Goal: Task Accomplishment & Management: Use online tool/utility

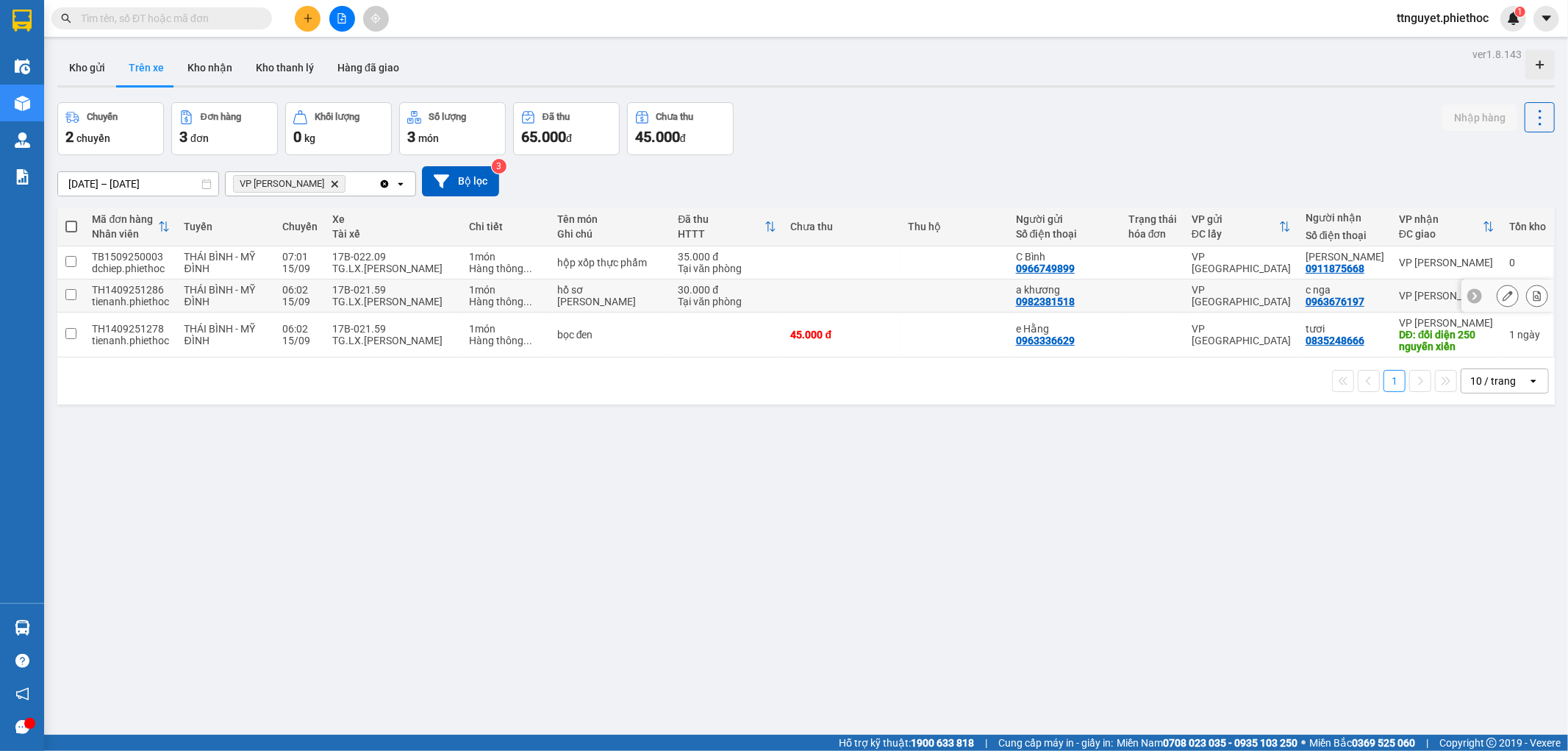
click at [329, 305] on td "17B-021.59 TG.LX.[PERSON_NAME][GEOGRAPHIC_DATA]" at bounding box center [394, 295] width 137 height 33
checkbox input "true"
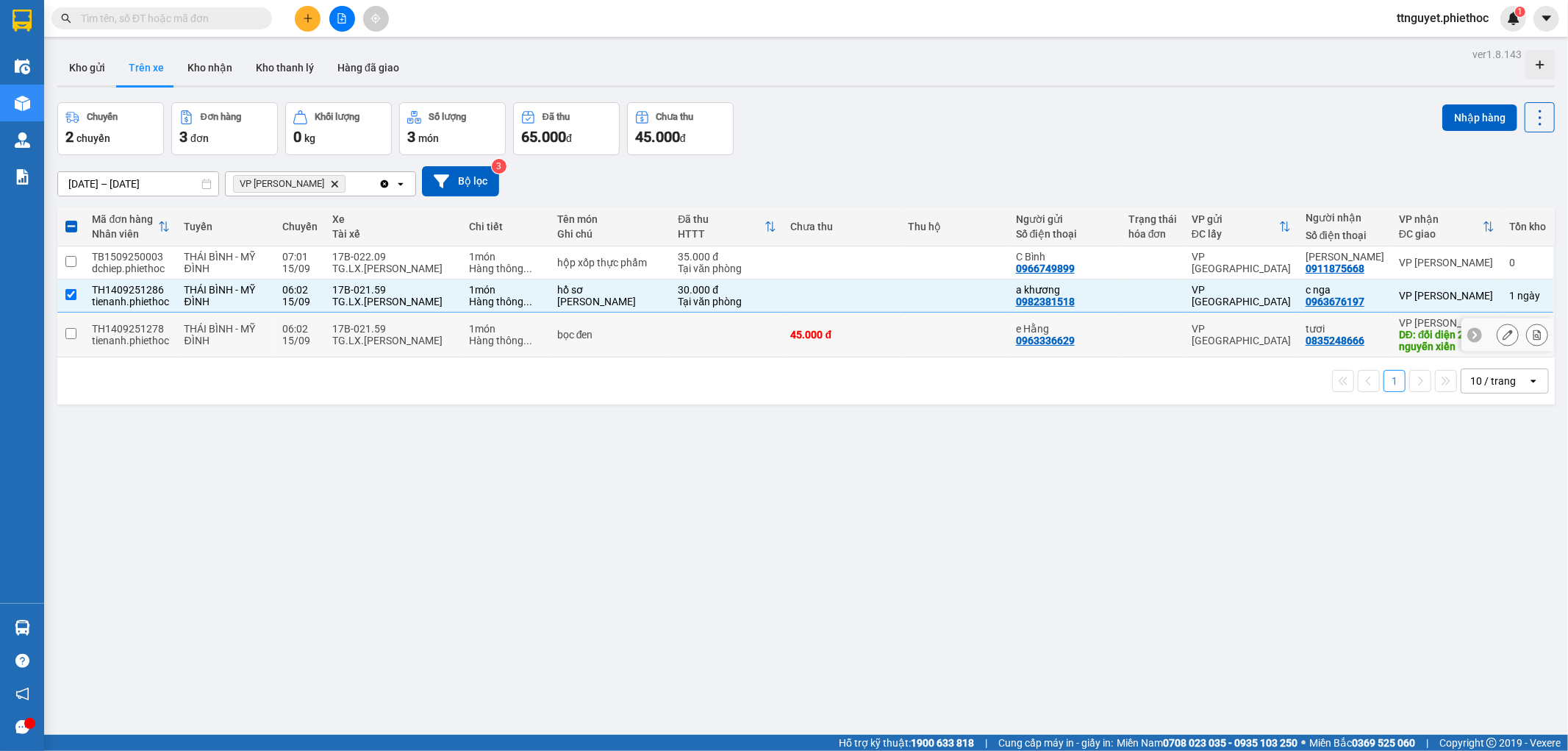
click at [315, 344] on div "15/09" at bounding box center [300, 340] width 36 height 12
checkbox input "true"
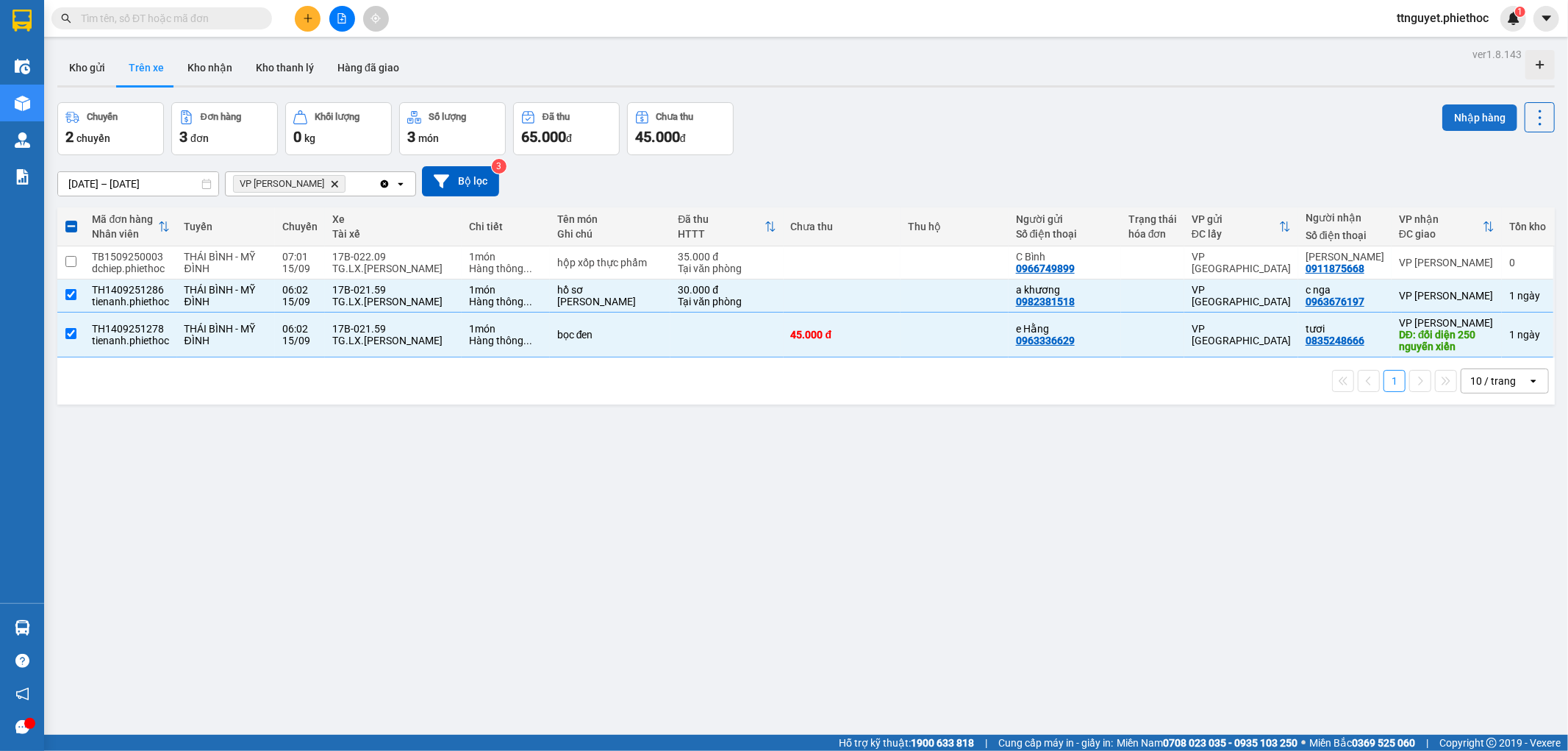
click at [1482, 120] on button "Nhập hàng" at bounding box center [1480, 117] width 75 height 26
checkbox input "false"
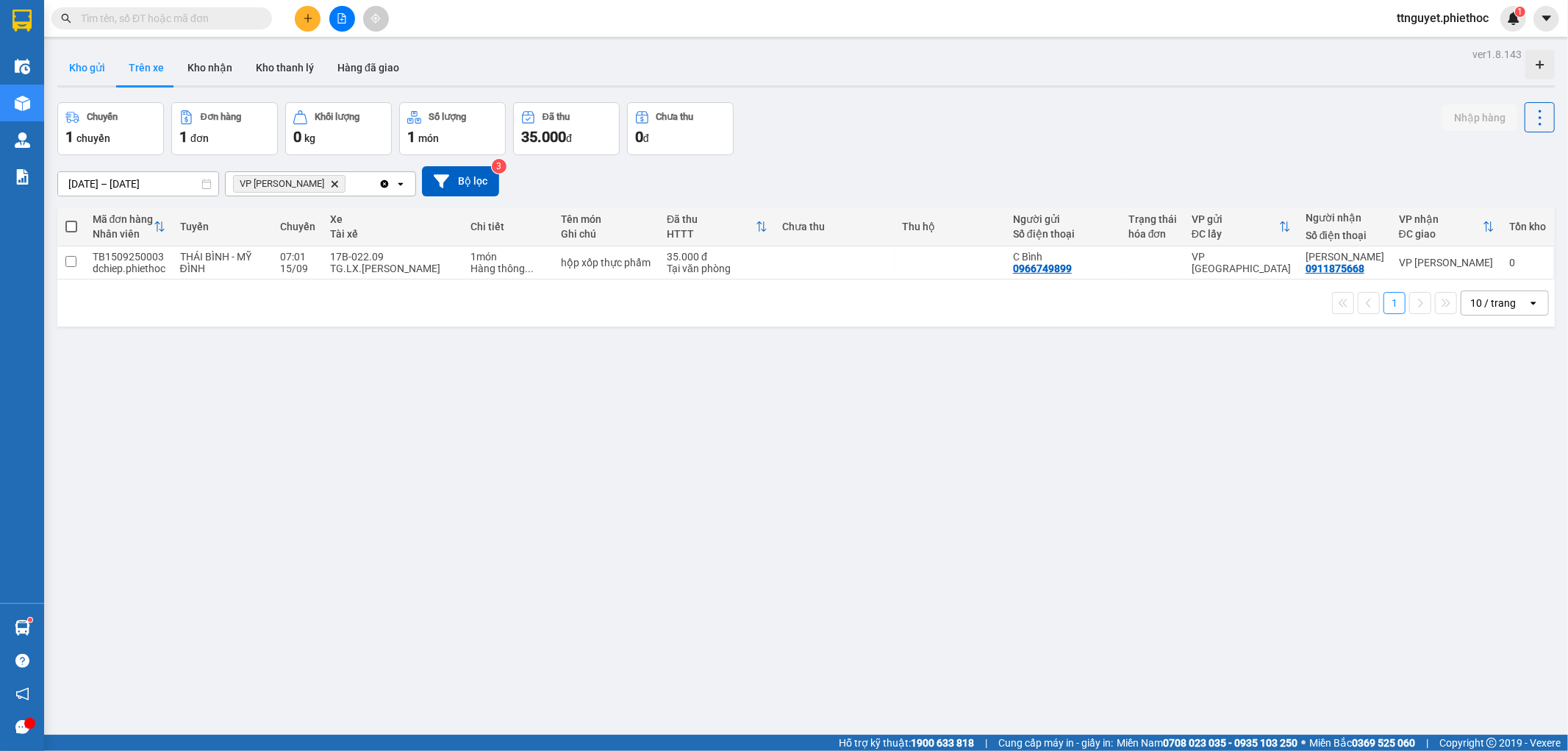
click at [85, 63] on button "Kho gửi" at bounding box center [86, 68] width 59 height 36
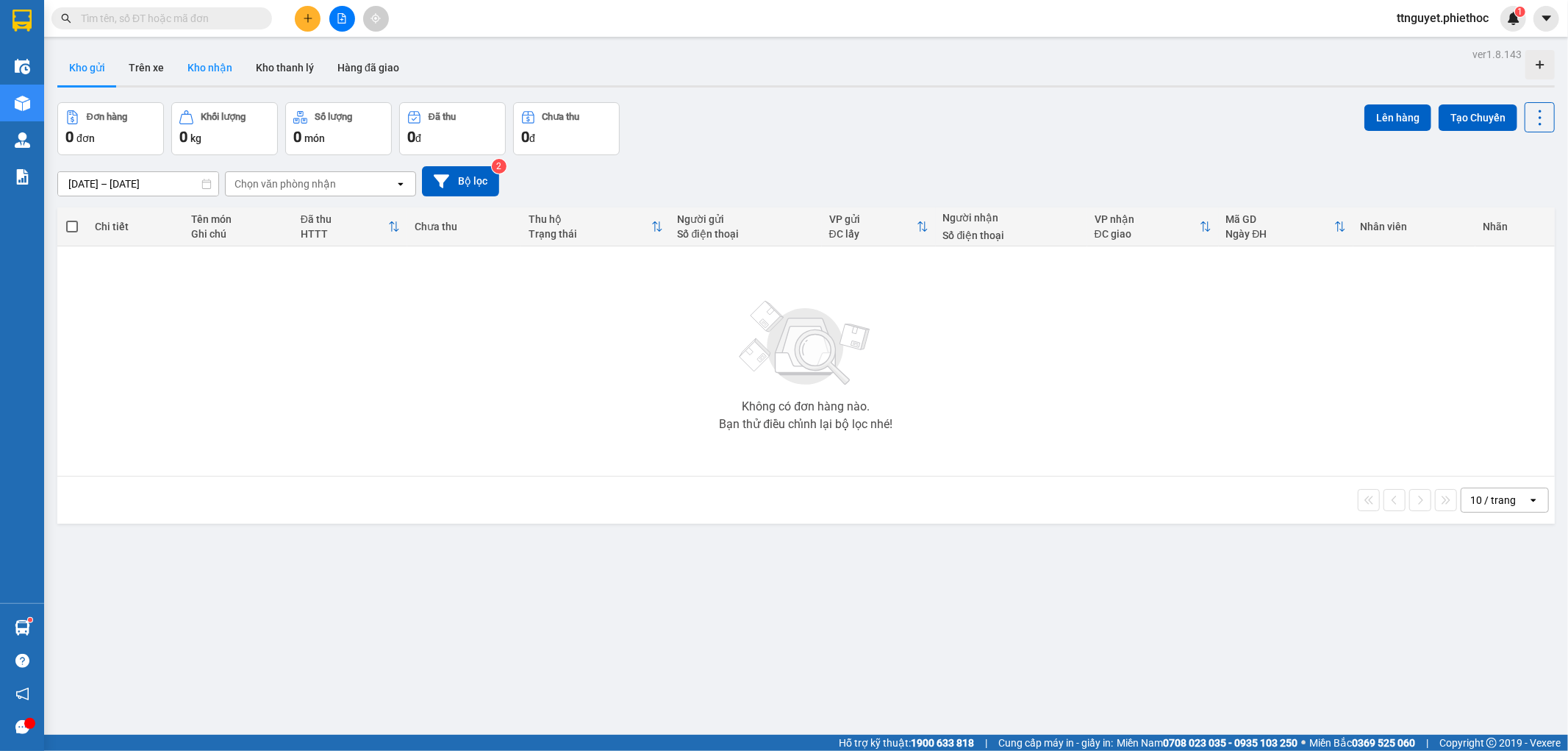
click at [201, 62] on button "Kho nhận" at bounding box center [210, 68] width 69 height 36
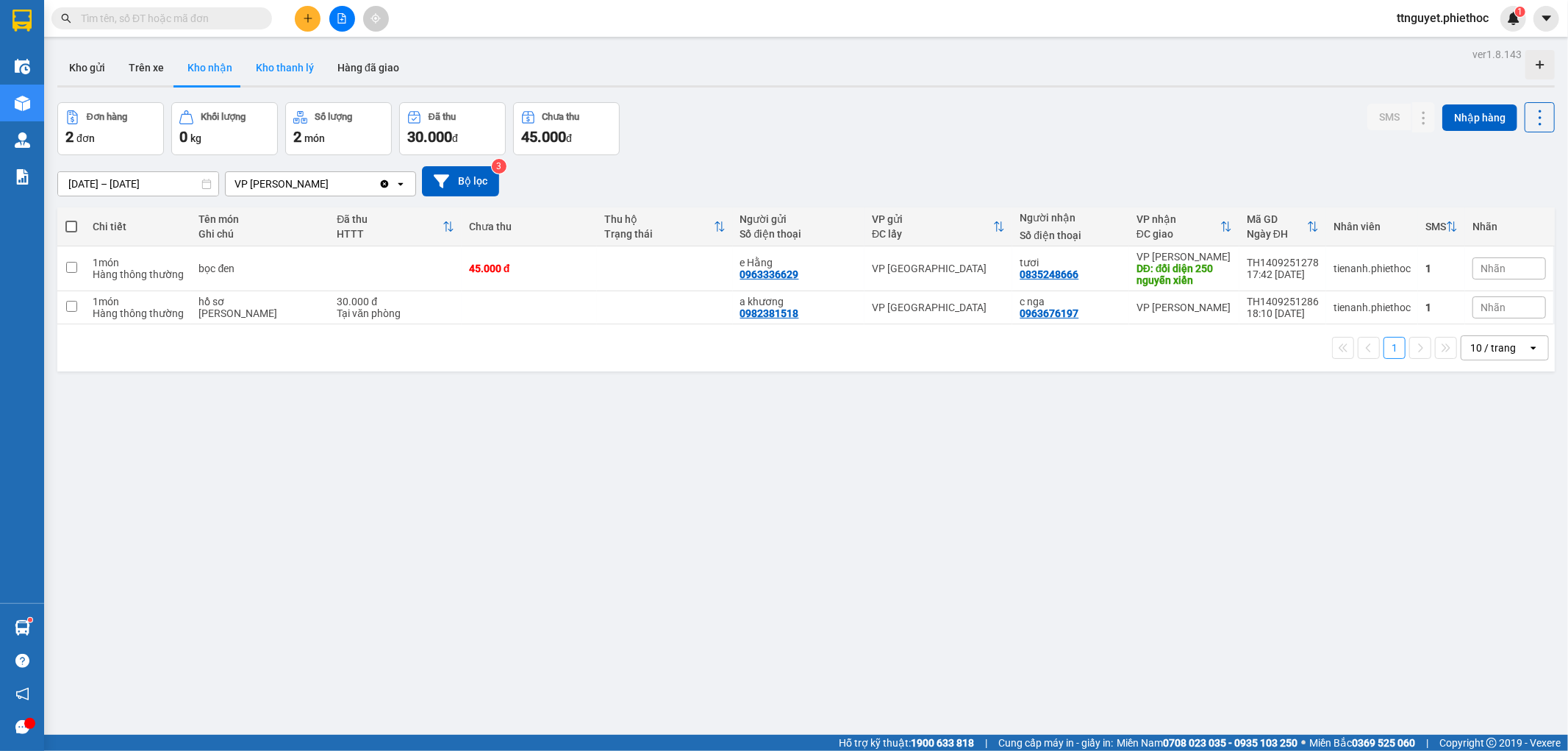
click at [278, 70] on button "Kho thanh lý" at bounding box center [285, 68] width 82 height 36
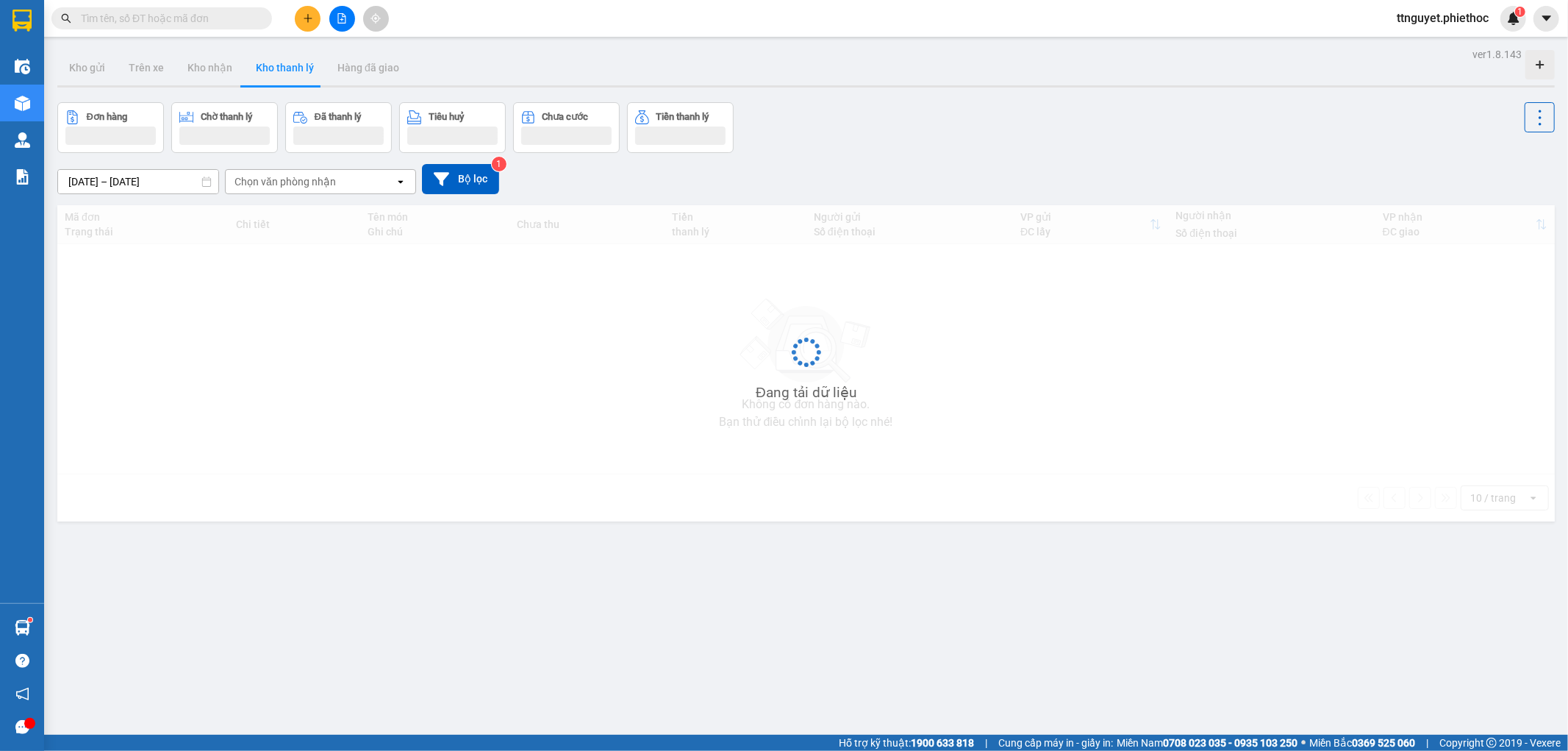
click at [319, 312] on div "Đang tải dữ liệu" at bounding box center [806, 363] width 1498 height 316
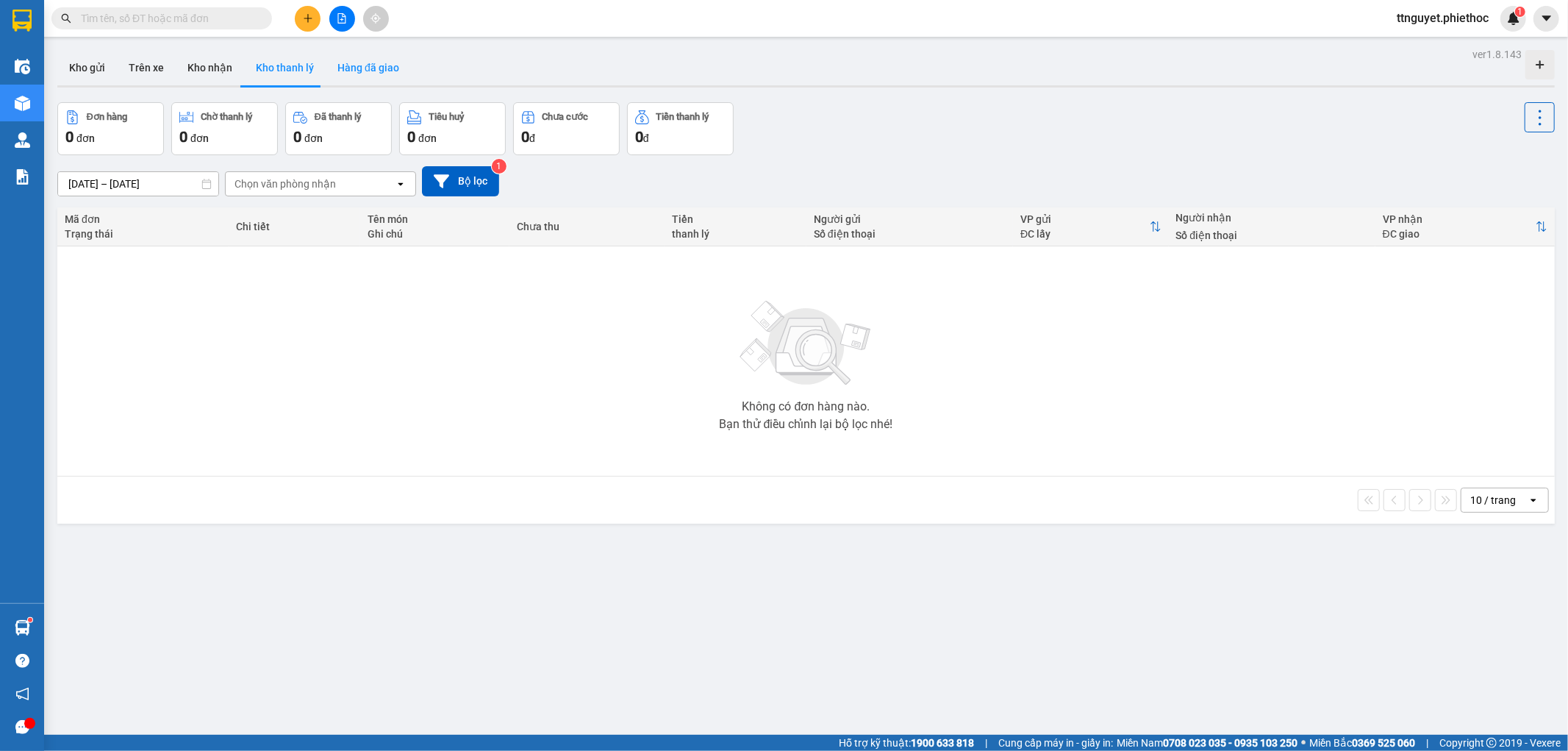
click at [364, 69] on button "Hàng đã giao" at bounding box center [368, 68] width 85 height 36
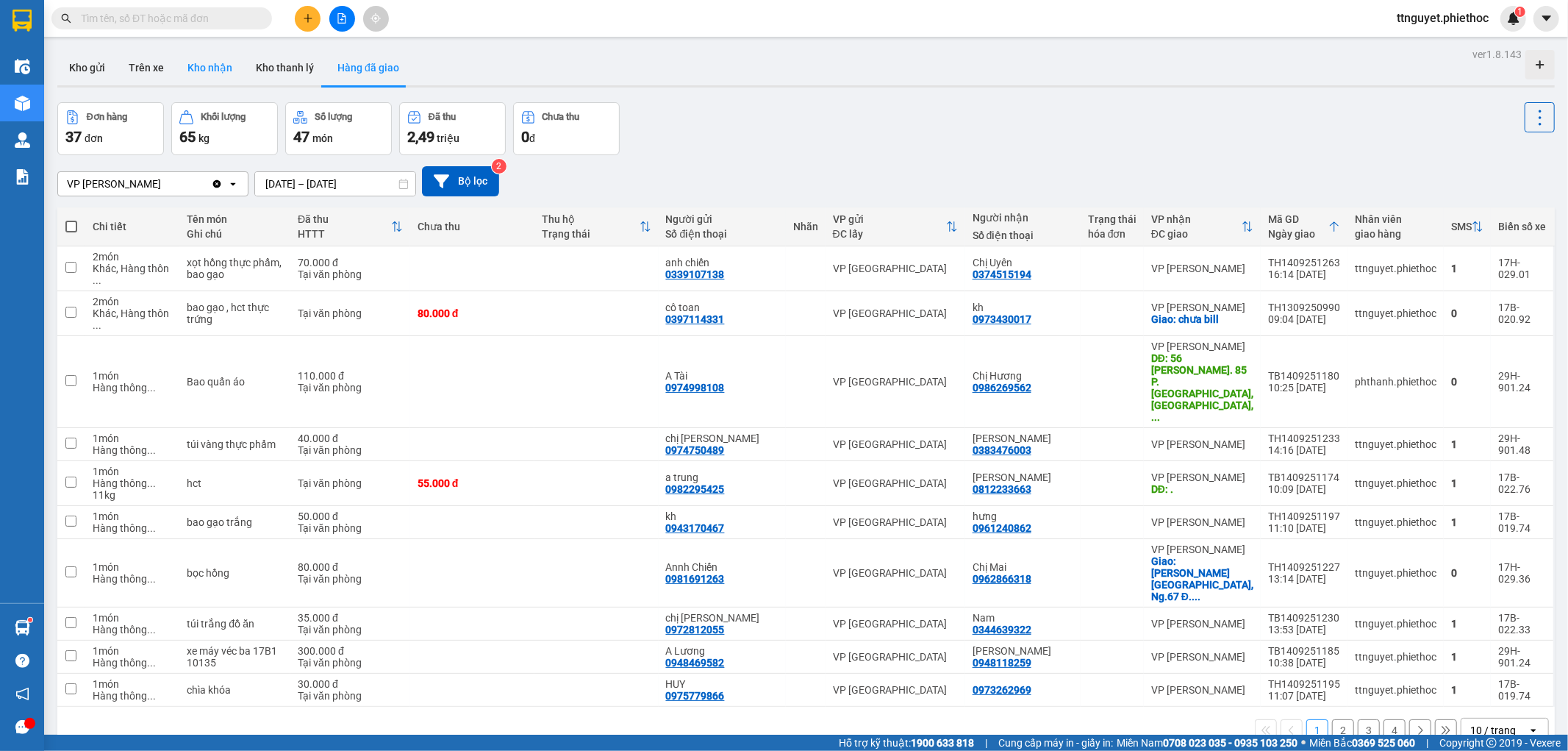
click at [188, 70] on button "Kho nhận" at bounding box center [210, 68] width 69 height 36
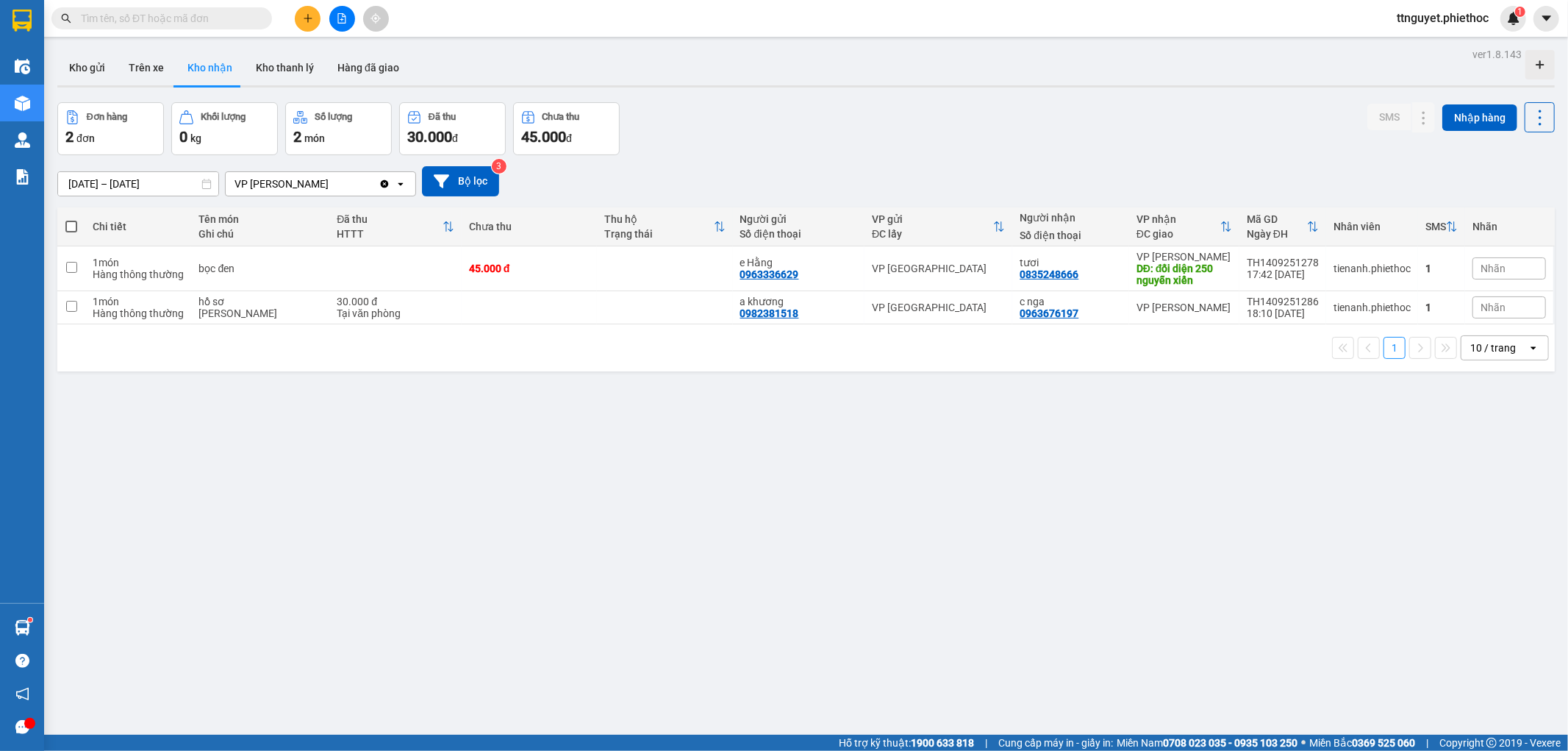
click at [118, 184] on input "[DATE] – [DATE]" at bounding box center [138, 183] width 161 height 23
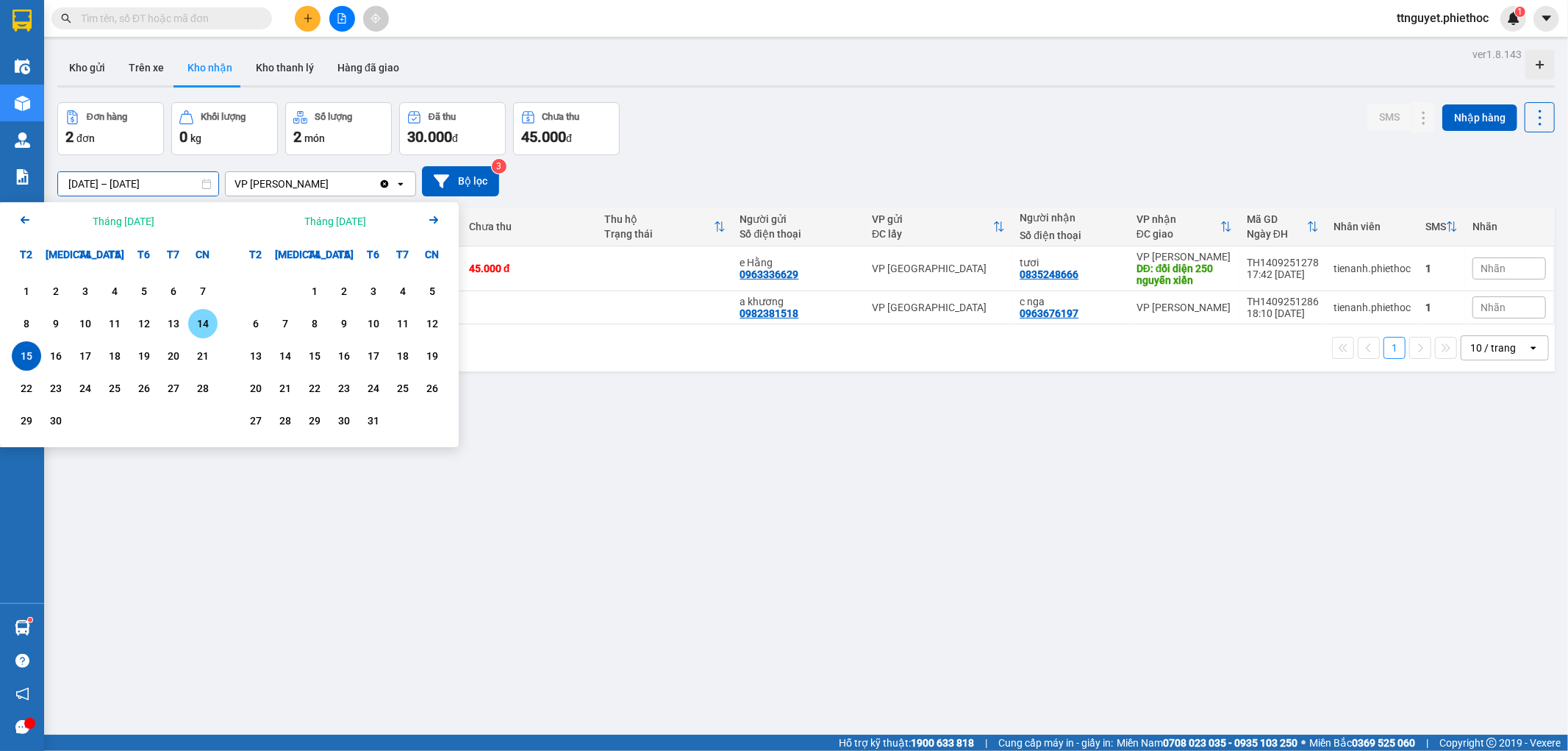
click at [202, 320] on div "14" at bounding box center [203, 323] width 21 height 18
click at [28, 363] on div "15" at bounding box center [26, 355] width 21 height 18
type input "[DATE] – [DATE]"
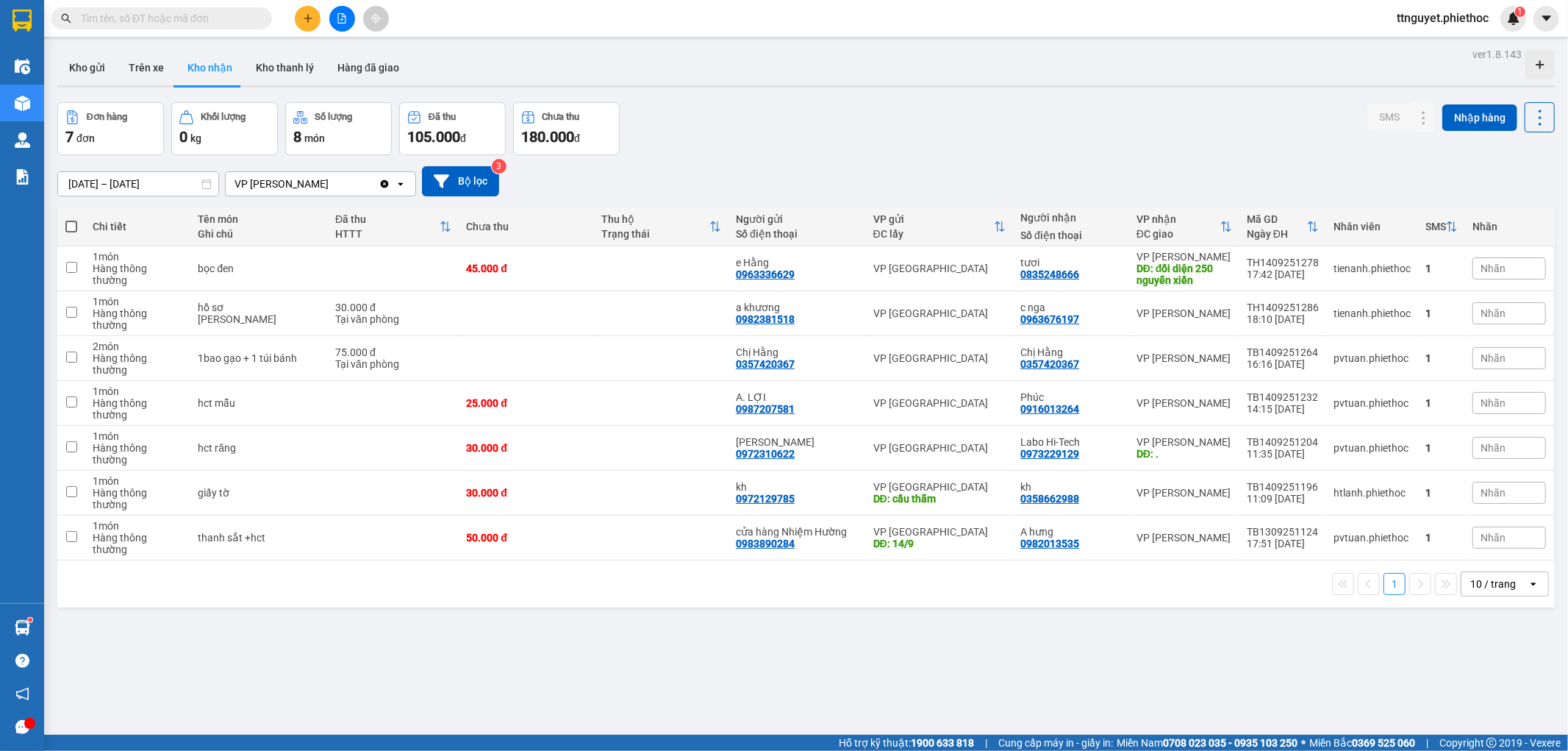
click at [180, 22] on input "text" at bounding box center [167, 18] width 174 height 16
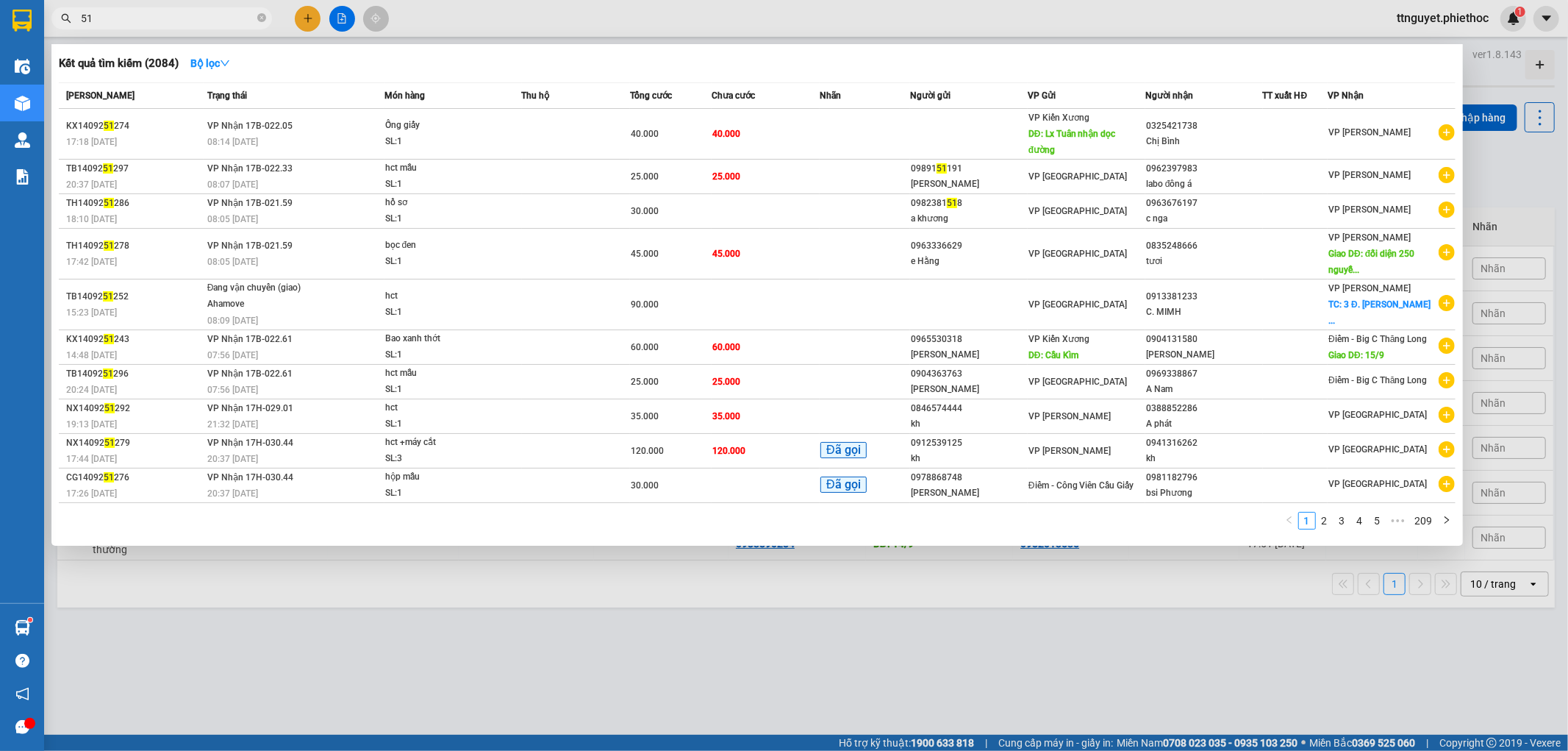
type input "5"
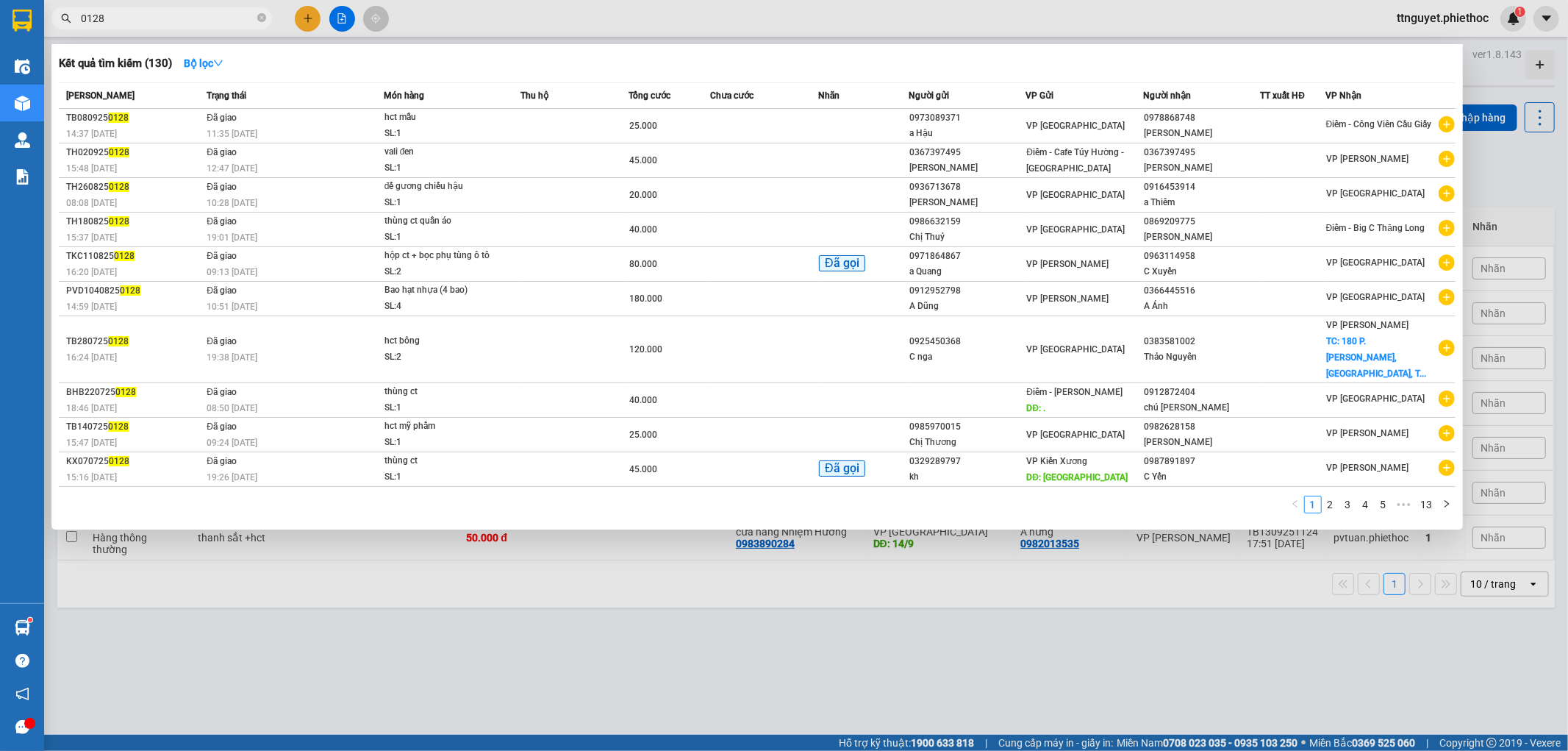
type input "0128"
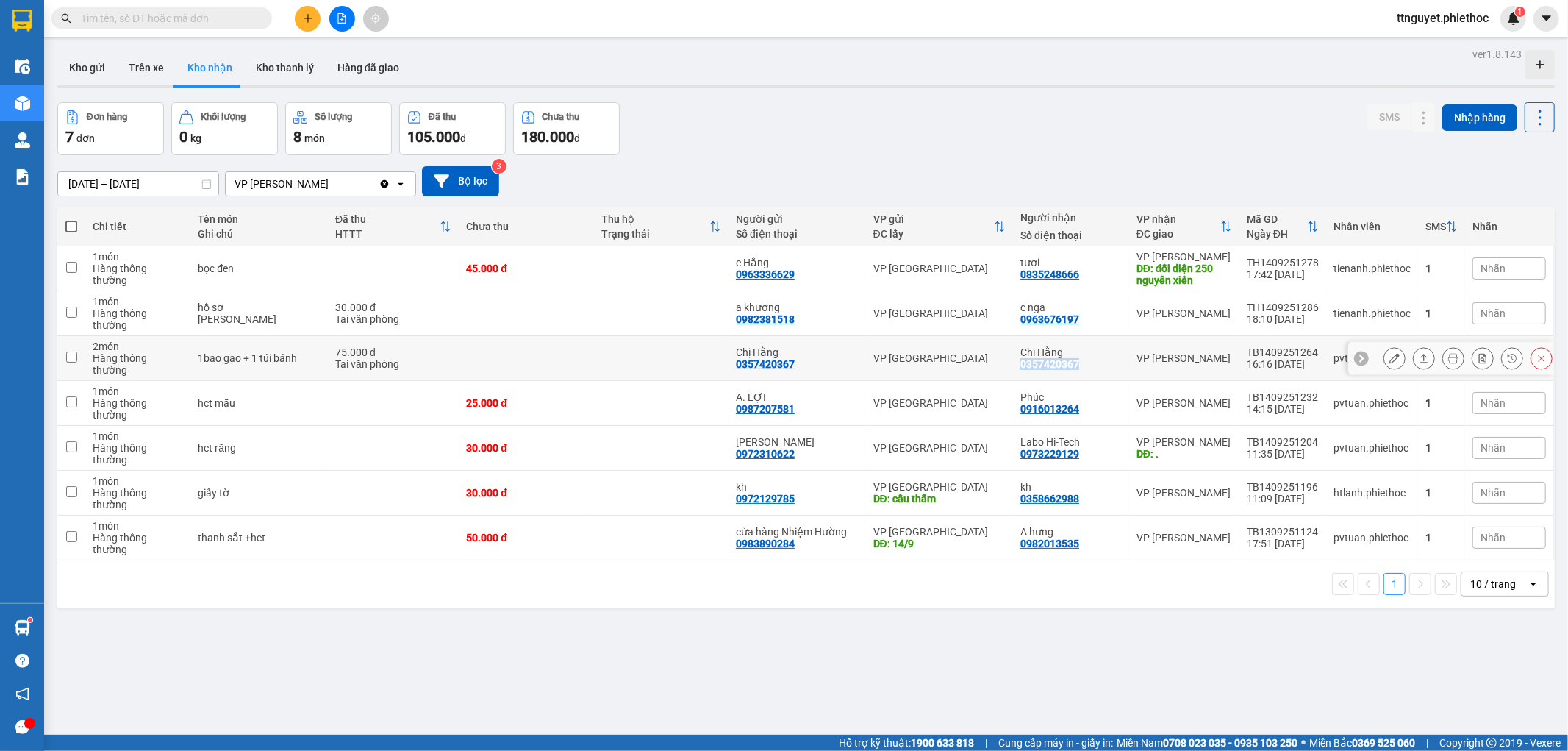
drag, startPoint x: 1067, startPoint y: 347, endPoint x: 1010, endPoint y: 346, distance: 57.0
click at [1013, 346] on td "Chị Hằng 0357420367" at bounding box center [1071, 359] width 116 height 45
checkbox input "true"
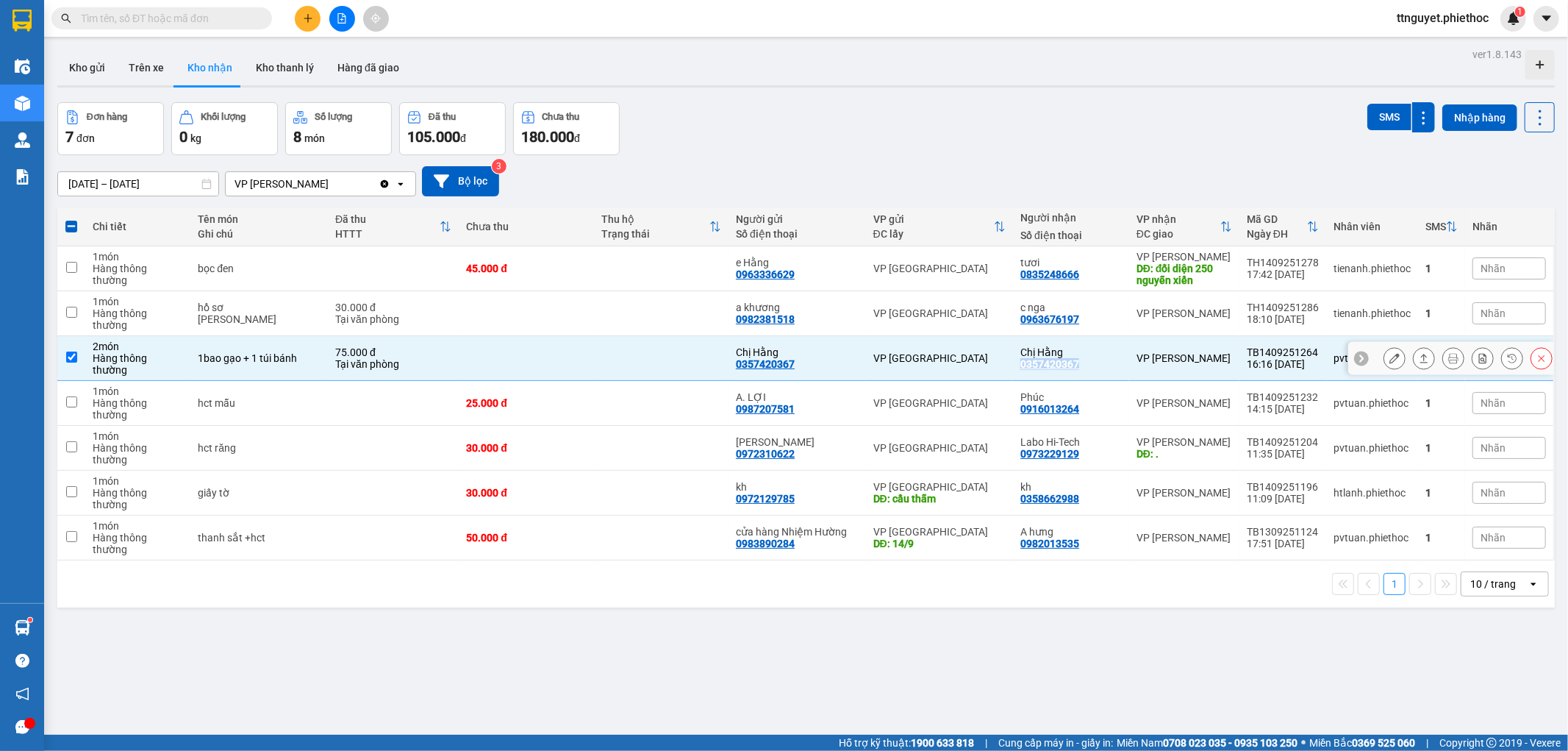
copy div "0357420367"
click at [156, 23] on input "text" at bounding box center [167, 18] width 174 height 16
paste input "0357420367"
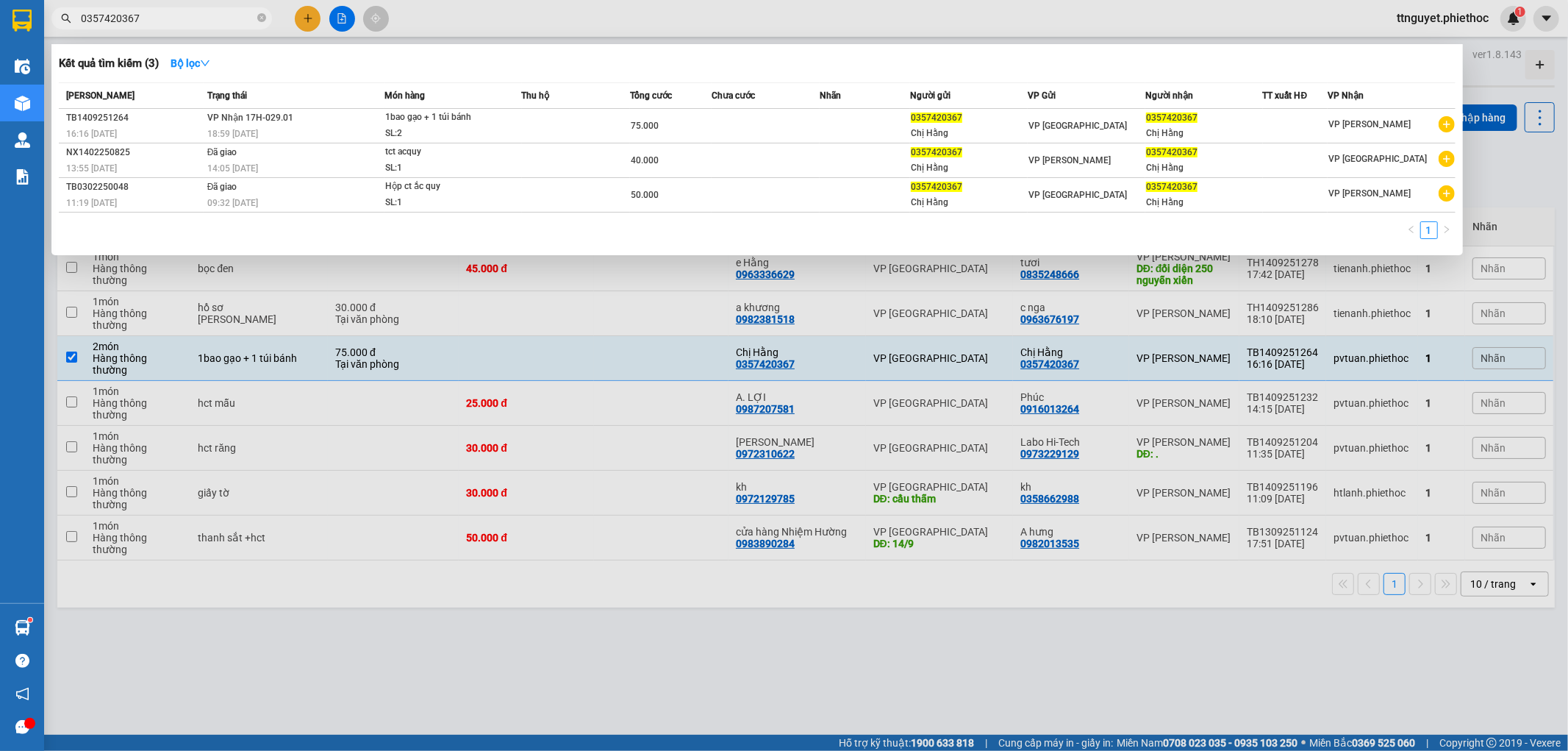
type input "0357420367"
click at [715, 123] on td at bounding box center [766, 126] width 109 height 35
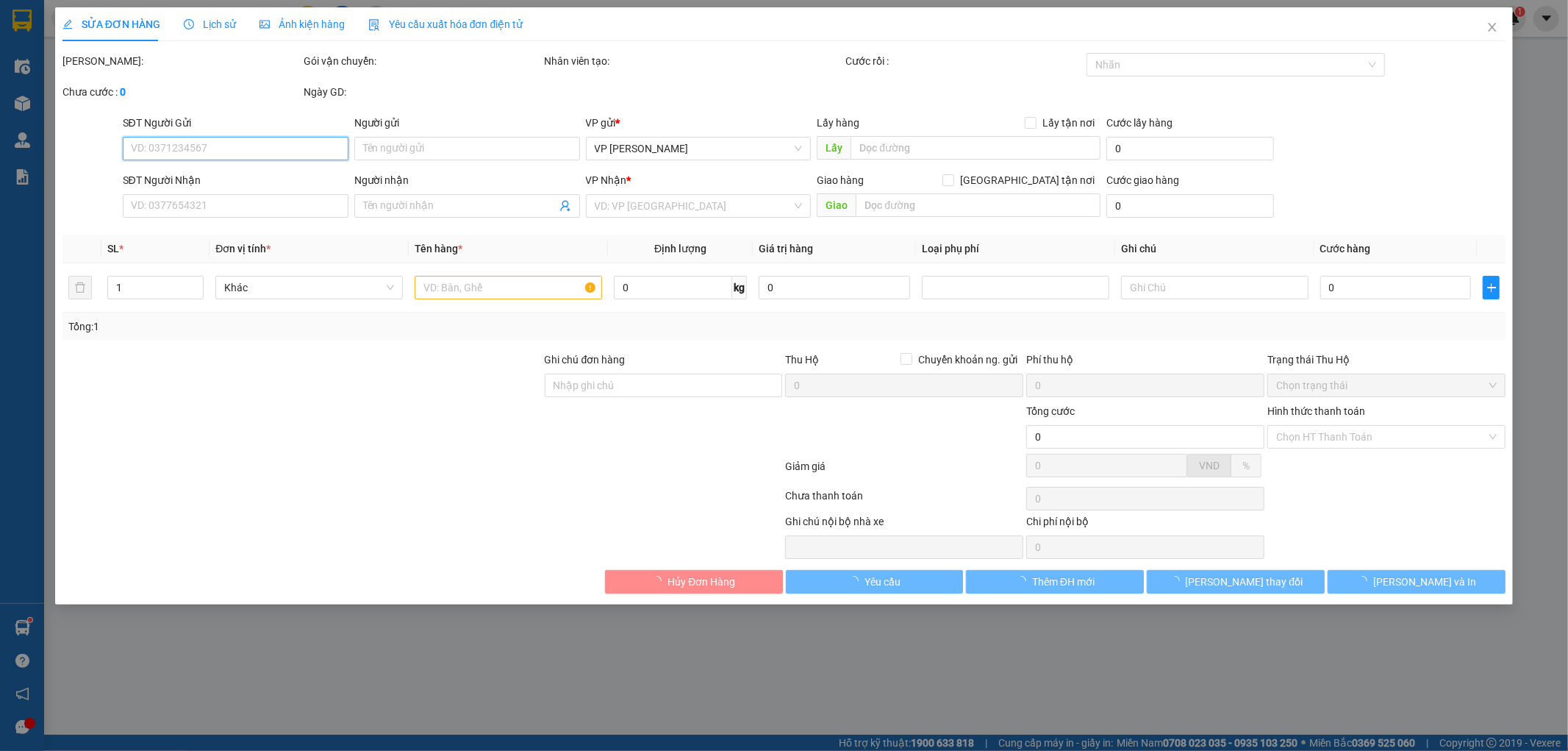
type input "0357420367"
type input "Chị Hằng"
type input "0357420367"
type input "Chị Hằng"
type input "75.000"
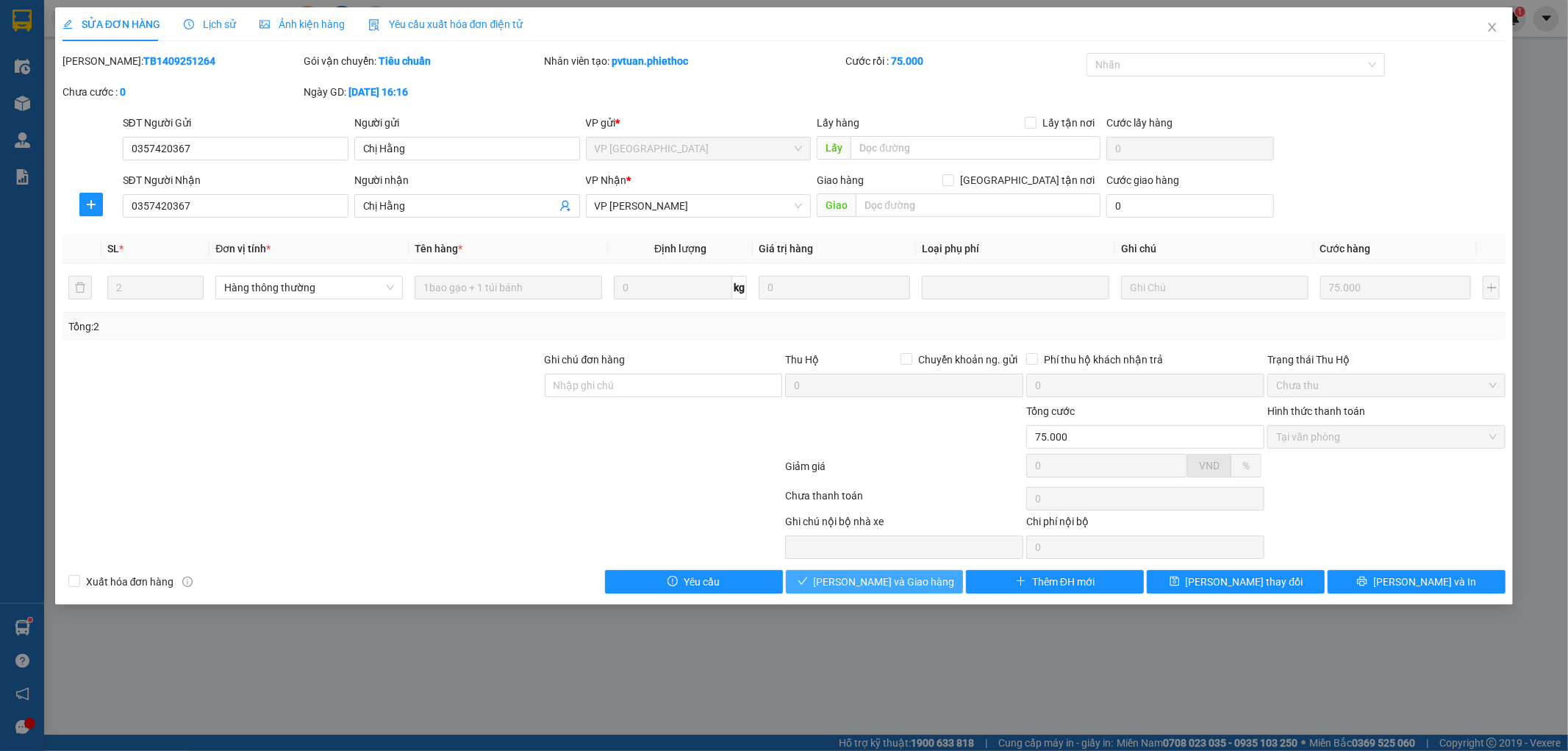
click at [866, 586] on span "[PERSON_NAME] và Giao hàng" at bounding box center [884, 581] width 141 height 16
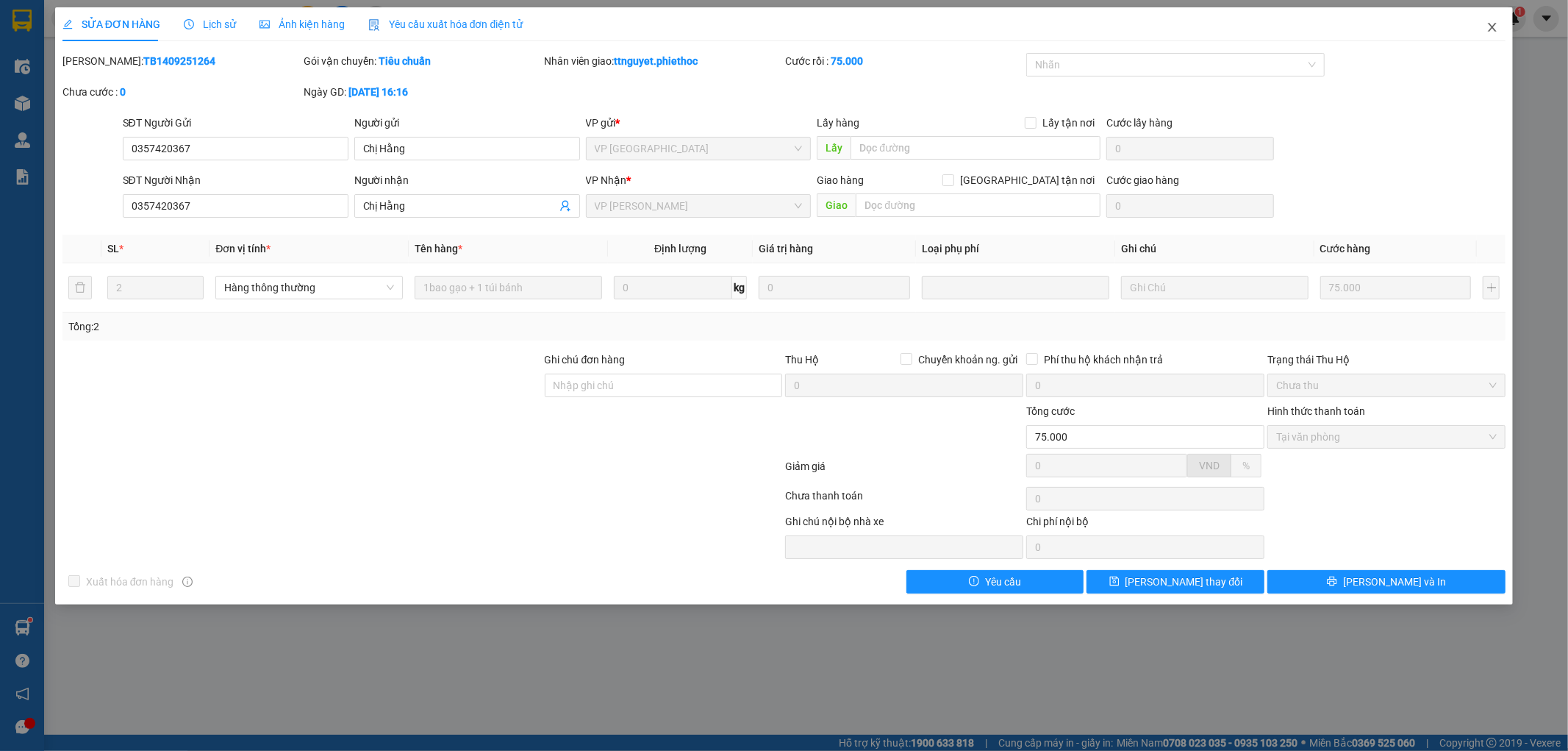
click at [1488, 30] on icon "close" at bounding box center [1492, 27] width 12 height 12
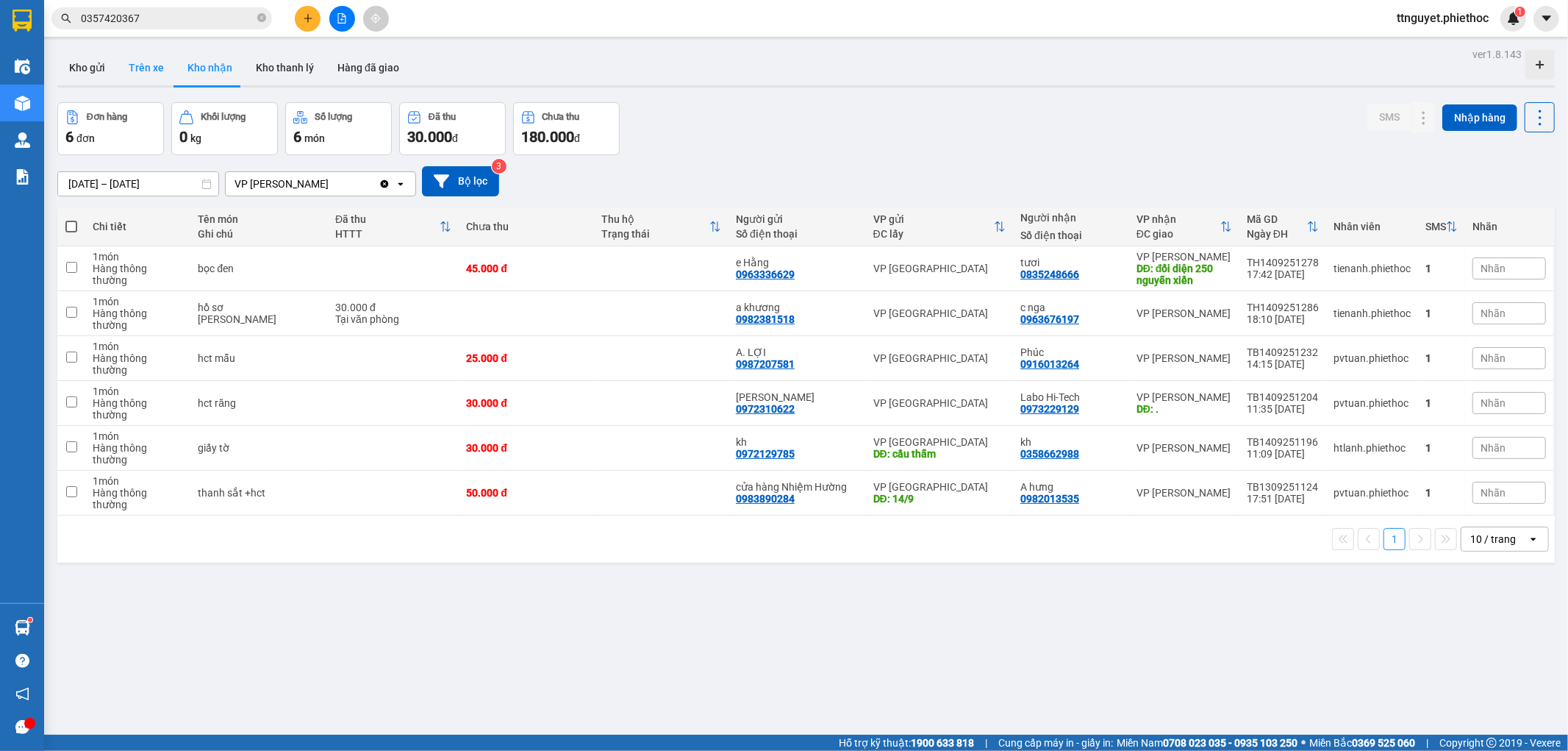
click at [144, 63] on button "Trên xe" at bounding box center [146, 68] width 59 height 36
type input "[DATE] – [DATE]"
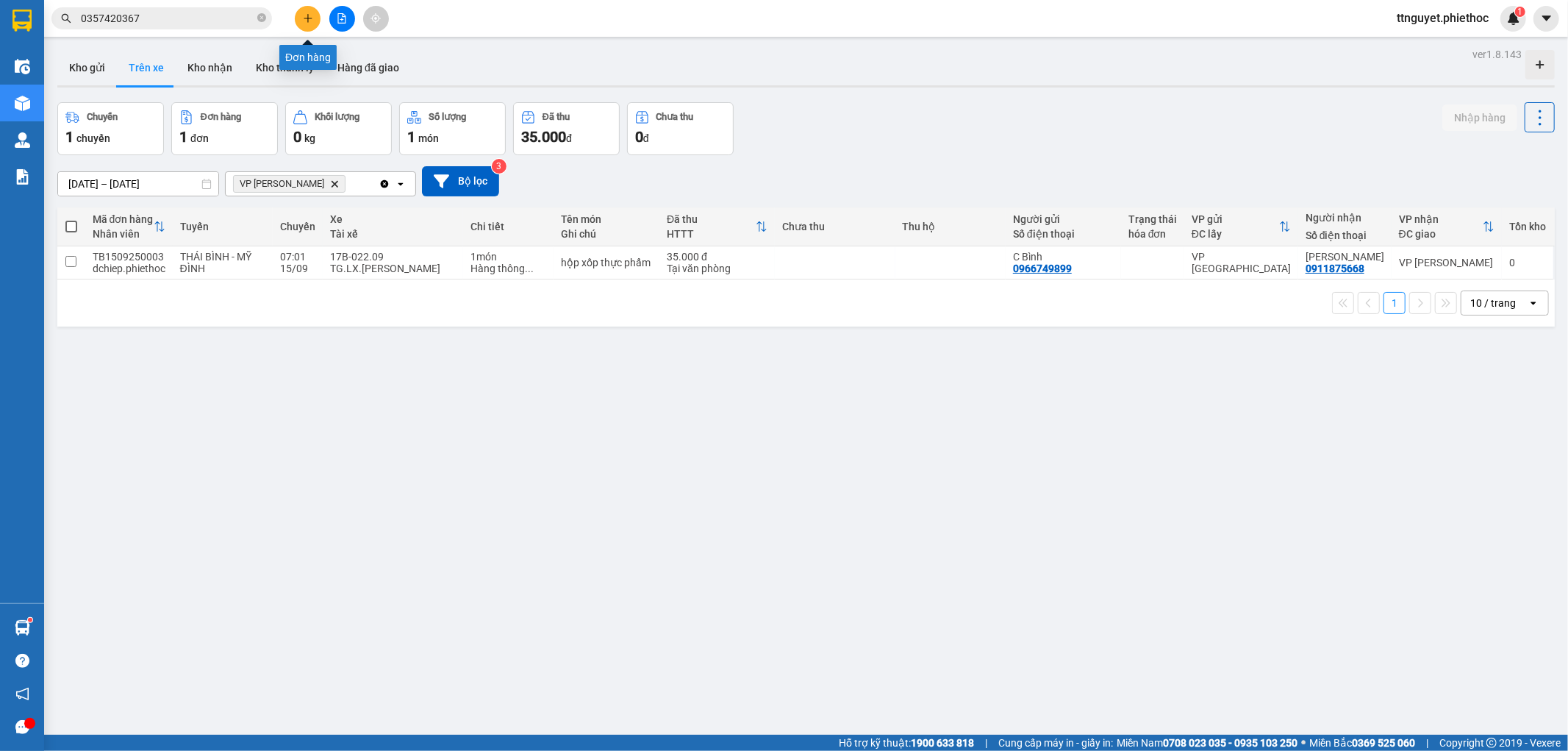
click at [311, 15] on icon "plus" at bounding box center [307, 18] width 10 height 10
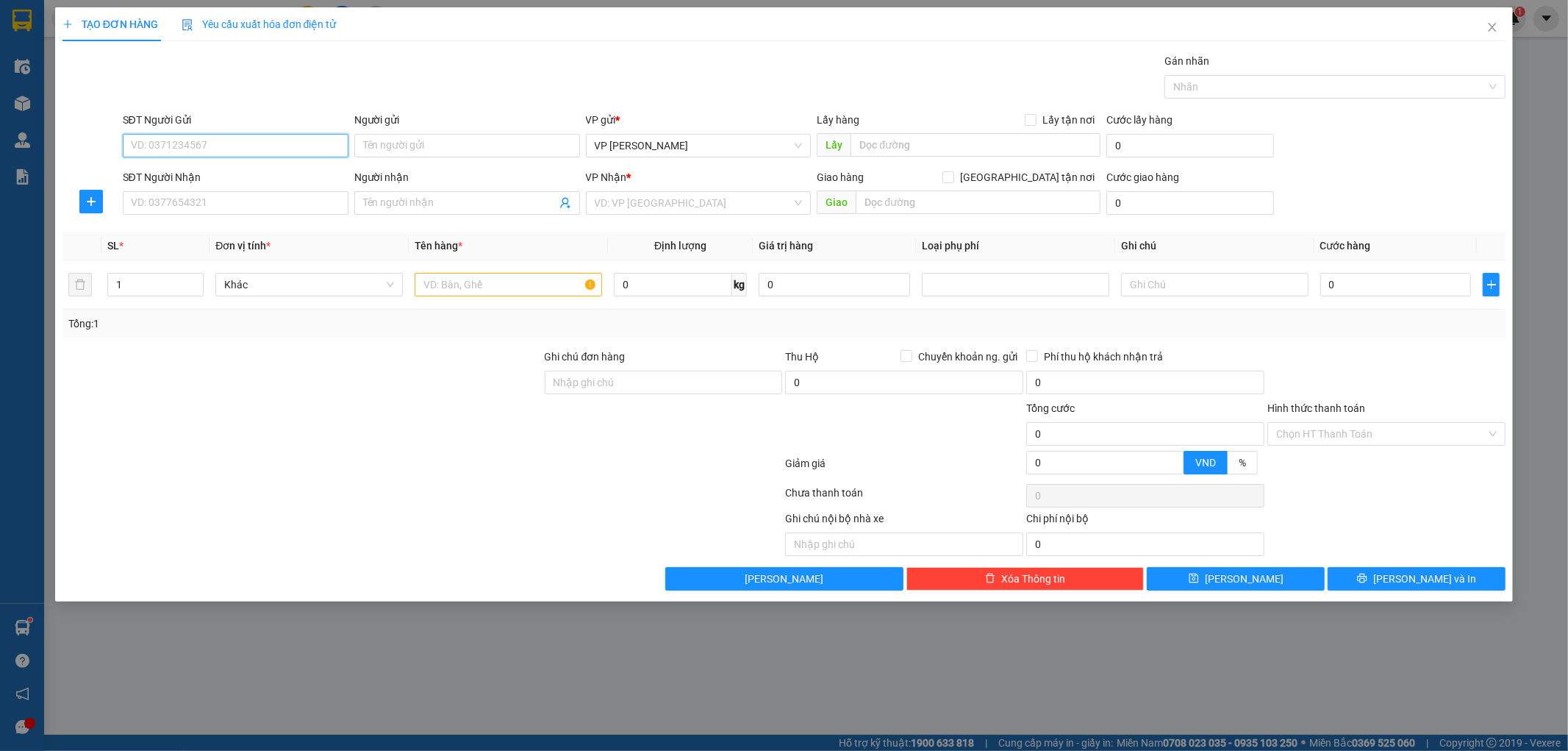
click at [203, 151] on input "SĐT Người Gửi" at bounding box center [236, 145] width 225 height 23
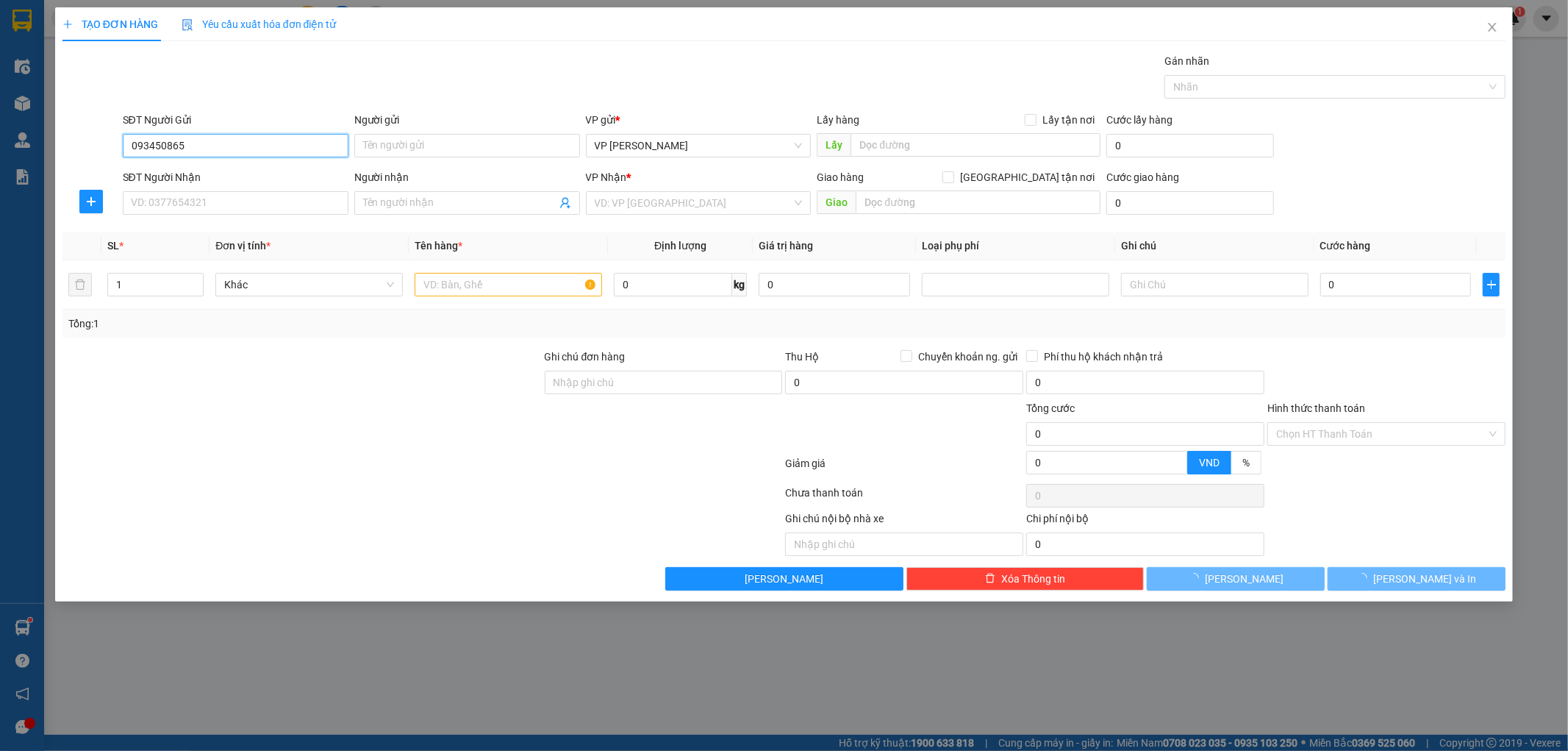
type input "0934508651"
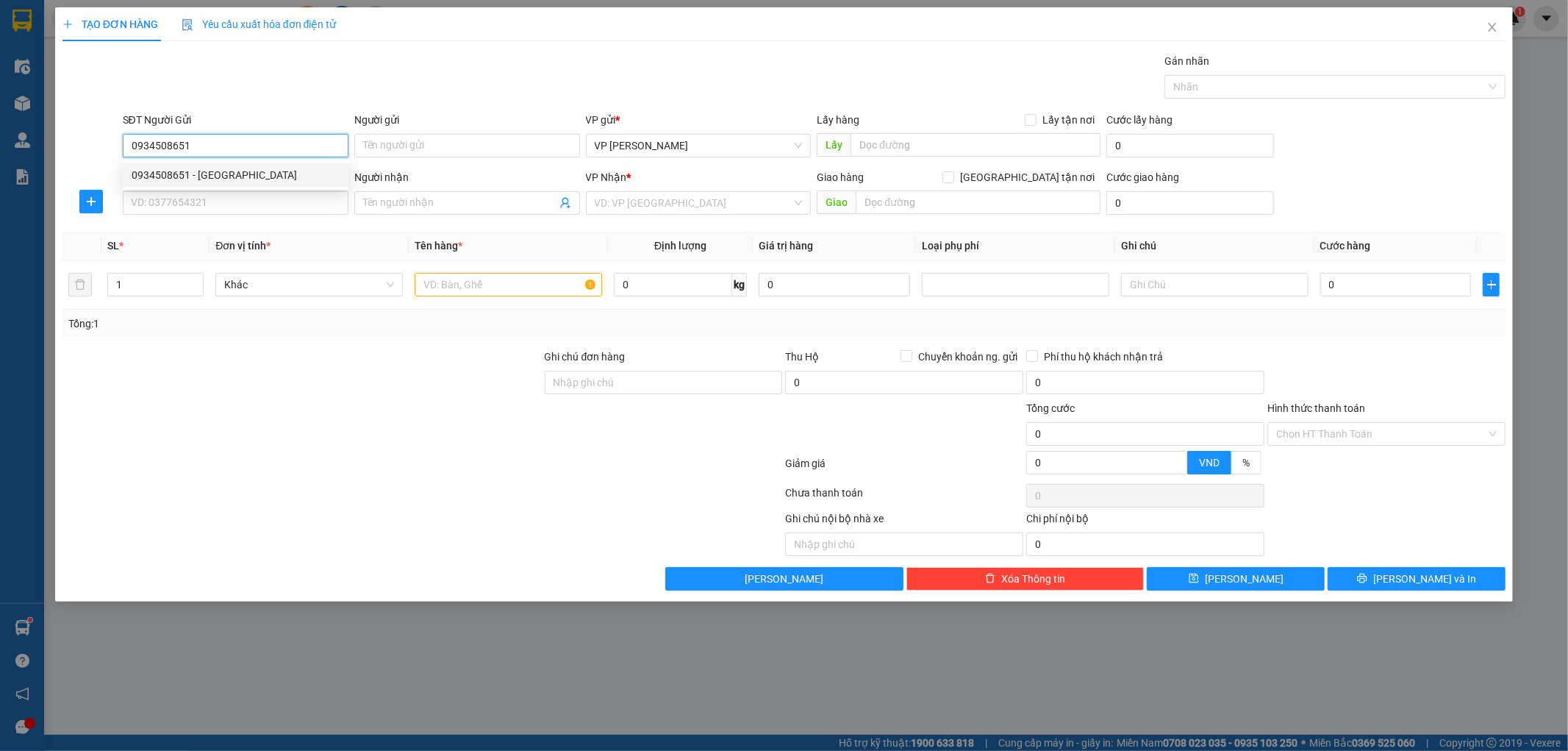
click at [231, 174] on div "0934508651 - Chị Hà" at bounding box center [235, 175] width 208 height 16
type input "Chị Hà"
type input "0934508651"
click at [225, 210] on input "SĐT Người Nhận" at bounding box center [236, 202] width 225 height 23
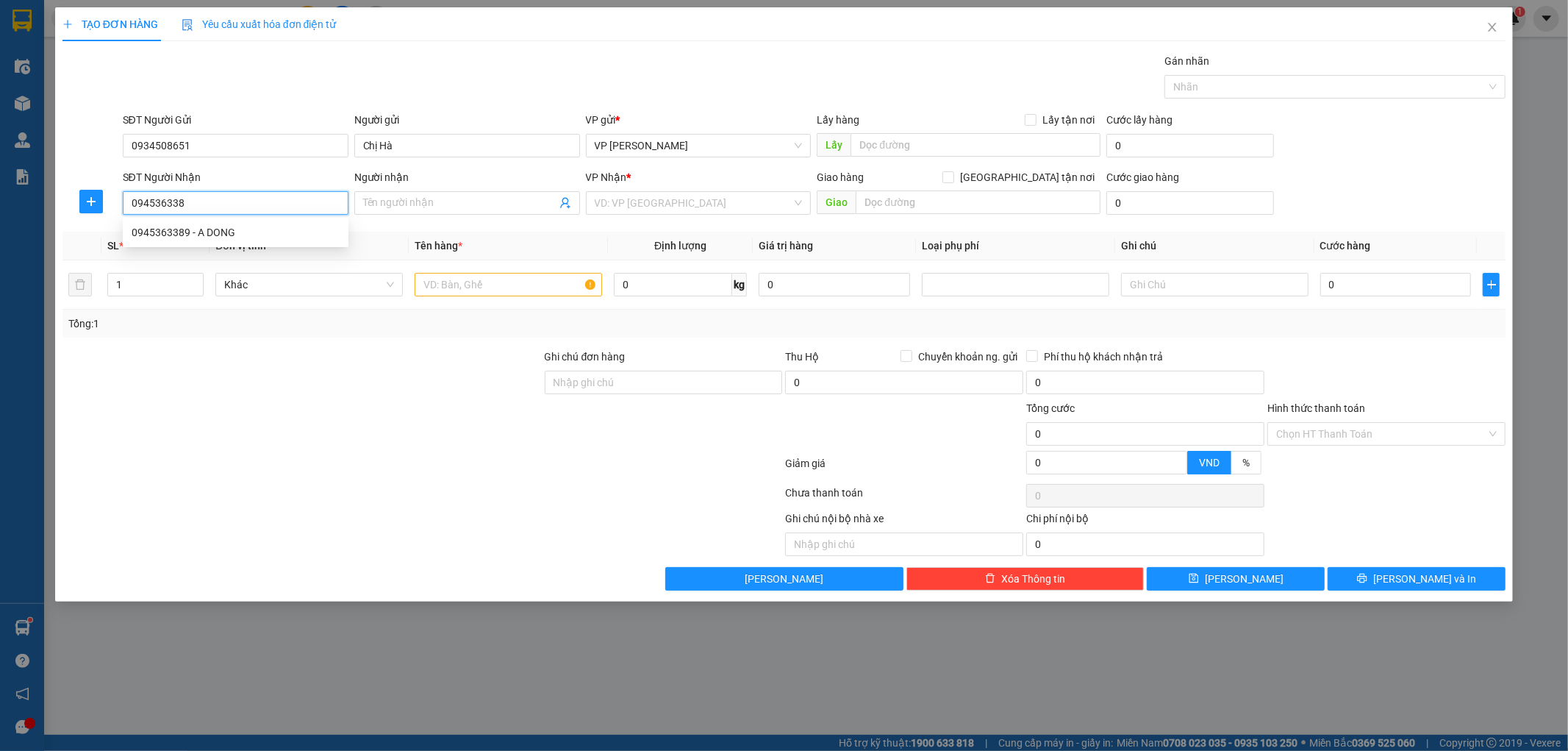
type input "0945363389"
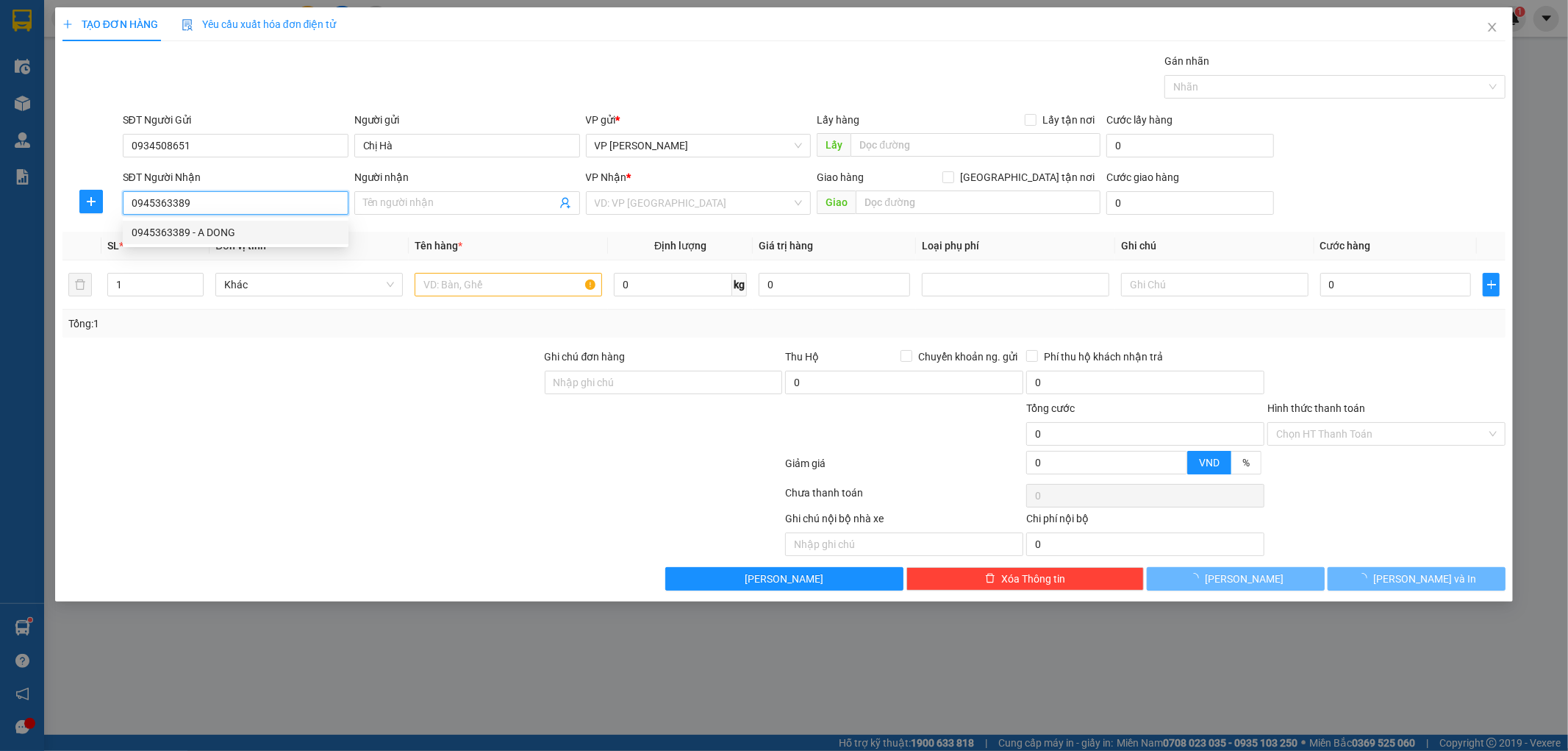
click at [218, 228] on div "0945363389 - A DONG" at bounding box center [235, 232] width 208 height 16
type input "A DONG"
type input "Hội Trường Giang Đông"
type input "5.000"
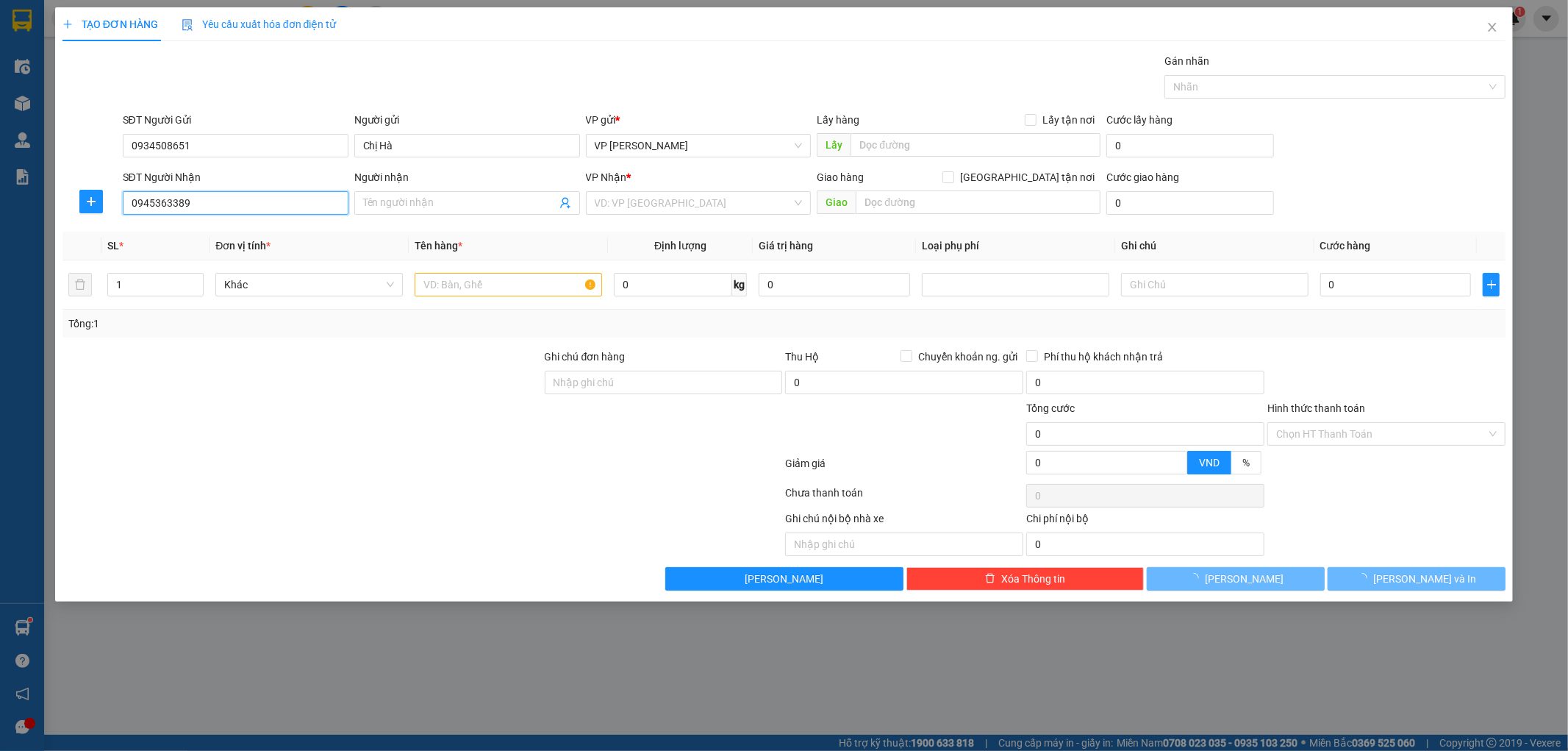
type input "5.000"
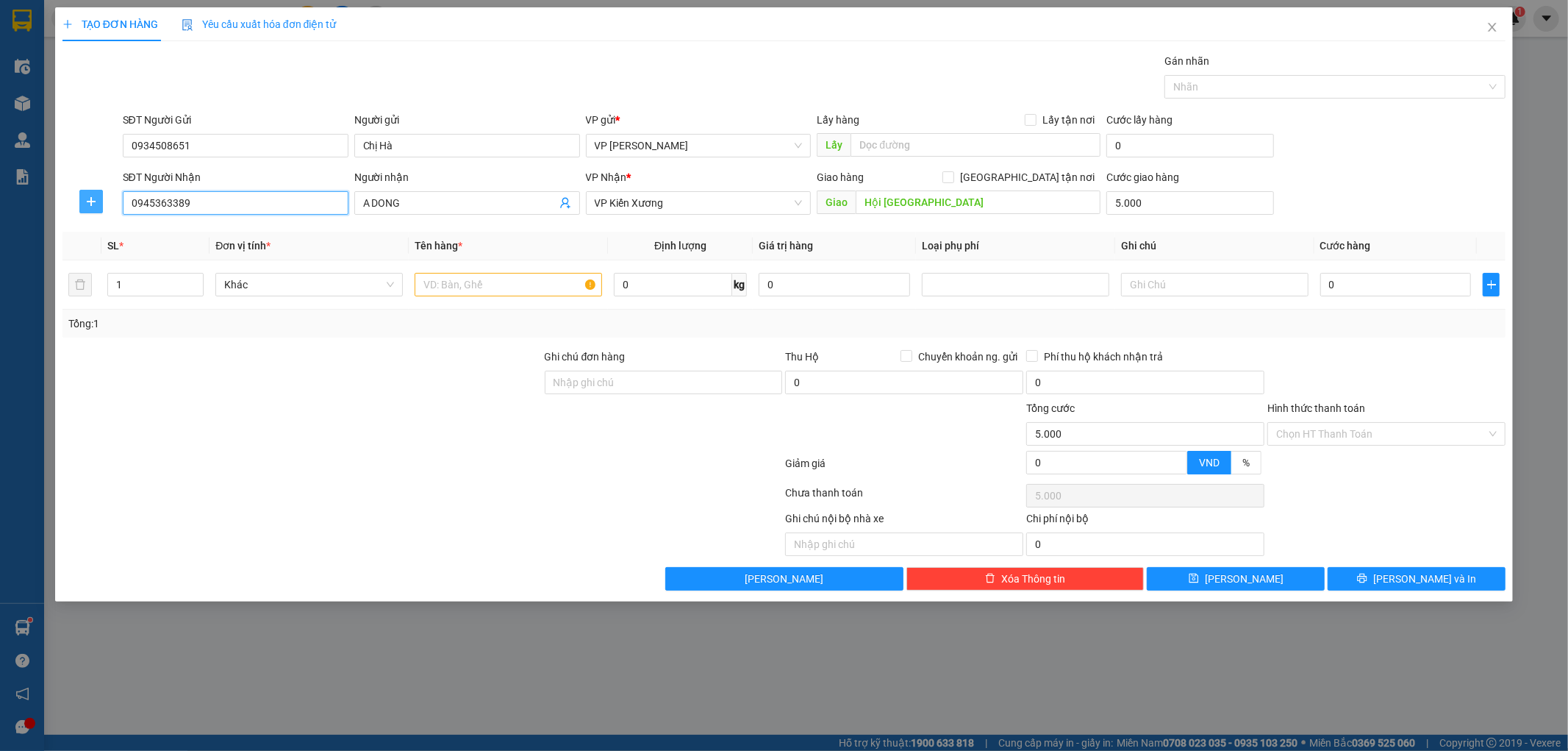
type input "0945363389"
click at [86, 199] on icon "plus" at bounding box center [91, 201] width 12 height 12
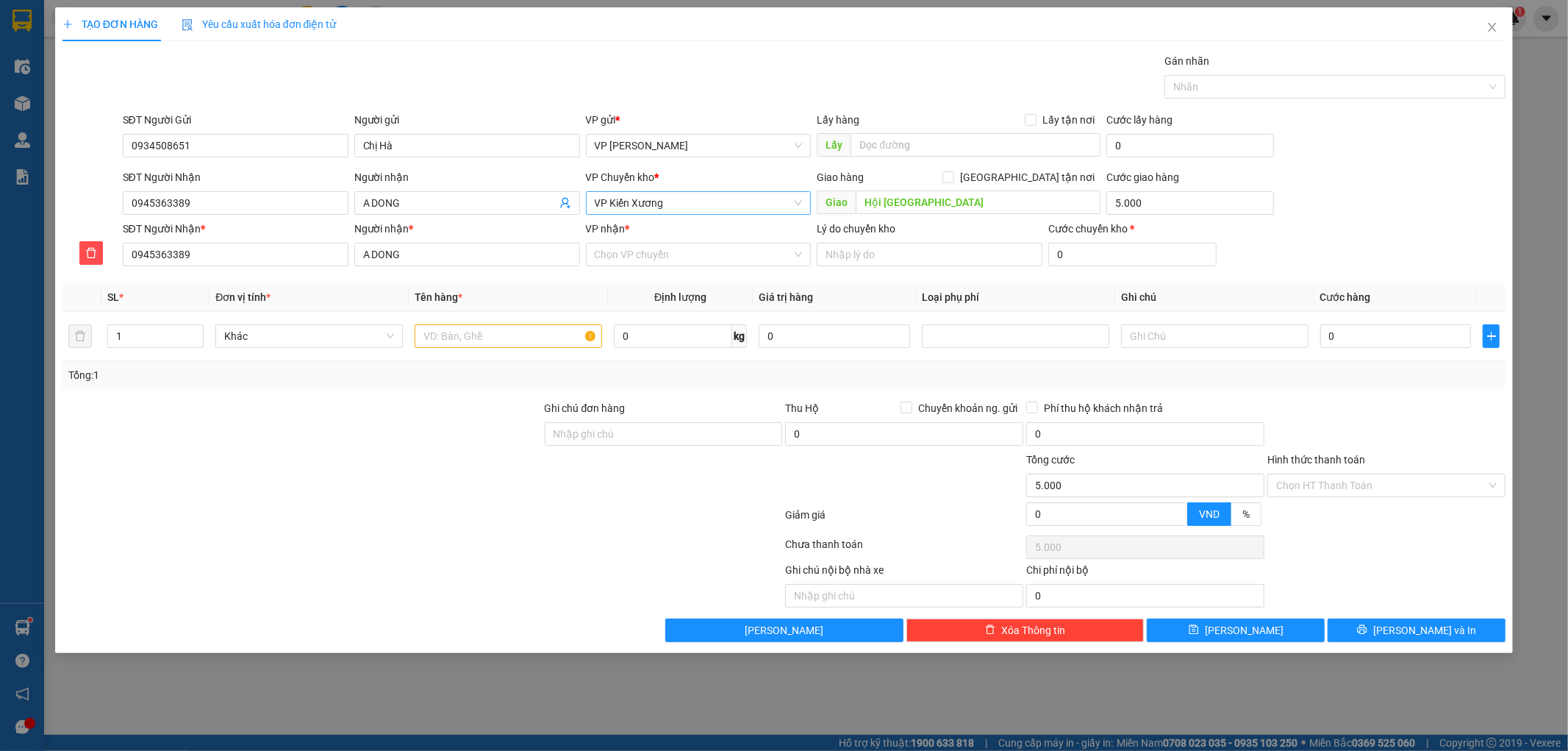
click at [618, 202] on span "VP Kiến Xương" at bounding box center [698, 202] width 208 height 22
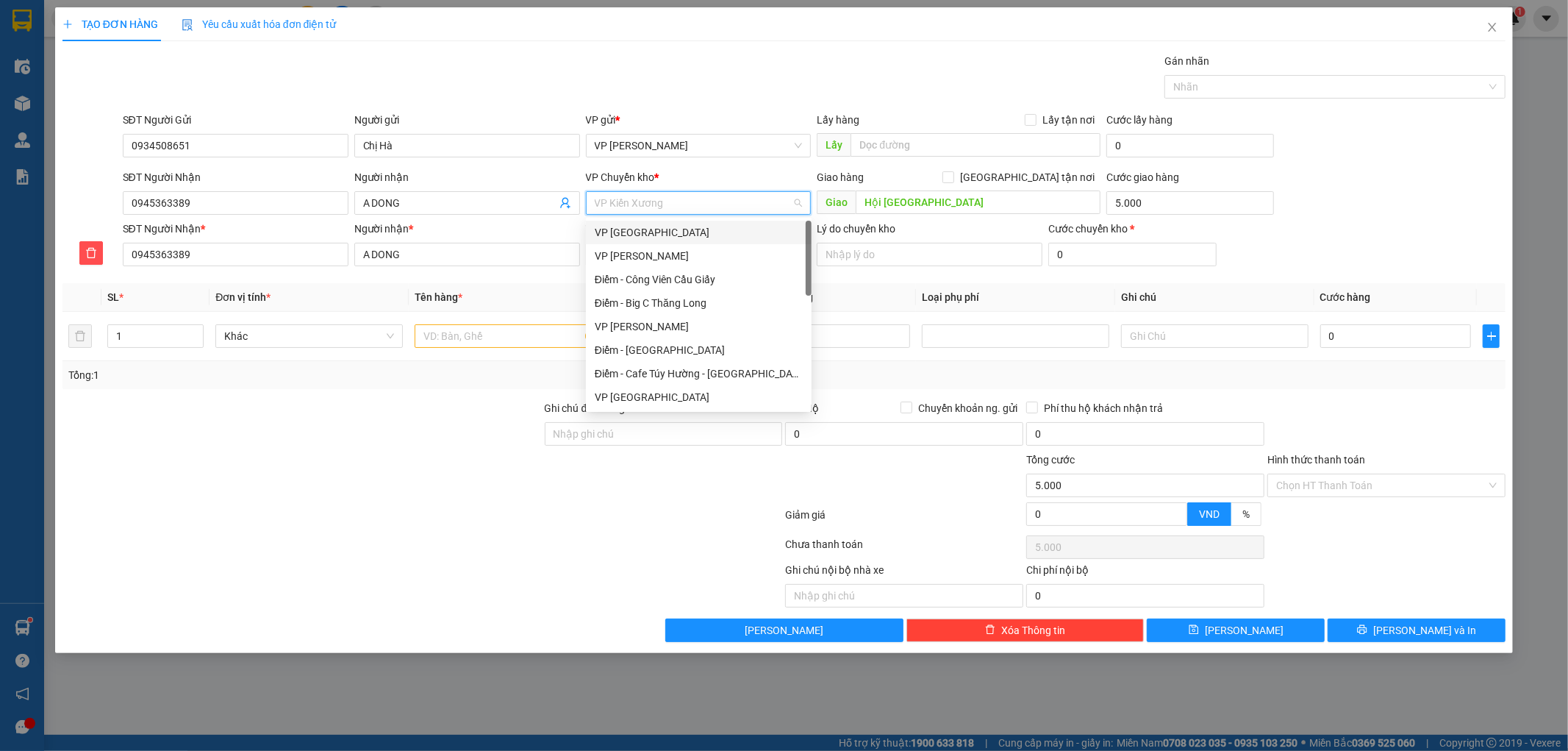
click at [679, 233] on div "VP [GEOGRAPHIC_DATA]" at bounding box center [698, 232] width 208 height 16
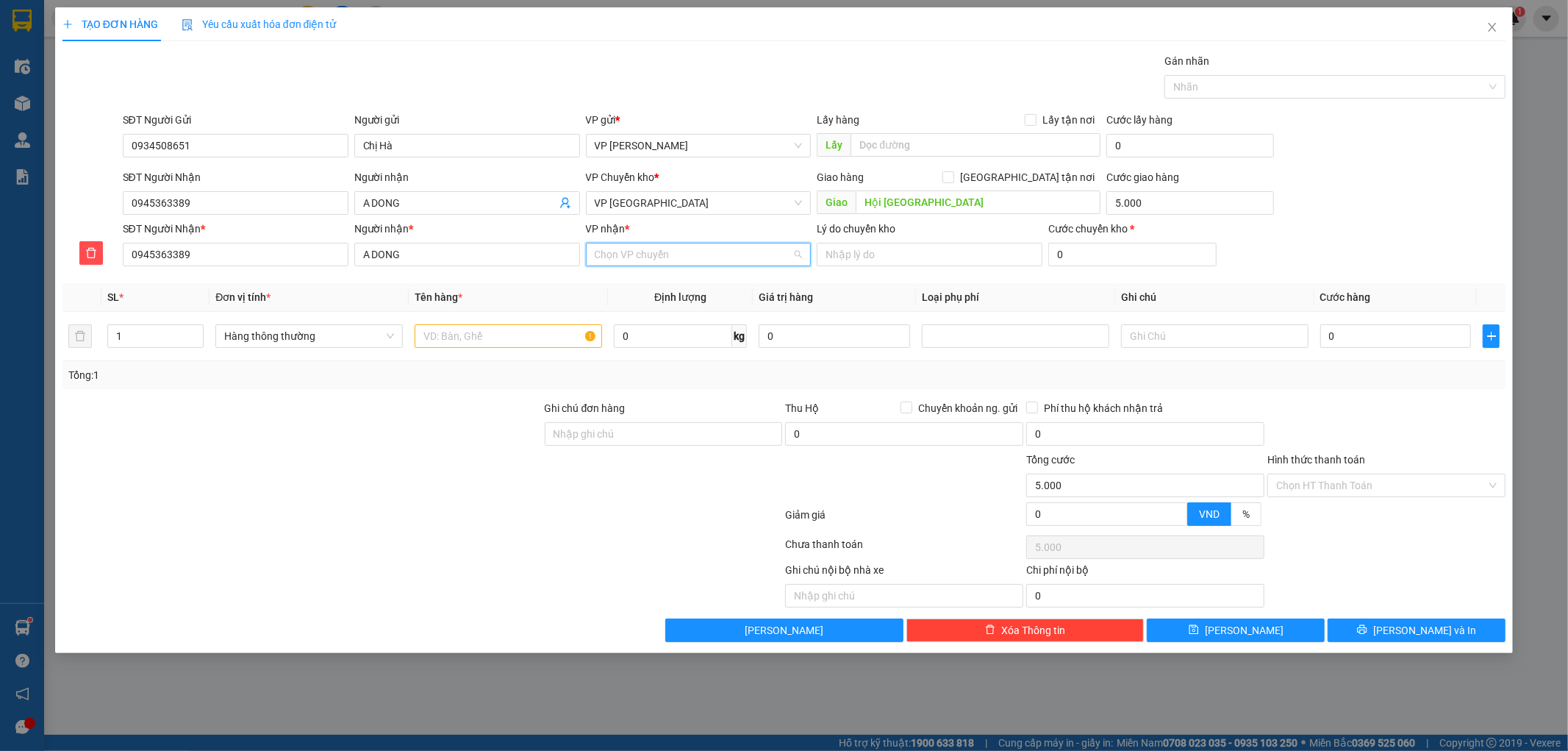
click at [658, 256] on input "VP nhận *" at bounding box center [693, 254] width 197 height 22
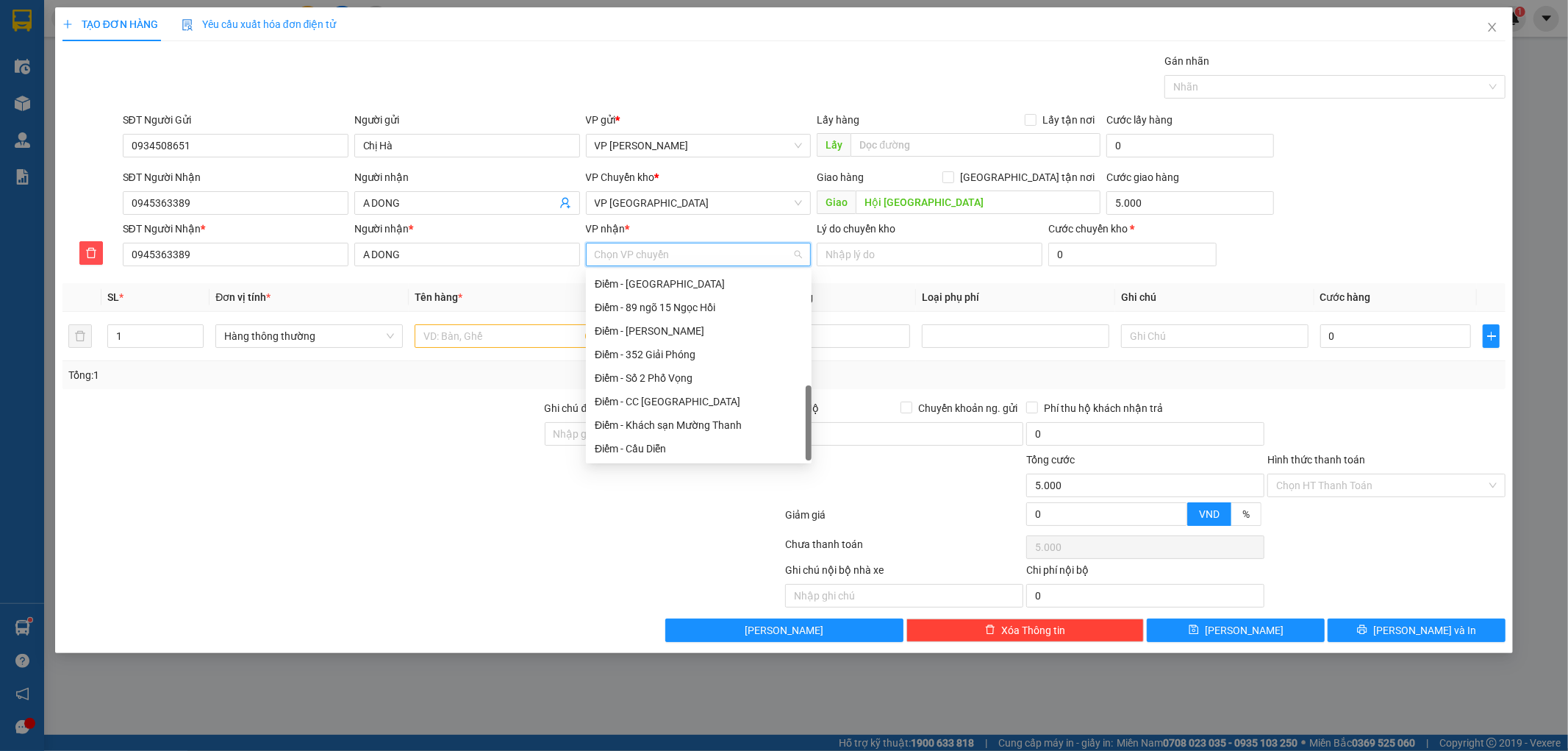
scroll to position [400, 0]
drag, startPoint x: 807, startPoint y: 421, endPoint x: 758, endPoint y: 377, distance: 65.9
click at [802, 381] on div "Điểm - Chợ Cọi : Kiốt Cô Bích Gạo Điểm - 215 Lý Thường Kiệt VP Diêm Điền VP Nam…" at bounding box center [699, 367] width 225 height 188
click at [626, 353] on div "VP Kiến Xương" at bounding box center [698, 361] width 208 height 16
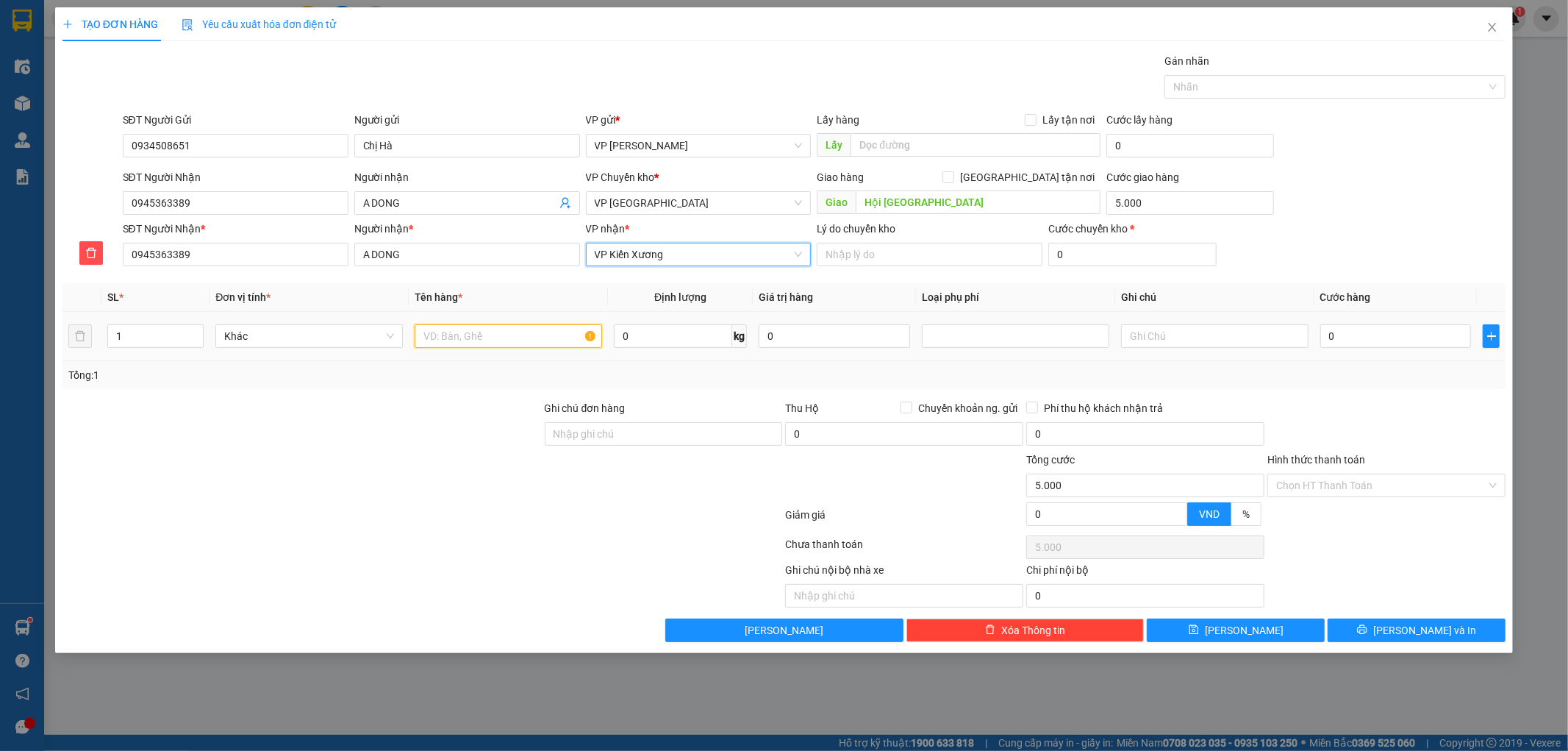
click at [482, 344] on input "text" at bounding box center [508, 336] width 188 height 23
type input "HCT"
click at [678, 338] on input "0" at bounding box center [673, 336] width 118 height 23
type input "5"
click at [411, 414] on div at bounding box center [302, 426] width 482 height 52
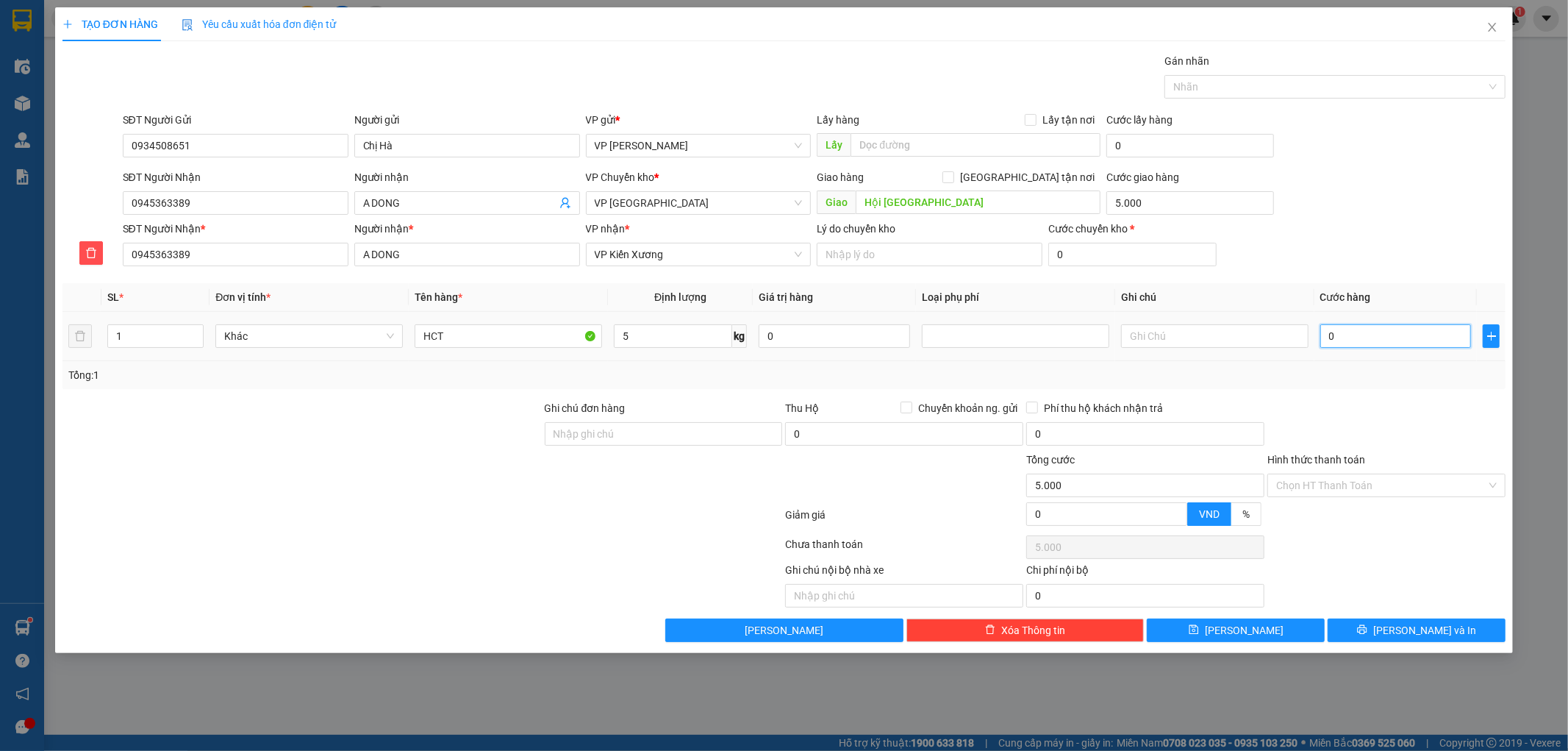
click at [1343, 340] on input "0" at bounding box center [1395, 336] width 151 height 23
type input "003"
type input "5.003"
type input "0.030"
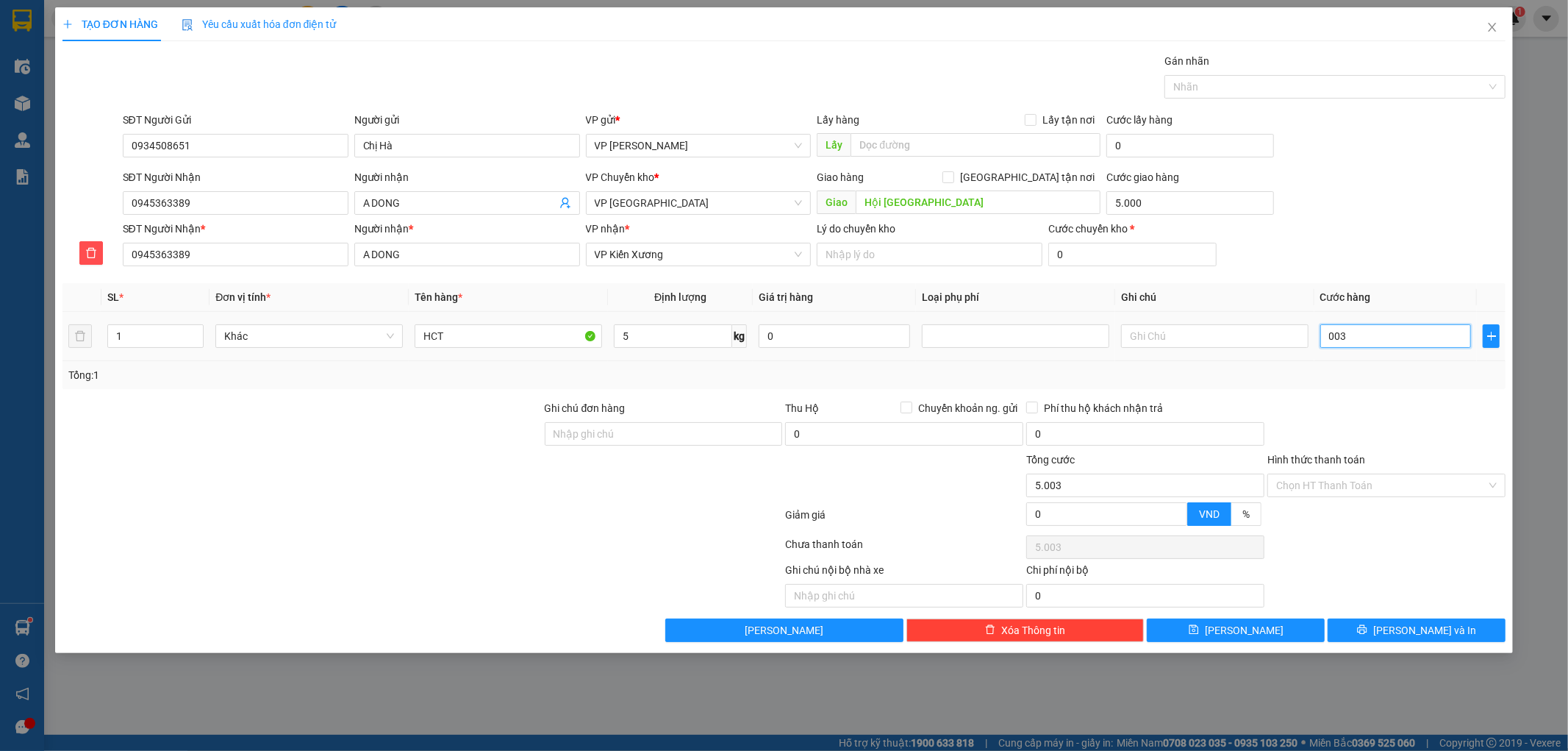
type input "5.030"
click at [1357, 384] on div "Tổng: 1" at bounding box center [784, 375] width 1444 height 28
type input "30.000"
type input "35.000"
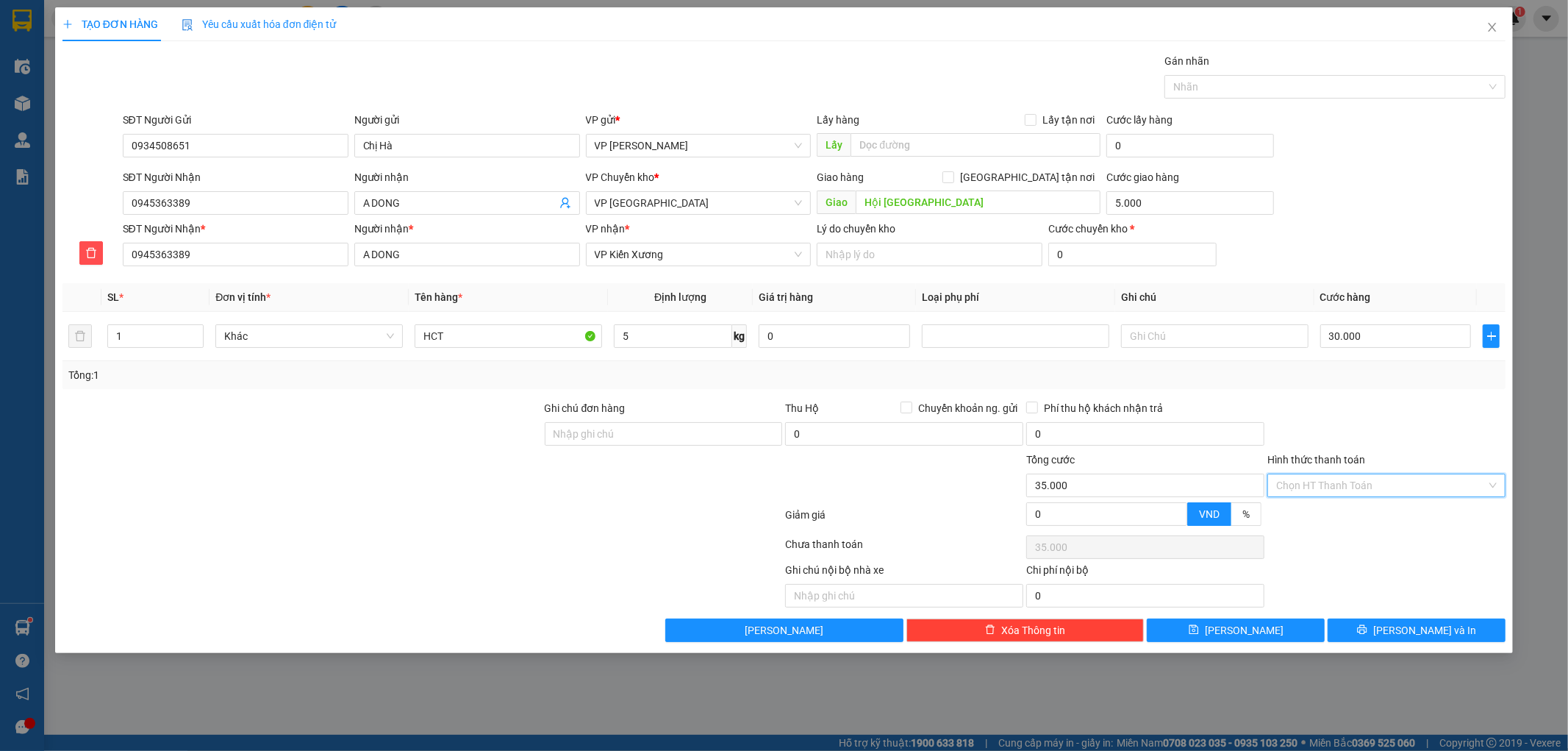
click at [1397, 485] on input "Hình thức thanh toán" at bounding box center [1381, 485] width 210 height 22
click at [1360, 516] on div "Tại văn phòng" at bounding box center [1387, 514] width 221 height 16
type input "0"
click at [1346, 634] on button "[PERSON_NAME] và In" at bounding box center [1416, 630] width 178 height 23
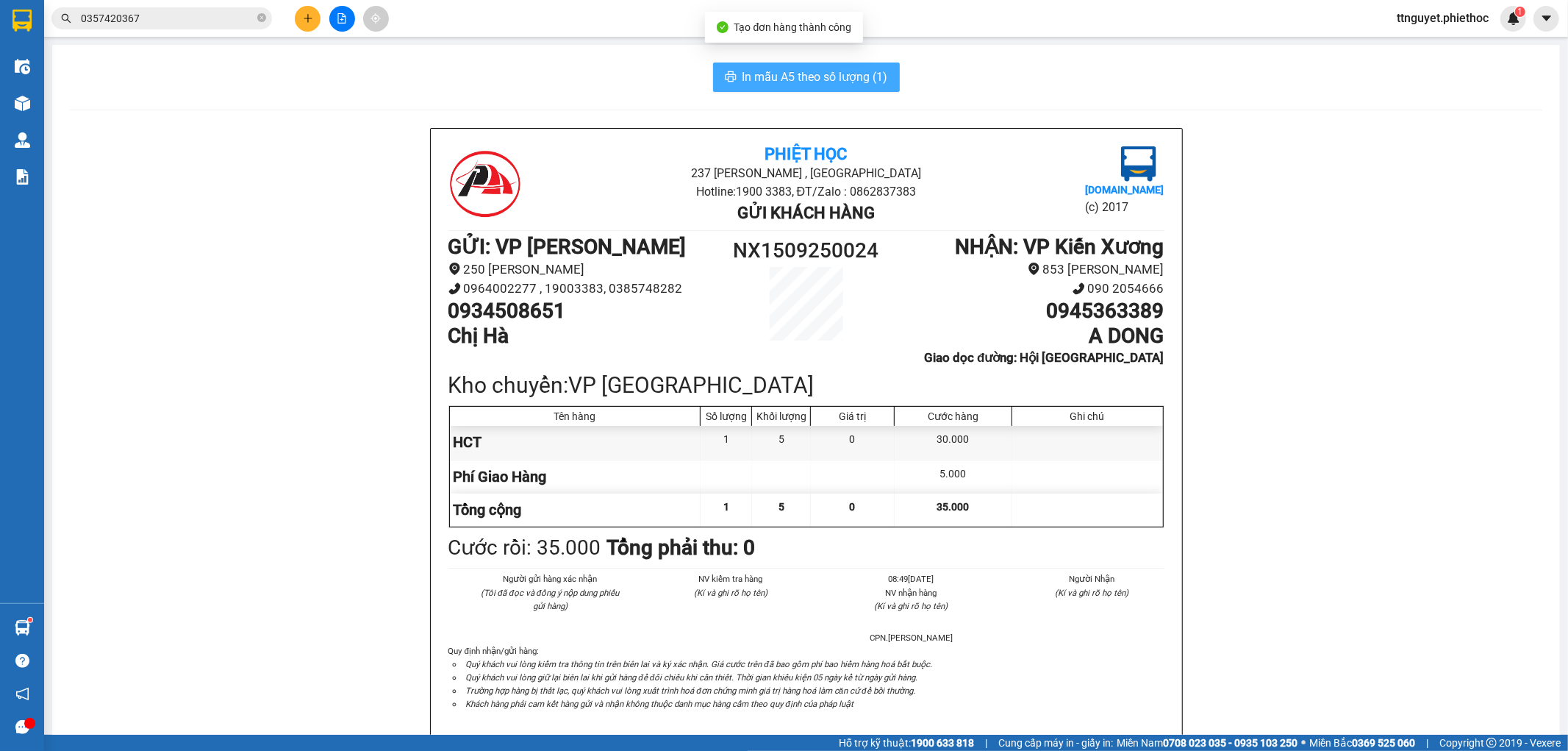
click at [782, 78] on span "In mẫu A5 theo số lượng (1)" at bounding box center [815, 77] width 146 height 19
click at [306, 20] on icon "plus" at bounding box center [307, 18] width 10 height 10
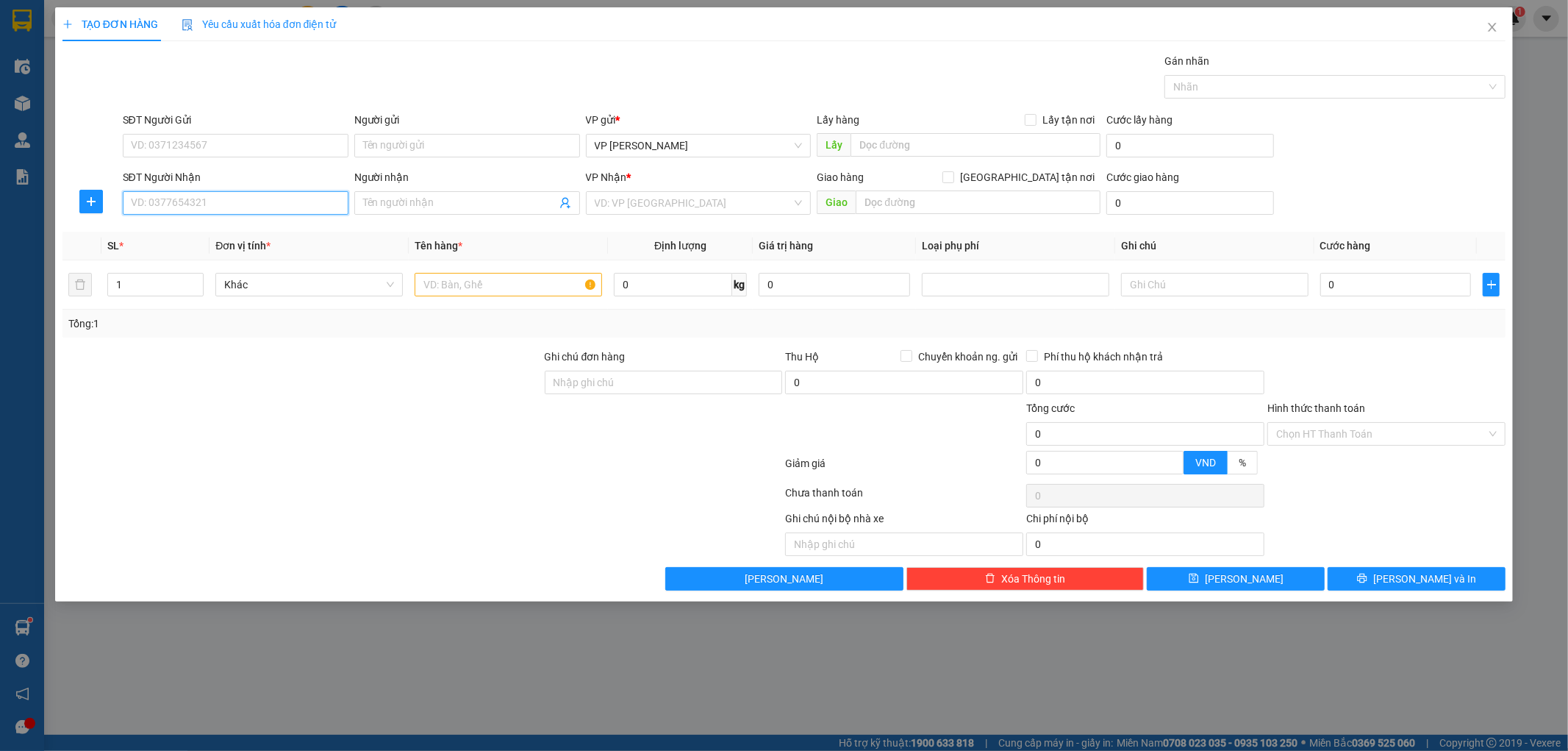
click at [208, 202] on input "SĐT Người Nhận" at bounding box center [236, 202] width 225 height 23
type input "0"
click at [1497, 29] on icon "close" at bounding box center [1492, 27] width 12 height 12
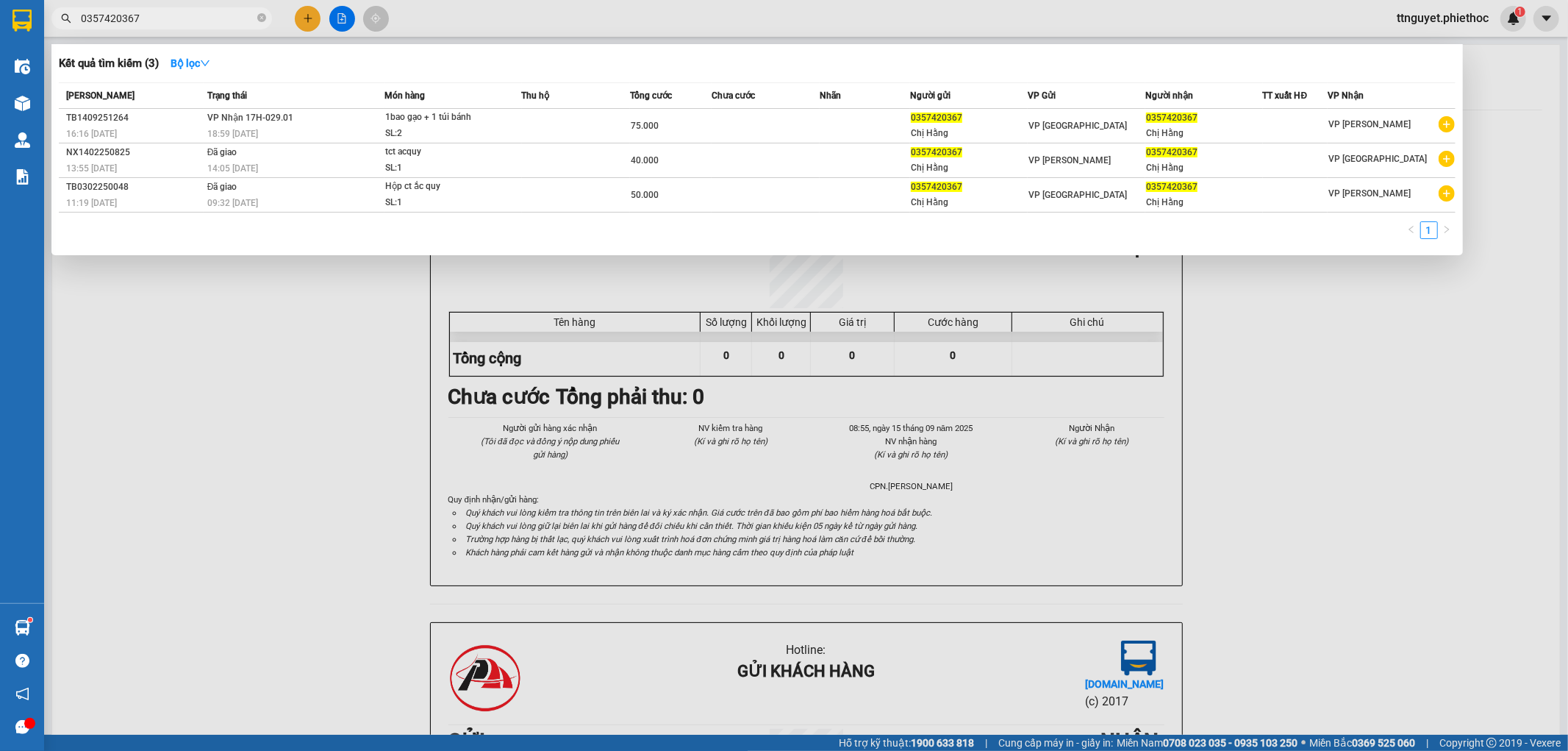
click at [189, 16] on input "0357420367" at bounding box center [167, 18] width 174 height 16
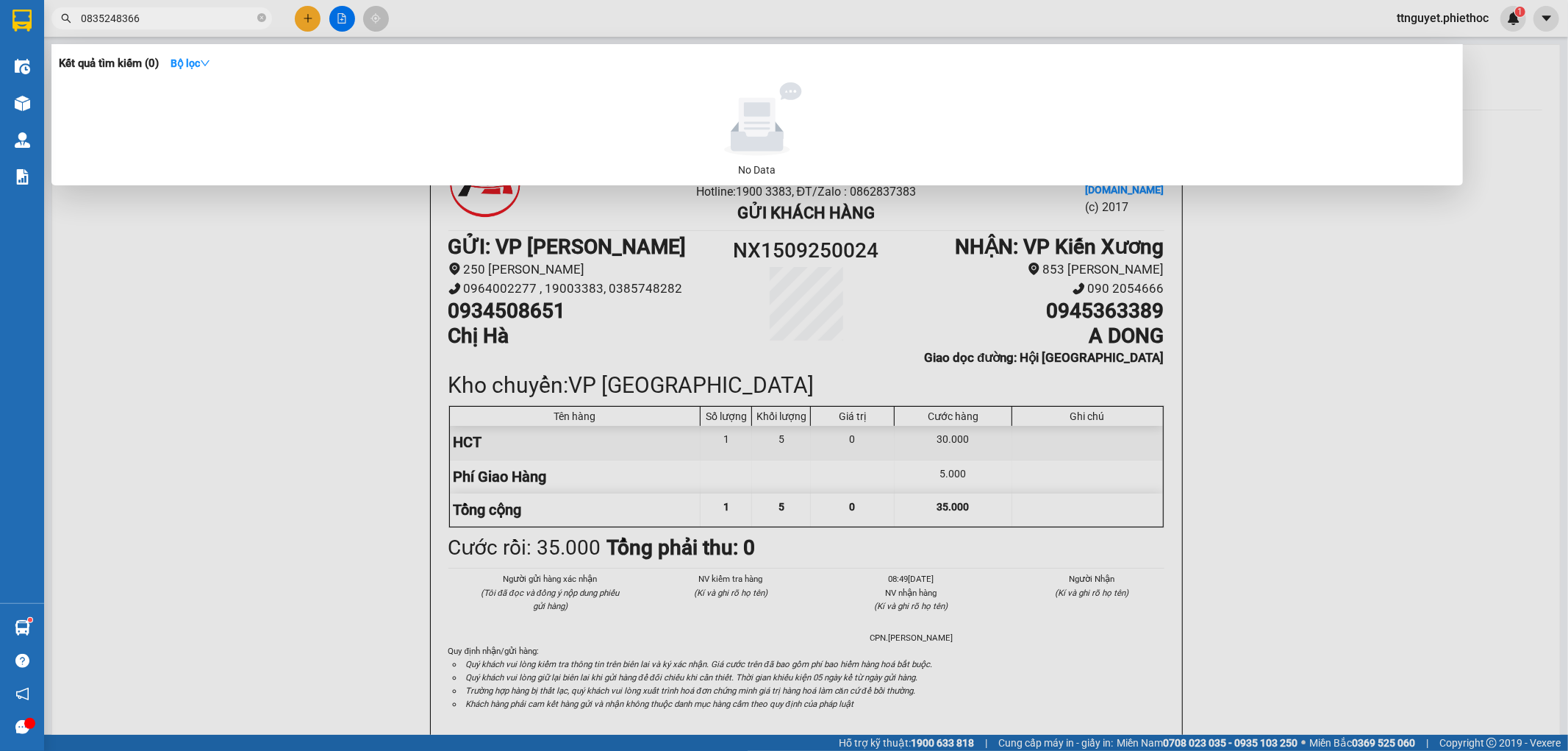
type input "0835248366"
click at [244, 347] on div at bounding box center [784, 375] width 1568 height 751
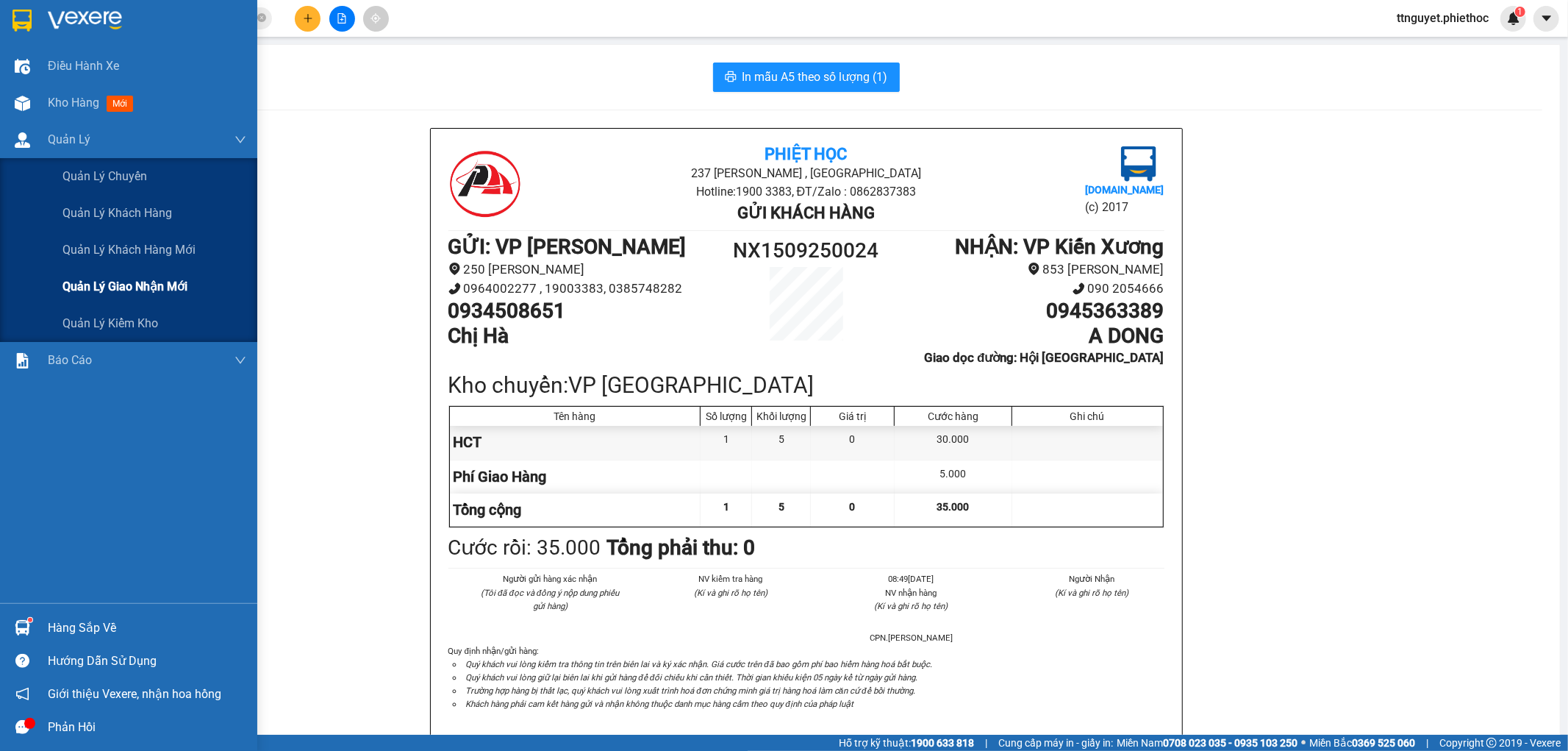
click at [44, 289] on div "Quản lý giao nhận mới" at bounding box center [129, 287] width 257 height 37
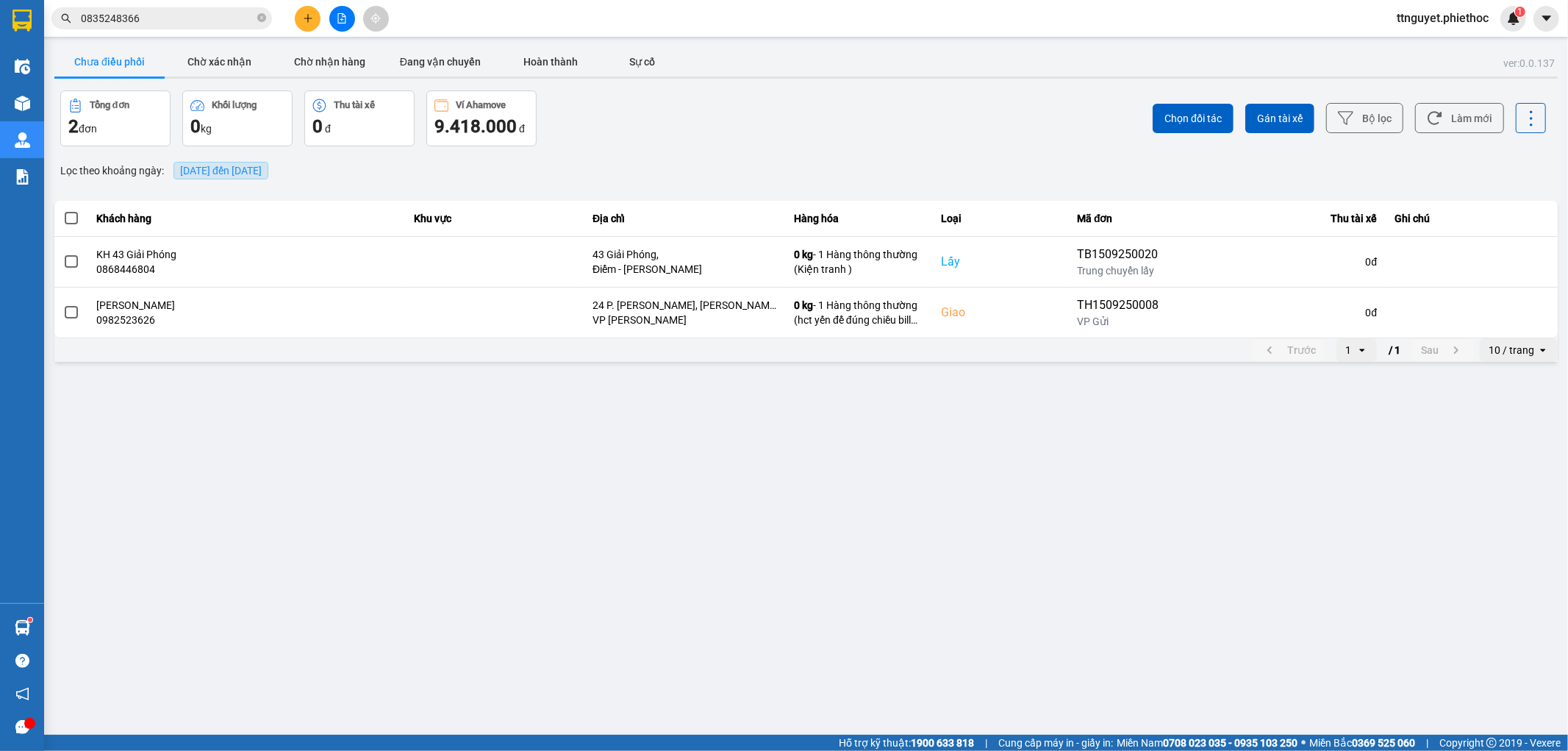
click at [233, 171] on span "[DATE] đến [DATE]" at bounding box center [221, 170] width 82 height 12
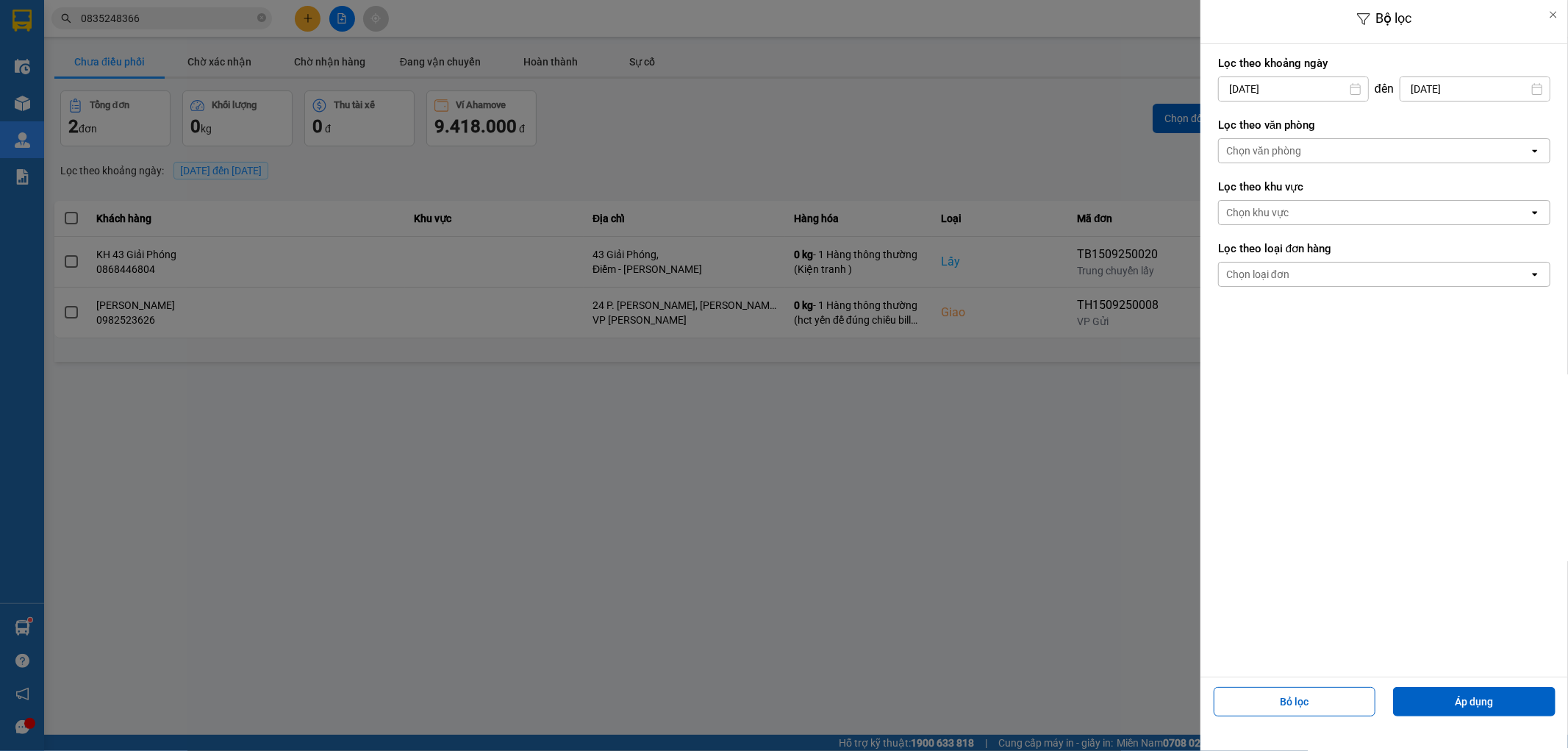
click at [1312, 93] on input "[DATE]" at bounding box center [1293, 88] width 149 height 23
click at [1403, 233] on div "14" at bounding box center [1404, 228] width 21 height 18
type input "14/09/2025"
click at [1438, 86] on input "[DATE]" at bounding box center [1475, 88] width 149 height 23
click at [1545, 228] on div "14" at bounding box center [1542, 228] width 21 height 18
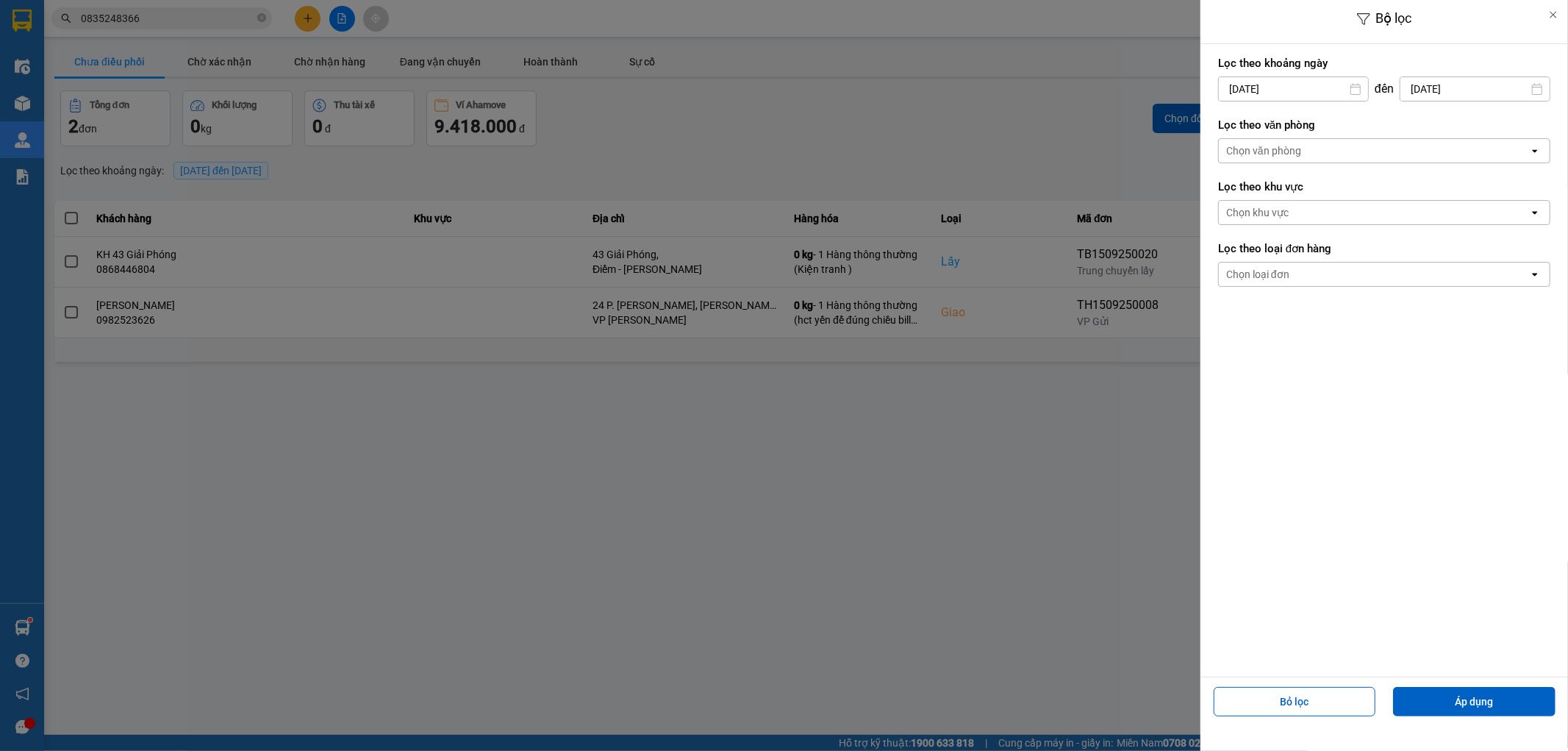
type input "14/09/2025"
click at [1483, 699] on button "Áp dụng" at bounding box center [1474, 701] width 163 height 29
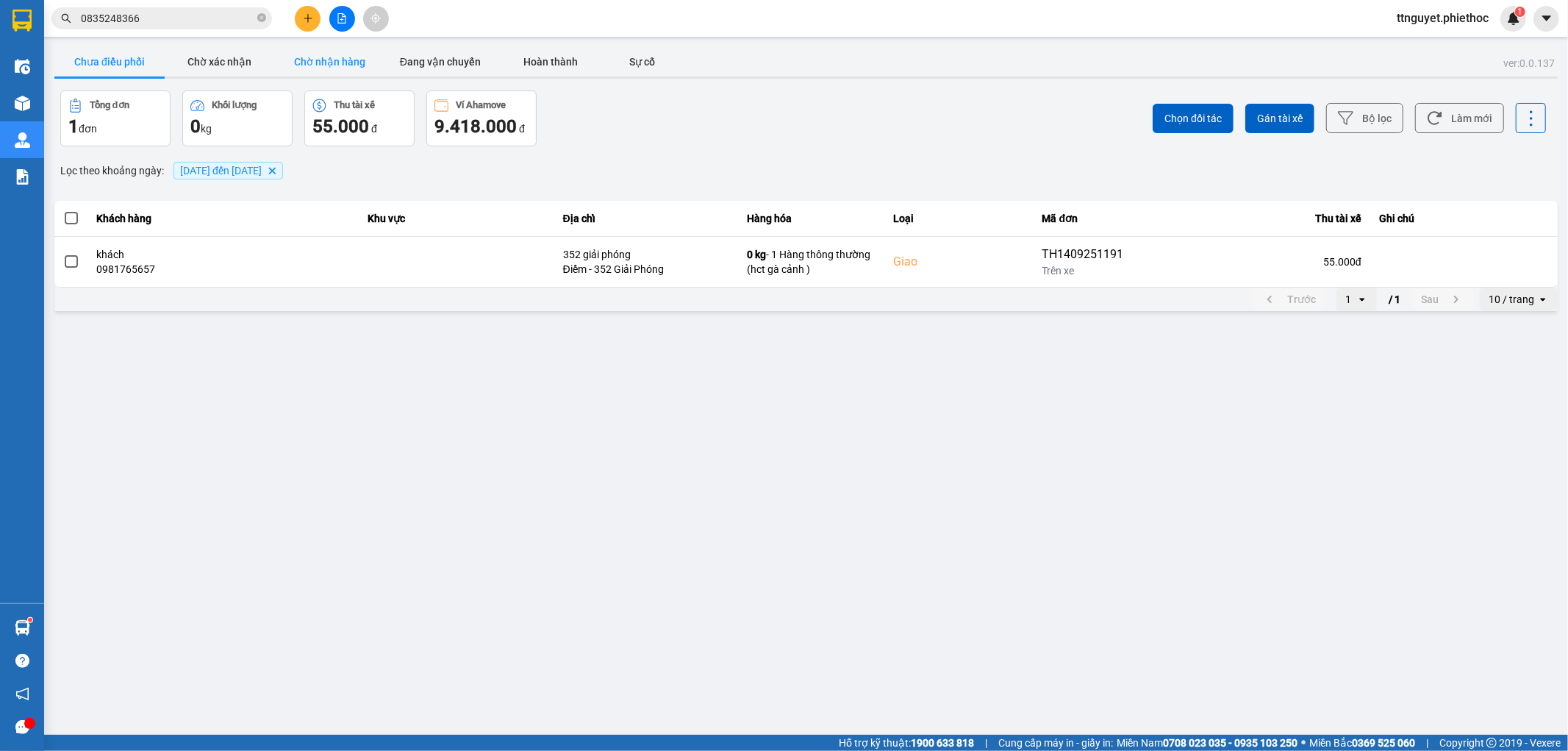
click at [342, 56] on button "Chờ nhận hàng" at bounding box center [330, 61] width 110 height 29
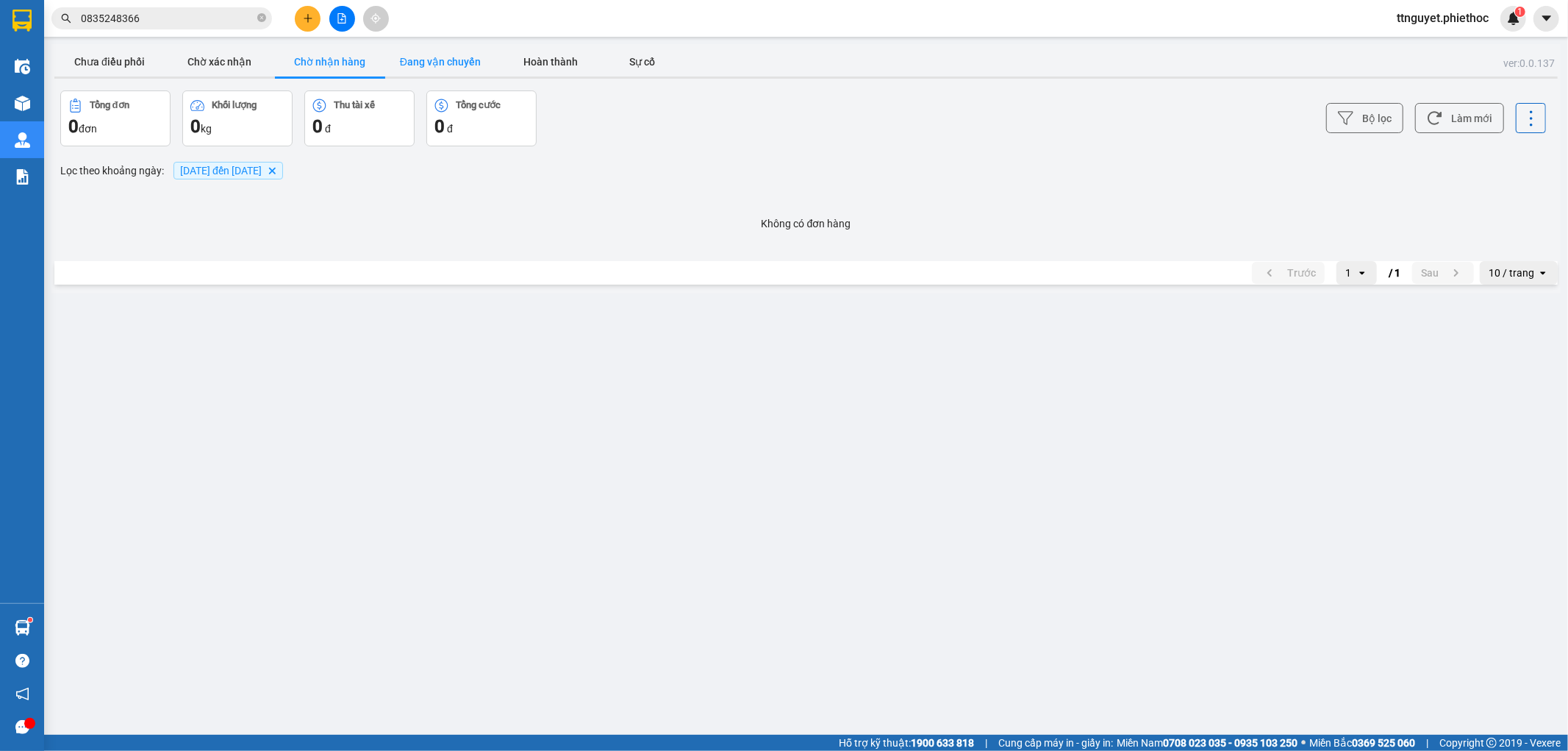
click at [455, 60] on button "Đang vận chuyển" at bounding box center [440, 61] width 110 height 29
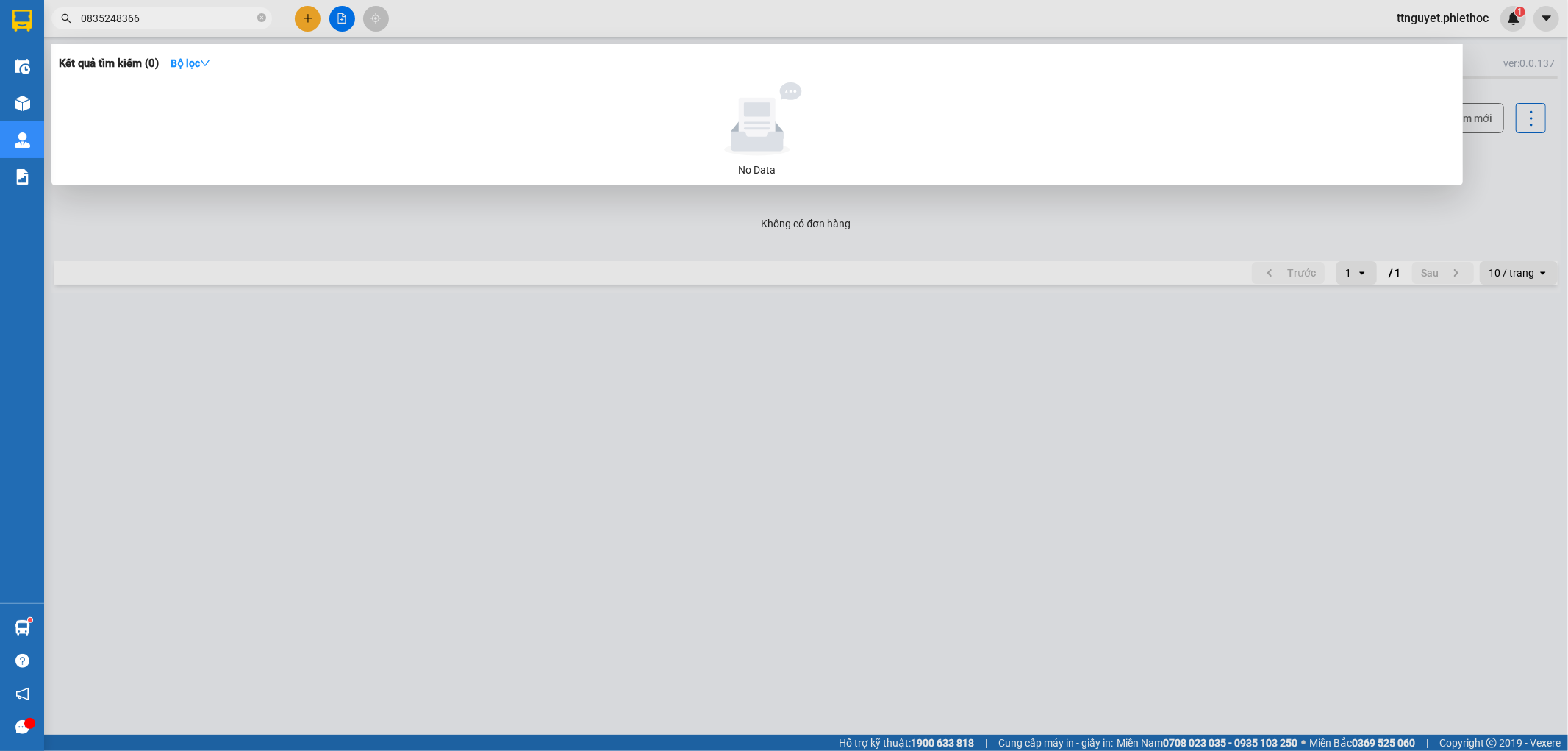
click at [221, 24] on input "0835248366" at bounding box center [167, 18] width 174 height 16
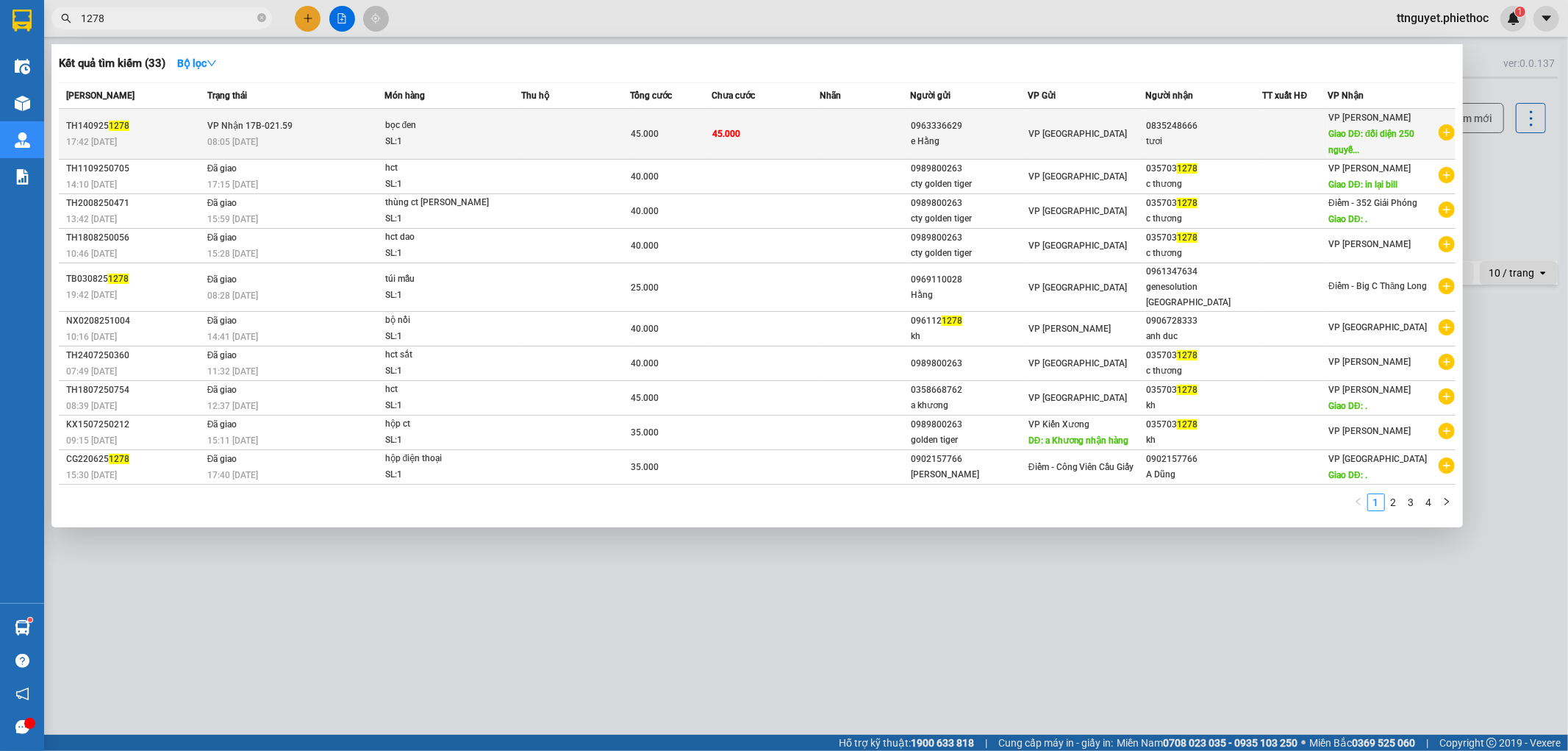
type input "1278"
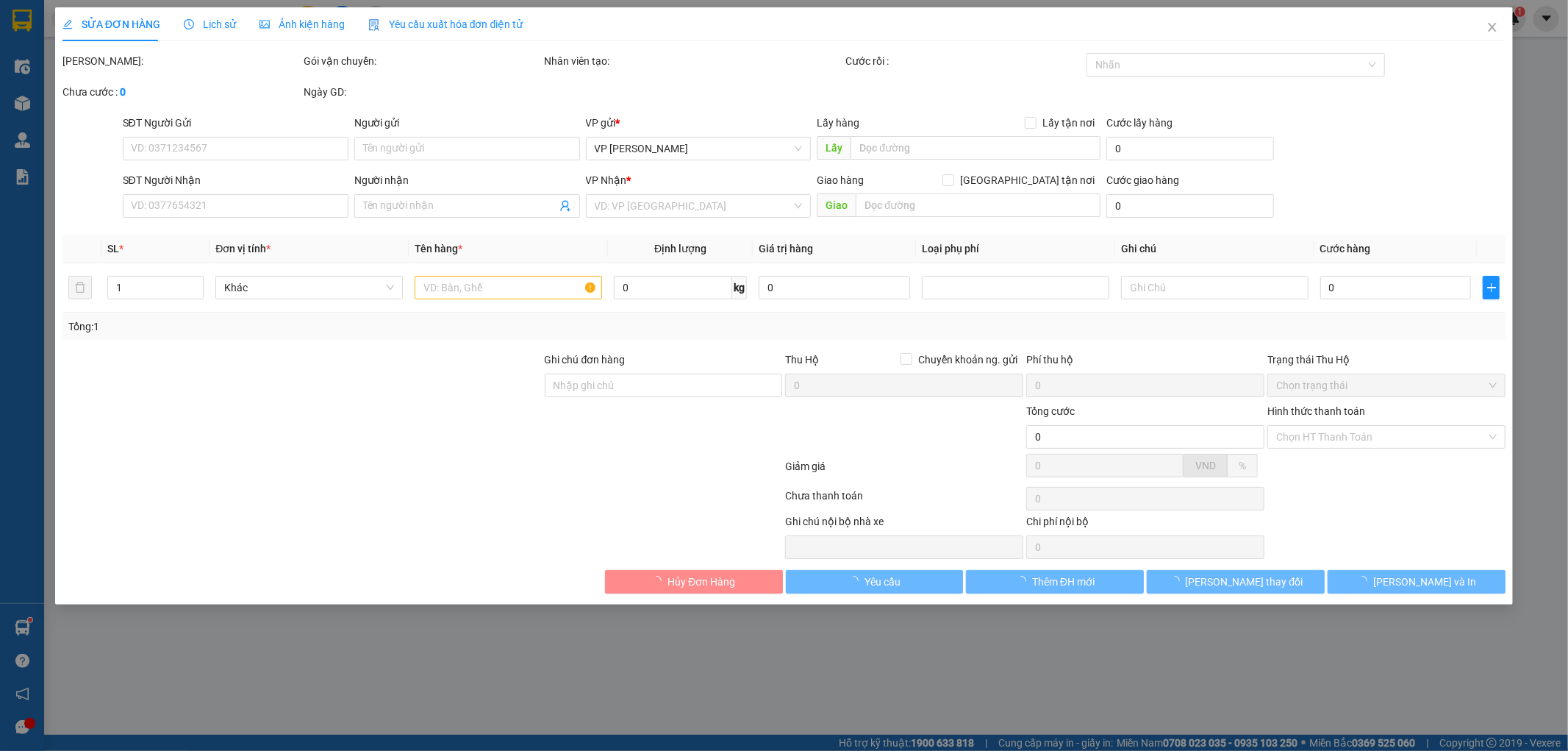
type input "0963336629"
type input "e Hằng"
type input "0835248666"
type input "tươi"
type input "đối diện 250 nguyễn xiển"
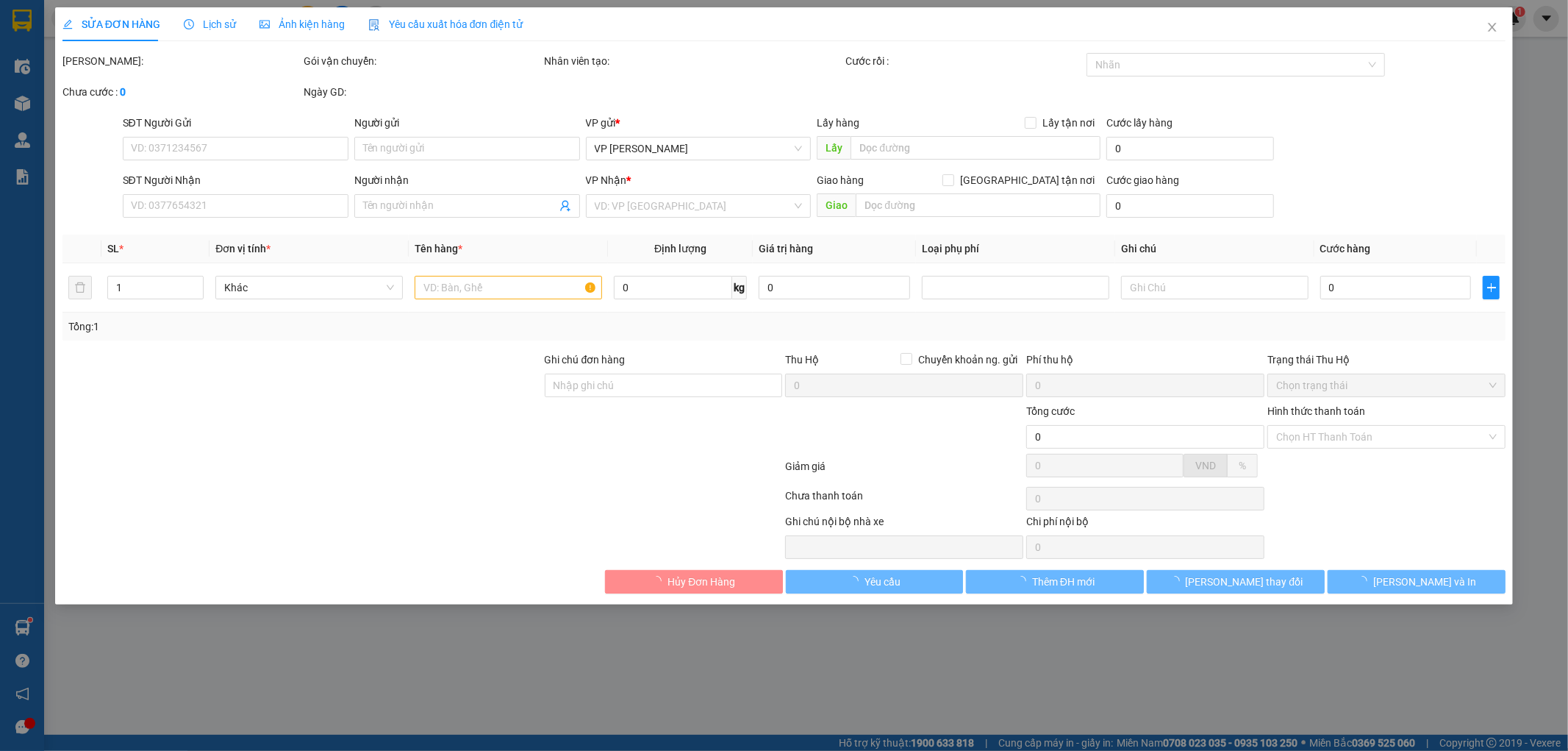
type input "5.000"
type input "45.000"
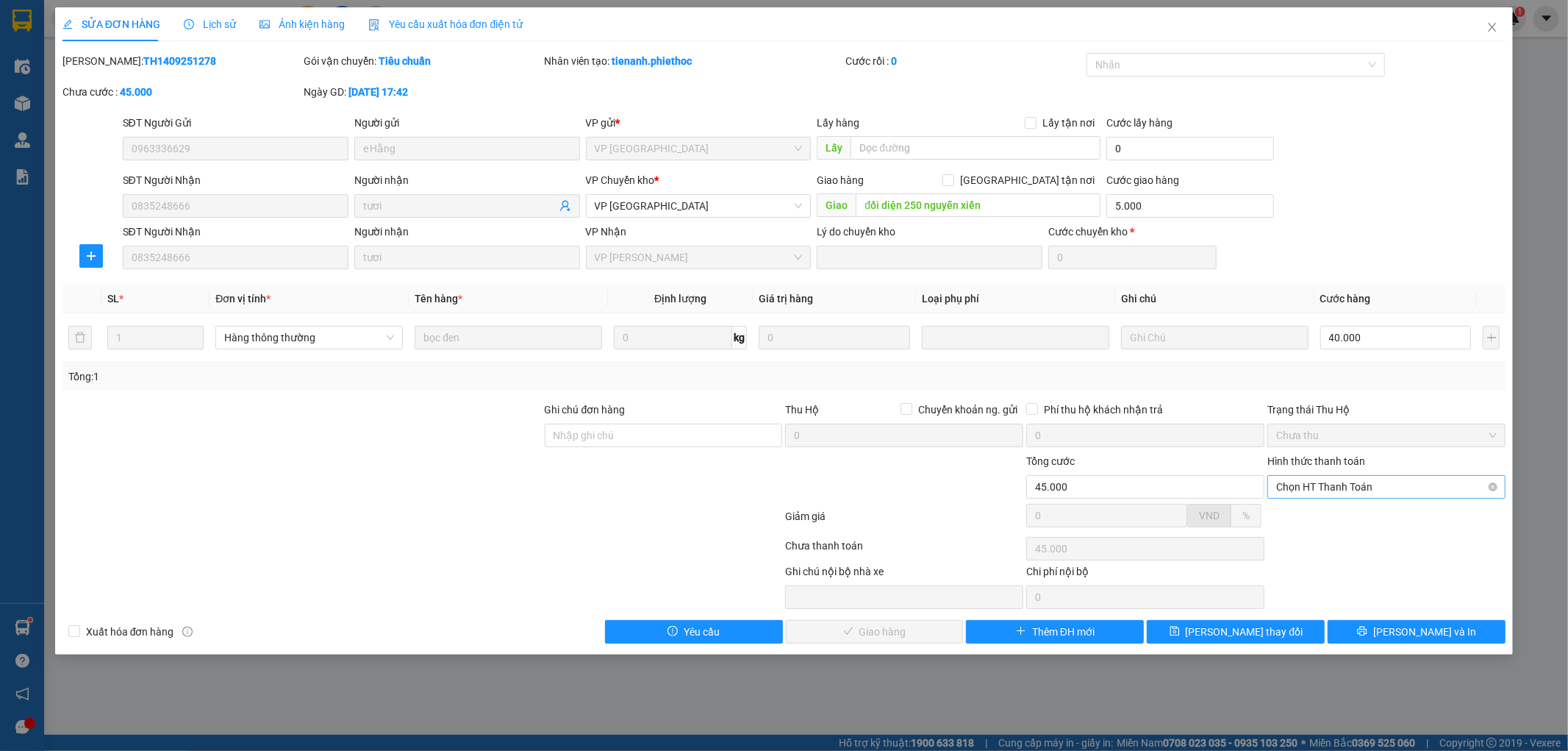
click at [1360, 490] on span "Chọn HT Thanh Toán" at bounding box center [1386, 486] width 221 height 22
click at [1331, 517] on div "Tại văn phòng" at bounding box center [1387, 516] width 221 height 16
type input "0"
click at [894, 637] on span "[PERSON_NAME] và Giao hàng" at bounding box center [884, 632] width 141 height 16
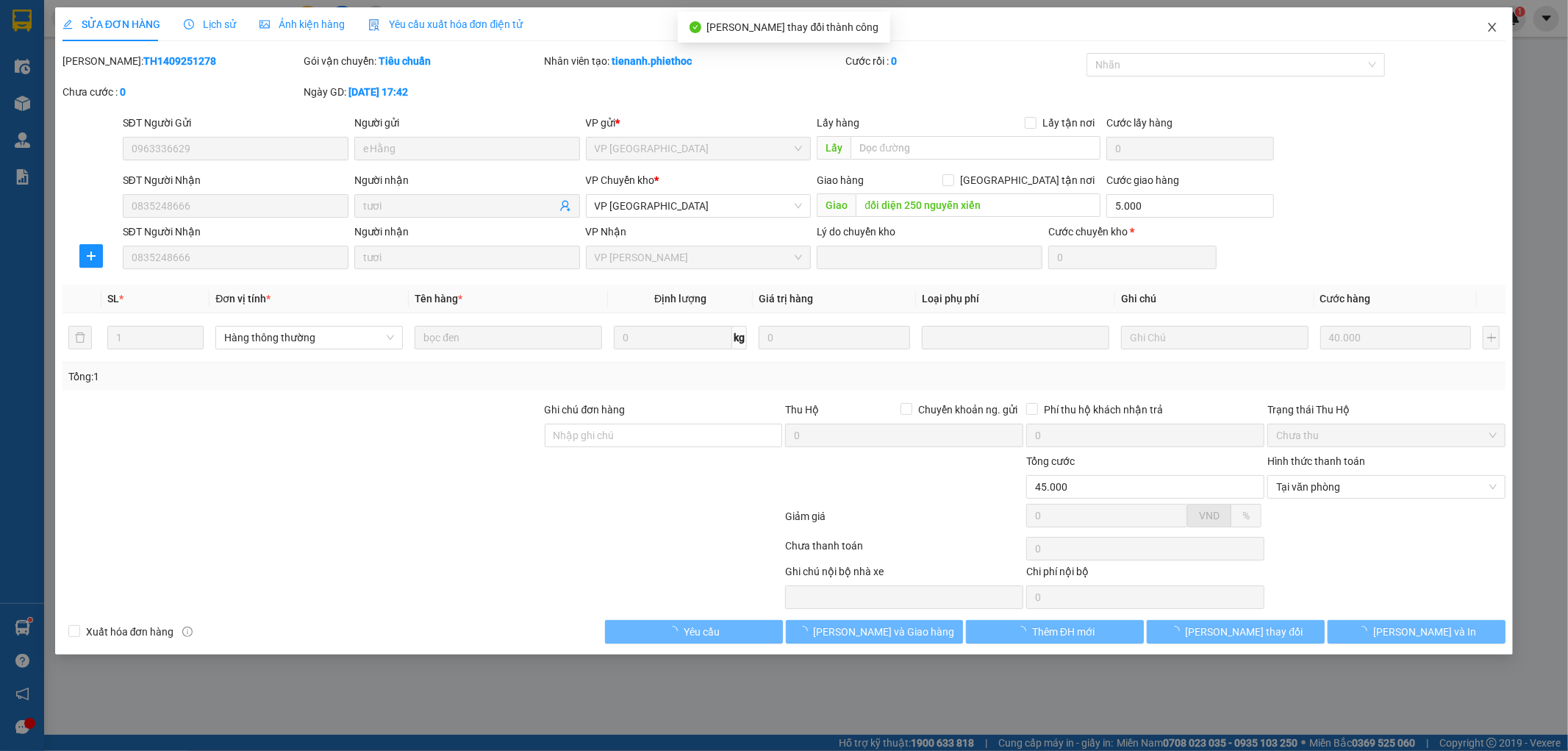
click at [1492, 25] on icon "close" at bounding box center [1492, 27] width 12 height 12
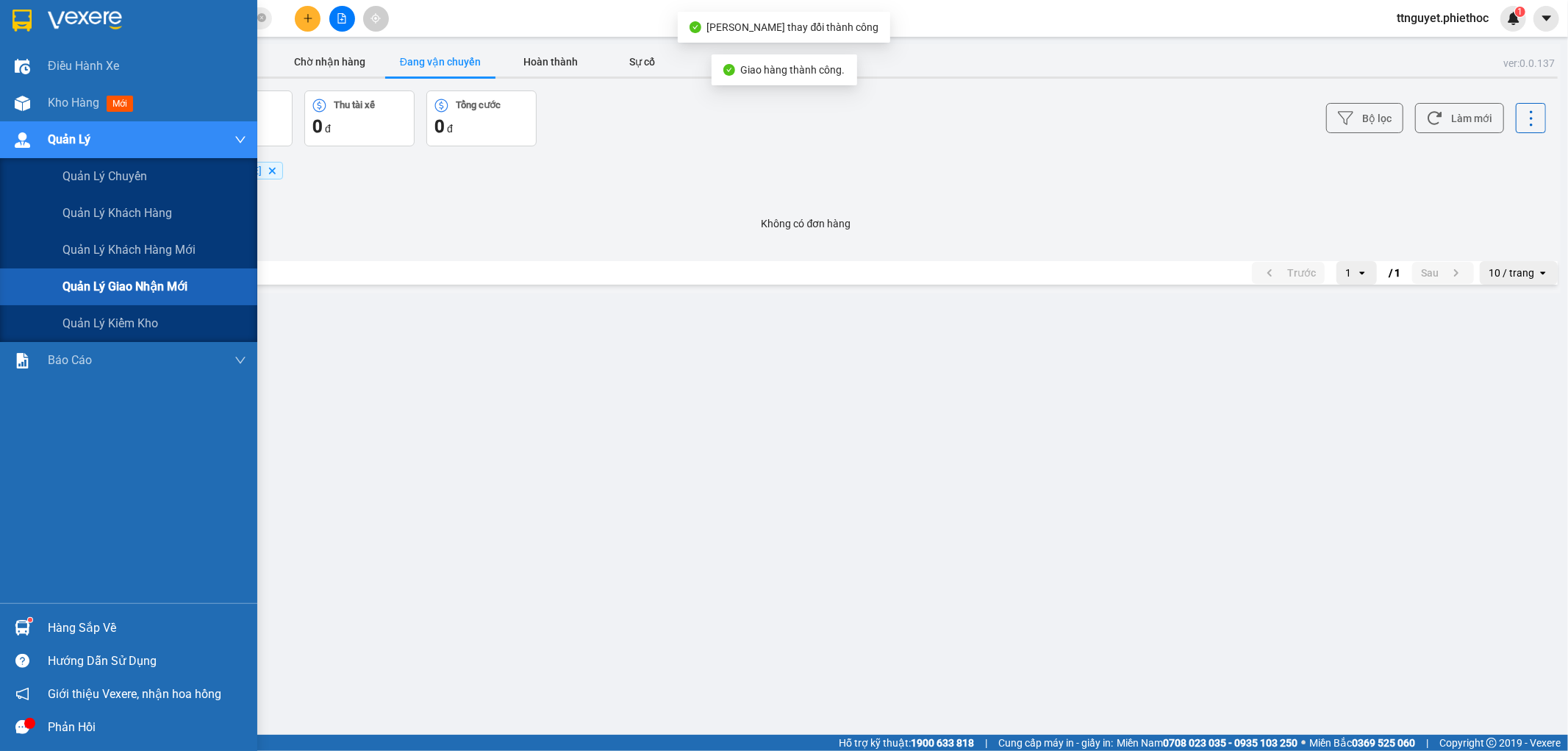
click at [59, 289] on div "Quản lý giao nhận mới" at bounding box center [129, 287] width 257 height 37
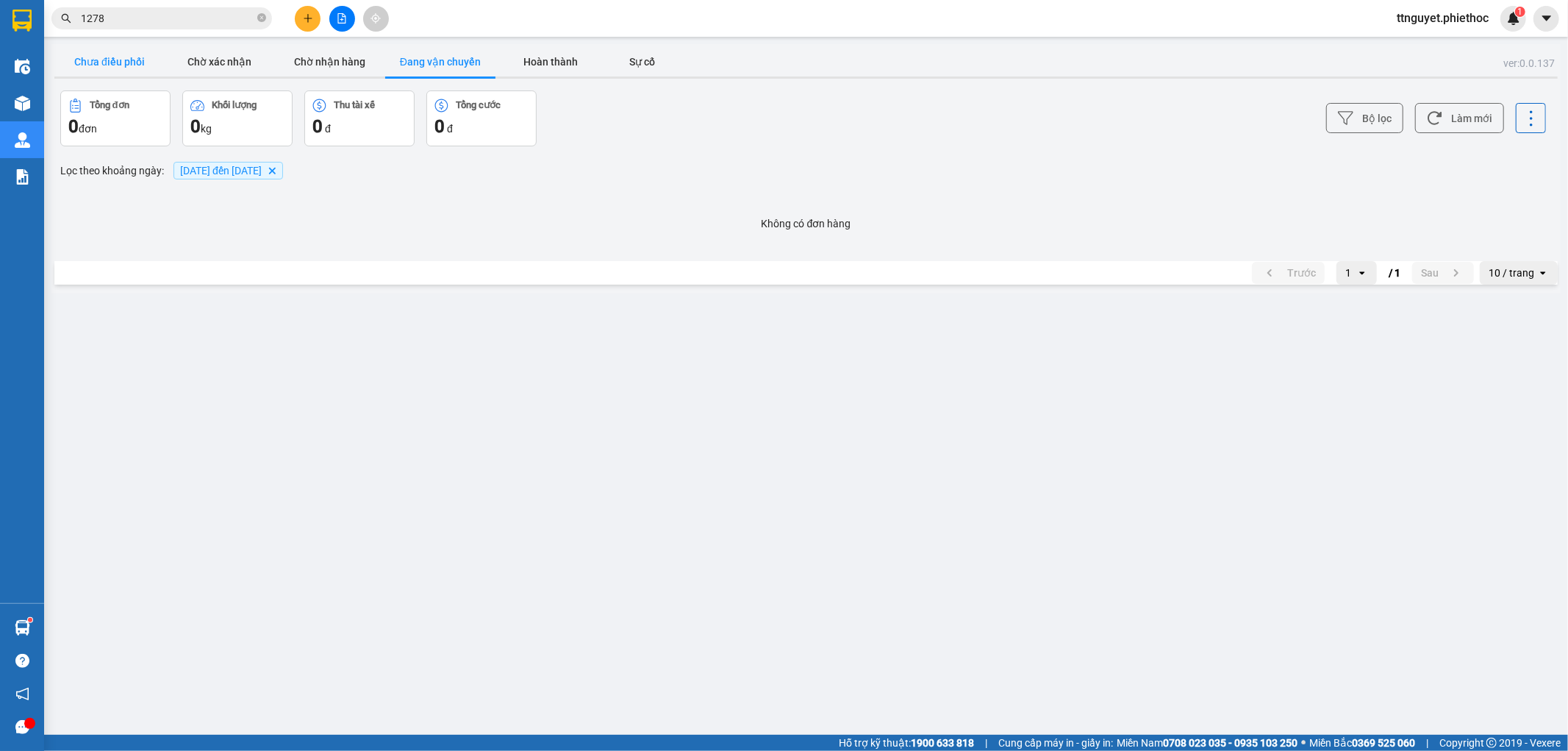
click at [121, 59] on button "Chưa điều phối" at bounding box center [109, 61] width 110 height 29
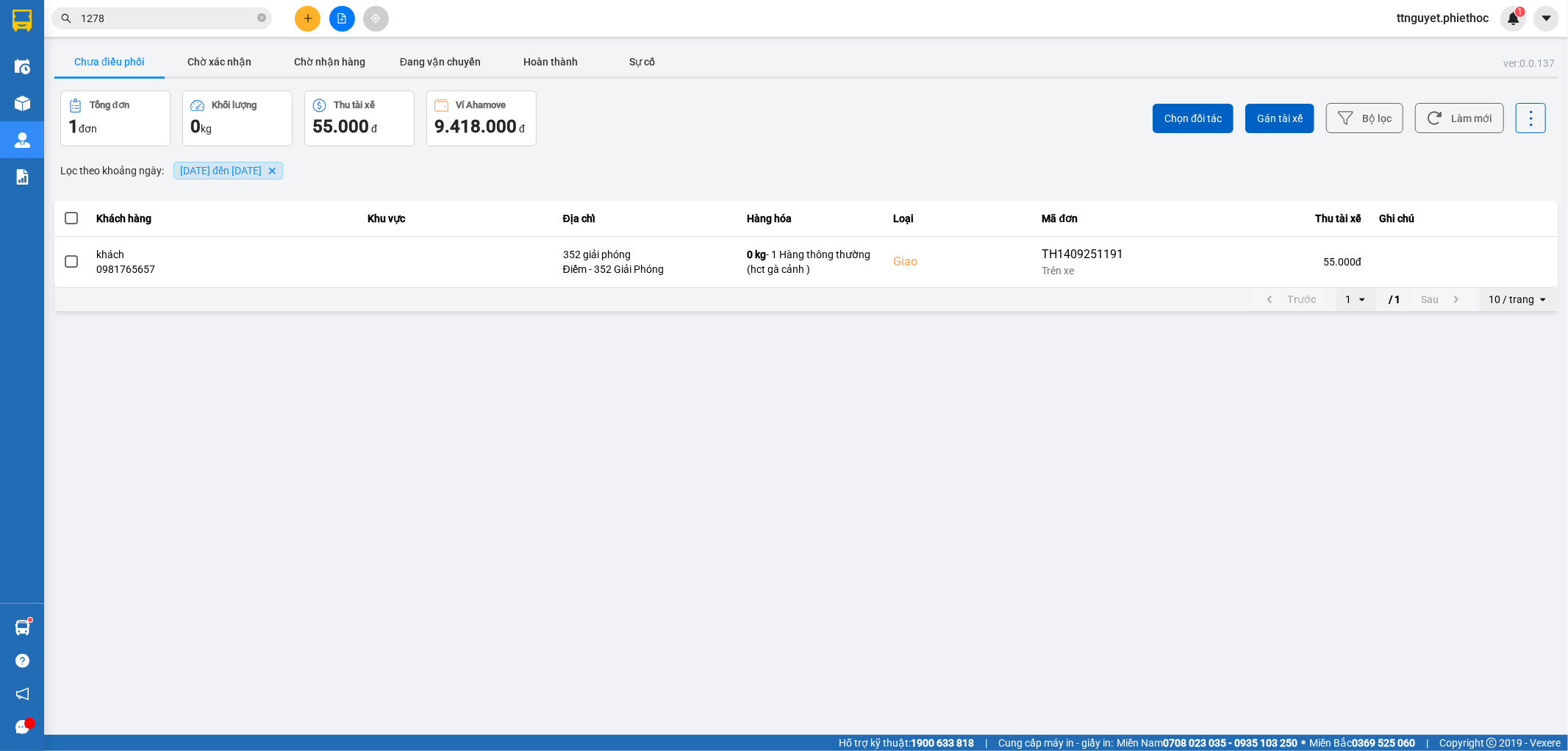
click at [197, 167] on span "14/09/2025 đến 14/09/2025" at bounding box center [221, 170] width 82 height 12
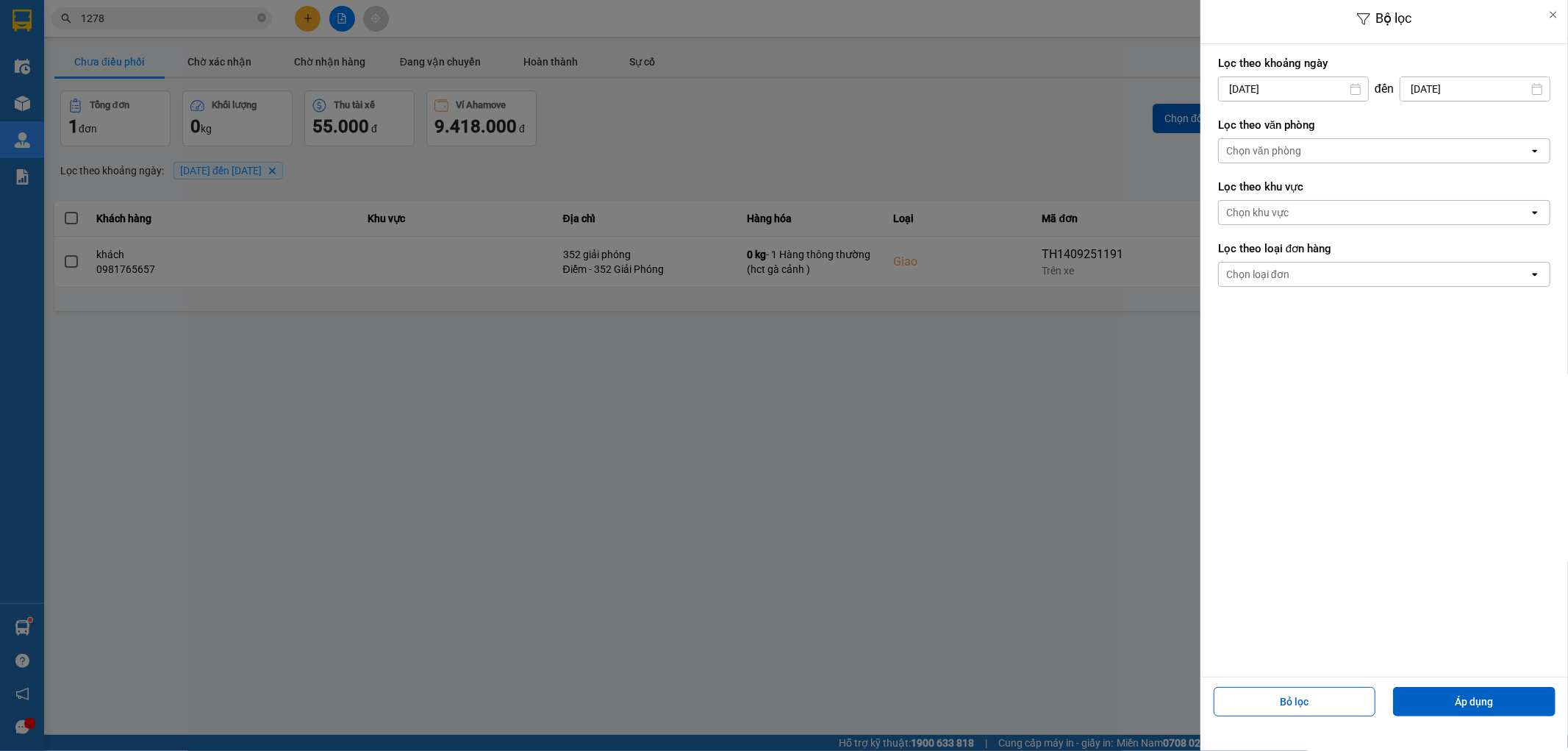
click at [1314, 90] on input "14/09/2025" at bounding box center [1293, 88] width 149 height 23
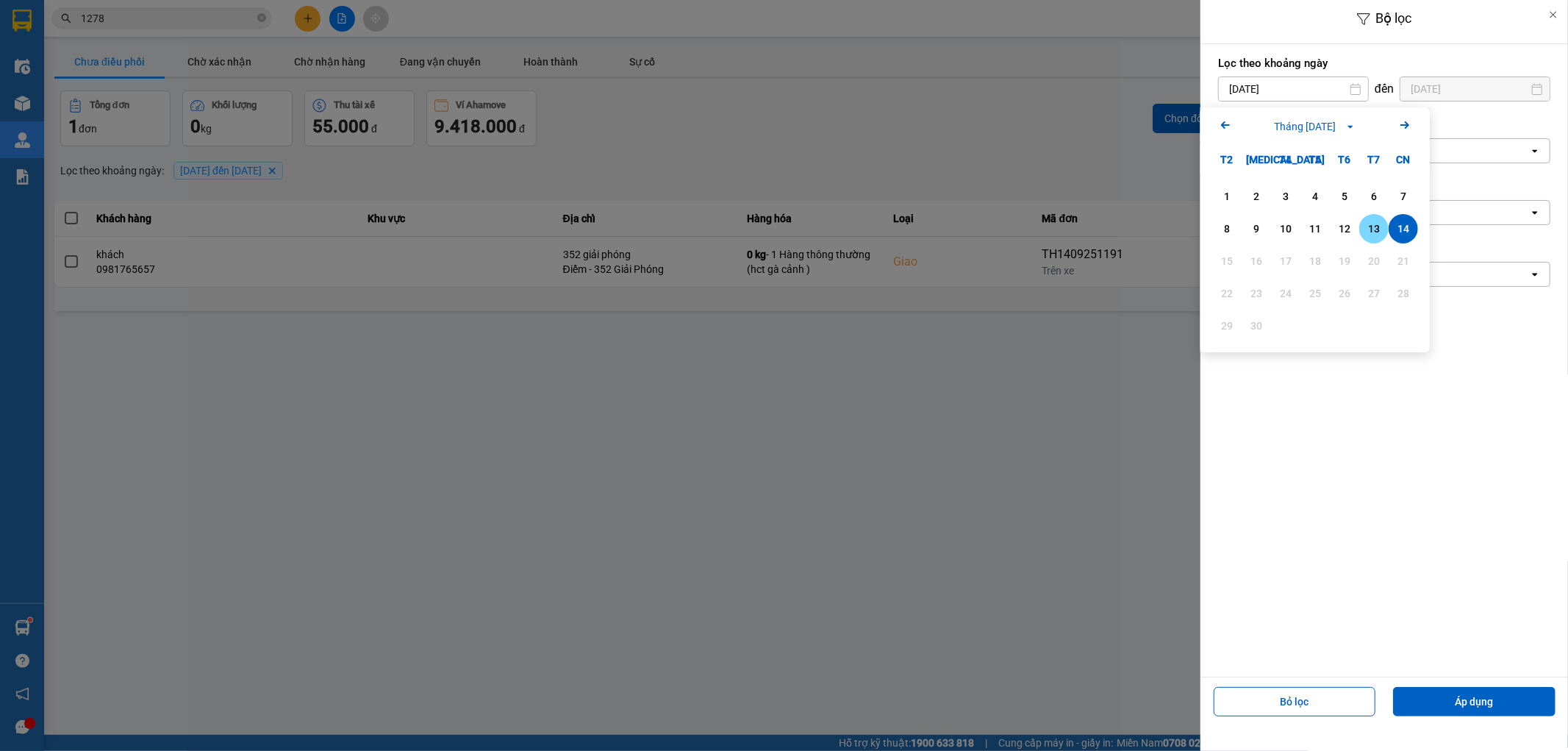
click at [1360, 231] on div "13" at bounding box center [1374, 228] width 29 height 29
type input "13/09/2025"
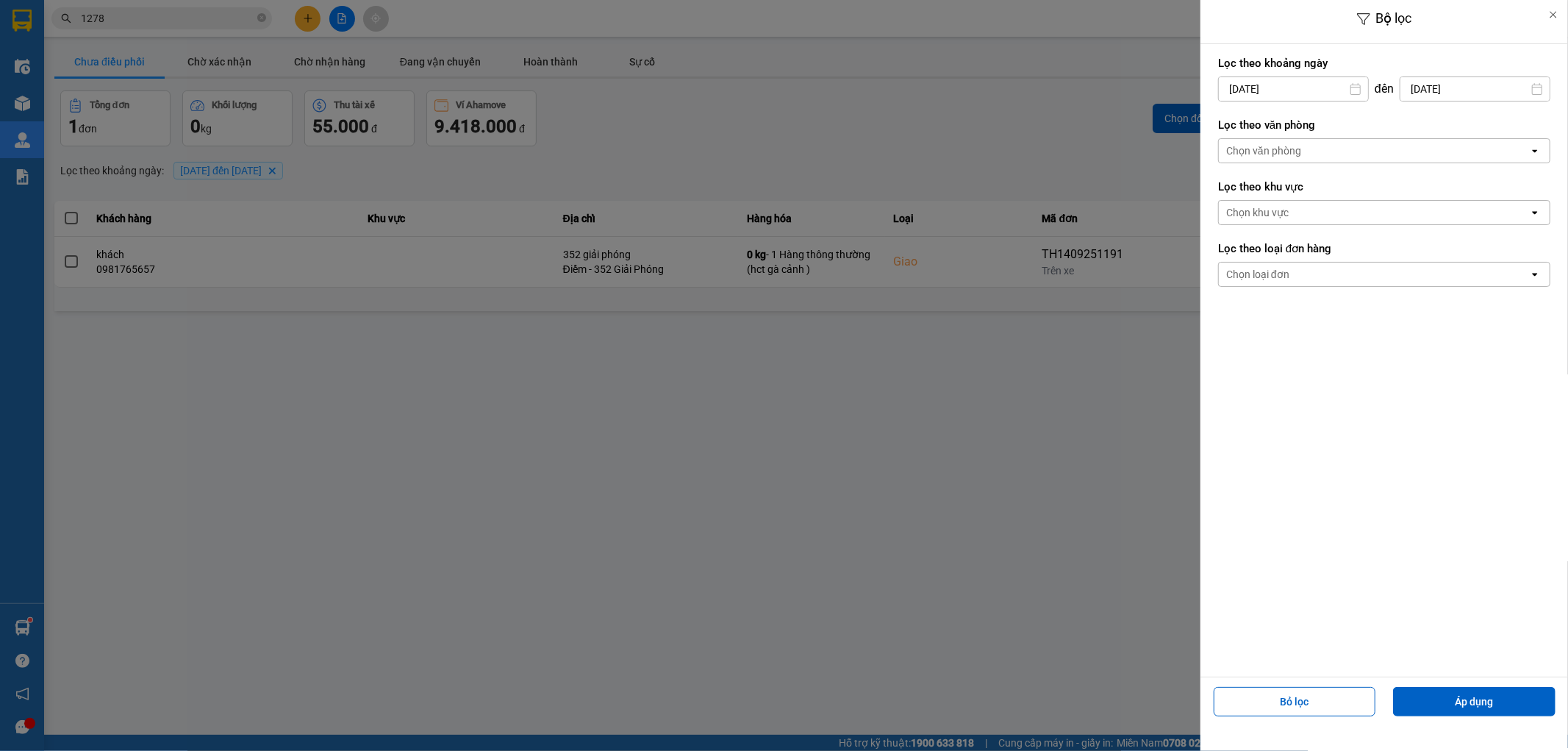
click at [1467, 102] on div "Lọc theo khoảng ngày 13/09/2025 Press the down arrow key to interact with the c…" at bounding box center [1385, 79] width 333 height 55
click at [1466, 86] on input "14/09/2025" at bounding box center [1475, 88] width 149 height 23
click at [1505, 225] on div "13" at bounding box center [1513, 228] width 21 height 18
type input "13/09/2025"
click at [1460, 702] on button "Áp dụng" at bounding box center [1474, 701] width 163 height 29
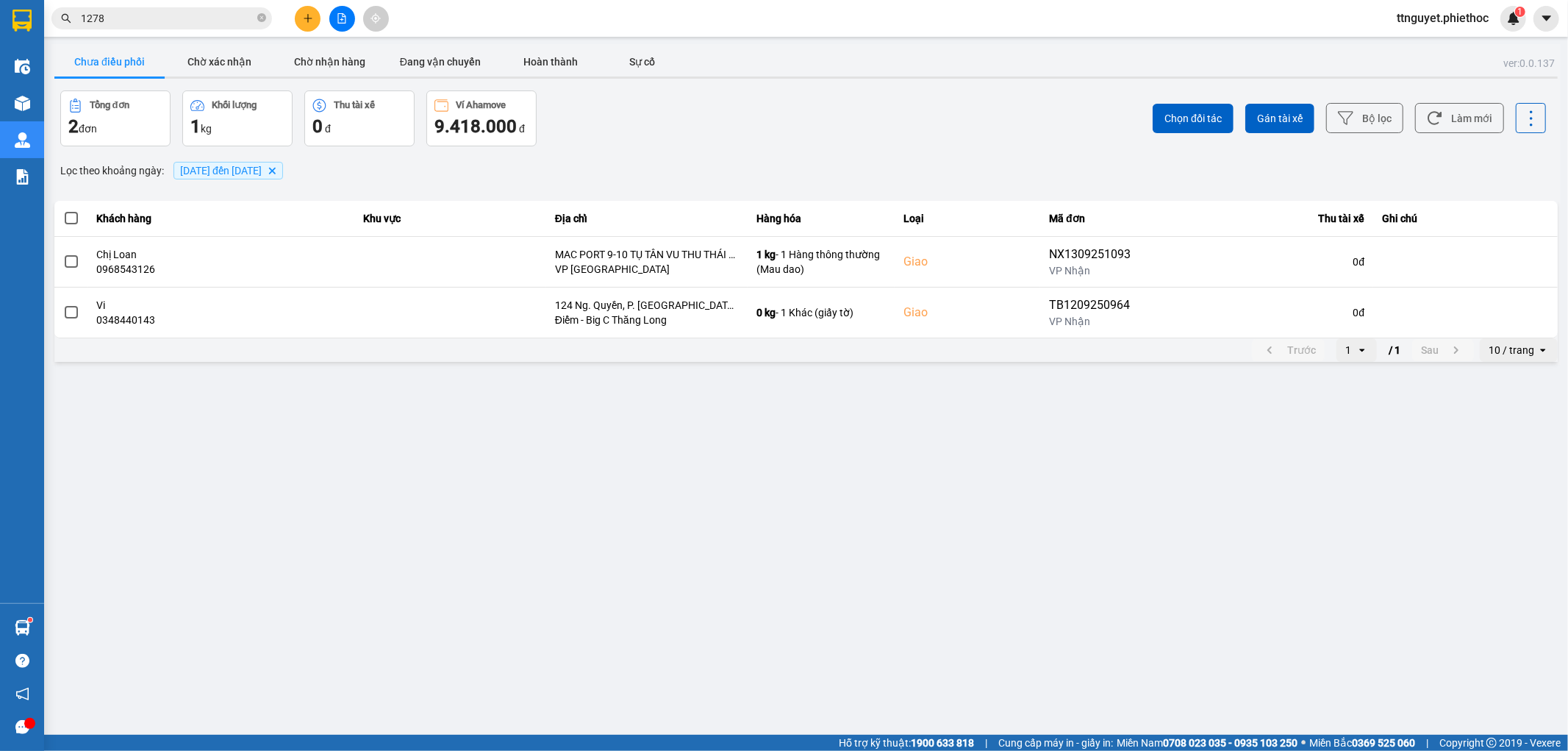
click at [233, 156] on div "ver: 0.0.137 Chưa điều phối Chờ xác nhận Chờ nhận hàng Đang vận chuyển Hoàn thà…" at bounding box center [806, 204] width 1509 height 321
click at [231, 174] on span "13/09/2025 đến 13/09/2025" at bounding box center [221, 170] width 82 height 12
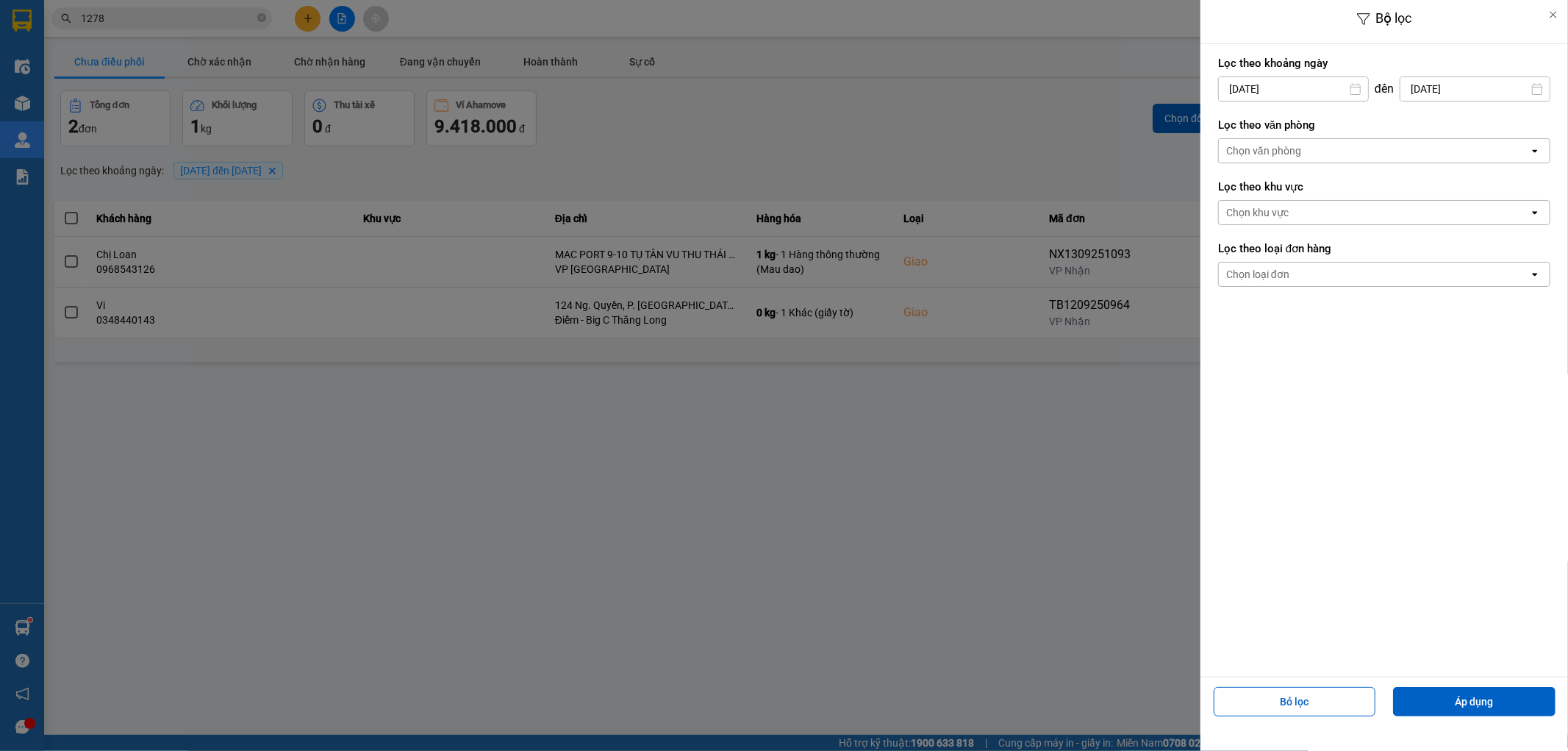
click at [1274, 82] on input "13/09/2025" at bounding box center [1293, 88] width 149 height 23
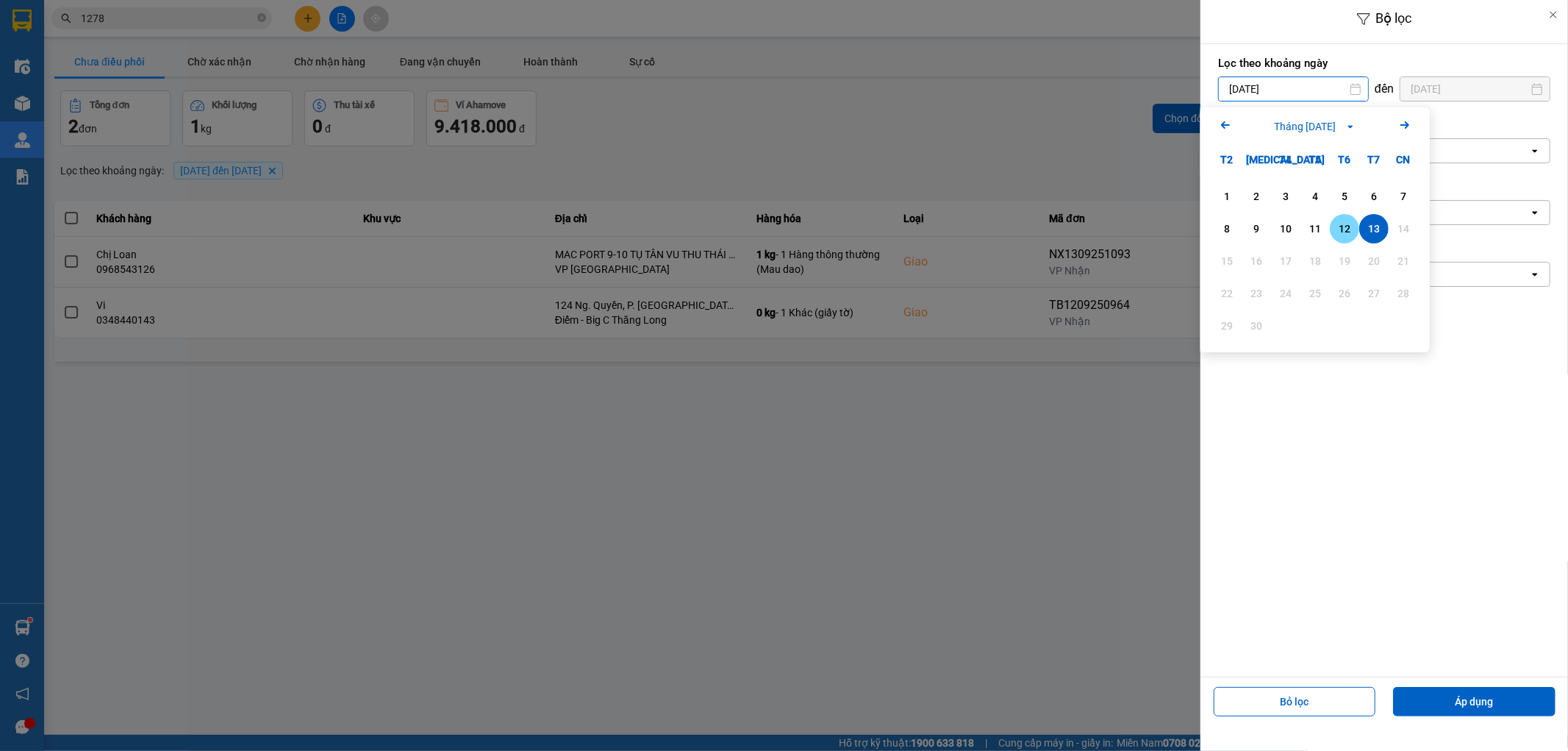
click at [1340, 226] on div "12" at bounding box center [1344, 228] width 21 height 18
type input "12/09/2025"
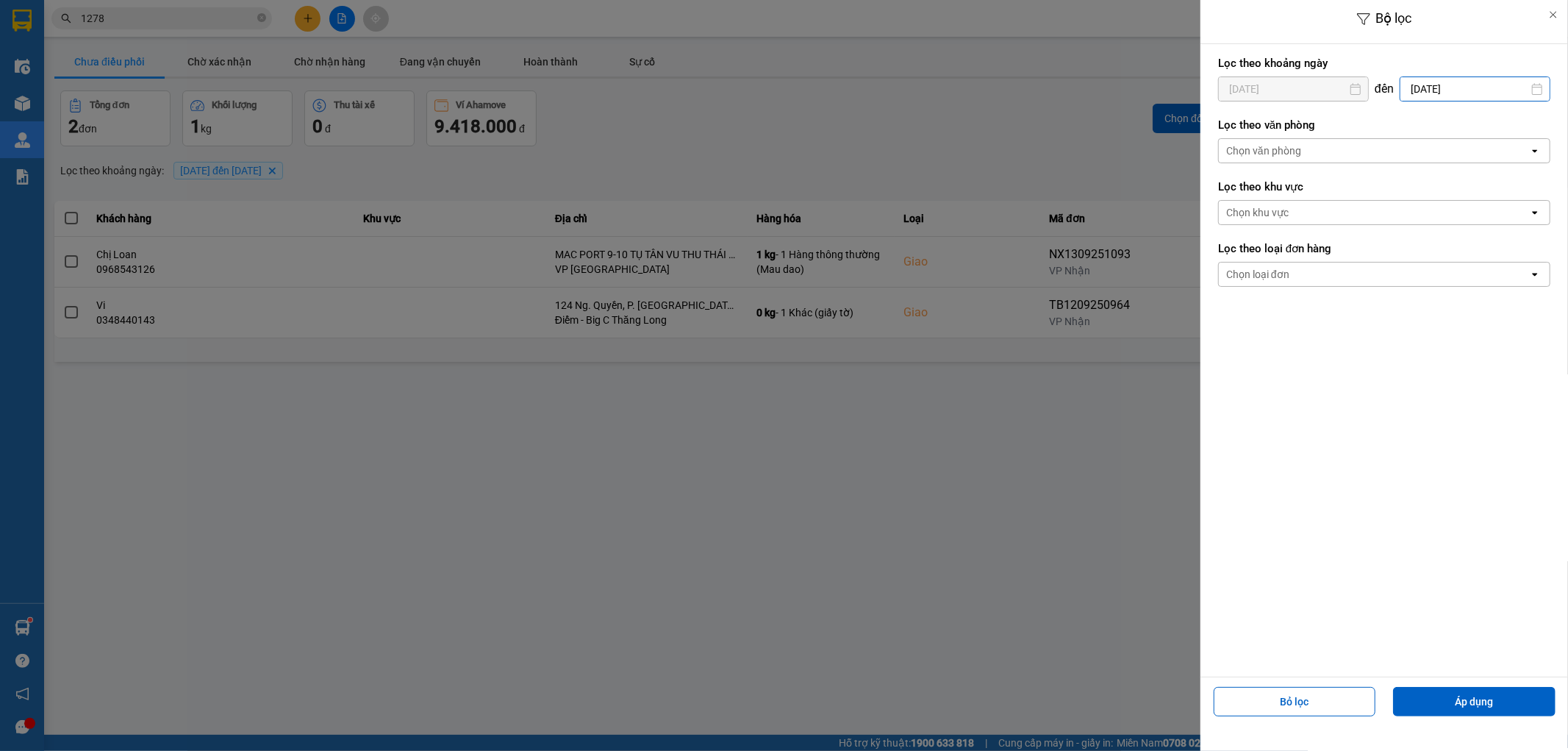
click at [1432, 86] on input "13/09/2025" at bounding box center [1475, 88] width 149 height 23
click at [1473, 236] on div "12" at bounding box center [1483, 228] width 21 height 18
type input "12/09/2025"
click at [1463, 690] on button "Áp dụng" at bounding box center [1474, 701] width 163 height 29
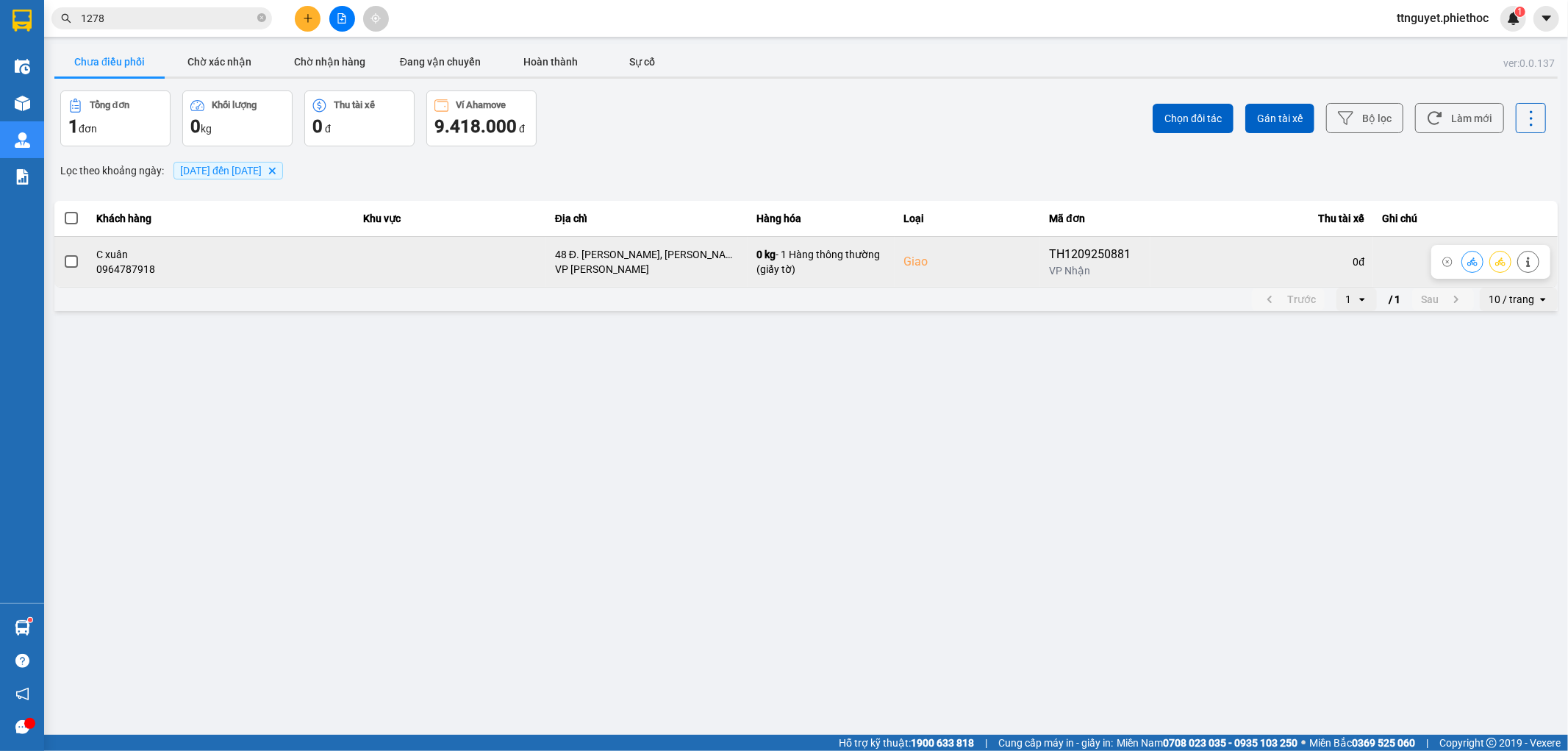
click at [74, 261] on span at bounding box center [71, 262] width 13 height 13
click at [63, 254] on input "checkbox" at bounding box center [63, 254] width 0 height 0
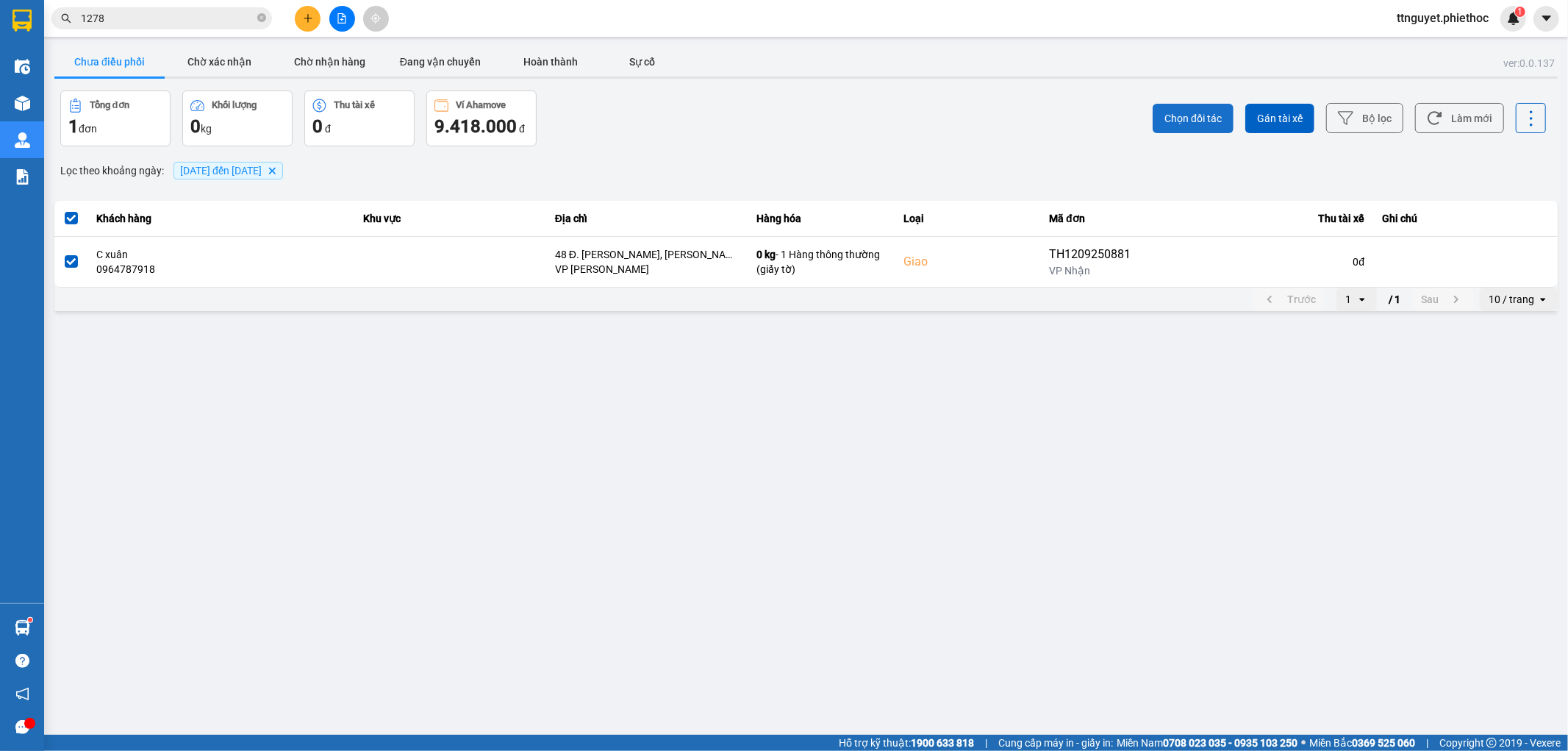
click at [1199, 120] on span "Chọn đối tác" at bounding box center [1192, 118] width 57 height 15
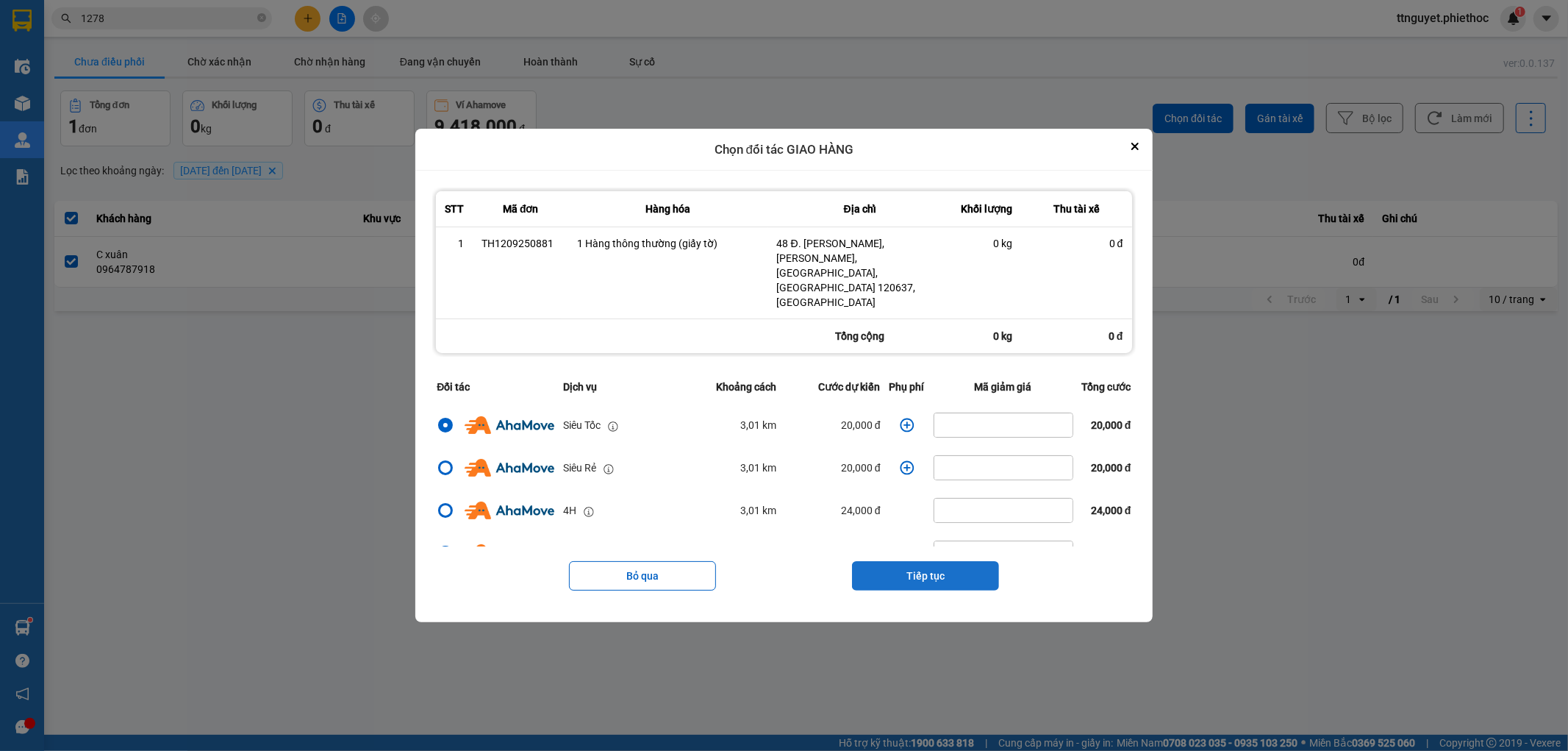
click at [897, 561] on button "Tiếp tục" at bounding box center [925, 575] width 147 height 29
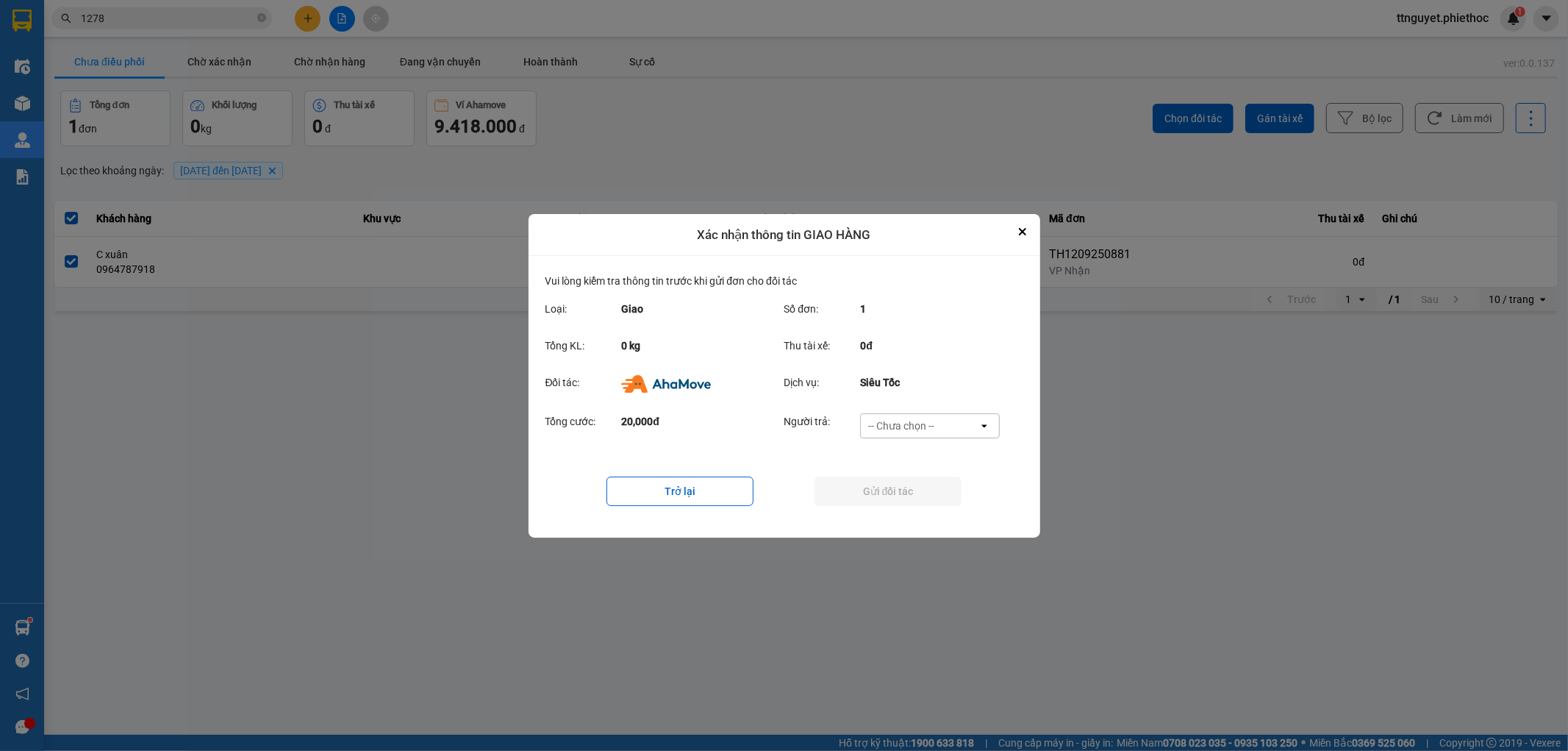
click at [916, 422] on div "-- Chưa chọn --" at bounding box center [901, 426] width 66 height 15
click at [910, 506] on span "Ví Ahamove" at bounding box center [901, 509] width 59 height 15
click at [909, 496] on button "Gửi đối tác" at bounding box center [888, 491] width 147 height 29
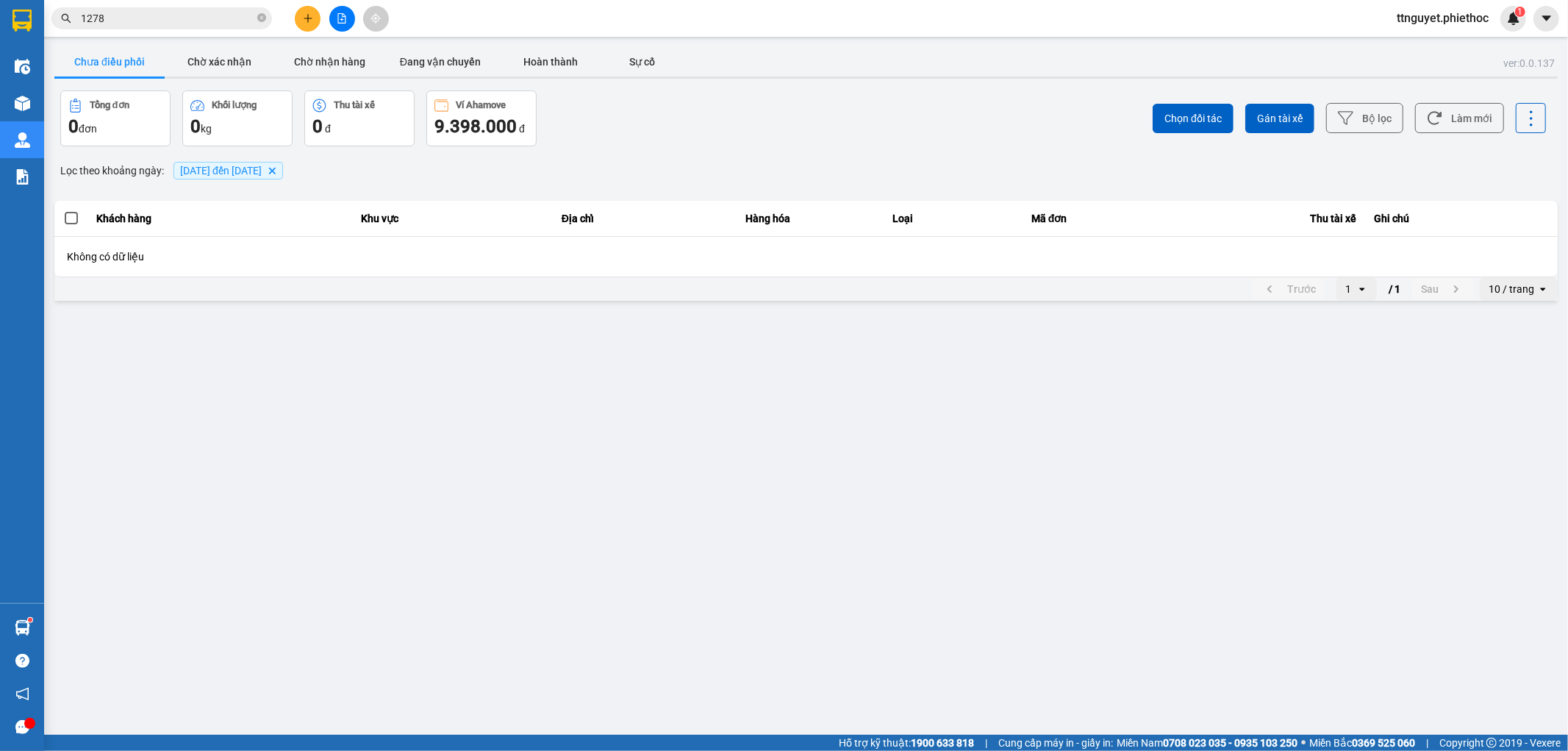
click at [161, 22] on input "1278" at bounding box center [167, 18] width 174 height 16
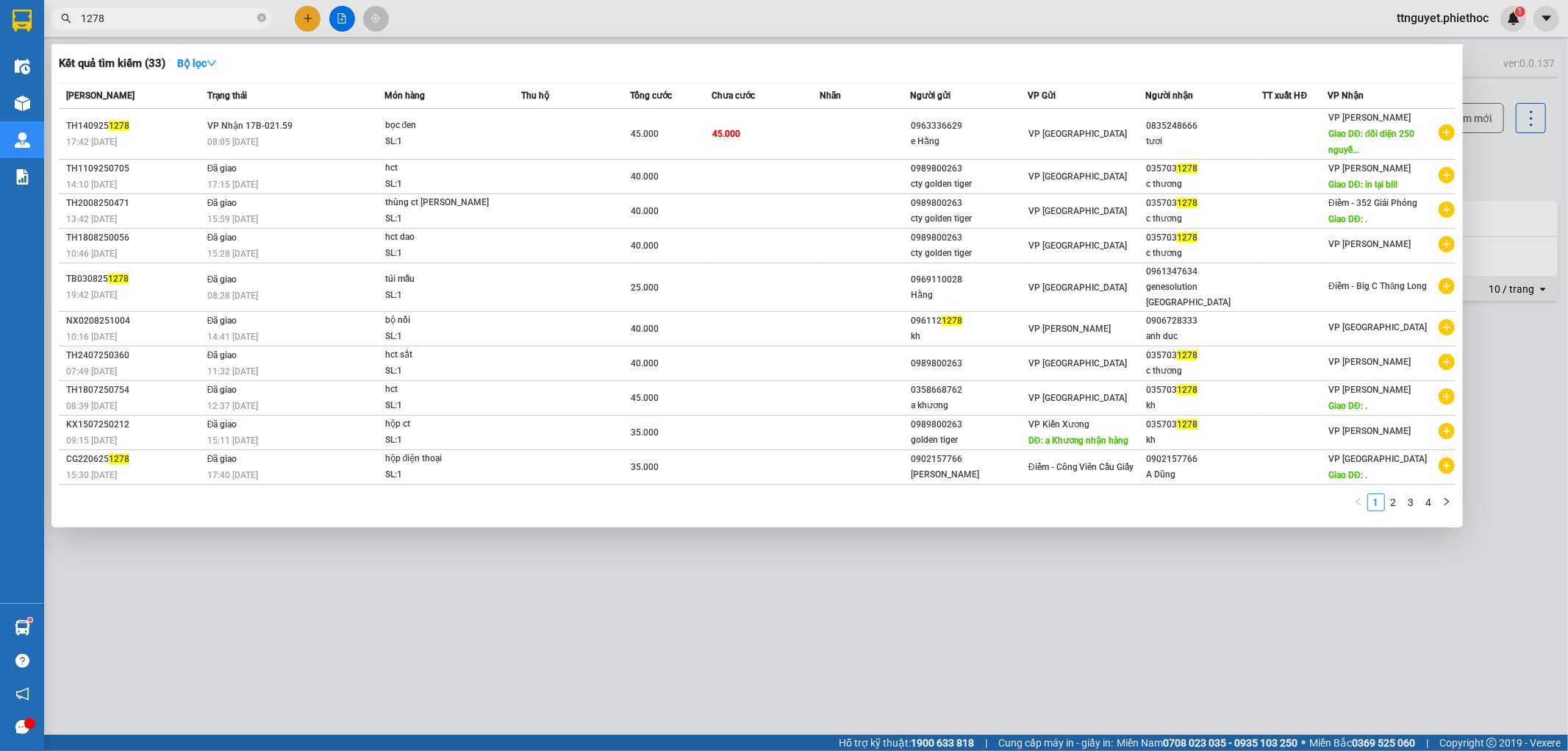
click at [161, 22] on input "1278" at bounding box center [167, 18] width 174 height 16
click at [161, 23] on input "1278" at bounding box center [167, 18] width 174 height 16
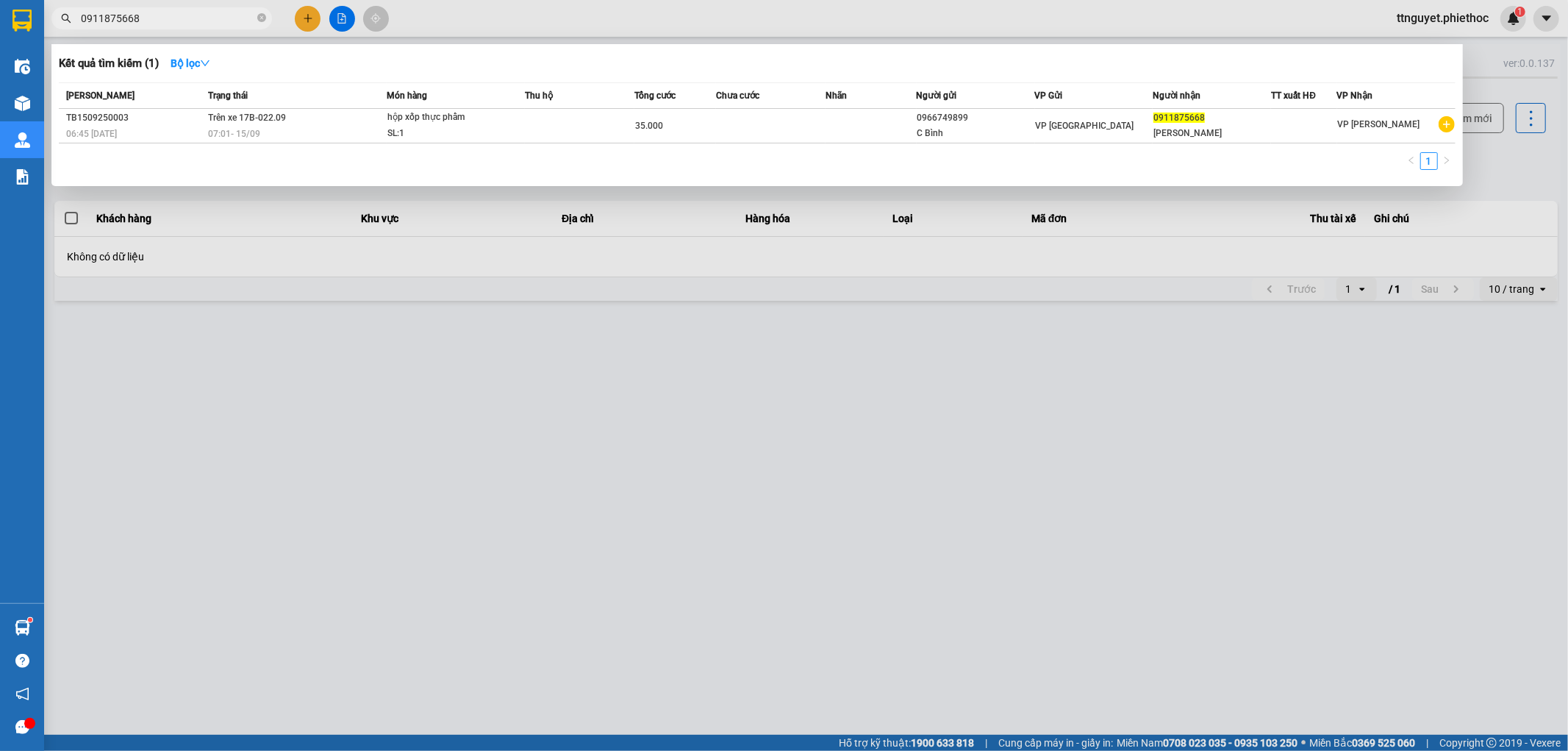
type input "0911875668"
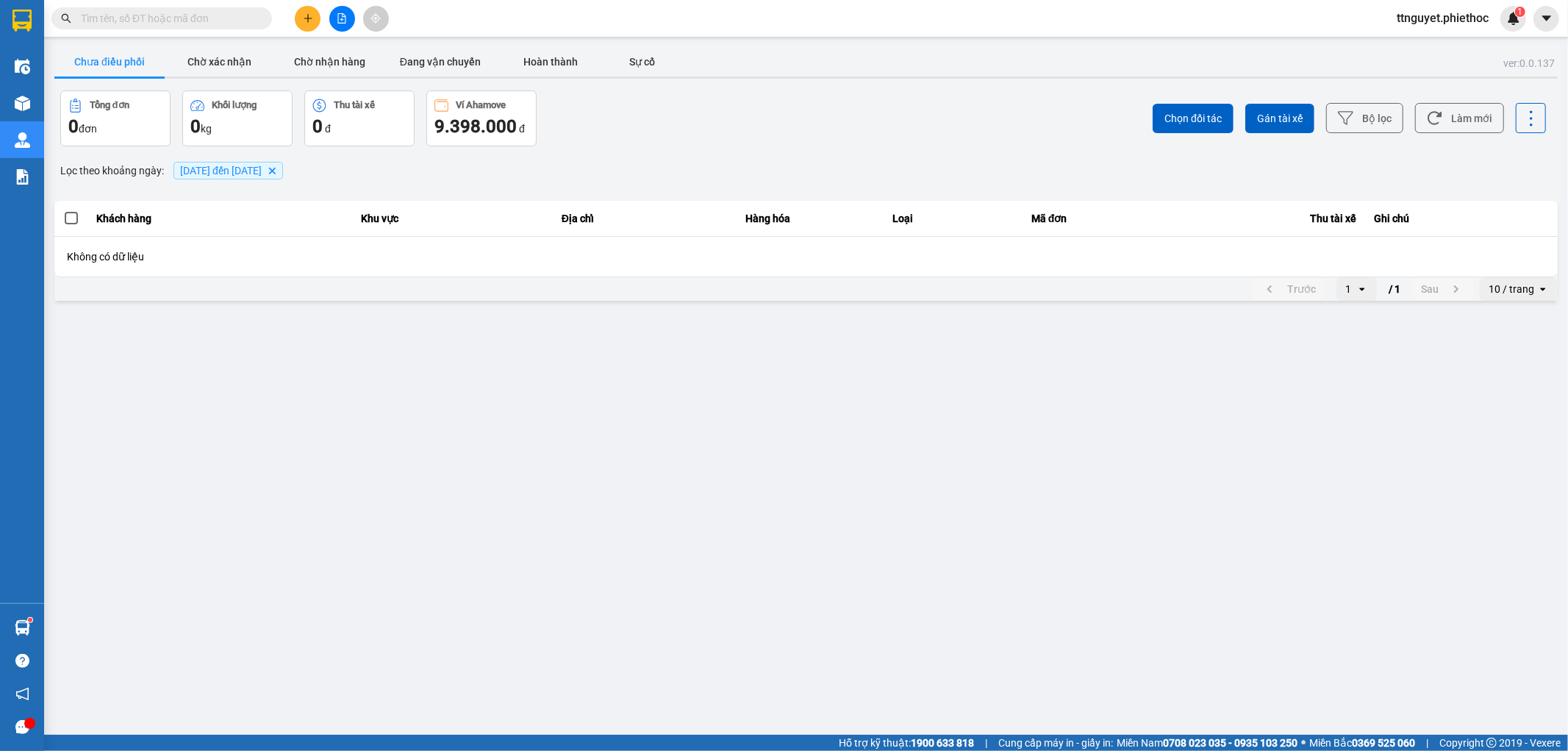
click at [305, 12] on button at bounding box center [307, 18] width 25 height 25
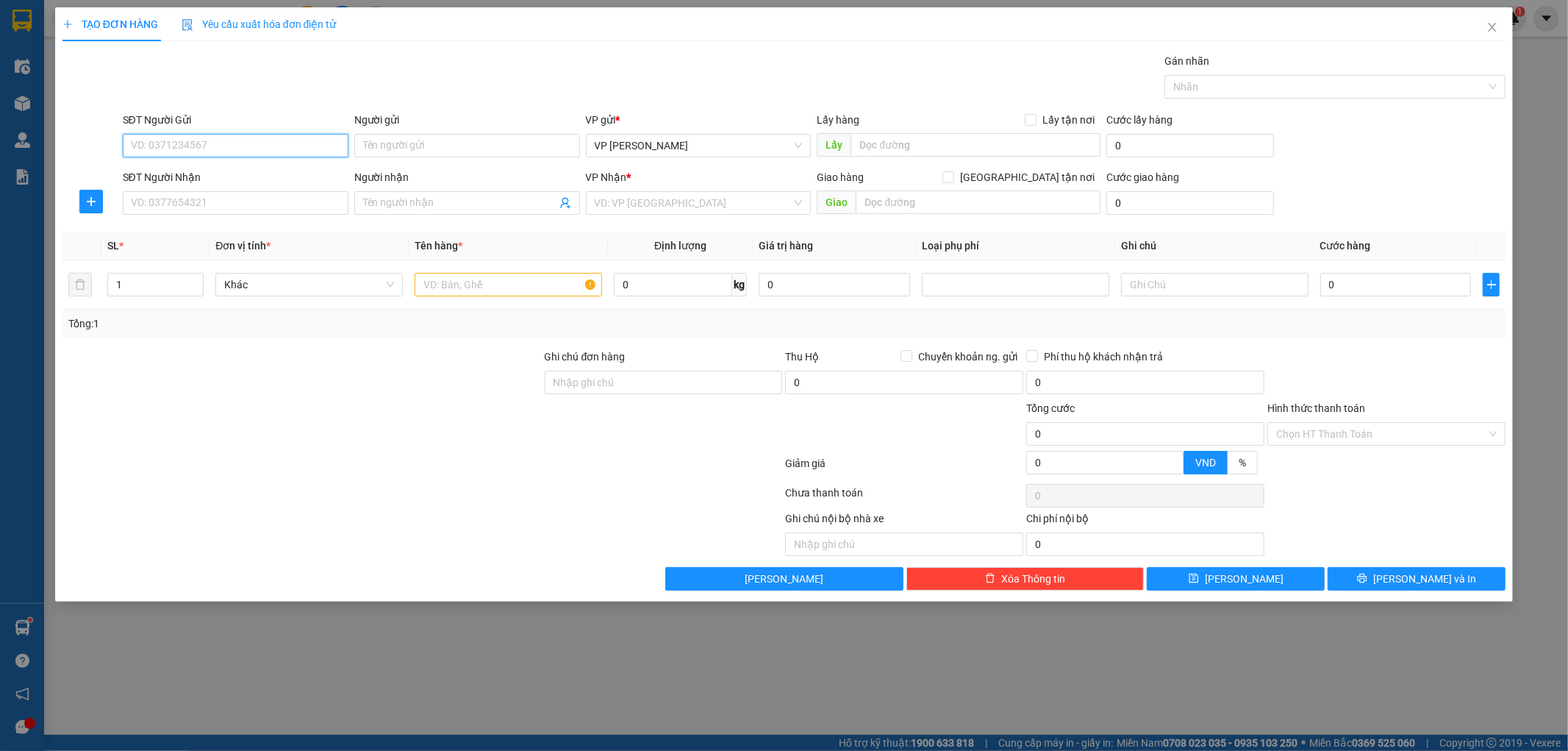
click at [238, 146] on input "SĐT Người Gửi" at bounding box center [236, 145] width 225 height 23
type input "0934508651"
click at [218, 179] on div "0934508651 - Chị Hà" at bounding box center [235, 175] width 208 height 16
type input "Chị Hà"
type input "0934508651"
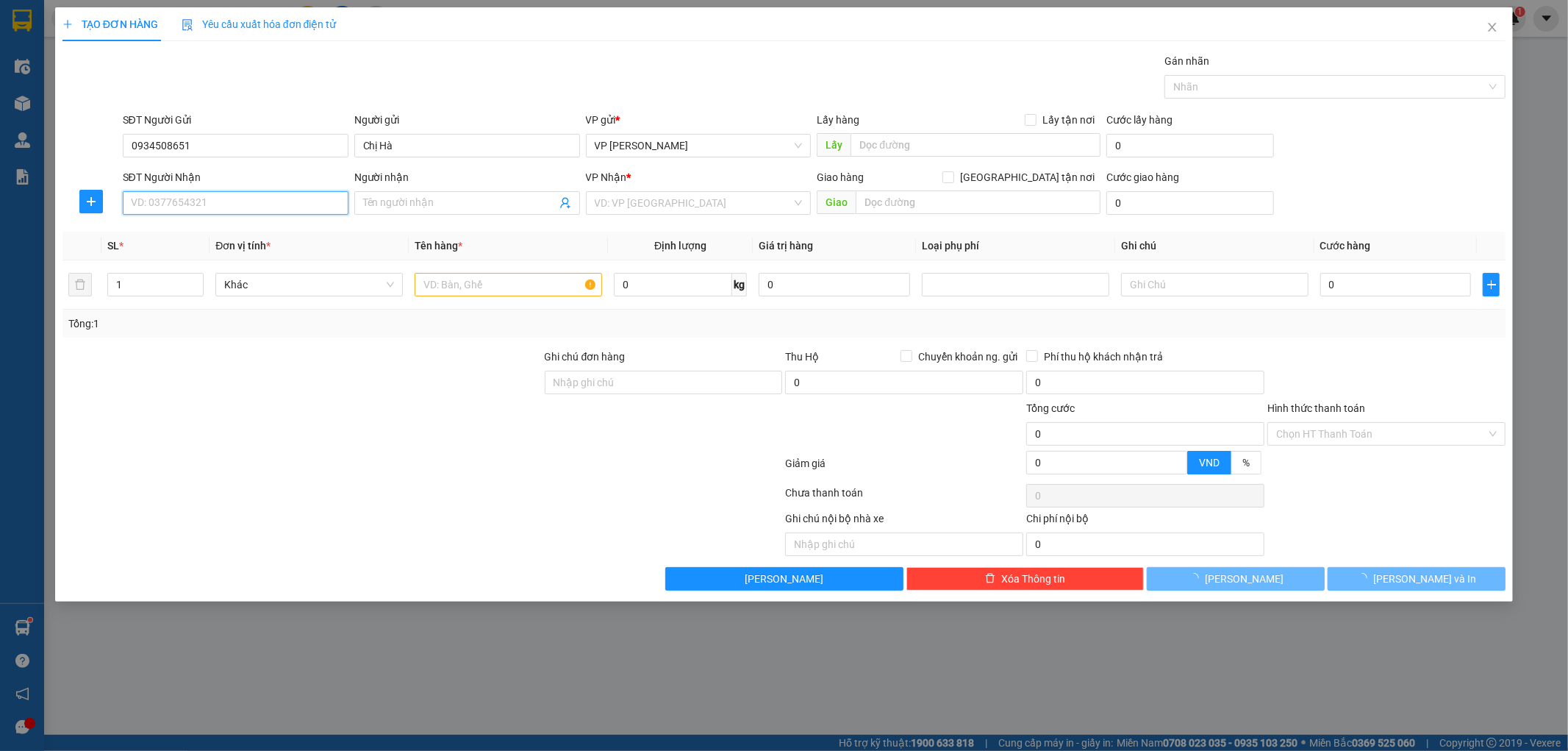
click at [215, 202] on input "SĐT Người Nhận" at bounding box center [236, 202] width 225 height 23
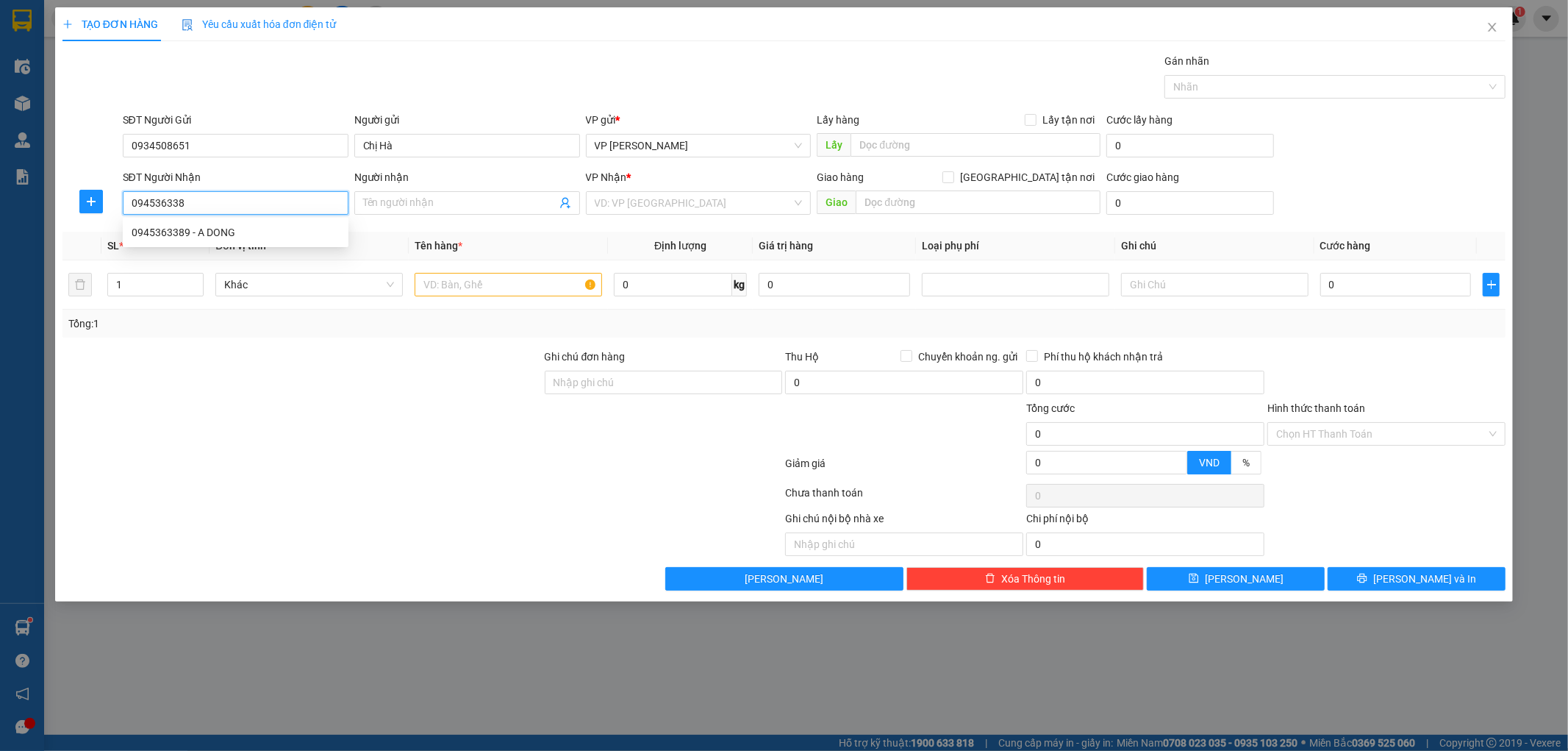
type input "0945363389"
click at [178, 233] on div "0945363389 - A DONG" at bounding box center [235, 232] width 208 height 16
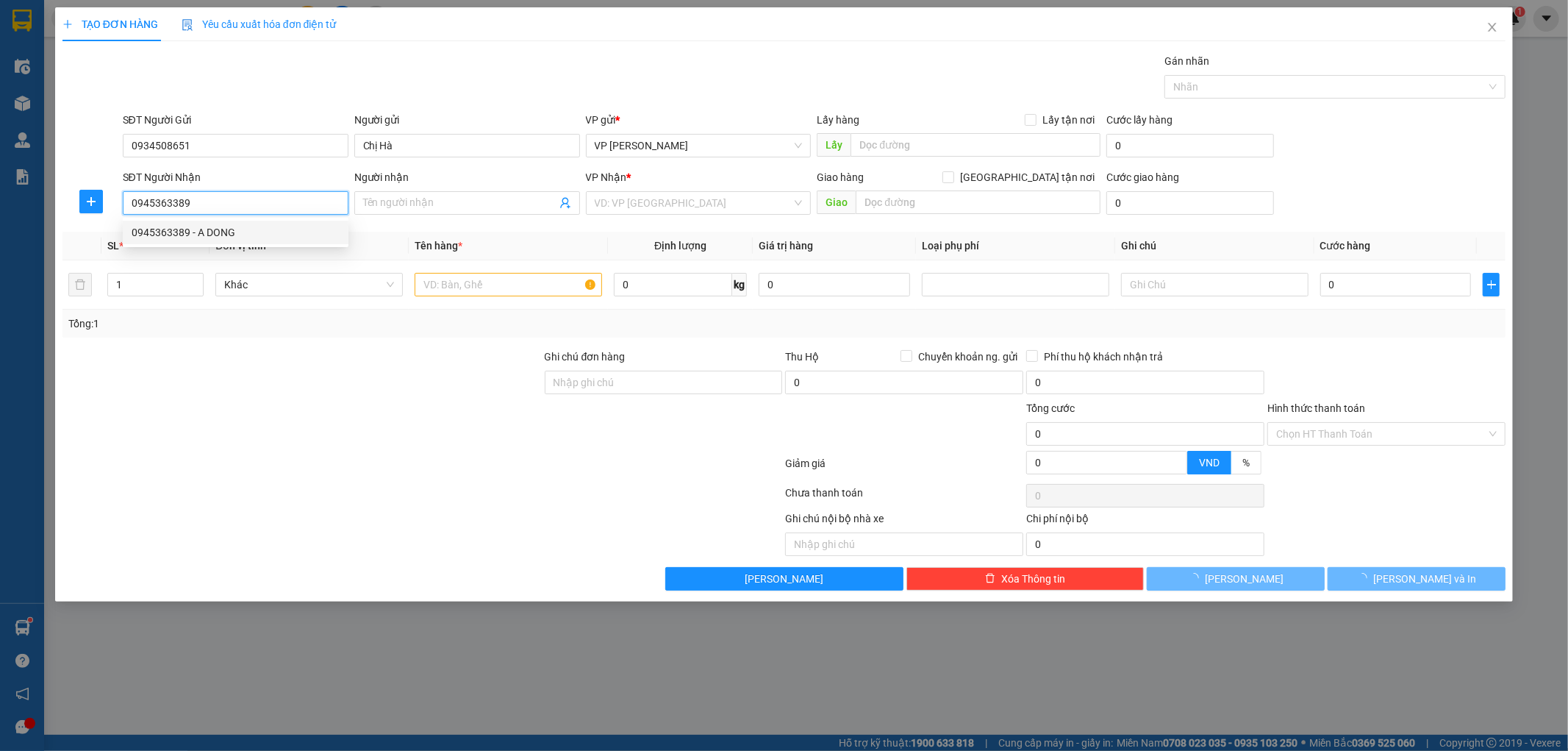
type input "A DONG"
type input "Hội Trường Giang Đông"
type input "5.000"
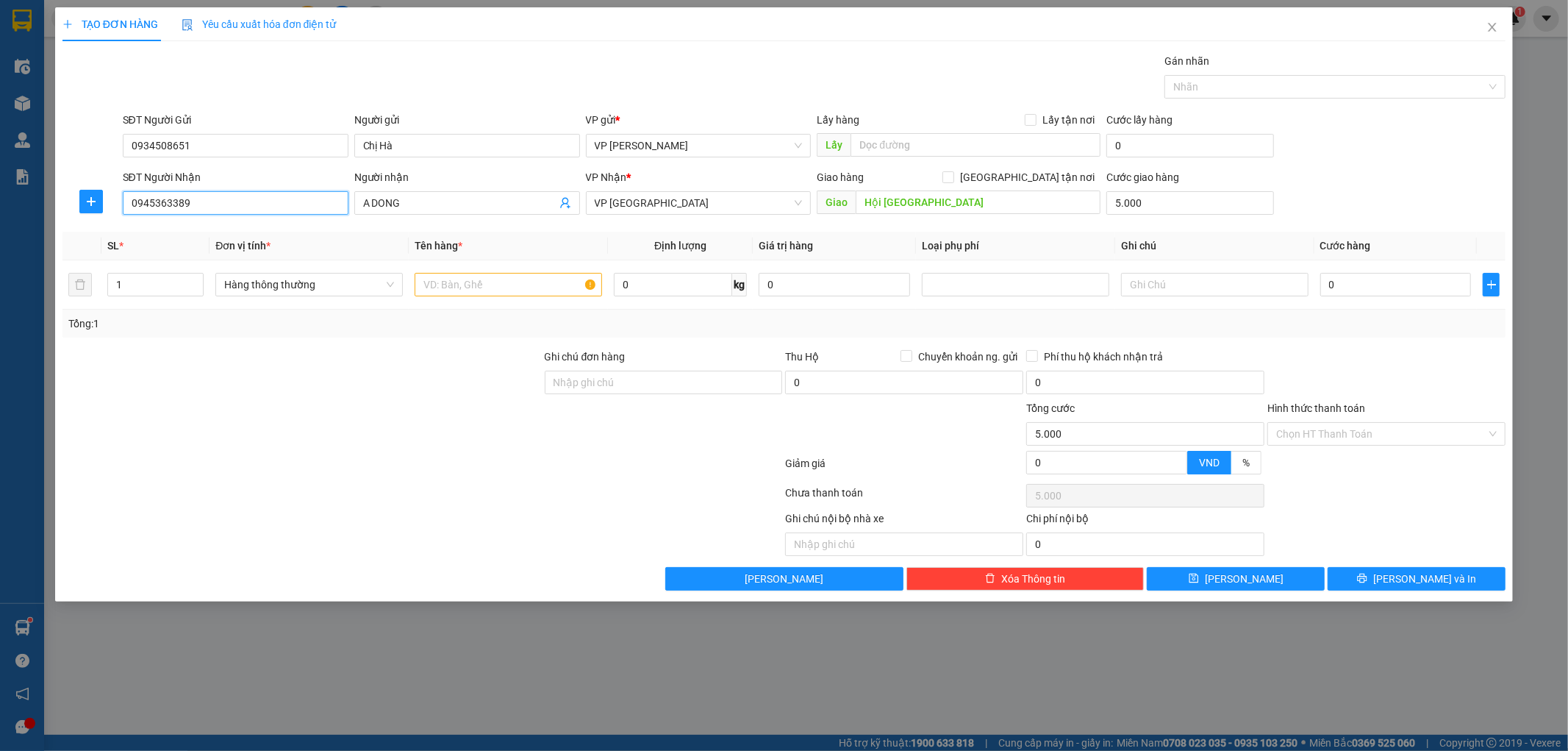
type input "0945363389"
click at [90, 201] on icon "plus" at bounding box center [90, 202] width 1 height 9
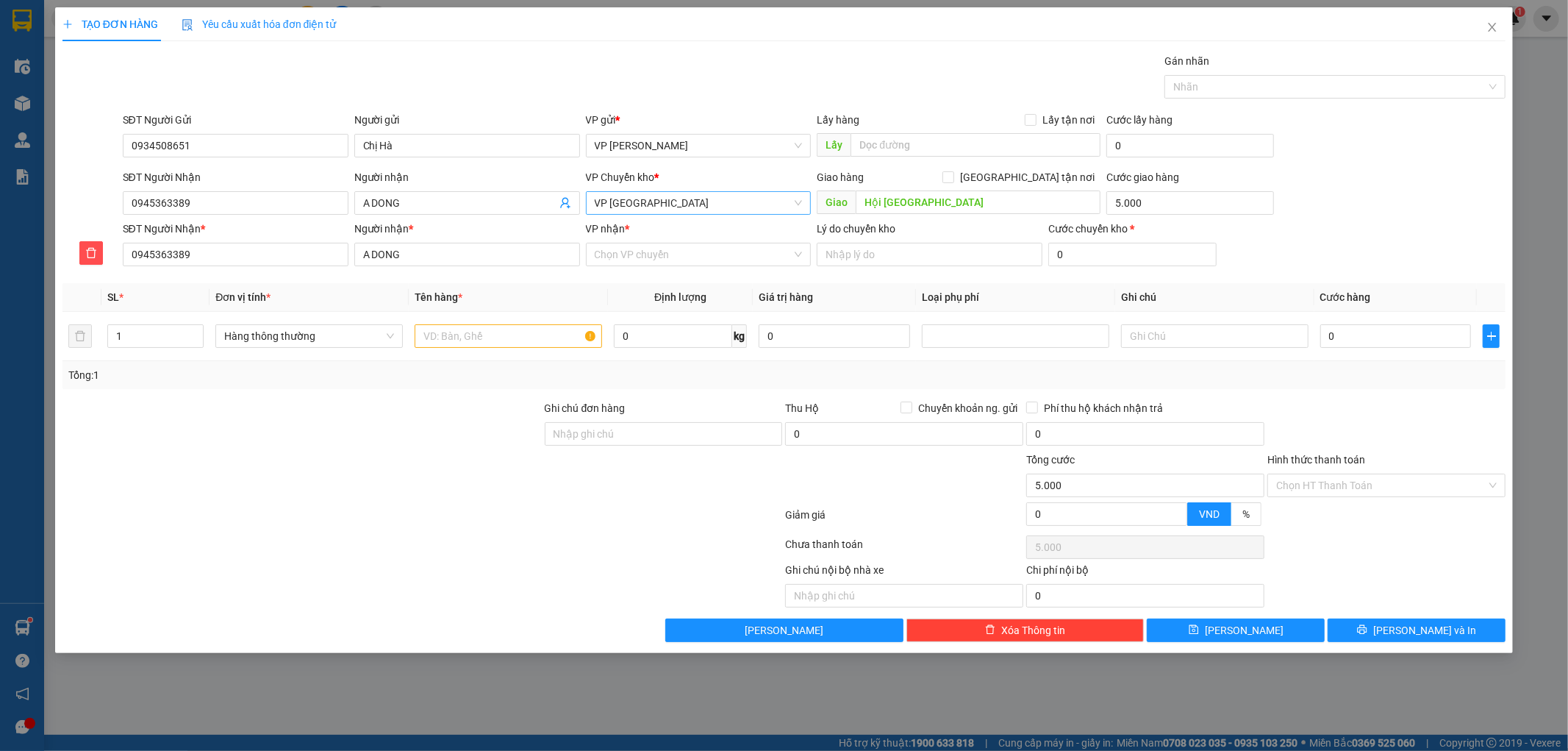
click at [657, 197] on span "VP [GEOGRAPHIC_DATA]" at bounding box center [698, 202] width 208 height 22
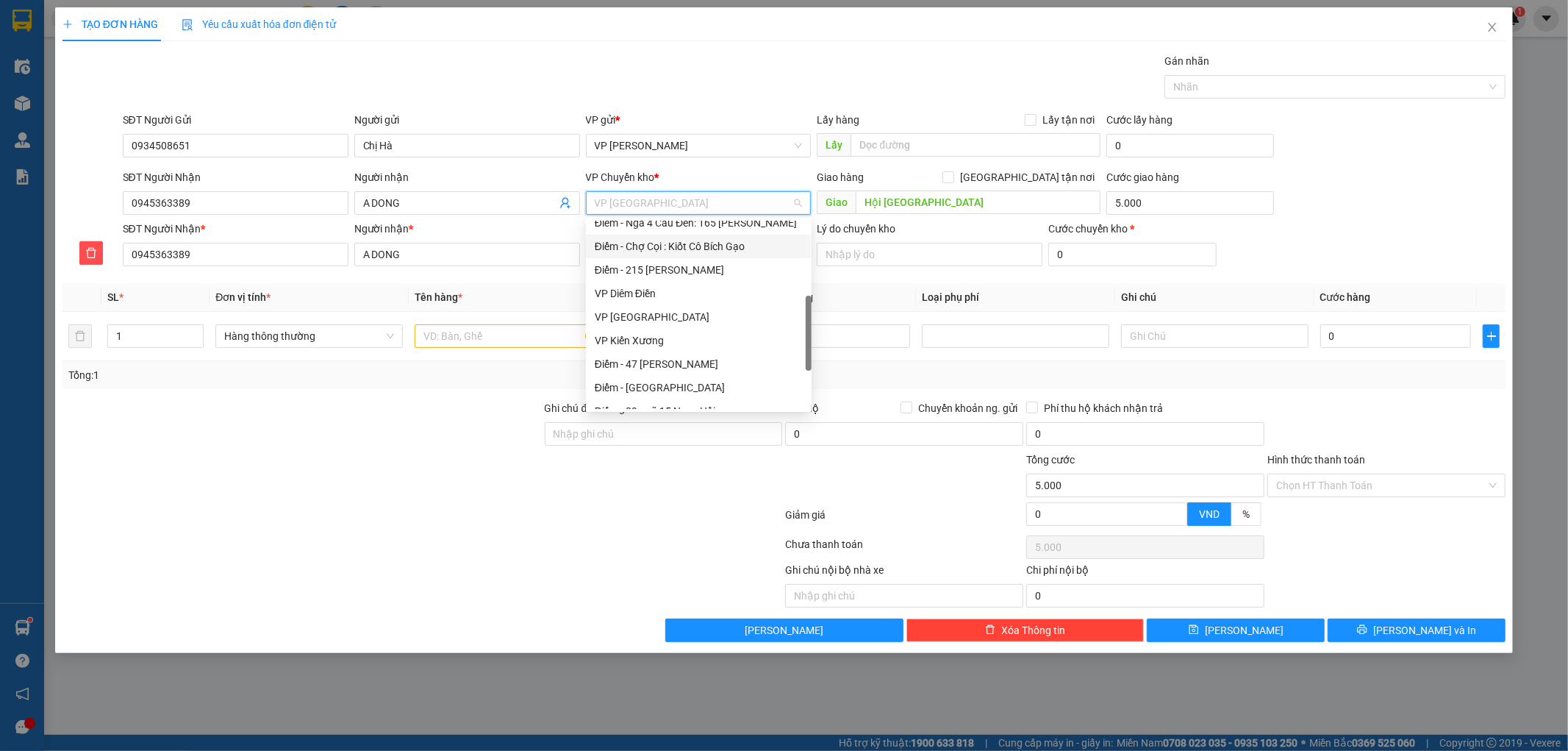
scroll to position [326, 0]
click at [626, 253] on div "VP Kiến Xương" at bounding box center [698, 258] width 208 height 16
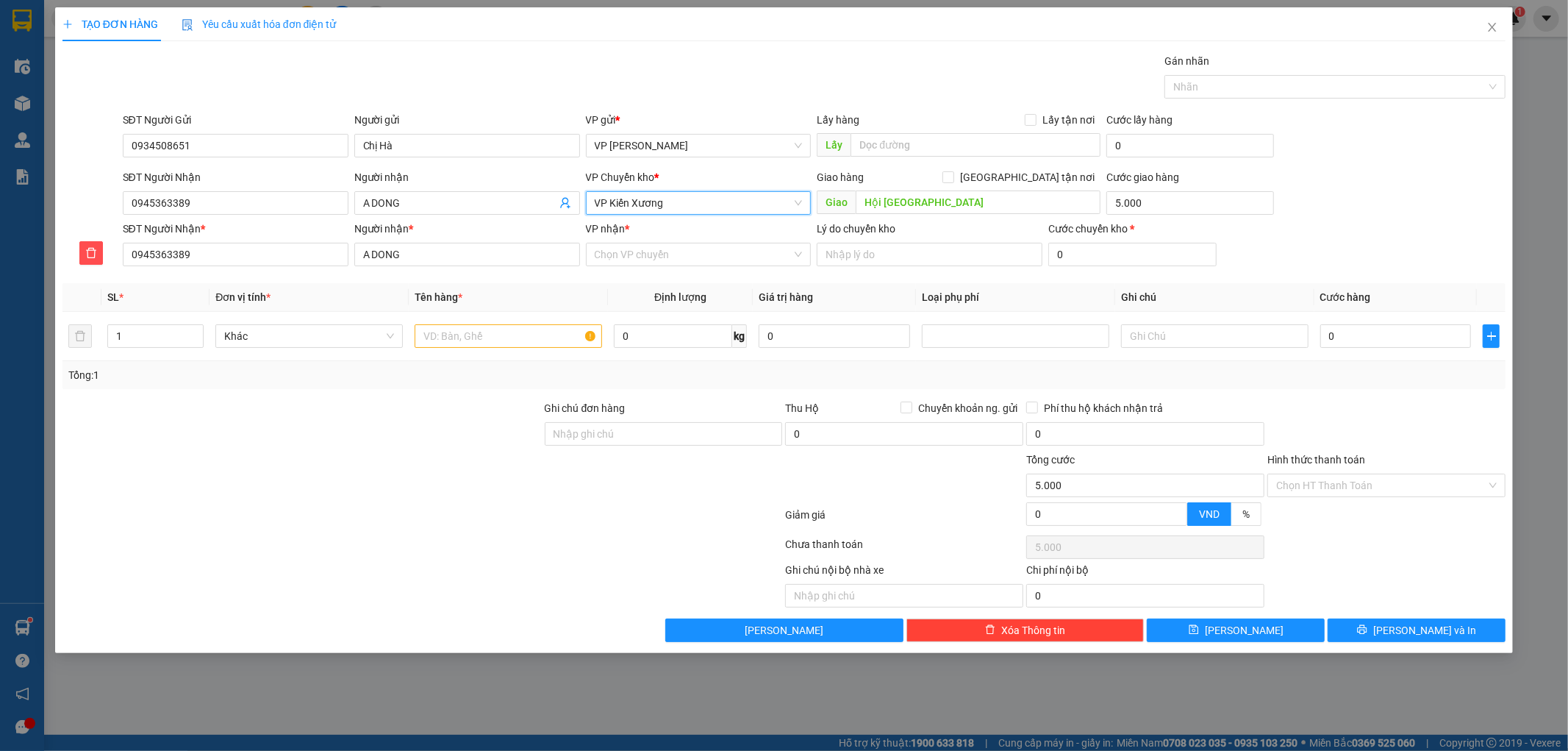
click at [637, 205] on span "VP Kiến Xương" at bounding box center [698, 202] width 208 height 22
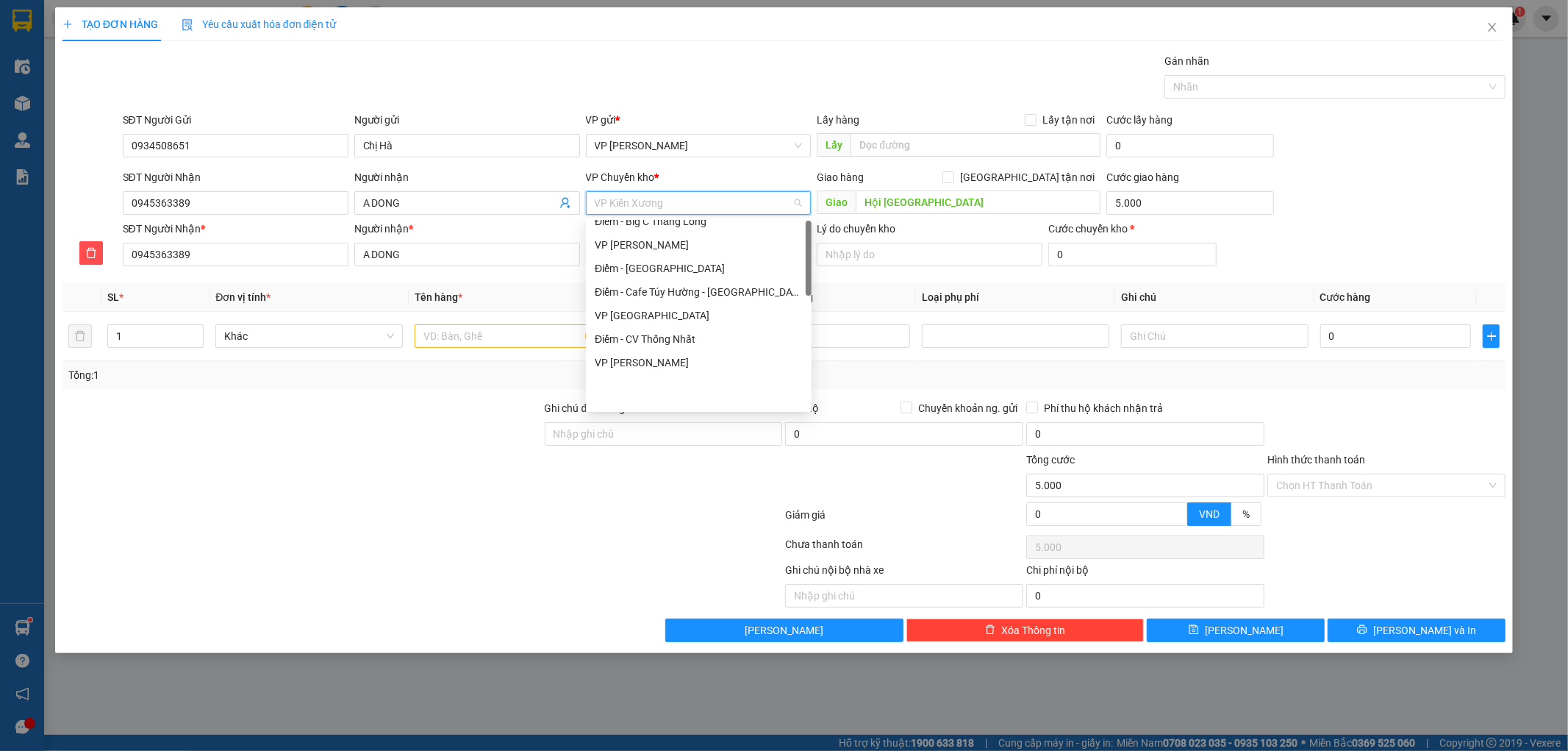
scroll to position [0, 0]
click at [653, 236] on div "VP [GEOGRAPHIC_DATA]" at bounding box center [698, 232] width 208 height 16
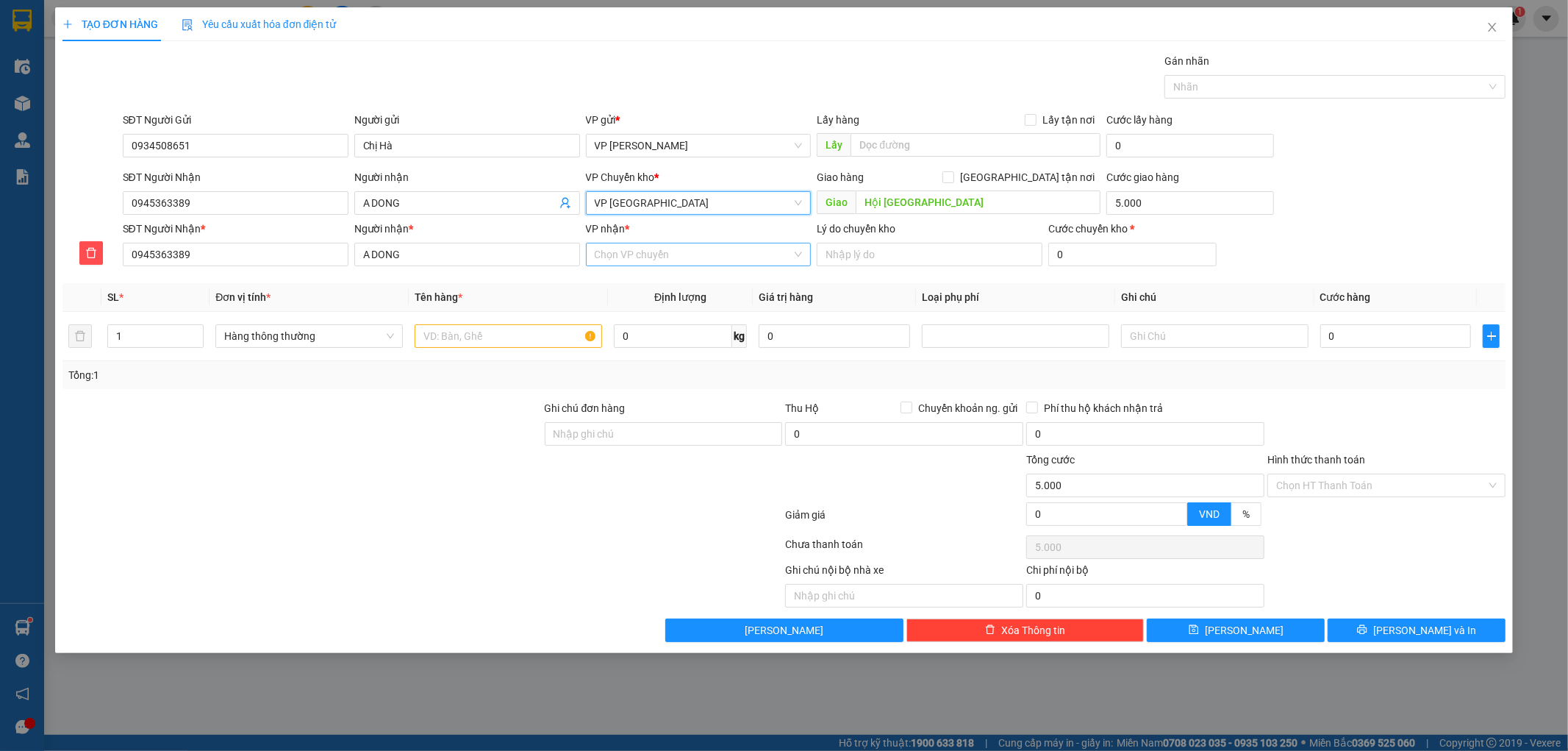
click at [641, 252] on input "VP nhận *" at bounding box center [693, 254] width 197 height 22
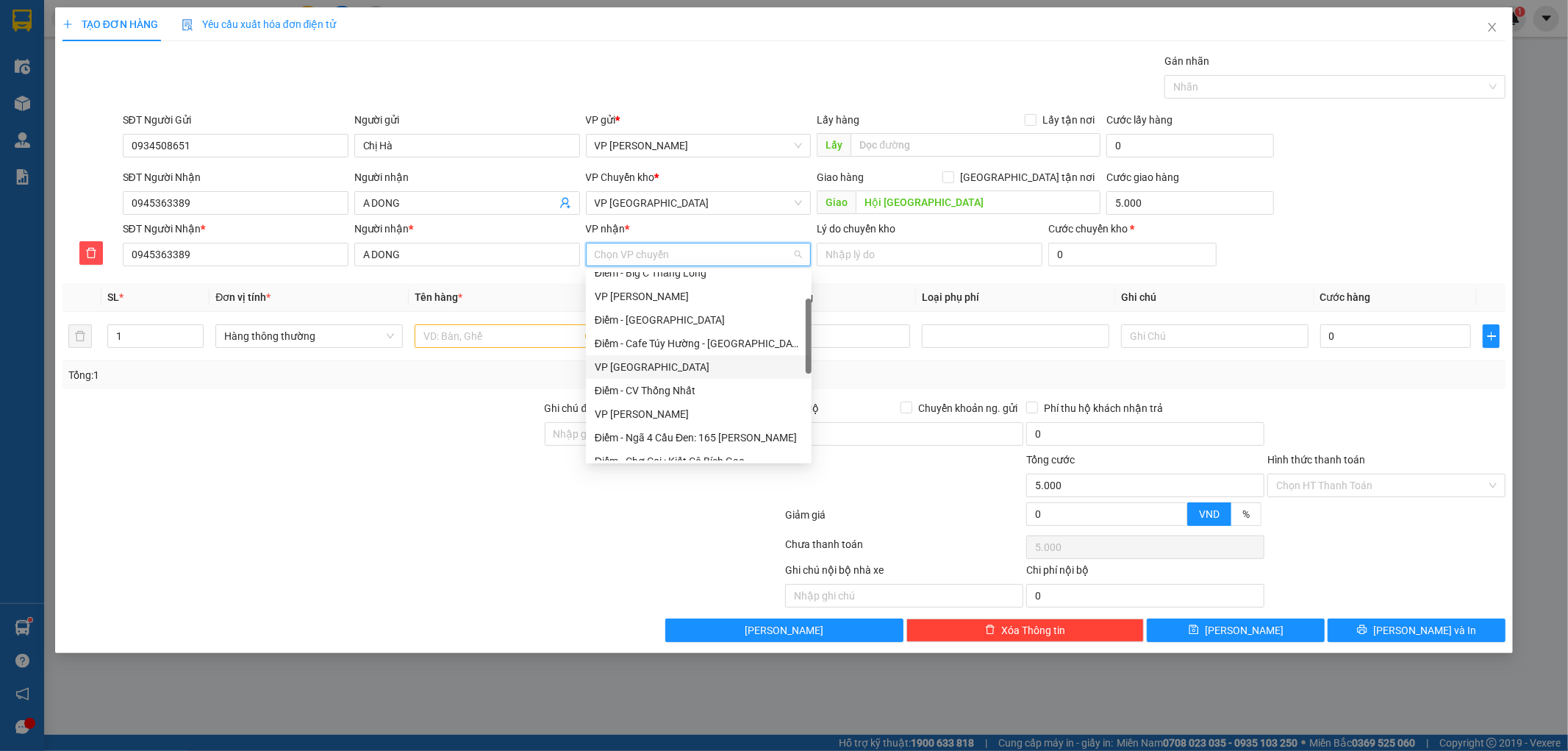
scroll to position [245, 0]
click at [637, 392] on div "VP Kiến Xương" at bounding box center [698, 391] width 208 height 16
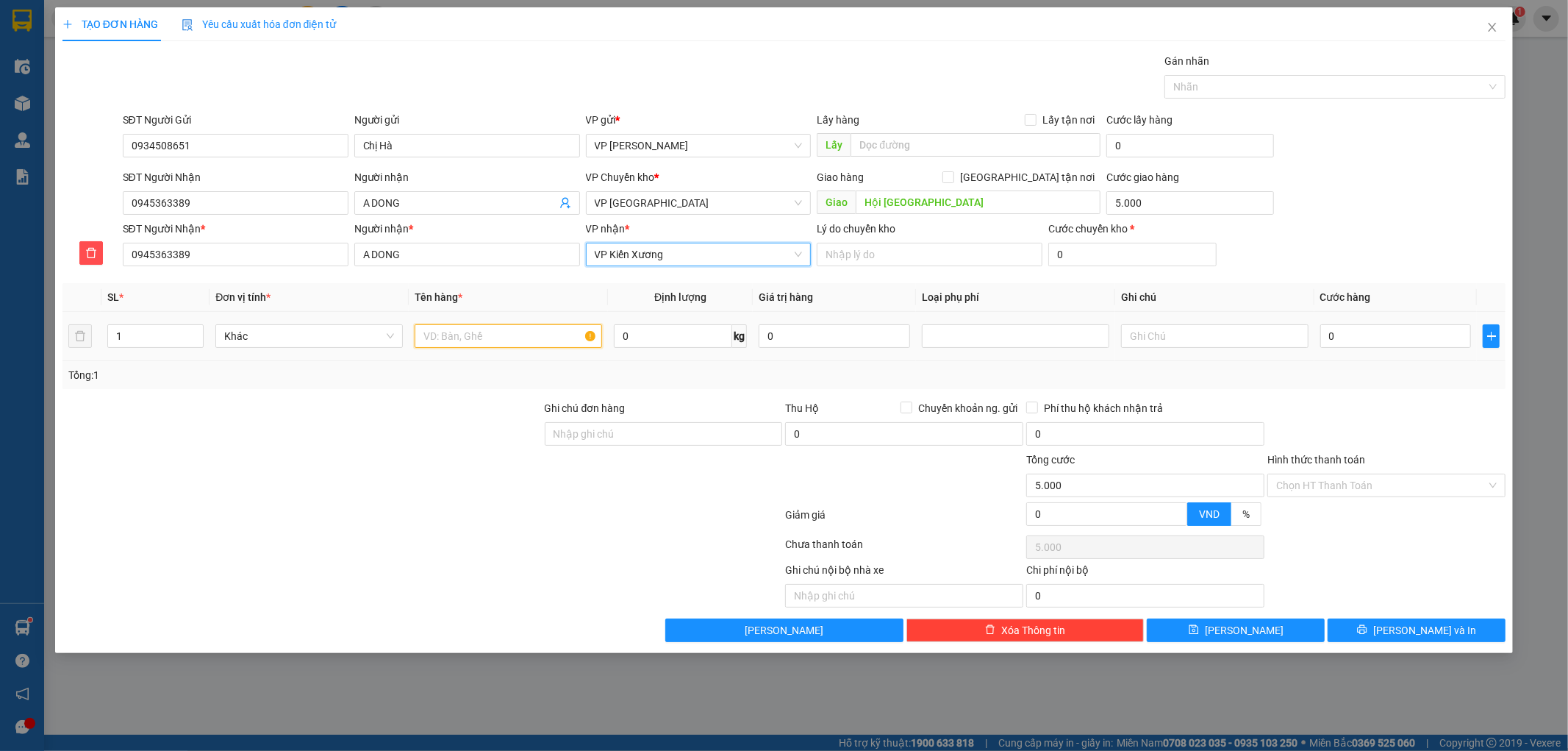
click at [494, 334] on input "text" at bounding box center [508, 336] width 188 height 23
type input "HCT"
click at [1371, 342] on input "0" at bounding box center [1395, 336] width 151 height 23
type input "005"
type input "5.005"
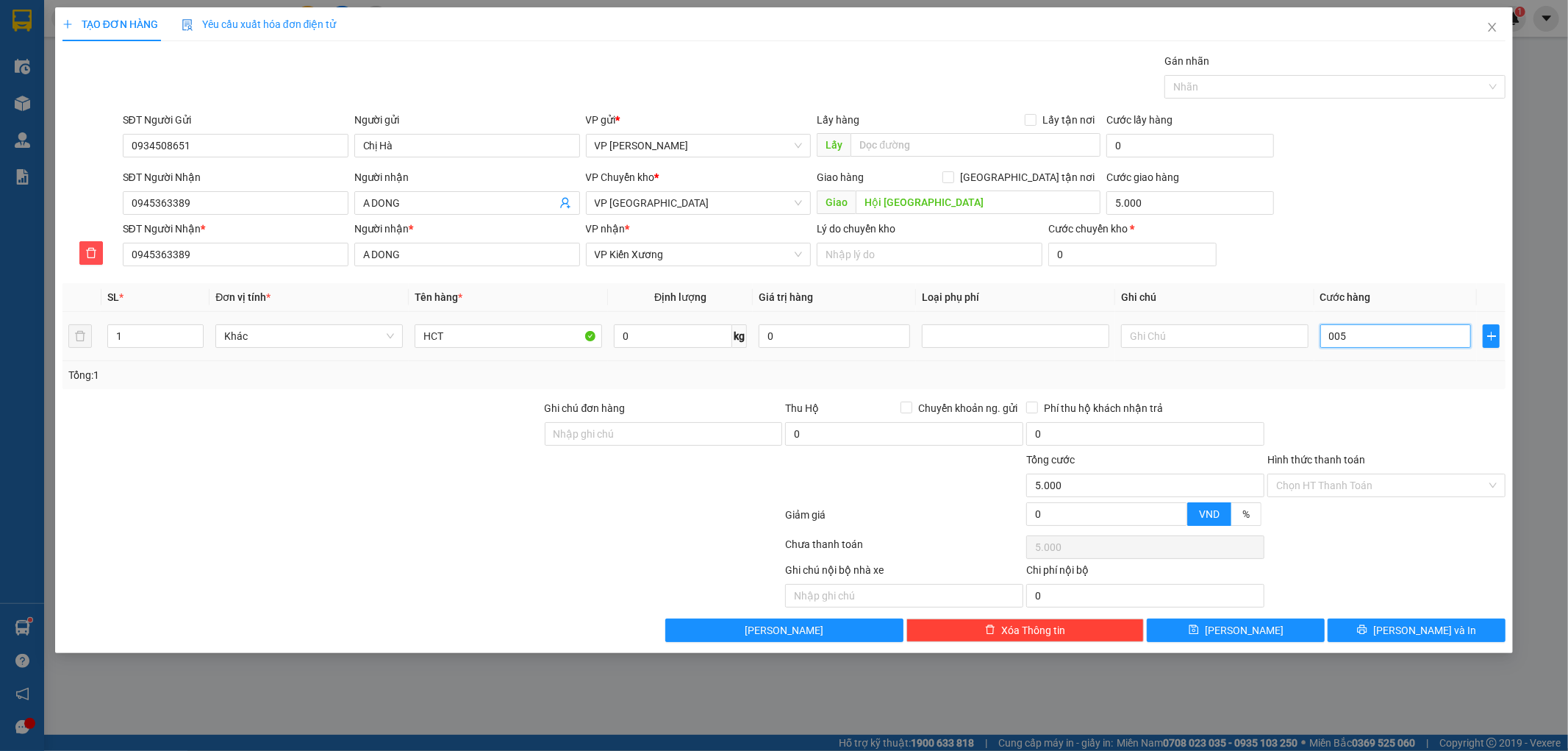
type input "5.005"
type input "0.055"
type input "5.055"
click at [1394, 386] on div "Tổng: 1" at bounding box center [784, 375] width 1444 height 28
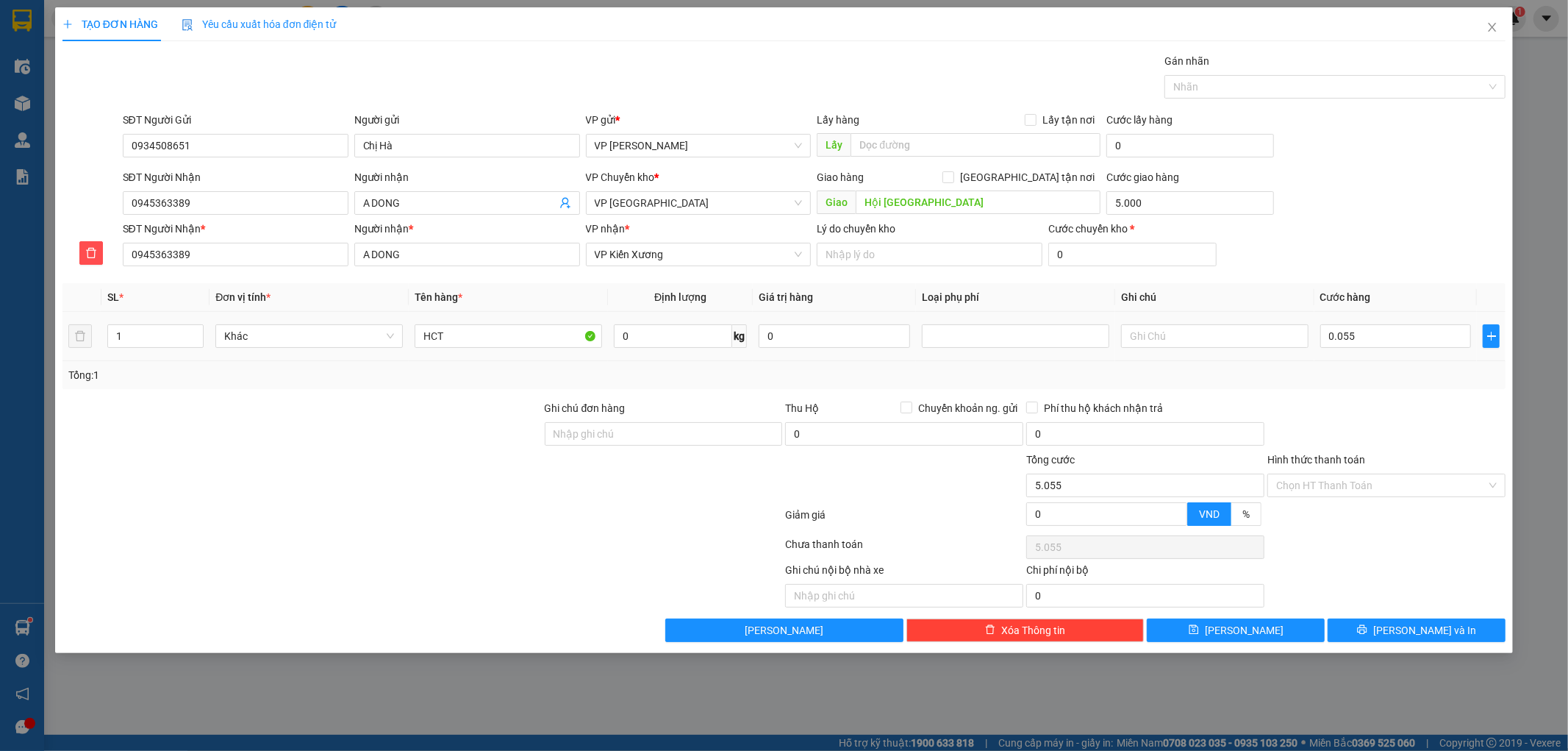
type input "55.000"
type input "60.000"
click at [650, 342] on input "0" at bounding box center [673, 336] width 118 height 23
type input "18"
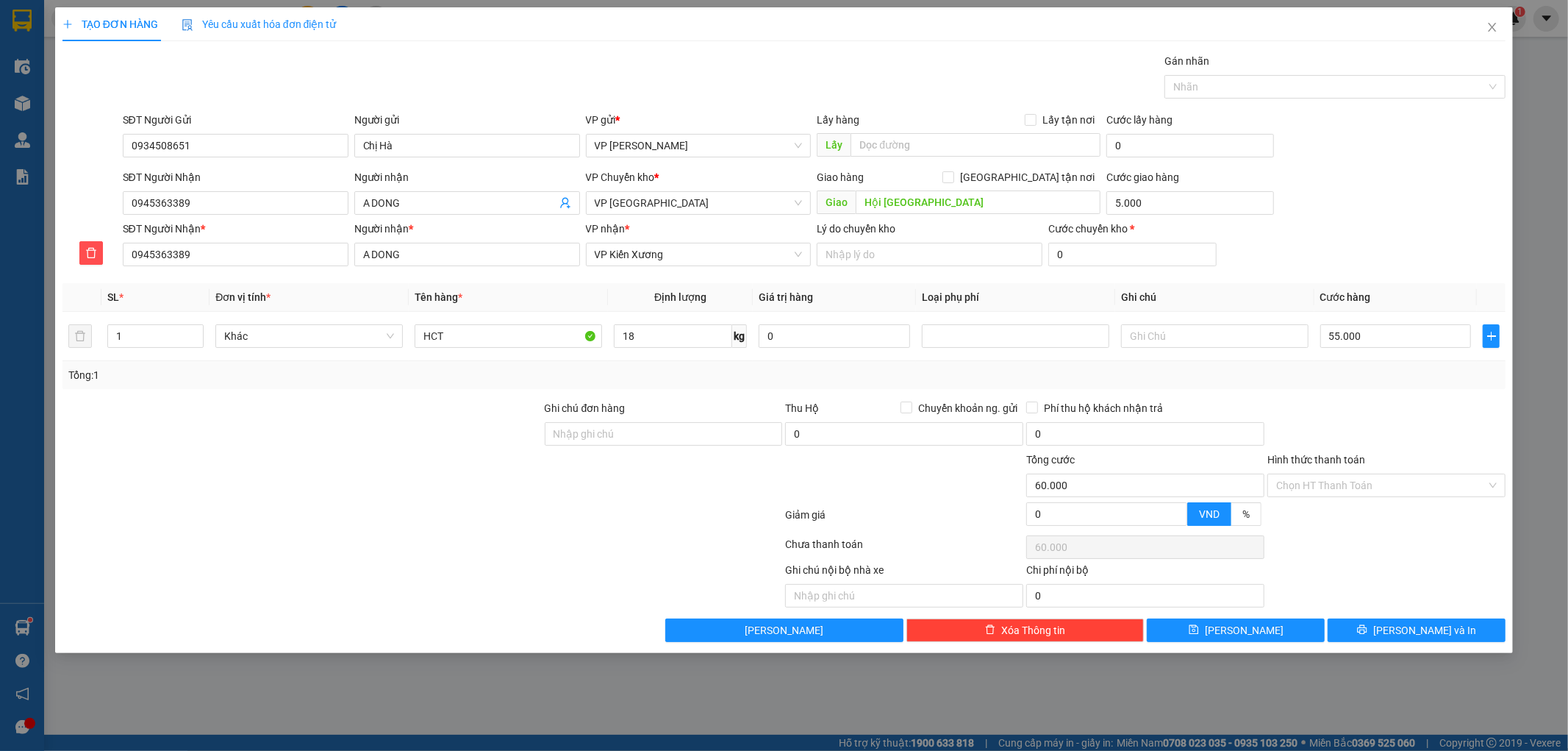
click at [424, 434] on div at bounding box center [302, 426] width 482 height 52
drag, startPoint x: 1336, startPoint y: 486, endPoint x: 1334, endPoint y: 493, distance: 7.3
click at [1336, 487] on input "Hình thức thanh toán" at bounding box center [1381, 485] width 210 height 22
click at [1327, 510] on div "Tại văn phòng" at bounding box center [1387, 514] width 221 height 16
type input "0"
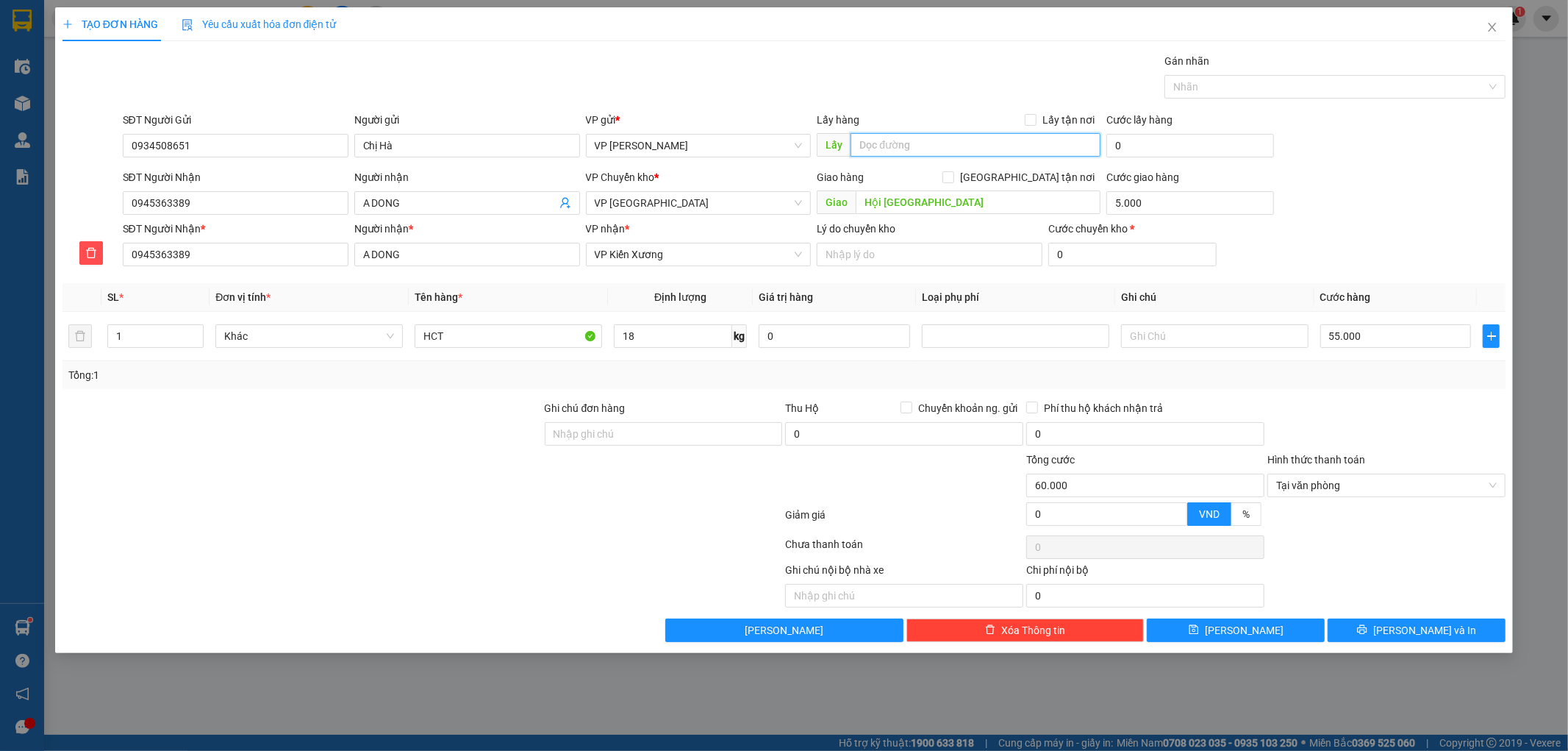
click at [948, 144] on input "text" at bounding box center [975, 145] width 250 height 23
type input "CHA D BUUÁNƯ"
click at [1235, 636] on span "[PERSON_NAME]" at bounding box center [1244, 630] width 79 height 16
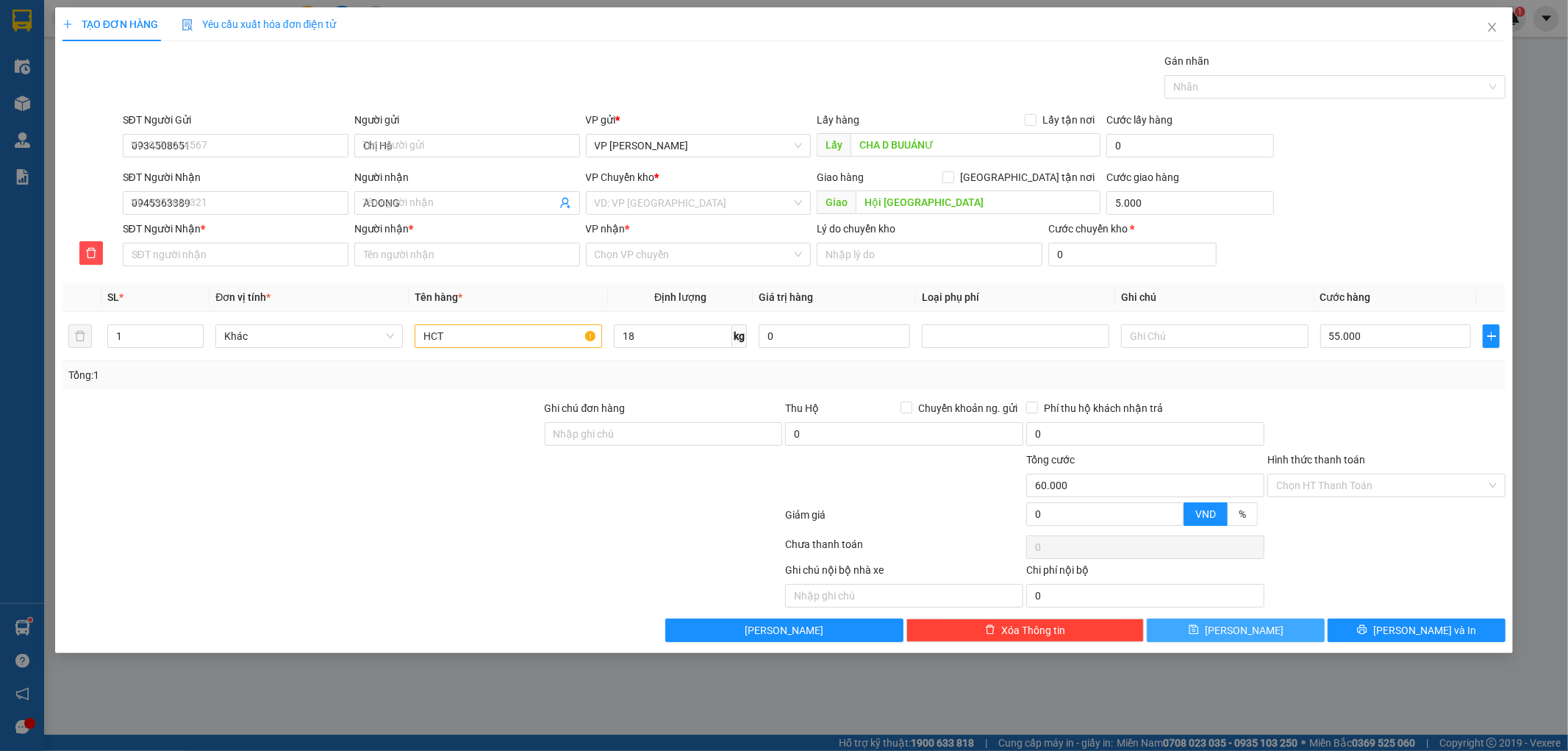
type input "0"
click at [1494, 25] on icon "close" at bounding box center [1492, 27] width 12 height 12
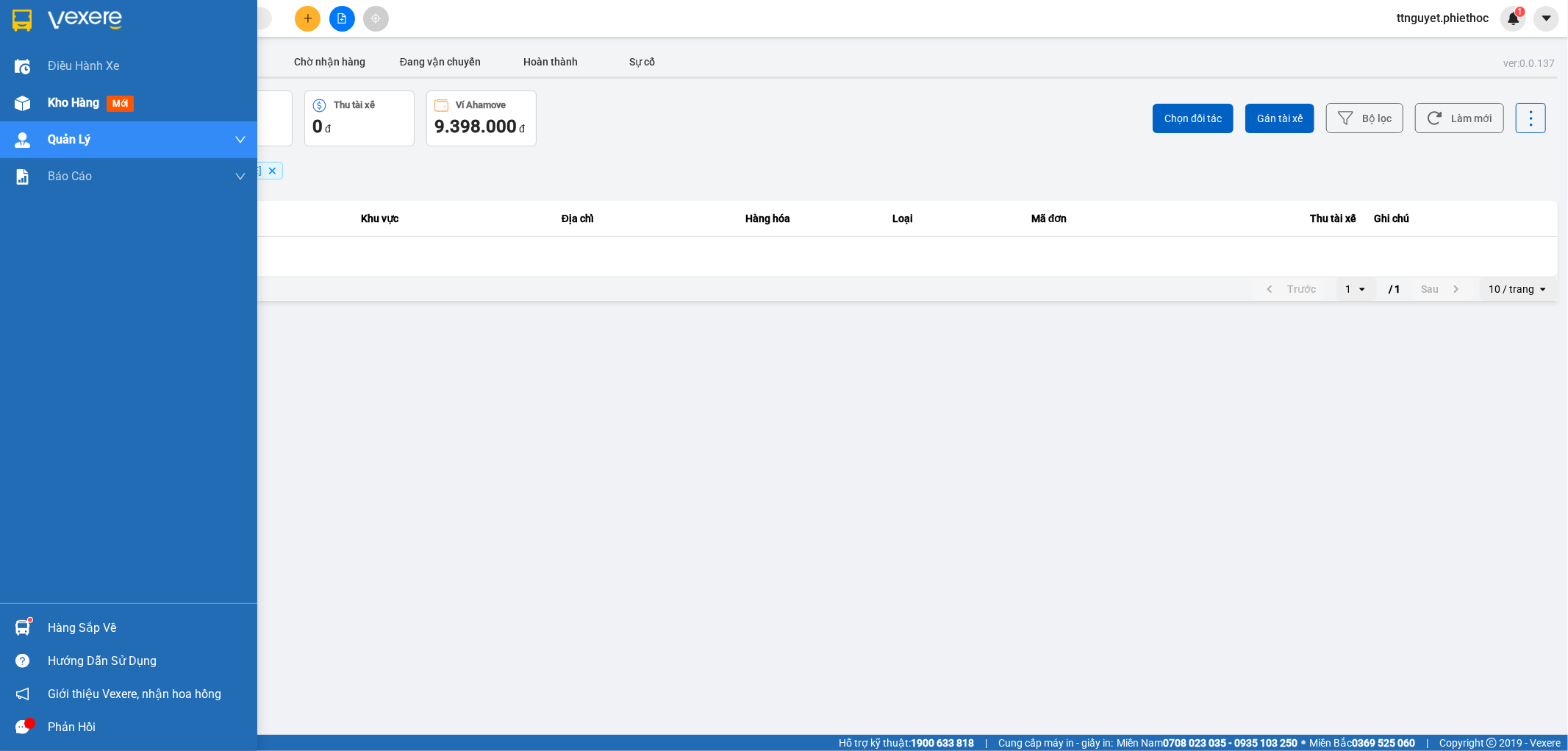
click at [23, 109] on img at bounding box center [23, 103] width 15 height 15
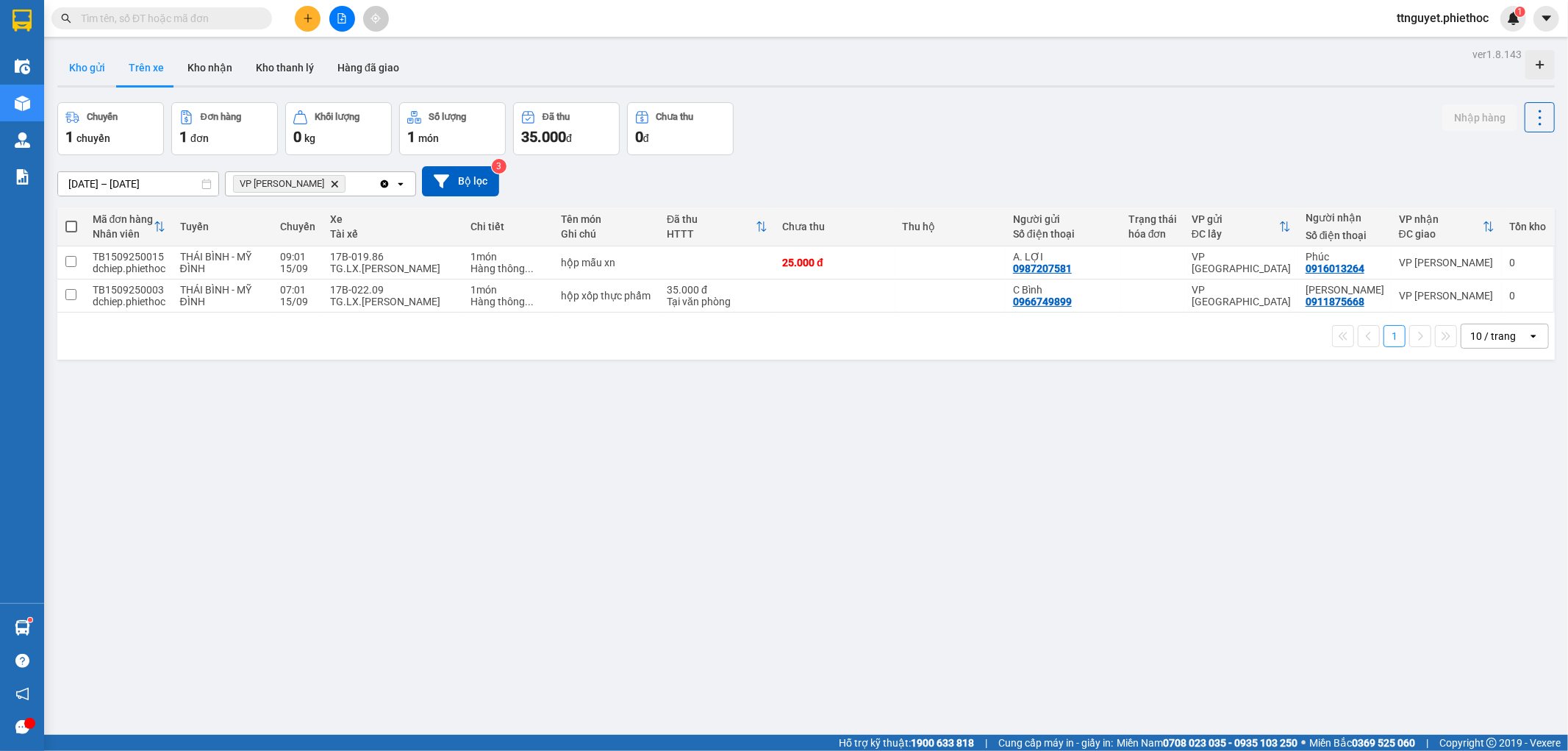
click at [82, 63] on button "Kho gửi" at bounding box center [86, 68] width 59 height 36
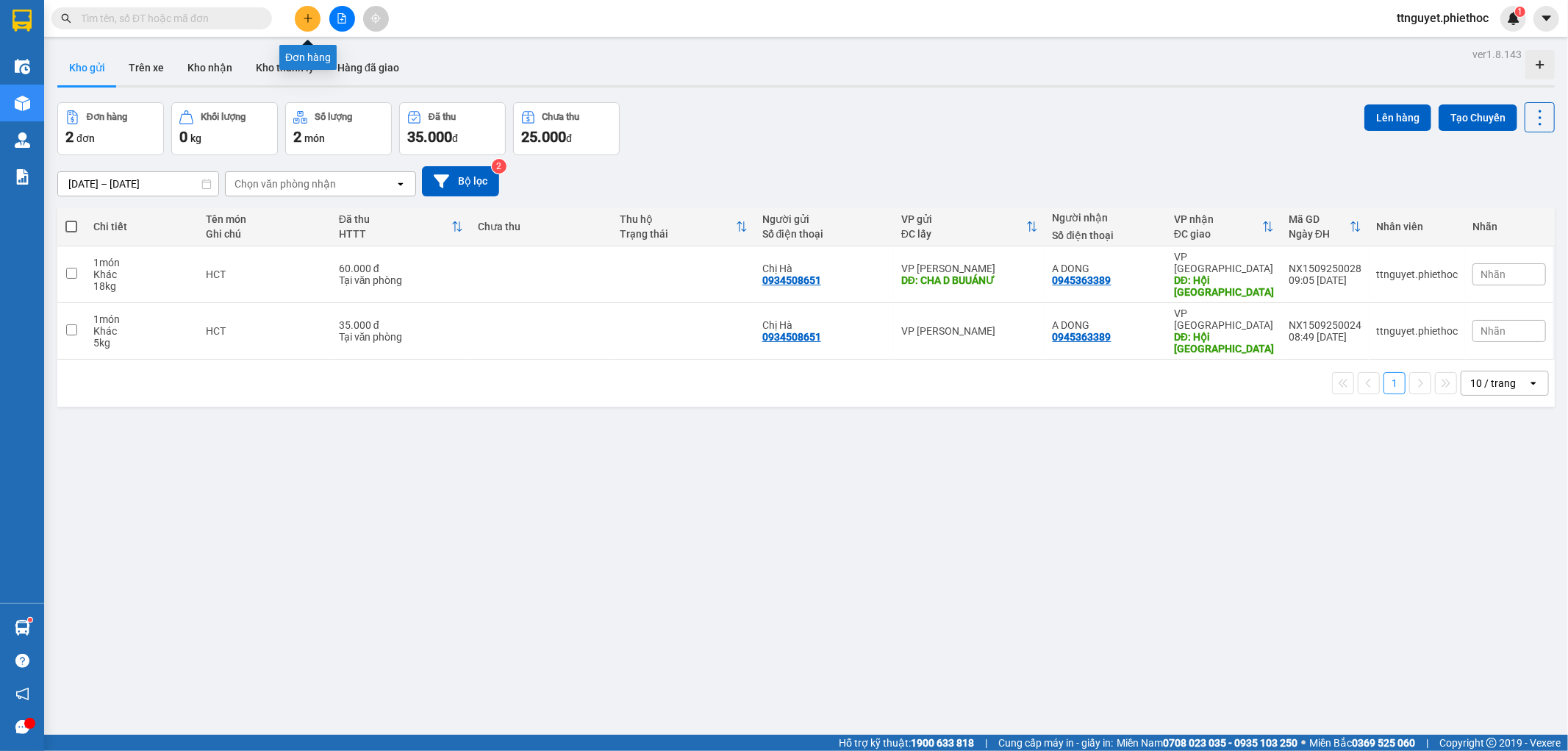
click at [303, 15] on icon "plus" at bounding box center [307, 18] width 10 height 10
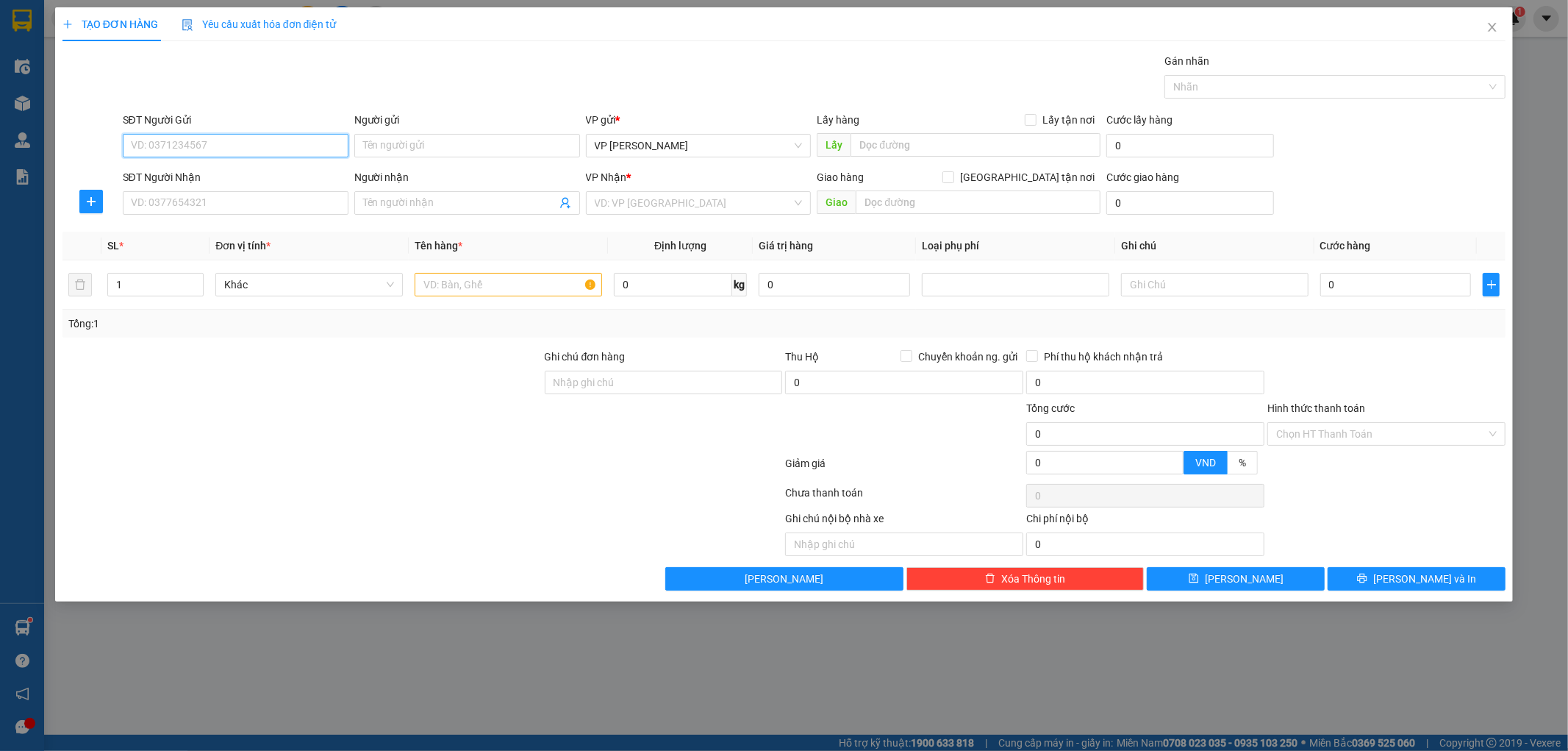
click at [286, 145] on input "SĐT Người Gửi" at bounding box center [236, 145] width 225 height 23
type input "0965566911"
click at [434, 150] on input "Người gửi" at bounding box center [467, 145] width 225 height 23
type input "KH"
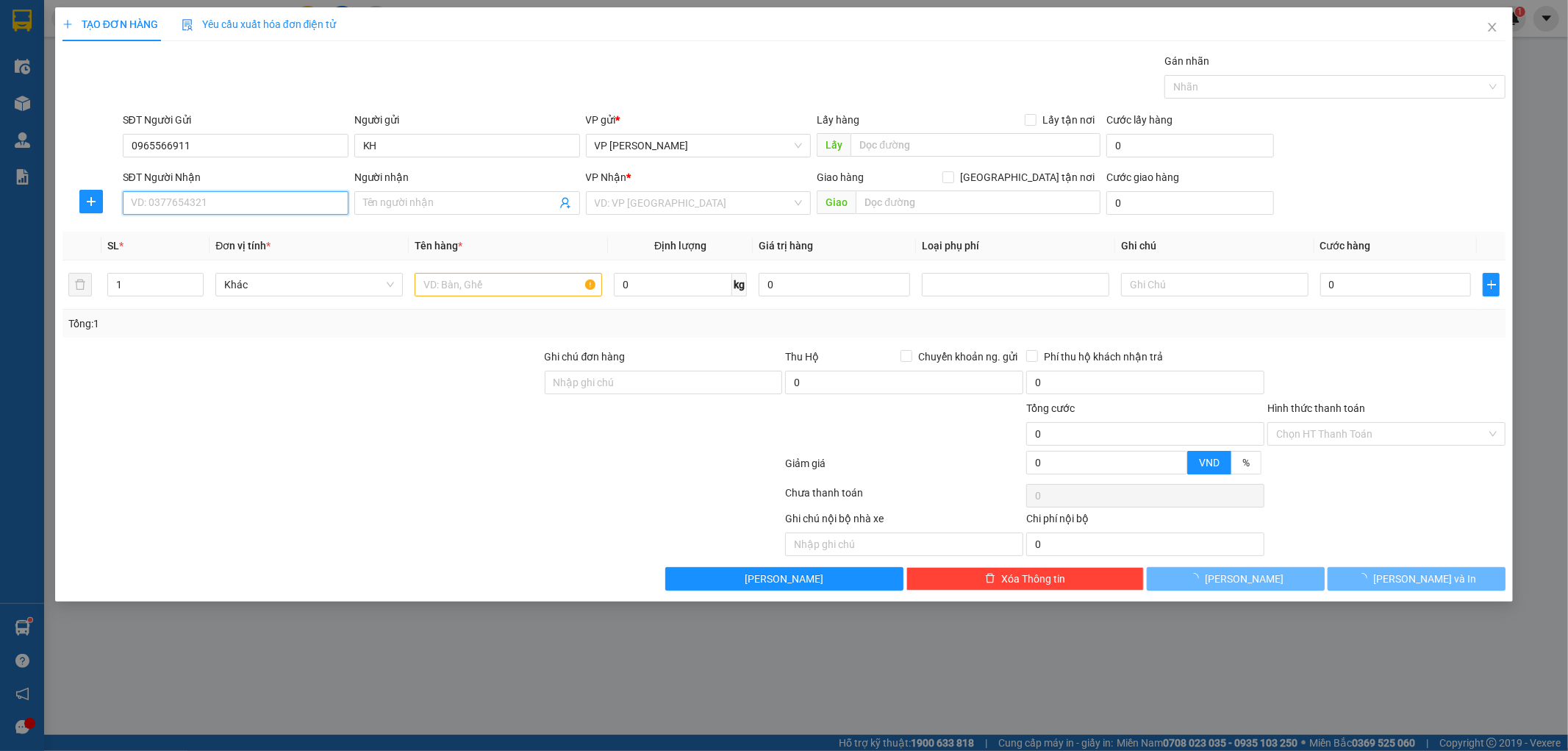
click at [261, 199] on input "SĐT Người Nhận" at bounding box center [236, 202] width 225 height 23
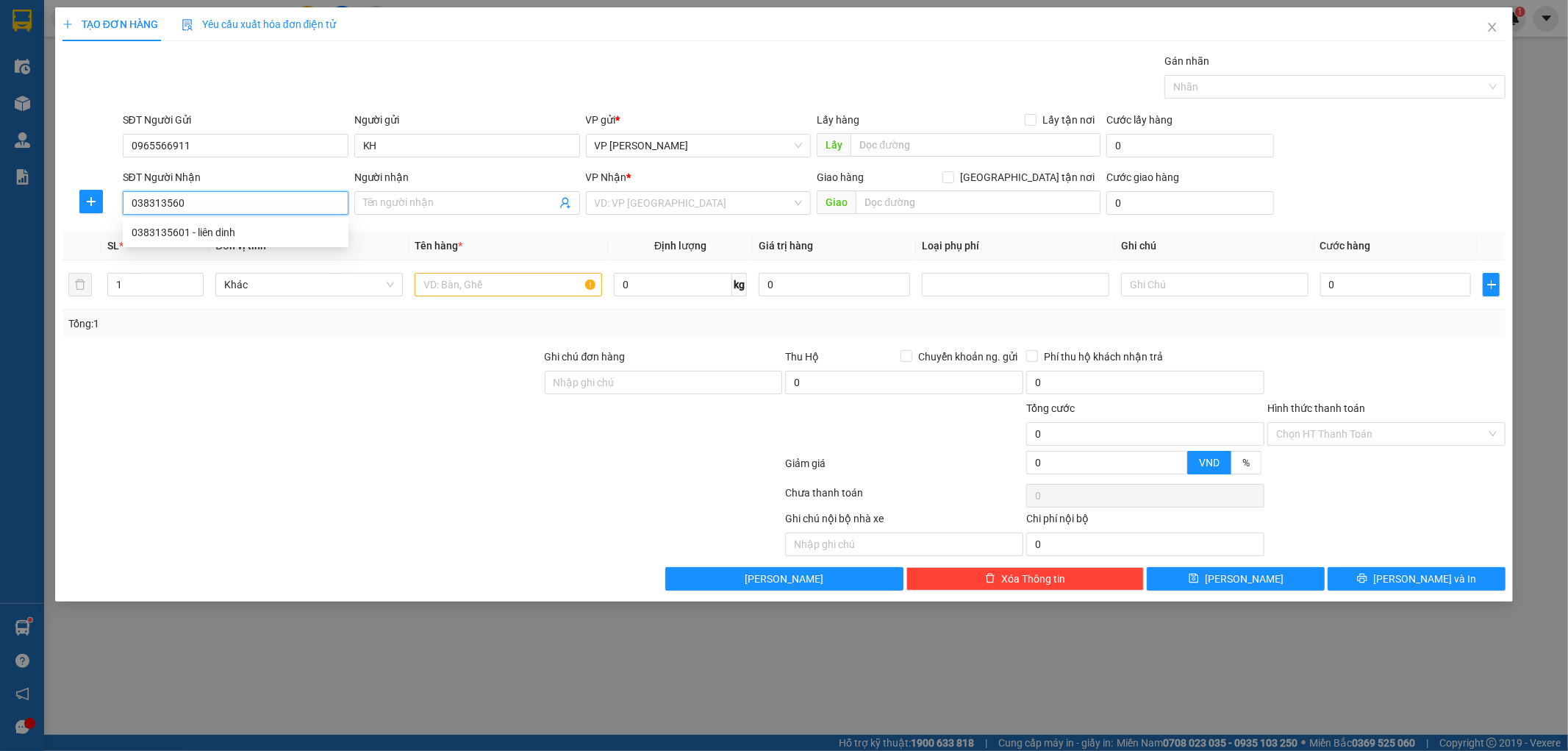
type input "0383135601"
click at [198, 232] on div "0383135601 - liên dinh" at bounding box center [235, 232] width 208 height 16
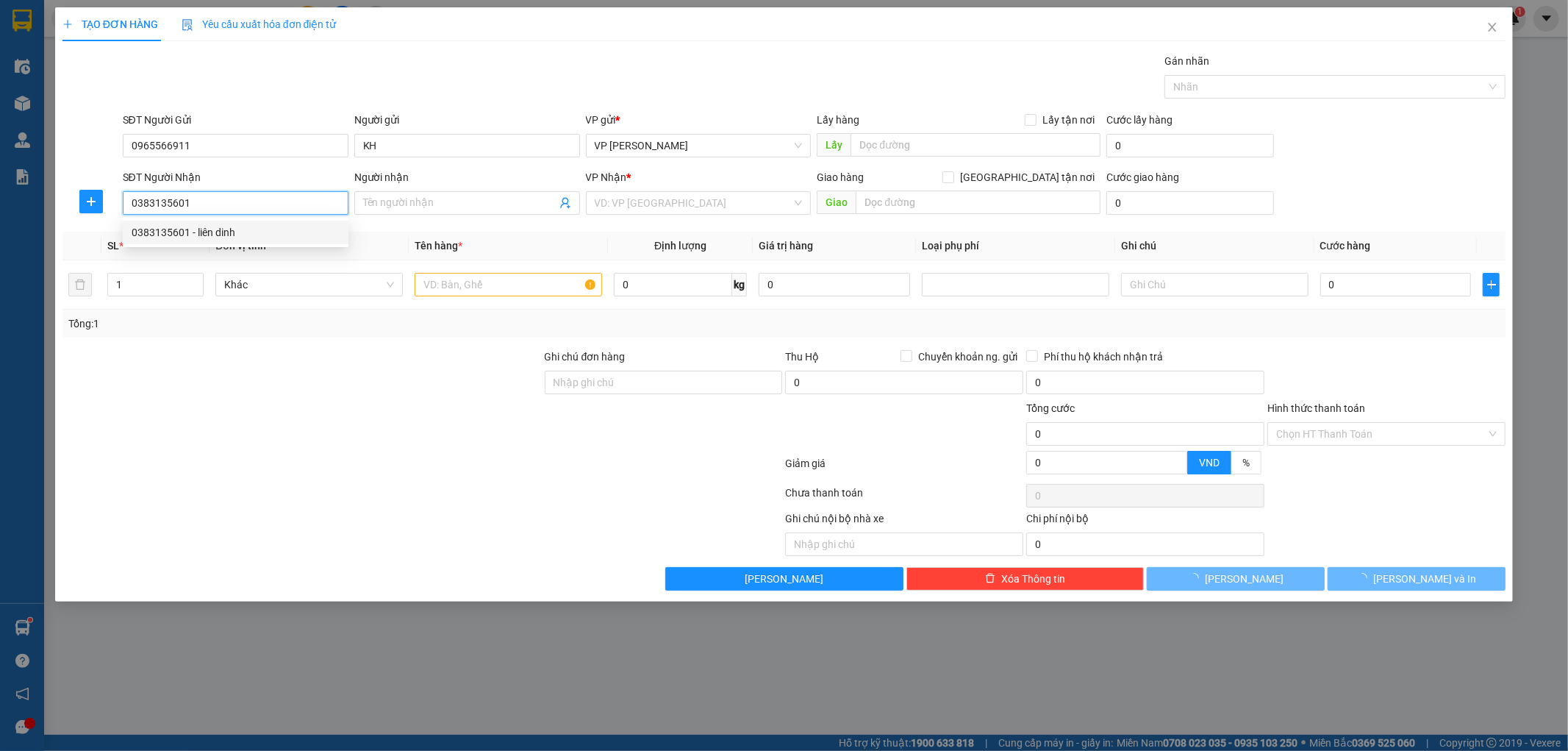
type input "liên dinh"
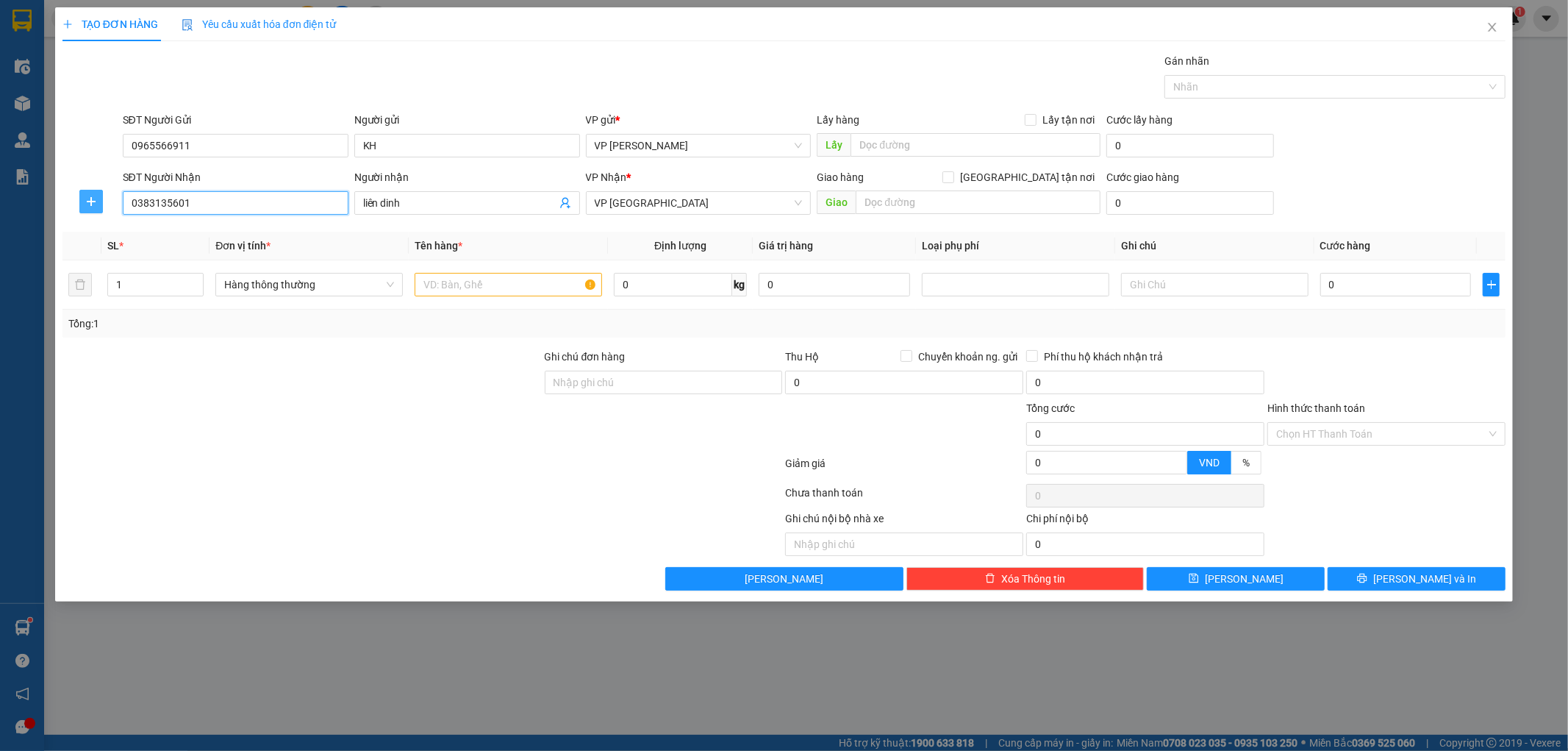
type input "0383135601"
click at [97, 201] on icon "plus" at bounding box center [91, 201] width 12 height 12
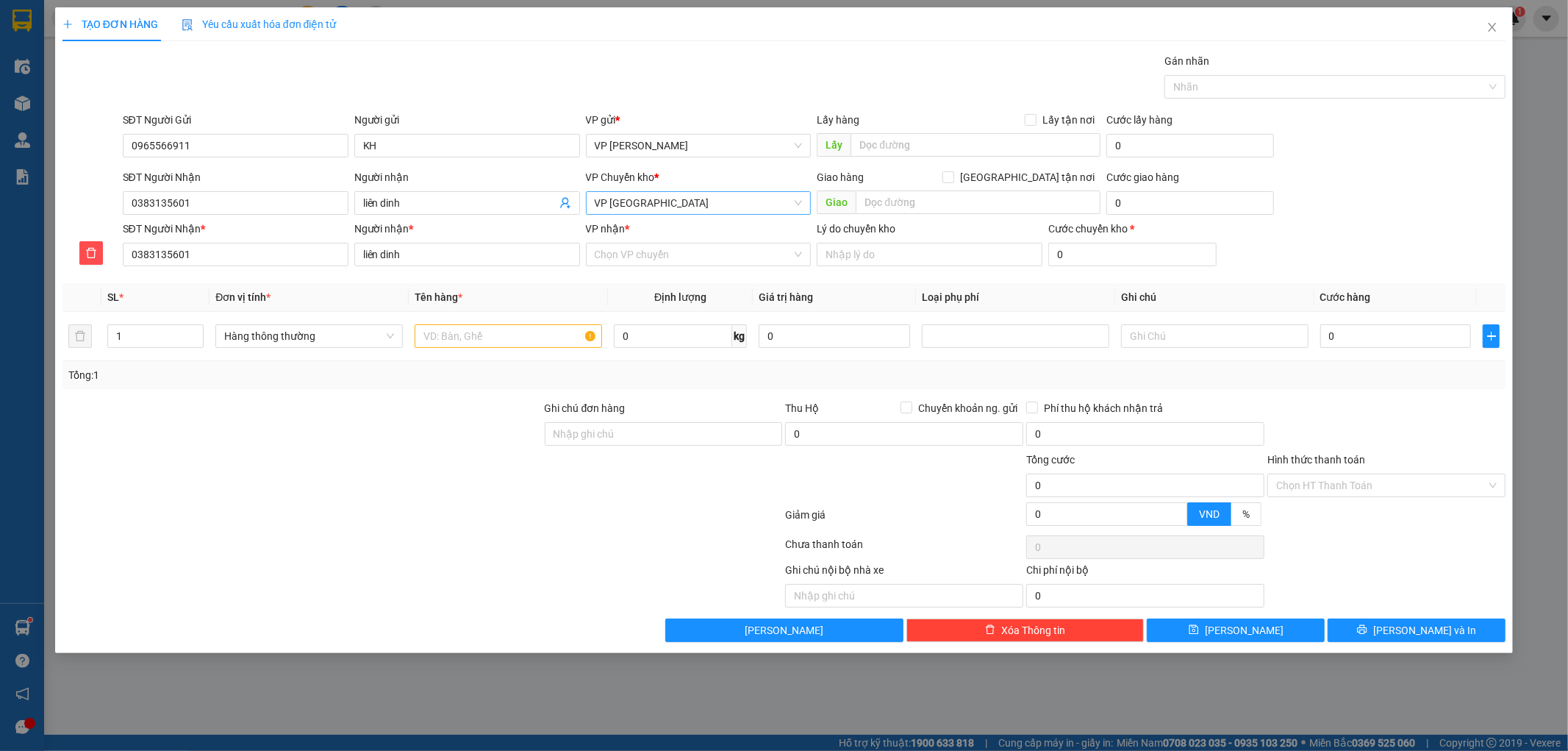
click at [601, 208] on span "VP [GEOGRAPHIC_DATA]" at bounding box center [698, 202] width 208 height 22
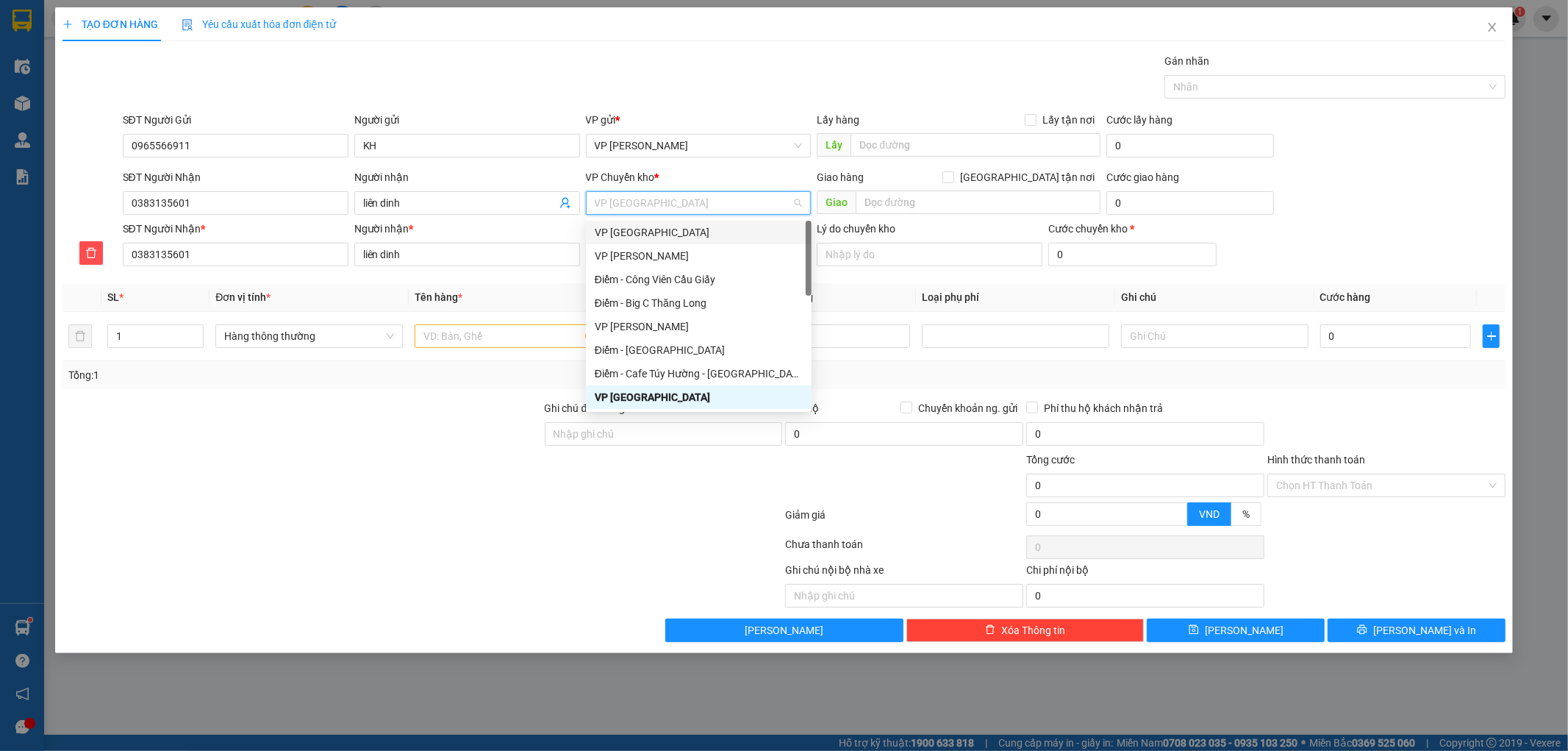
click at [629, 239] on div "VP [GEOGRAPHIC_DATA]" at bounding box center [698, 232] width 208 height 16
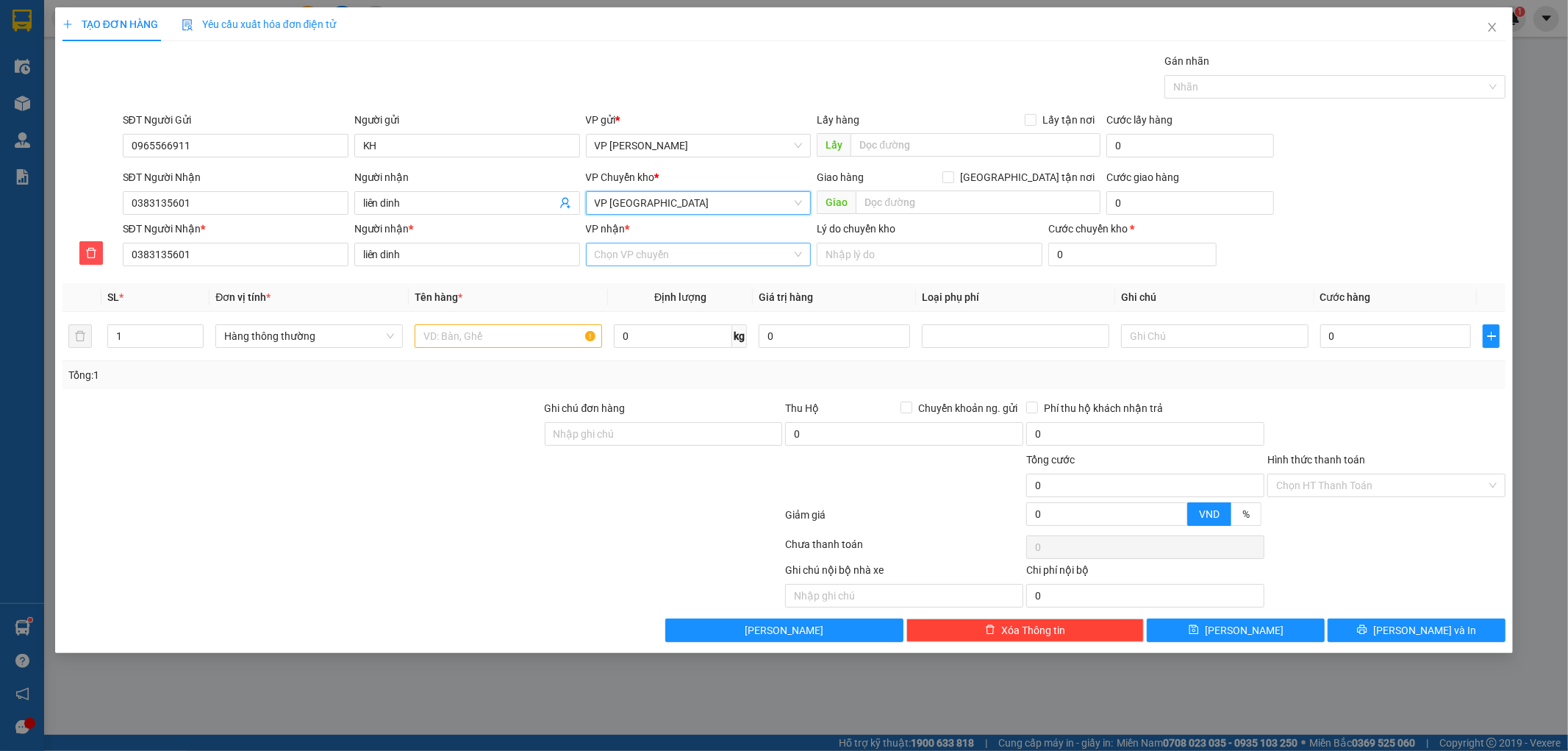
click at [626, 248] on input "VP nhận *" at bounding box center [693, 254] width 197 height 22
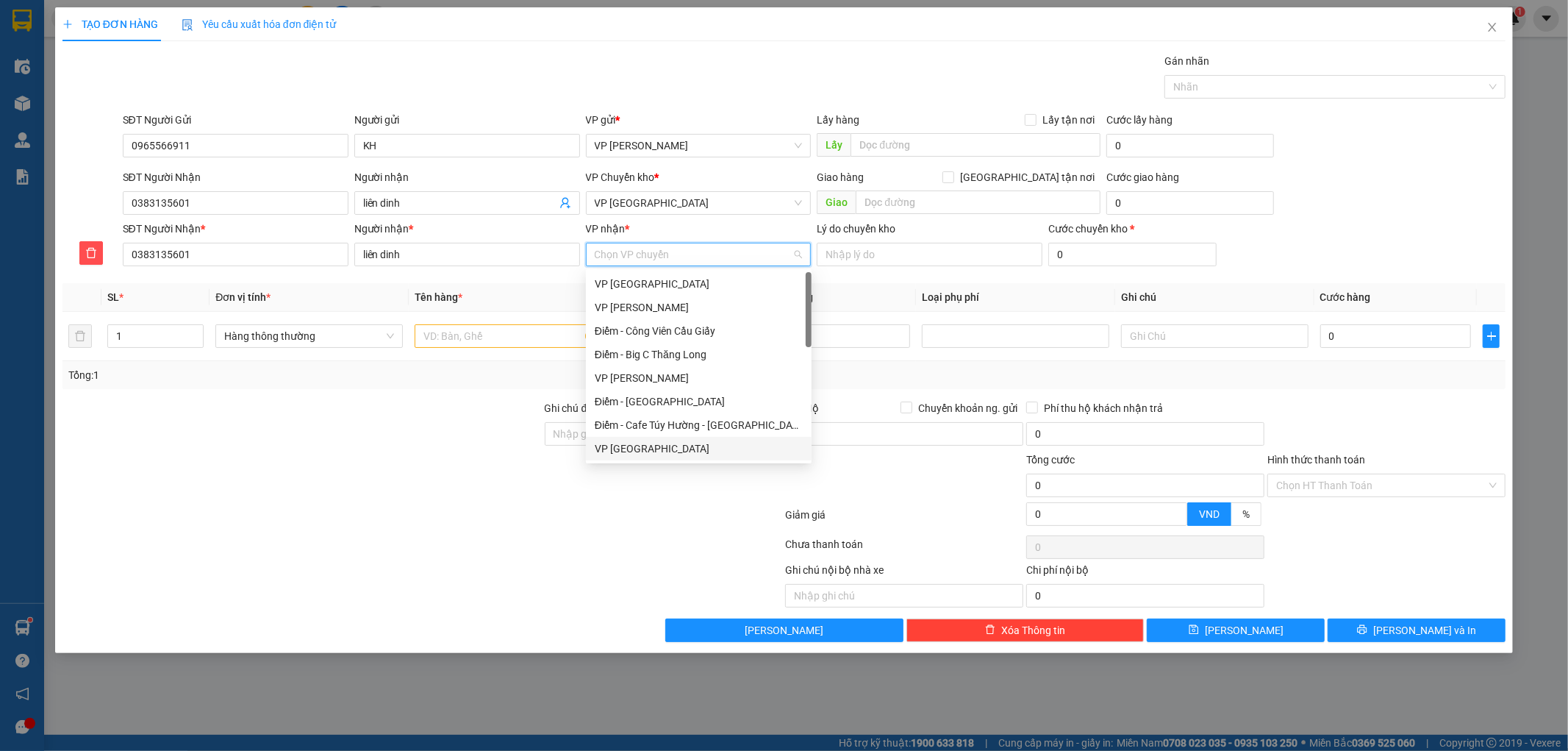
click at [613, 447] on div "VP [GEOGRAPHIC_DATA]" at bounding box center [698, 448] width 208 height 16
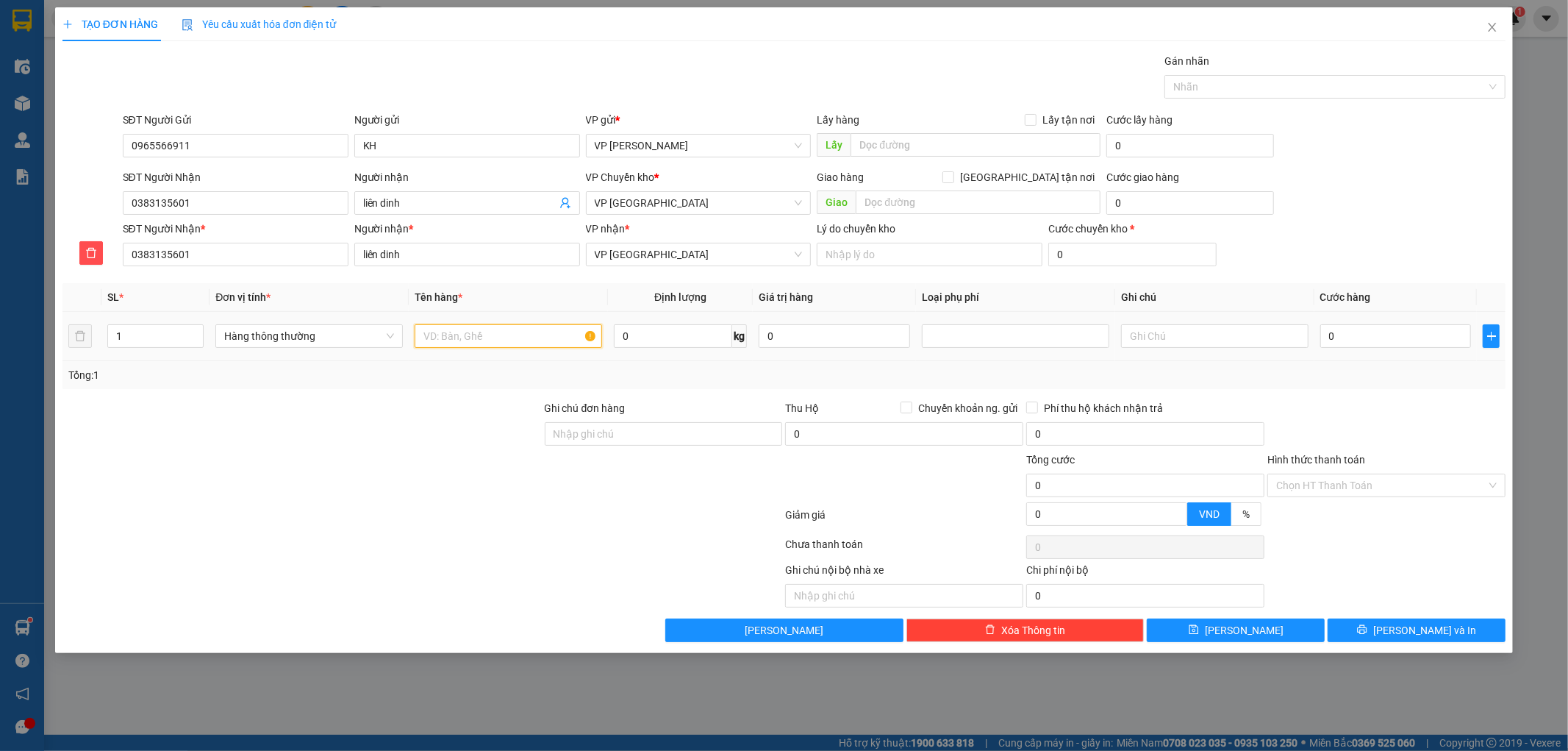
click at [531, 338] on input "text" at bounding box center [508, 336] width 188 height 23
type input "HCT"
click at [1345, 335] on input "0" at bounding box center [1395, 336] width 151 height 23
type input "003"
type input "3"
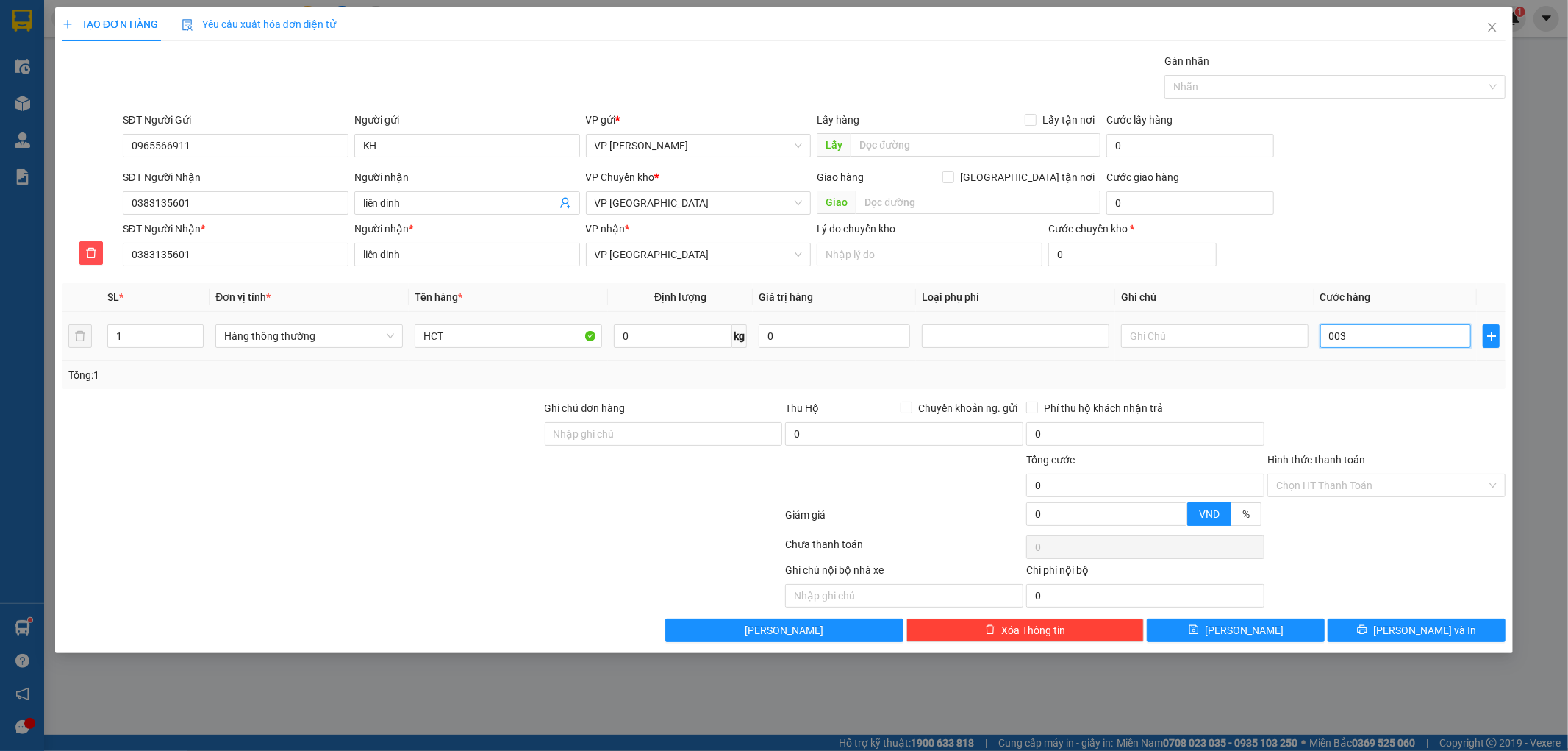
type input "3"
type input "0.030"
type input "30"
click at [1421, 443] on div at bounding box center [1386, 426] width 241 height 52
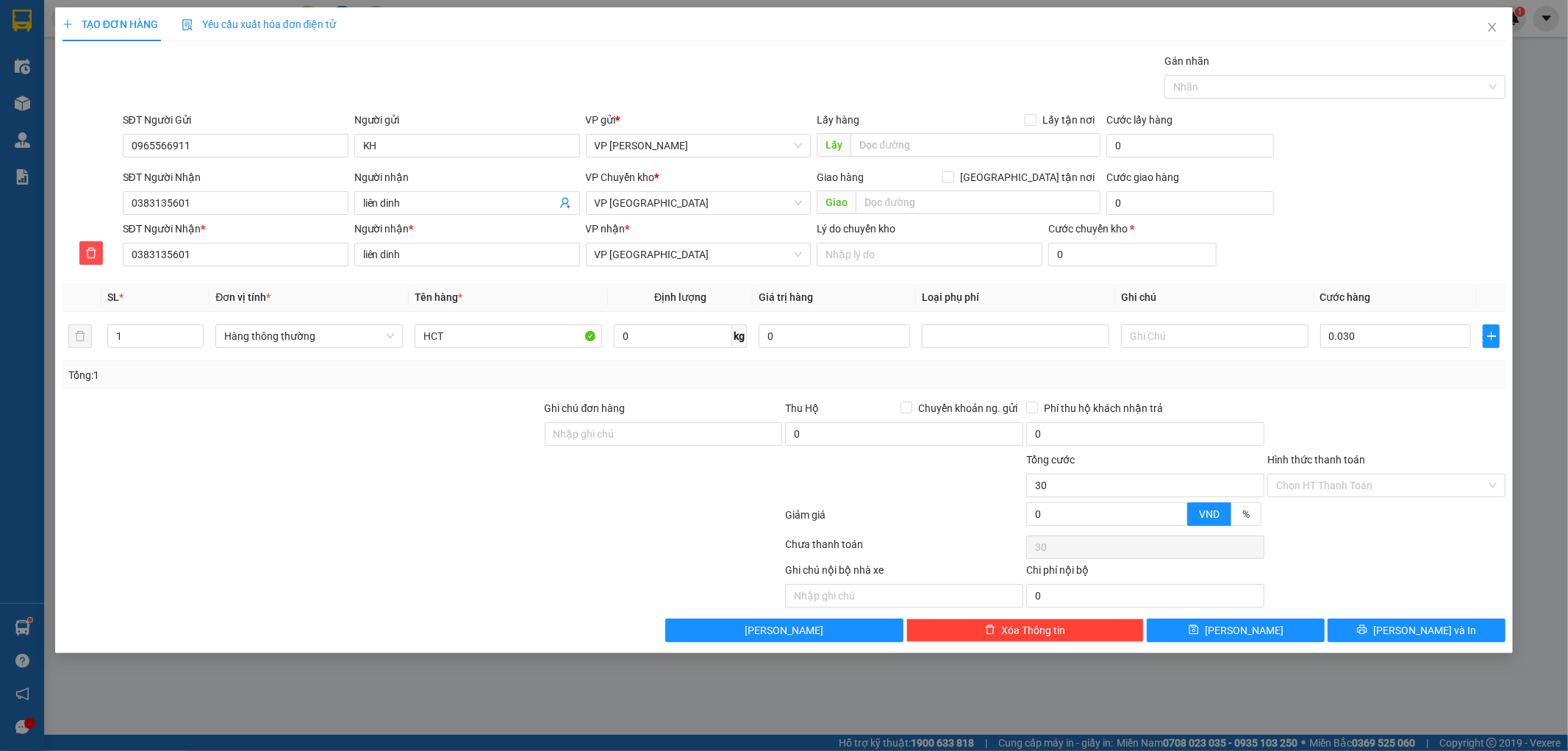
type input "30.000"
click at [1363, 635] on button "[PERSON_NAME] và In" at bounding box center [1416, 630] width 178 height 23
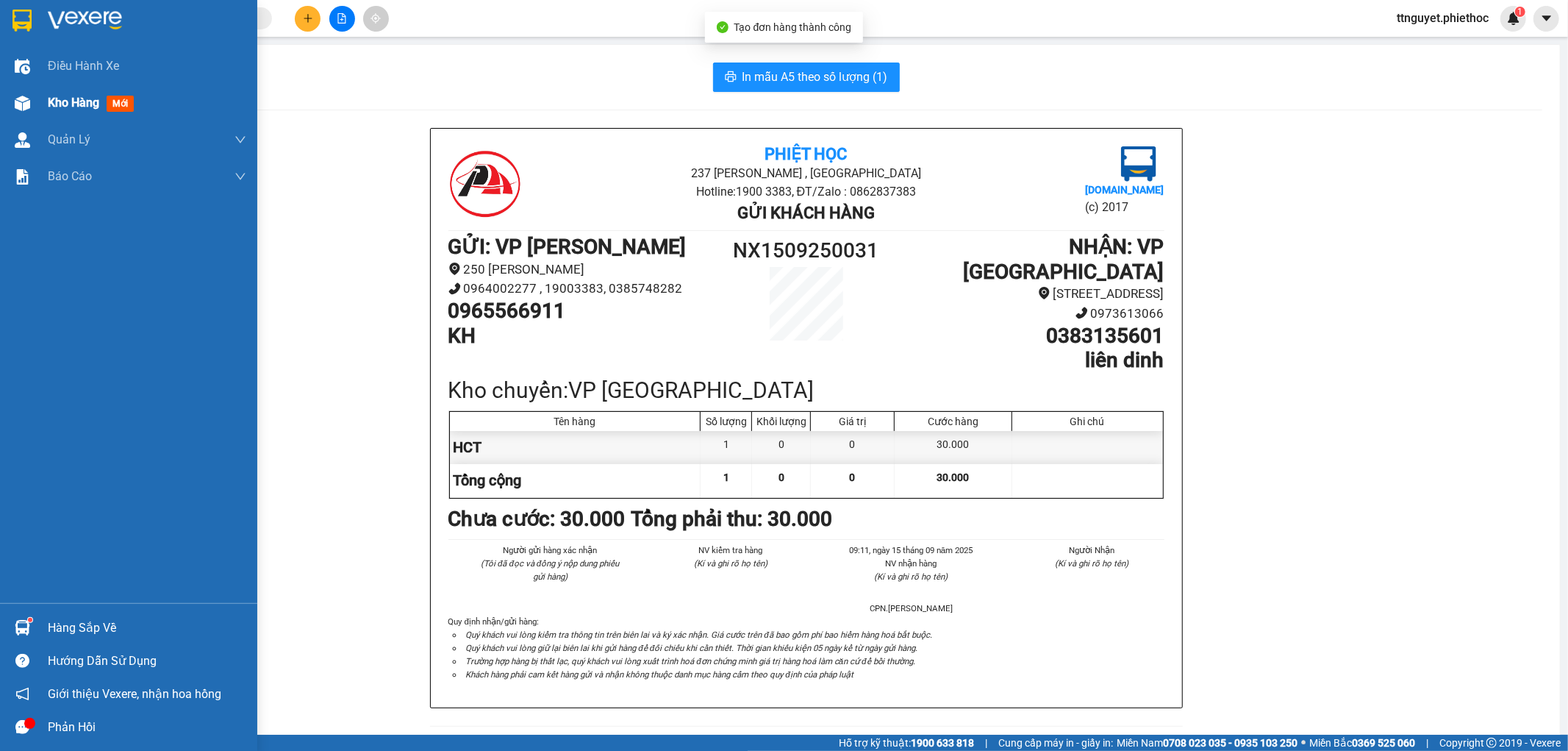
click at [27, 102] on img at bounding box center [23, 103] width 15 height 15
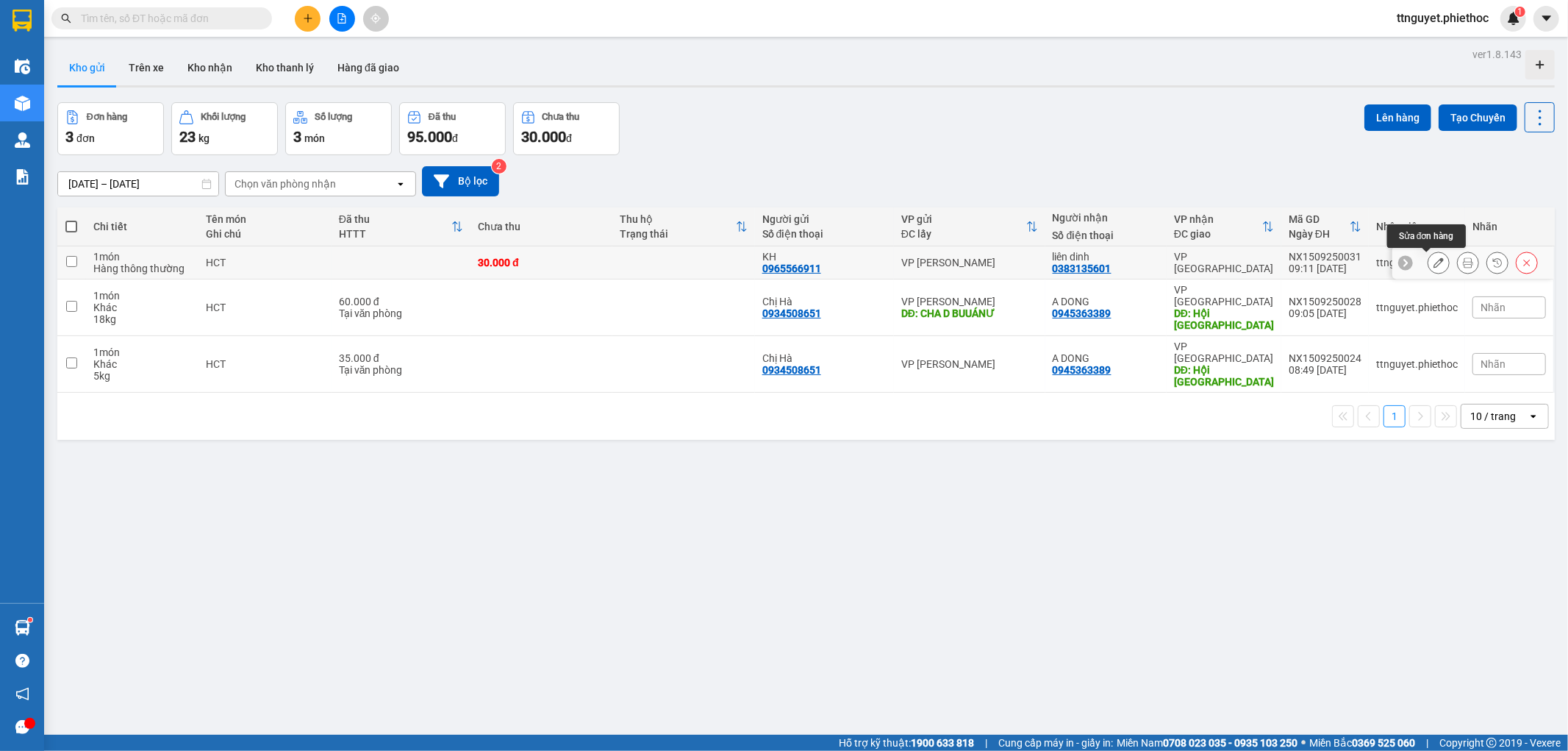
click at [1434, 261] on icon at bounding box center [1438, 262] width 10 height 10
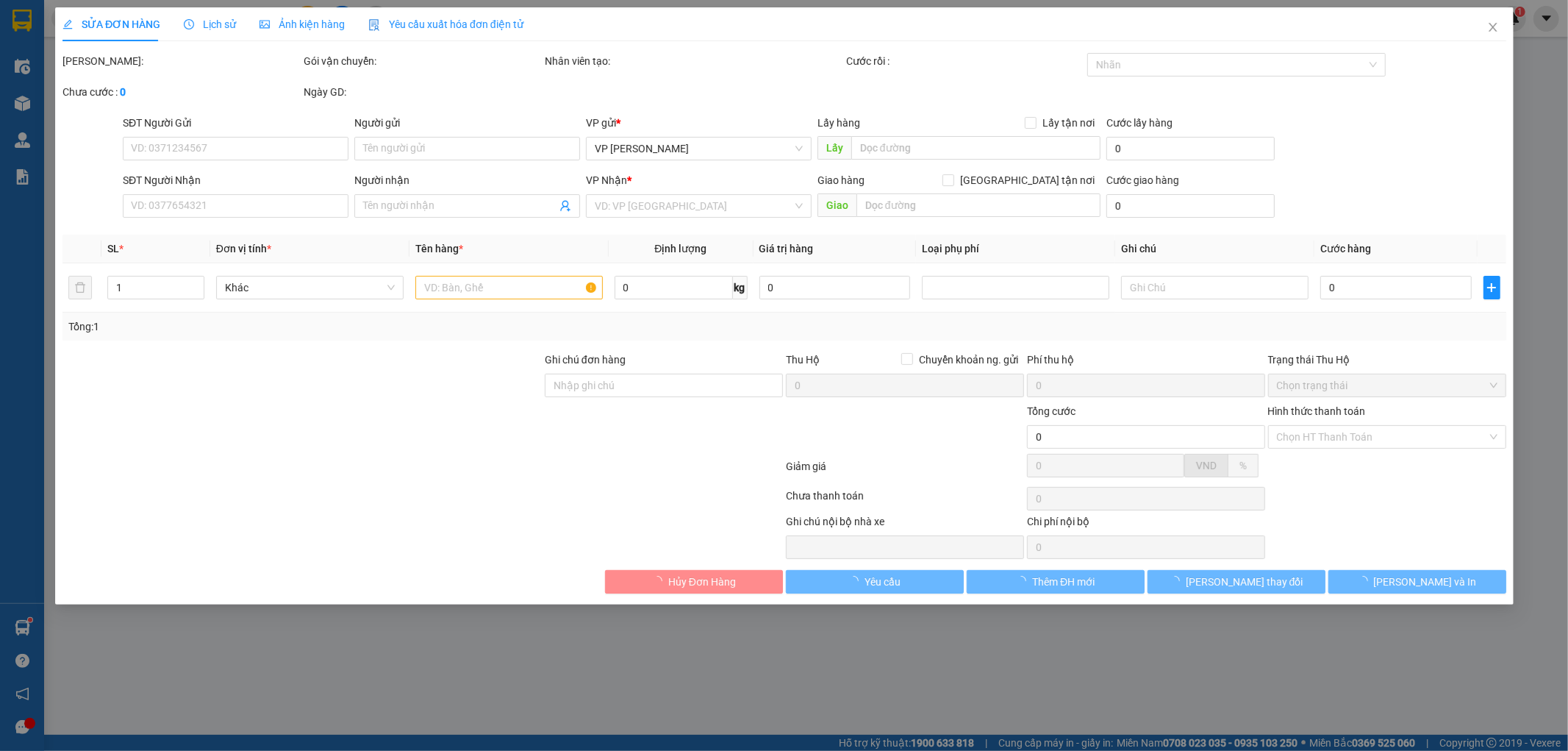
type input "0965566911"
type input "KH"
type input "0383135601"
type input "liên dinh"
type input "30.000"
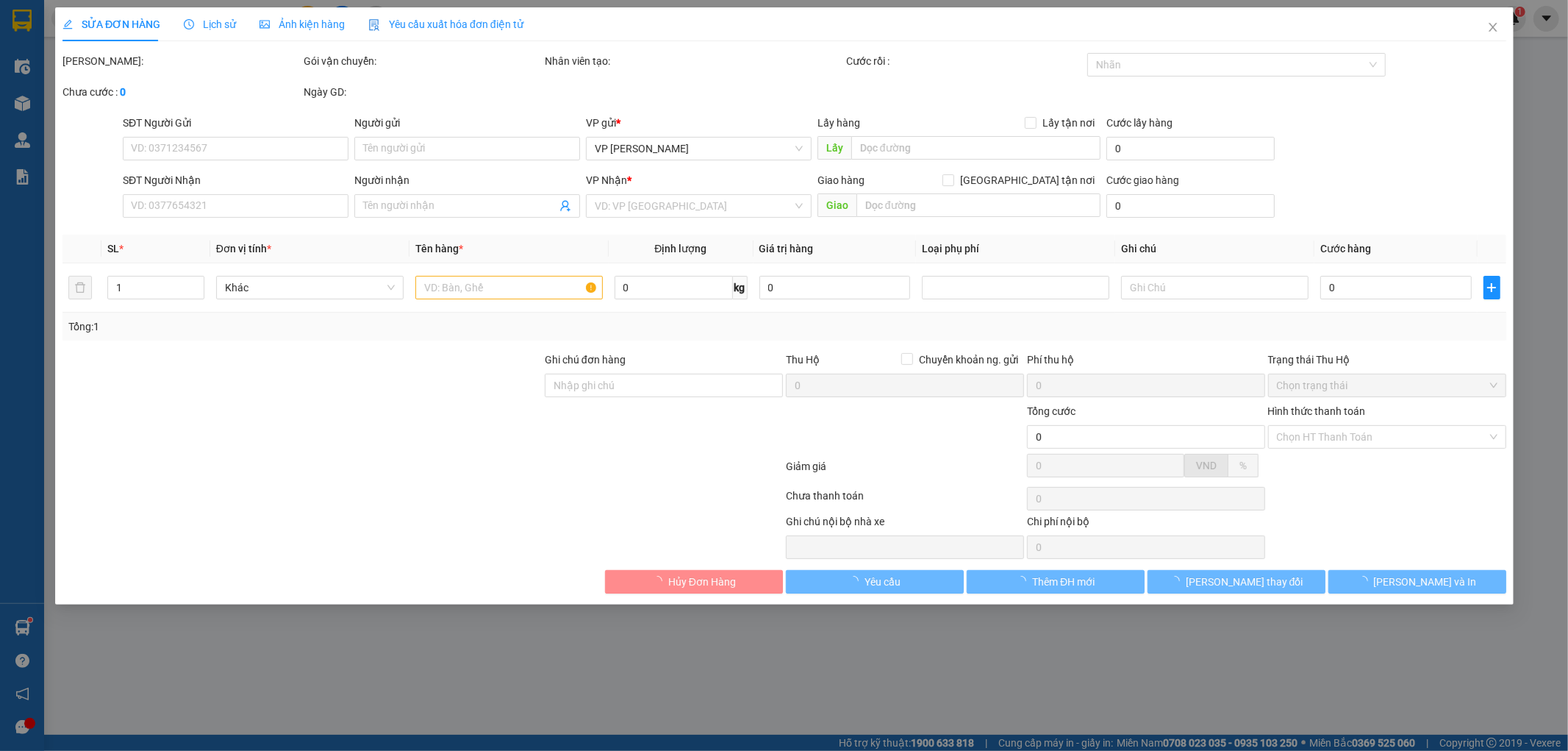
type input "30.000"
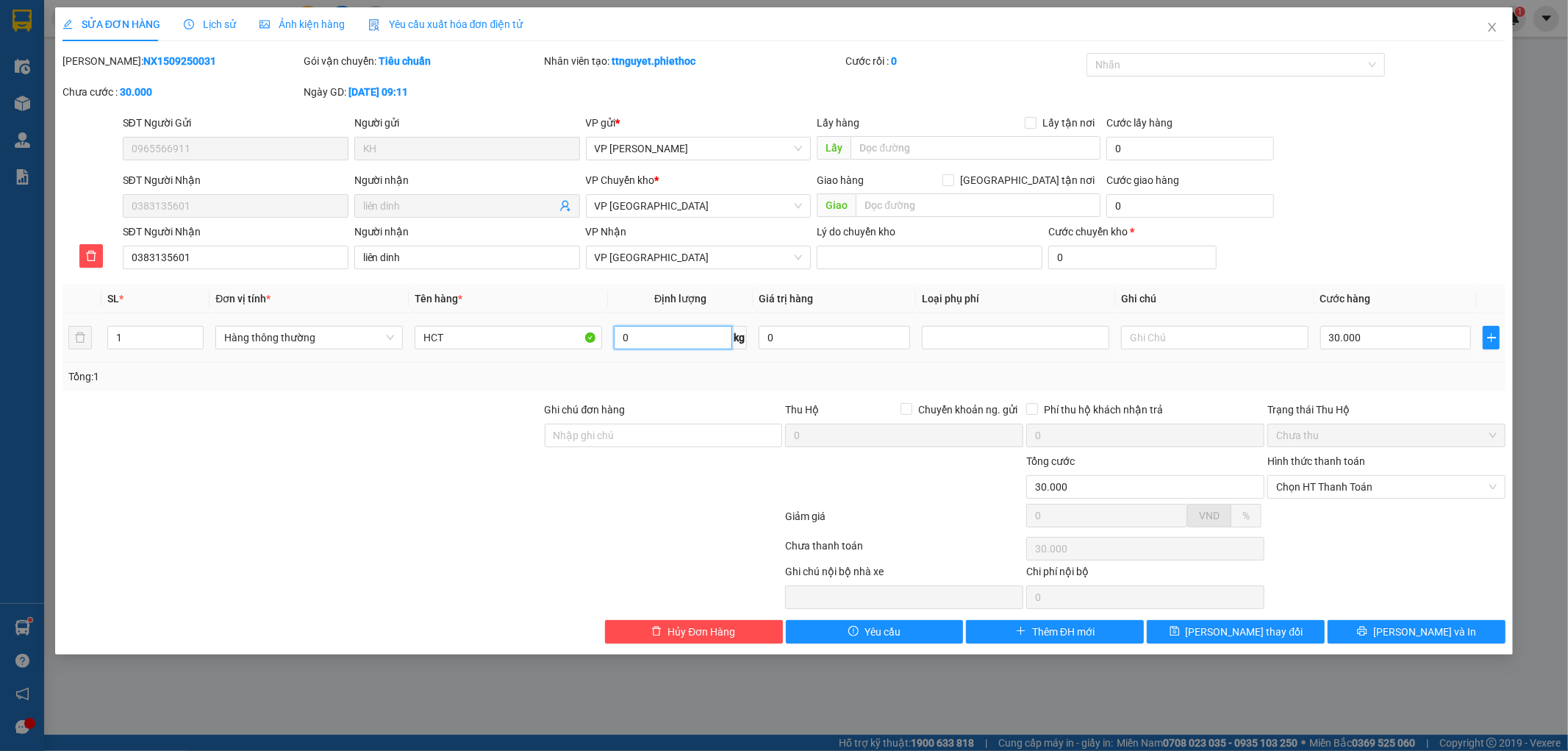
click at [660, 341] on input "0" at bounding box center [673, 337] width 118 height 23
type input "6"
click at [316, 376] on div "Tổng: 1" at bounding box center [336, 376] width 536 height 16
click at [1390, 343] on input "30.000" at bounding box center [1395, 337] width 151 height 23
type input "0"
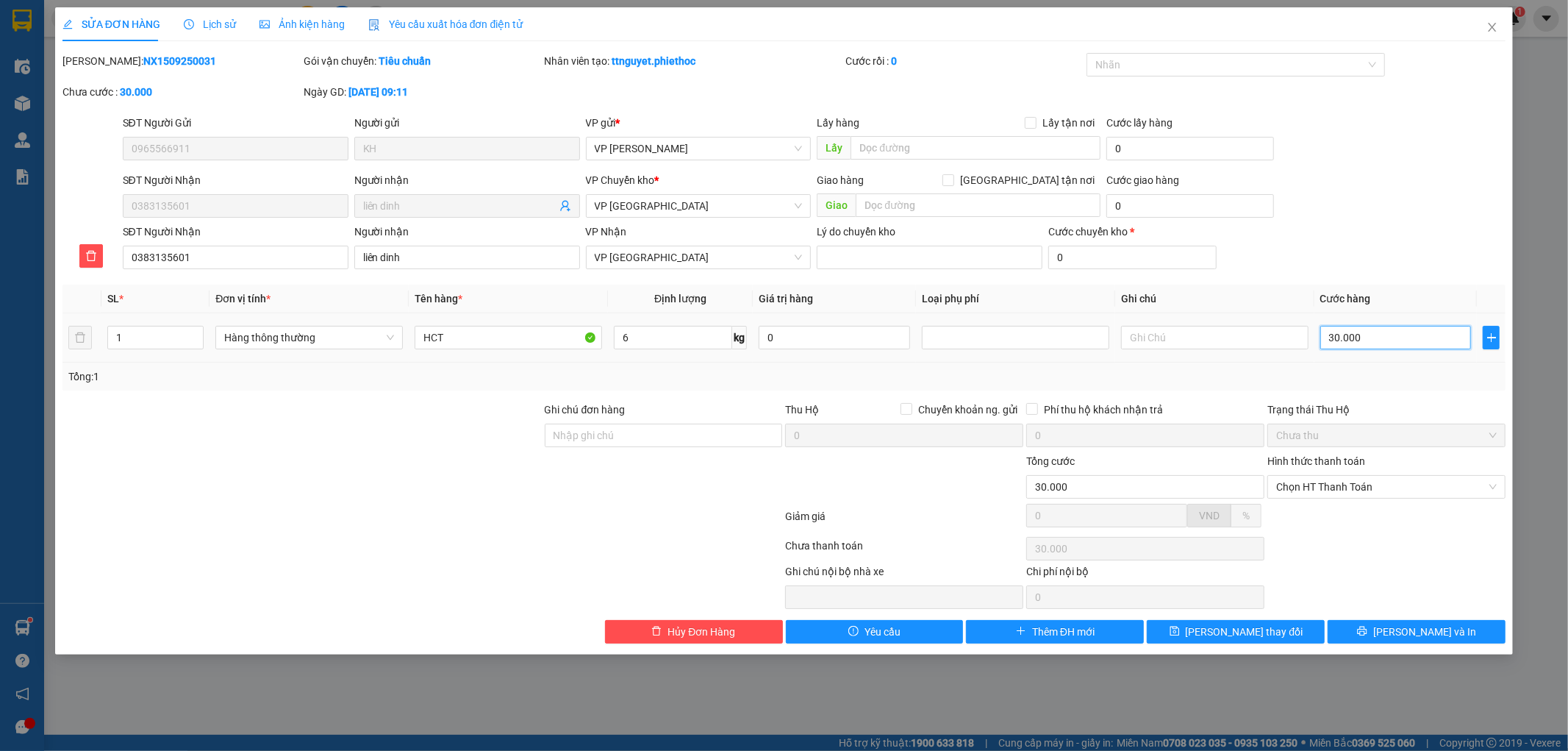
type input "0"
type input "3"
type input "003"
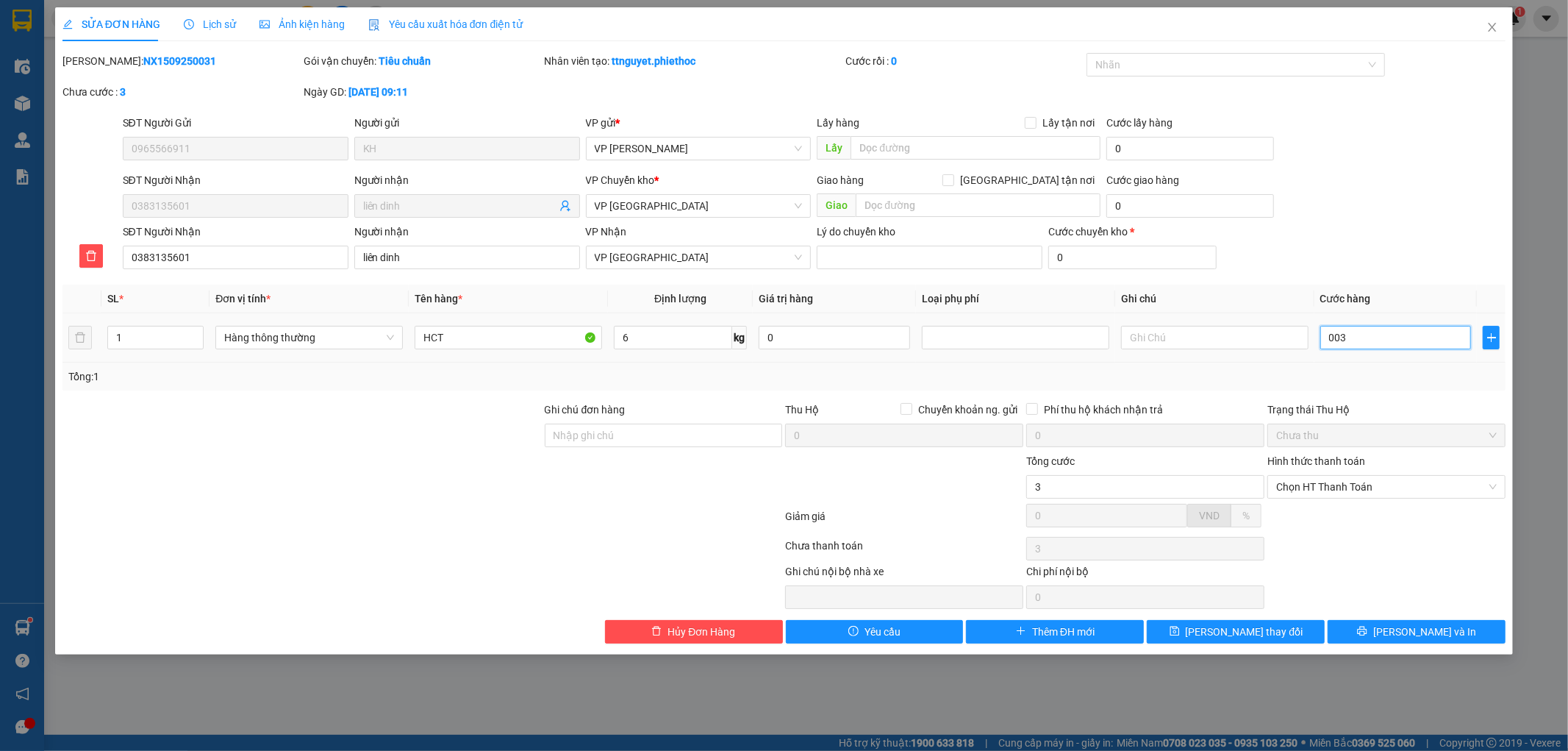
type input "35"
type input "0.035"
click at [1387, 368] on div "Tổng: 1" at bounding box center [784, 376] width 1432 height 16
type input "35.000"
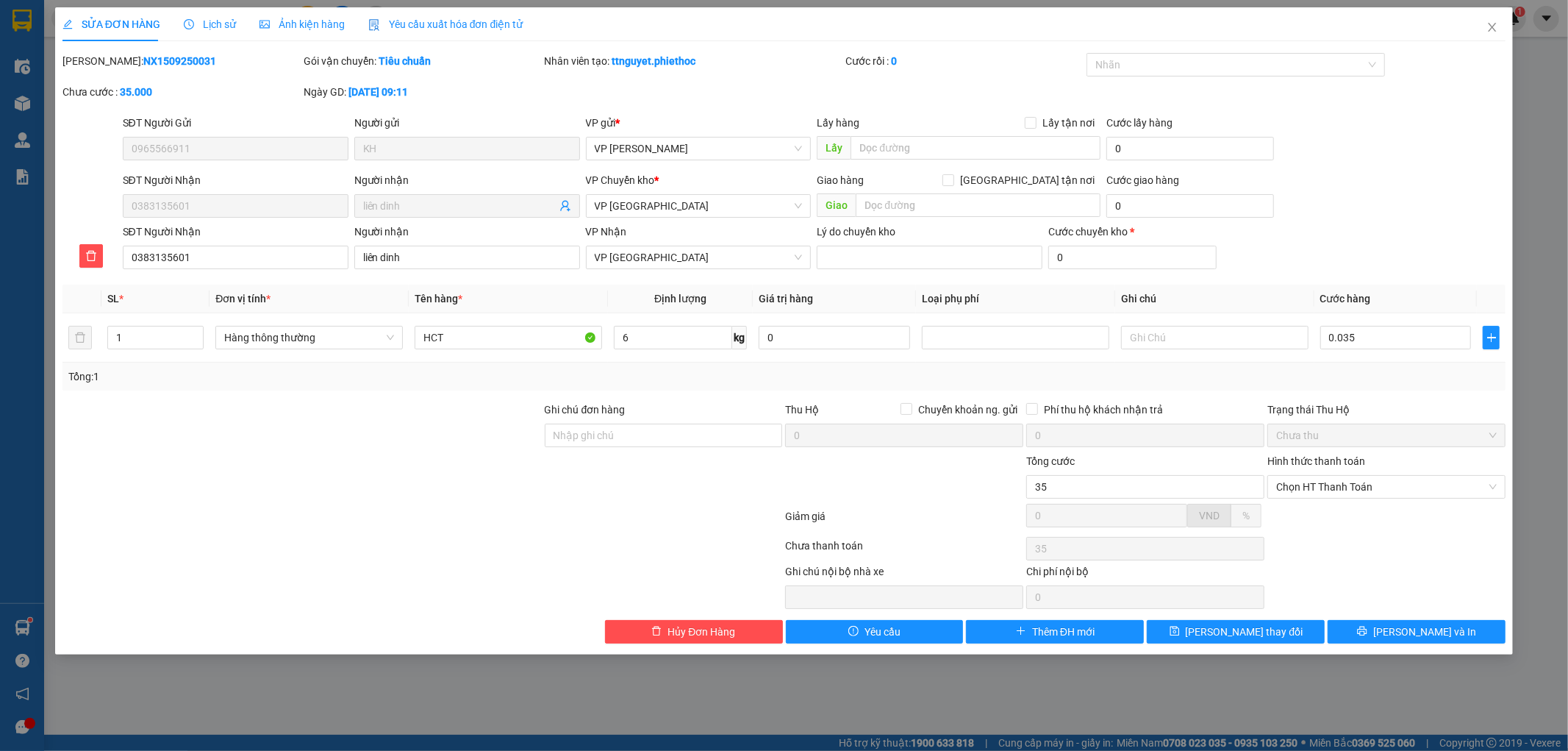
type input "35.000"
click at [1375, 340] on input "35.000" at bounding box center [1395, 337] width 151 height 23
type input "0"
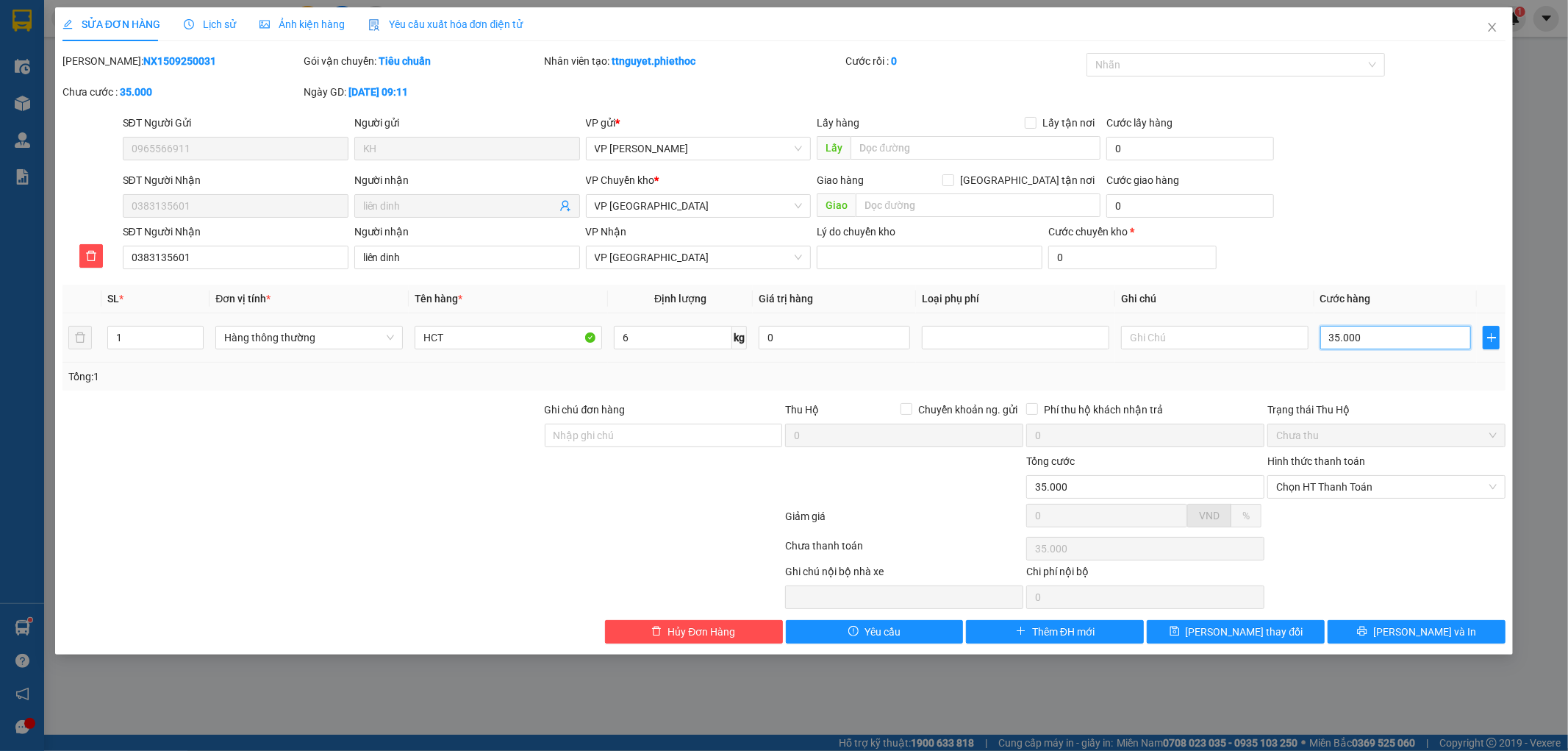
type input "0"
type input "004"
type input "4"
type input "0.040"
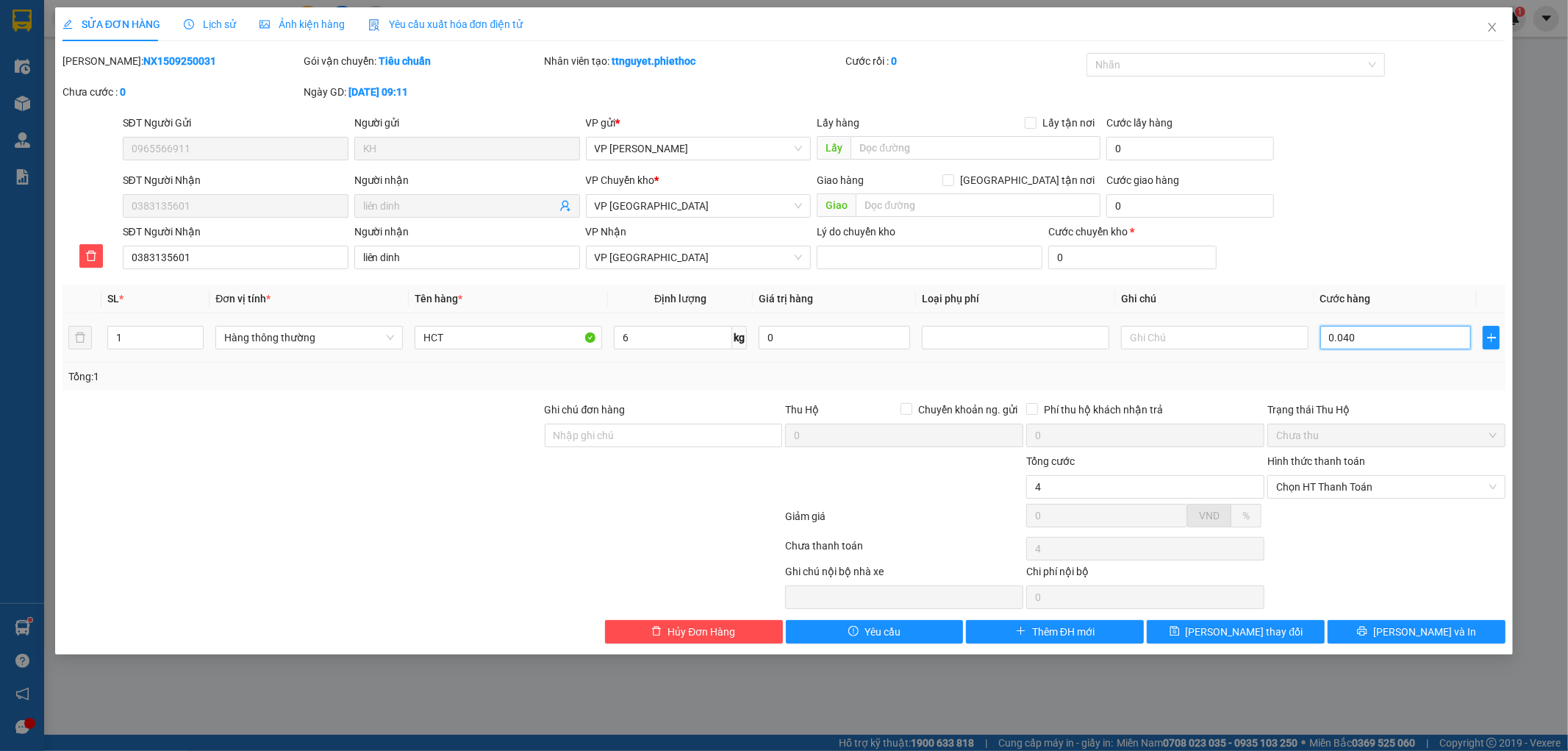
type input "40"
type input "0.040"
click at [1410, 408] on div "Trạng thái Thu Hộ" at bounding box center [1387, 409] width 239 height 16
type input "40.000"
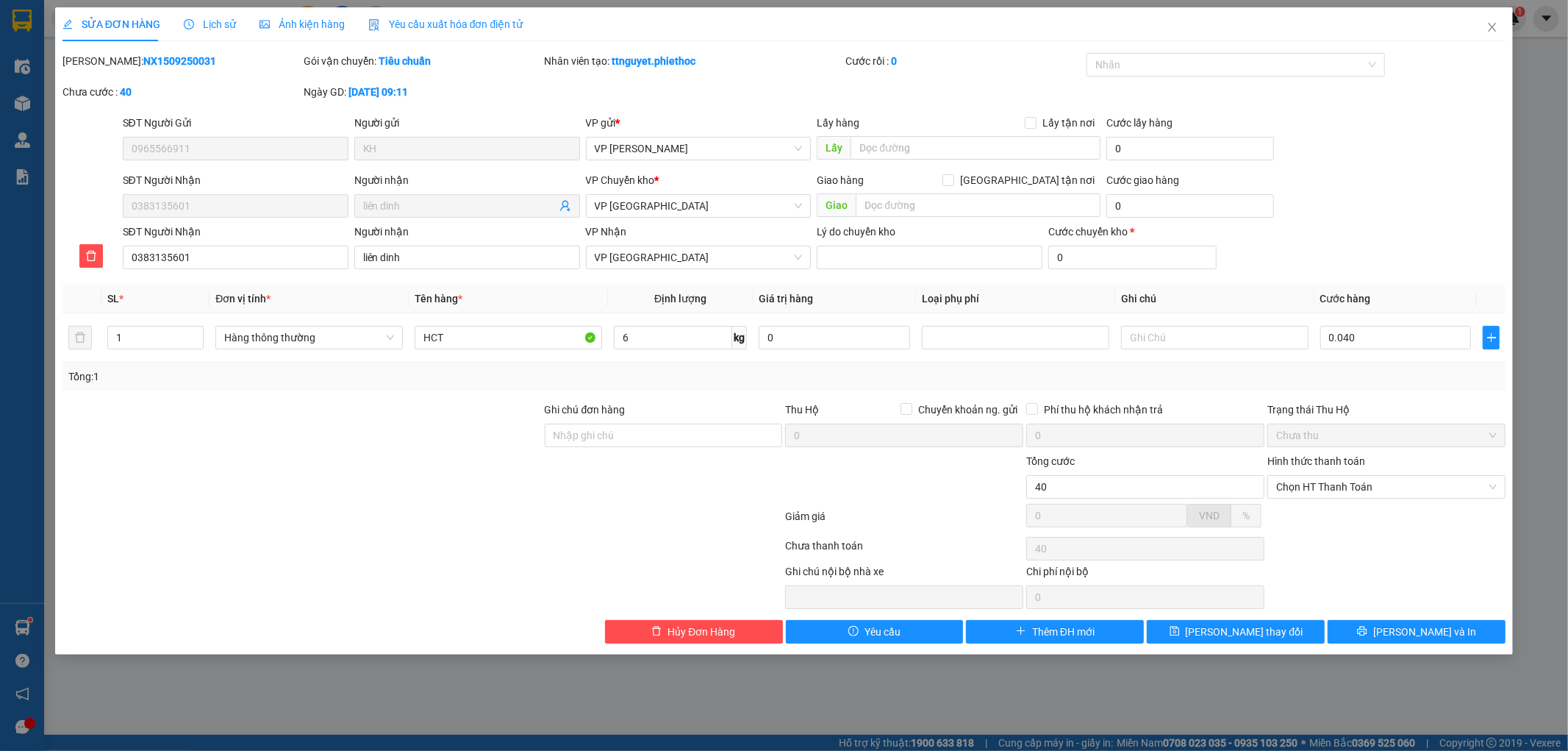
type input "40.000"
click at [1365, 489] on span "Chọn HT Thanh Toán" at bounding box center [1386, 486] width 221 height 22
click at [1365, 503] on div "Total Paid Fee 0 Total UnPaid Fee 30.000 Cash Collection Total Fee Mã ĐH: NX150…" at bounding box center [784, 348] width 1444 height 590
click at [1371, 634] on button "[PERSON_NAME] và In" at bounding box center [1416, 632] width 178 height 23
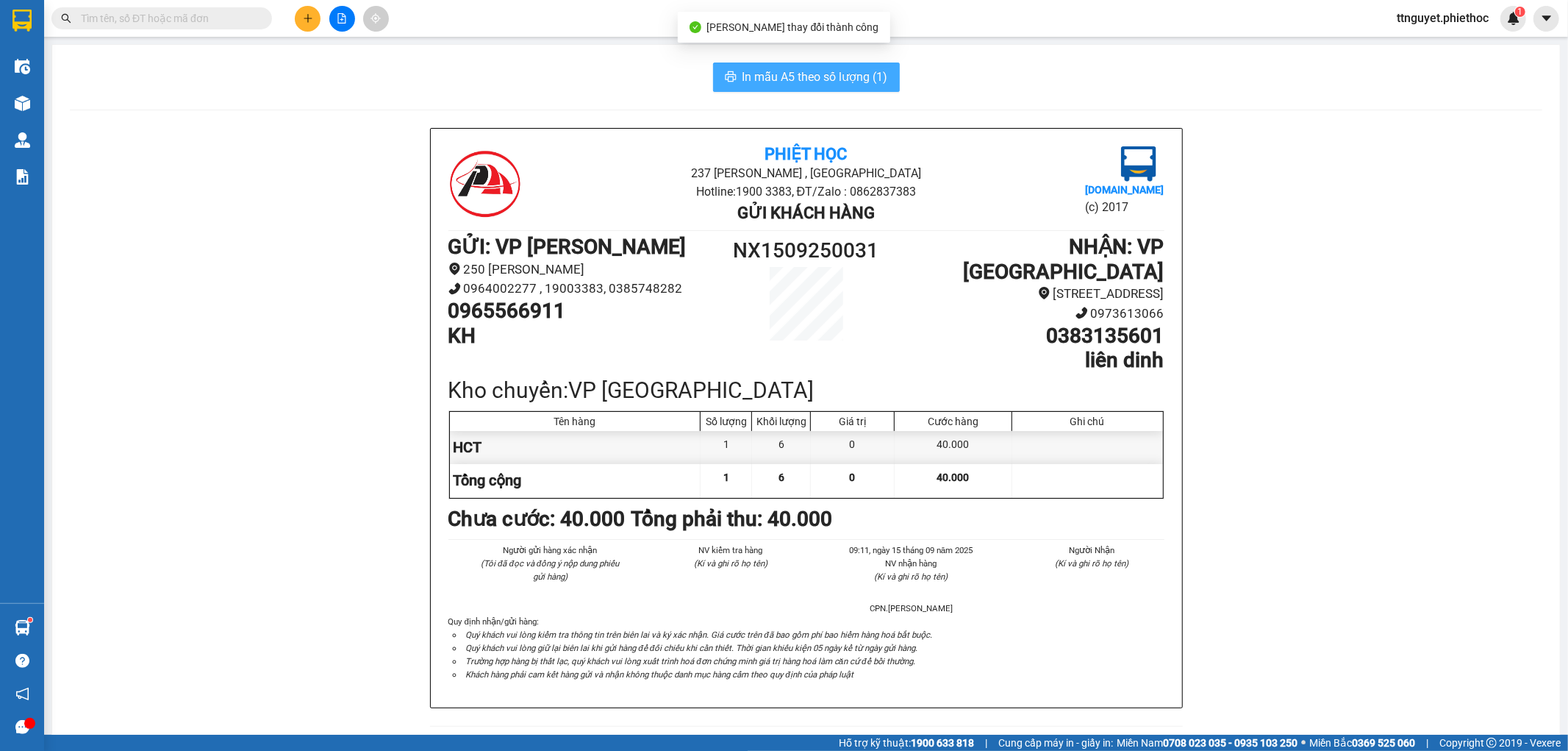
click at [742, 75] on span "In mẫu A5 theo số lượng (1)" at bounding box center [815, 77] width 146 height 19
click at [313, 13] on button at bounding box center [307, 18] width 25 height 25
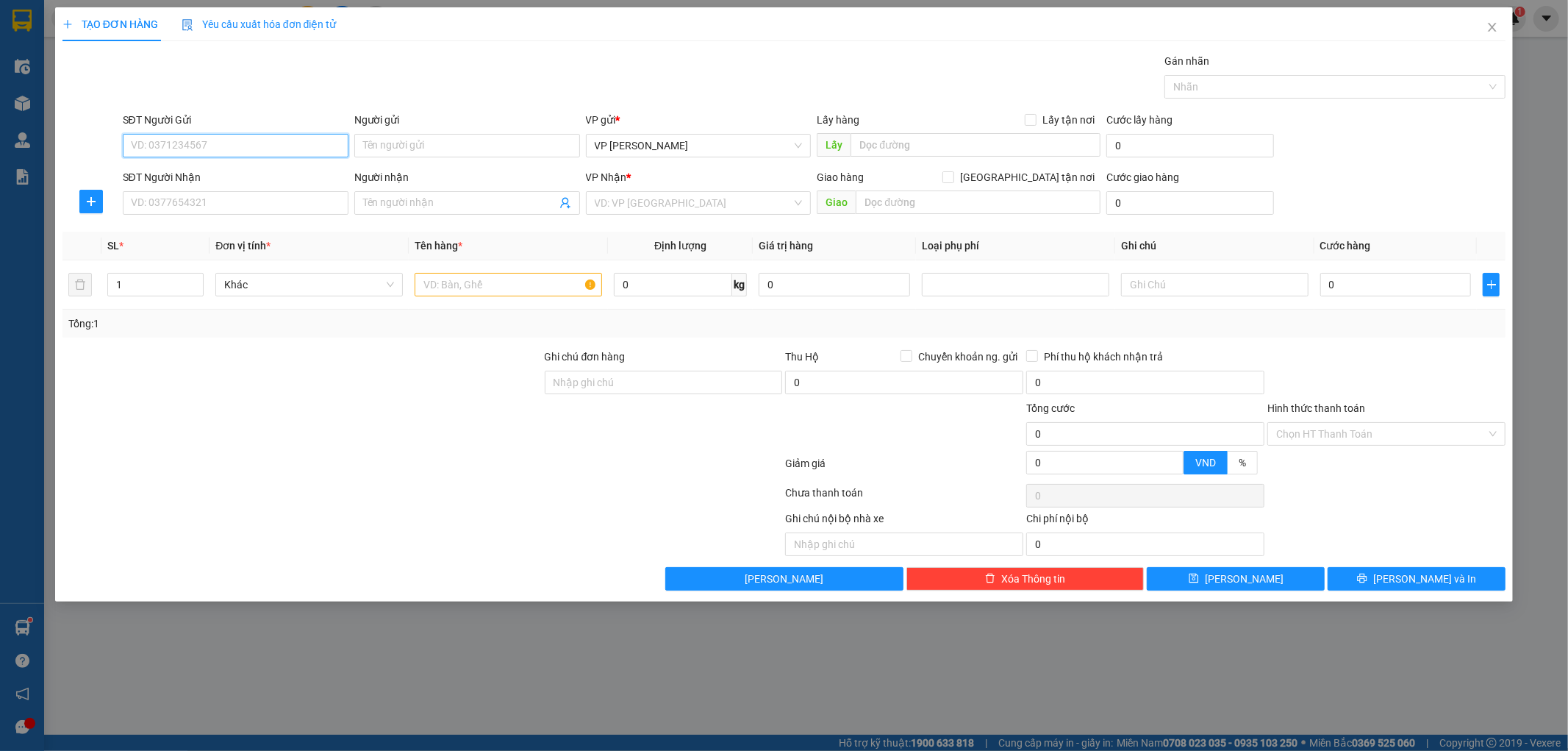
click at [258, 149] on input "SĐT Người Gửi" at bounding box center [236, 145] width 225 height 23
click at [194, 211] on input "SĐT Người Nhận" at bounding box center [236, 202] width 225 height 23
click at [23, 93] on div "TẠO ĐƠN HÀNG Yêu cầu xuất hóa đơn điện tử Transit Pickup Surcharge Ids Transit …" at bounding box center [784, 375] width 1568 height 751
click at [1486, 23] on icon "close" at bounding box center [1492, 27] width 12 height 12
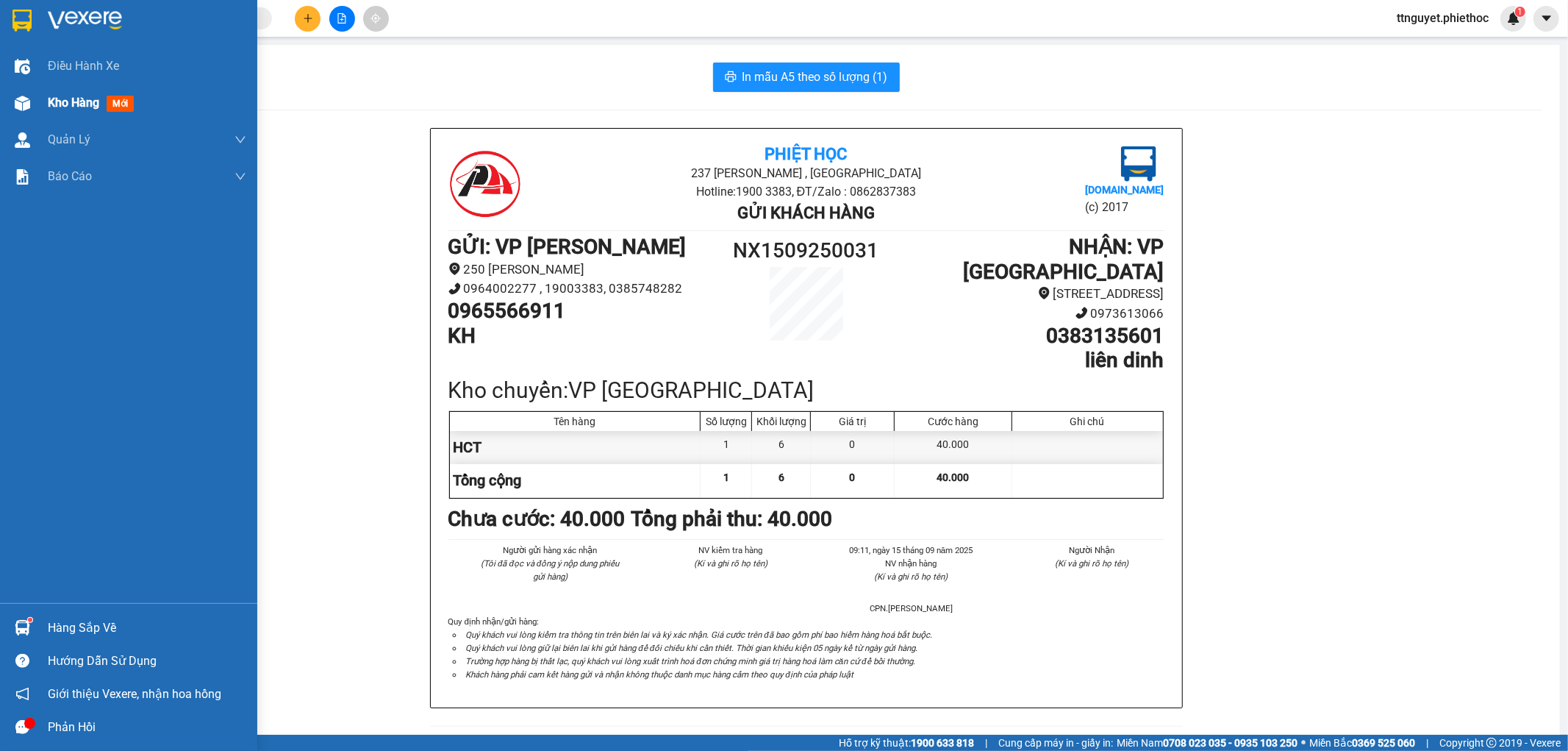
click at [26, 101] on img at bounding box center [23, 103] width 15 height 15
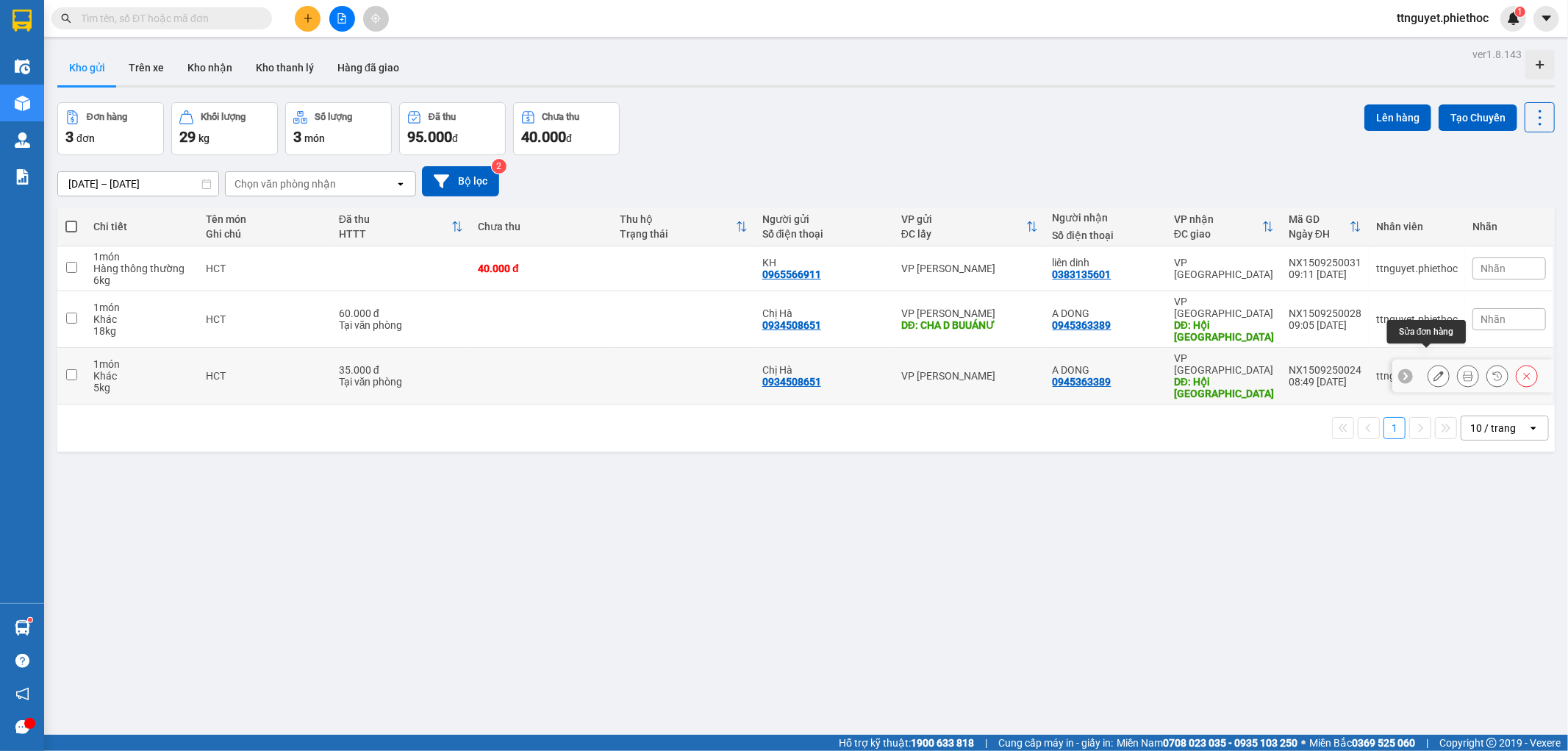
click at [1434, 370] on icon at bounding box center [1438, 375] width 10 height 10
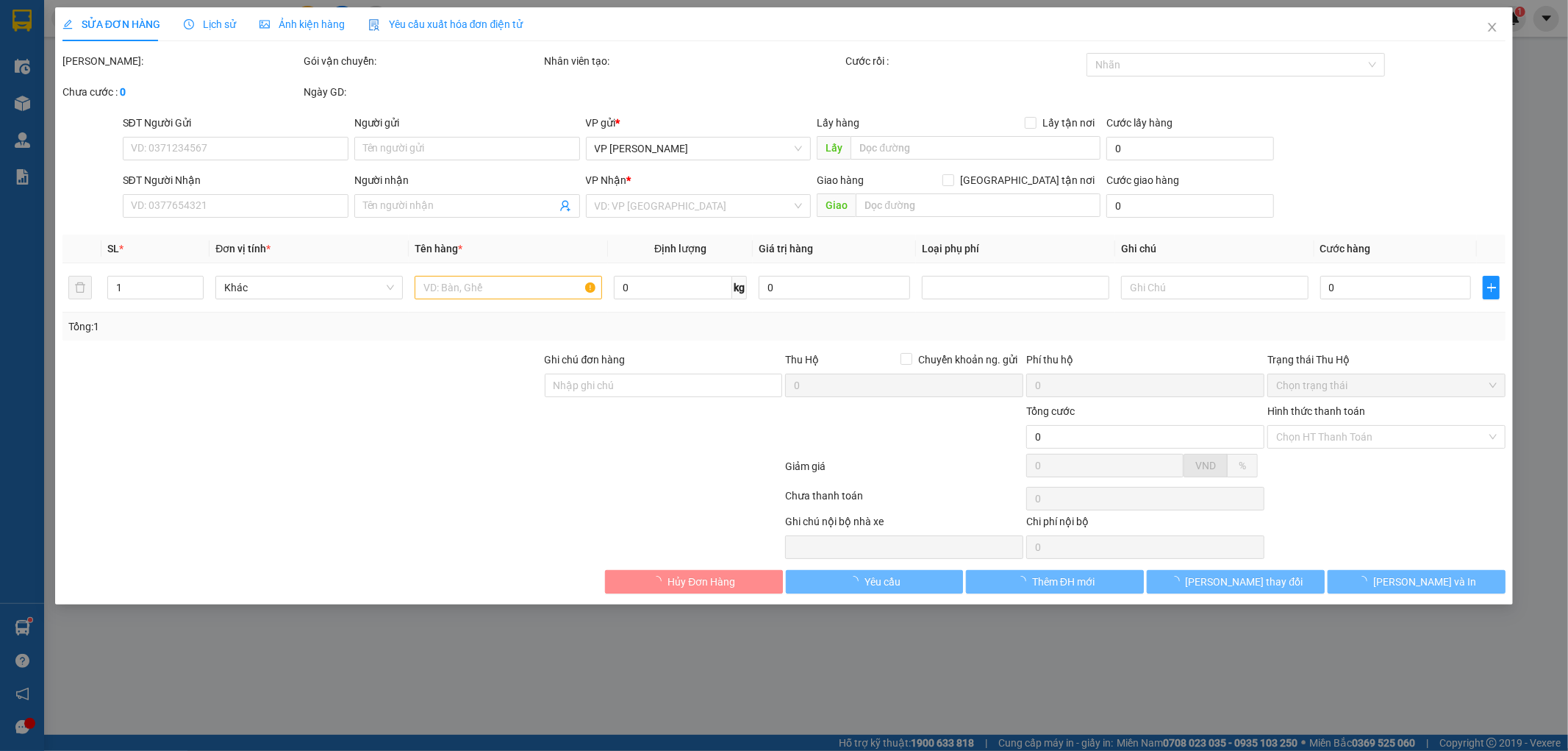
type input "0934508651"
type input "Chị Hà"
type input "0945363389"
type input "A DONG"
type input "Hội Trường Giang Đông"
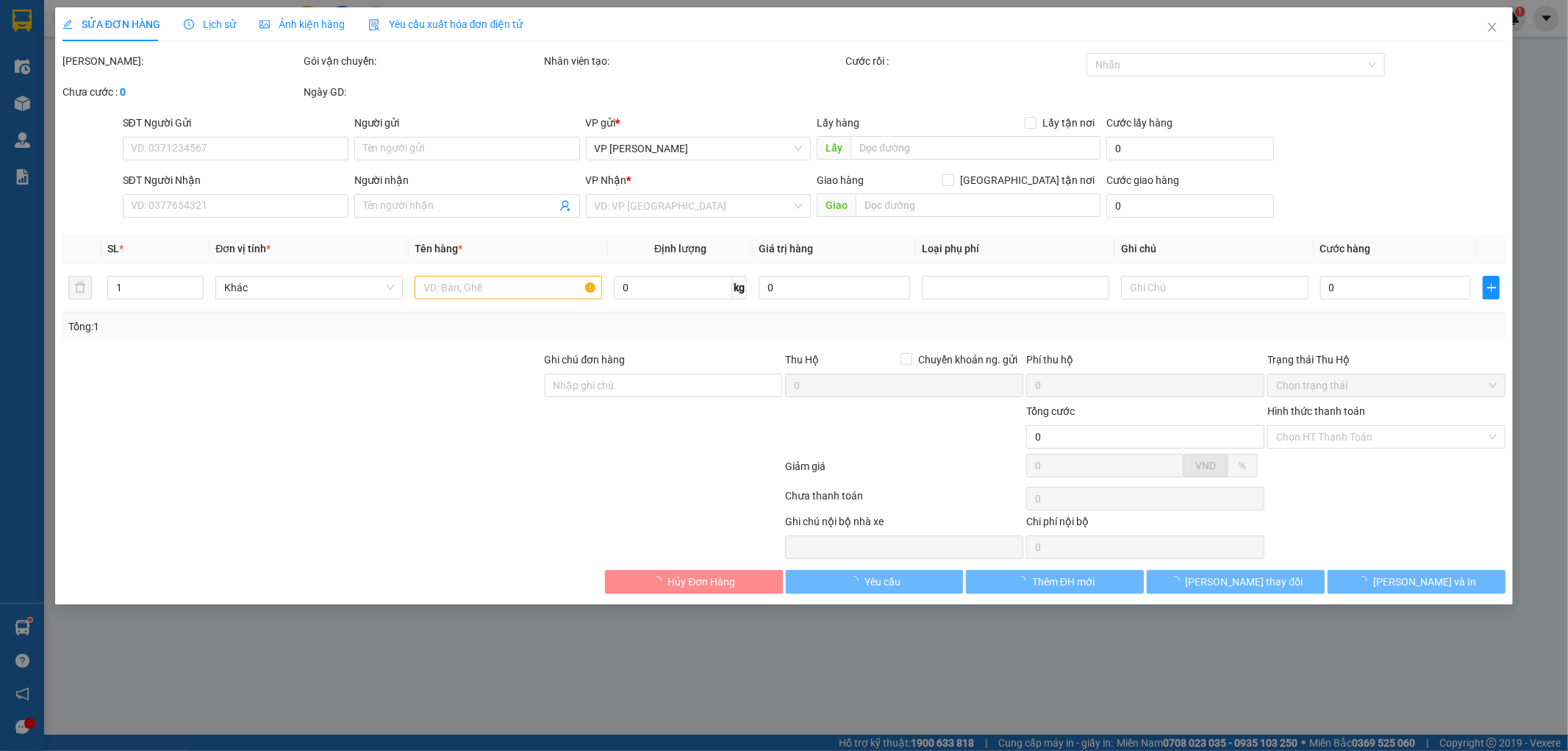
type input "5.000"
type input "35.000"
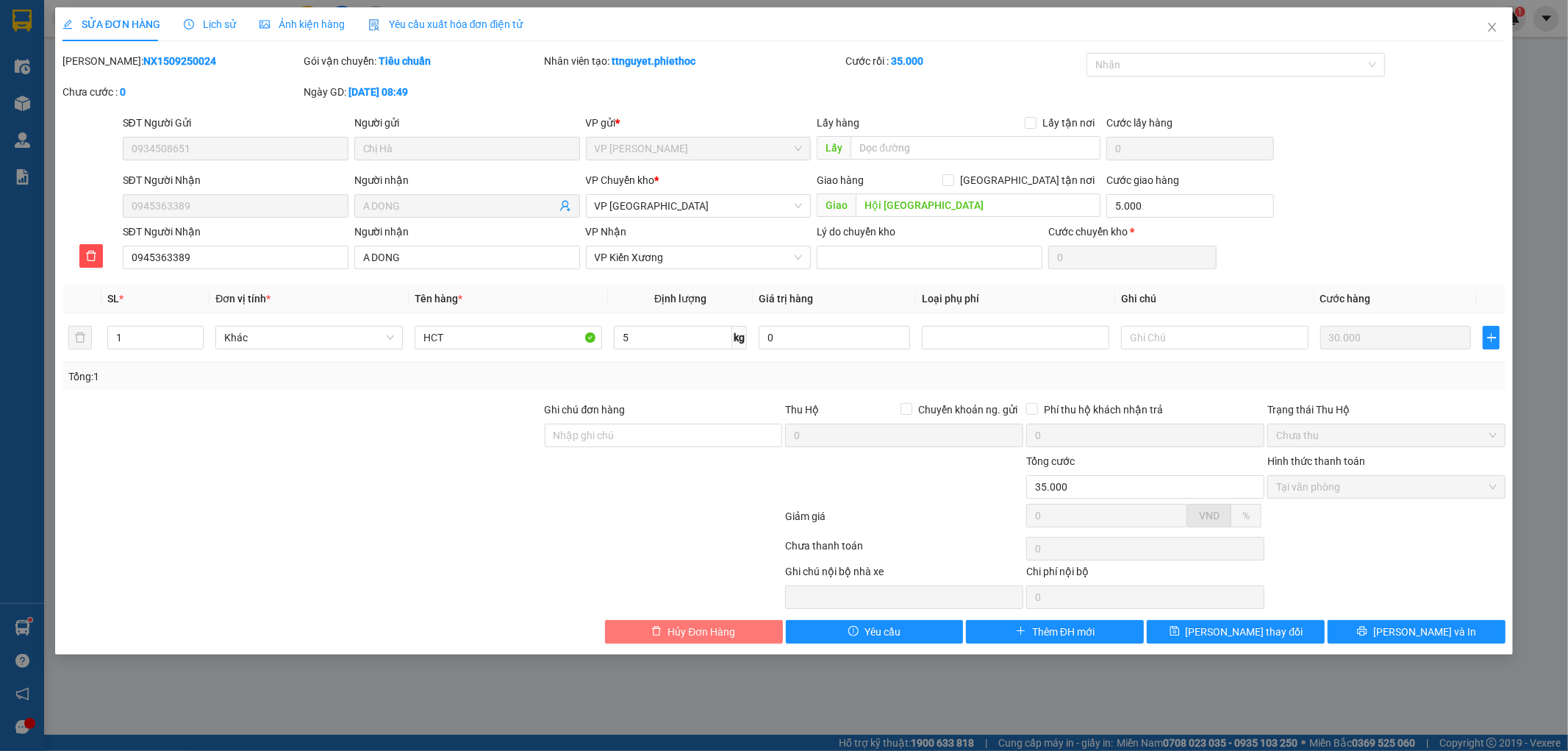
click at [703, 628] on span "Hủy Đơn Hàng" at bounding box center [701, 632] width 68 height 16
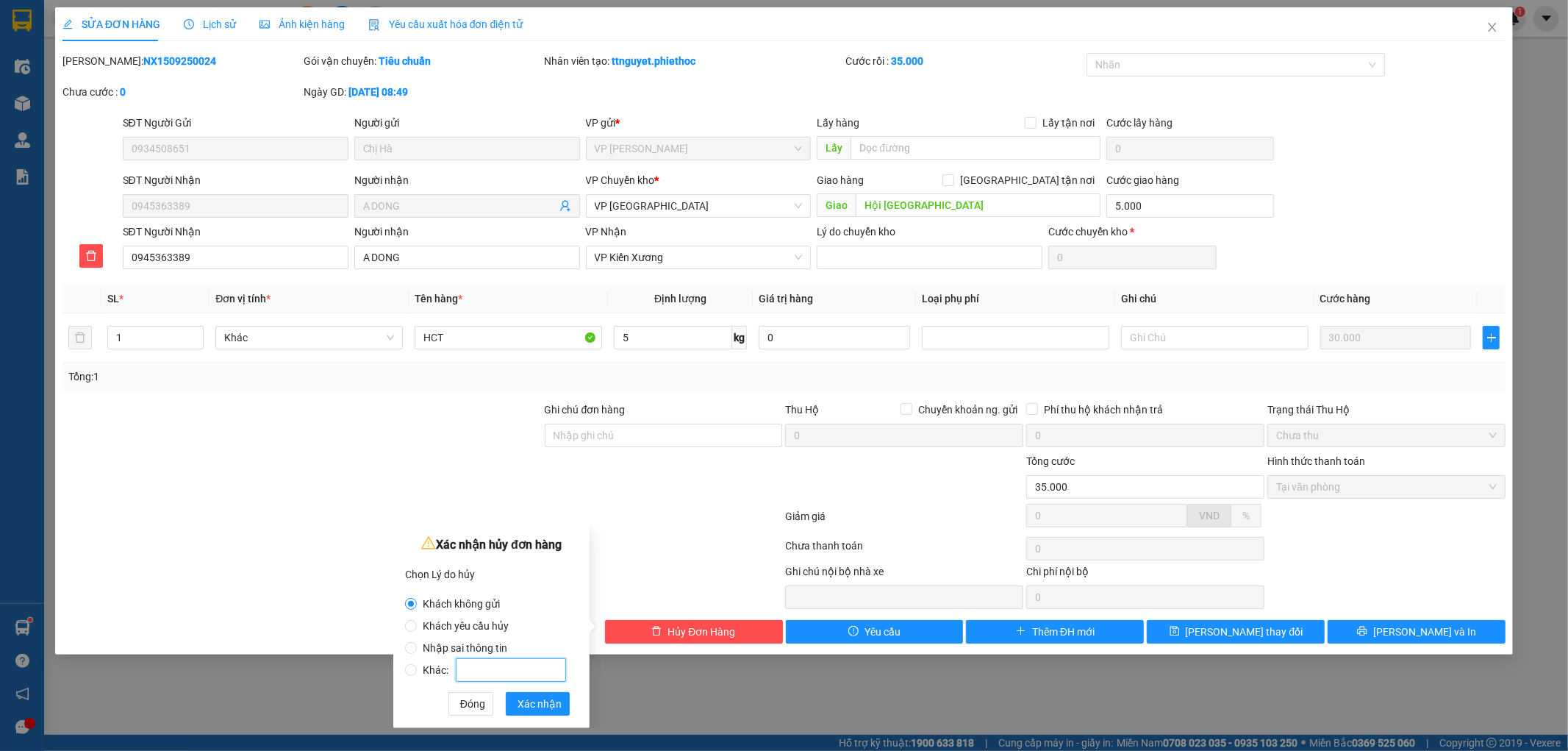
click at [495, 678] on input "Khác:" at bounding box center [510, 669] width 110 height 23
radio input "false"
radio input "true"
type input "SAI CUOC"
click at [535, 703] on span "Xác nhận" at bounding box center [539, 703] width 44 height 16
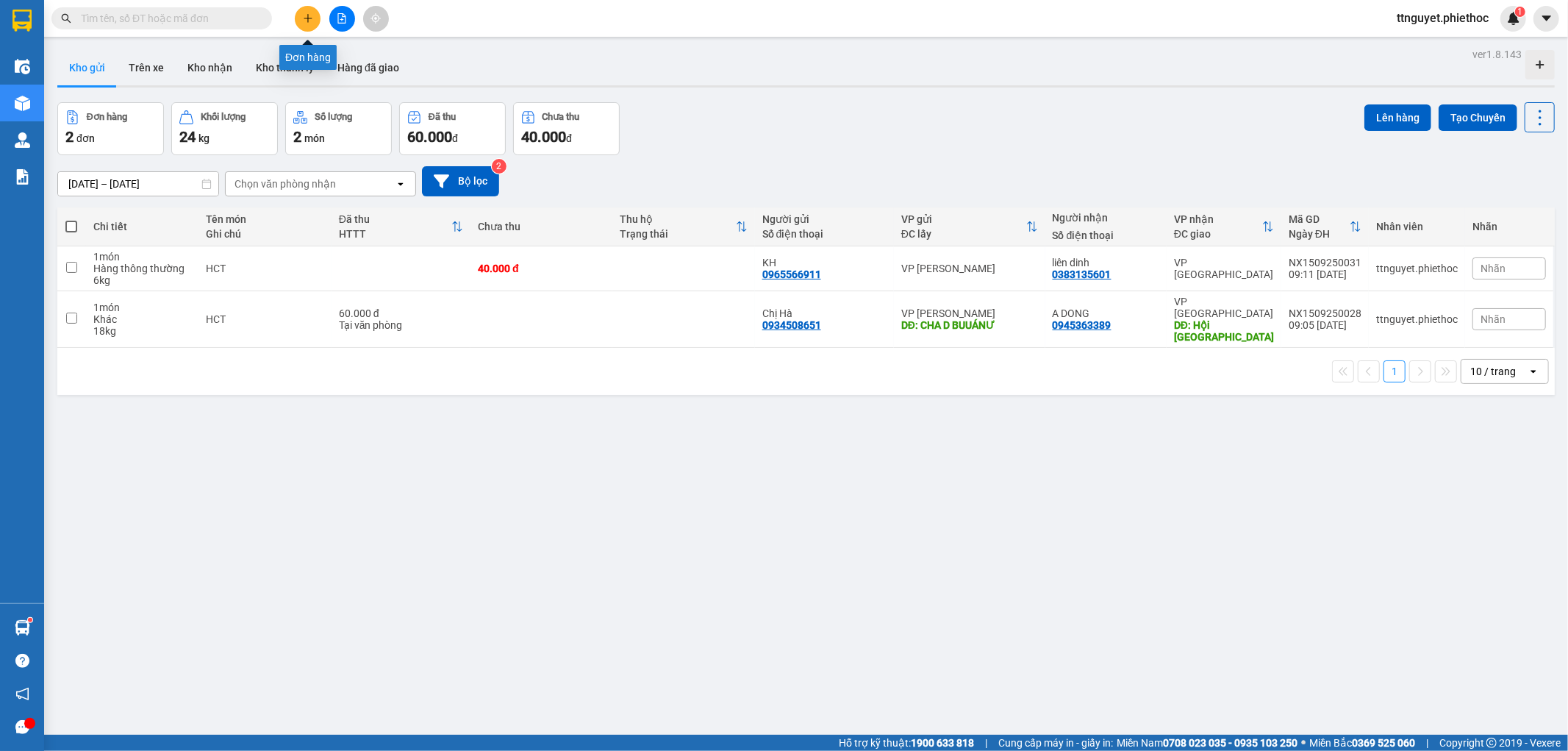
click at [303, 21] on icon "plus" at bounding box center [307, 18] width 10 height 10
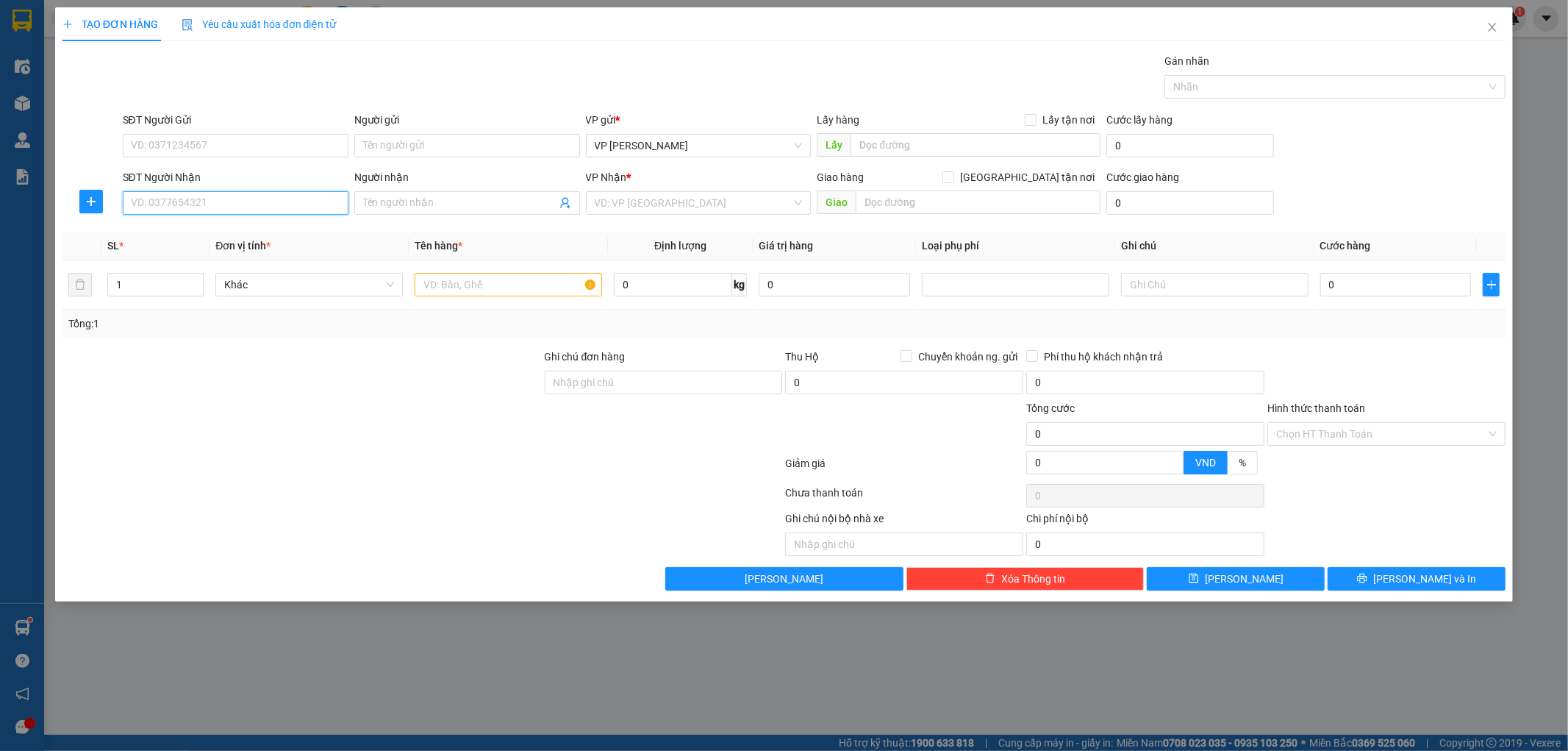
click at [190, 207] on input "SĐT Người Nhận" at bounding box center [236, 202] width 225 height 23
type input "0357160697"
click at [438, 204] on input "Người nhận" at bounding box center [460, 202] width 194 height 16
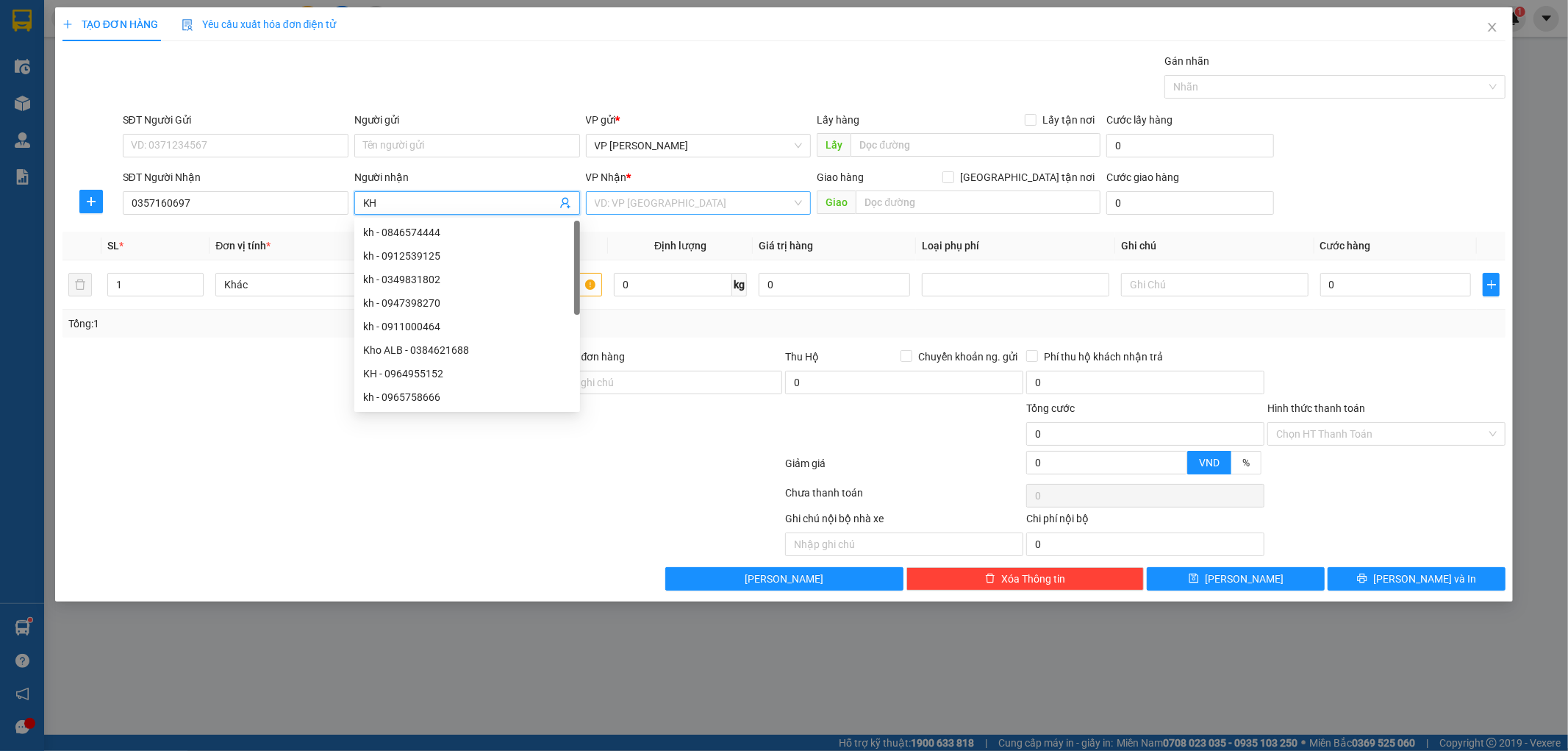
type input "KH"
click at [665, 196] on input "search" at bounding box center [693, 202] width 197 height 22
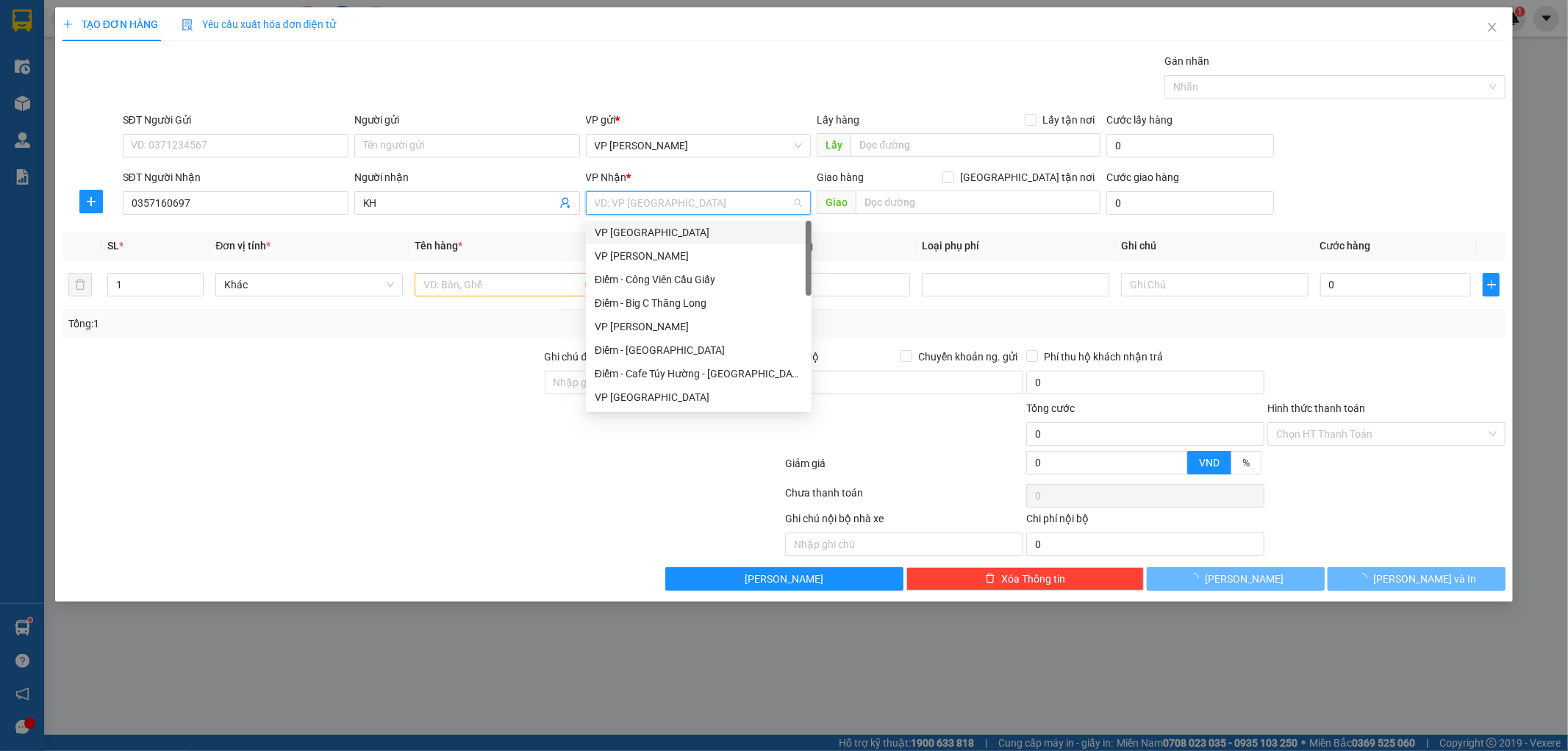
click at [658, 237] on div "VP [GEOGRAPHIC_DATA]" at bounding box center [698, 232] width 208 height 16
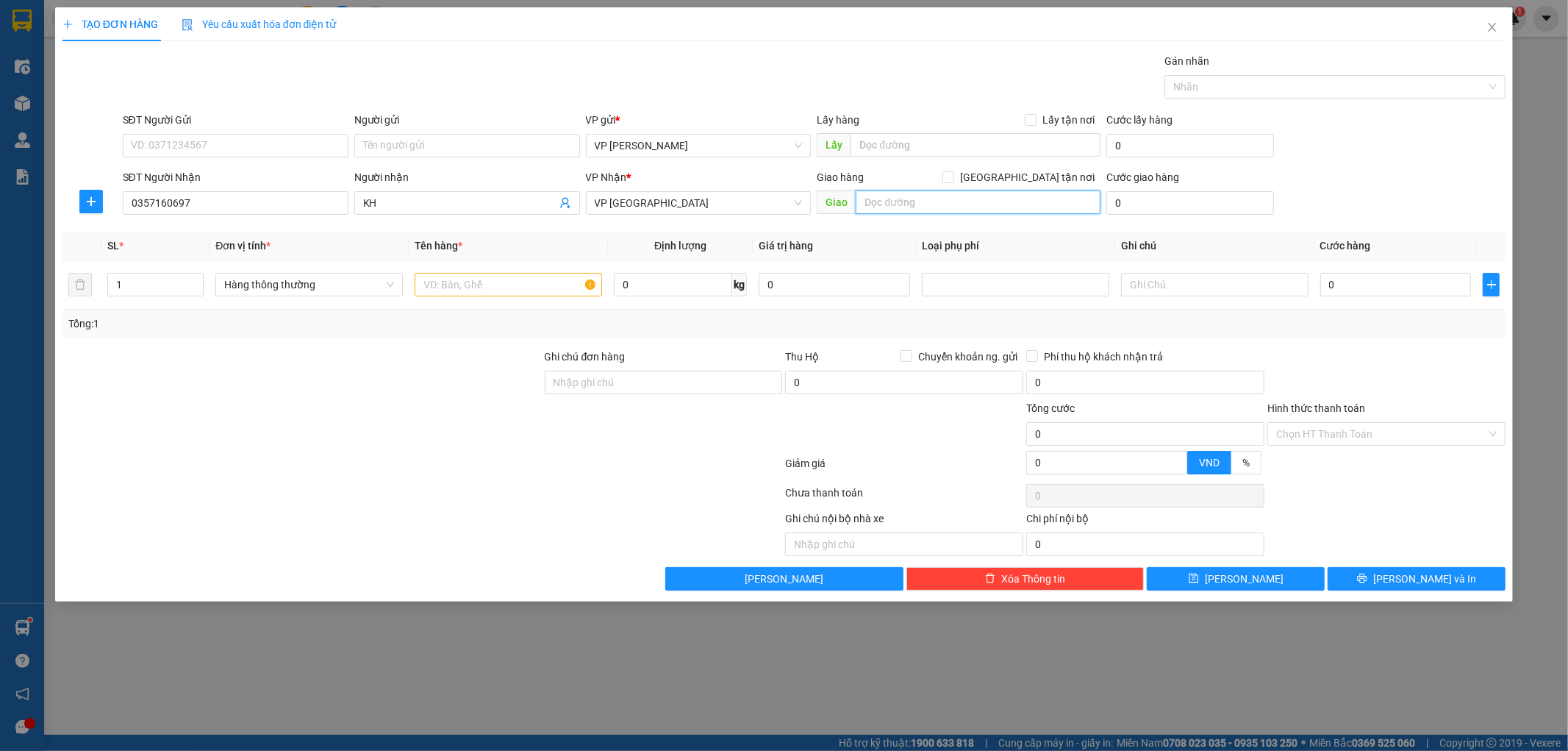
click at [901, 202] on input "text" at bounding box center [978, 202] width 245 height 23
click at [1022, 196] on input "LO06/10 Ố 7 ỔÔÔỜNGƯƠĐ" at bounding box center [978, 202] width 245 height 23
click at [954, 199] on input "LO06/100ƠƯ" at bounding box center [978, 202] width 245 height 23
click at [966, 194] on input "LO06/100ƠƯ" at bounding box center [978, 202] width 245 height 23
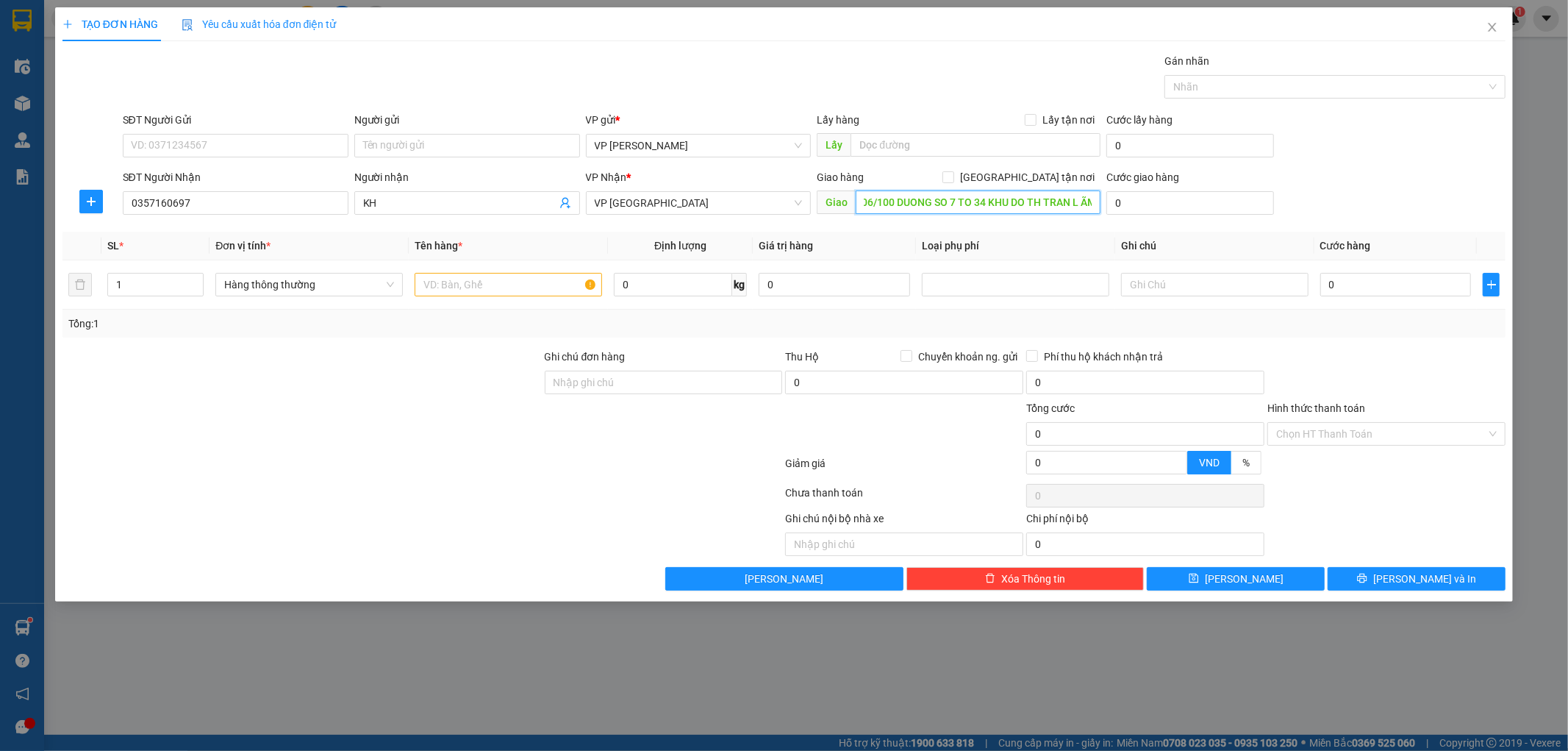
scroll to position [0, 25]
type input "LO06/100 DUONG SO 7 TO 34 KHU DO TH TRAN L ÃMỊ"
click at [1184, 211] on input "0" at bounding box center [1190, 202] width 167 height 23
click at [953, 175] on input "[GEOGRAPHIC_DATA] tận nơi" at bounding box center [947, 176] width 10 height 10
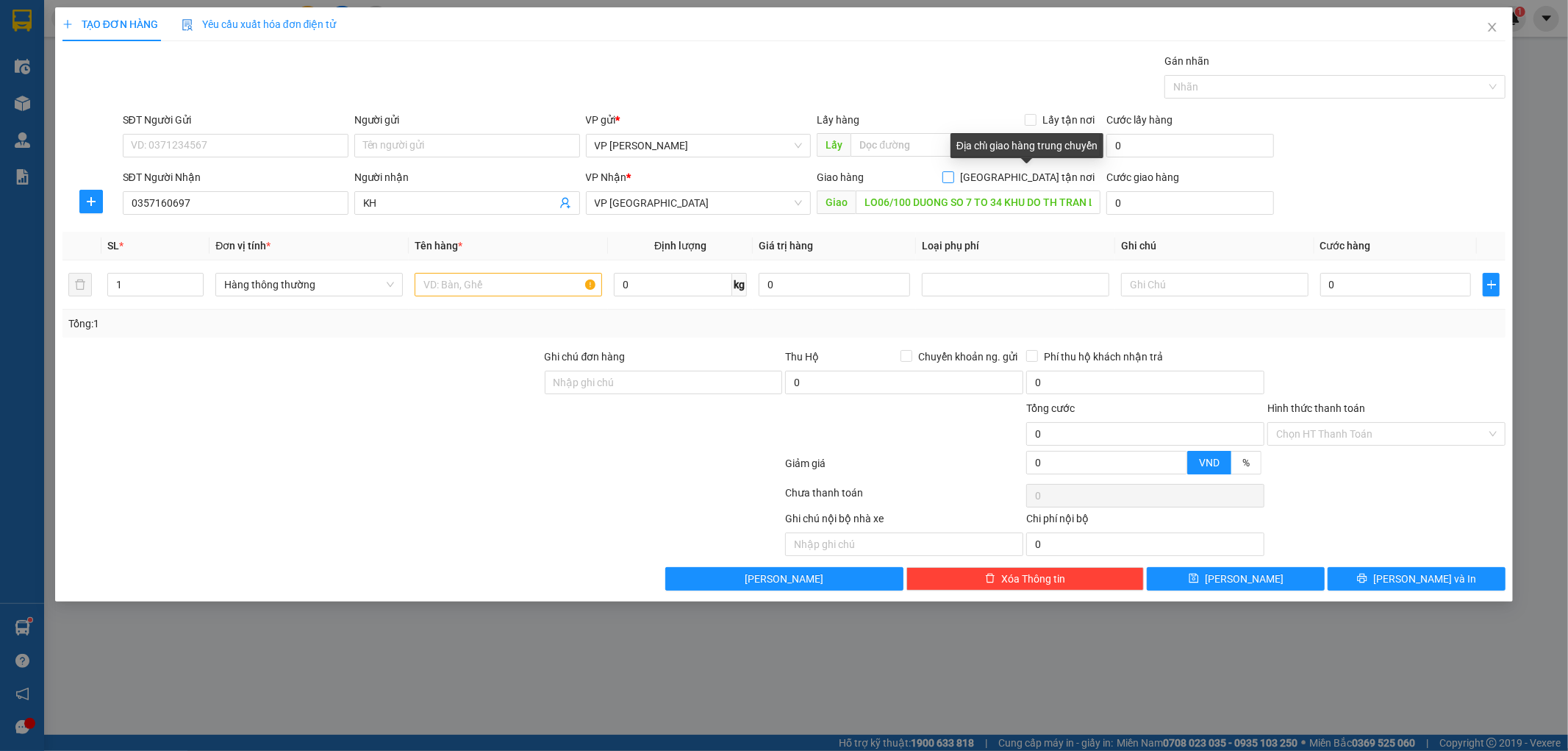
checkbox input "true"
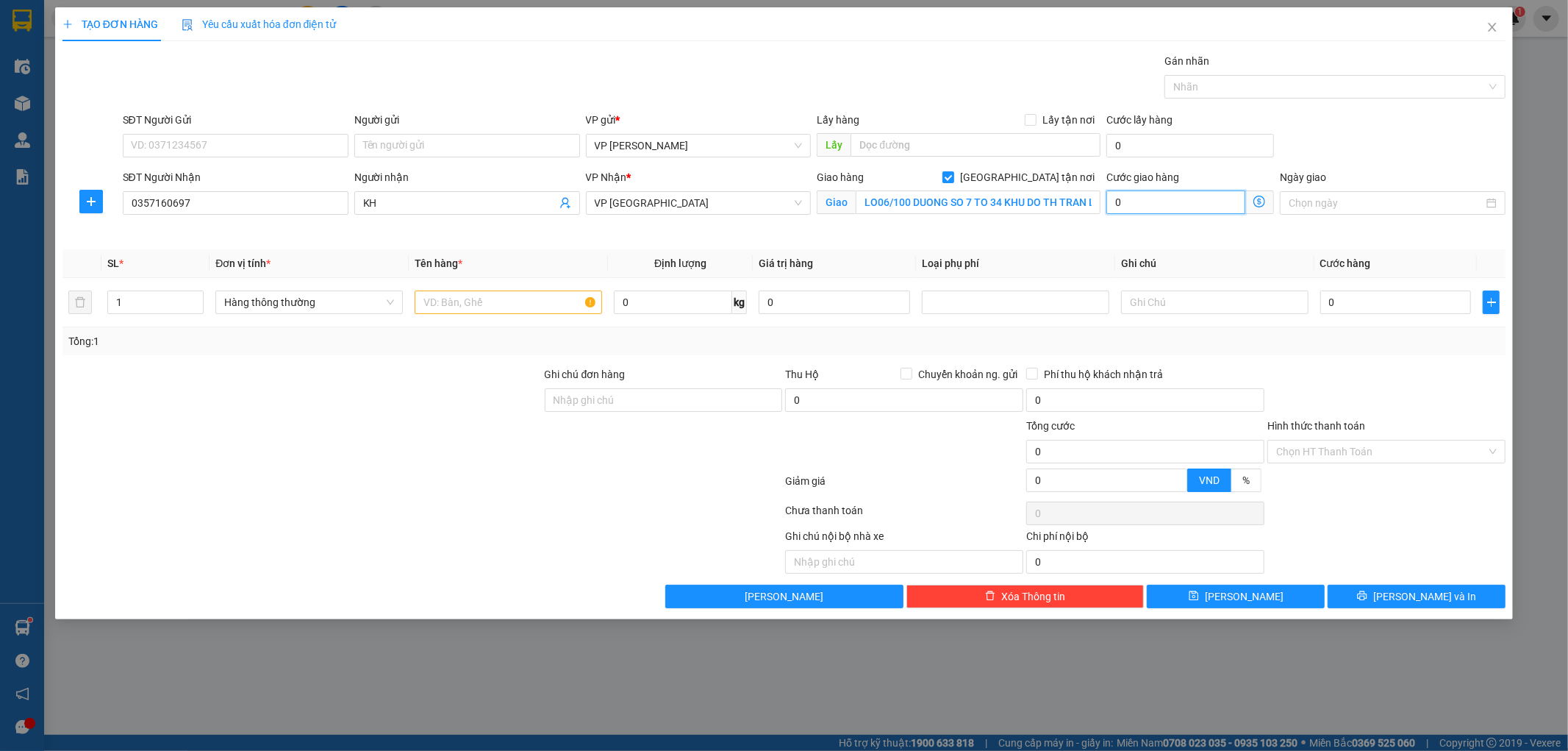
click at [1176, 203] on input "0" at bounding box center [1176, 202] width 139 height 23
type input "0"
type input "5"
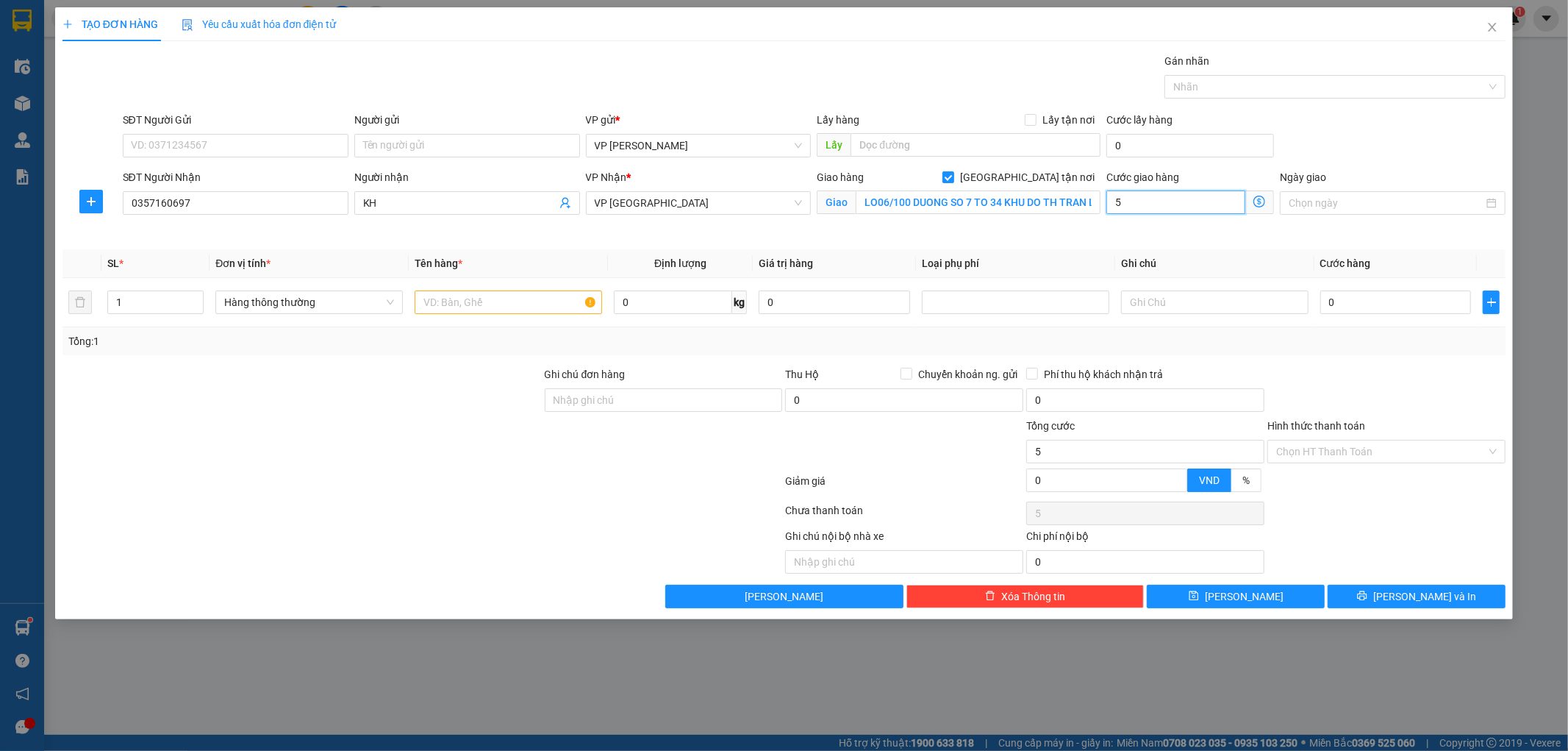
type input "50"
click at [1399, 364] on div "Transit Pickup Surcharge Ids Transit Deliver Surcharge Ids Transit Deliver Surc…" at bounding box center [784, 330] width 1444 height 555
type input "50.000"
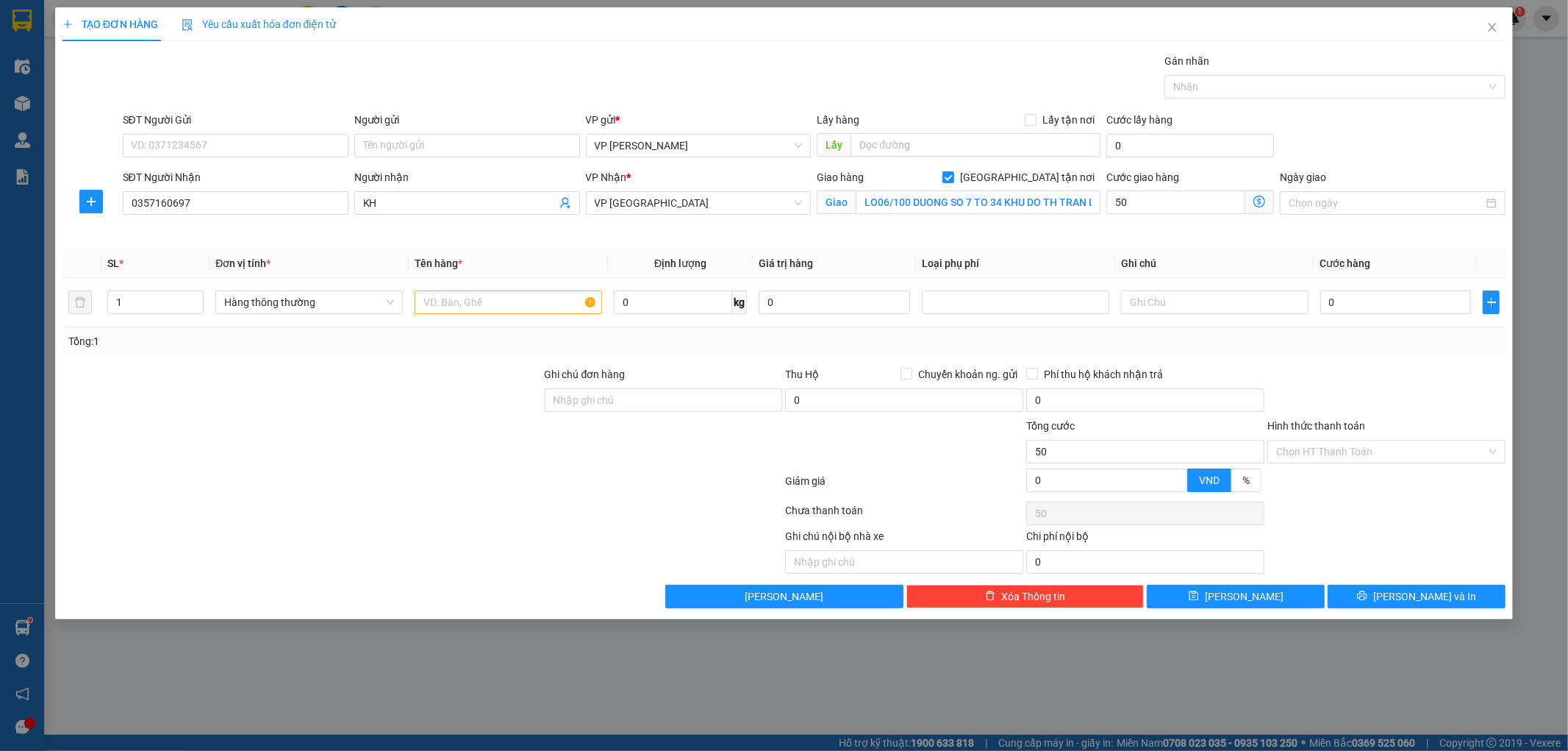
type input "50.000"
click at [1390, 305] on input "0" at bounding box center [1395, 302] width 151 height 23
type input "003"
type input "50.003"
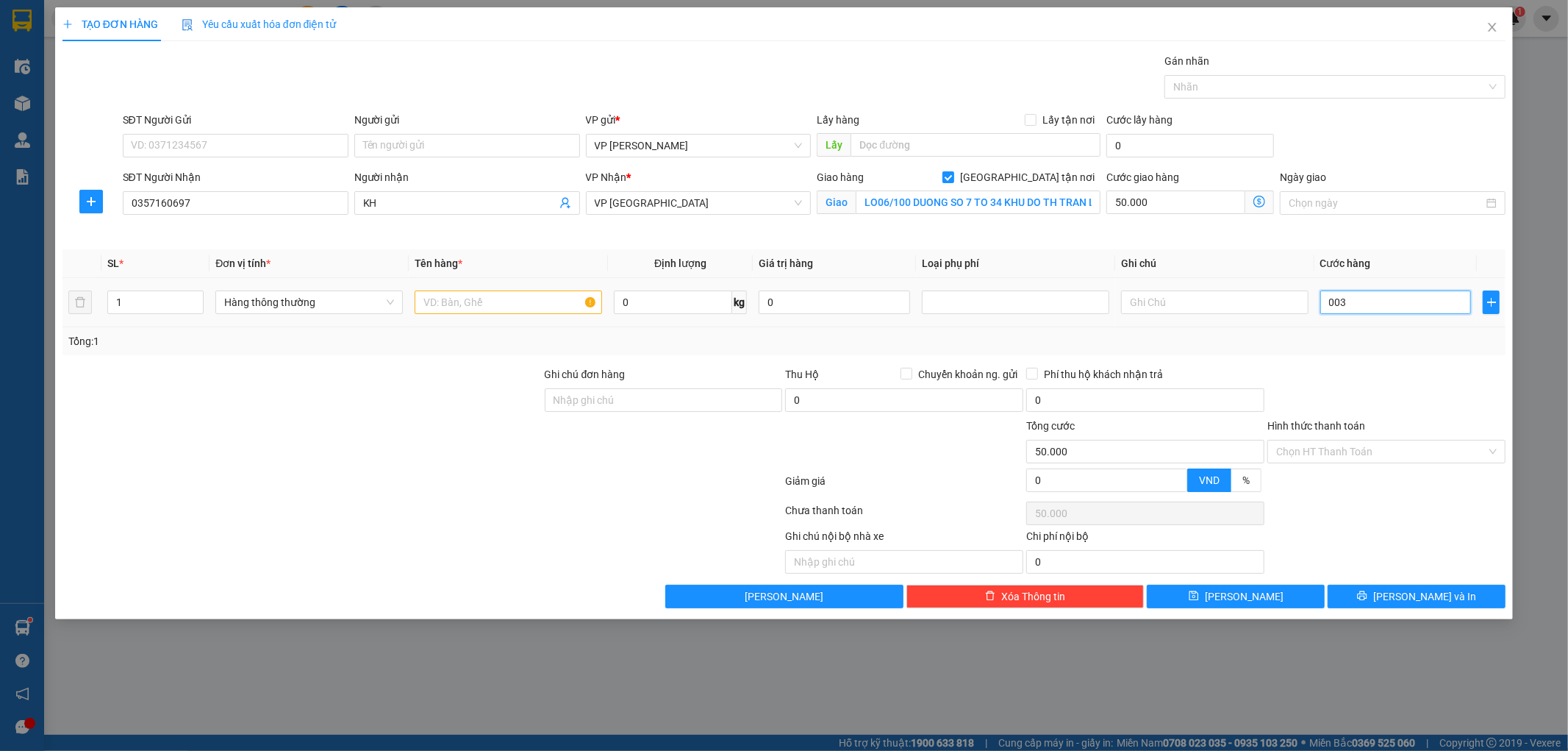
type input "50.003"
type input "0.035"
type input "50.035"
type input "00.350"
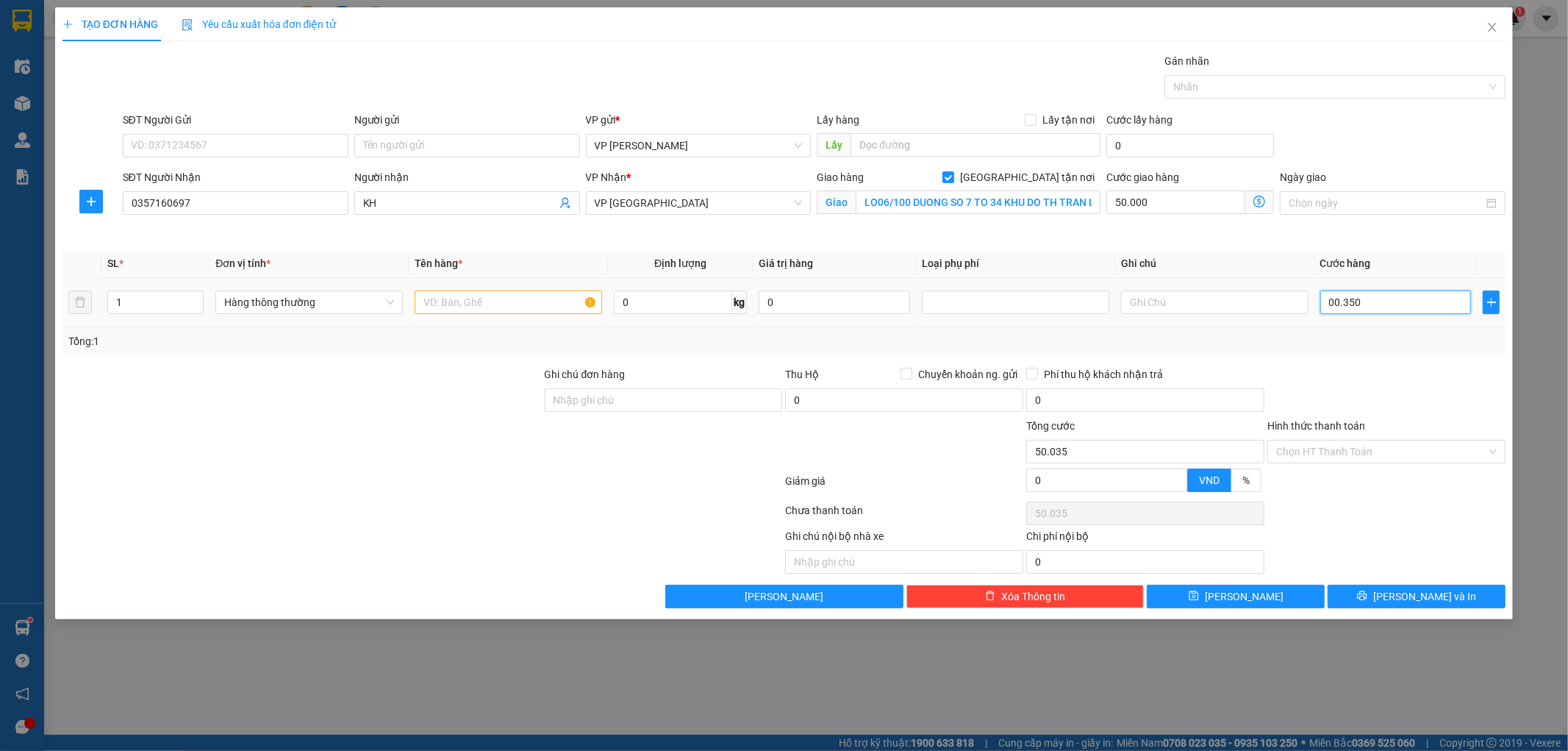
type input "50.350"
click at [1368, 357] on div "Transit Pickup Surcharge Ids Transit Deliver Surcharge Ids Transit Deliver Surc…" at bounding box center [784, 330] width 1444 height 555
type input "350.000"
type input "400.000"
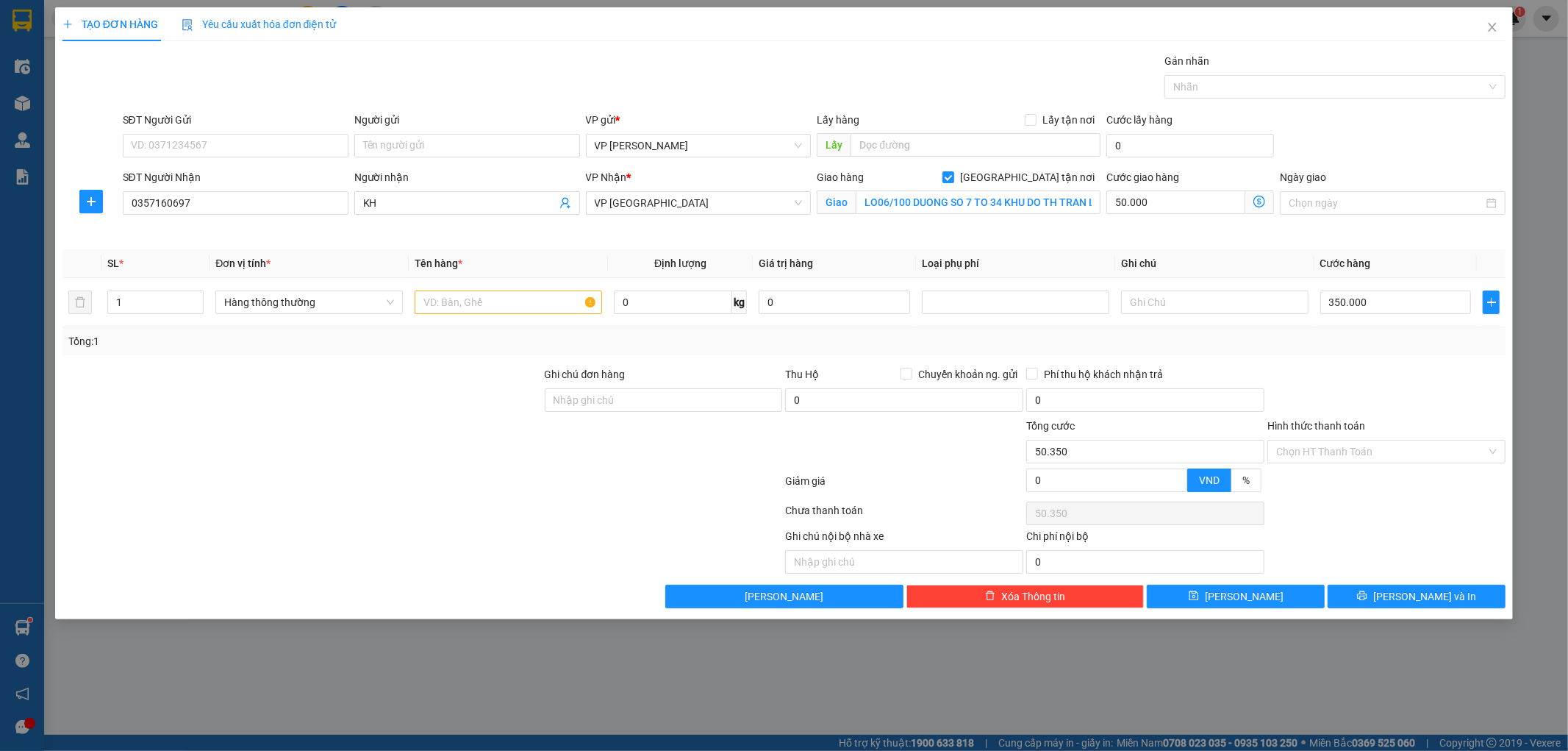
type input "400.000"
click at [1354, 600] on button "[PERSON_NAME] và In" at bounding box center [1416, 596] width 178 height 23
click at [579, 299] on input "text" at bounding box center [508, 302] width 188 height 23
click at [146, 309] on input "1" at bounding box center [156, 302] width 96 height 22
type input "13"
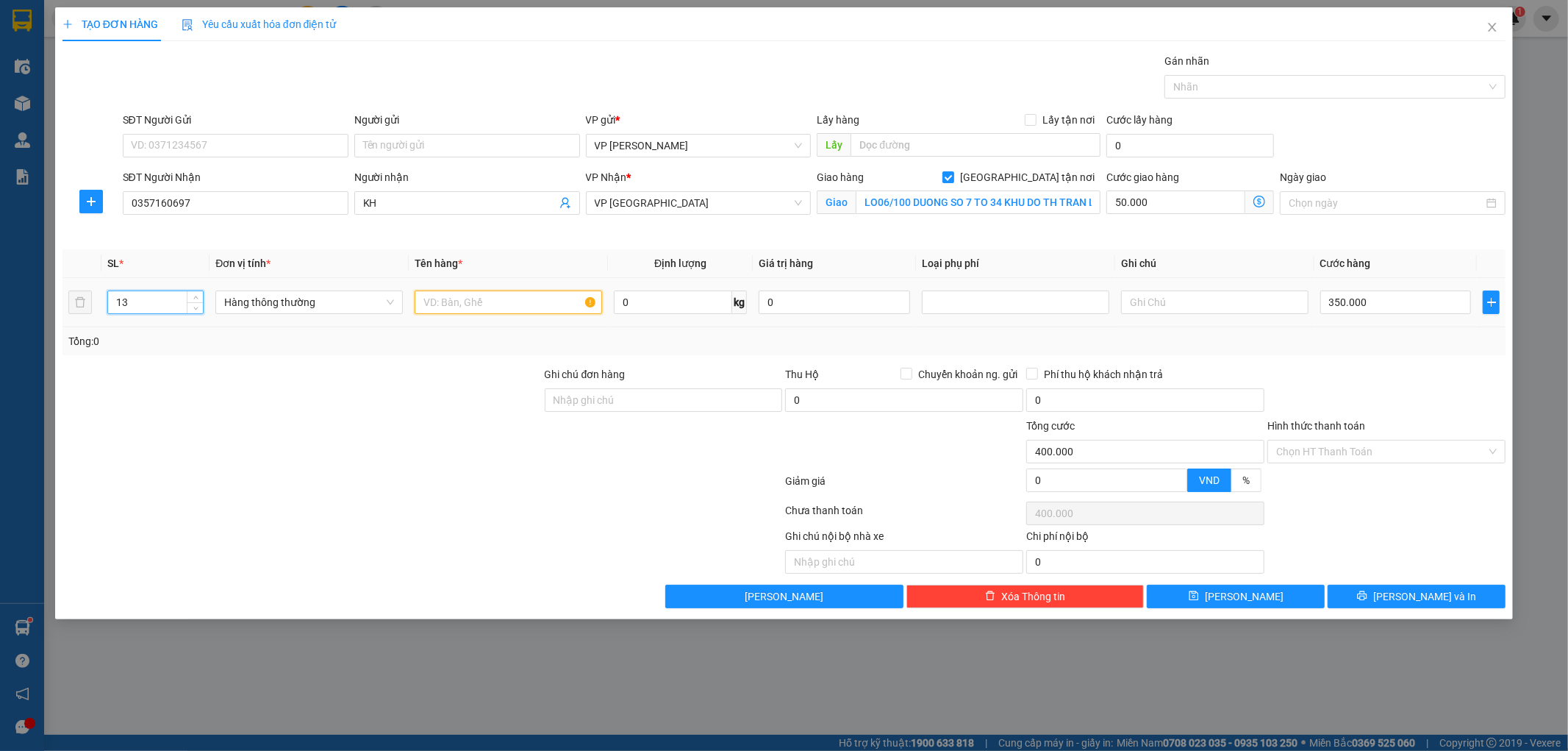
click at [450, 302] on input "text" at bounding box center [508, 302] width 188 height 23
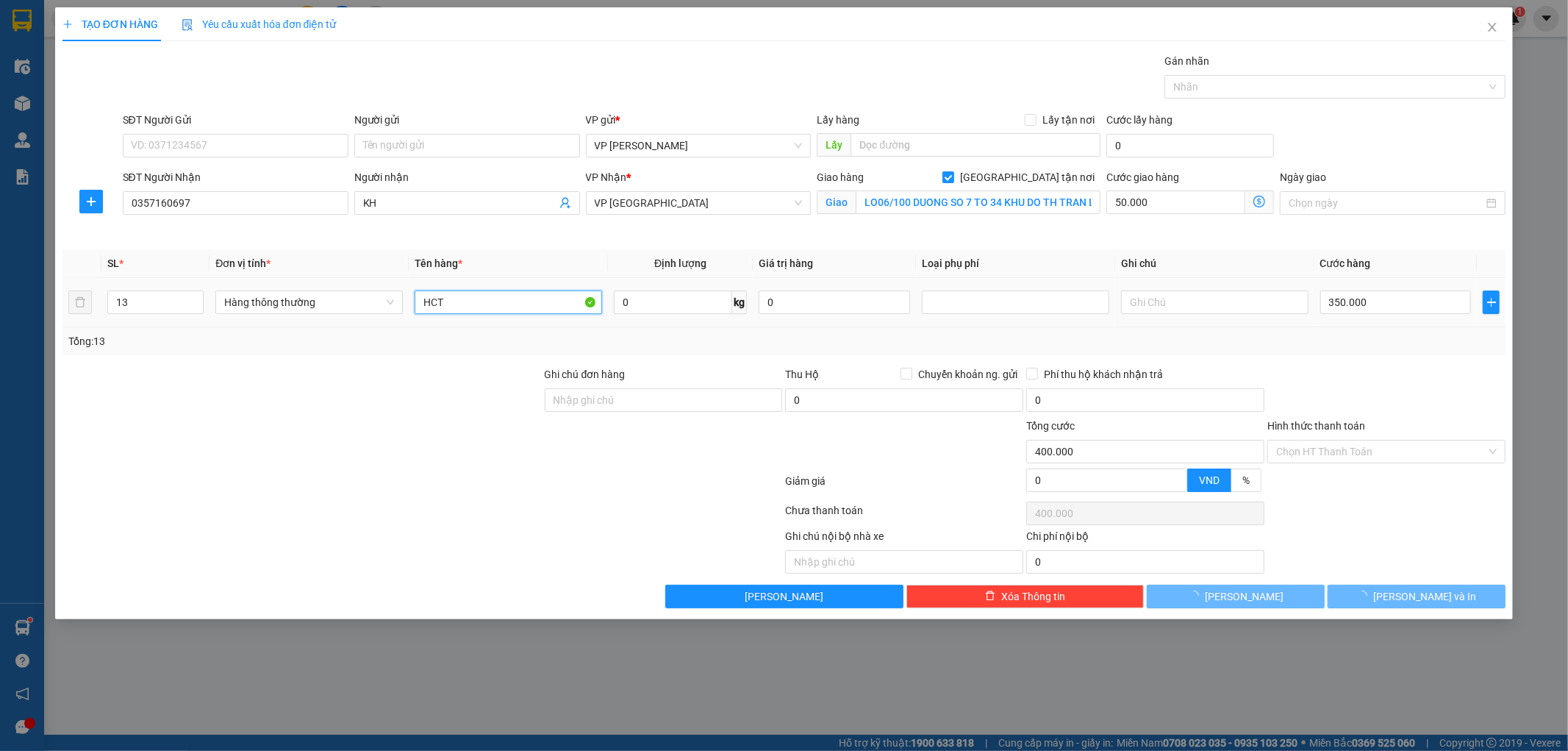
type input "HCT"
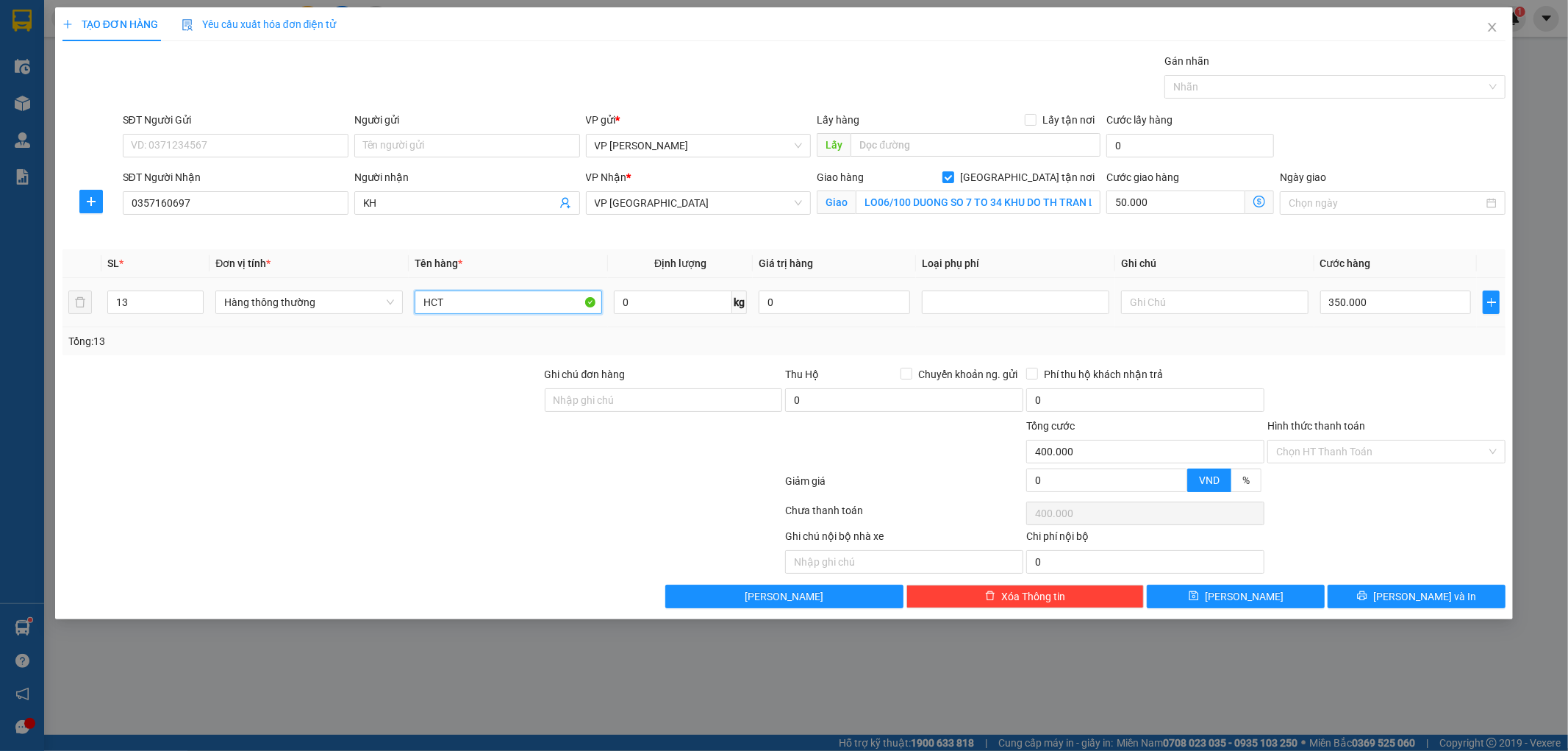
type input "0"
type input "50.000"
click at [571, 306] on input "HCT VN PHG ẨMÂÒNĂ" at bounding box center [508, 302] width 188 height 23
click at [569, 309] on input "HCT VN PHONG PHÂĂ" at bounding box center [508, 302] width 188 height 23
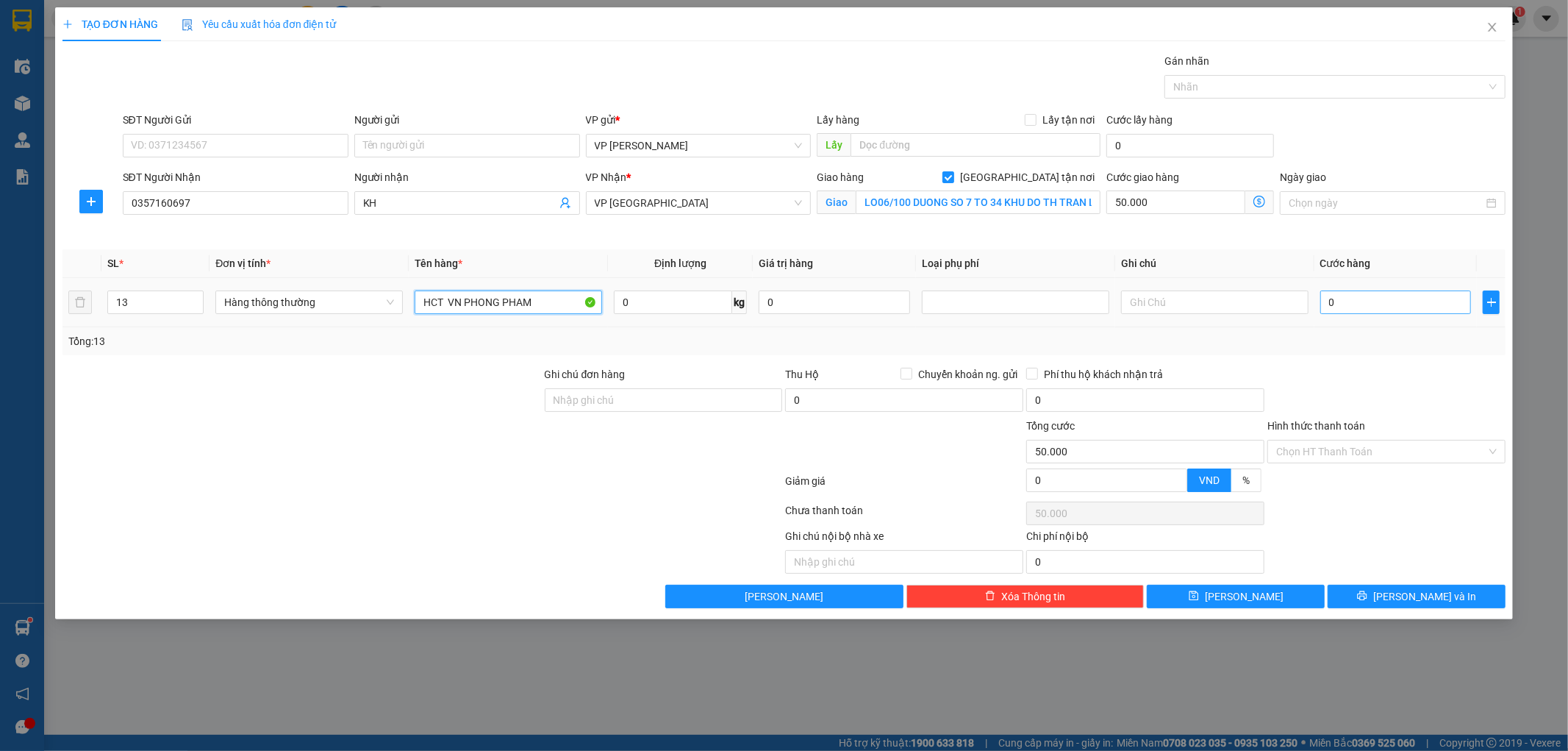
type input "HCT VN PHONG PHAM"
click at [1431, 306] on input "0" at bounding box center [1395, 302] width 151 height 23
type input "003"
type input "50.003"
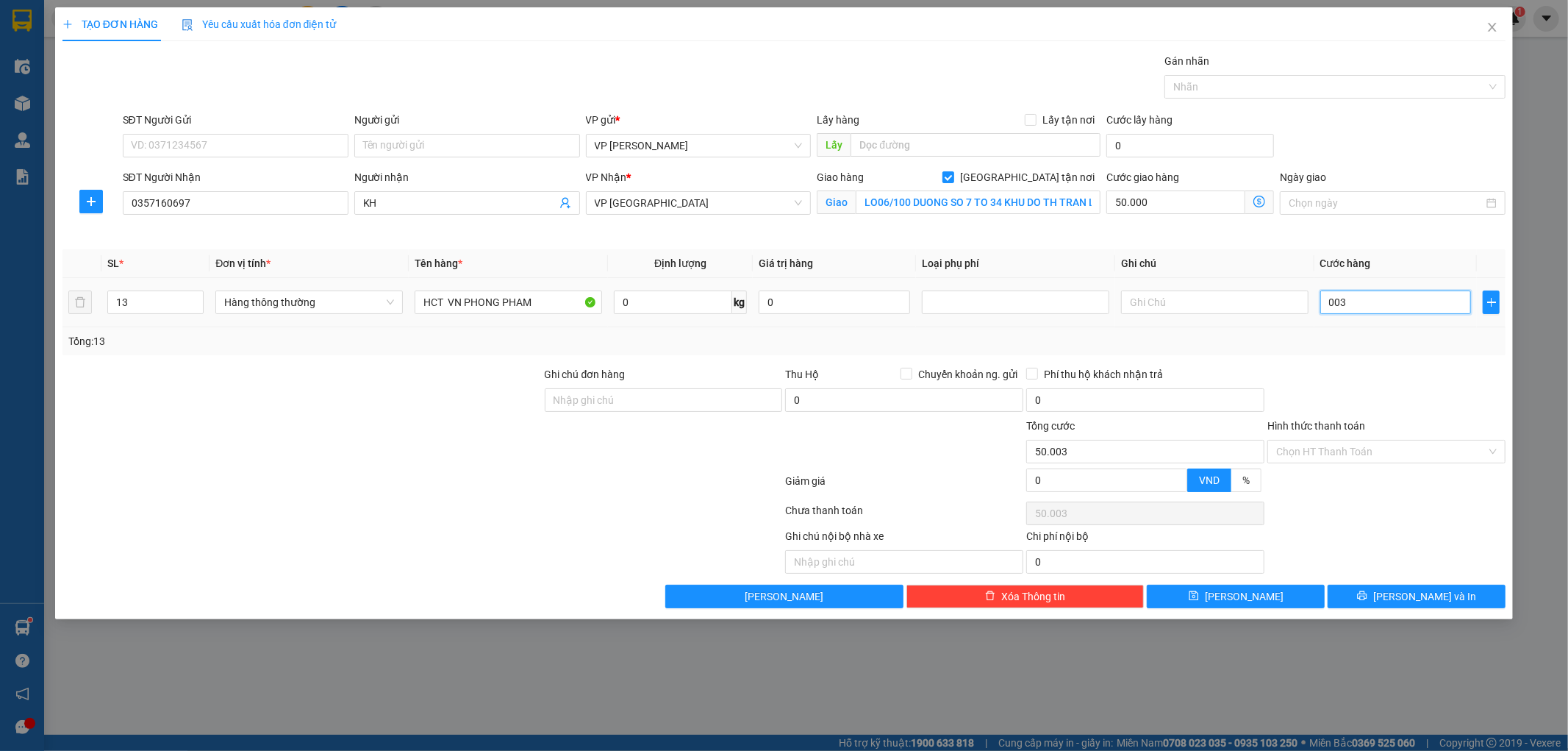
type input "0.035"
type input "50.035"
type input "00.350"
type input "50.350"
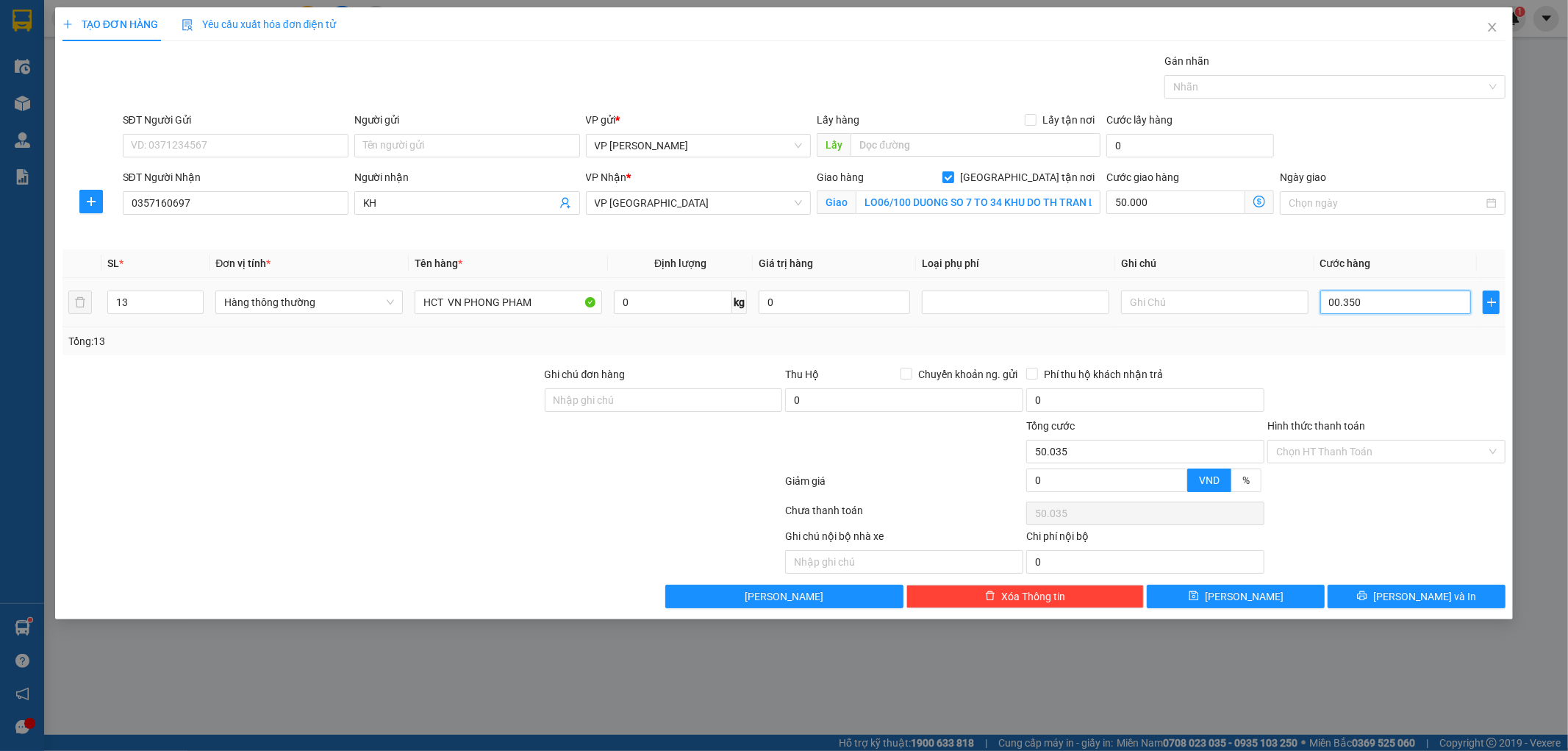
type input "50.350"
click at [1436, 340] on div "Tổng: 13" at bounding box center [784, 340] width 1432 height 16
type input "350.000"
type input "400.000"
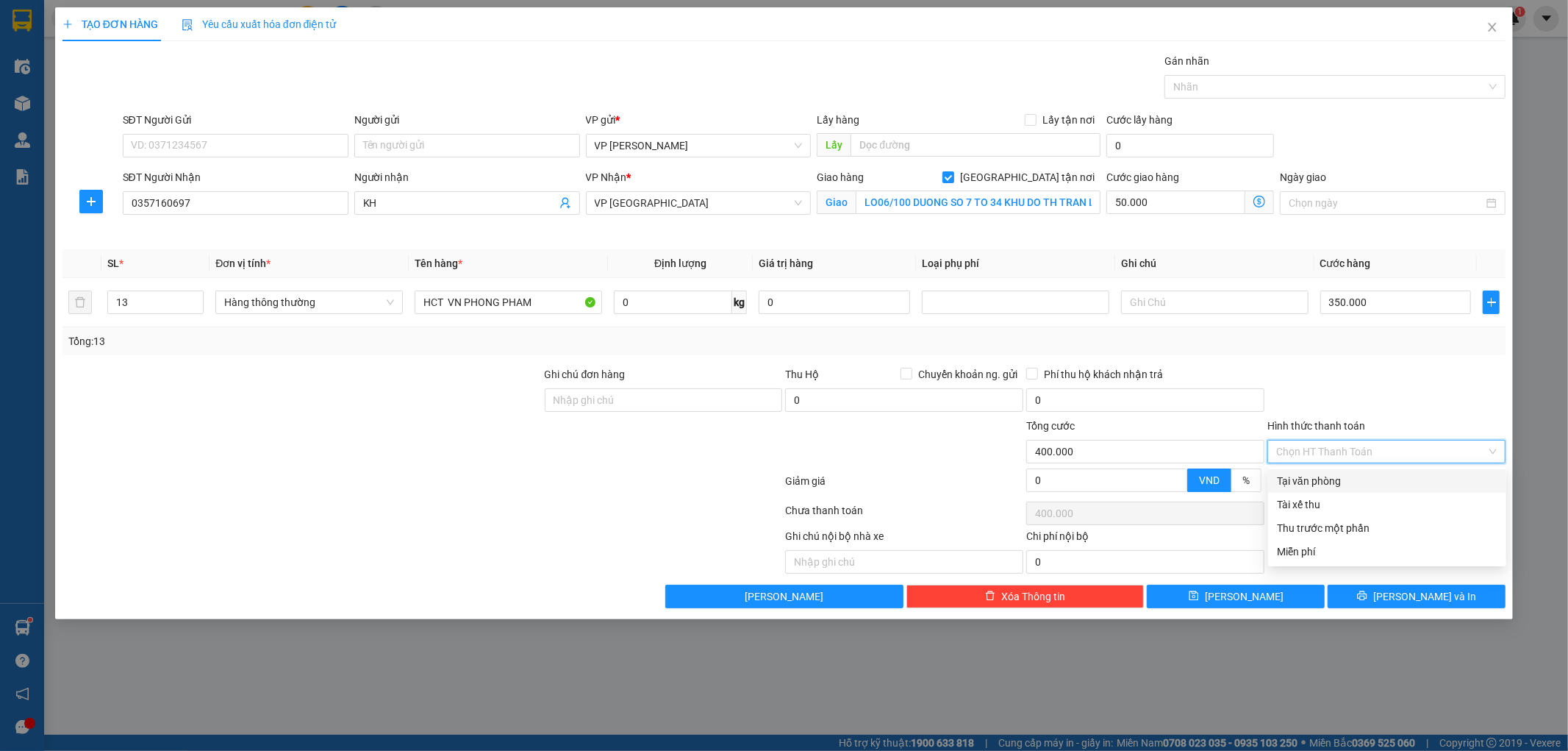
click at [1379, 442] on input "Hình thức thanh toán" at bounding box center [1381, 451] width 210 height 22
click at [1365, 478] on div "Tại văn phòng" at bounding box center [1387, 480] width 221 height 16
type input "0"
click at [1345, 471] on div "Tại văn phòng" at bounding box center [1388, 480] width 239 height 23
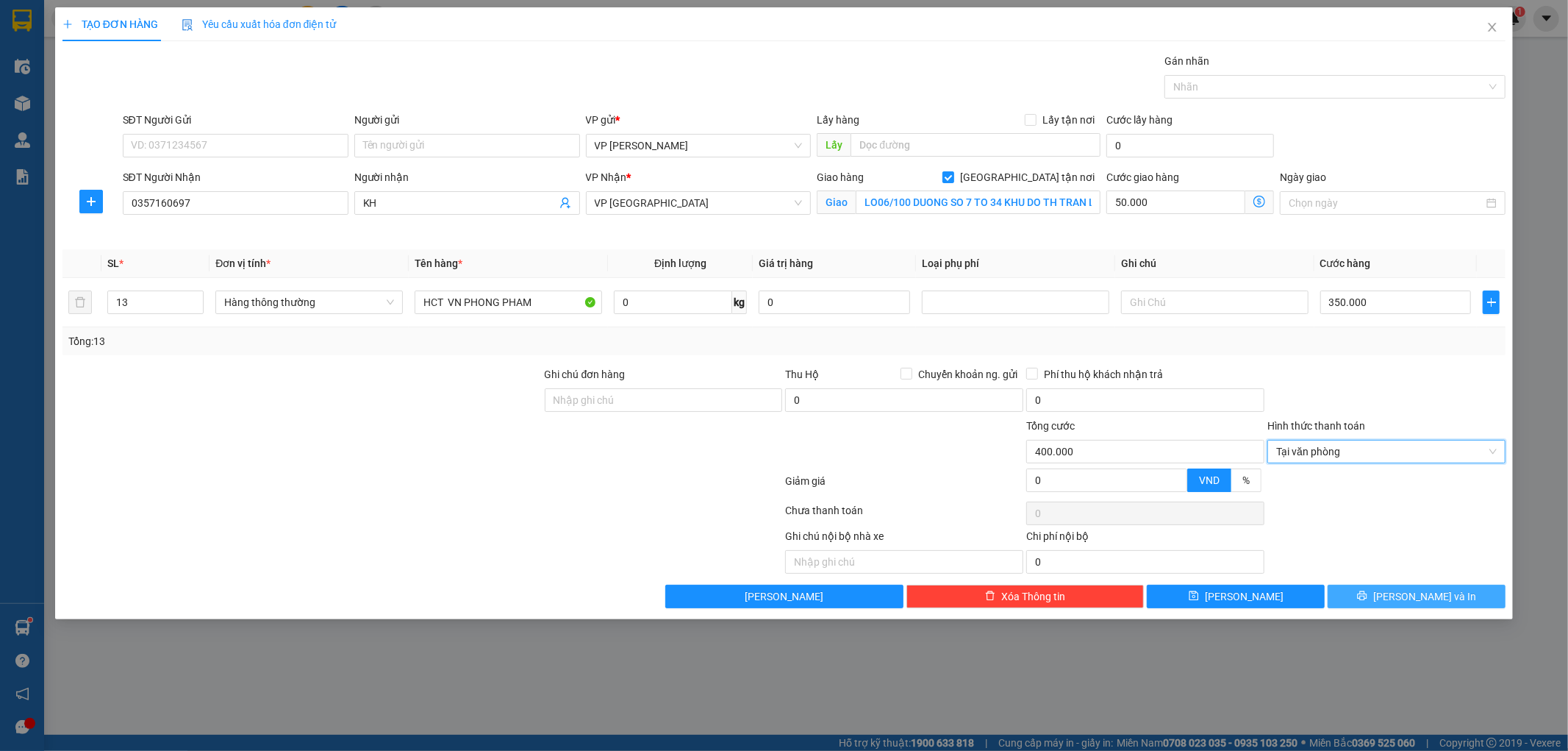
click at [1361, 593] on button "[PERSON_NAME] và In" at bounding box center [1416, 596] width 178 height 23
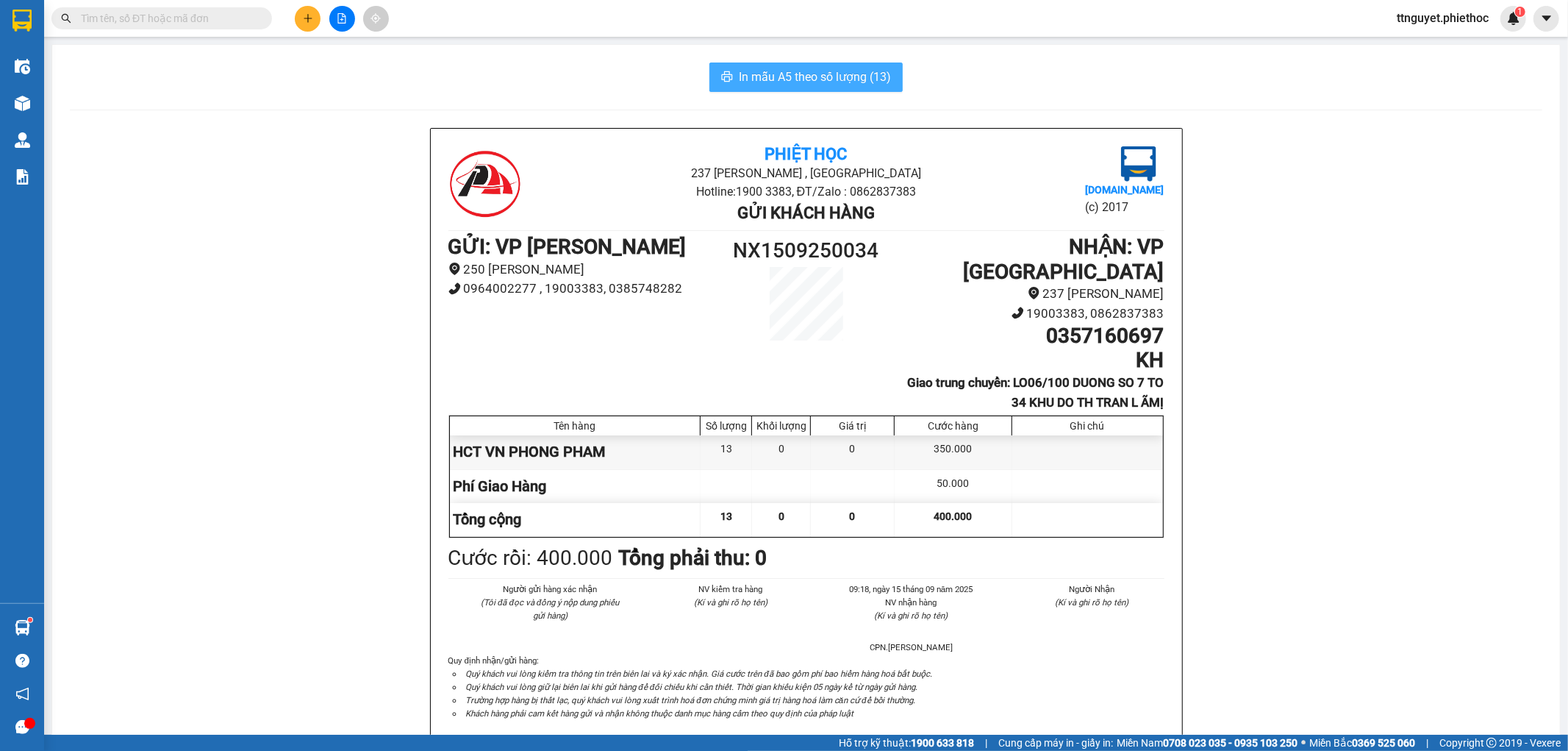
click at [786, 72] on span "In mẫu A5 theo số lượng (13)" at bounding box center [815, 77] width 152 height 19
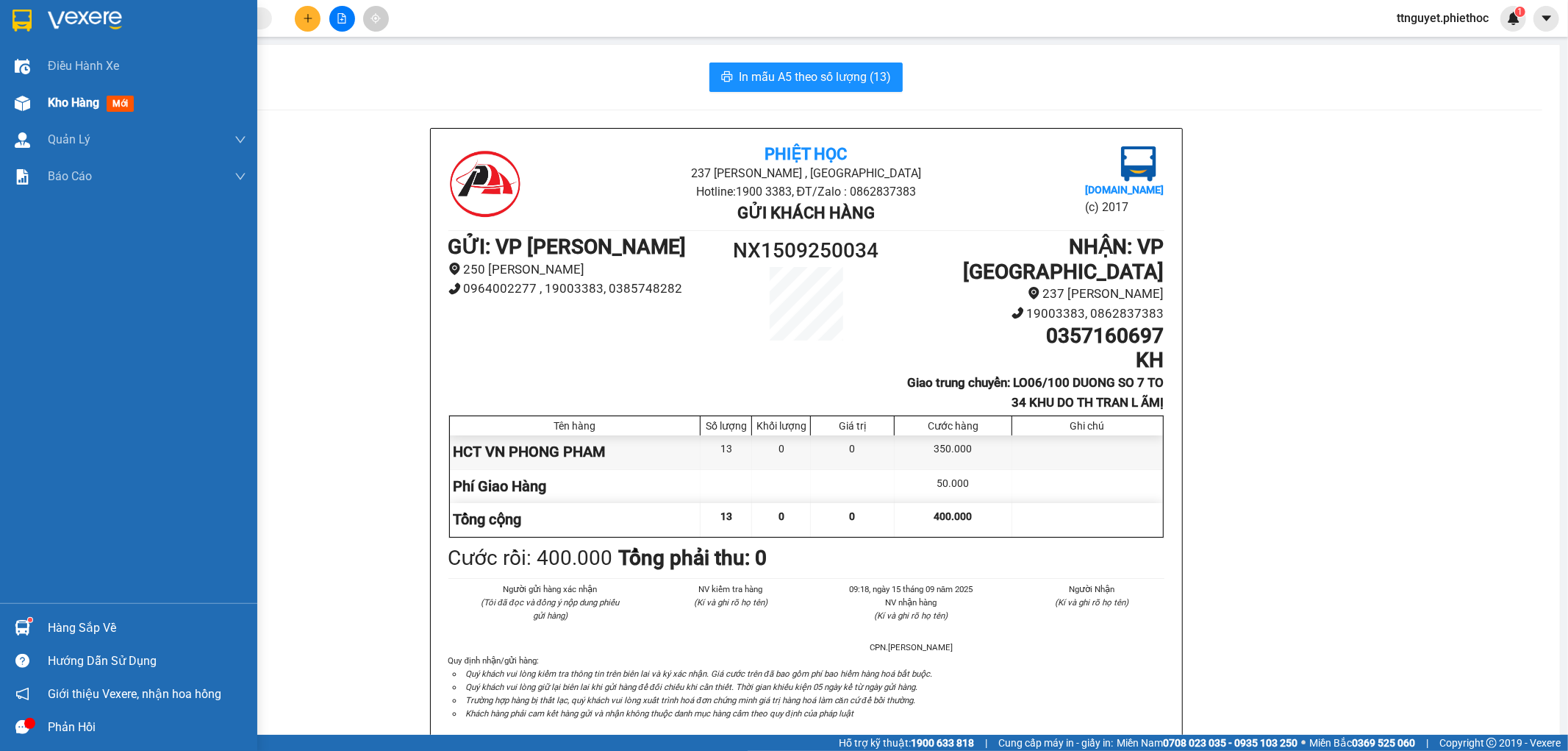
click at [29, 103] on div at bounding box center [22, 102] width 25 height 25
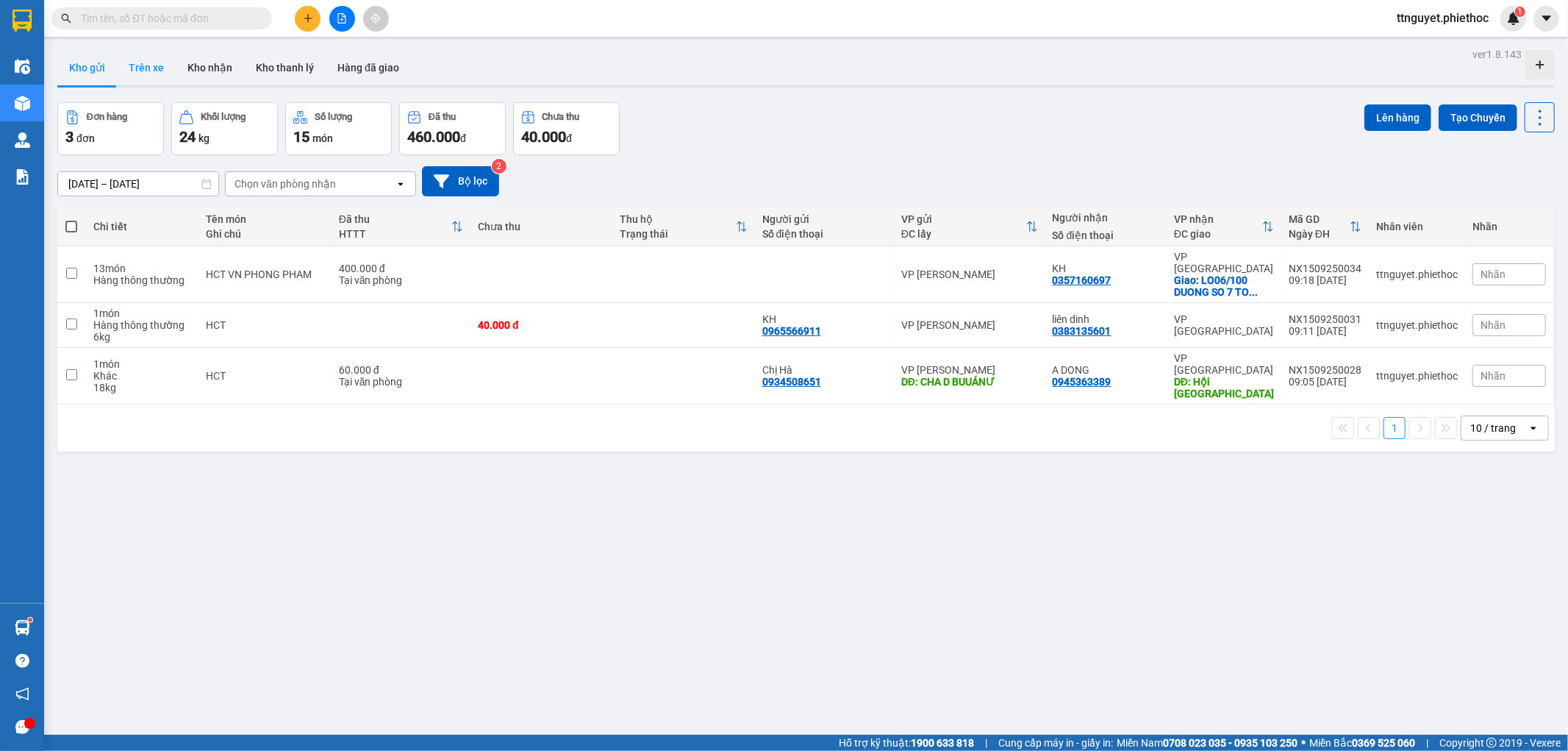
click at [147, 76] on button "Trên xe" at bounding box center [146, 68] width 59 height 36
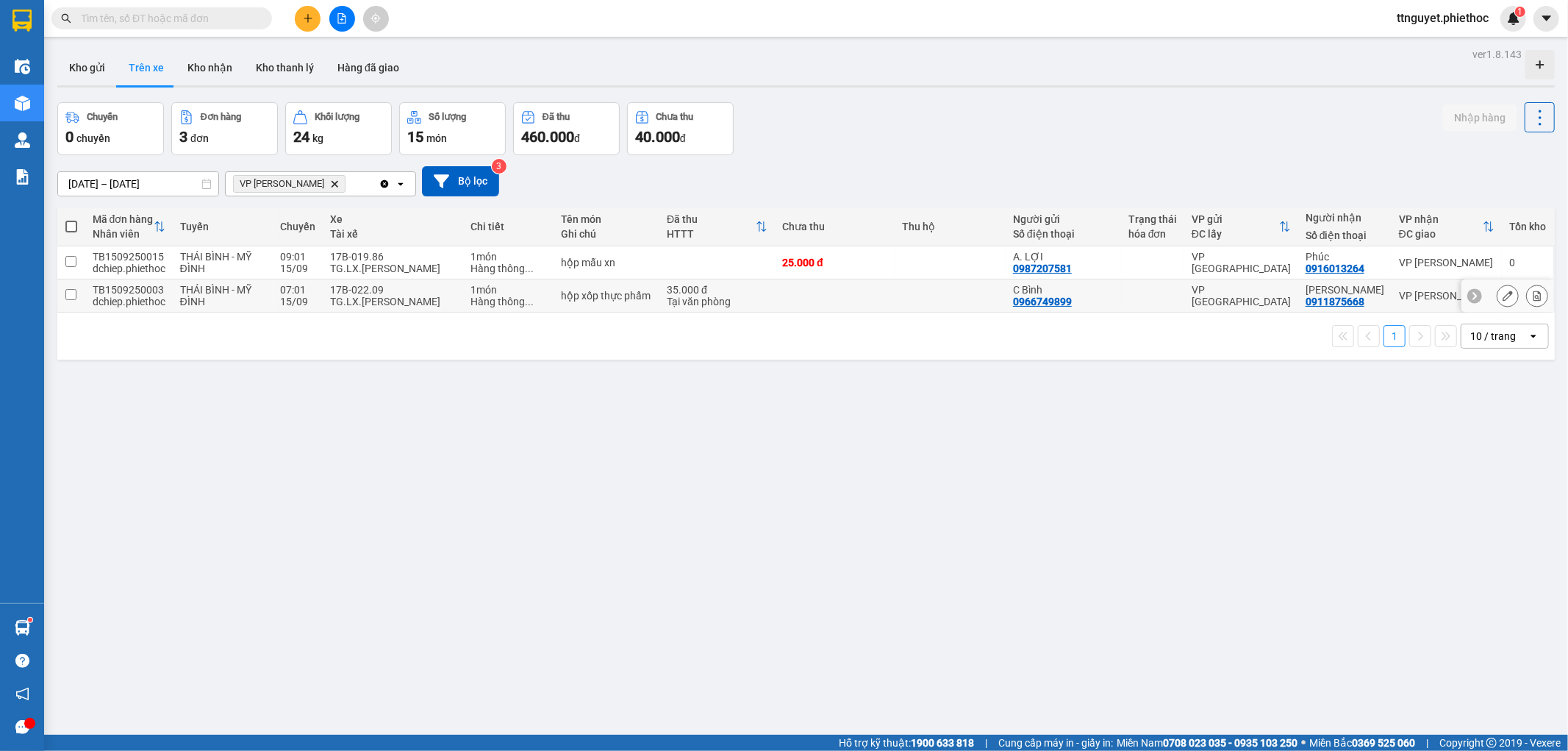
click at [445, 303] on div "TG.LX.[PERSON_NAME]" at bounding box center [393, 302] width 126 height 12
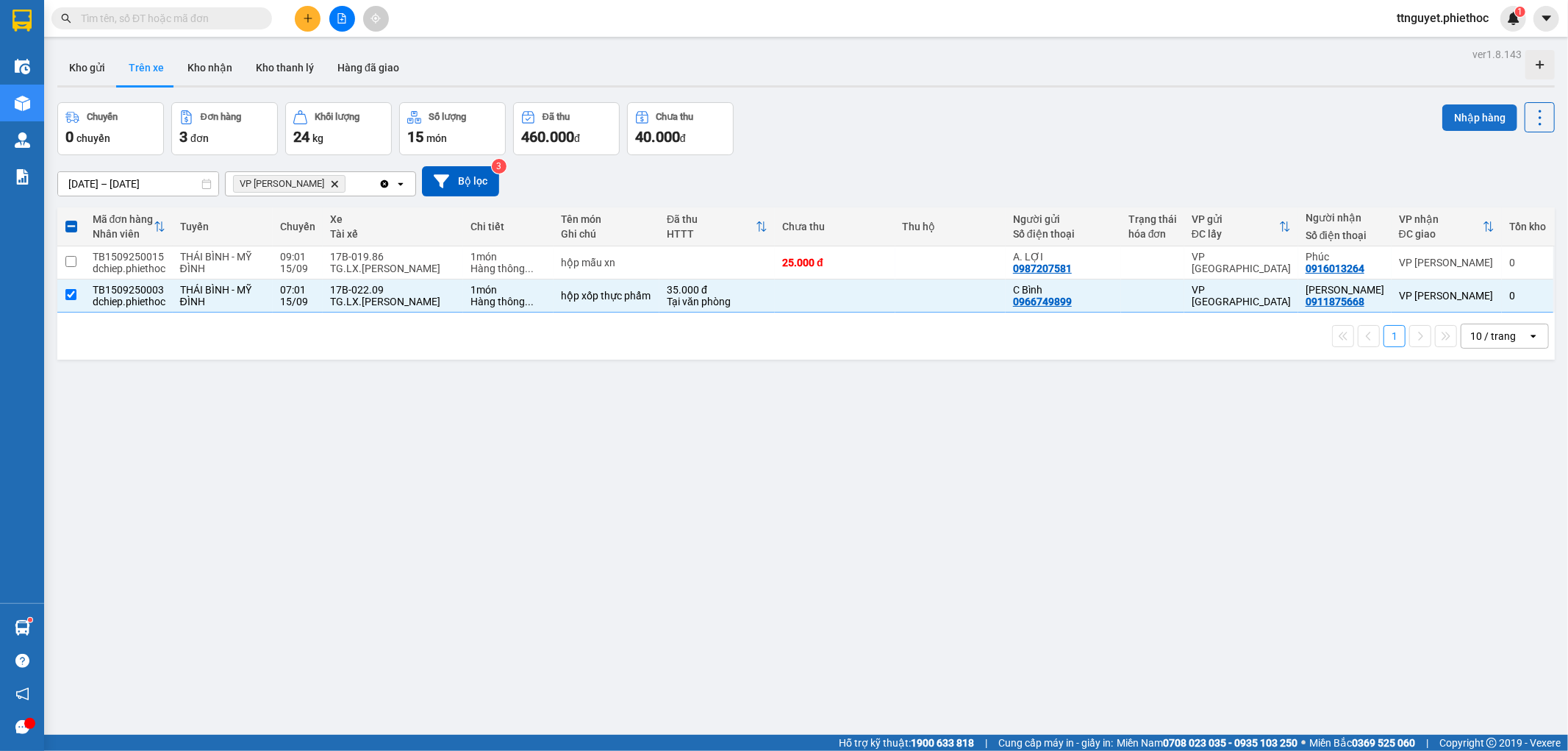
click at [1442, 112] on button "Nhập hàng" at bounding box center [1480, 117] width 75 height 26
checkbox input "false"
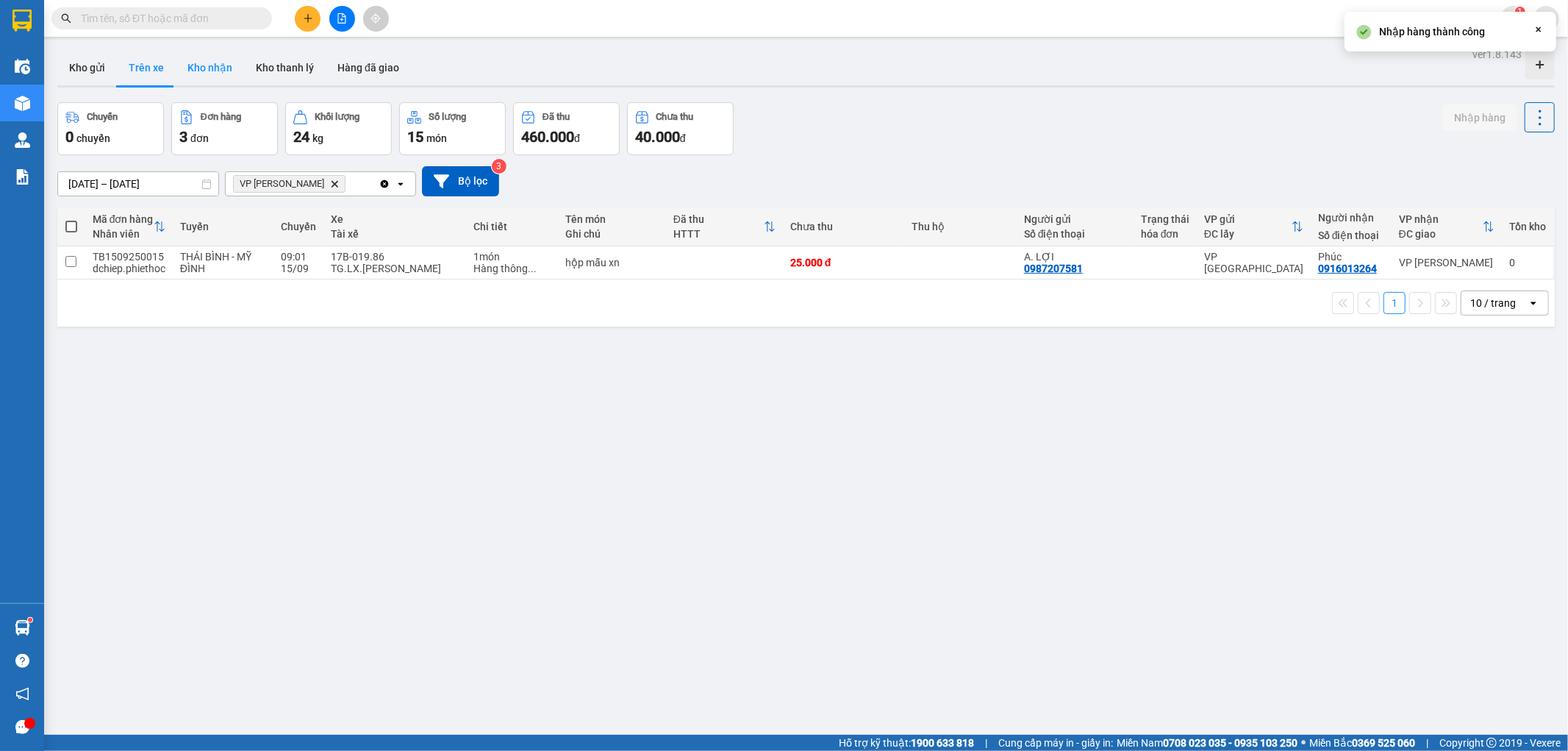
click at [210, 67] on button "Kho nhận" at bounding box center [210, 68] width 69 height 36
type input "[DATE] – [DATE]"
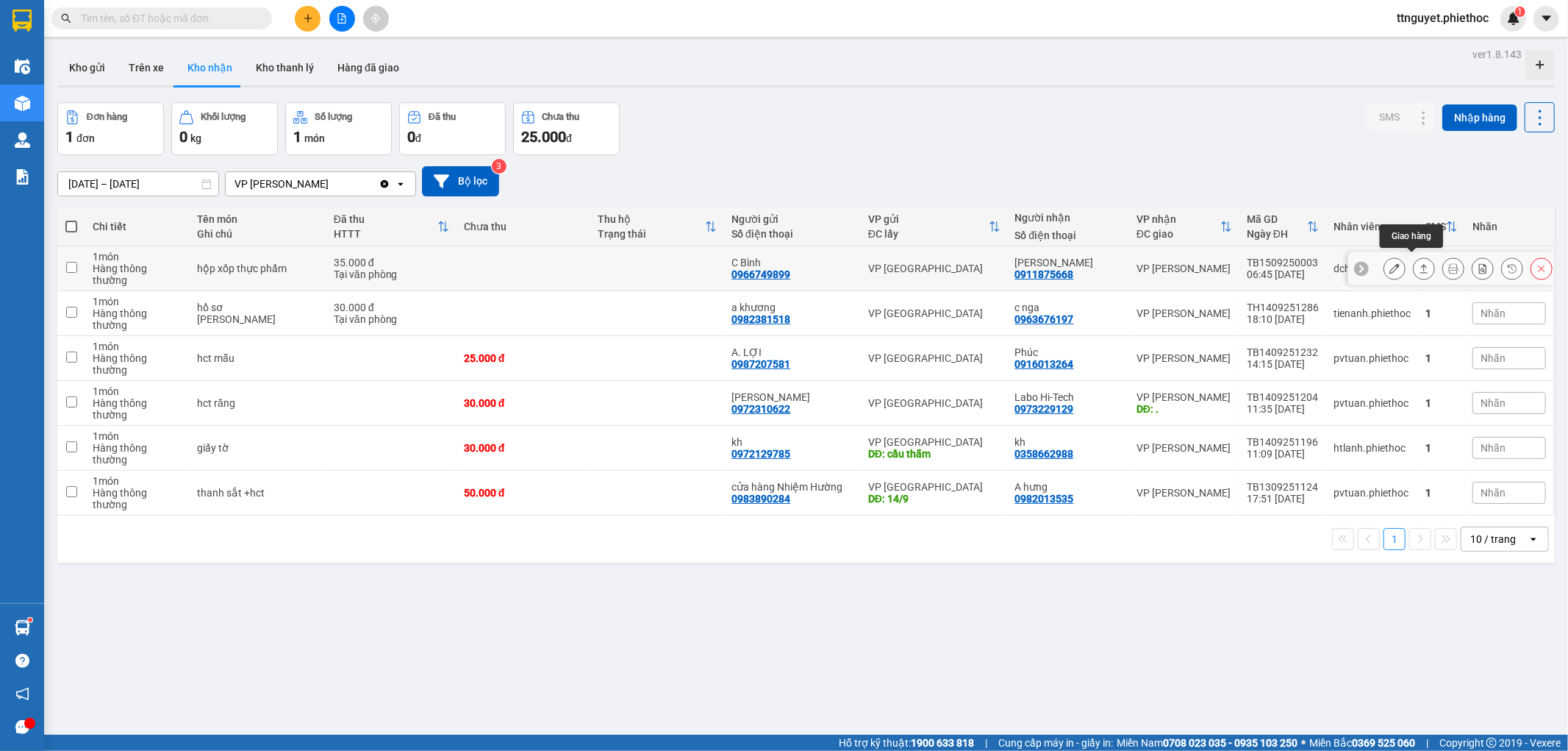
click at [1414, 265] on button at bounding box center [1424, 268] width 21 height 25
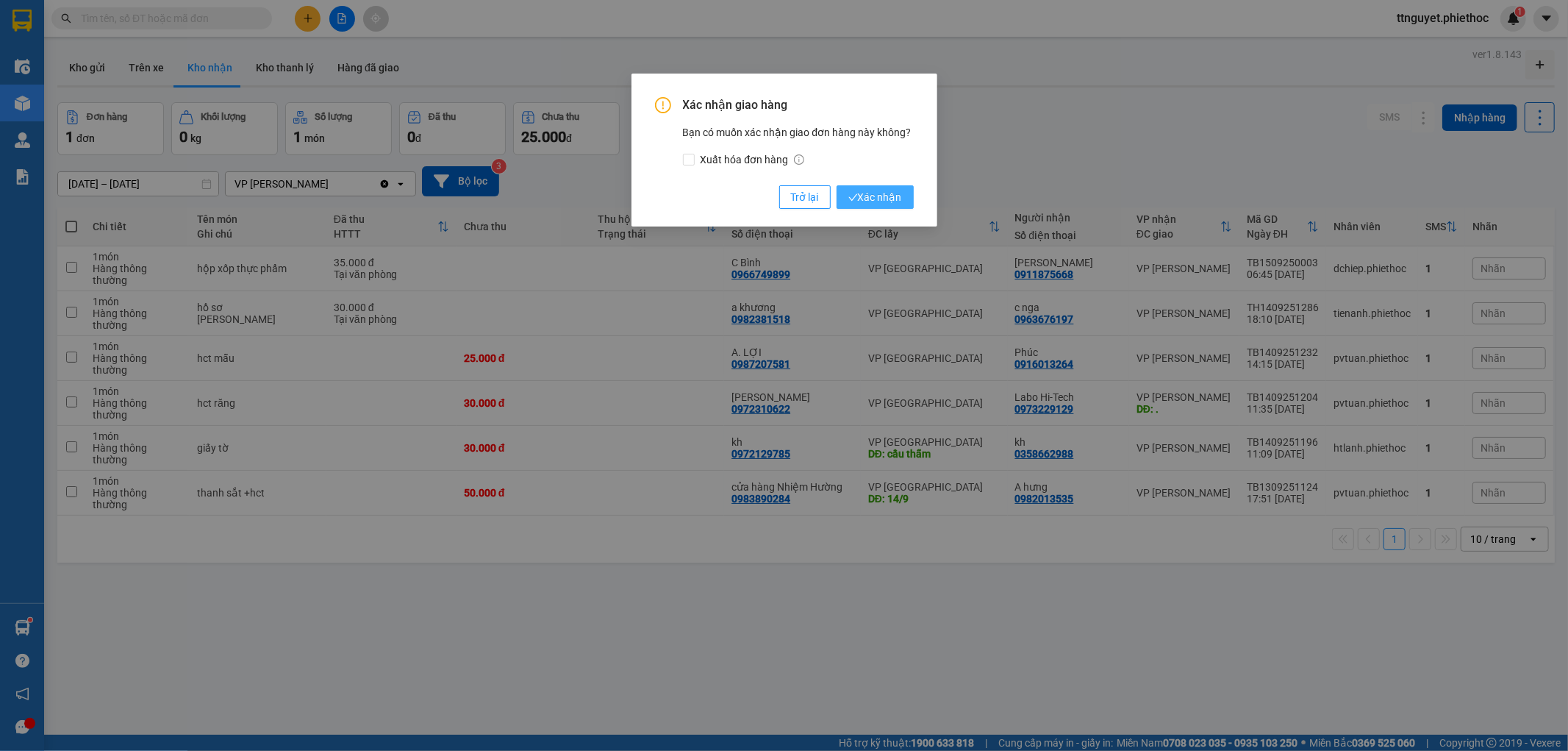
click at [868, 200] on span "Xác nhận" at bounding box center [875, 196] width 54 height 16
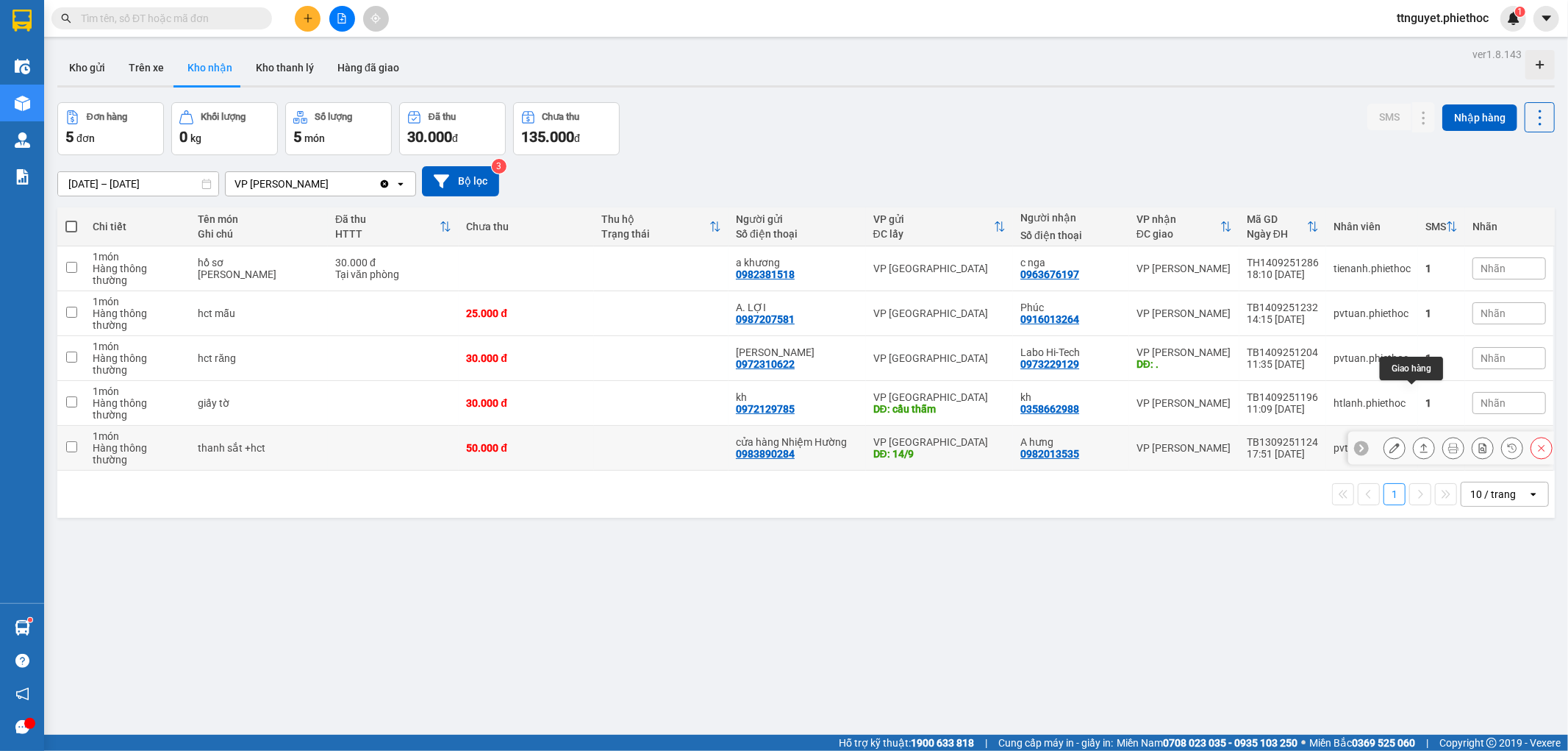
click at [1419, 443] on icon at bounding box center [1423, 447] width 10 height 10
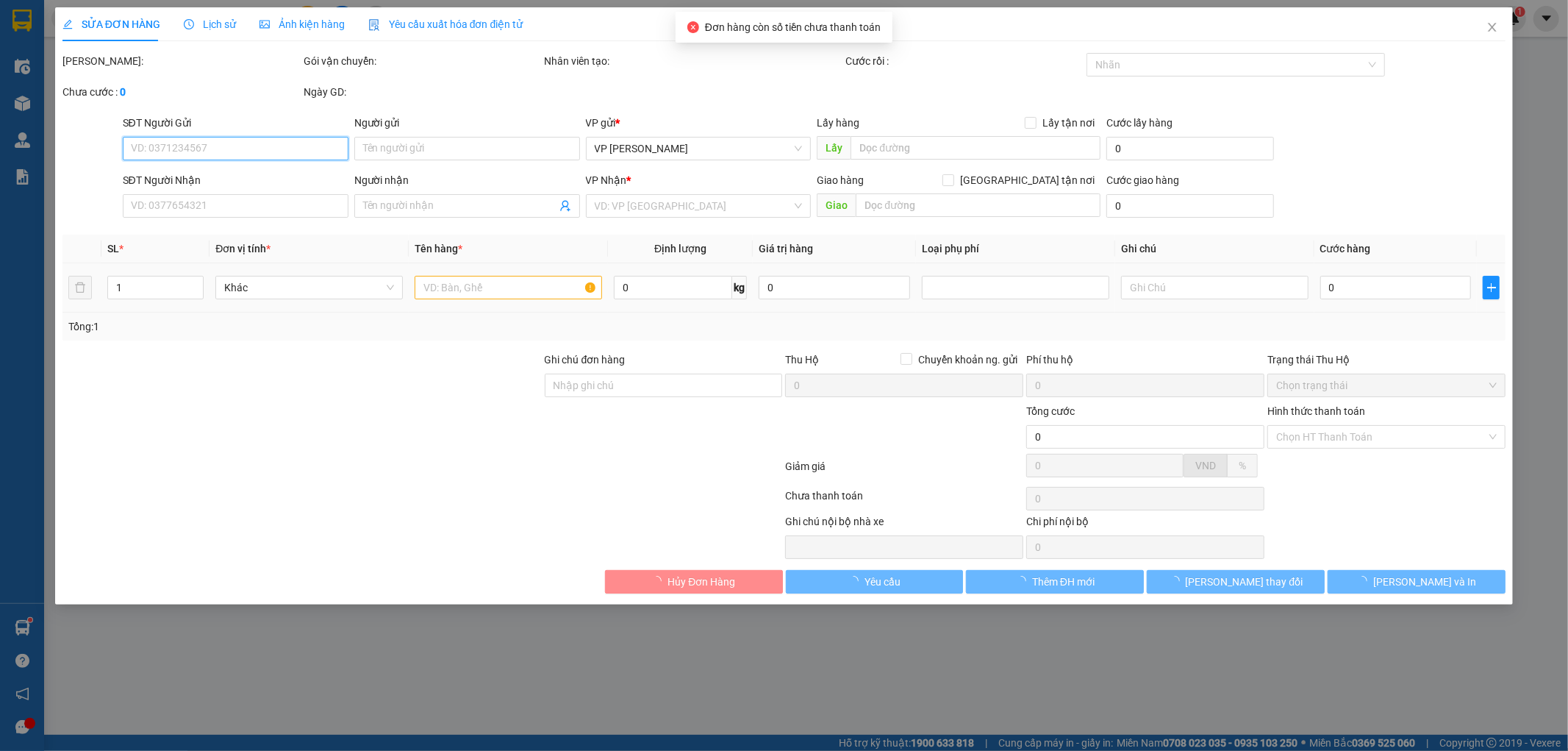
type input "0983890284"
type input "cửa hàng Nhiệm Hường"
type input "14/9"
type input "0982013535"
type input "A hưng"
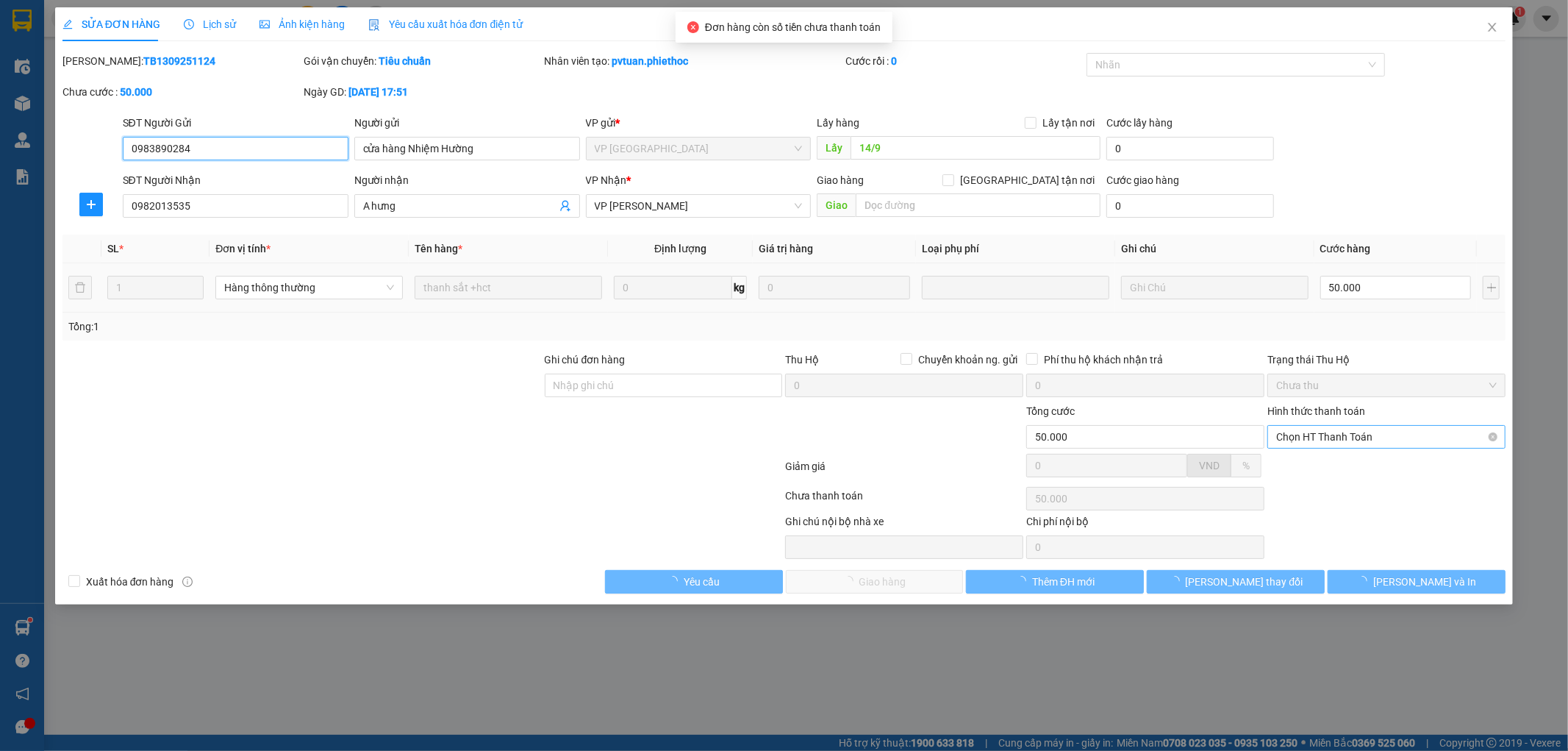
click at [1351, 435] on span "Chọn HT Thanh Toán" at bounding box center [1386, 436] width 221 height 22
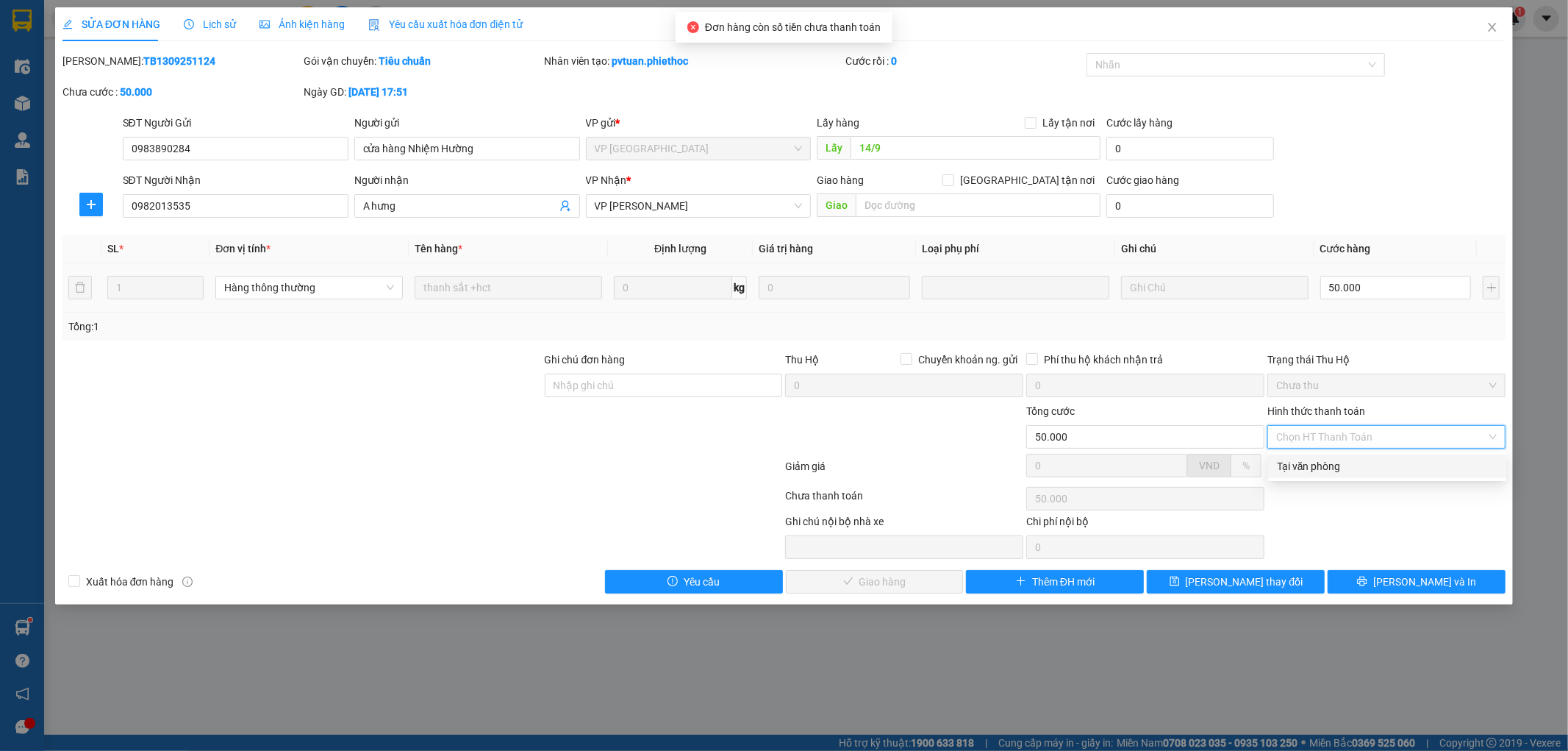
click at [1339, 468] on div "Tại văn phòng" at bounding box center [1387, 465] width 221 height 16
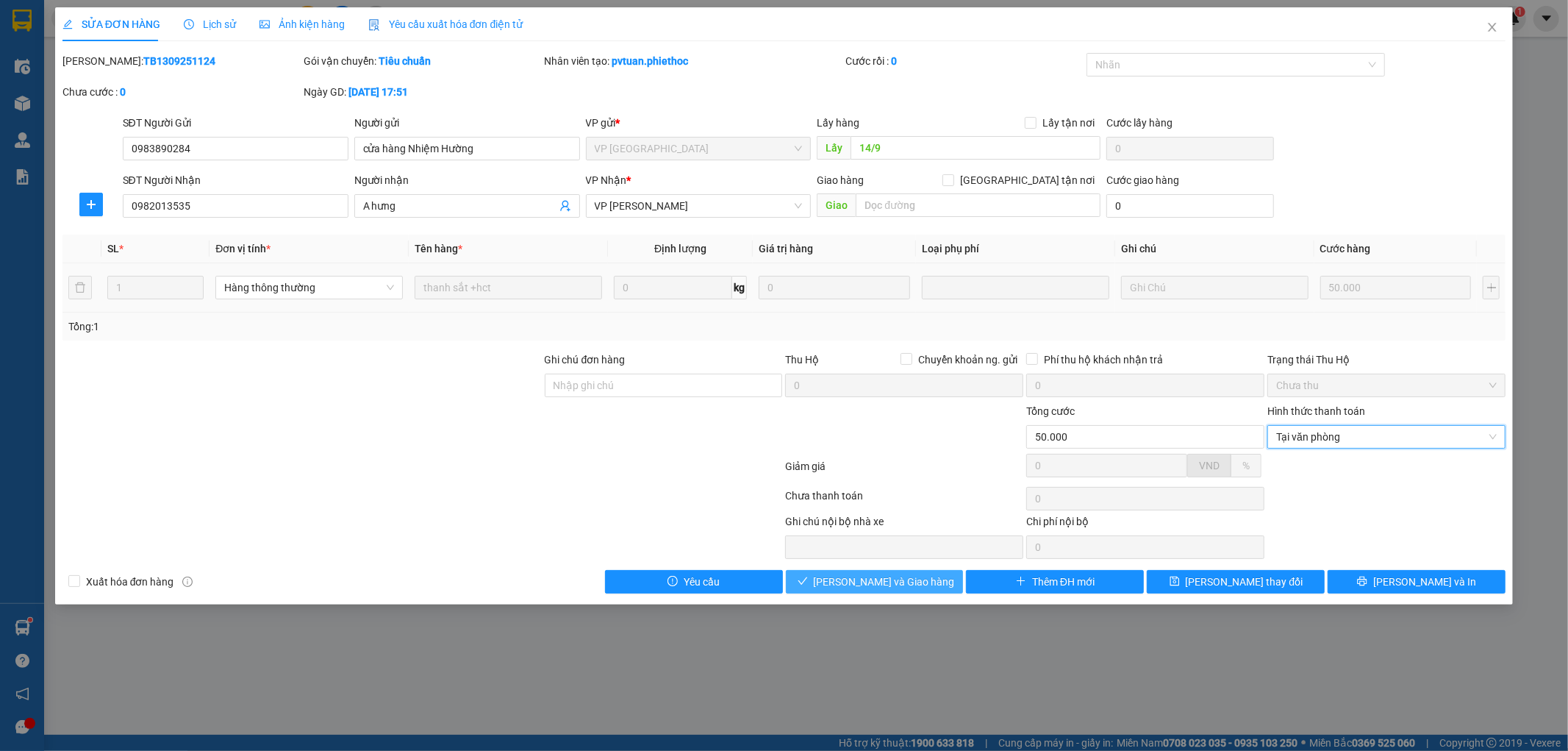
click at [862, 582] on span "[PERSON_NAME] và Giao hàng" at bounding box center [884, 581] width 141 height 16
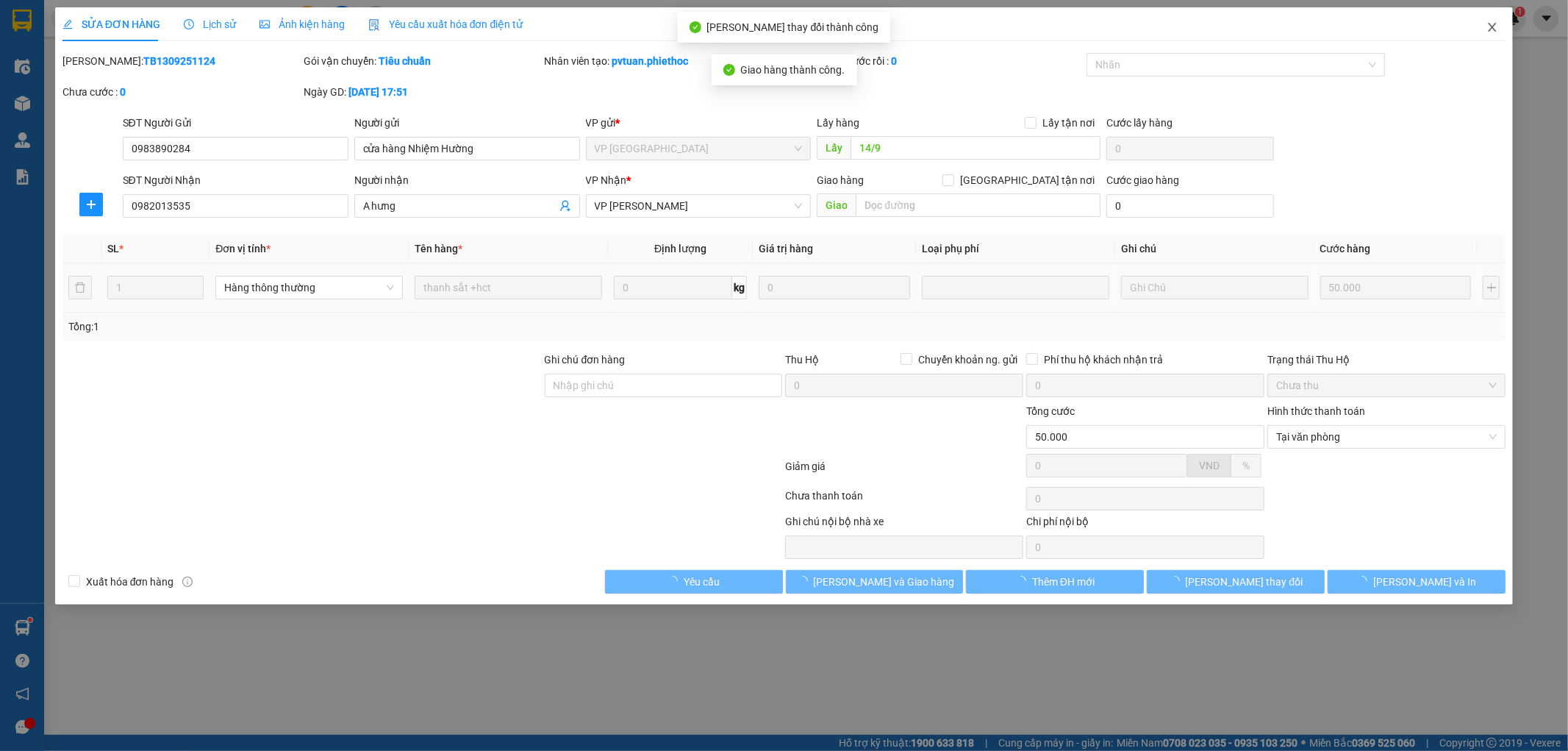
click at [1485, 26] on span "Close" at bounding box center [1493, 28] width 41 height 41
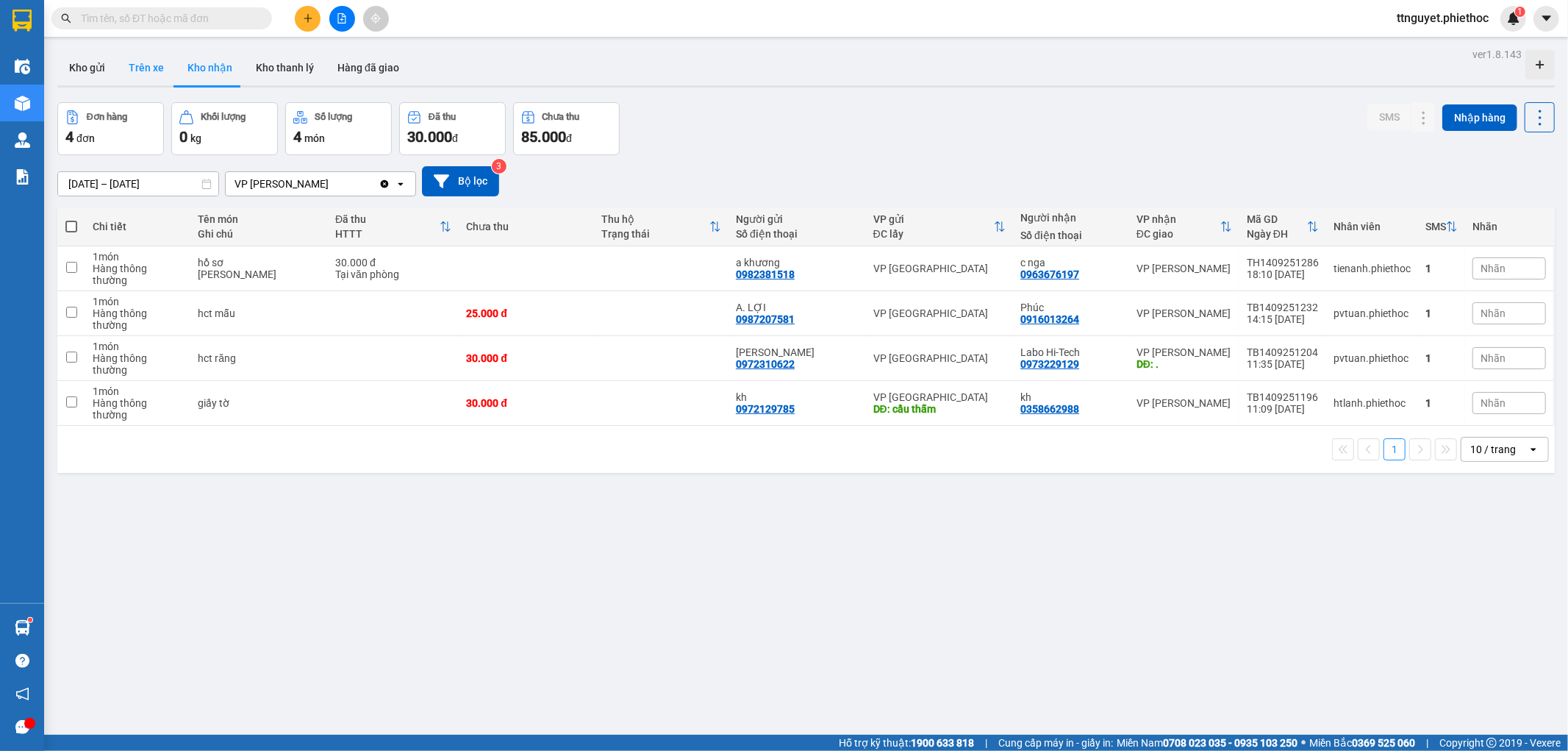
click at [144, 67] on button "Trên xe" at bounding box center [146, 68] width 59 height 36
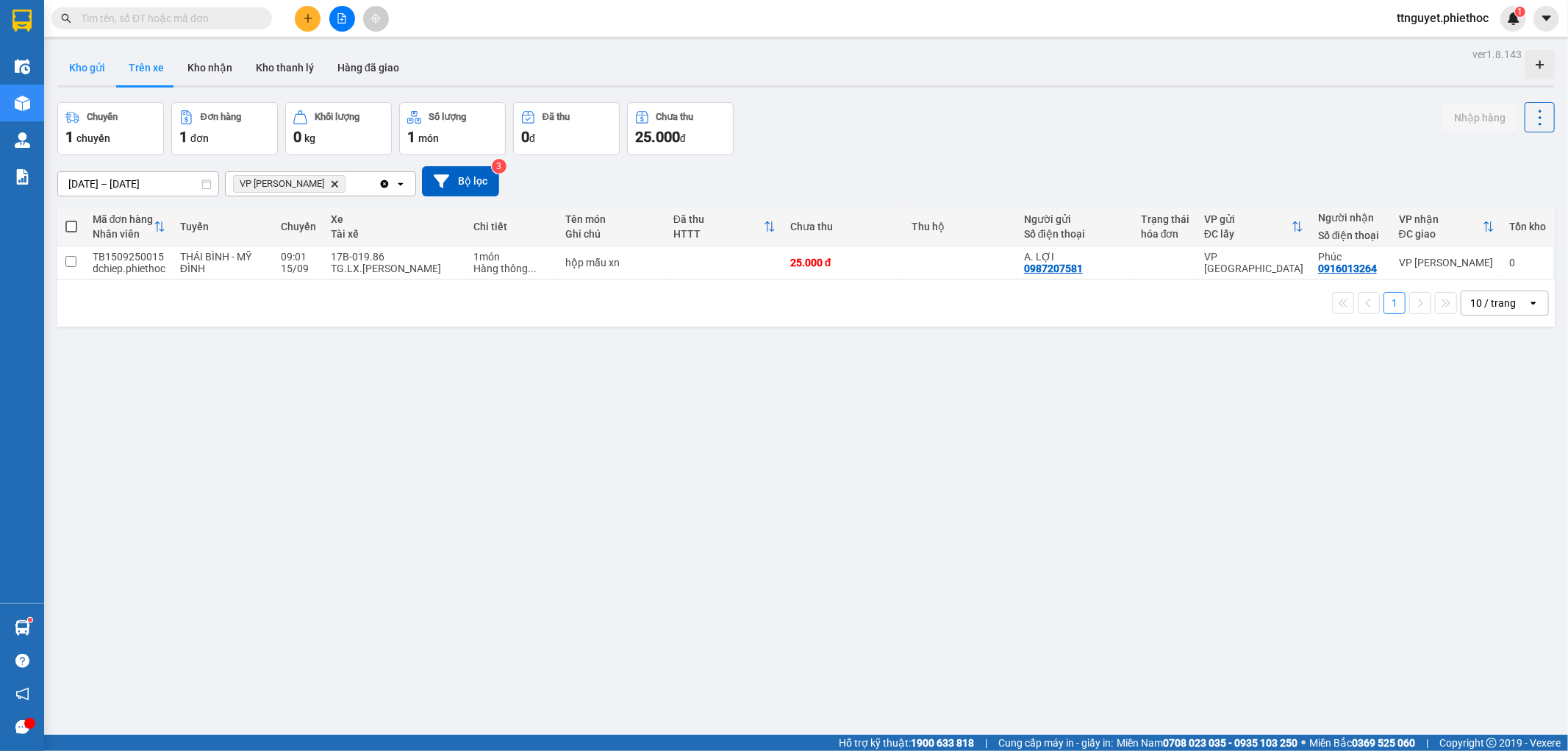
click at [93, 74] on button "Kho gửi" at bounding box center [86, 68] width 59 height 36
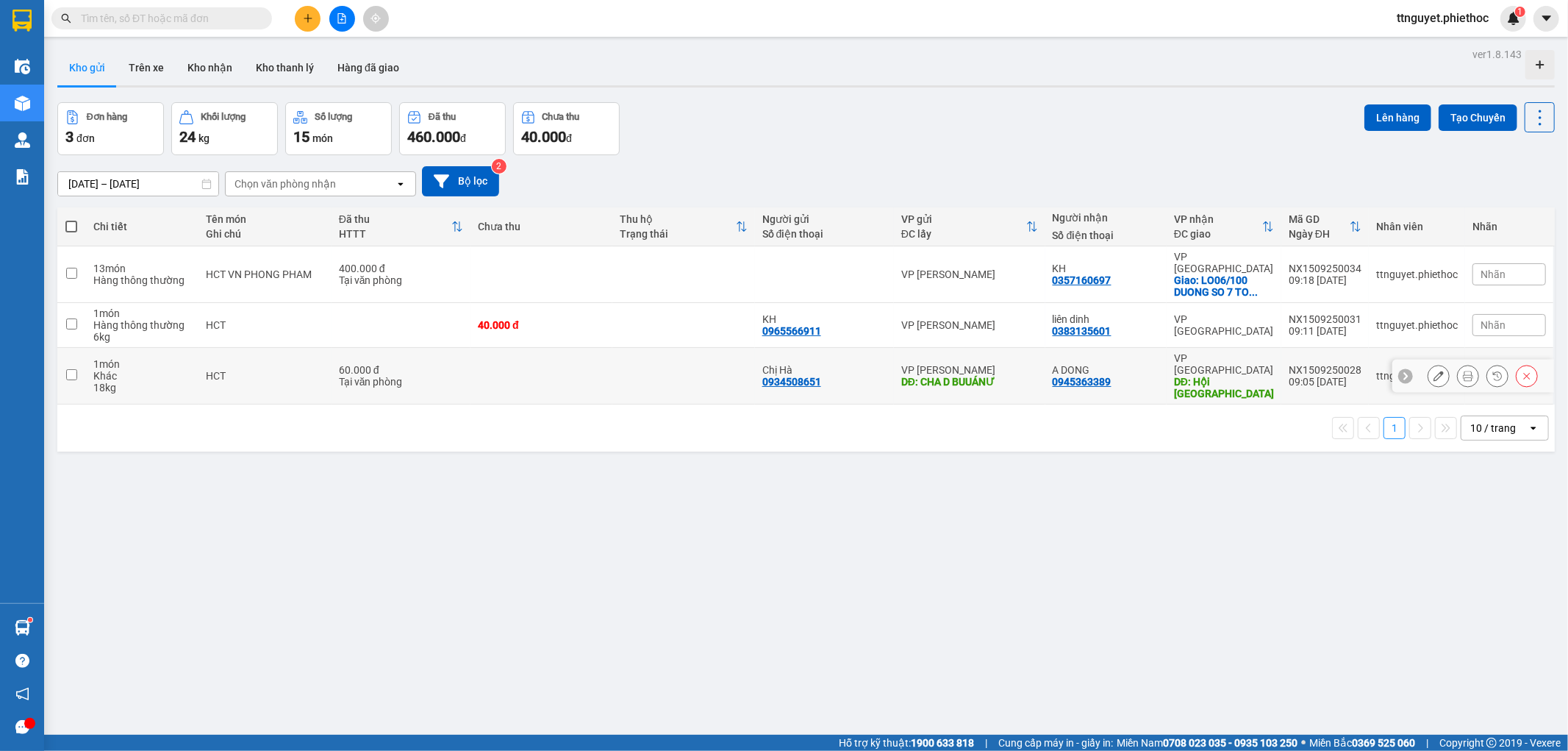
click at [211, 370] on div "HCT" at bounding box center [265, 376] width 118 height 12
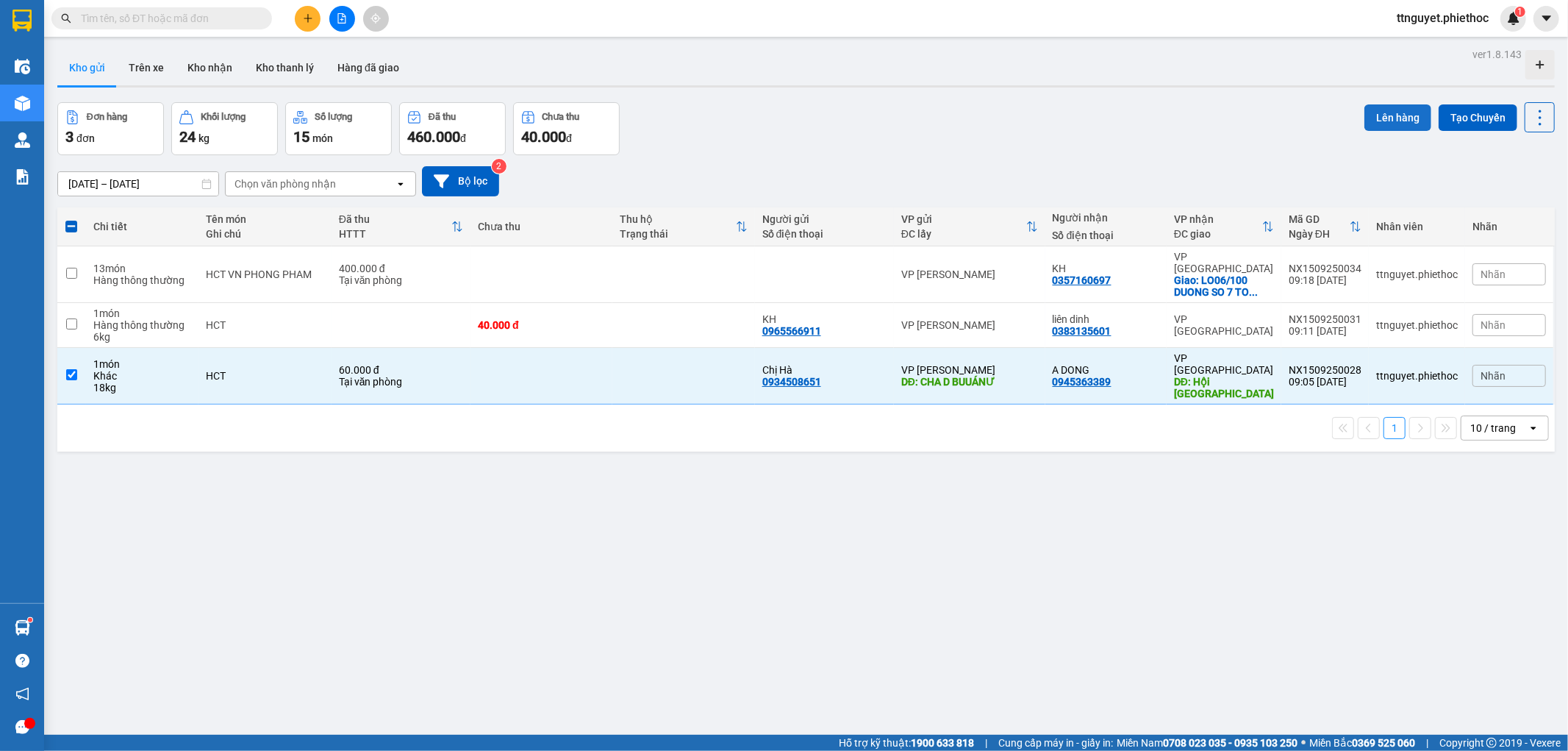
click at [1380, 113] on button "Lên hàng" at bounding box center [1397, 117] width 67 height 26
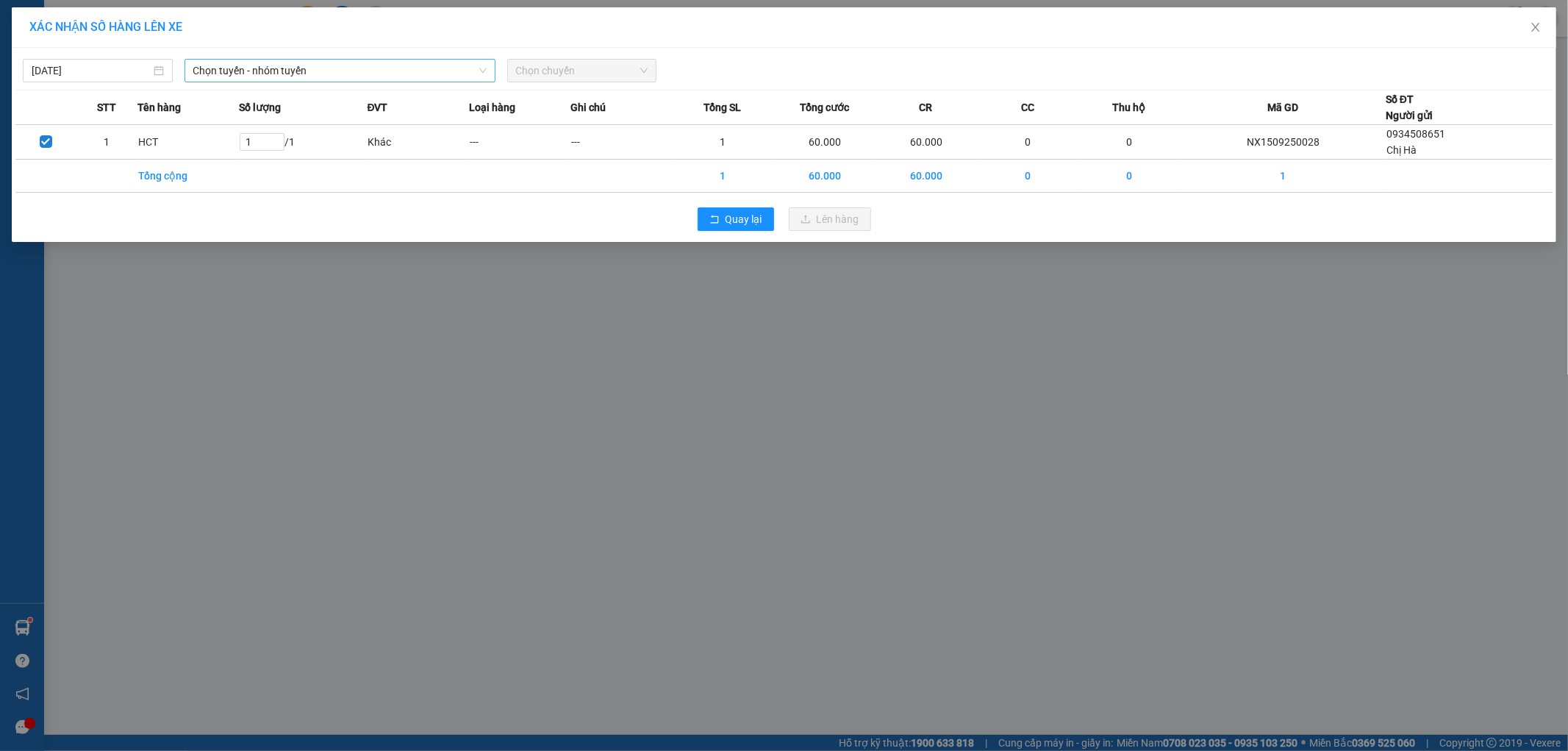
click at [310, 68] on span "Chọn tuyến - nhóm tuyến" at bounding box center [340, 70] width 293 height 22
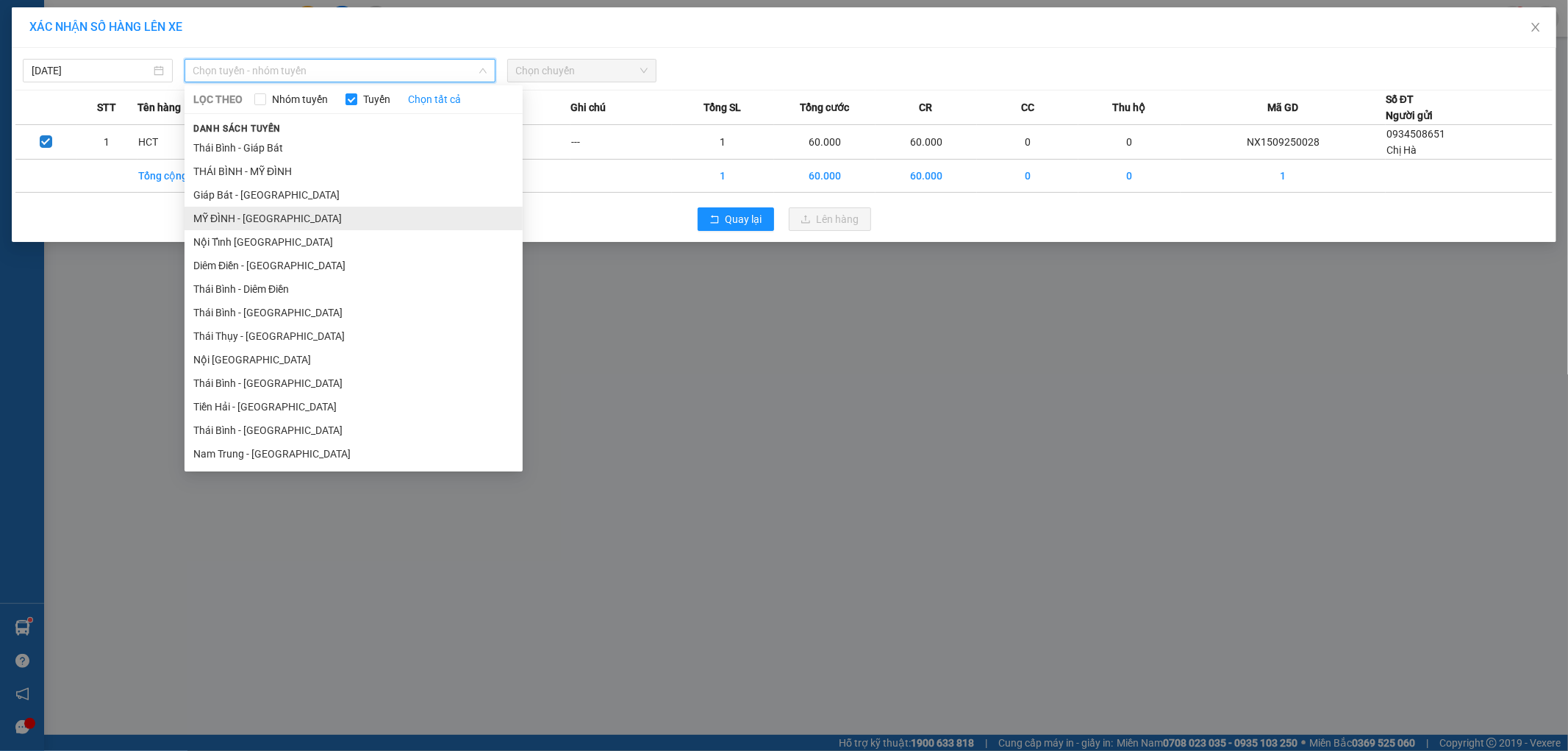
click at [262, 226] on li "MỸ ĐÌNH - [GEOGRAPHIC_DATA]" at bounding box center [353, 218] width 338 height 23
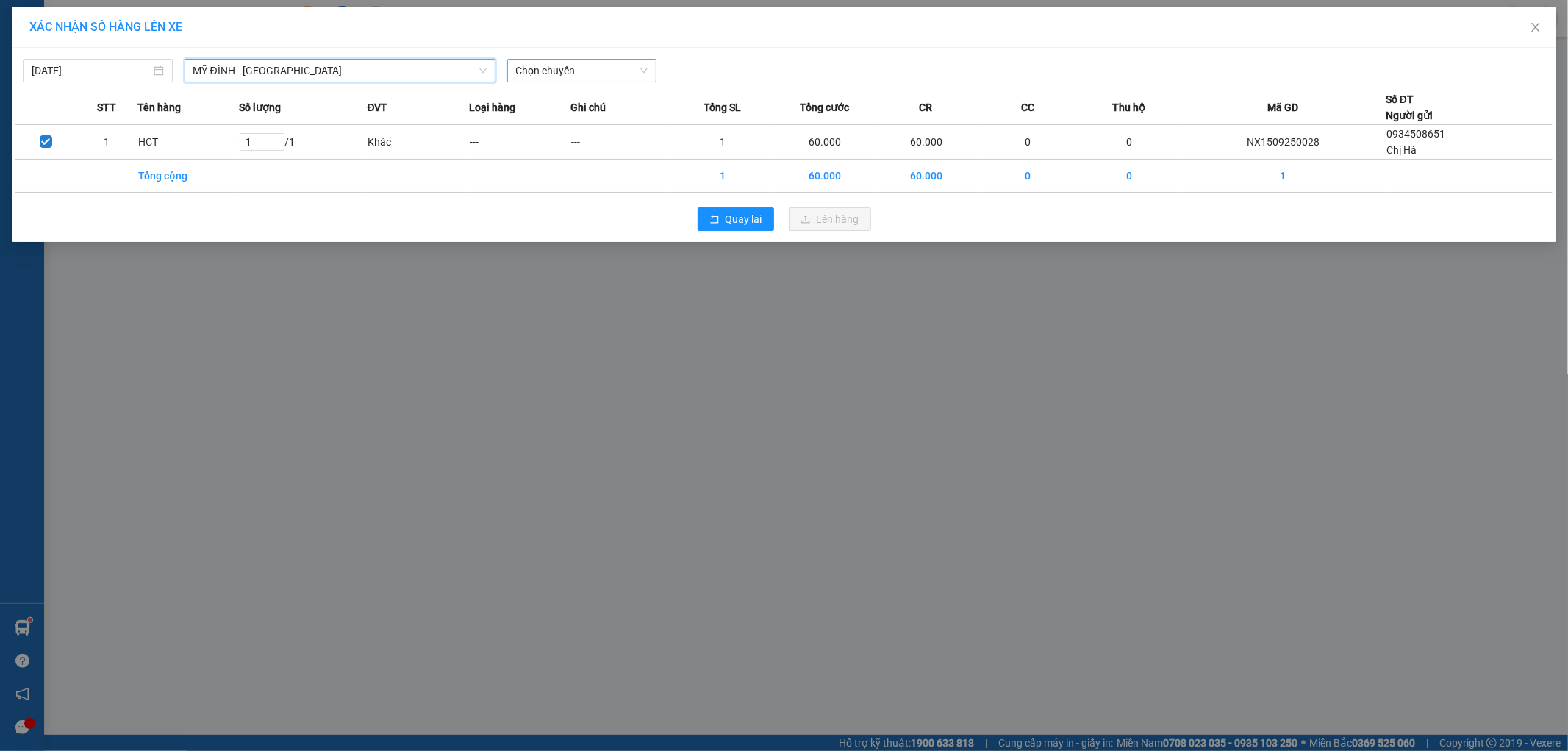
click at [550, 68] on span "Chọn chuyến" at bounding box center [582, 70] width 132 height 22
click at [555, 100] on div "09:01 - 17B-022.76" at bounding box center [573, 100] width 115 height 16
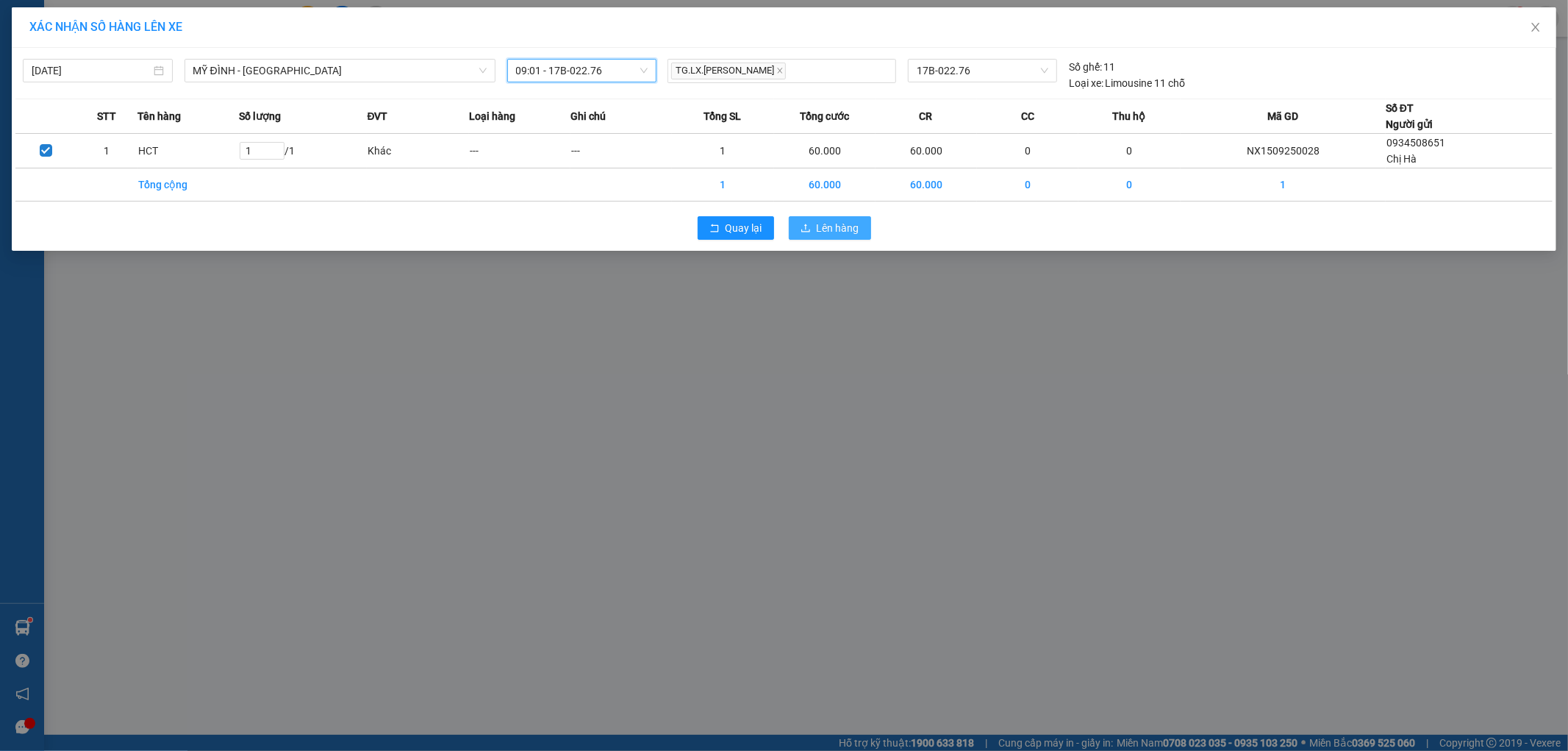
click at [836, 225] on span "Lên hàng" at bounding box center [837, 227] width 42 height 16
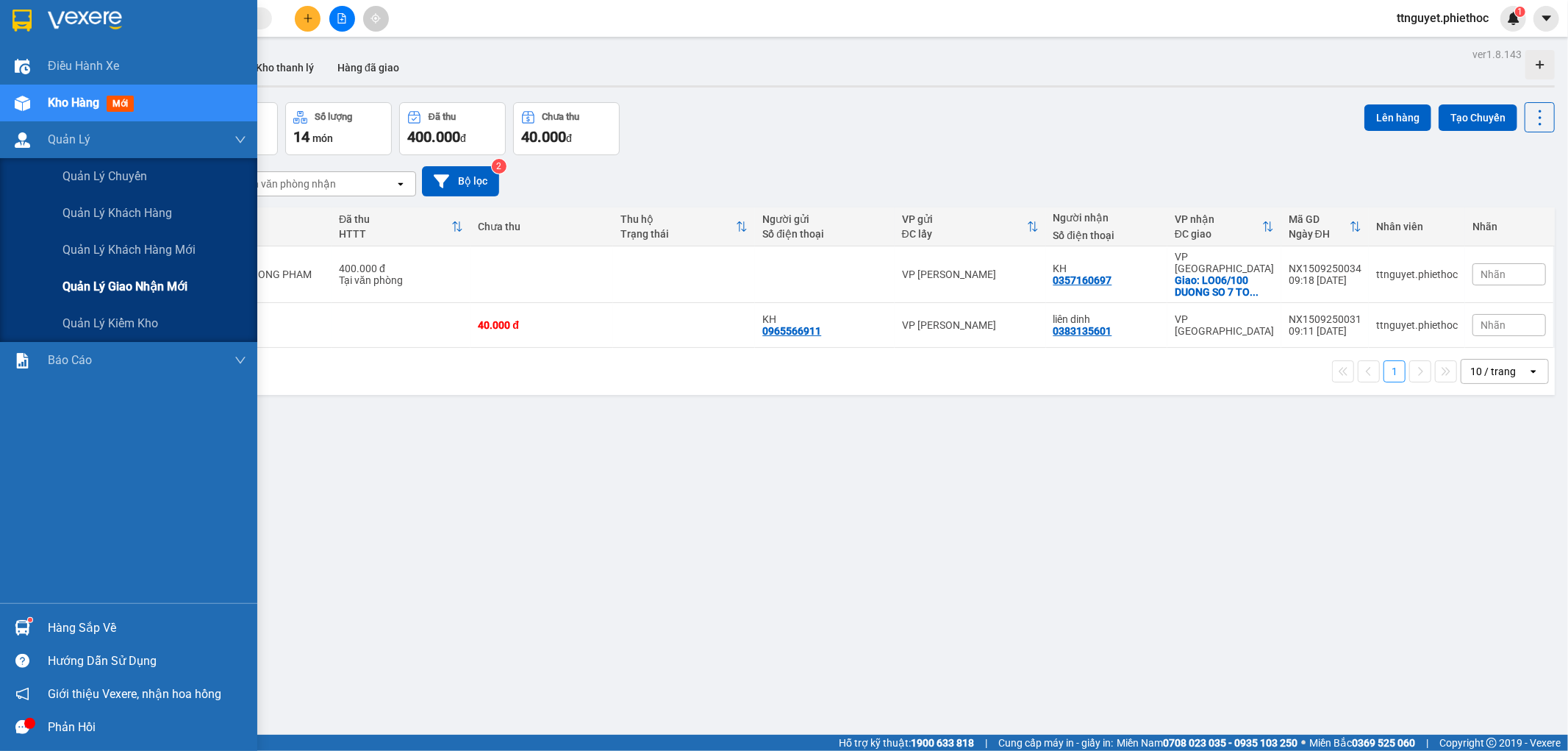
click at [83, 287] on span "Quản lý giao nhận mới" at bounding box center [125, 287] width 125 height 19
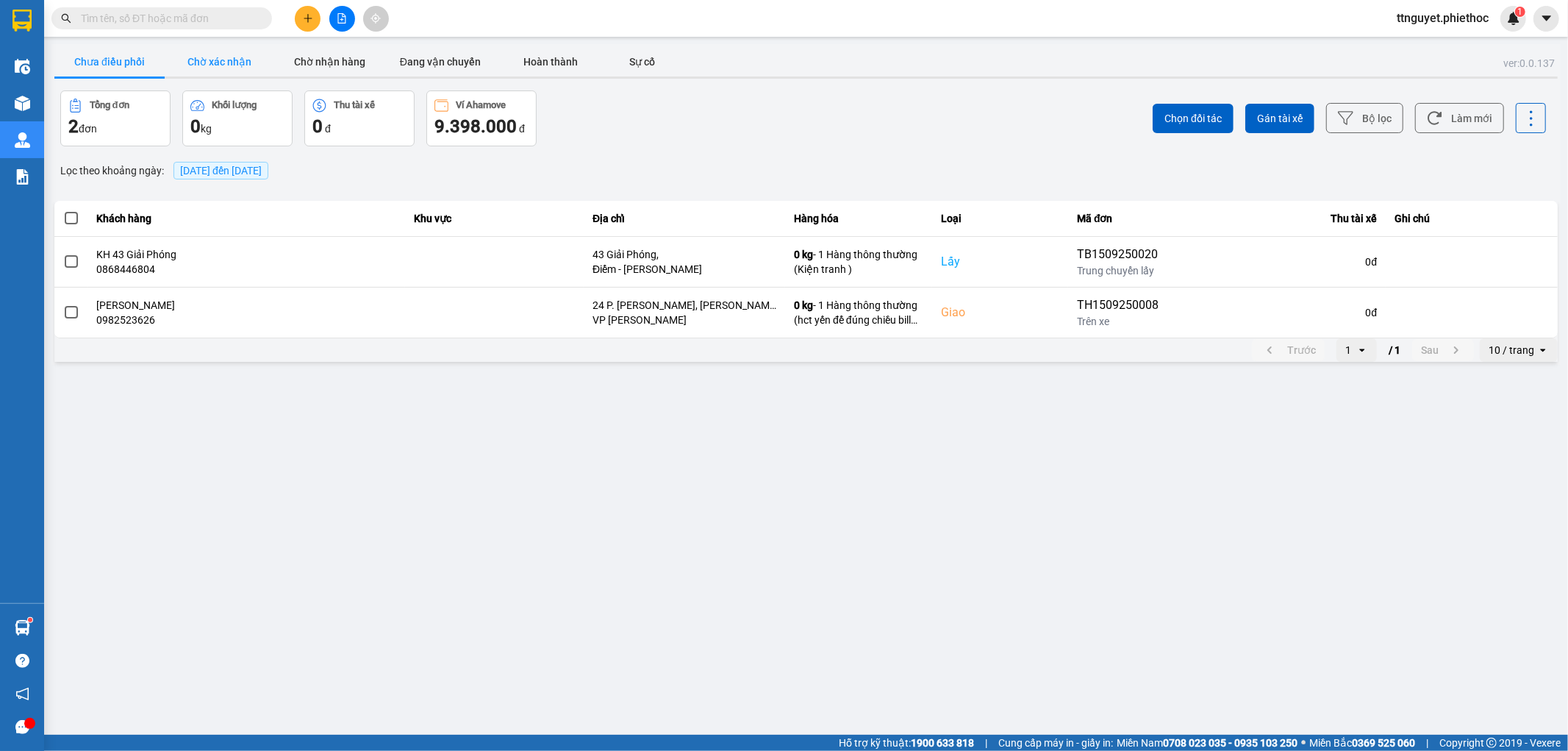
click at [216, 65] on button "Chờ xác nhận" at bounding box center [219, 61] width 110 height 29
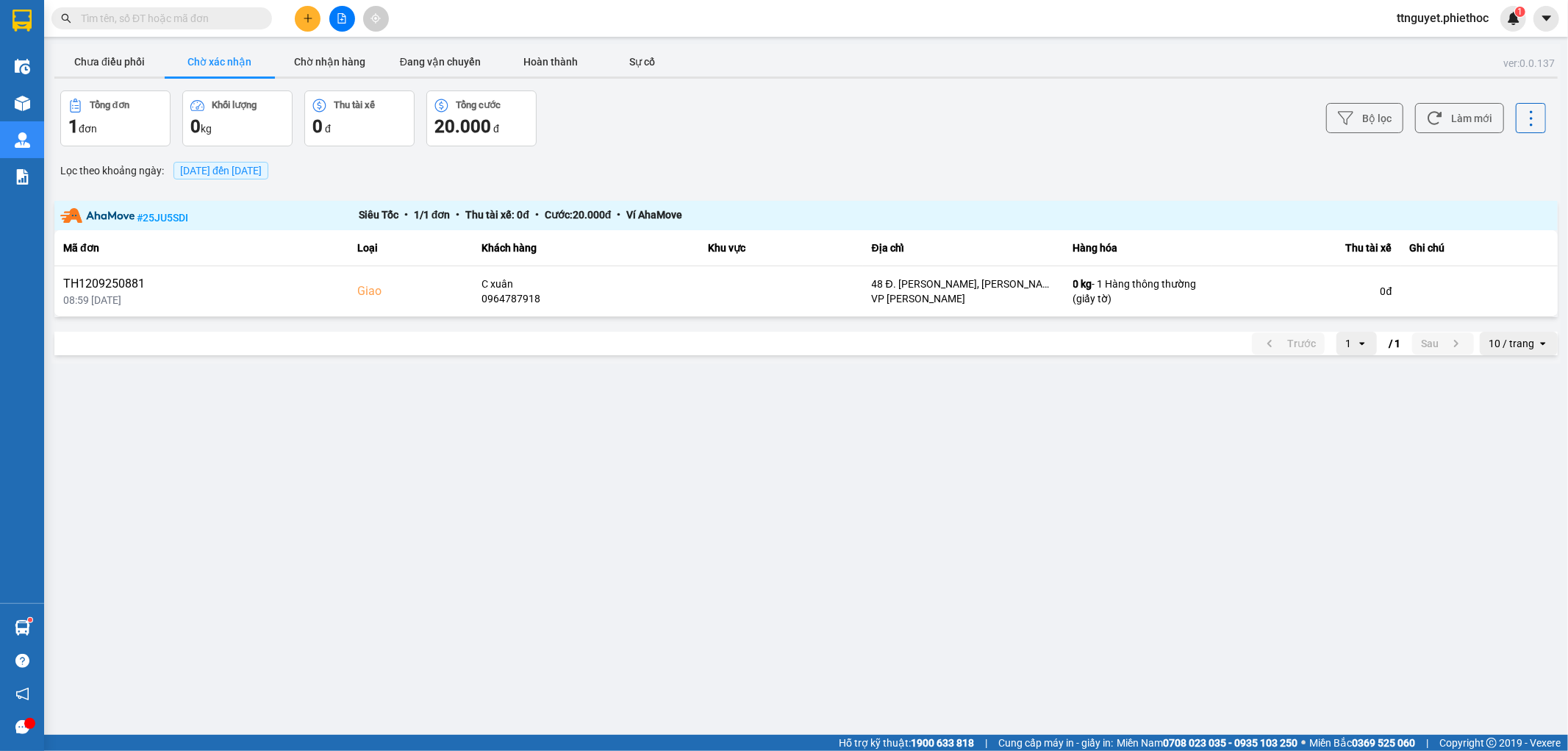
click at [306, 6] on button at bounding box center [307, 18] width 25 height 25
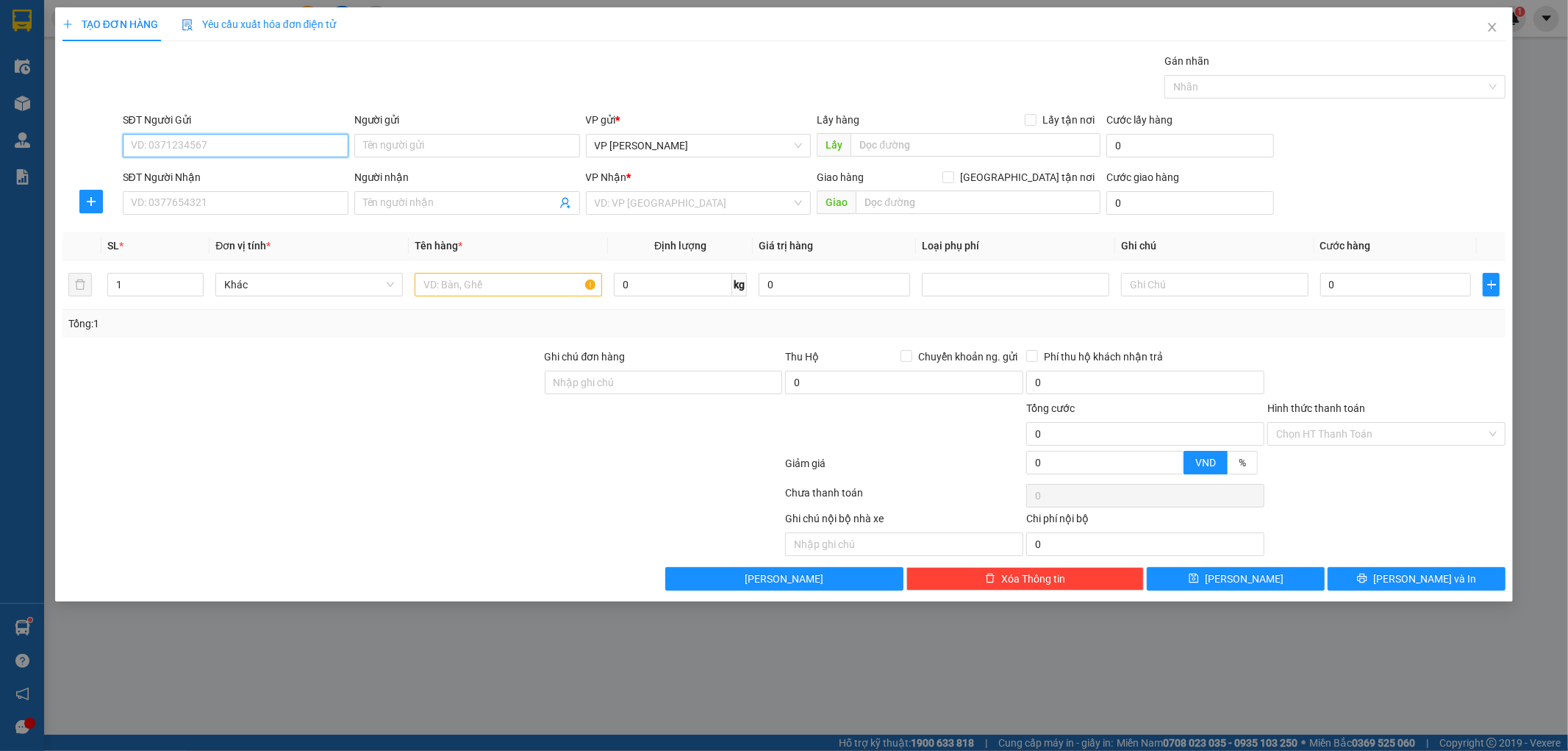
click at [228, 148] on input "SĐT Người Gửi" at bounding box center [236, 145] width 225 height 23
click at [224, 201] on input "SĐT Người Nhận" at bounding box center [236, 202] width 225 height 23
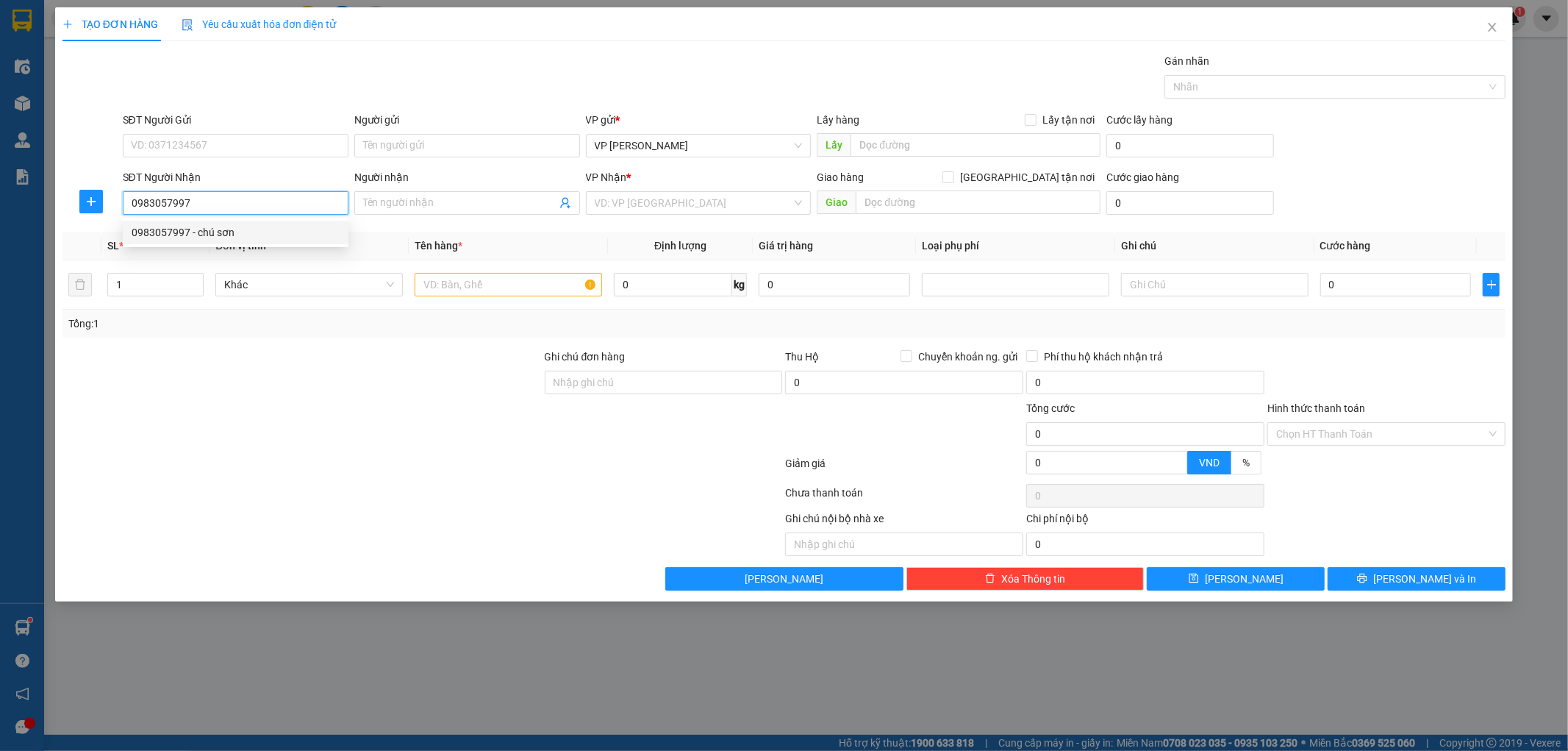
click at [170, 233] on div "0983057997 - chú sơn" at bounding box center [235, 232] width 208 height 16
click at [99, 205] on span "plus" at bounding box center [90, 201] width 22 height 12
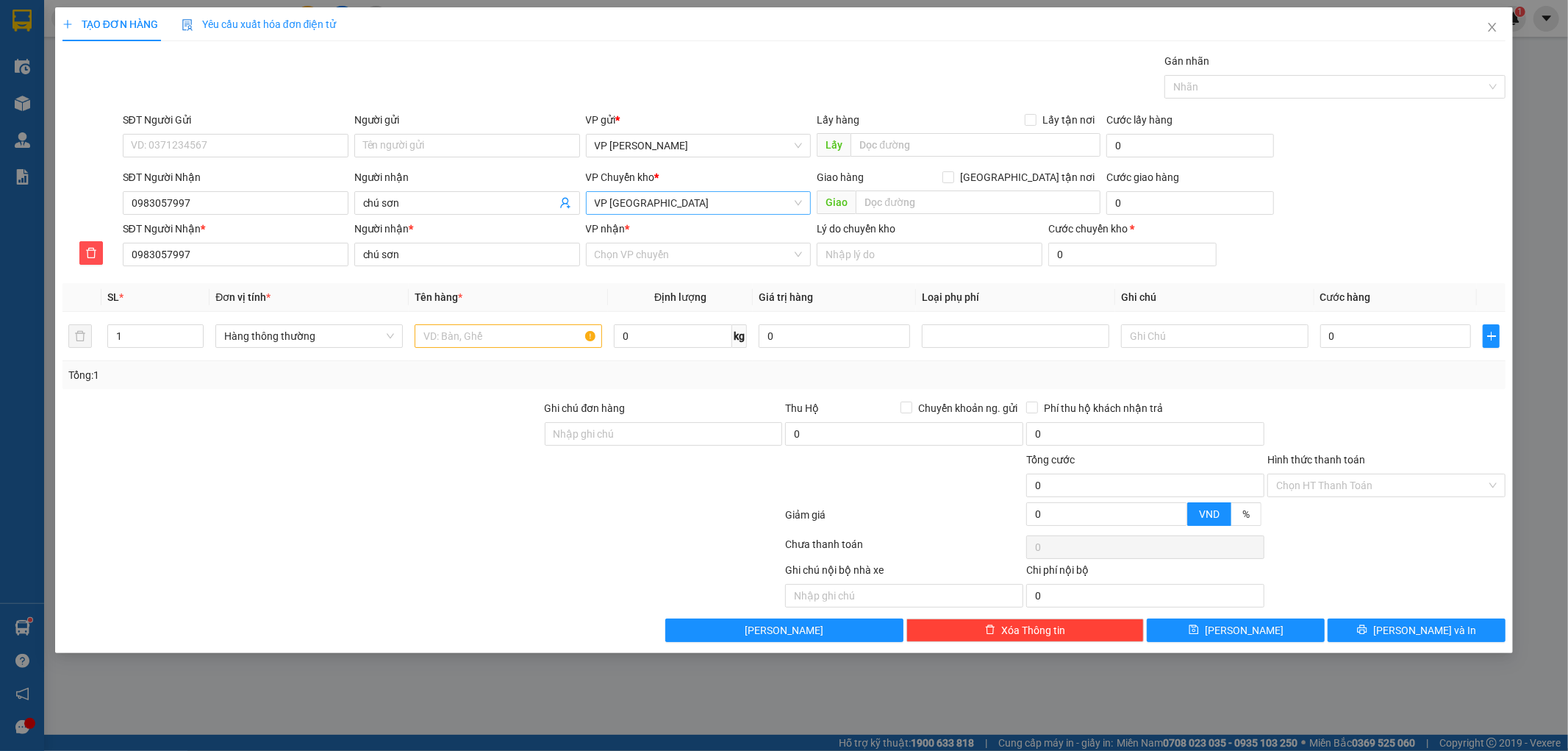
click at [626, 197] on span "VP [GEOGRAPHIC_DATA]" at bounding box center [698, 202] width 208 height 22
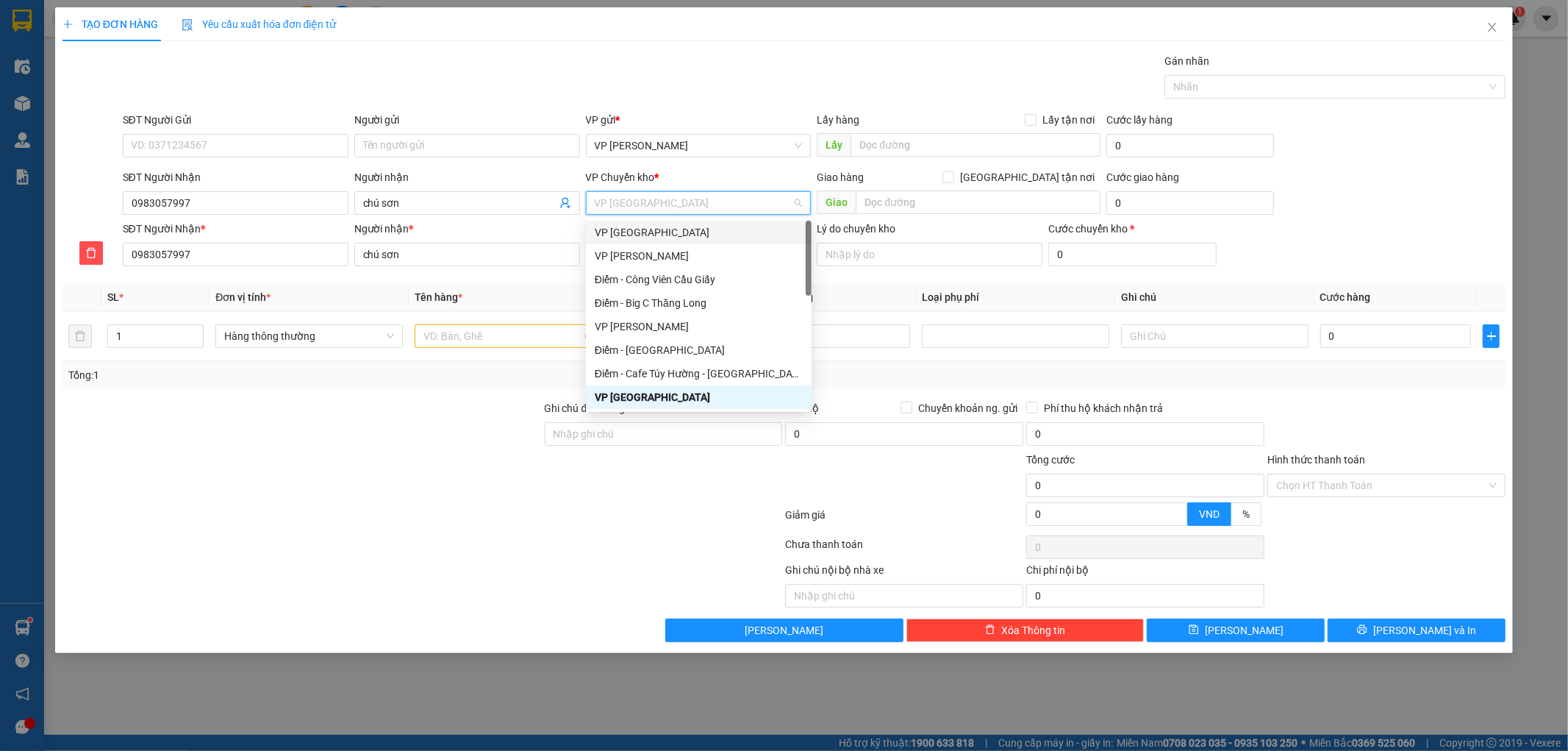
click at [613, 232] on div "VP [GEOGRAPHIC_DATA]" at bounding box center [698, 232] width 208 height 16
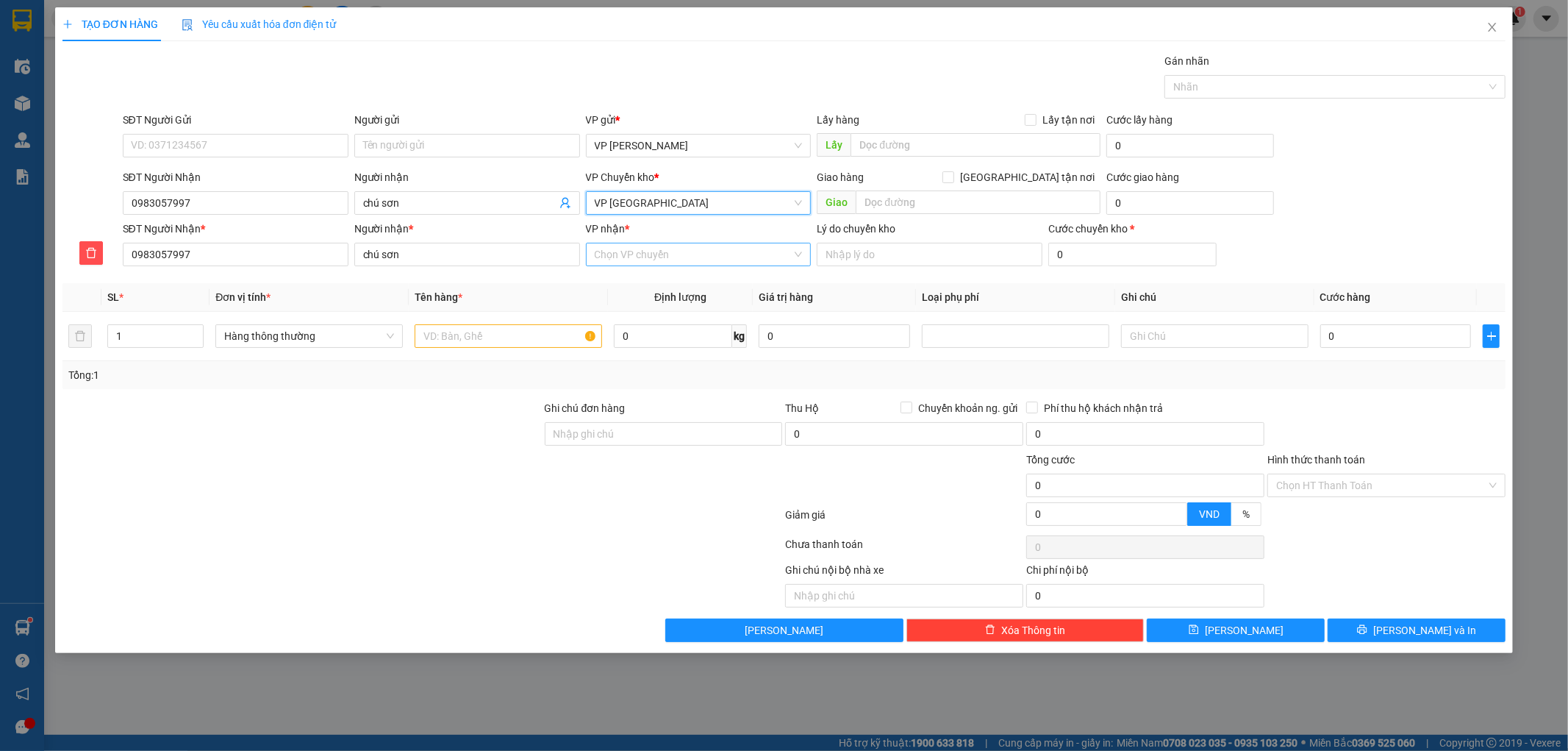
click at [638, 260] on input "VP nhận *" at bounding box center [693, 254] width 197 height 22
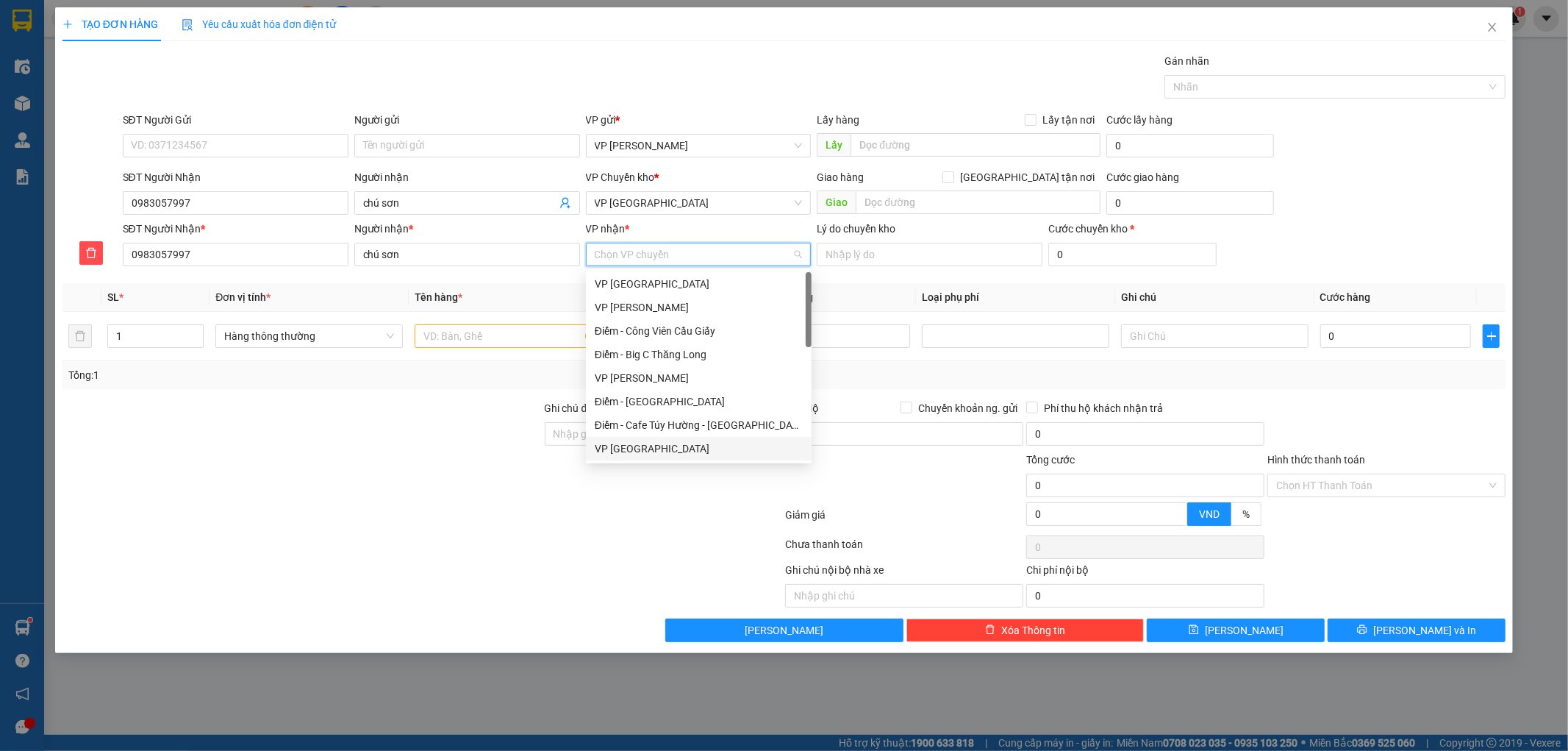
click at [636, 446] on div "VP [GEOGRAPHIC_DATA]" at bounding box center [698, 448] width 208 height 16
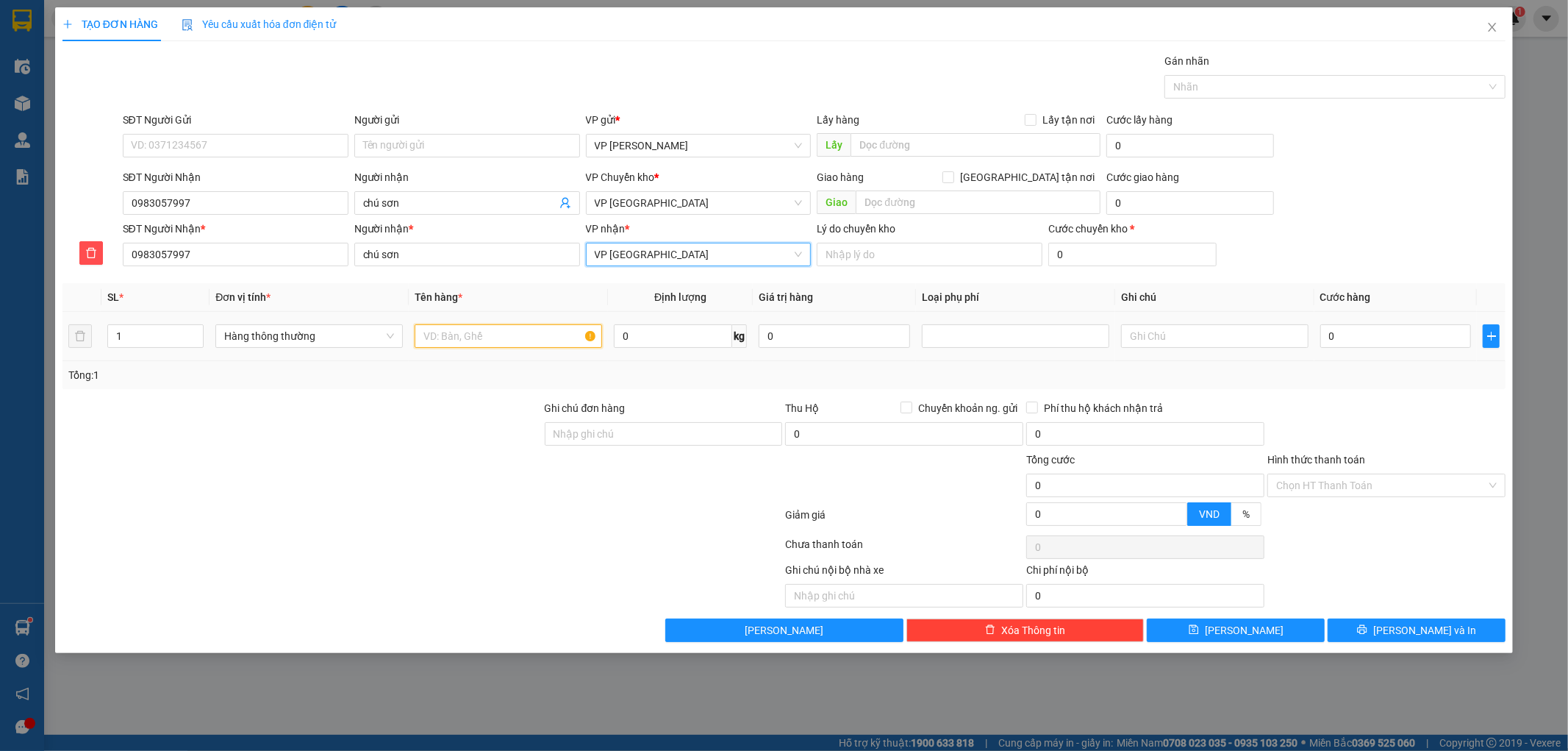
click at [522, 339] on input "text" at bounding box center [508, 336] width 188 height 23
click at [1385, 340] on input "0" at bounding box center [1395, 336] width 151 height 23
click at [1392, 364] on div "Tổng: 1" at bounding box center [784, 375] width 1444 height 28
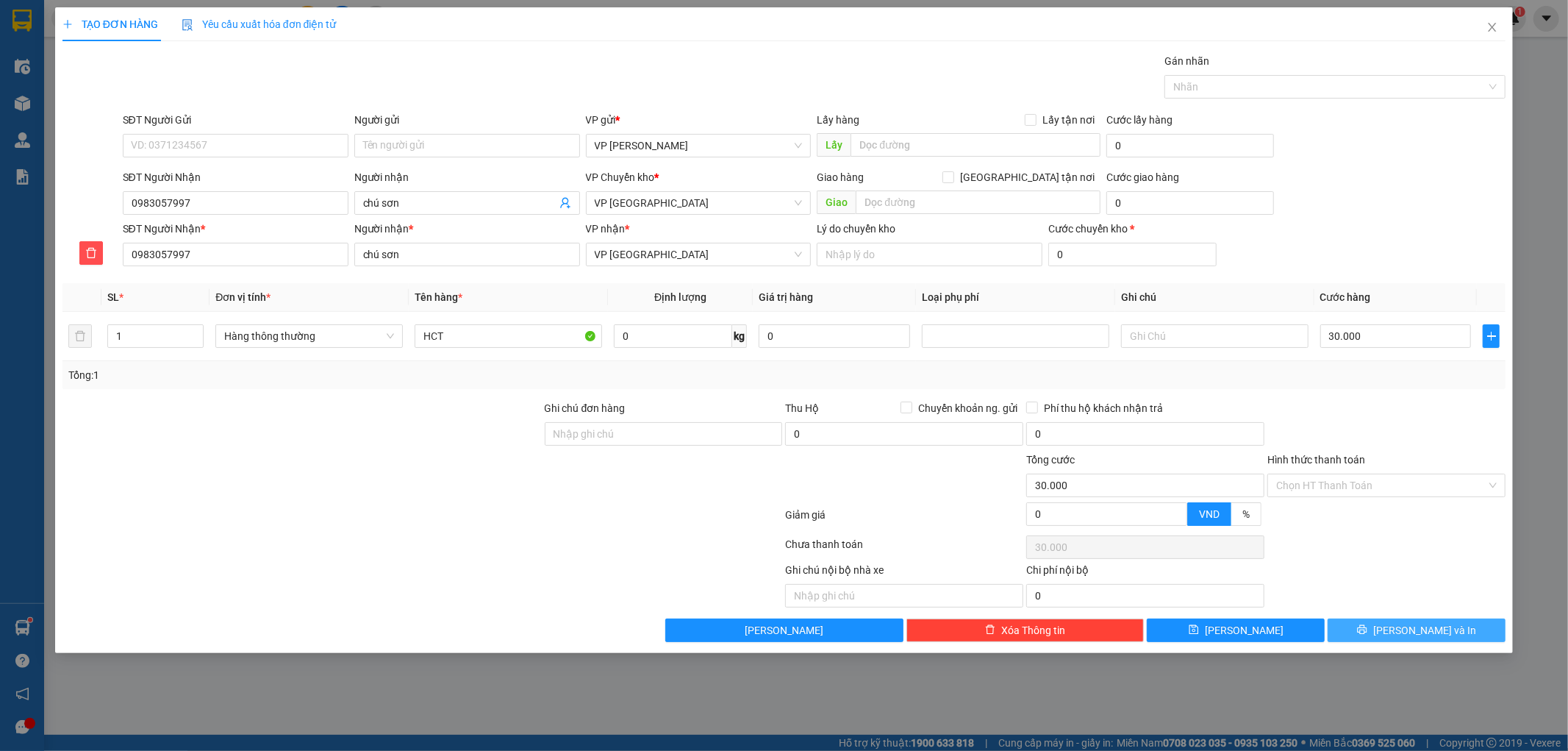
click at [1399, 621] on button "[PERSON_NAME] và In" at bounding box center [1416, 630] width 178 height 23
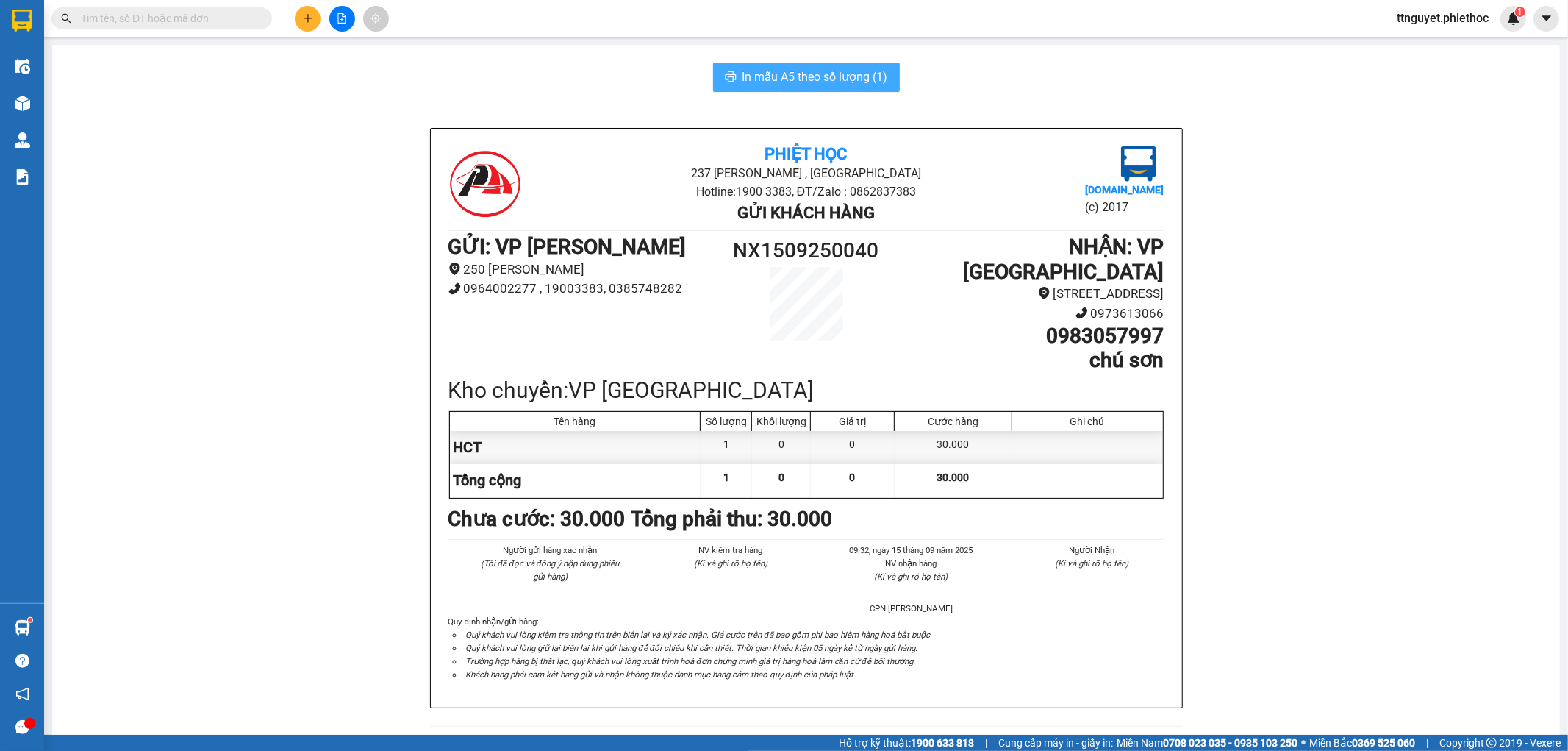
click at [823, 69] on span "In mẫu A5 theo số lượng (1)" at bounding box center [815, 77] width 146 height 19
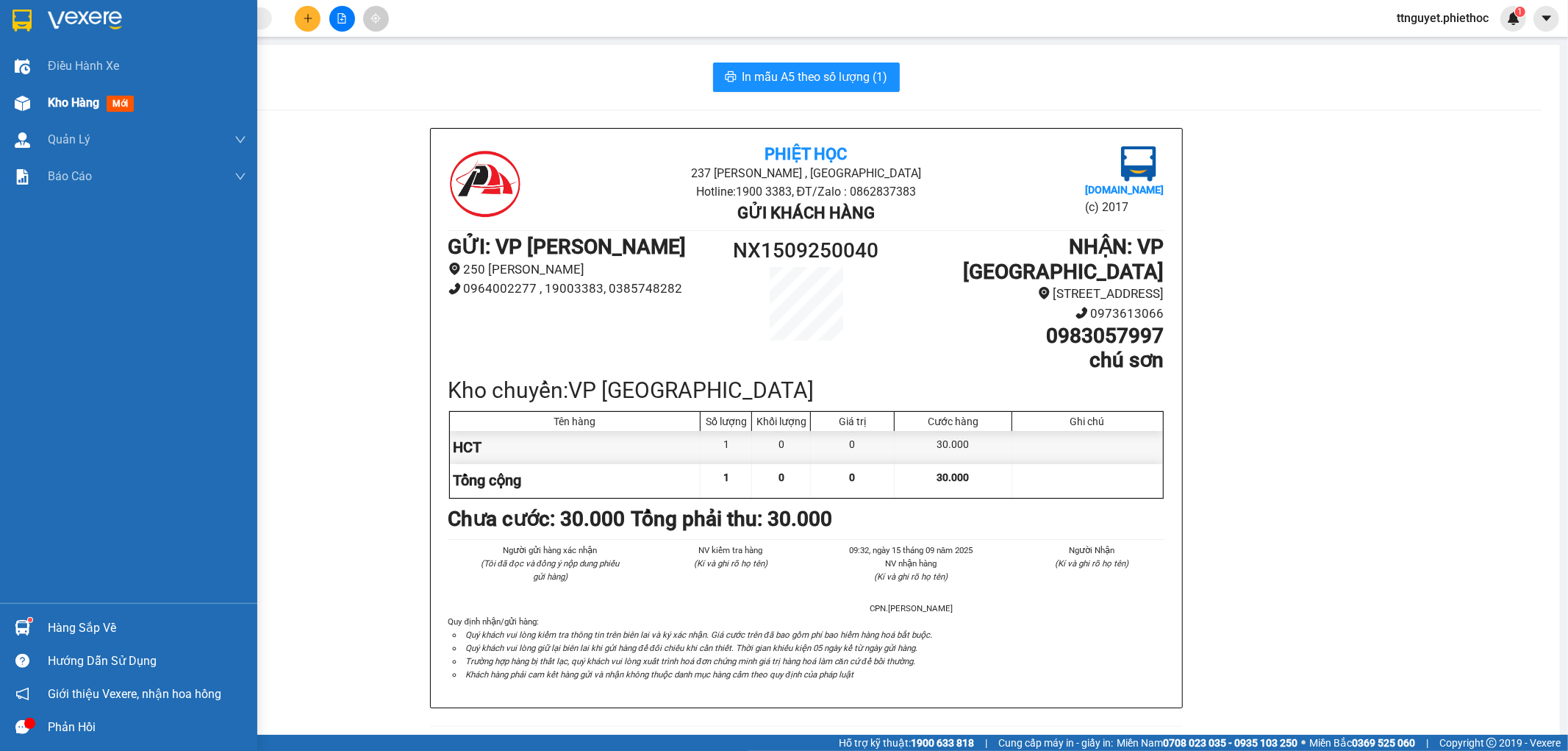
click at [23, 98] on img at bounding box center [23, 103] width 15 height 15
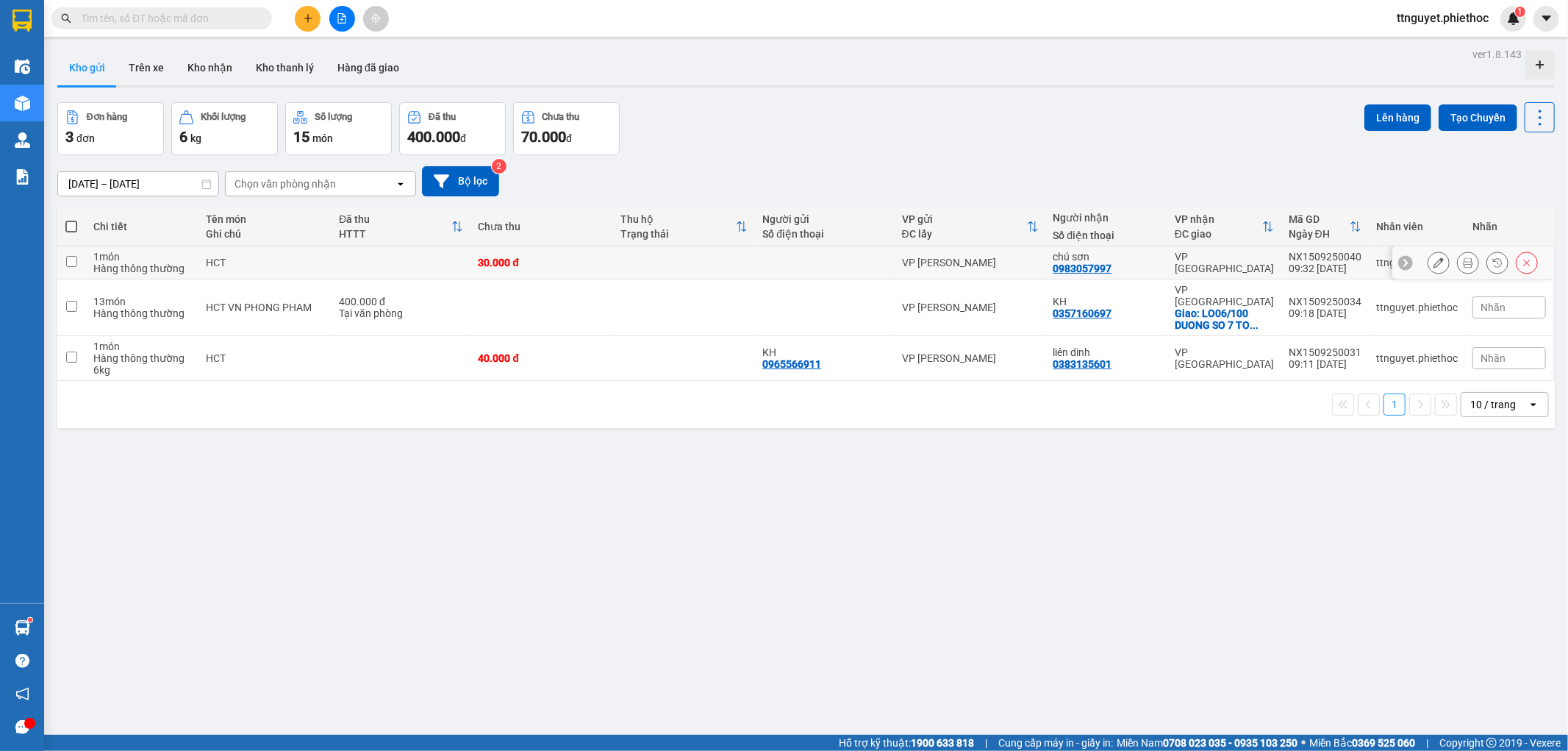
click at [1434, 259] on icon at bounding box center [1438, 262] width 10 height 10
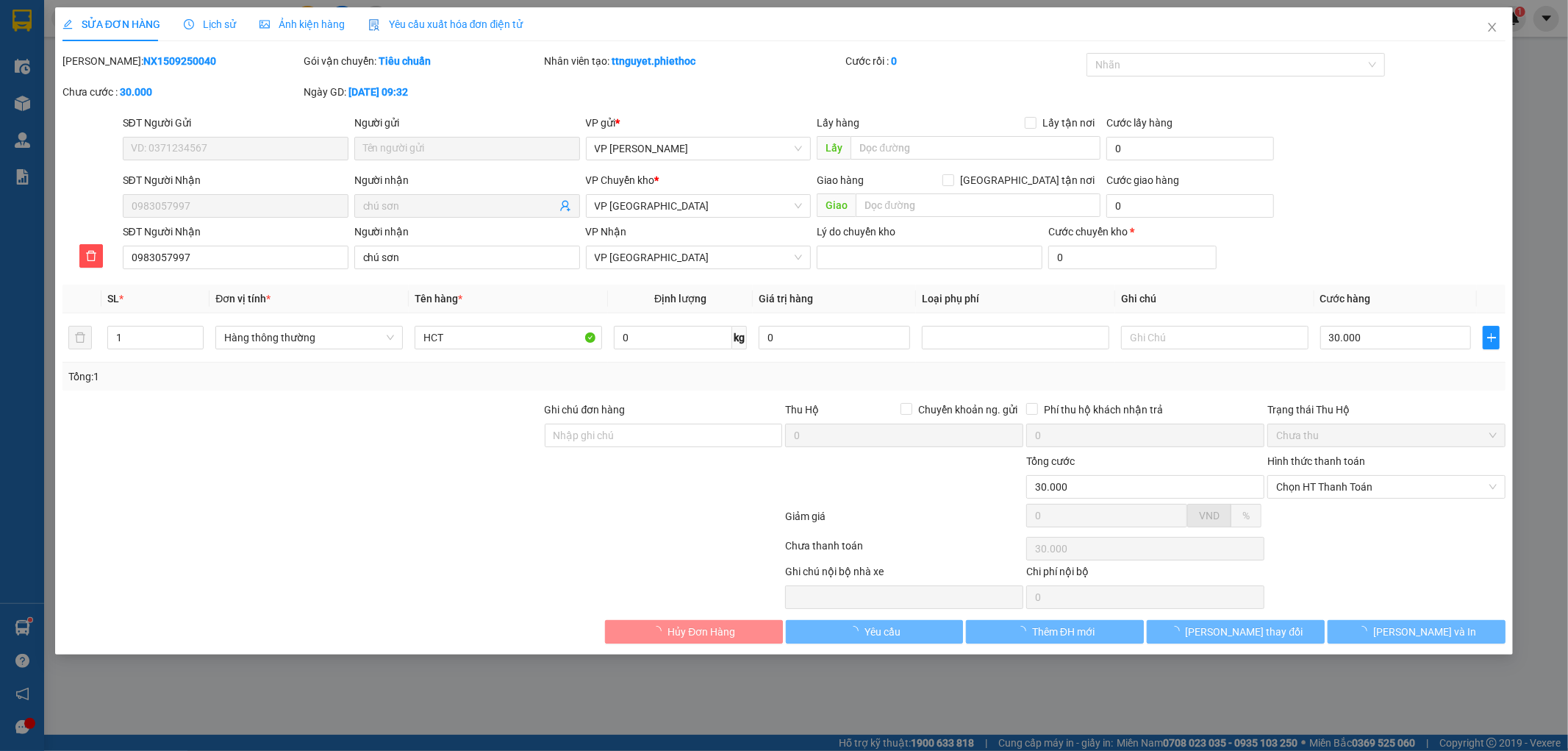
click at [1328, 441] on span "Chưa thu" at bounding box center [1386, 434] width 221 height 22
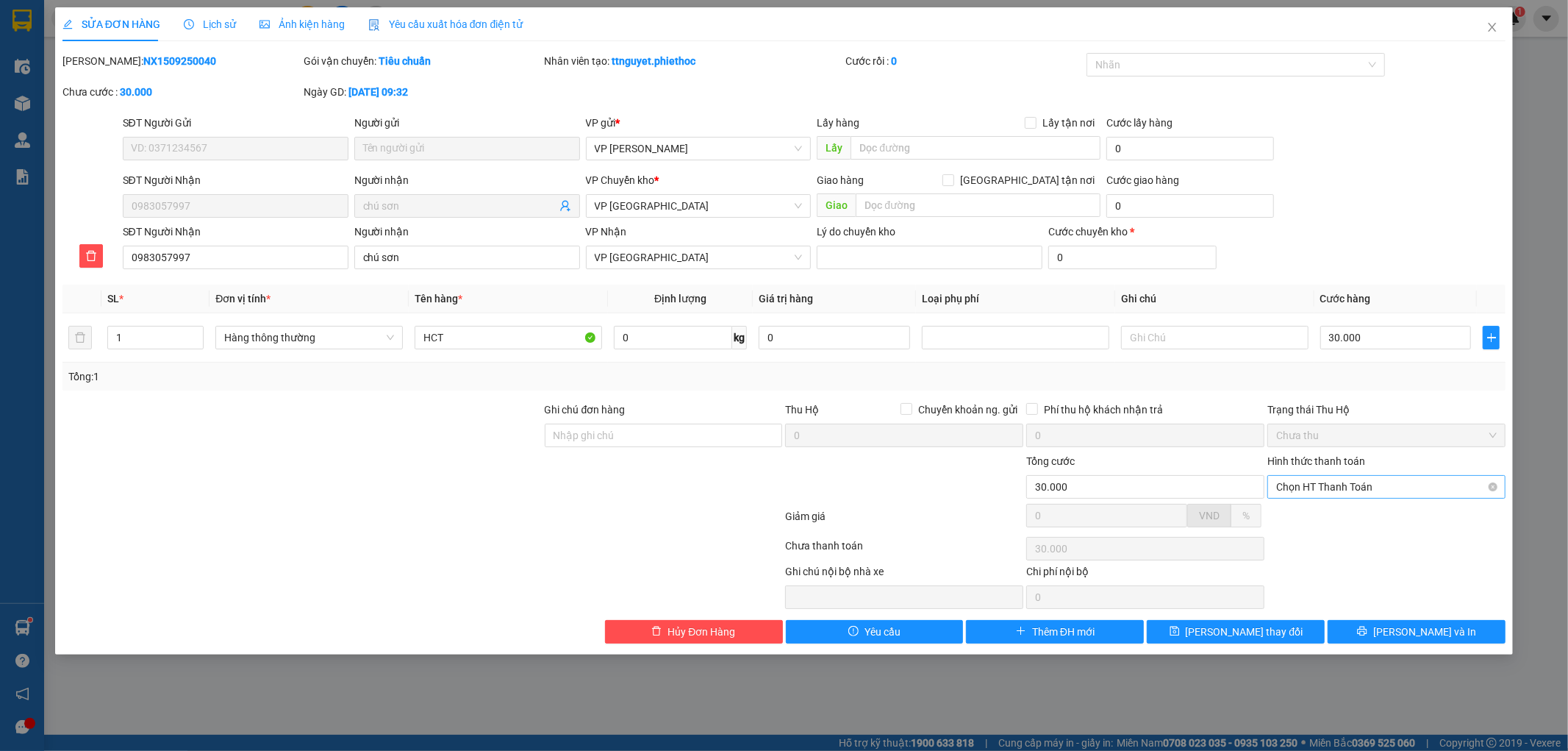
click at [1320, 481] on span "Chọn HT Thanh Toán" at bounding box center [1386, 486] width 221 height 22
click at [1310, 512] on div "Tại văn phòng" at bounding box center [1387, 516] width 221 height 16
click at [1215, 629] on span "[PERSON_NAME] thay đổi" at bounding box center [1244, 632] width 117 height 16
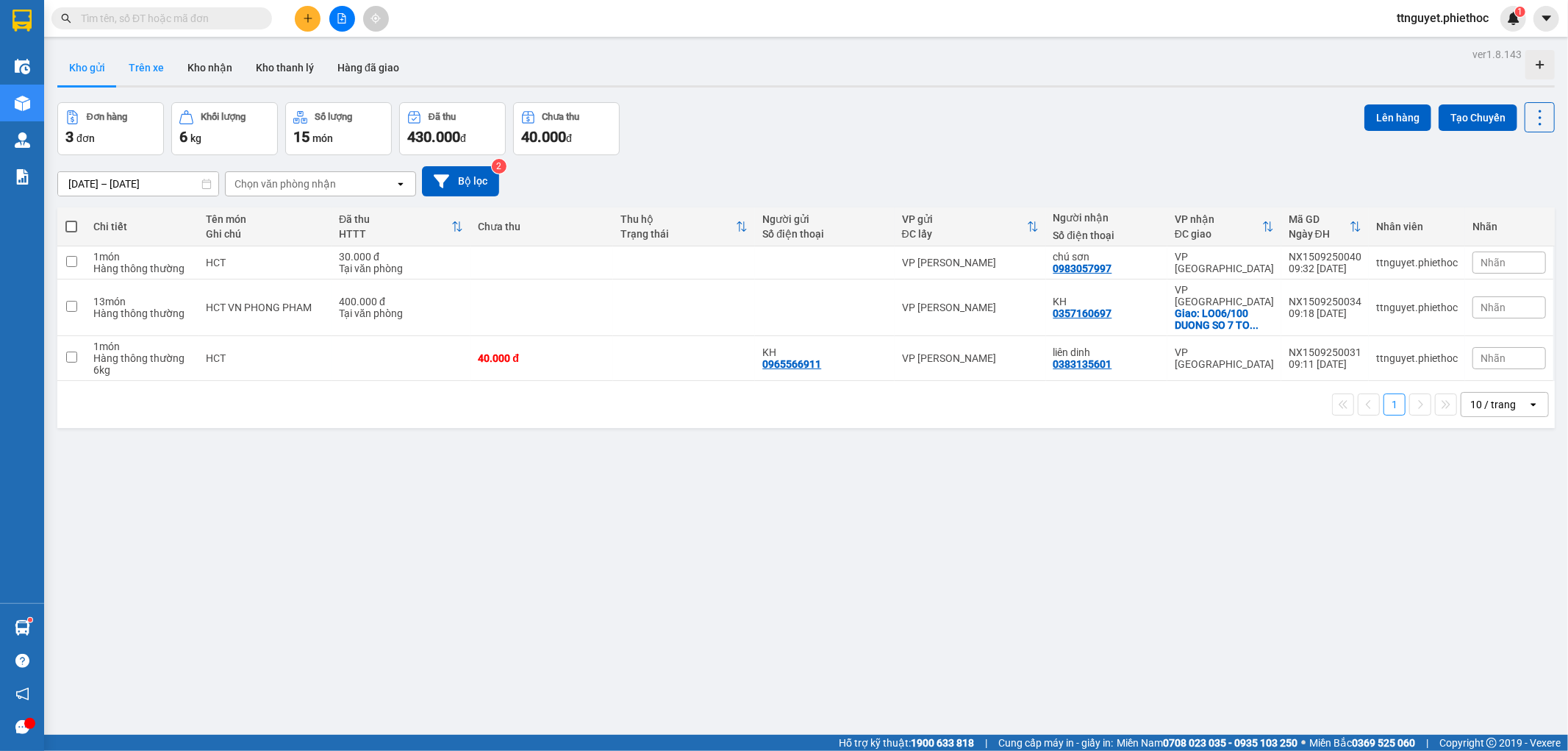
click at [150, 71] on button "Trên xe" at bounding box center [146, 68] width 59 height 36
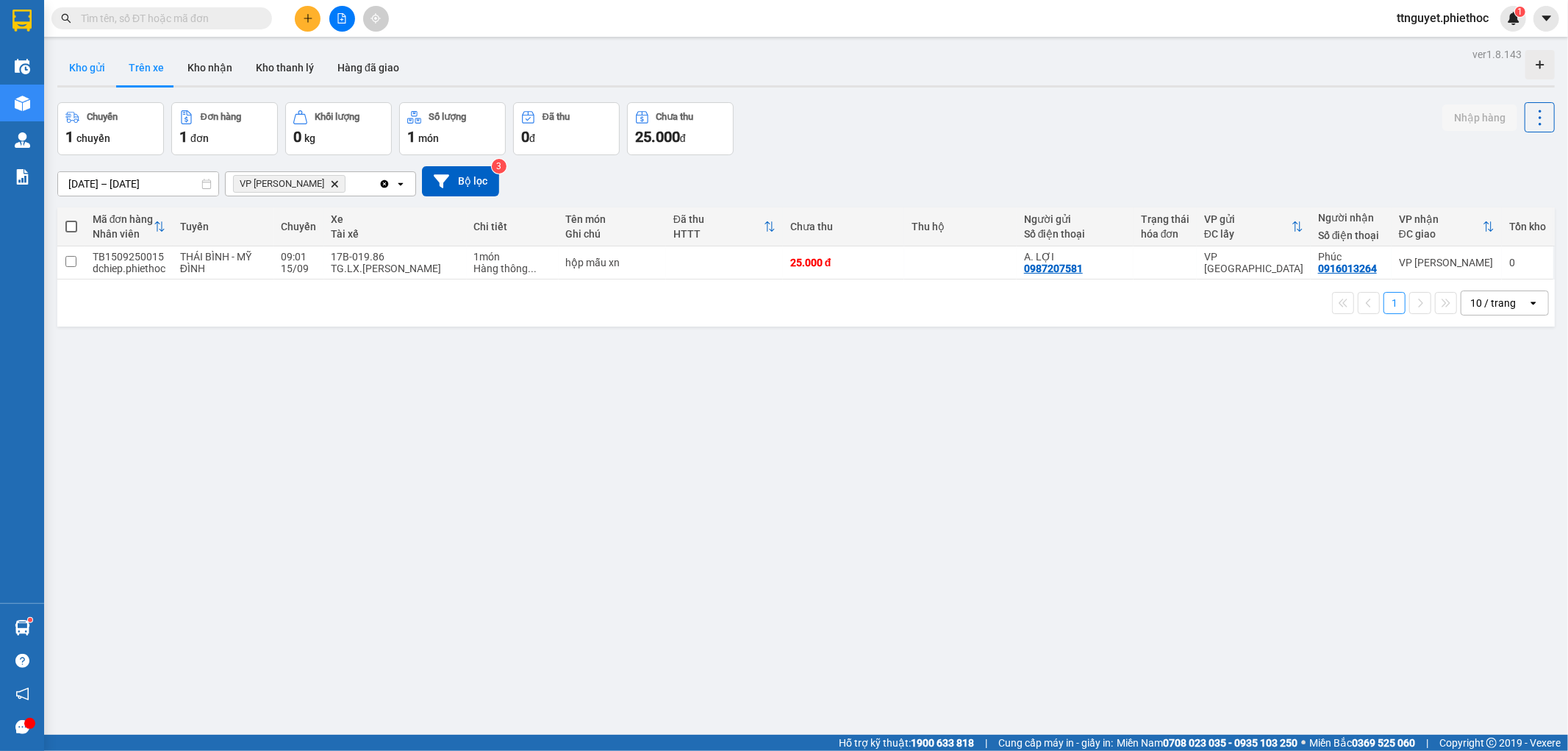
click at [86, 56] on button "Kho gửi" at bounding box center [86, 68] width 59 height 36
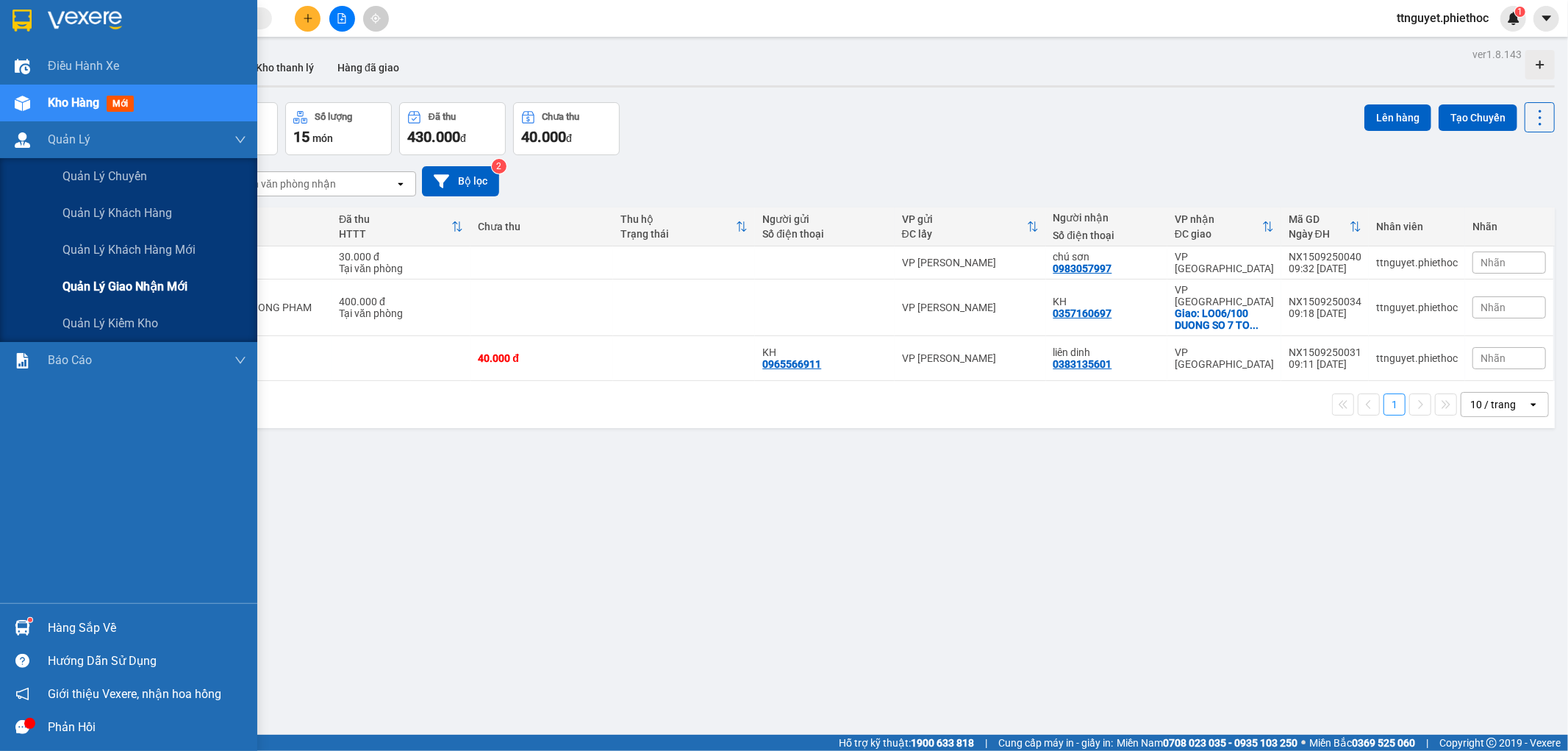
click at [71, 288] on span "Quản lý giao nhận mới" at bounding box center [125, 287] width 125 height 19
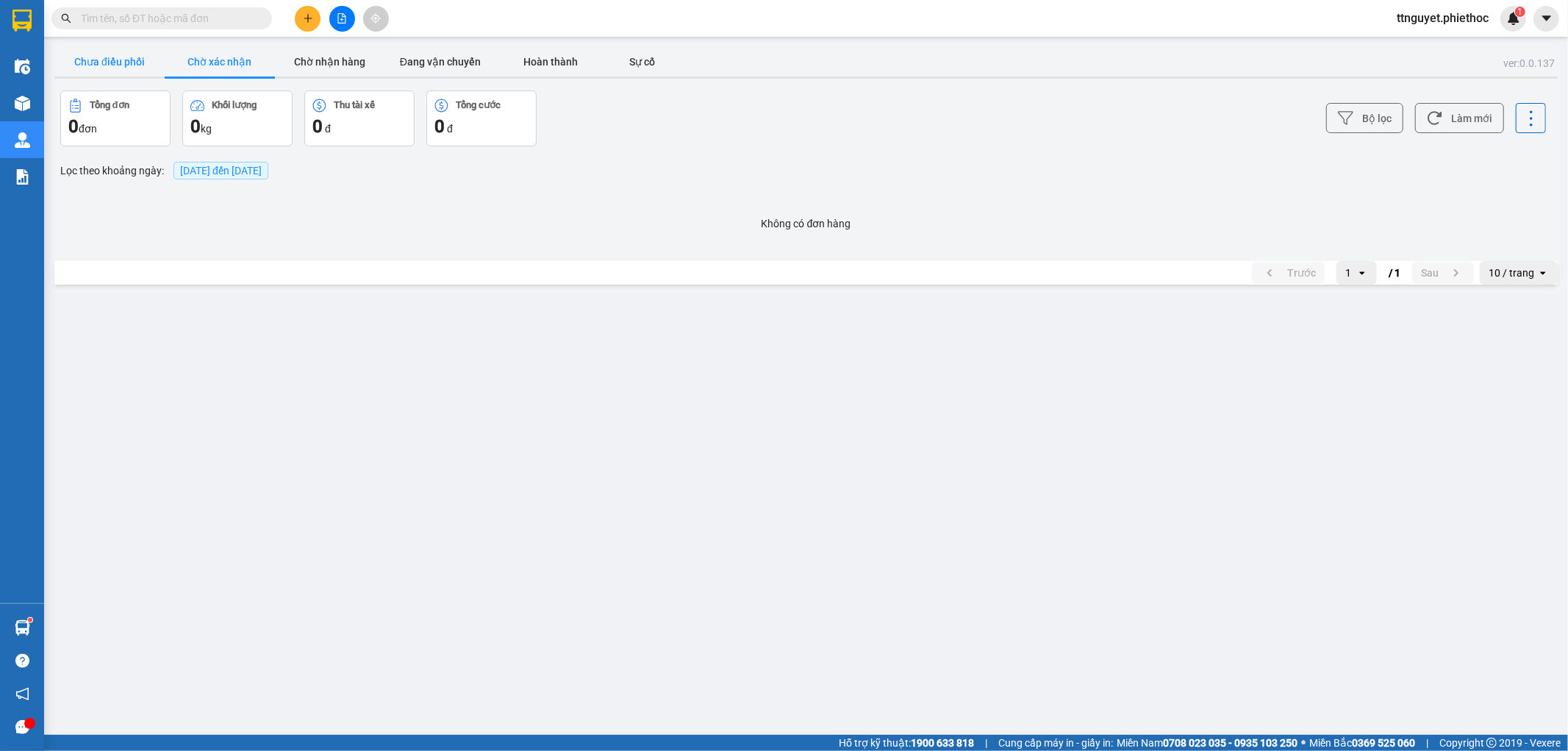
click at [110, 67] on button "Chưa điều phối" at bounding box center [109, 61] width 110 height 29
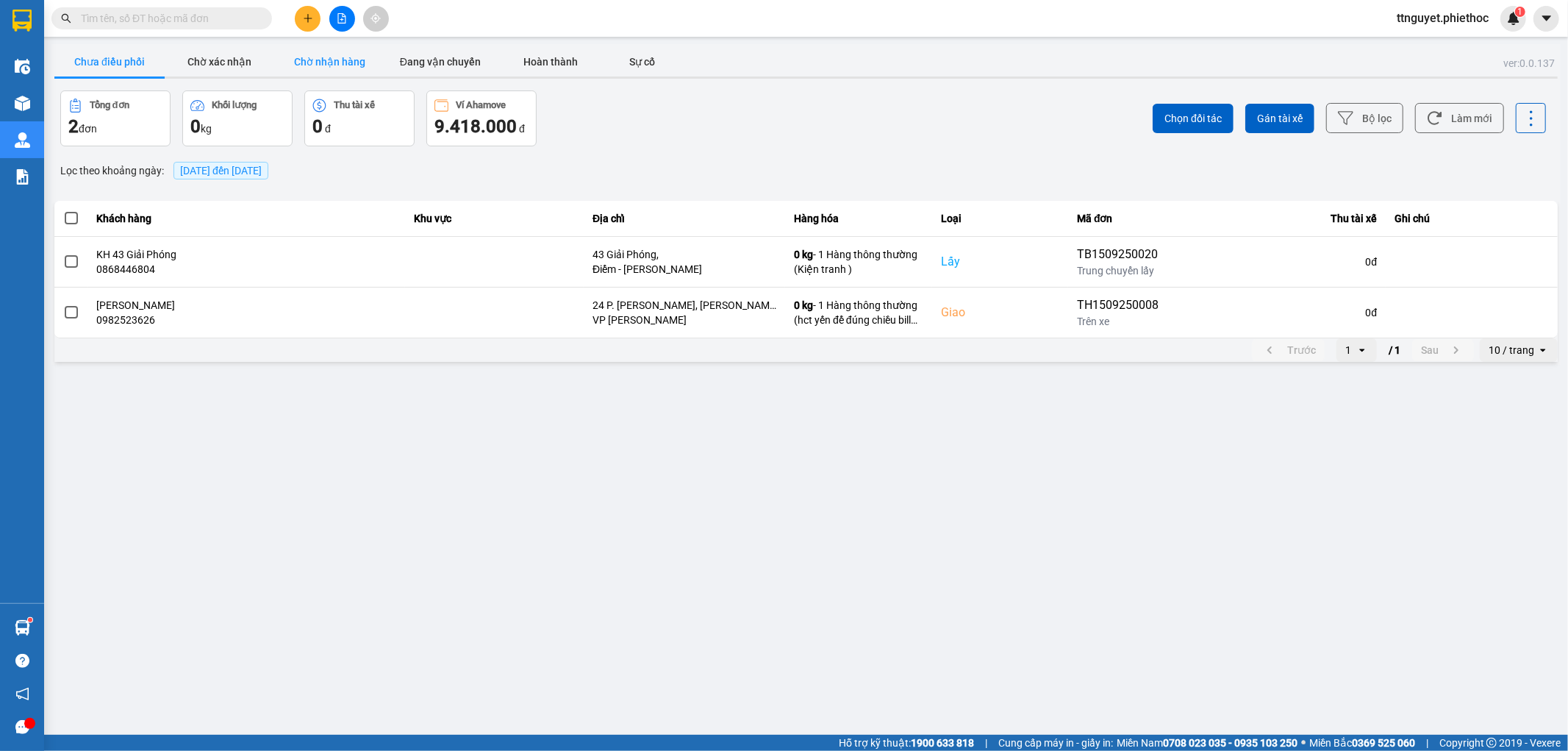
click at [319, 61] on button "Chờ nhận hàng" at bounding box center [330, 61] width 110 height 29
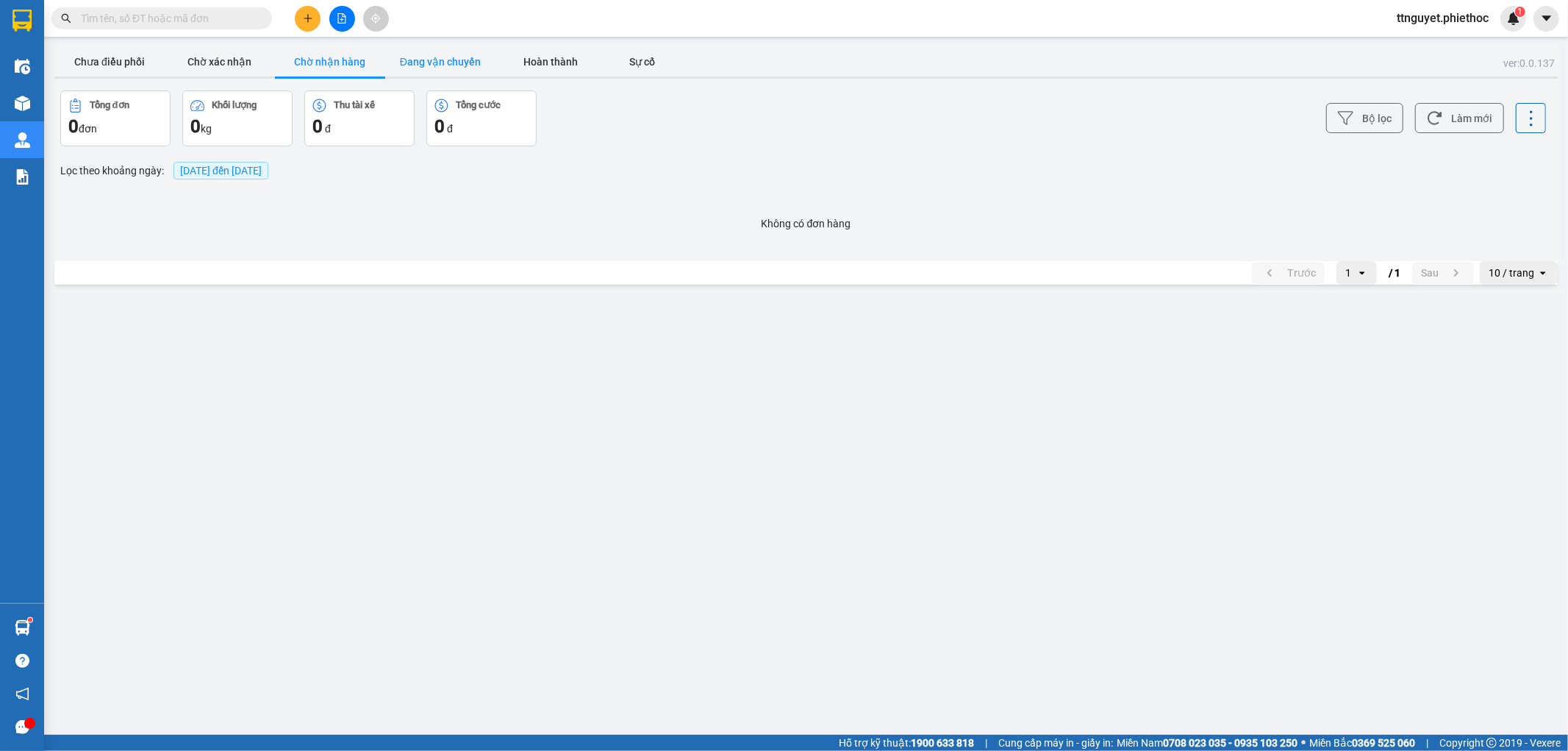
click at [429, 56] on button "Đang vận chuyển" at bounding box center [440, 61] width 110 height 29
click at [104, 63] on button "Chưa điều phối" at bounding box center [109, 61] width 110 height 29
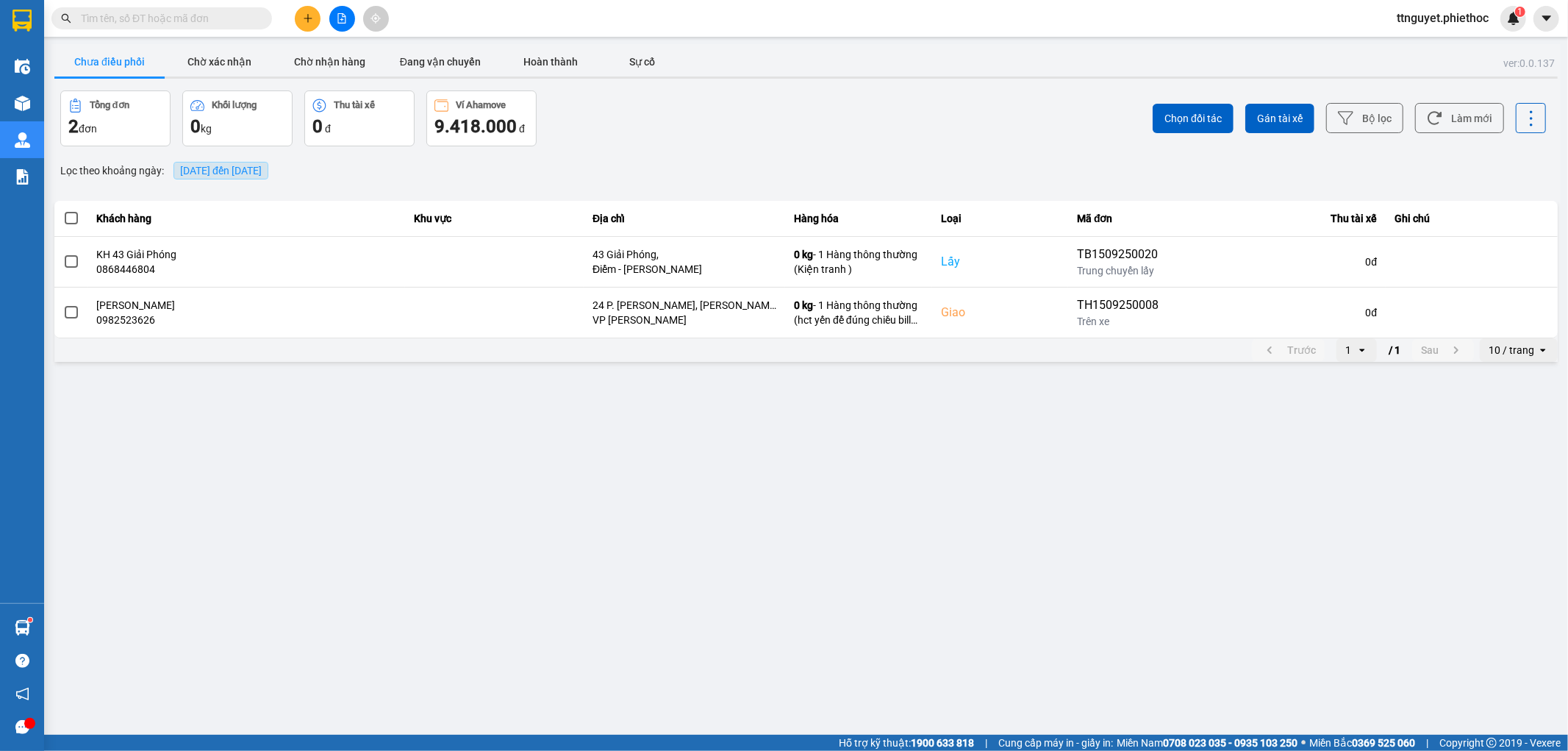
click at [223, 164] on span "[DATE] đến [DATE]" at bounding box center [221, 170] width 82 height 12
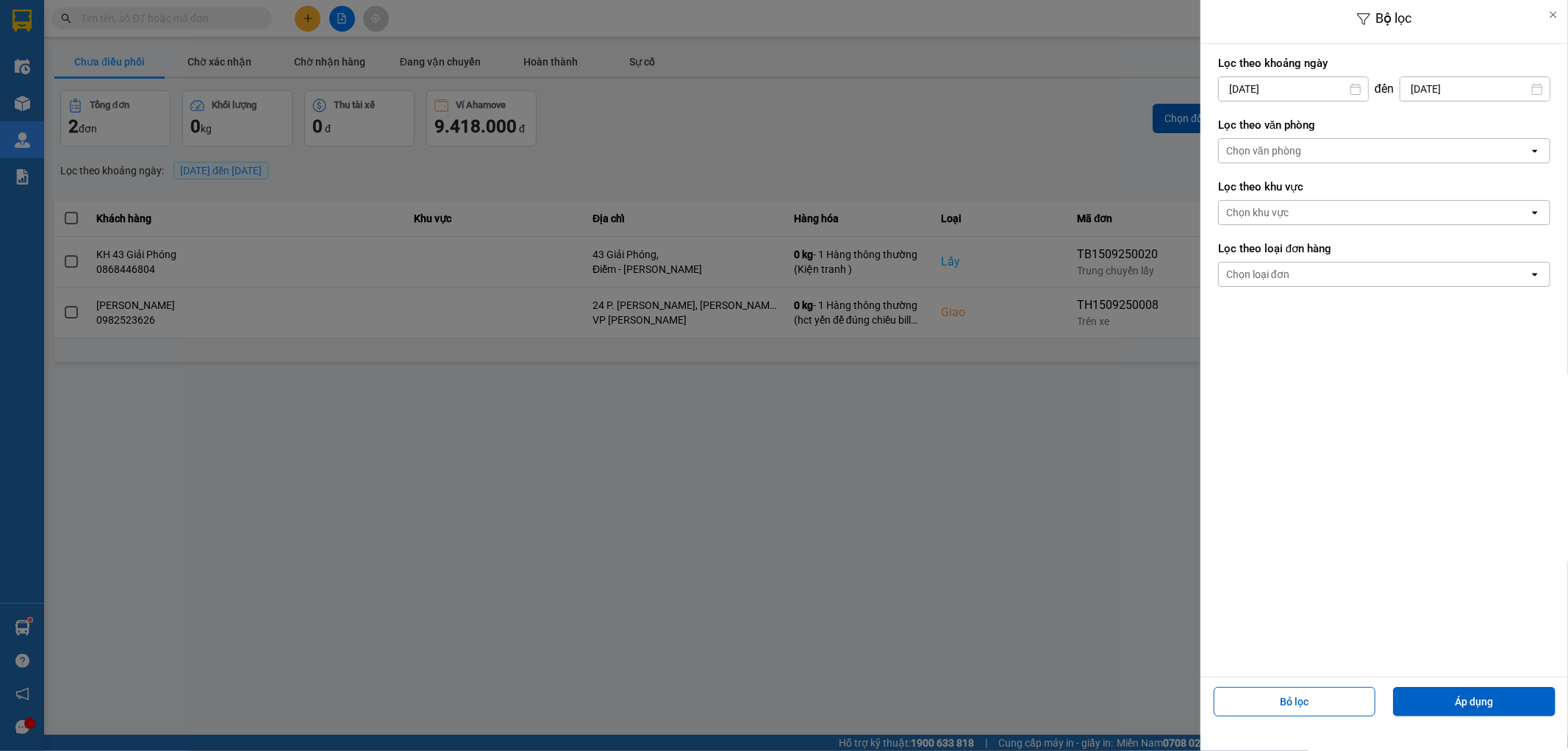
click at [1265, 86] on input "[DATE]" at bounding box center [1293, 88] width 149 height 23
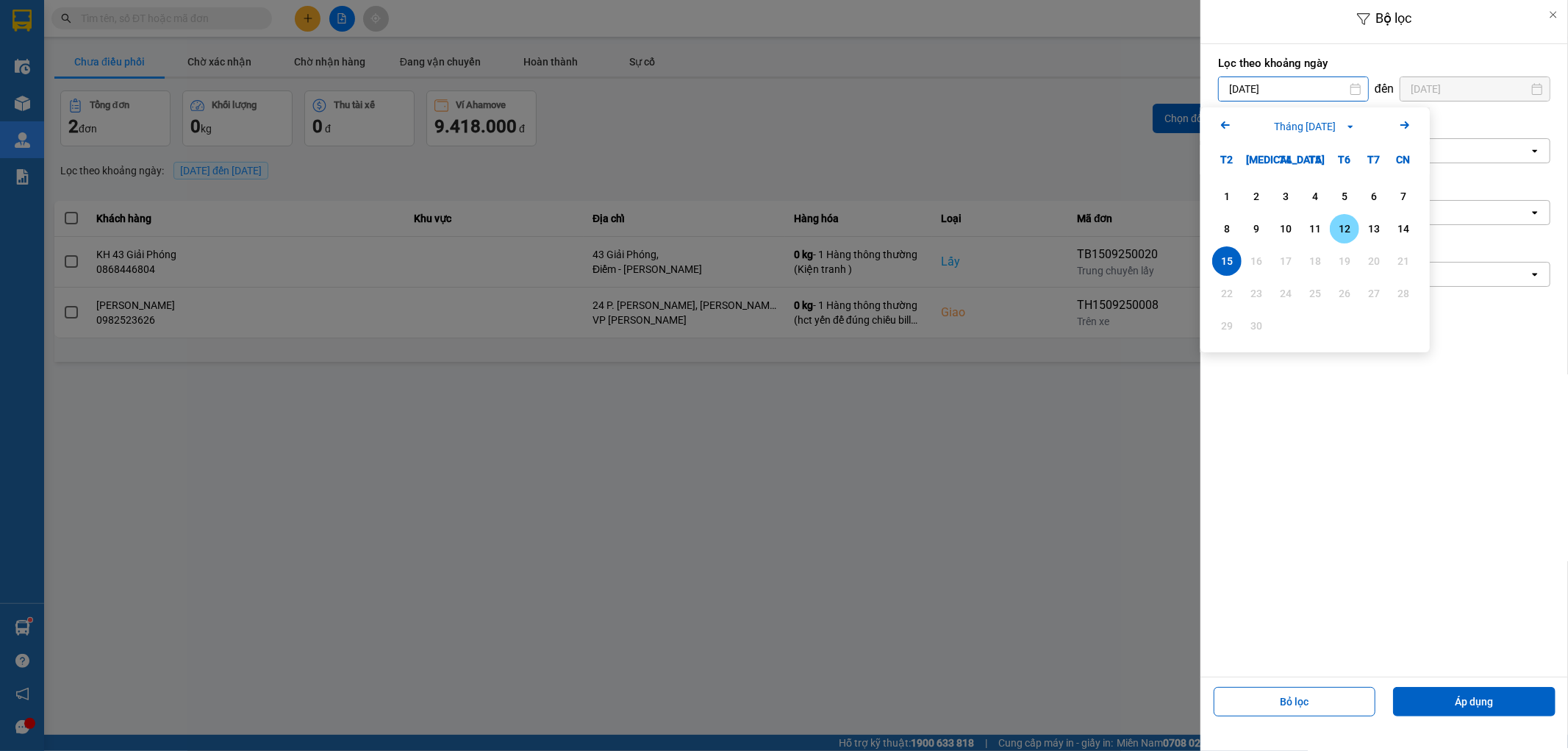
click at [1342, 226] on div "12" at bounding box center [1344, 228] width 21 height 18
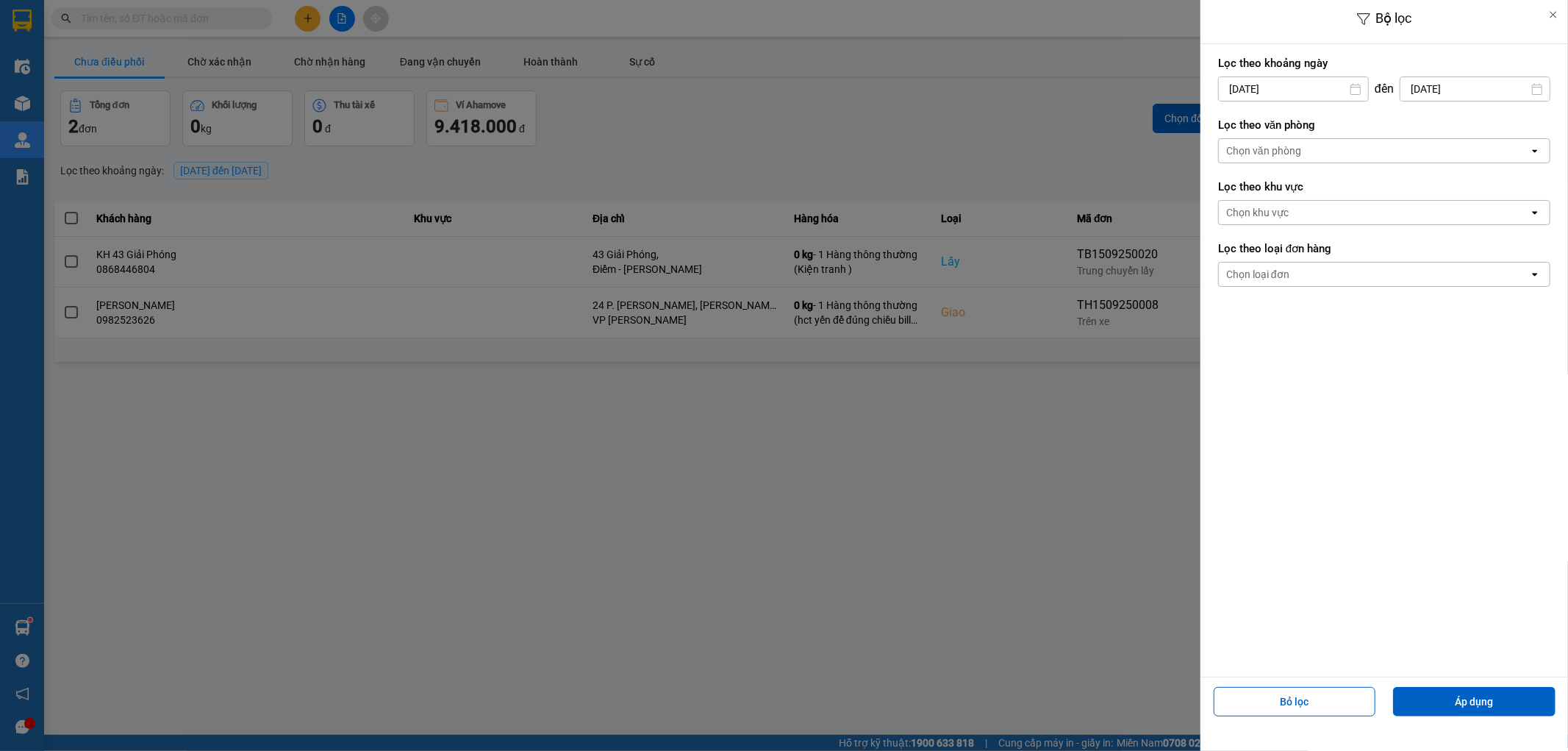
click at [1444, 86] on input "[DATE]" at bounding box center [1475, 88] width 149 height 23
click at [1479, 228] on div "12" at bounding box center [1483, 228] width 21 height 18
click at [1436, 701] on button "Áp dụng" at bounding box center [1474, 701] width 163 height 29
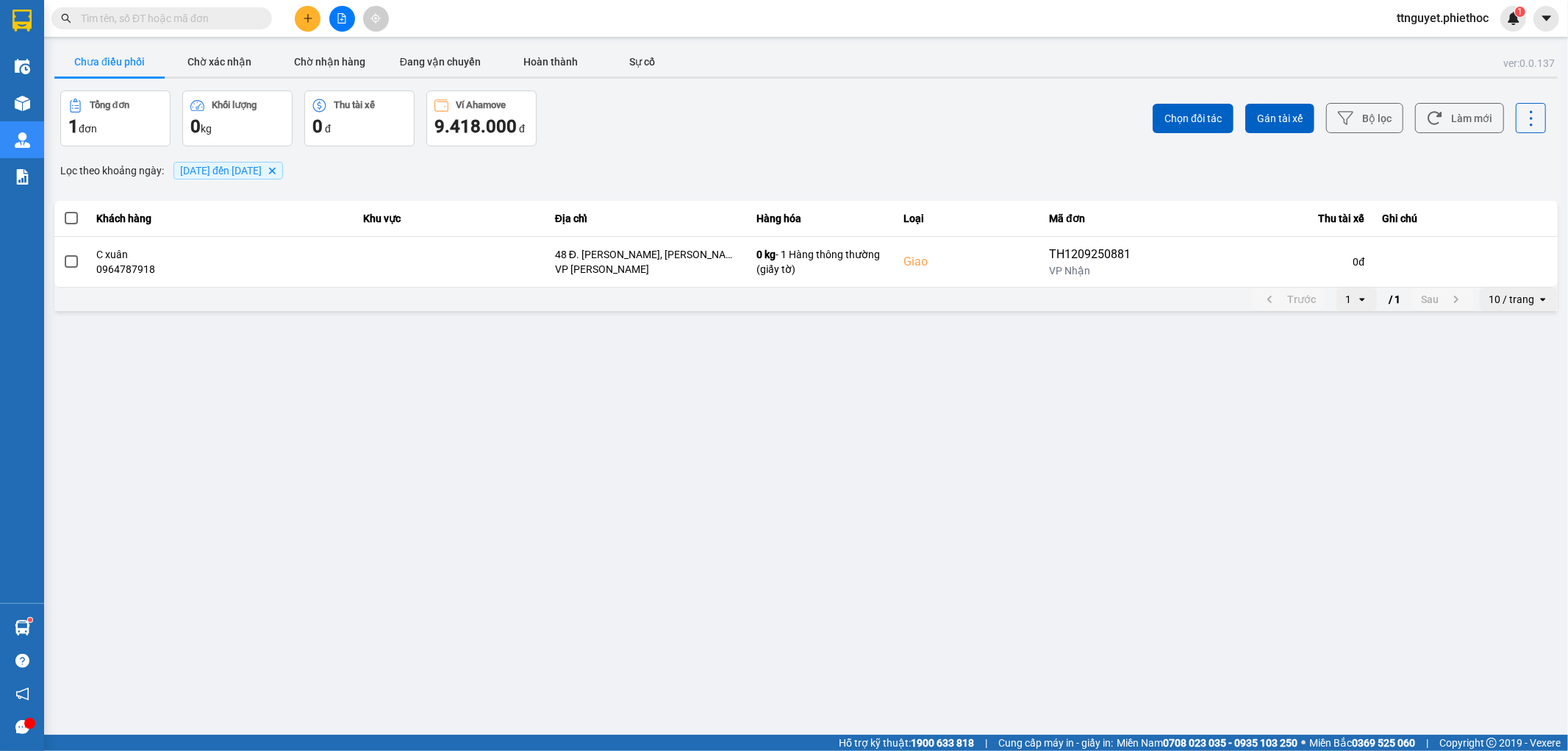
click at [63, 214] on label at bounding box center [70, 218] width 16 height 16
click at [63, 211] on input "checkbox" at bounding box center [63, 211] width 0 height 0
click at [1182, 113] on span "Chọn đối tác" at bounding box center [1192, 118] width 57 height 15
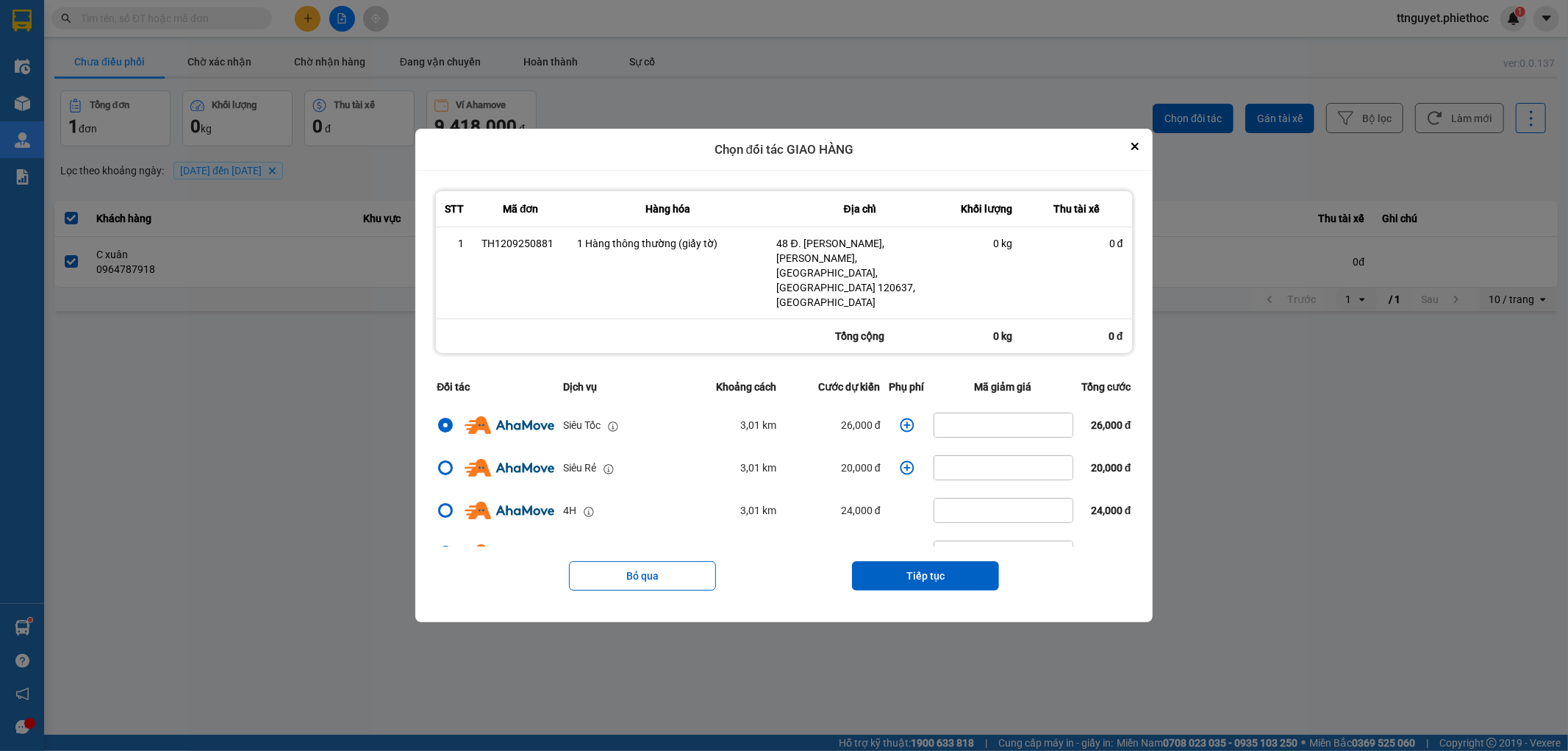
click at [901, 418] on icon "dialog" at bounding box center [907, 425] width 14 height 14
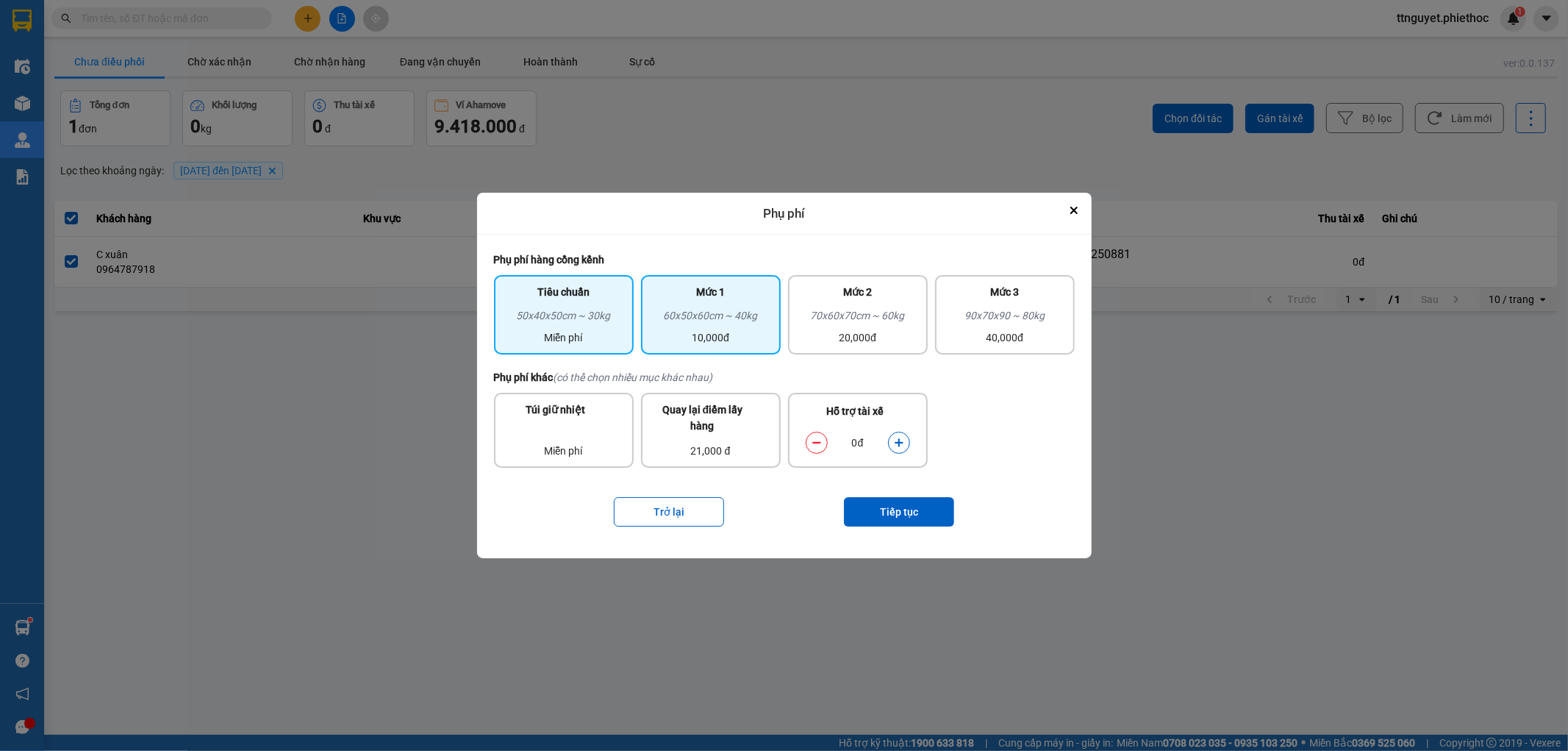
click at [702, 314] on div "60x50x60cm ~ 40kg" at bounding box center [711, 318] width 122 height 22
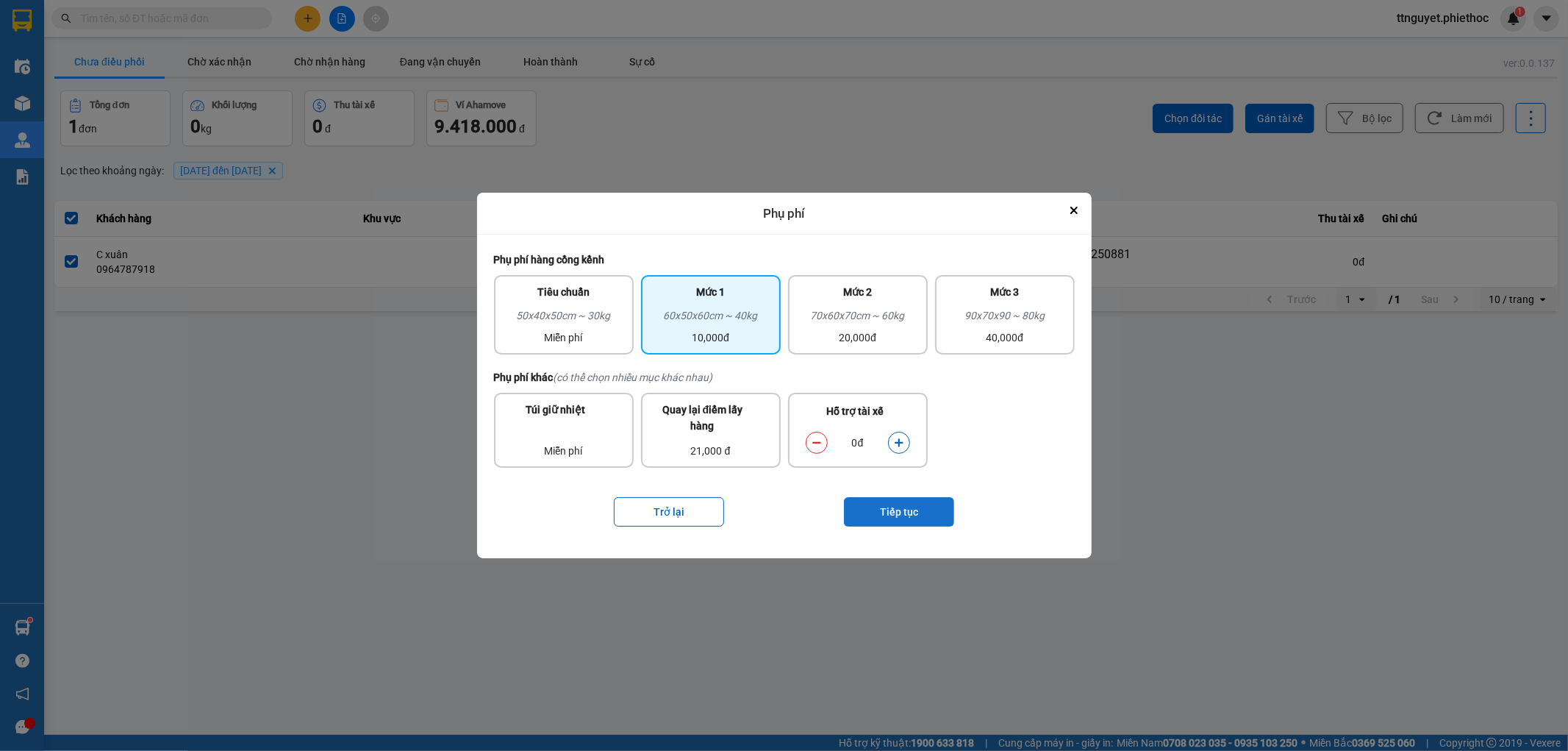
click at [891, 498] on button "Tiếp tục" at bounding box center [898, 511] width 110 height 29
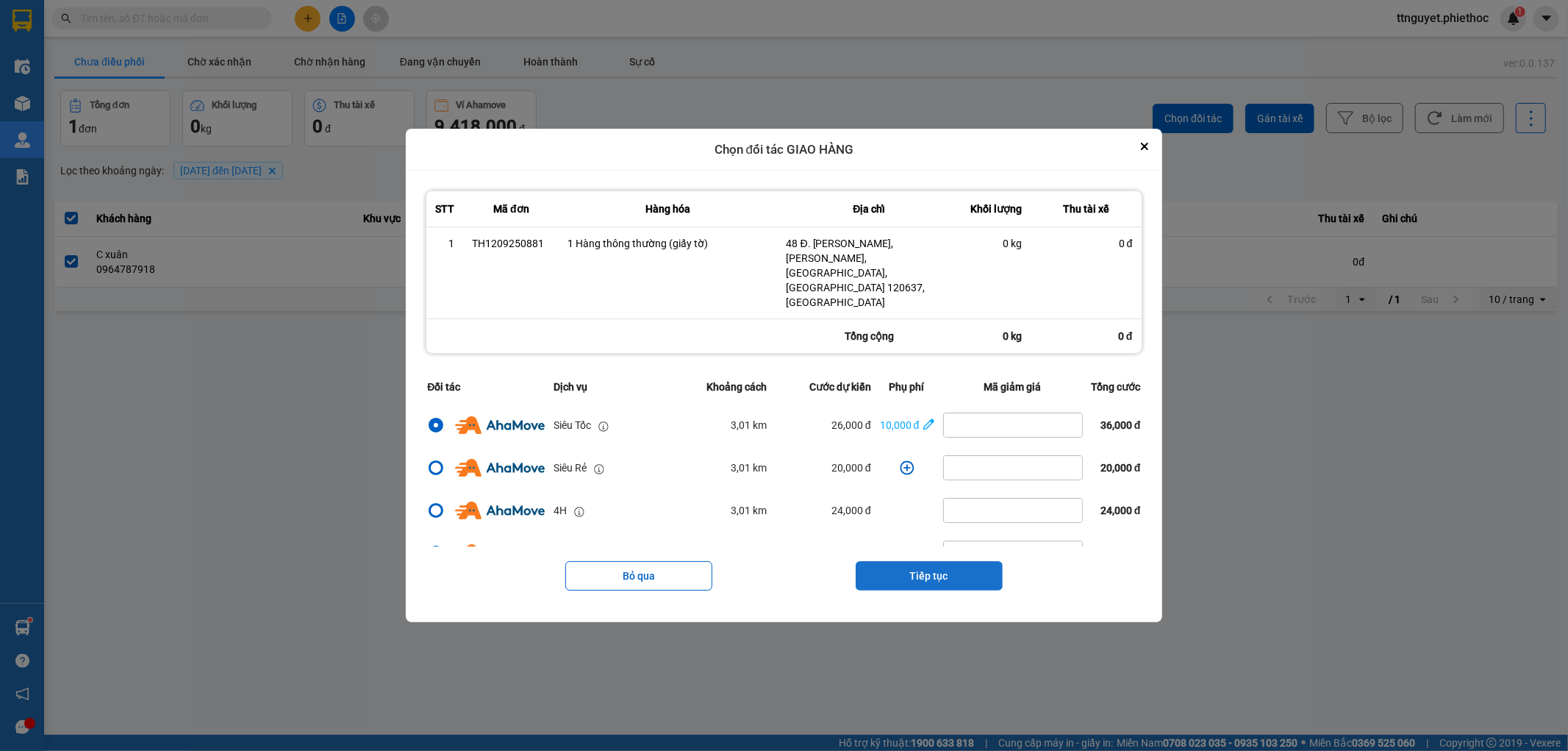
click at [915, 567] on button "Tiếp tục" at bounding box center [929, 575] width 147 height 29
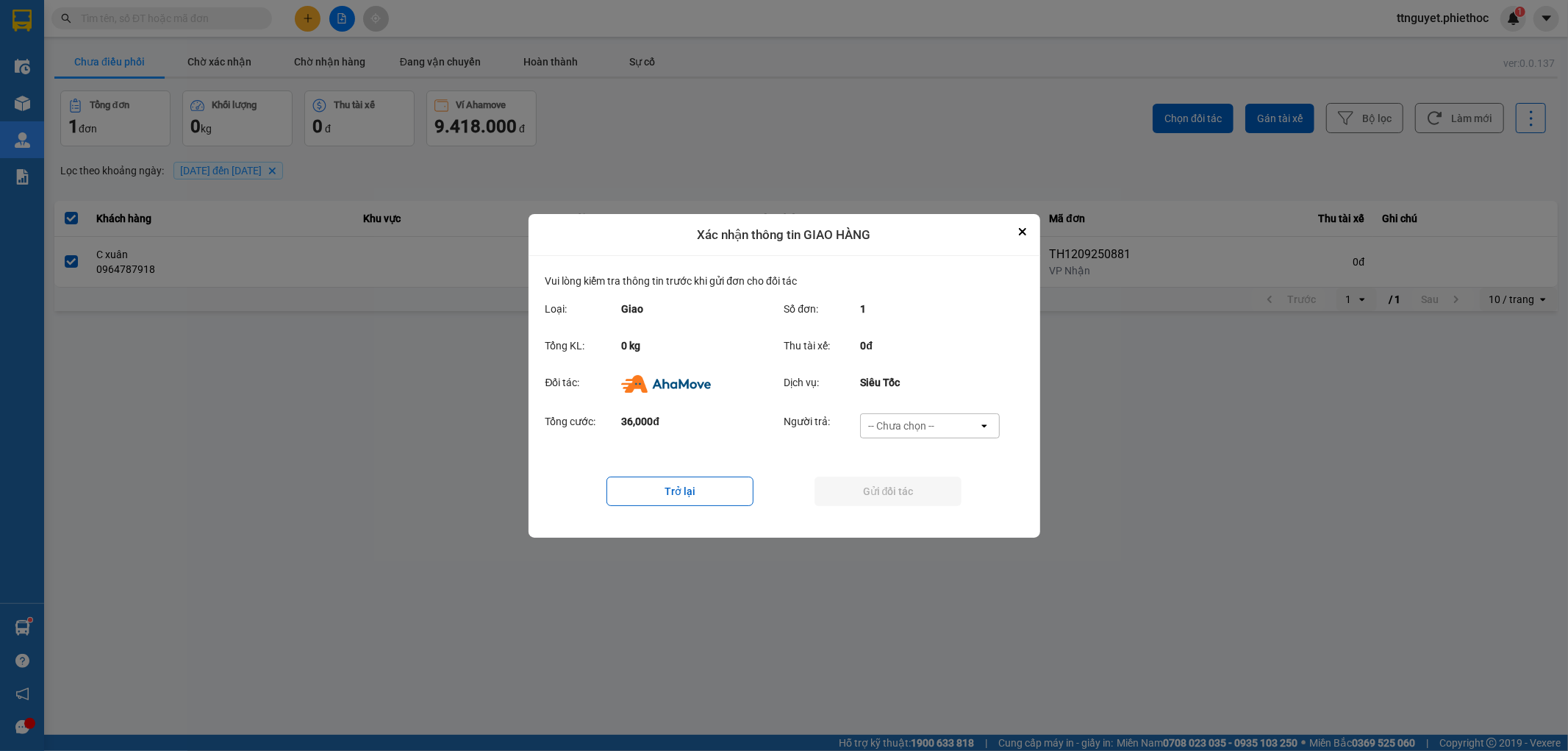
click at [927, 428] on div "-- Chưa chọn --" at bounding box center [901, 426] width 66 height 15
click at [894, 508] on span "Ví Ahamove" at bounding box center [901, 509] width 59 height 15
click at [892, 490] on button "Gửi đối tác" at bounding box center [888, 491] width 147 height 29
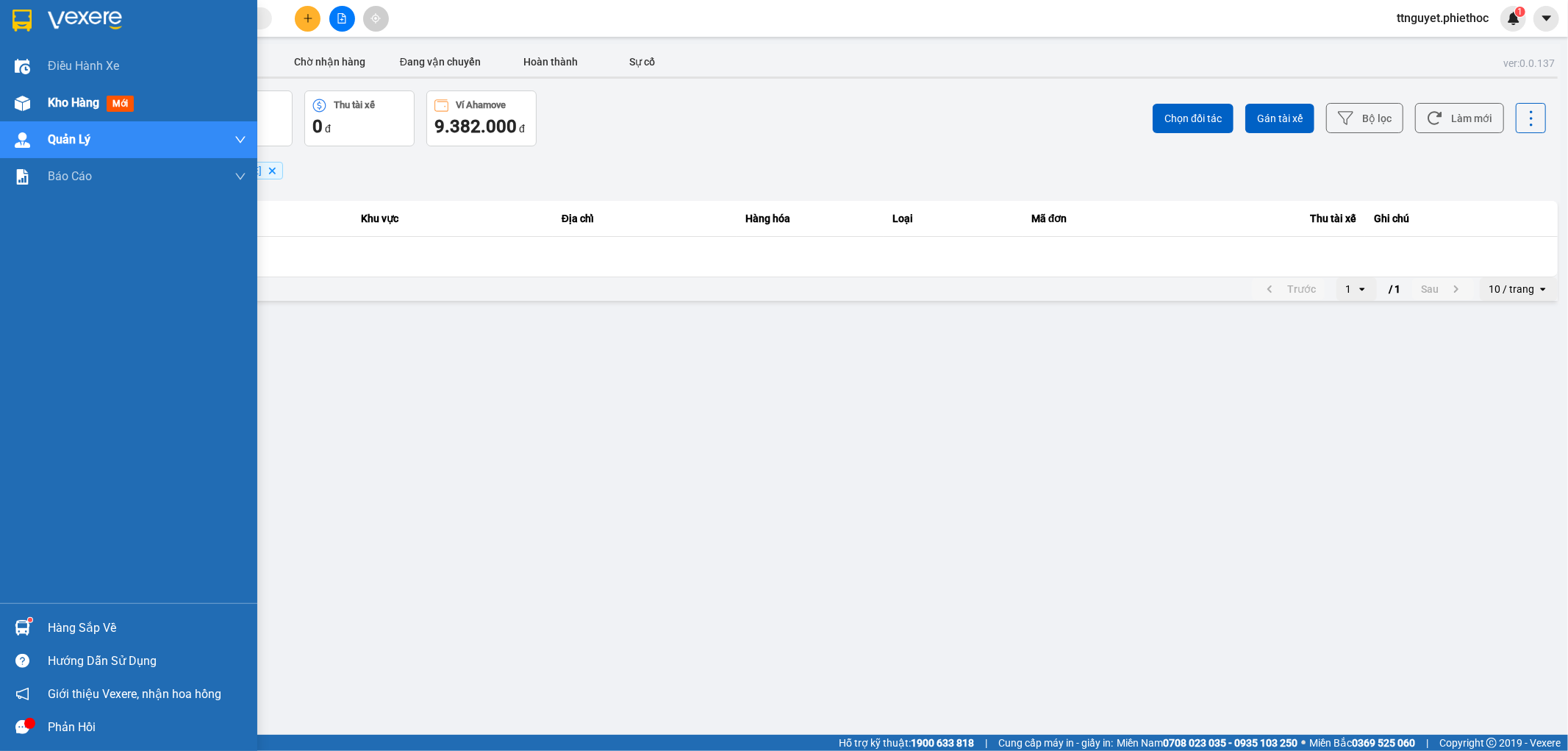
click at [22, 100] on img at bounding box center [23, 103] width 15 height 15
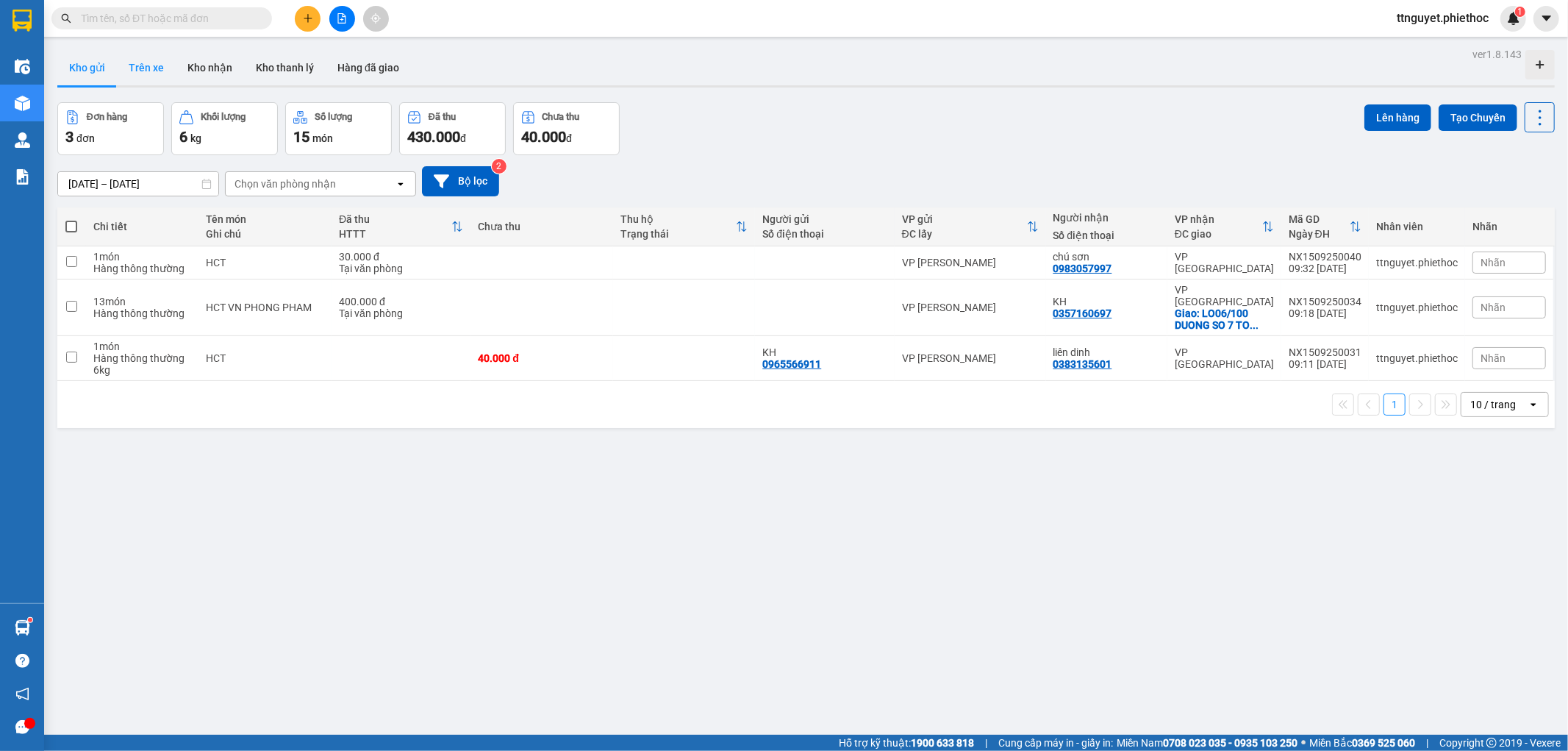
click at [144, 73] on button "Trên xe" at bounding box center [146, 68] width 59 height 36
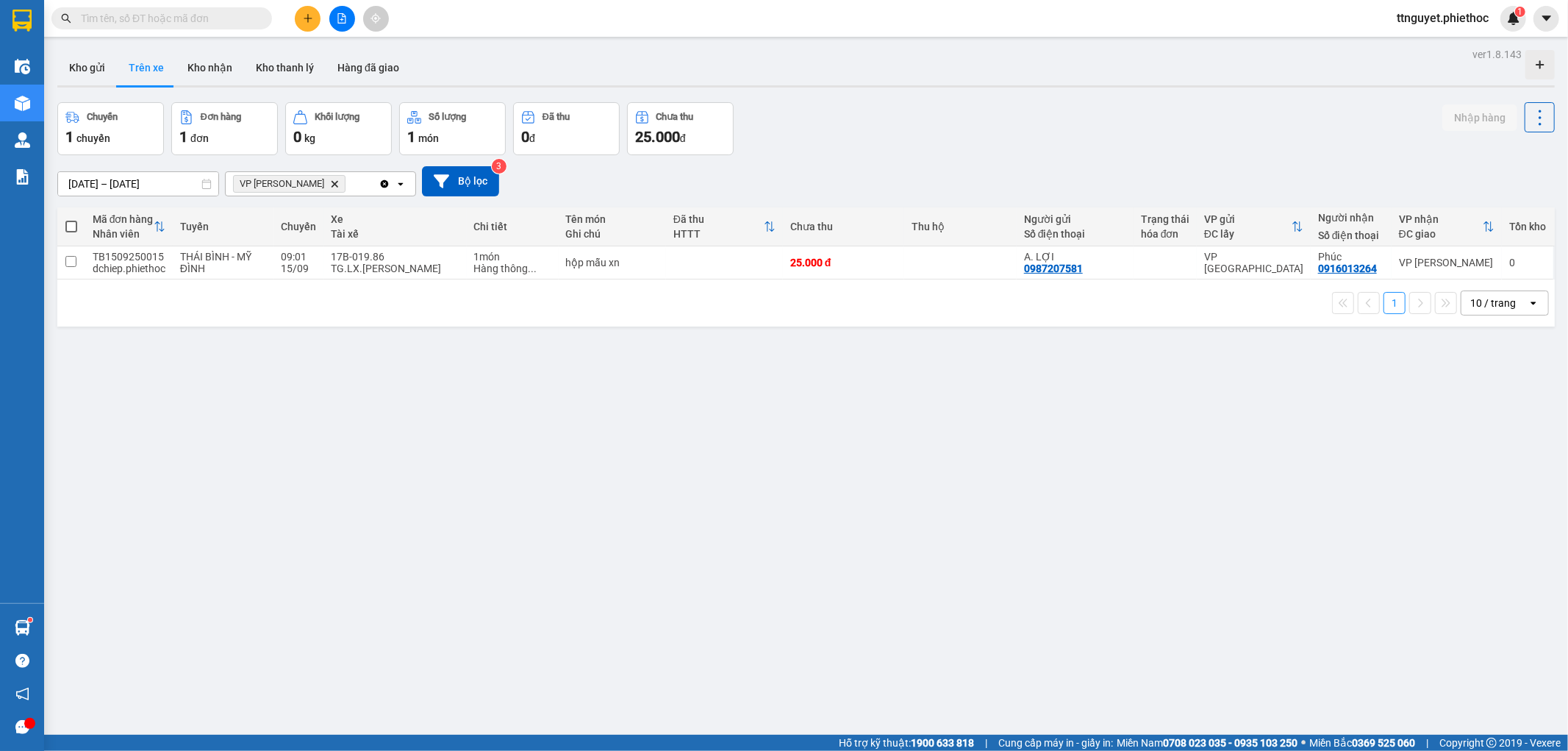
click at [304, 12] on button at bounding box center [307, 18] width 25 height 25
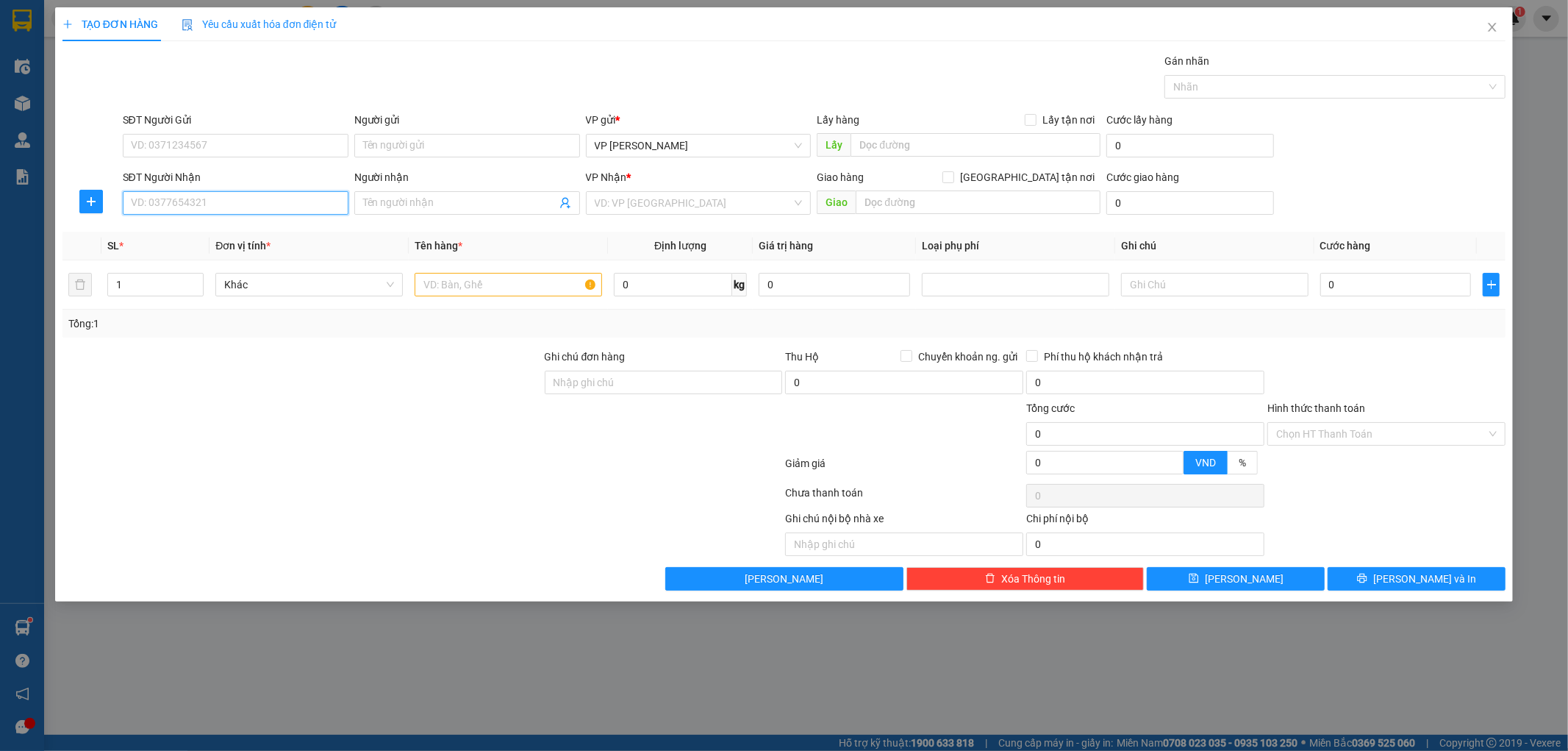
click at [242, 201] on input "SĐT Người Nhận" at bounding box center [236, 202] width 225 height 23
click at [194, 231] on div "0978838933 - a Phương" at bounding box center [235, 232] width 208 height 16
click at [92, 196] on icon "plus" at bounding box center [91, 201] width 12 height 12
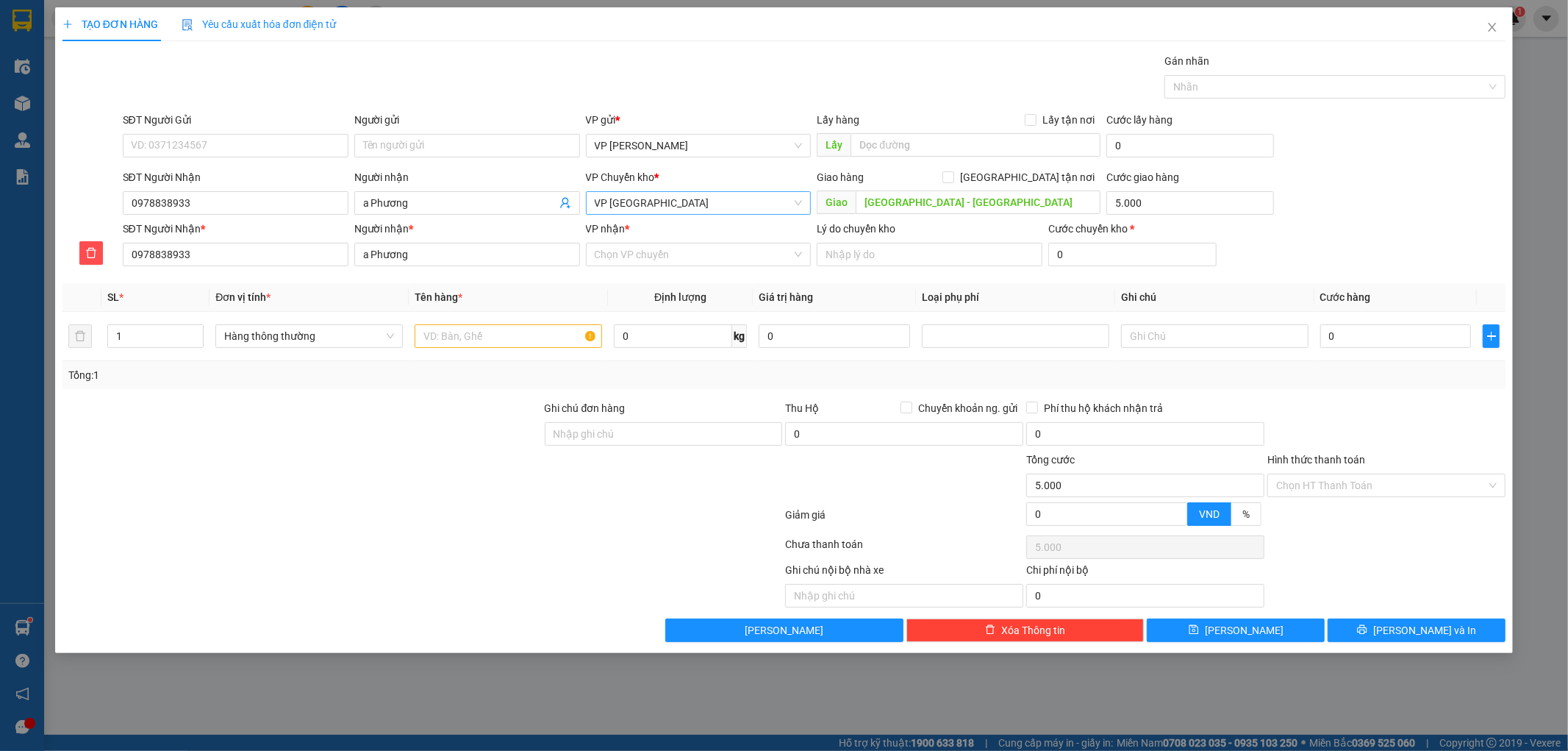
click at [674, 201] on span "VP [GEOGRAPHIC_DATA]" at bounding box center [698, 202] width 208 height 22
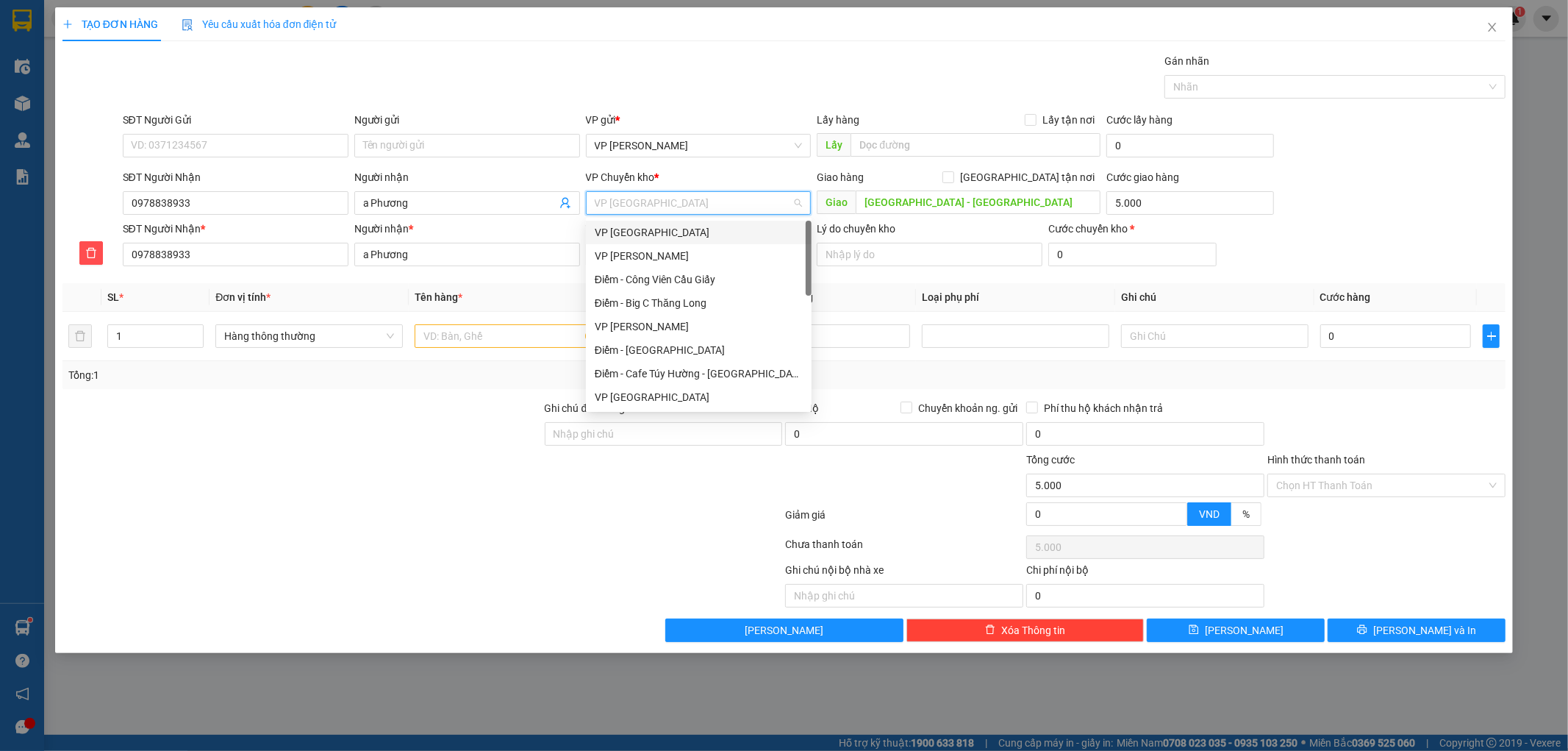
click at [670, 230] on div "VP [GEOGRAPHIC_DATA]" at bounding box center [698, 232] width 208 height 16
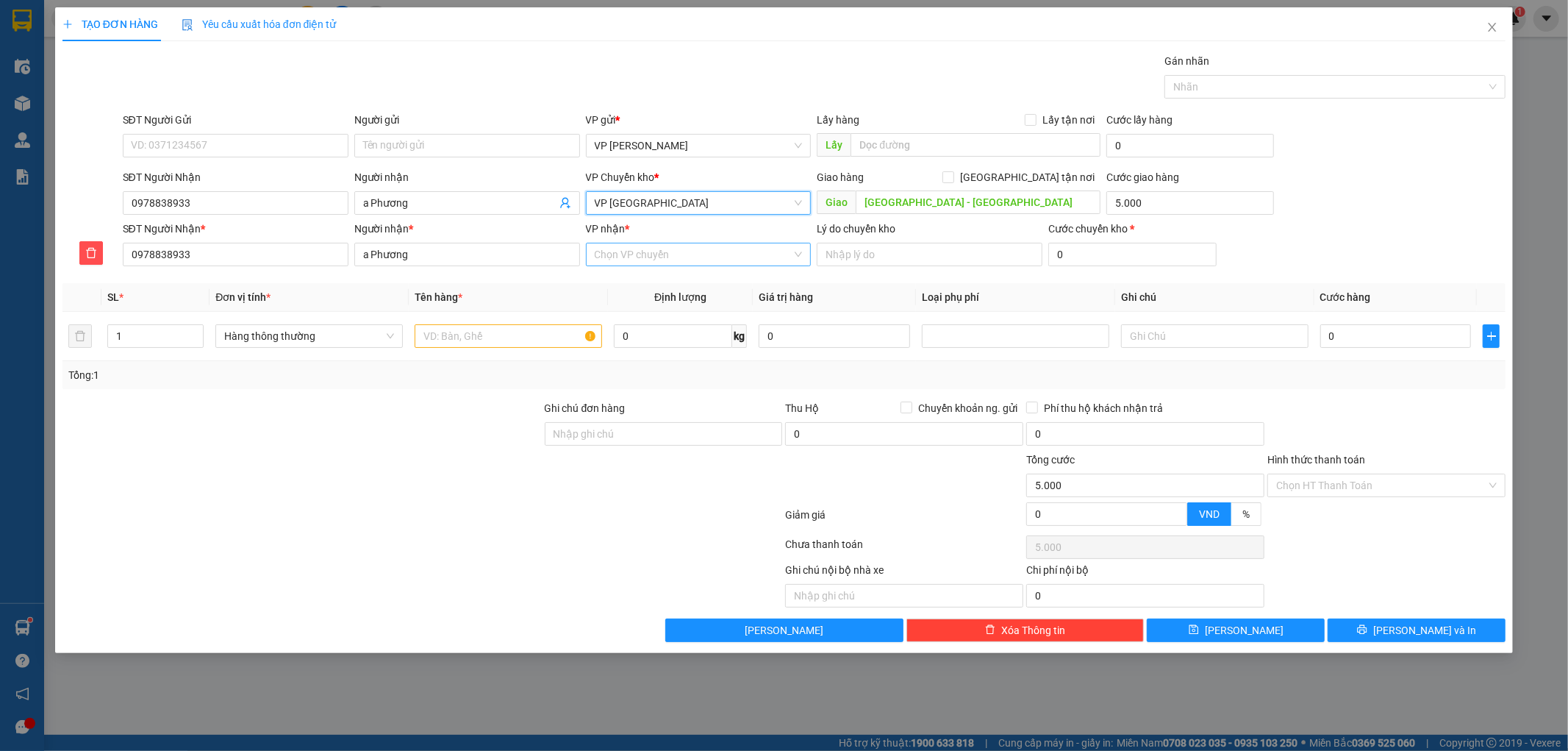
click at [651, 256] on input "VP nhận *" at bounding box center [693, 254] width 197 height 22
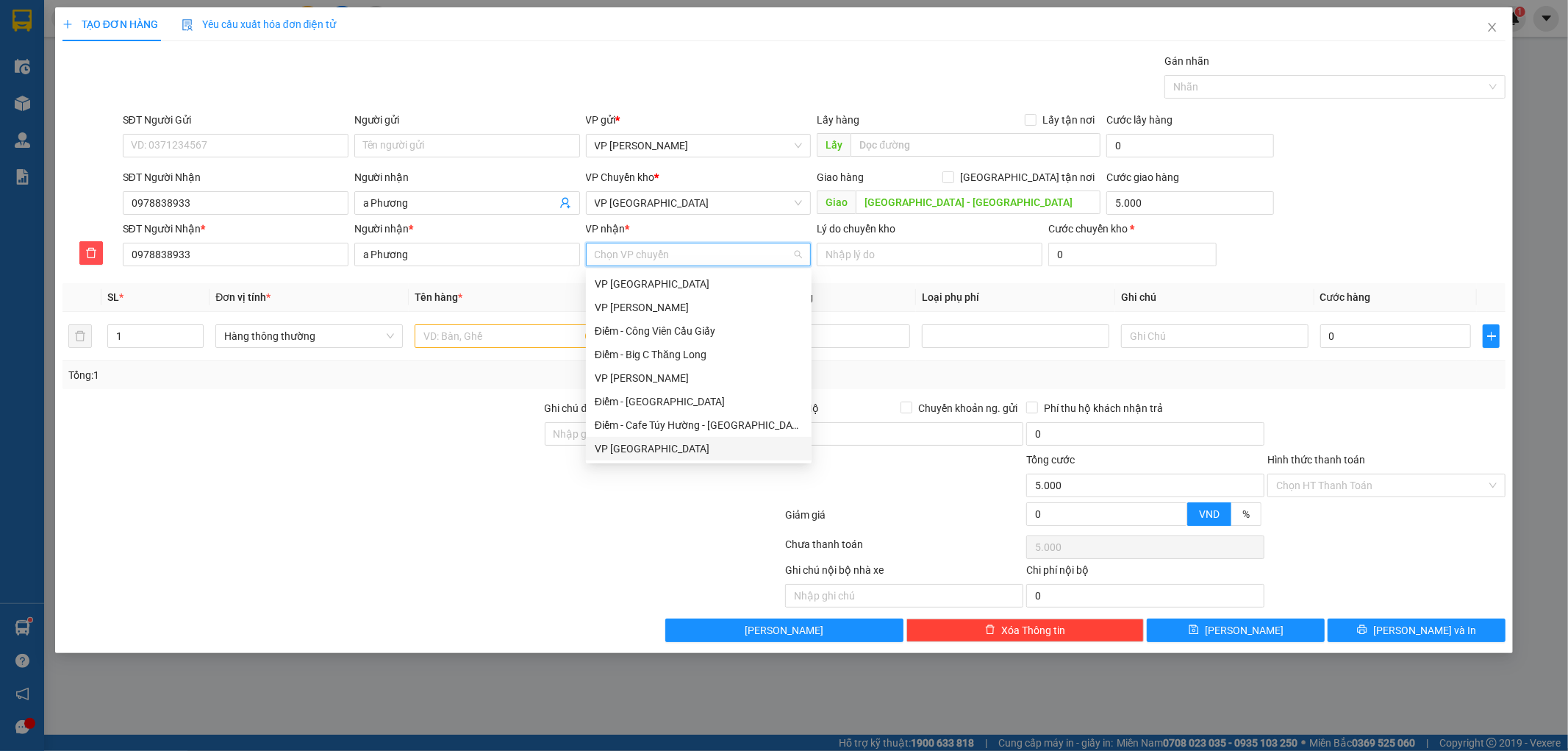
click at [625, 451] on div "VP [GEOGRAPHIC_DATA]" at bounding box center [698, 448] width 208 height 16
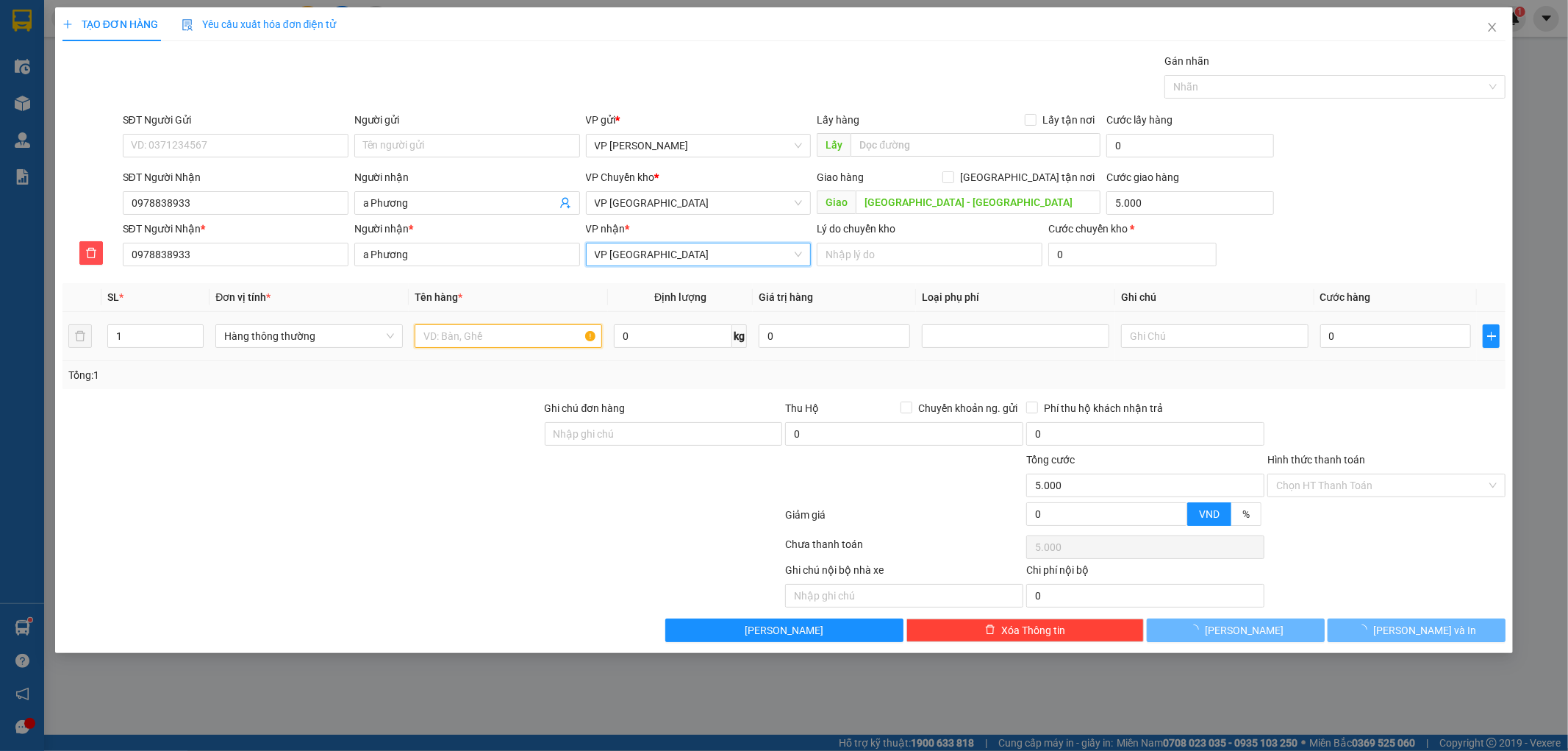
click at [519, 347] on input "text" at bounding box center [508, 336] width 188 height 23
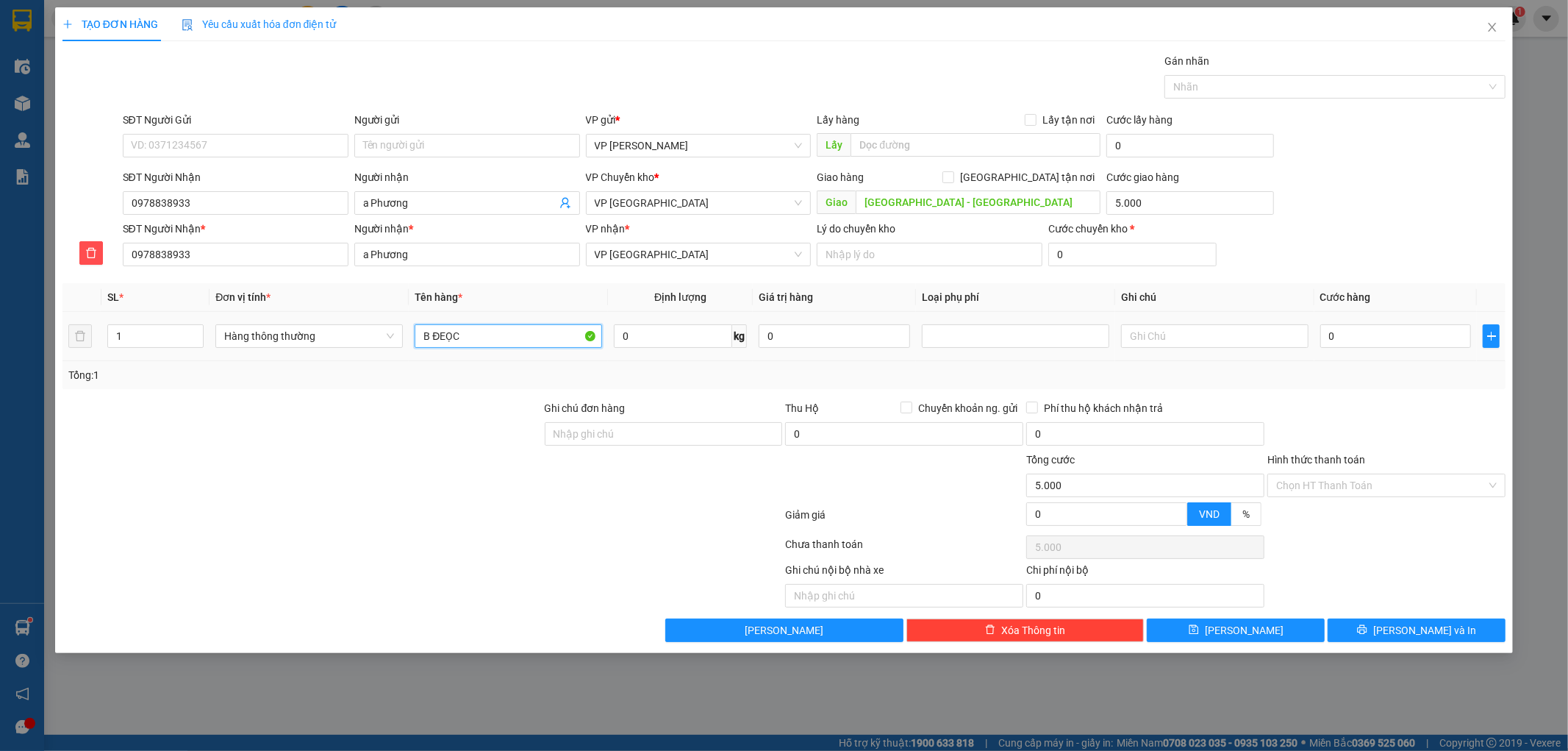
click at [519, 346] on input "B ĐEỌC" at bounding box center [508, 336] width 188 height 23
click at [519, 344] on input "BỌC" at bounding box center [508, 336] width 188 height 23
click at [1406, 335] on input "0" at bounding box center [1395, 336] width 151 height 23
click at [1418, 390] on div "Transit Pickup Surcharge Ids Transit Deliver Surcharge Ids Transit Deliver Surc…" at bounding box center [784, 347] width 1444 height 589
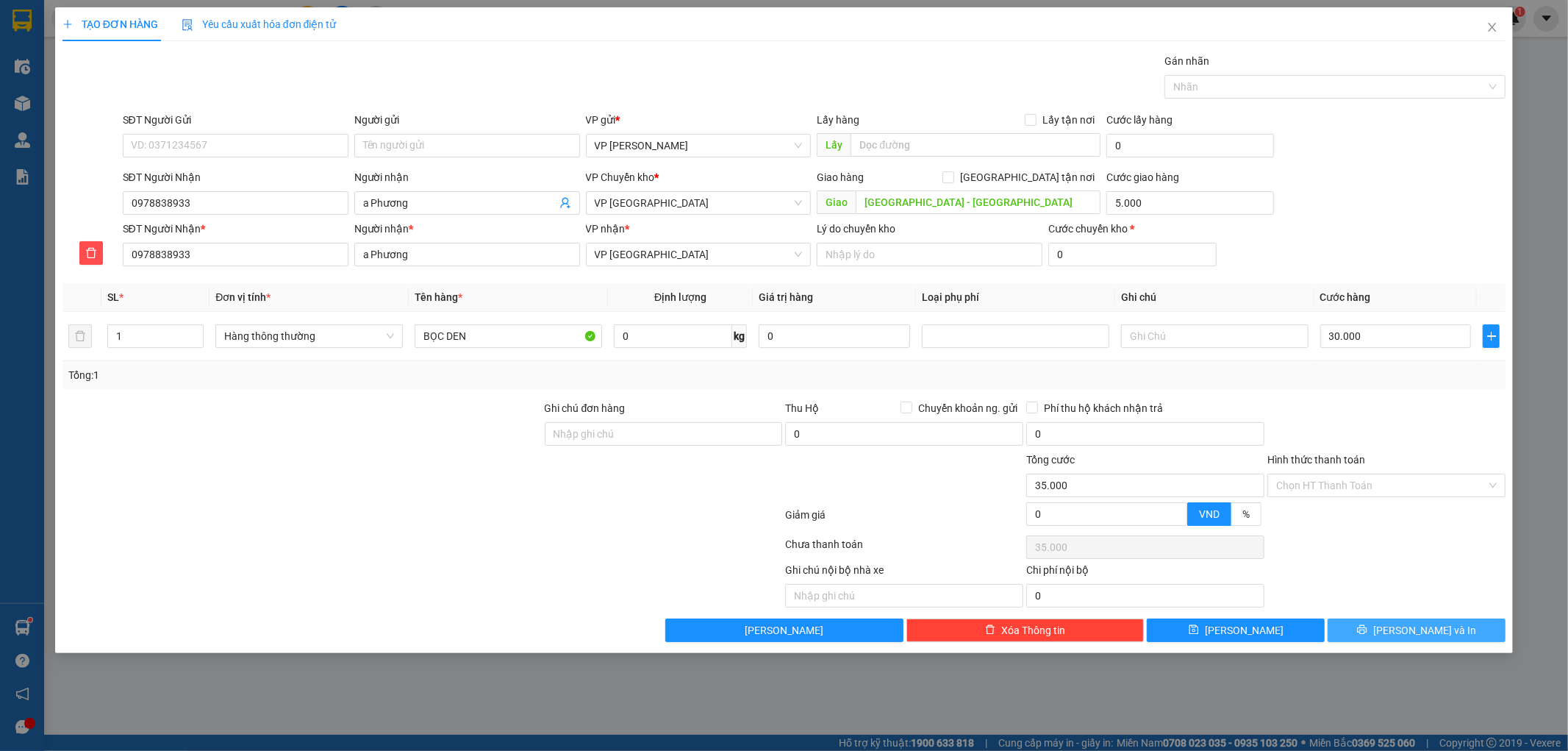
click at [1364, 628] on button "[PERSON_NAME] và In" at bounding box center [1416, 630] width 178 height 23
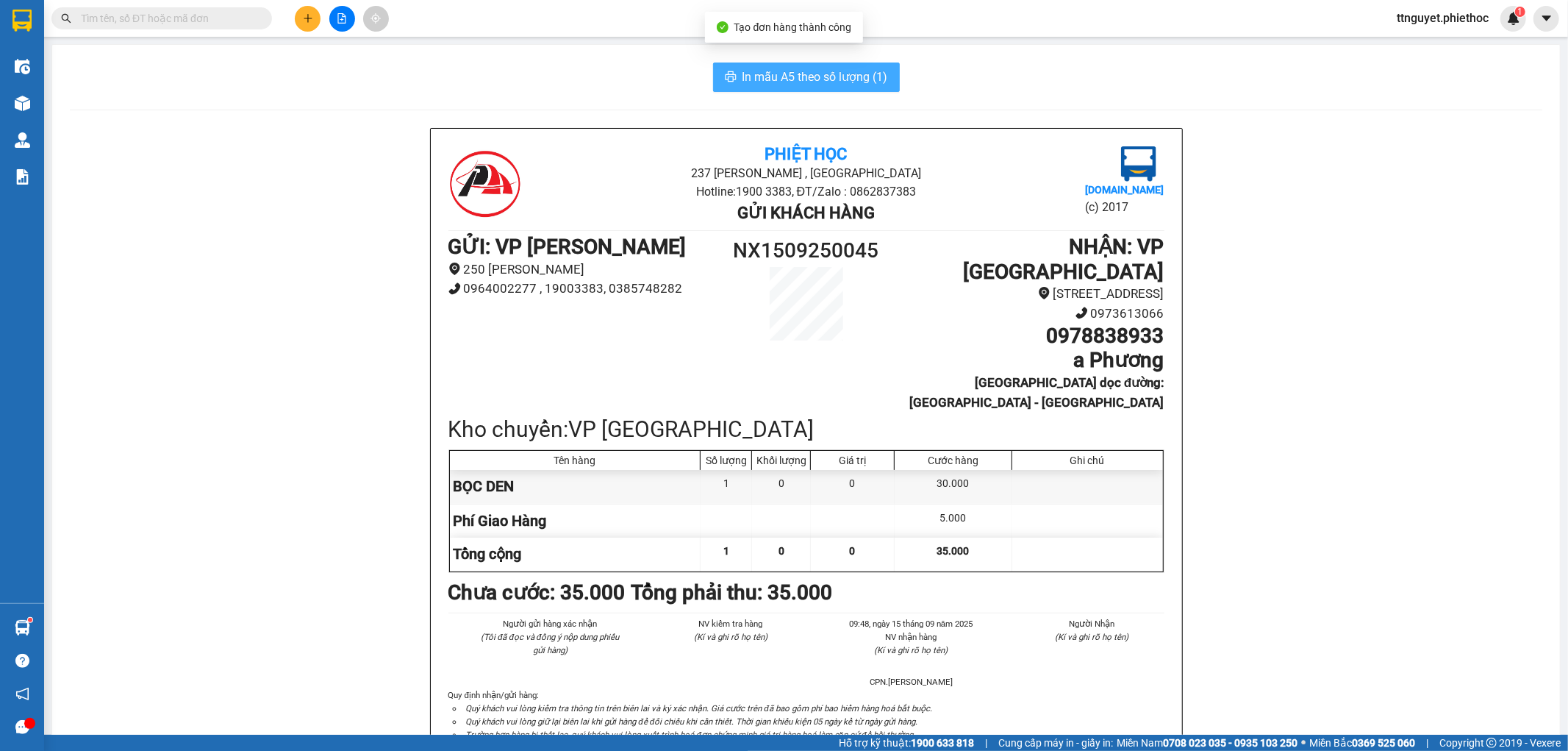
click at [753, 76] on span "In mẫu A5 theo số lượng (1)" at bounding box center [815, 77] width 146 height 19
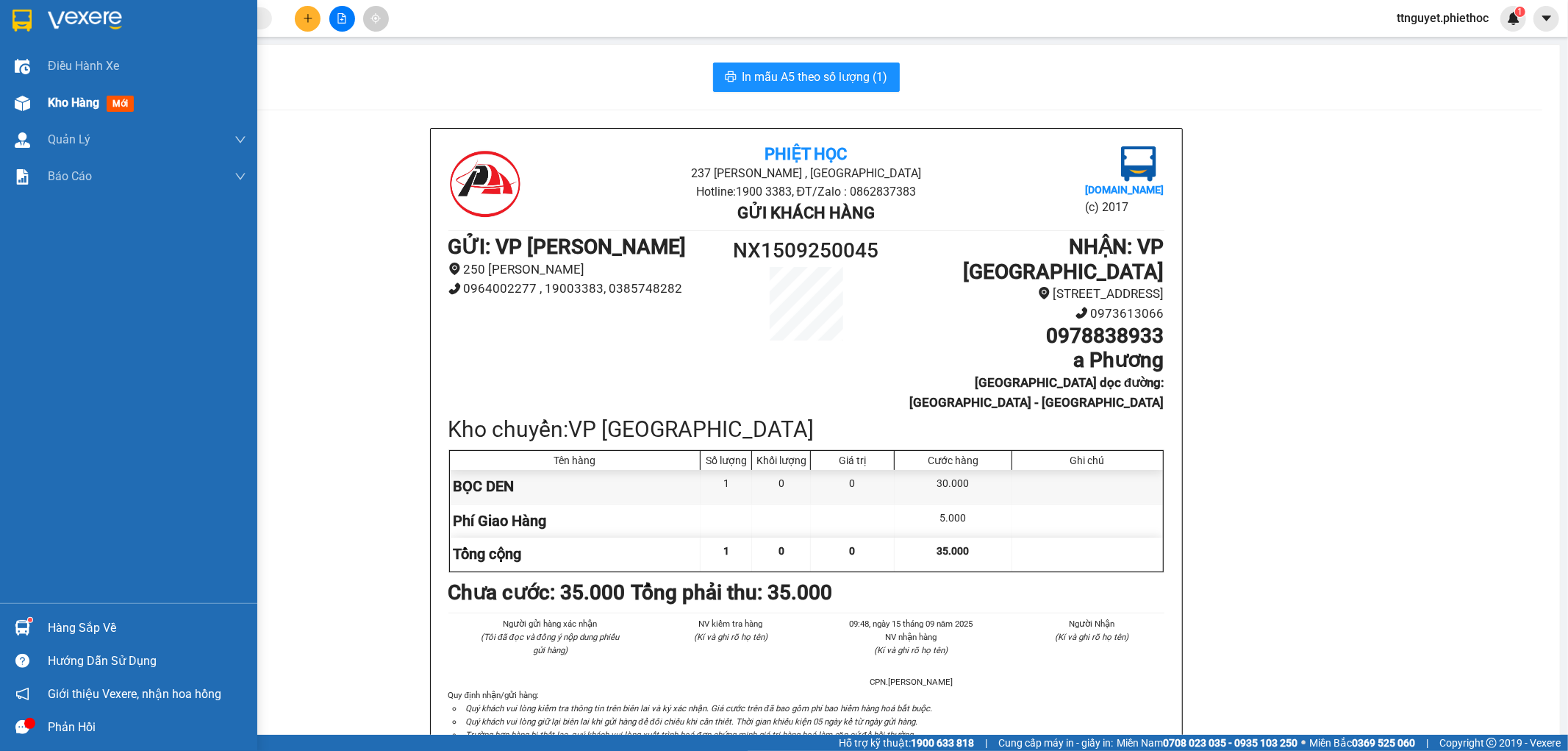
click at [69, 100] on span "Kho hàng" at bounding box center [73, 102] width 52 height 14
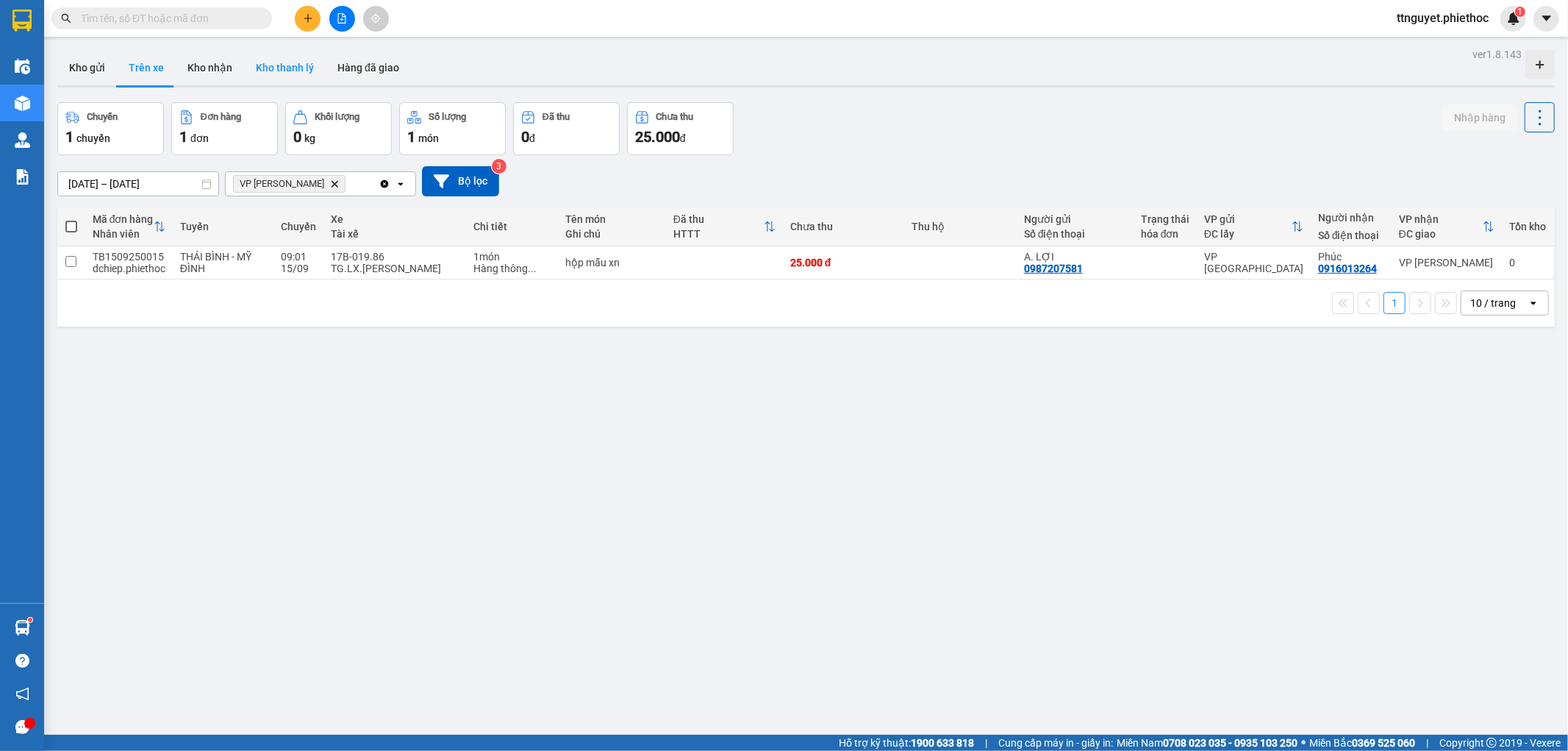
click at [283, 70] on button "Kho thanh lý" at bounding box center [285, 68] width 82 height 36
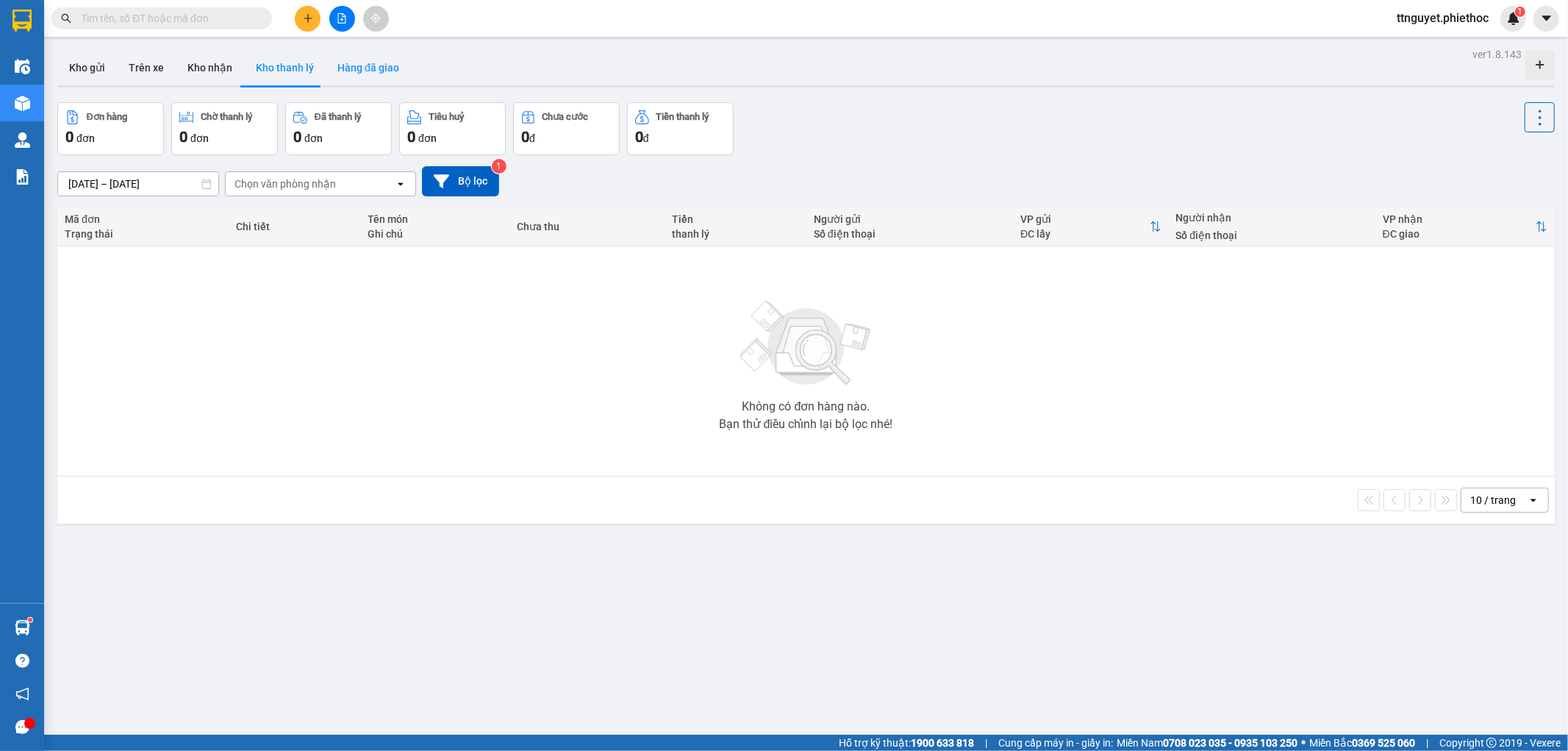
click at [358, 75] on button "Hàng đã giao" at bounding box center [368, 68] width 85 height 36
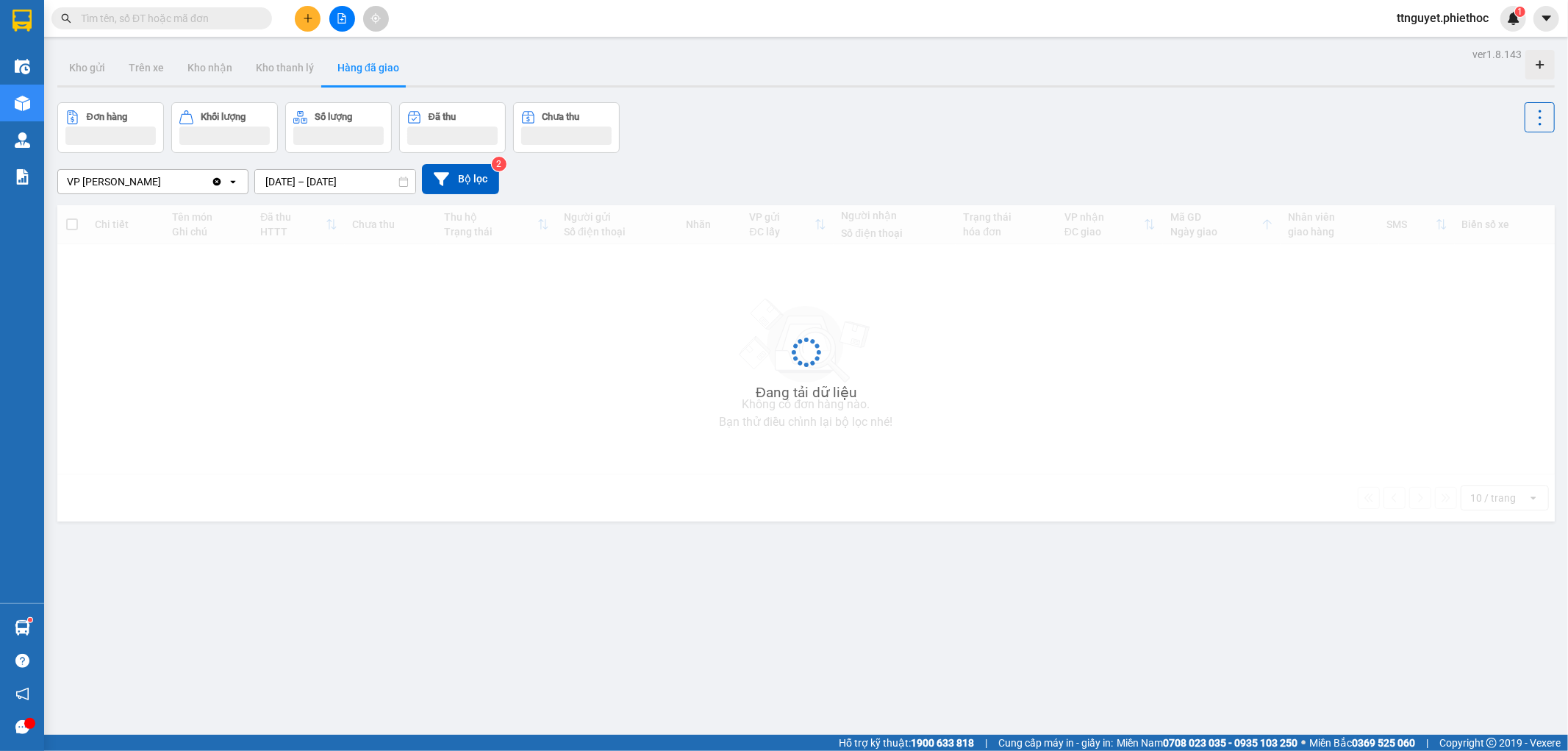
click at [361, 74] on button "Hàng đã giao" at bounding box center [368, 68] width 85 height 36
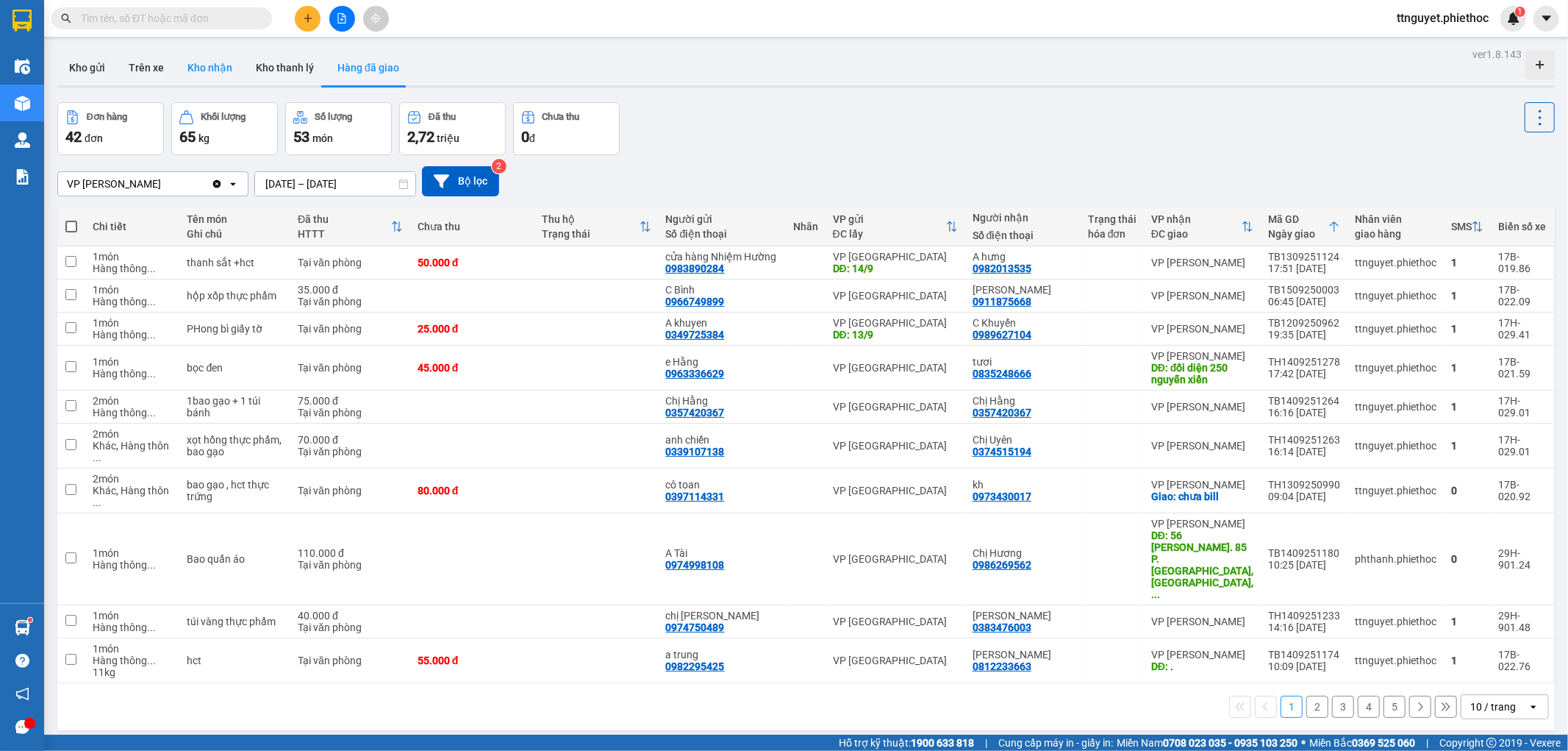
click at [208, 63] on button "Kho nhận" at bounding box center [210, 68] width 69 height 36
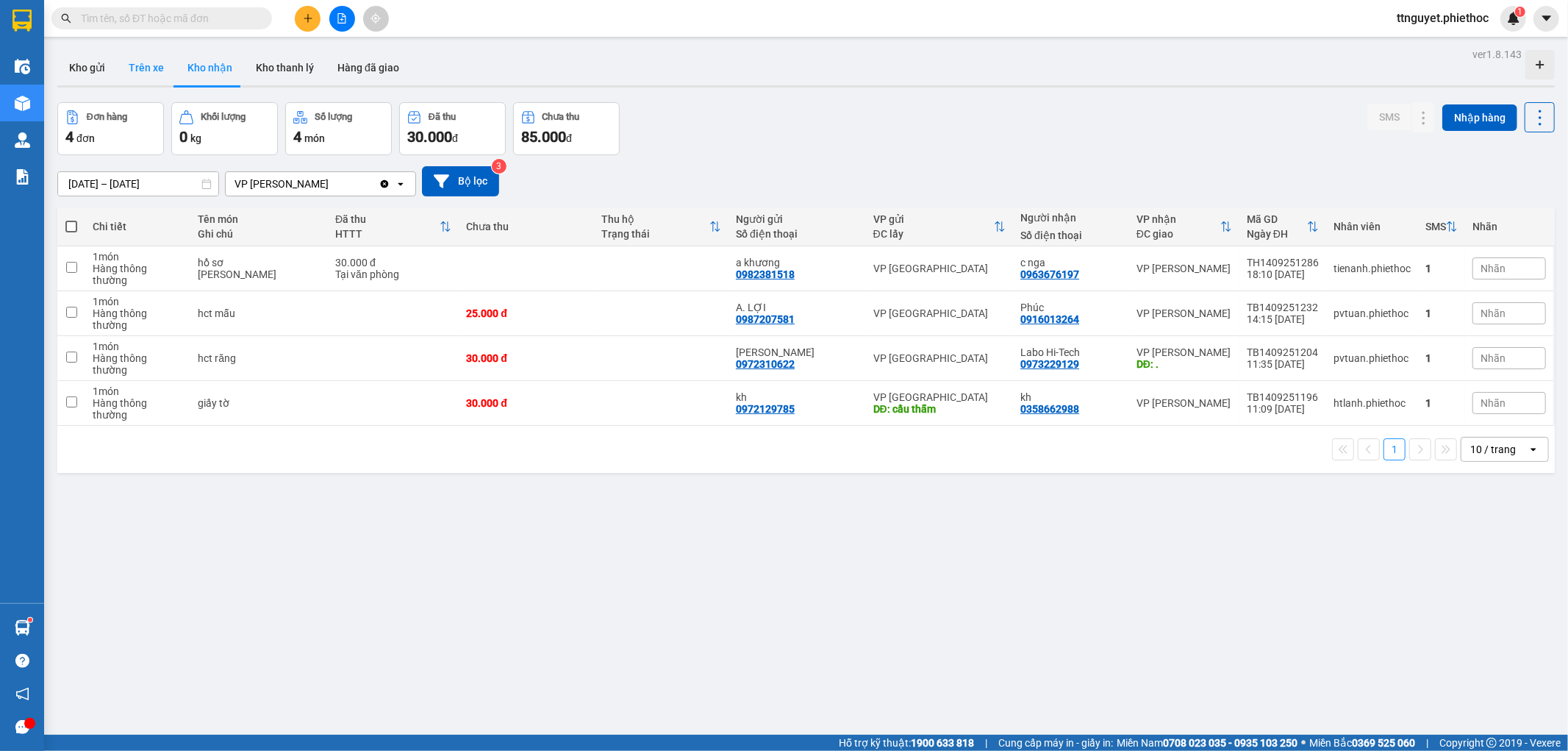
click at [149, 74] on button "Trên xe" at bounding box center [146, 68] width 59 height 36
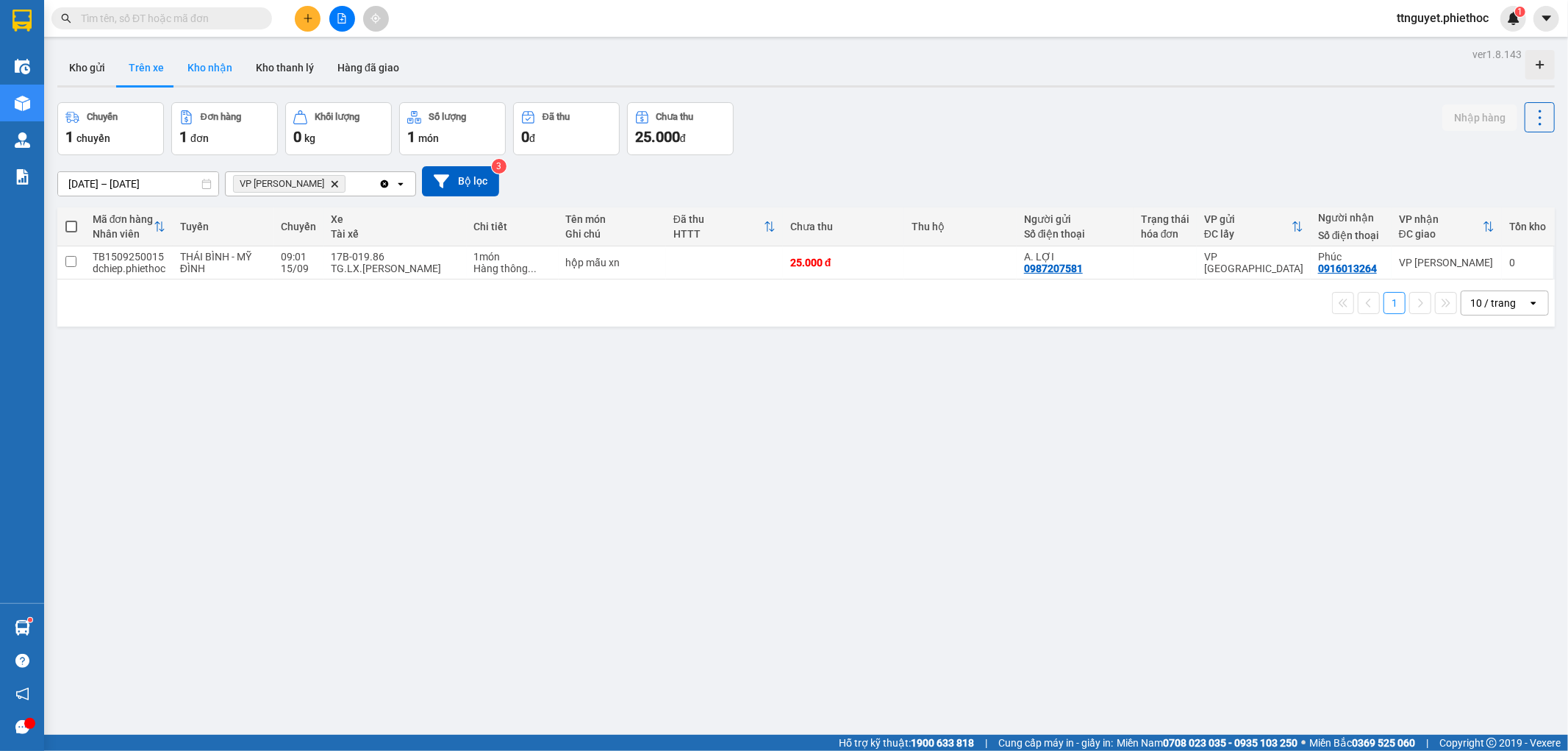
click at [208, 77] on button "Kho nhận" at bounding box center [210, 68] width 69 height 36
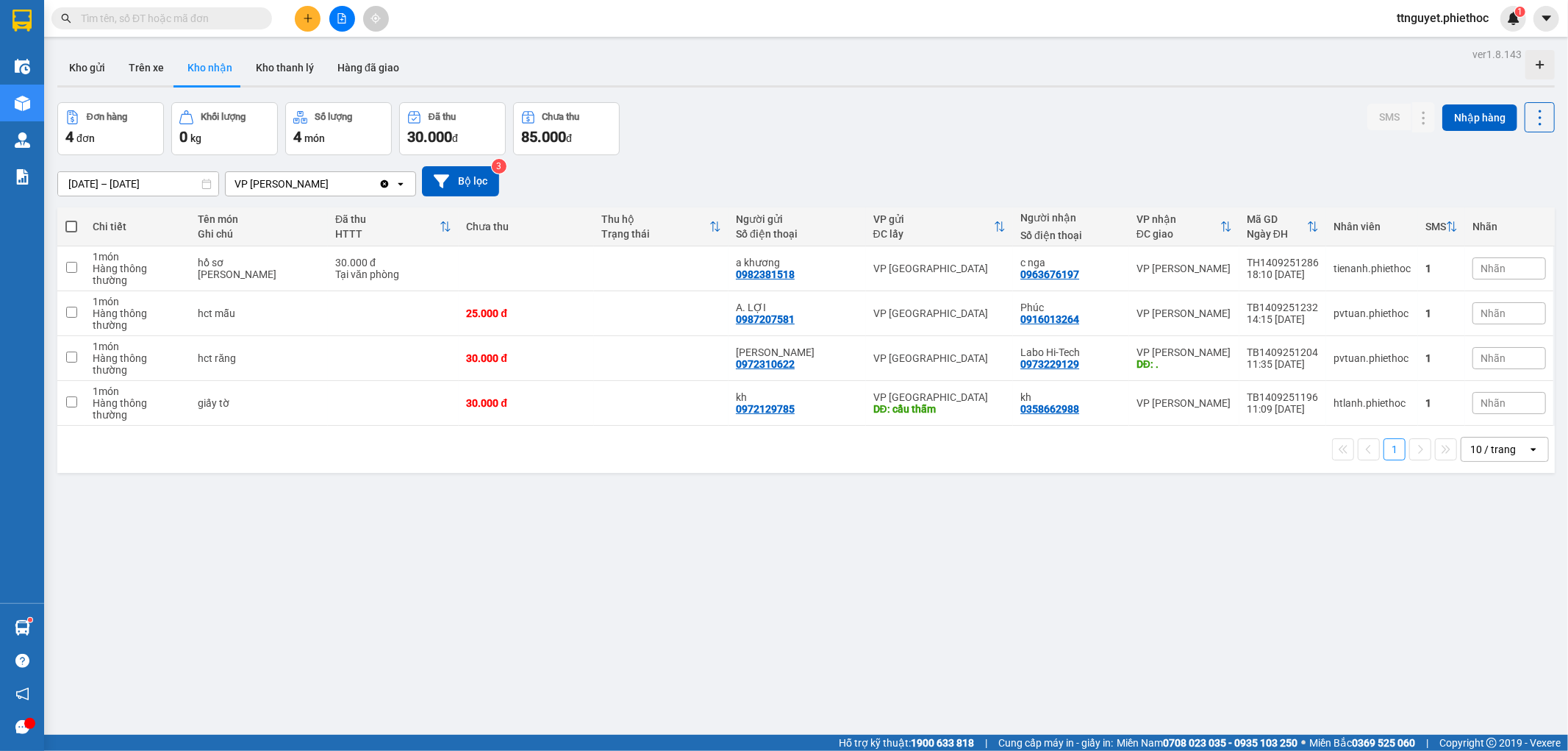
click at [121, 194] on div "ver 1.8.143 Kho gửi Trên xe Kho nhận Kho thanh lý Hàng đã giao Đơn hàng 4 đơn K…" at bounding box center [806, 419] width 1509 height 751
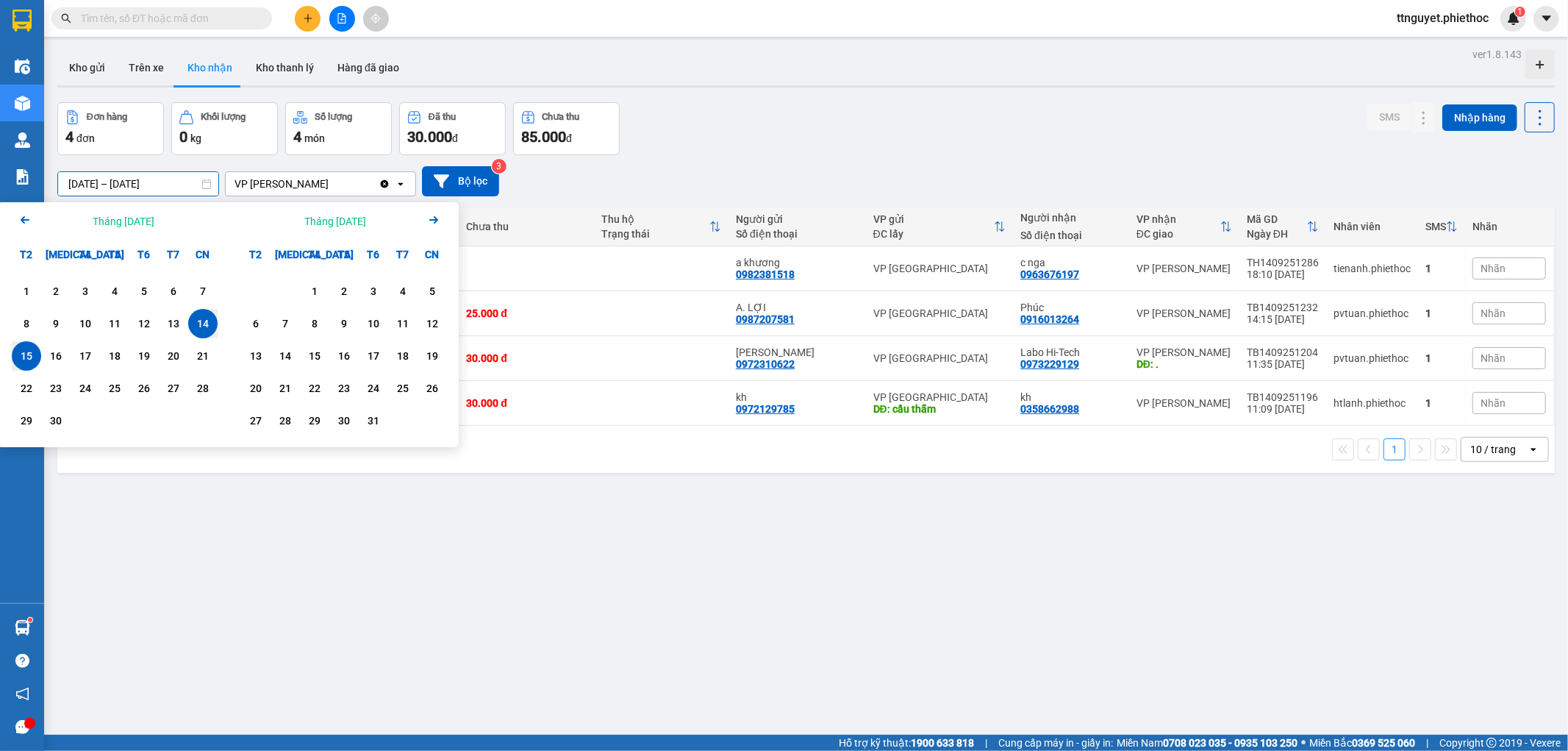
drag, startPoint x: 636, startPoint y: 548, endPoint x: 579, endPoint y: 259, distance: 294.6
click at [636, 540] on div "ver 1.8.143 Kho gửi Trên xe Kho nhận Kho thanh lý Hàng đã giao Đơn hàng 4 đơn K…" at bounding box center [806, 419] width 1509 height 751
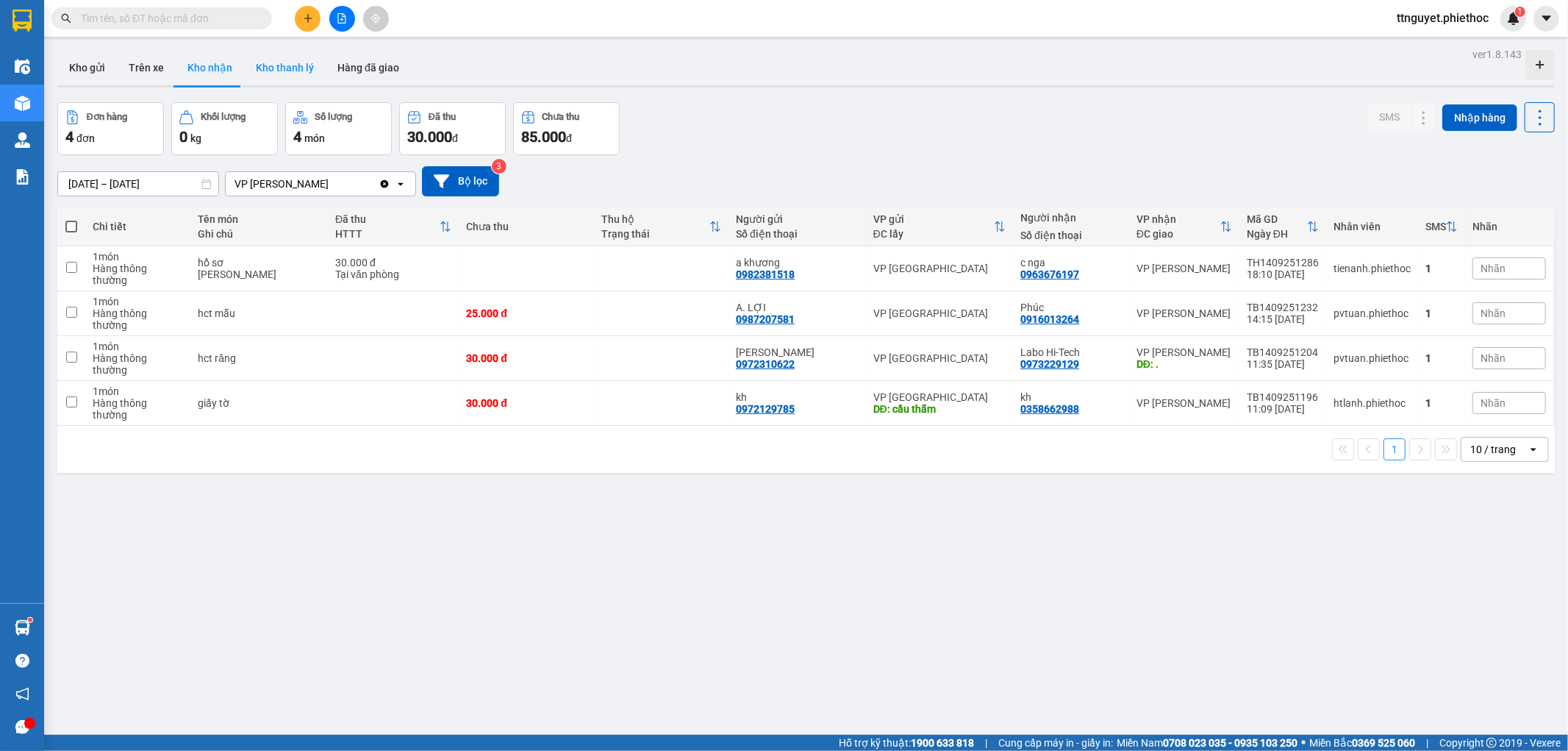
click at [278, 63] on button "Kho thanh lý" at bounding box center [285, 68] width 82 height 36
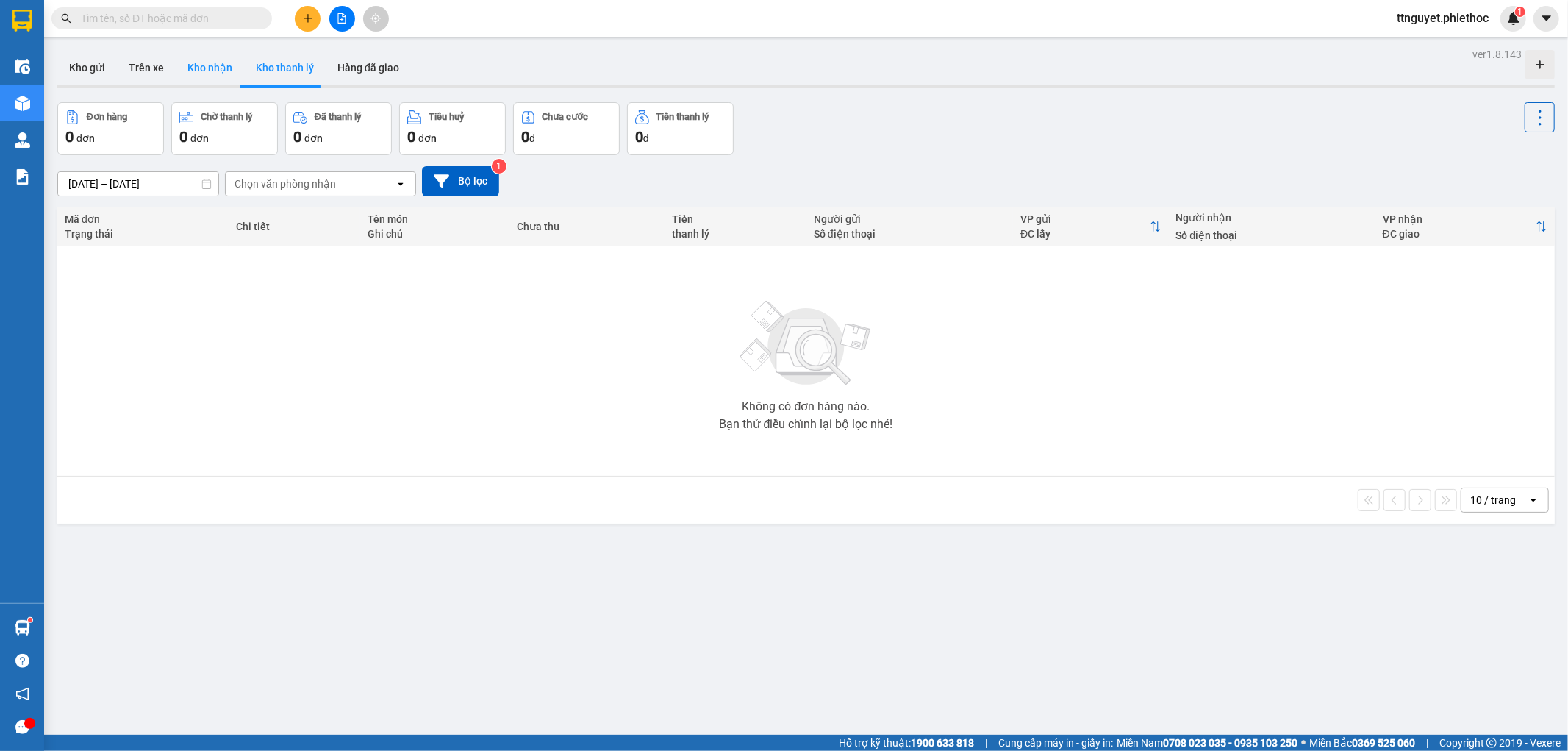
click at [206, 69] on button "Kho nhận" at bounding box center [210, 68] width 69 height 36
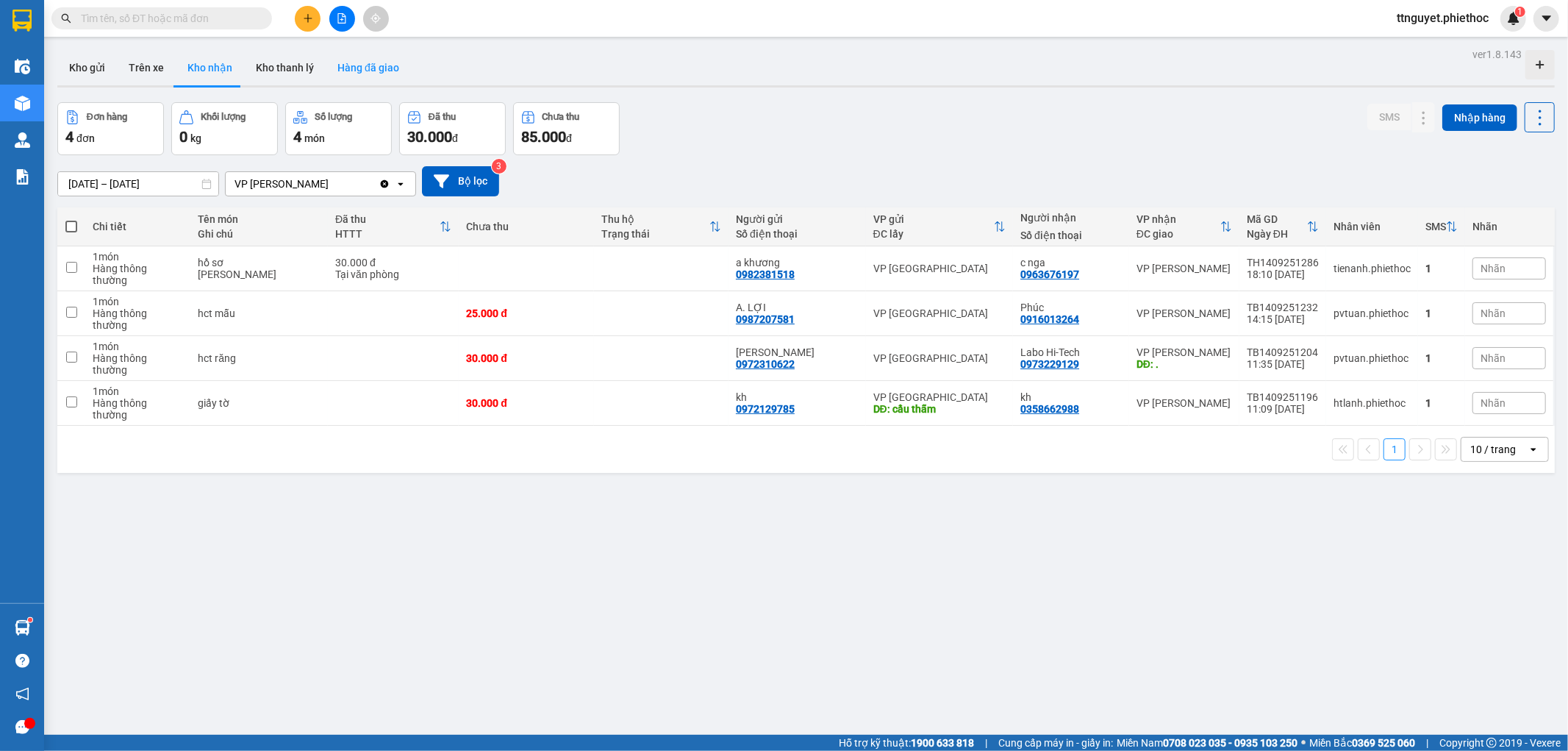
click at [356, 63] on button "Hàng đã giao" at bounding box center [368, 68] width 85 height 36
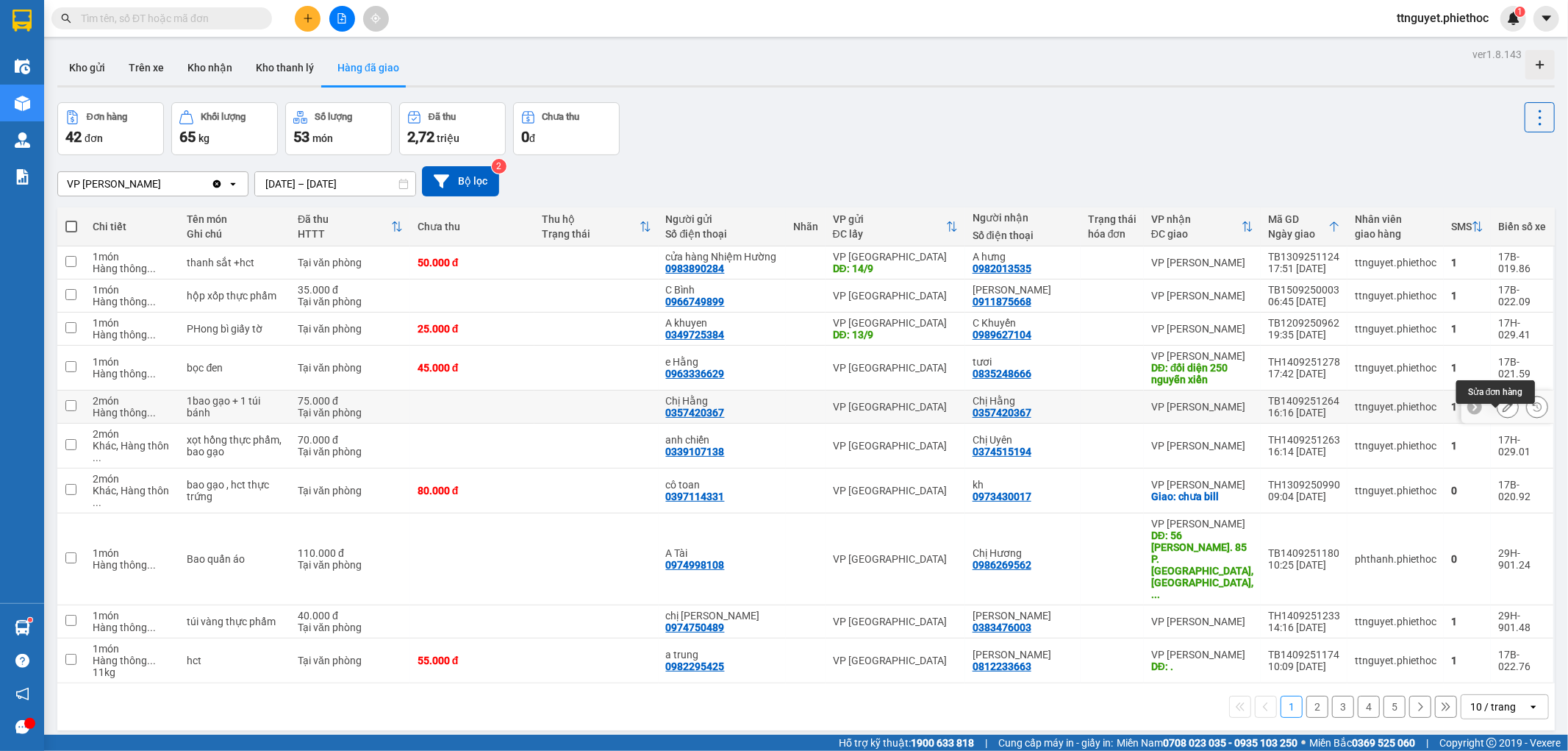
click at [1502, 412] on icon at bounding box center [1507, 406] width 10 height 10
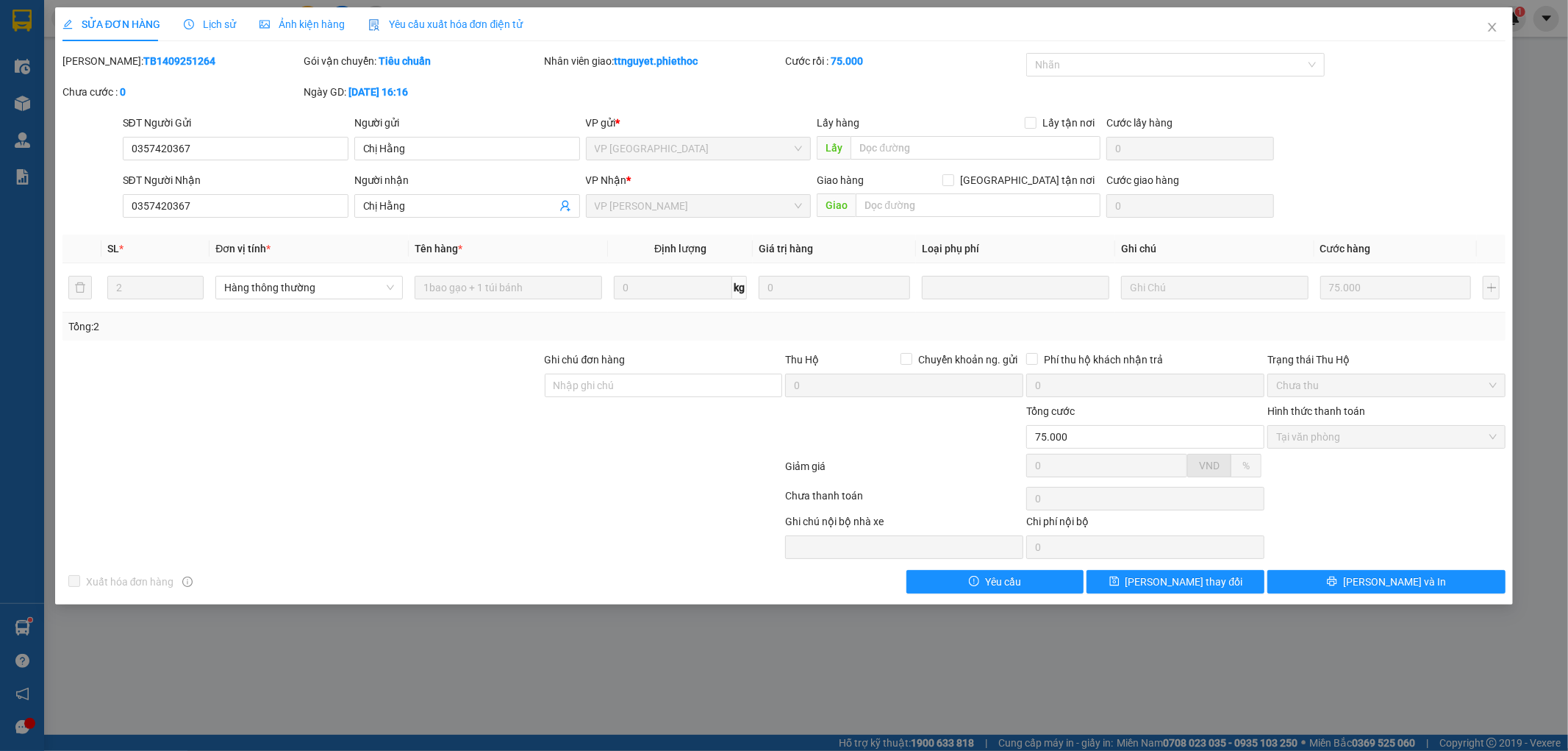
click at [214, 23] on span "Lịch sử" at bounding box center [210, 24] width 53 height 12
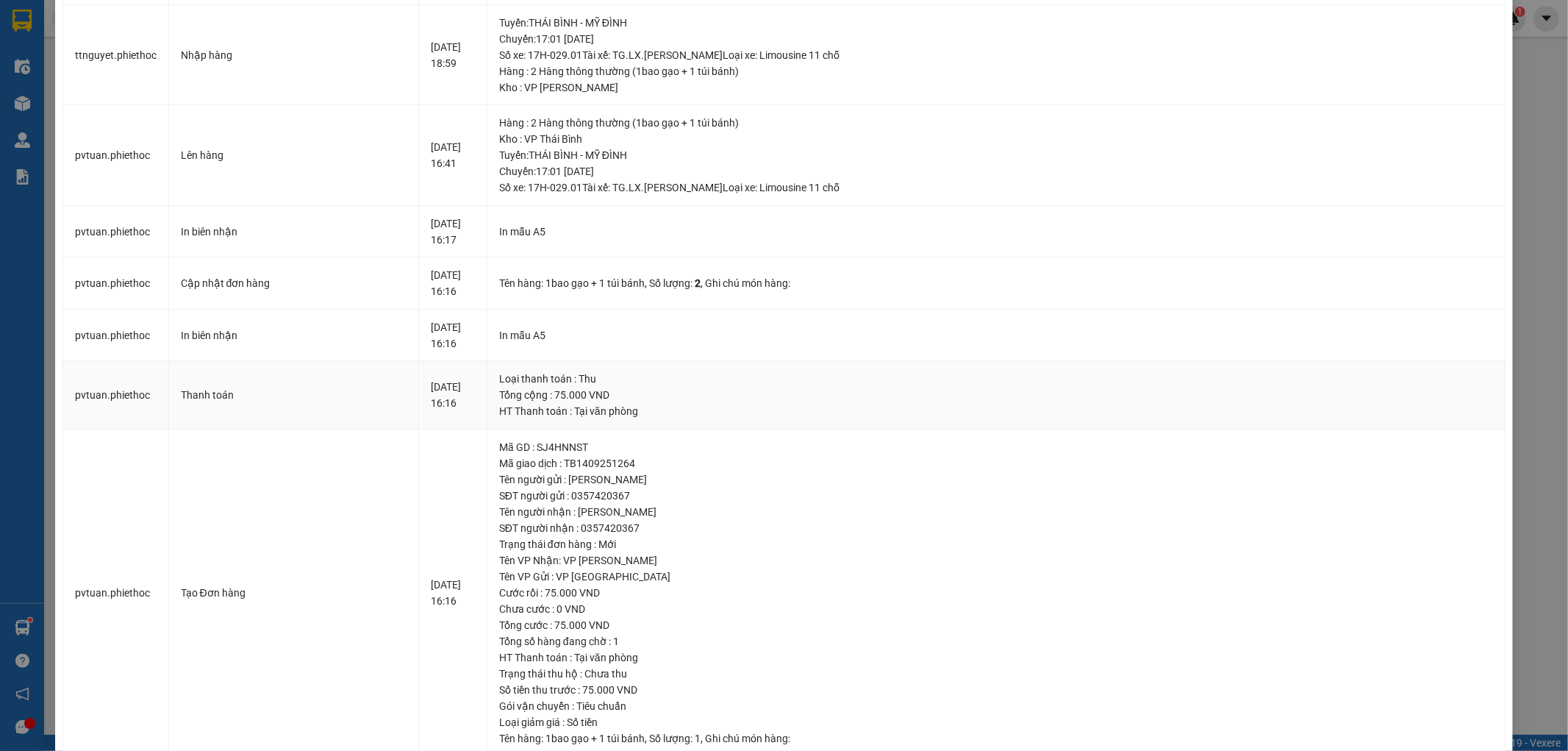
scroll to position [278, 0]
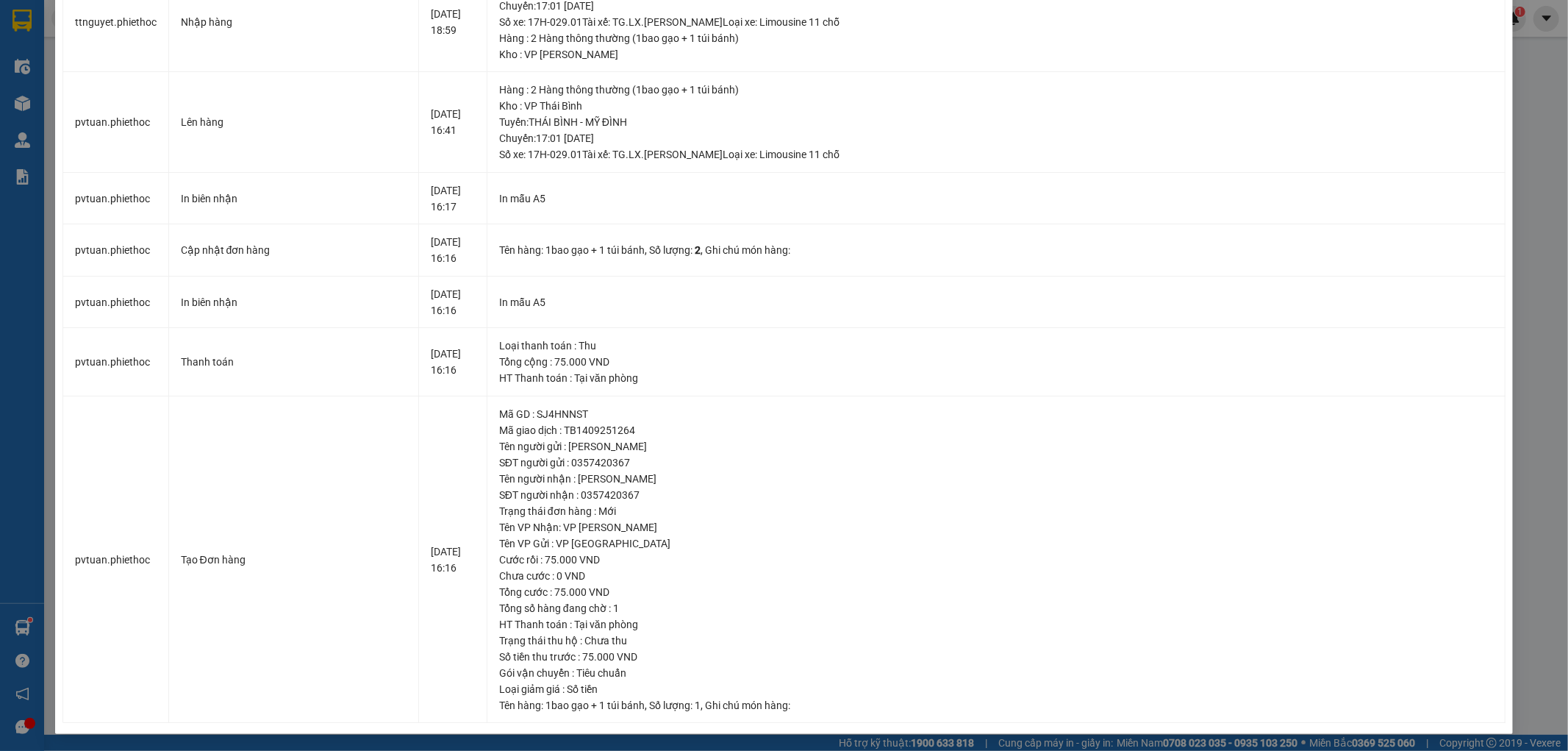
click at [1542, 155] on div "SỬA ĐƠN HÀNG Lịch sử Ảnh kiện hàng Yêu cầu xuất hóa đơn điện tử Total Paid Fee …" at bounding box center [784, 375] width 1568 height 751
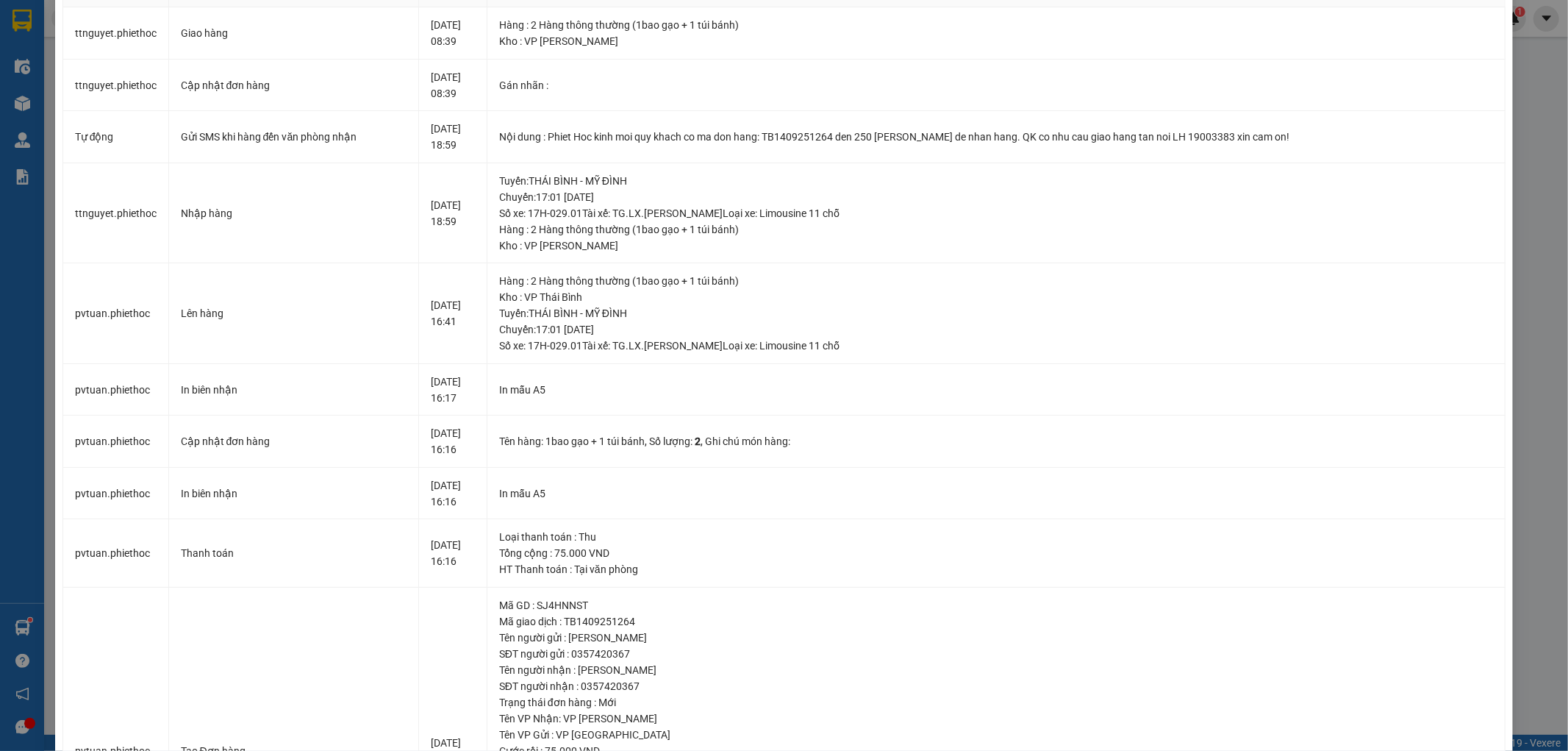
scroll to position [0, 0]
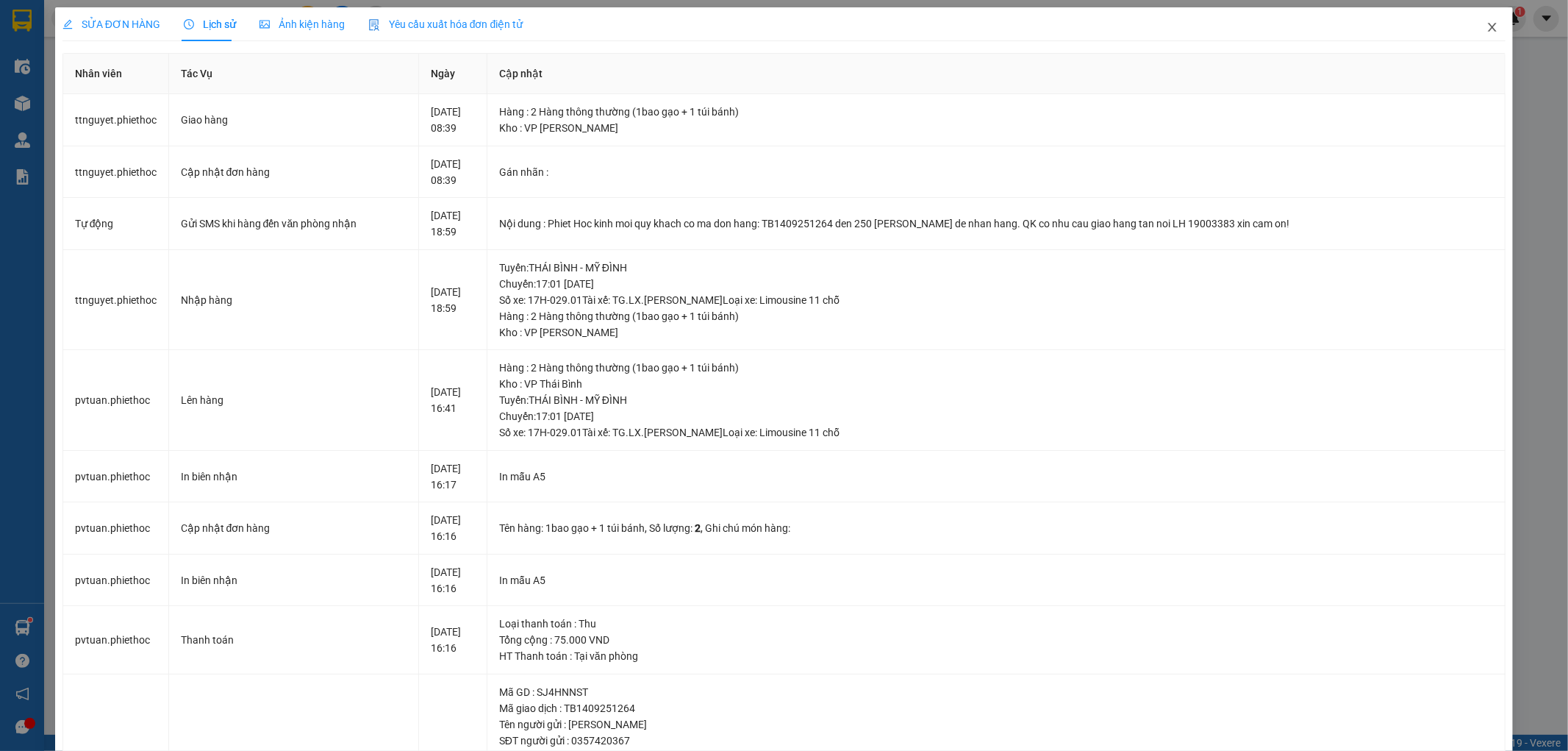
click at [1486, 29] on icon "close" at bounding box center [1492, 27] width 12 height 12
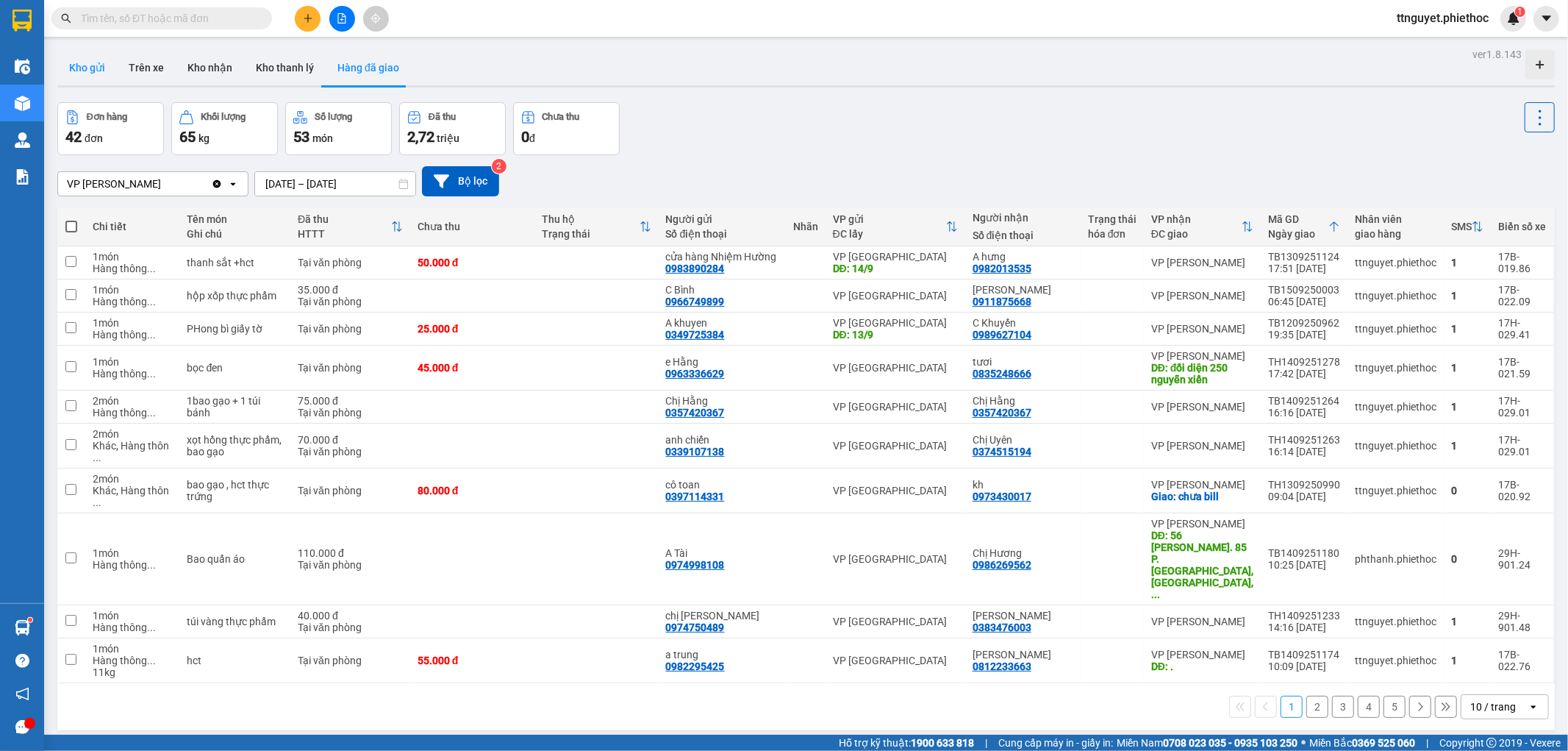
click at [85, 70] on button "Kho gửi" at bounding box center [86, 68] width 59 height 36
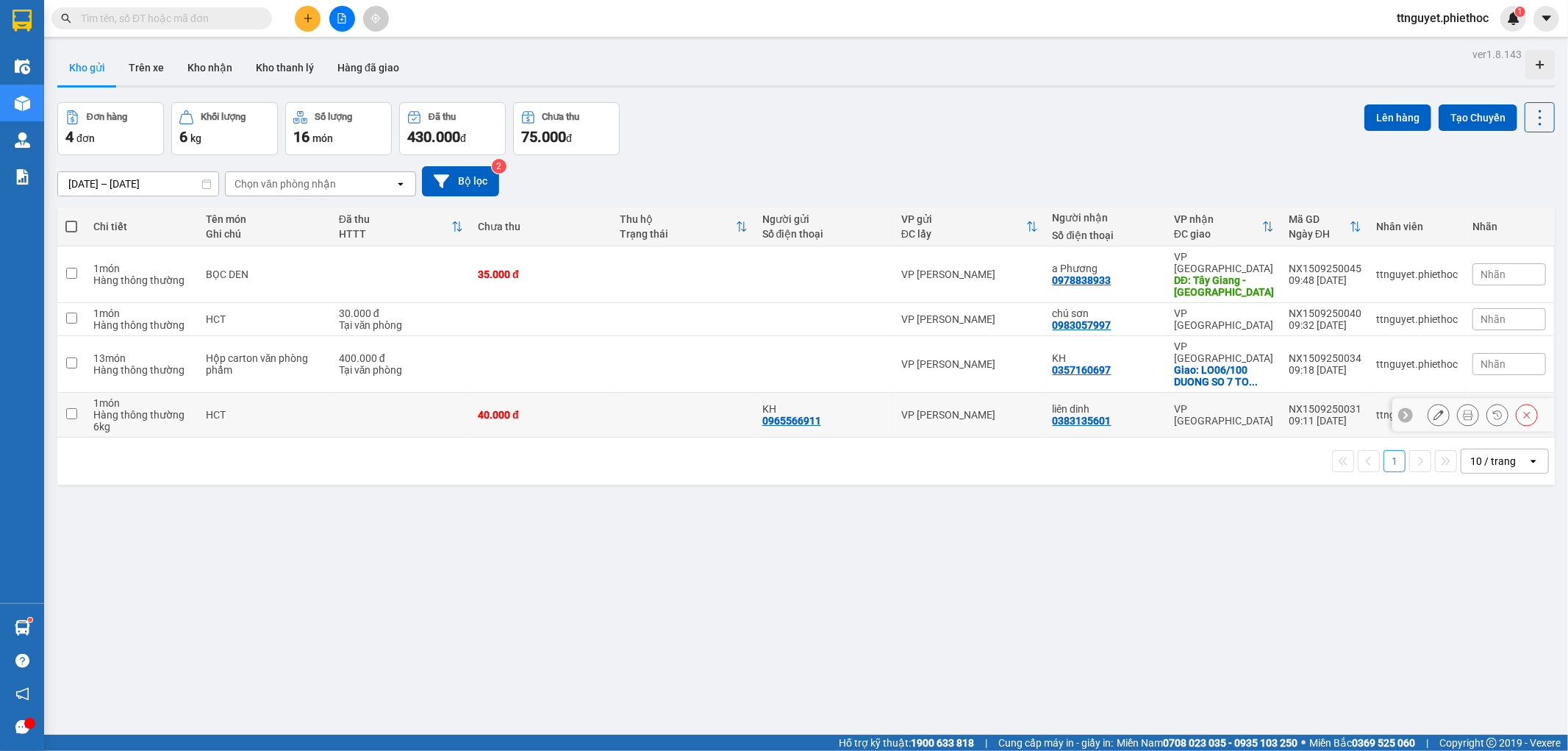
click at [126, 409] on div "Hàng thông thường" at bounding box center [142, 415] width 98 height 12
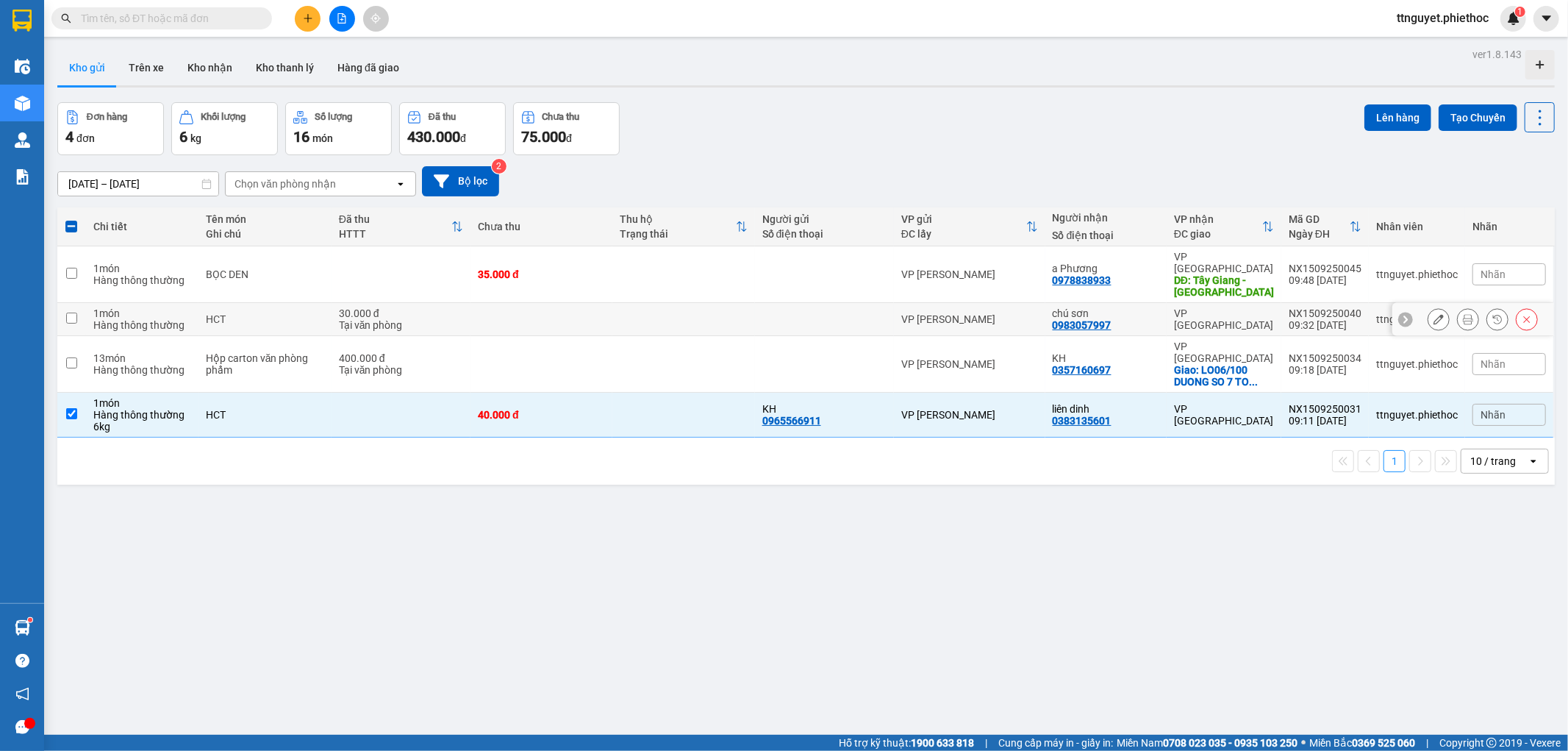
click at [148, 307] on div "1 món" at bounding box center [142, 313] width 98 height 12
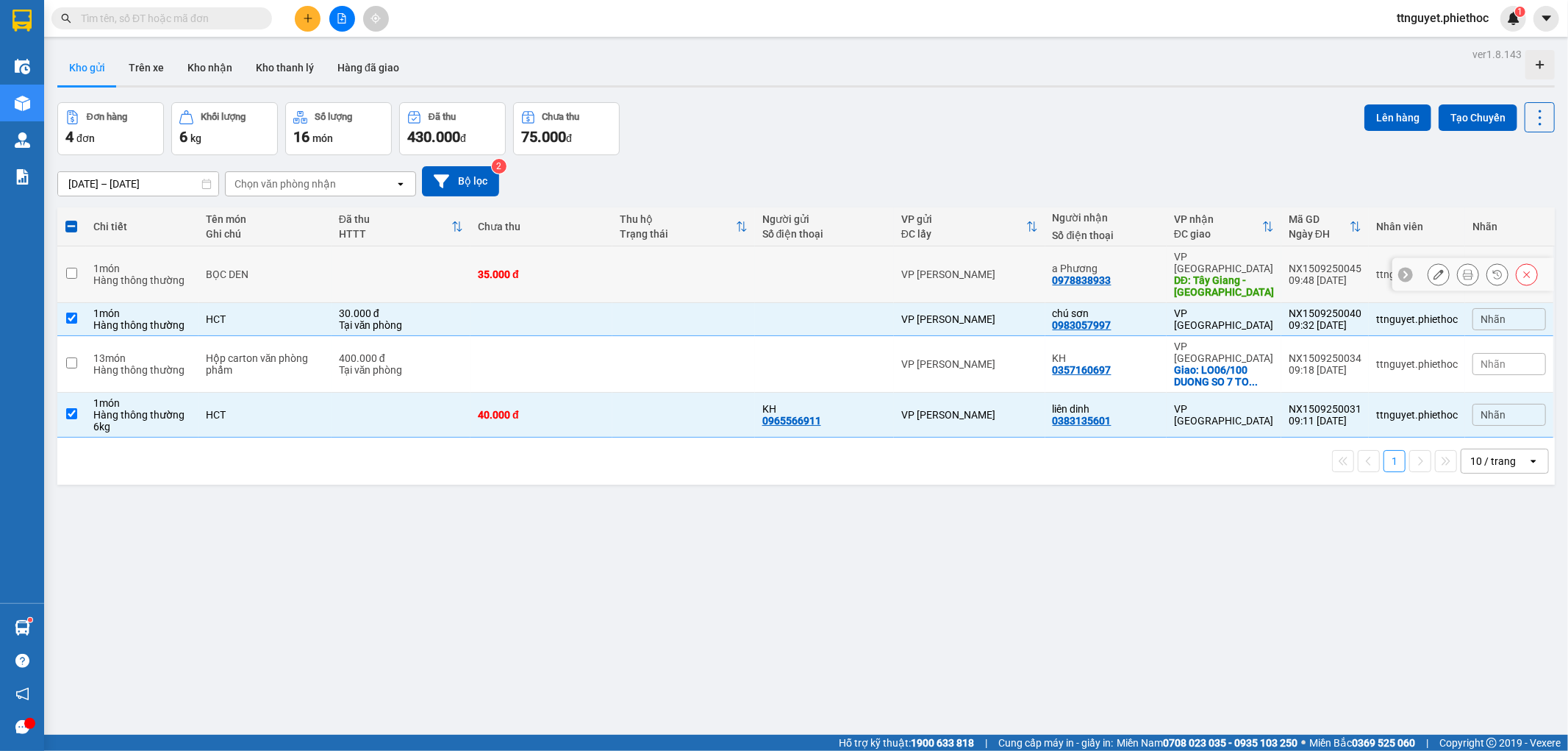
click at [153, 274] on div "Hàng thông thường" at bounding box center [142, 280] width 98 height 12
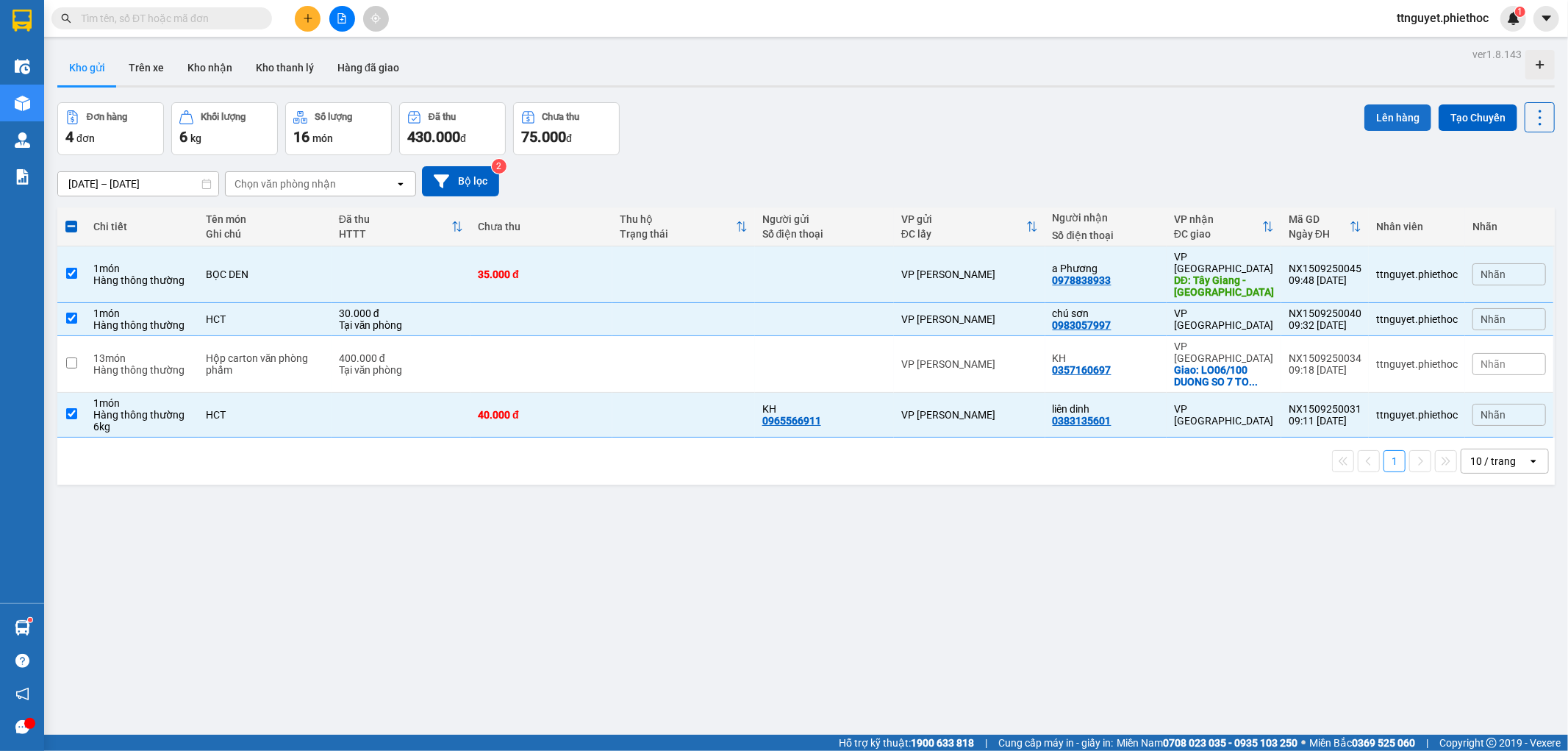
click at [1395, 116] on button "Lên hàng" at bounding box center [1397, 117] width 67 height 26
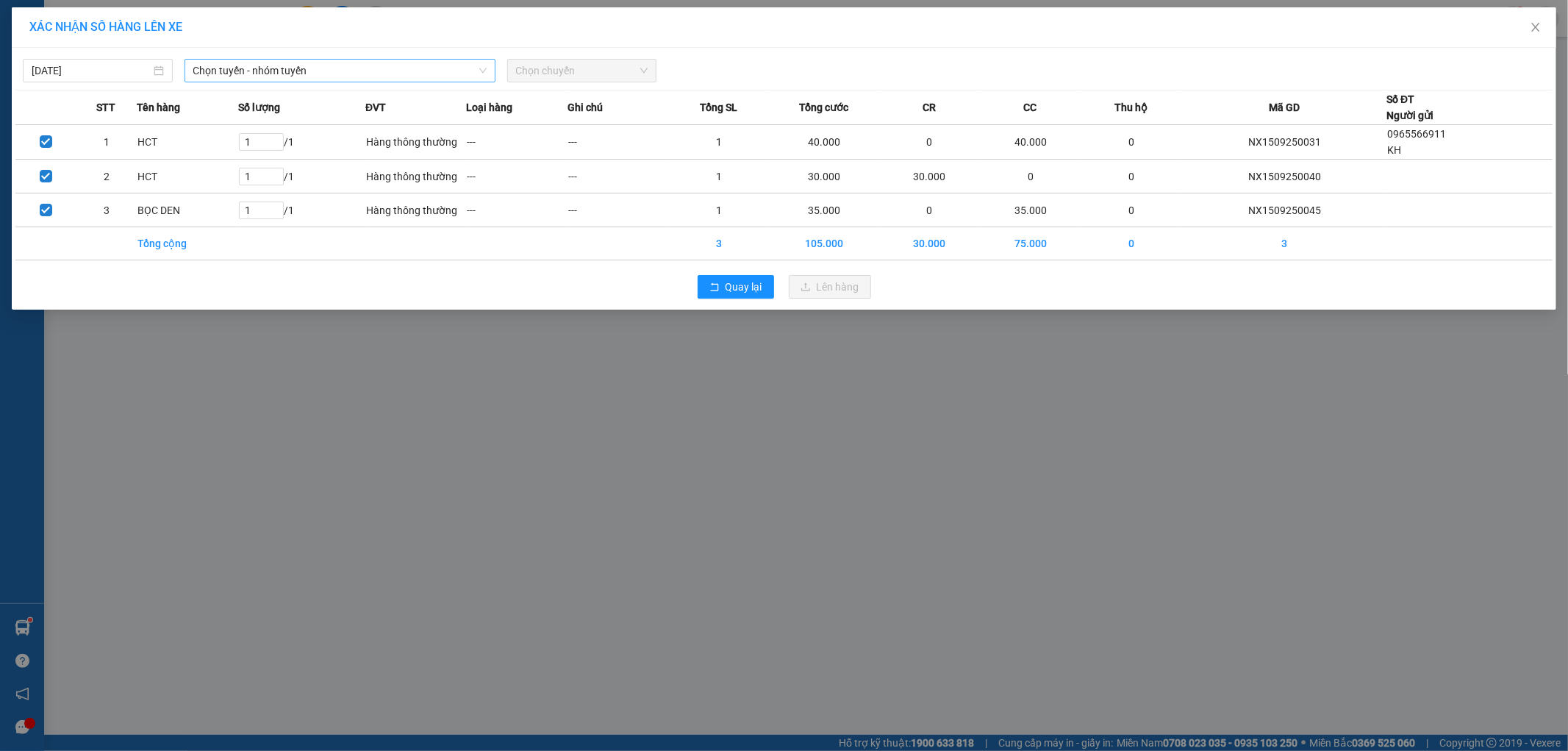
click at [239, 76] on span "Chọn tuyến - nhóm tuyến" at bounding box center [340, 70] width 293 height 22
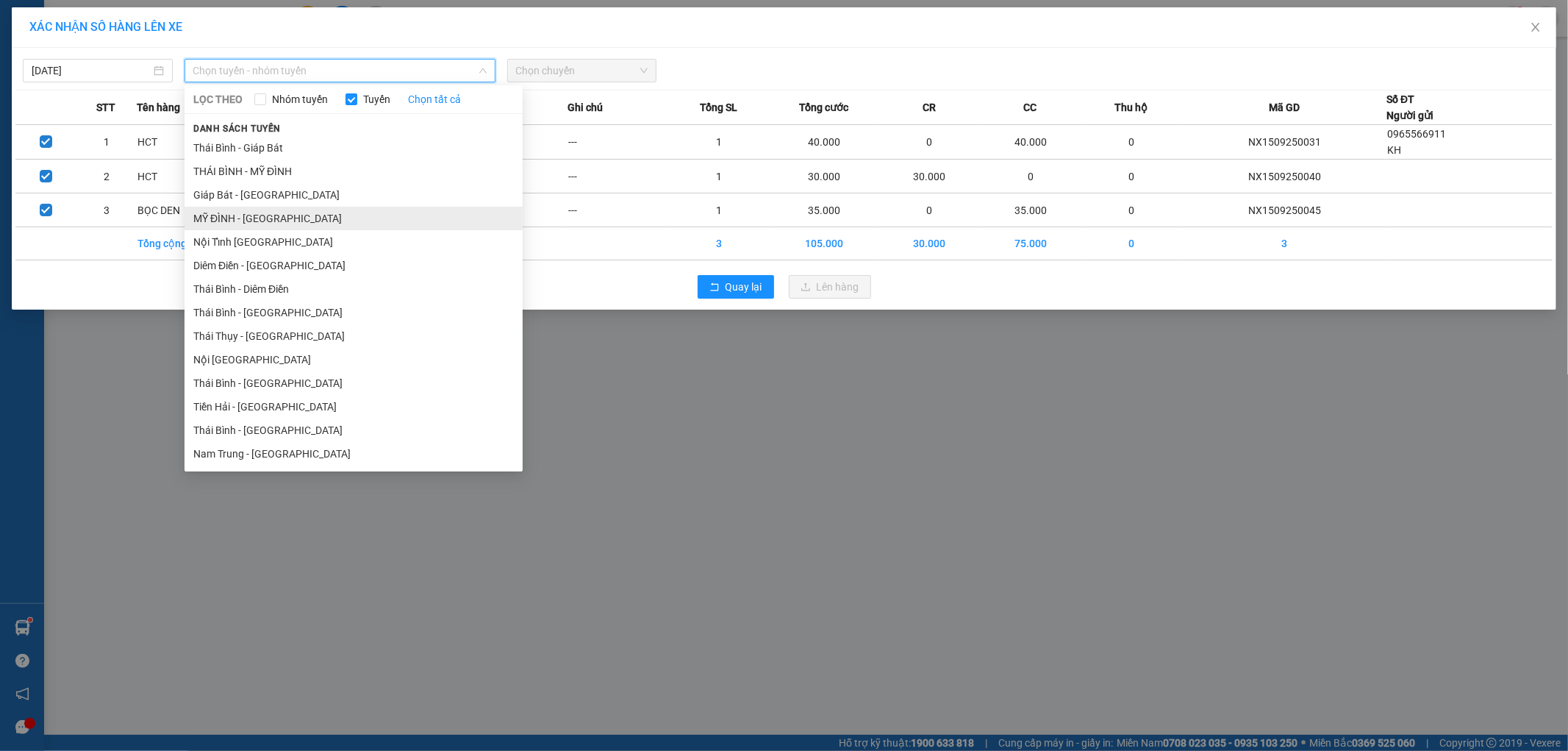
click at [208, 221] on li "MỸ ĐÌNH - [GEOGRAPHIC_DATA]" at bounding box center [353, 218] width 338 height 23
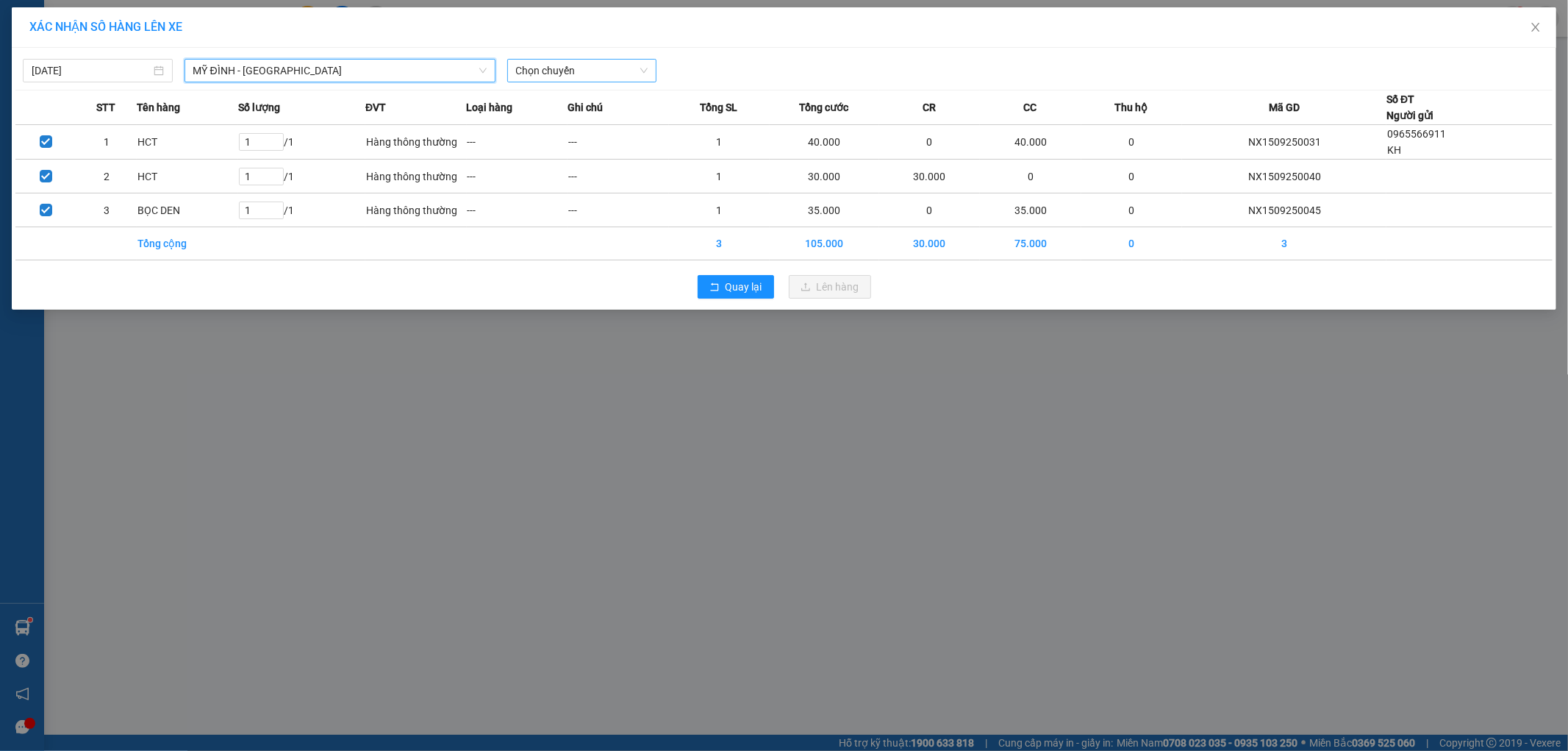
click at [609, 70] on span "Chọn chuyến" at bounding box center [582, 70] width 132 height 22
click at [562, 123] on div "Thêm chuyến " 21:59 "" at bounding box center [573, 124] width 132 height 25
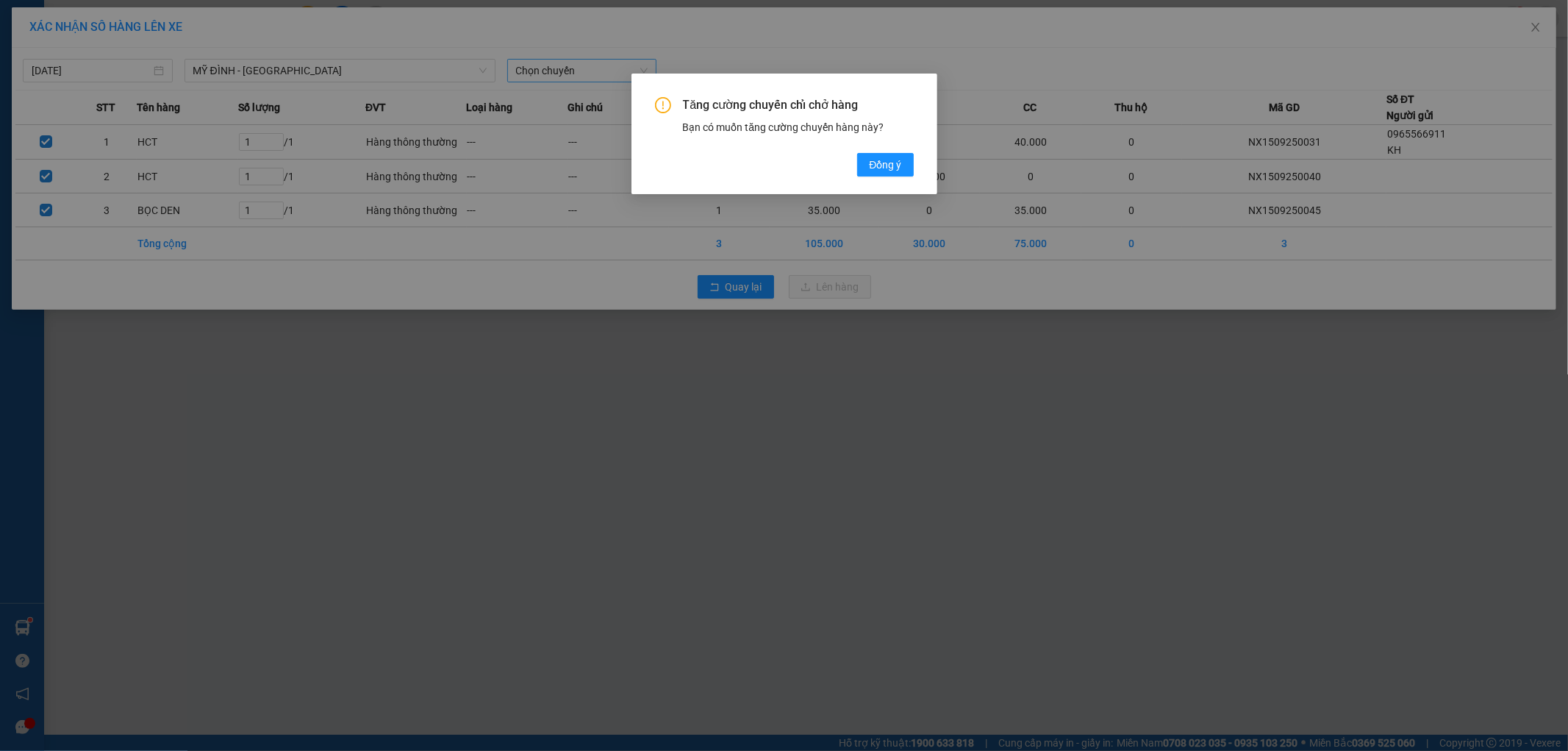
click at [551, 70] on div "Tăng cường chuyến chỉ chở hàng Bạn có muốn tăng cường chuyến hàng này? Đồng ý" at bounding box center [784, 375] width 1568 height 751
click at [879, 167] on span "Đồng ý" at bounding box center [885, 164] width 32 height 16
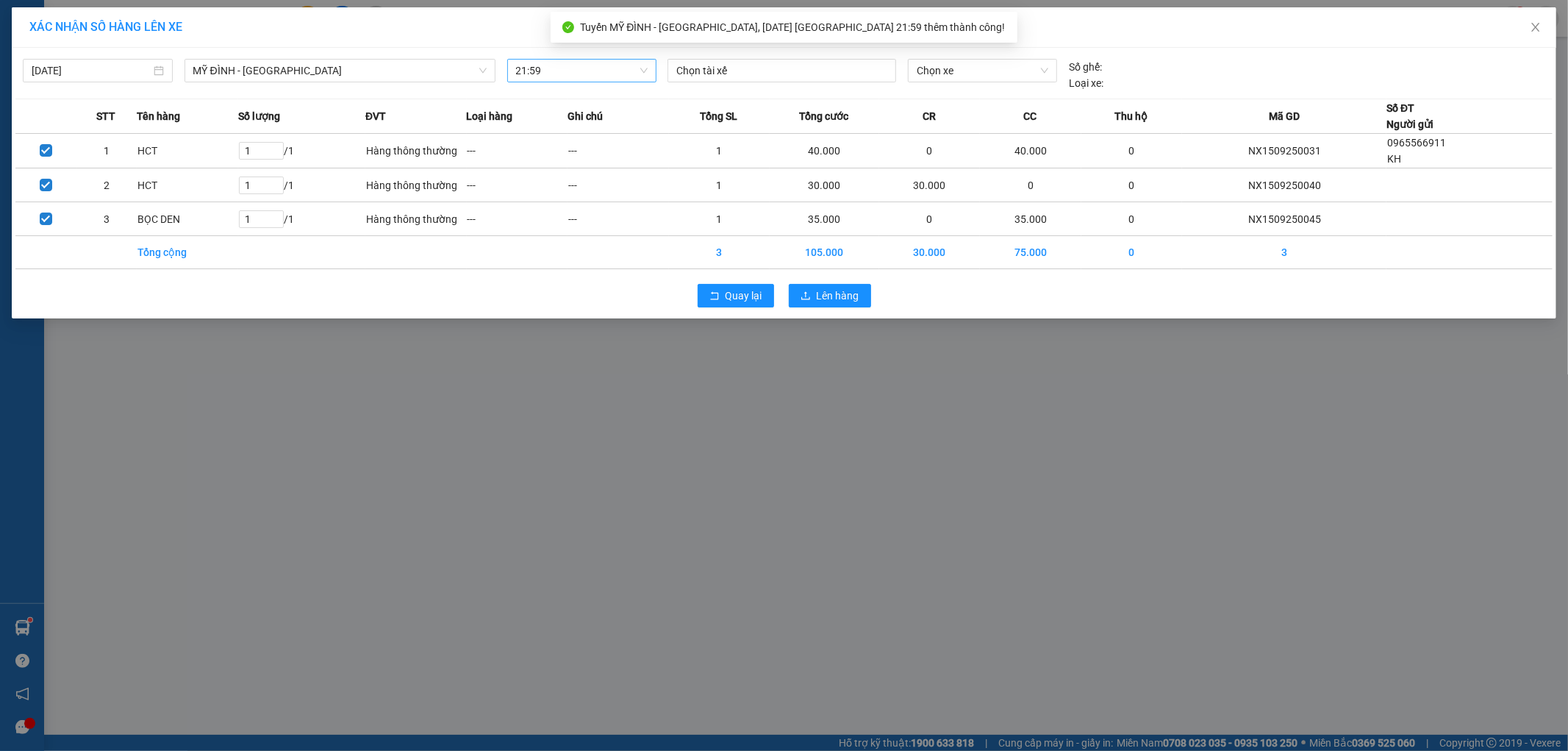
click at [573, 74] on span "21:59" at bounding box center [582, 70] width 132 height 22
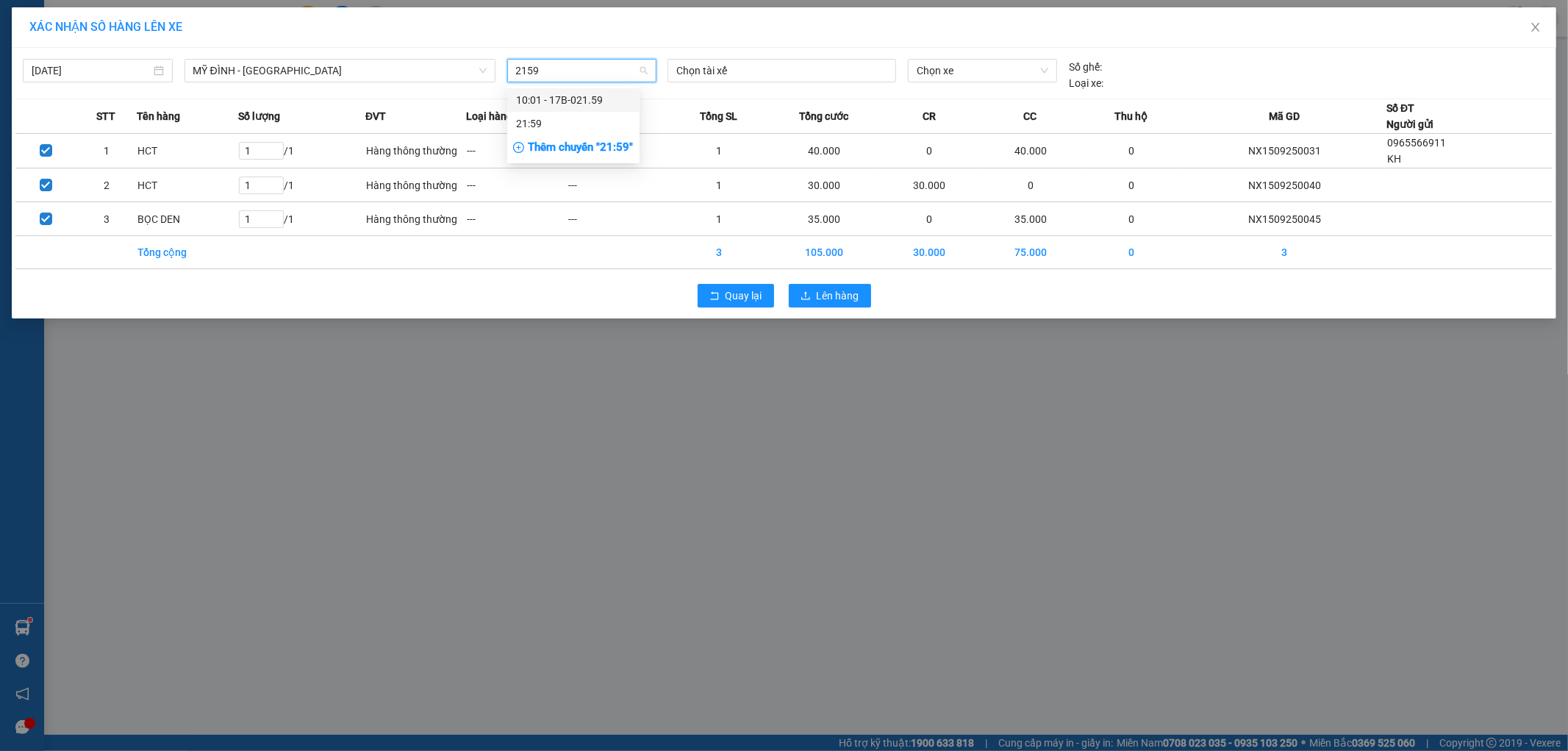
click at [567, 101] on div "10:01 - 17B-021.59" at bounding box center [573, 100] width 115 height 16
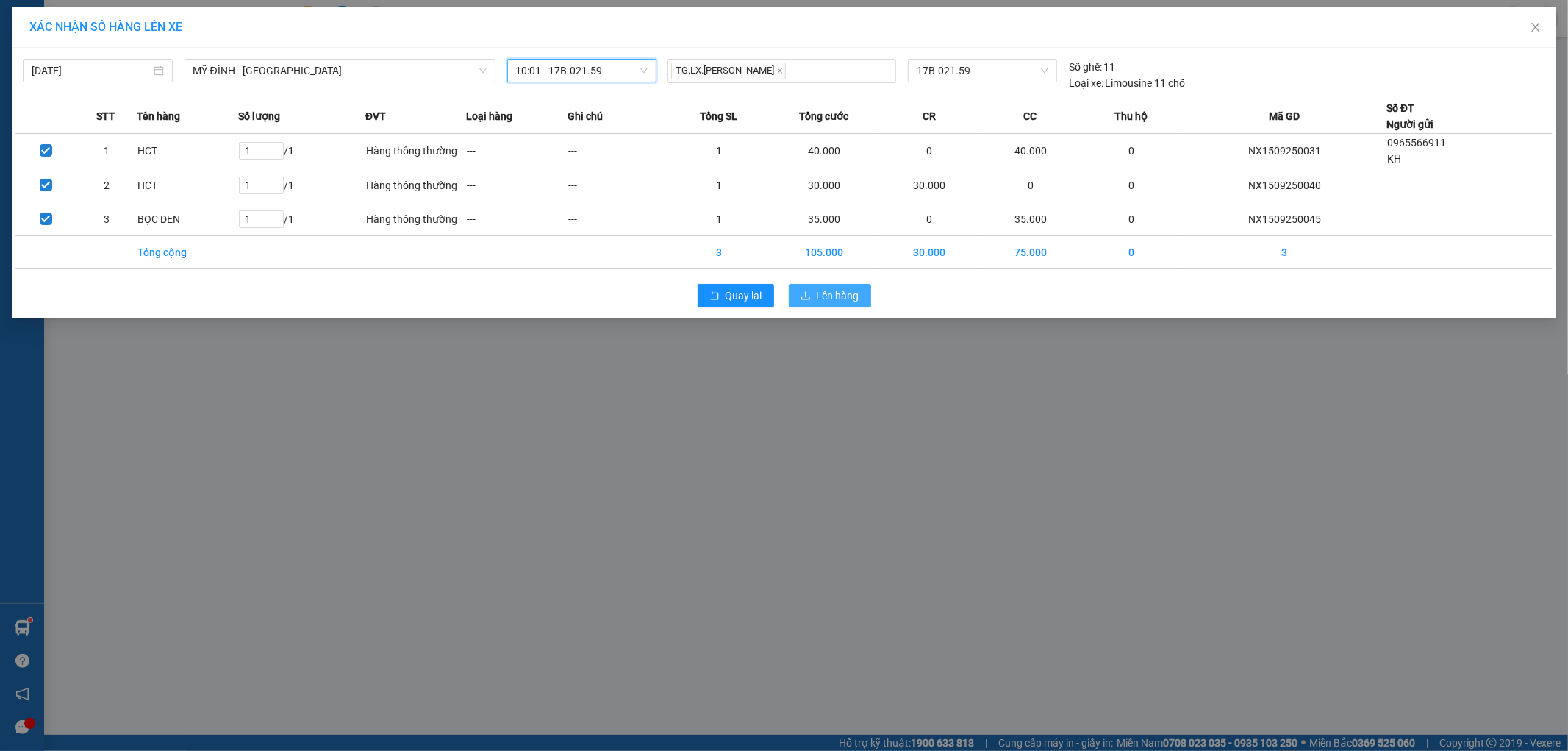
click at [823, 303] on span "Lên hàng" at bounding box center [837, 295] width 42 height 16
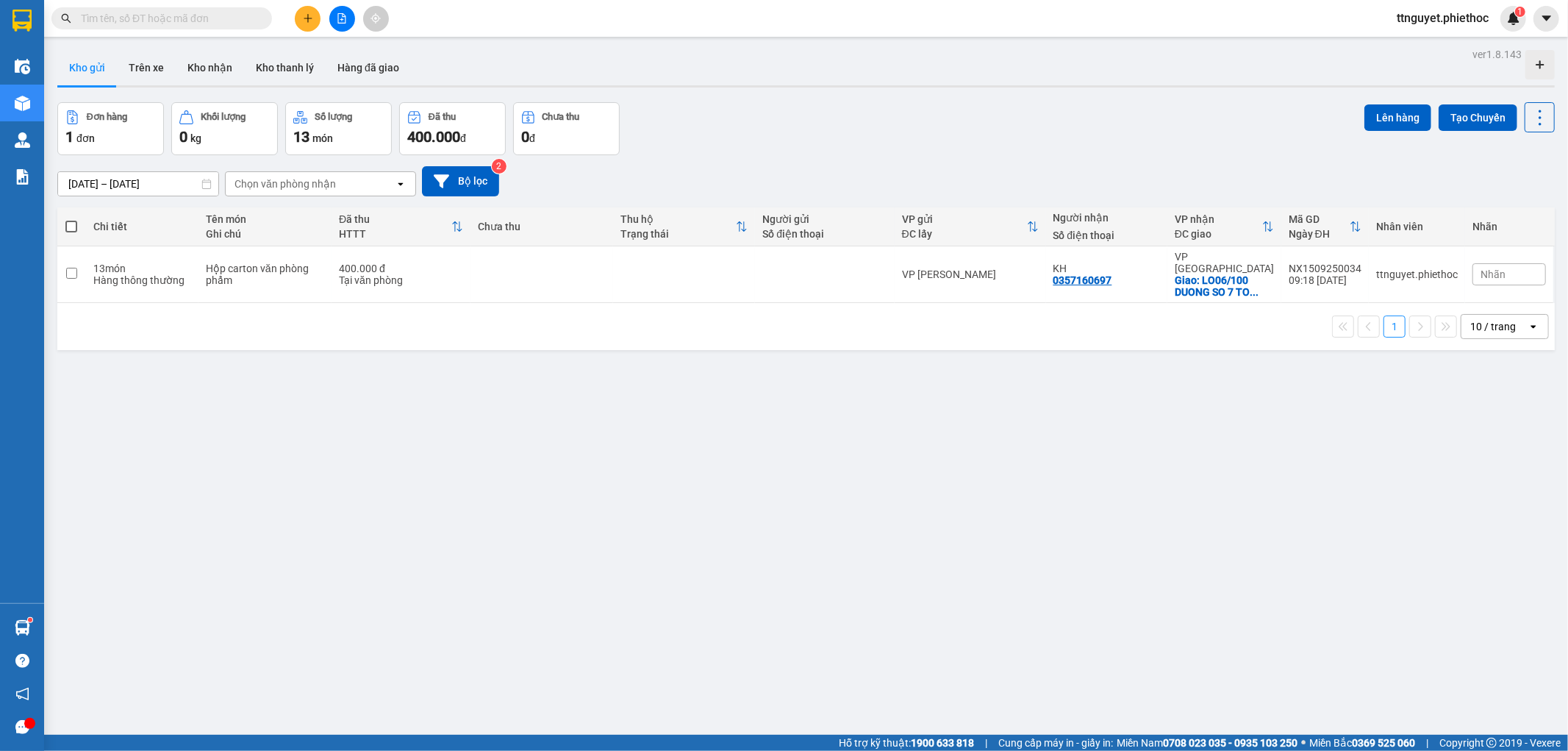
click at [306, 21] on icon "plus" at bounding box center [307, 18] width 10 height 10
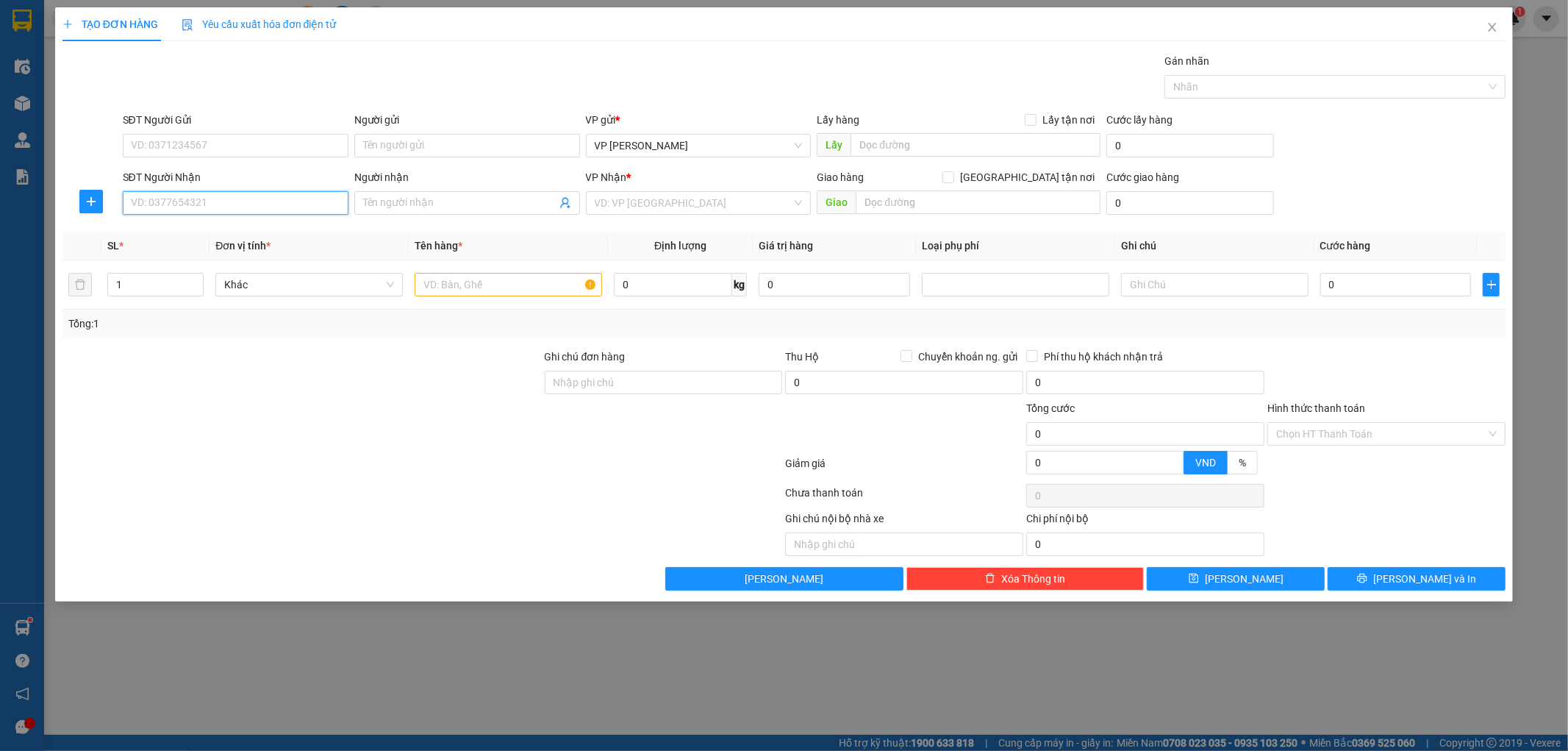
click at [204, 208] on input "SĐT Người Nhận" at bounding box center [236, 202] width 225 height 23
click at [204, 228] on div "0989022396 - linh" at bounding box center [235, 232] width 208 height 16
click at [478, 285] on input "text" at bounding box center [508, 284] width 188 height 23
click at [664, 281] on input "0" at bounding box center [673, 284] width 118 height 23
click at [367, 413] on div at bounding box center [302, 426] width 482 height 52
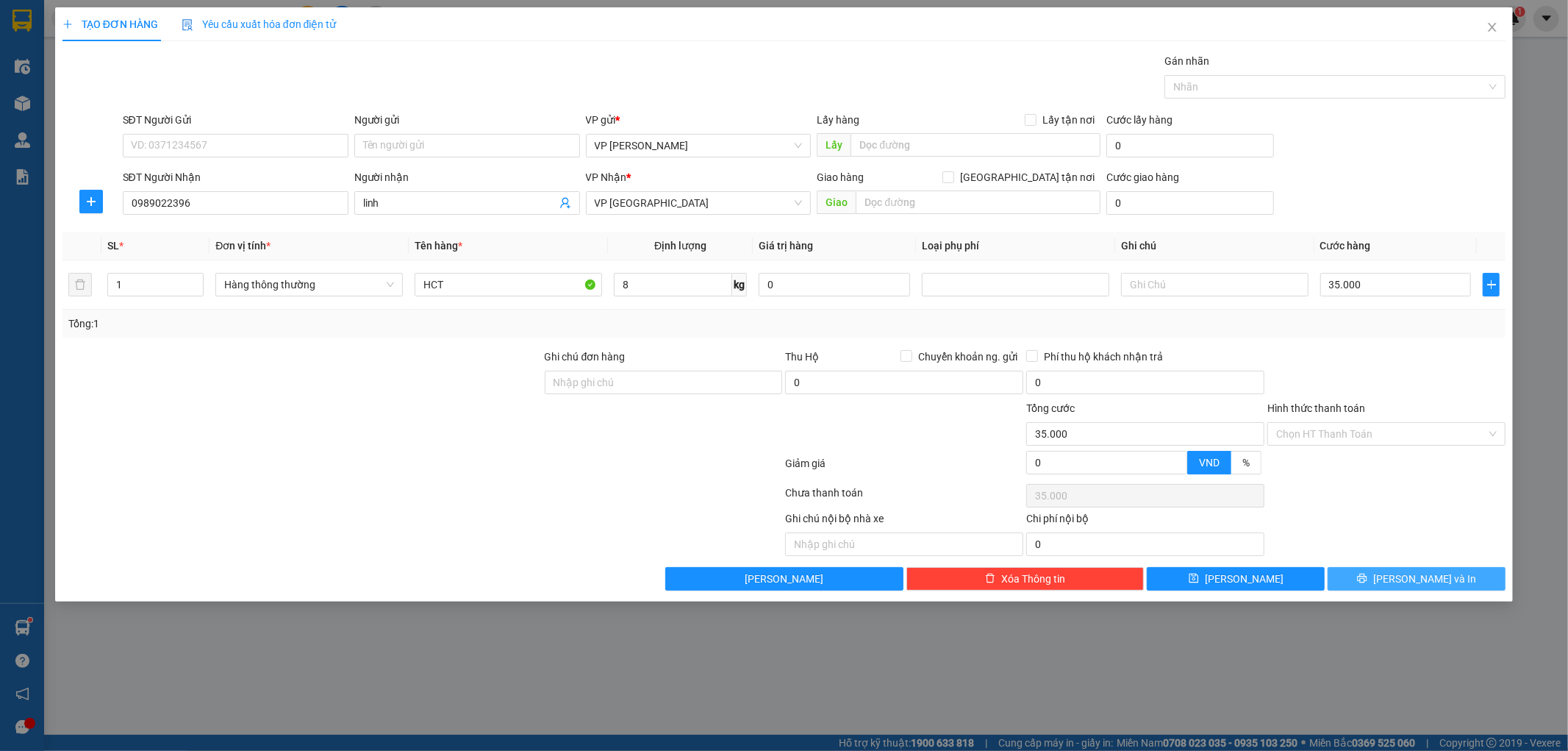
click at [1382, 582] on button "[PERSON_NAME] và In" at bounding box center [1416, 578] width 178 height 23
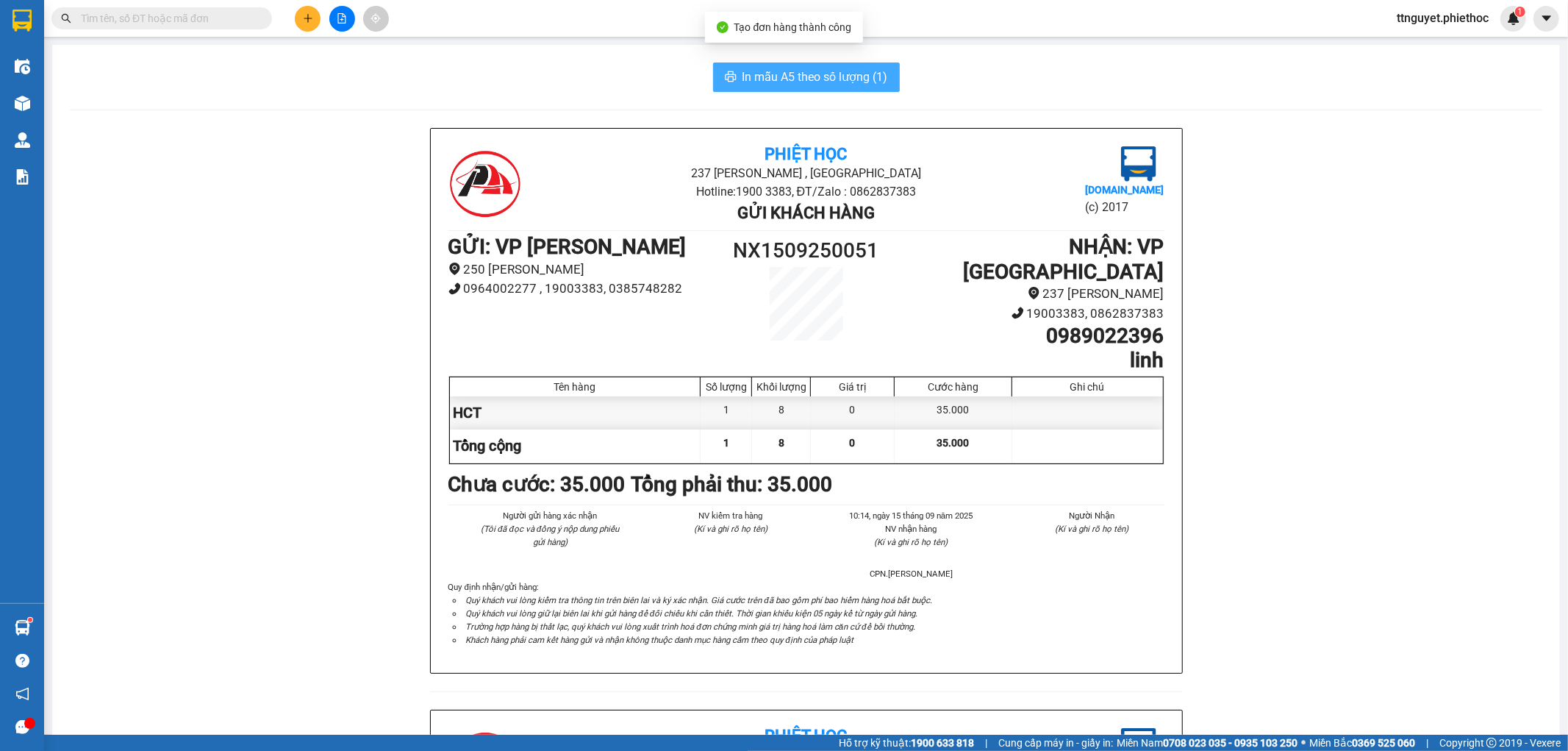
click at [762, 80] on span "In mẫu A5 theo số lượng (1)" at bounding box center [815, 77] width 146 height 19
click at [303, 15] on icon "plus" at bounding box center [307, 18] width 10 height 10
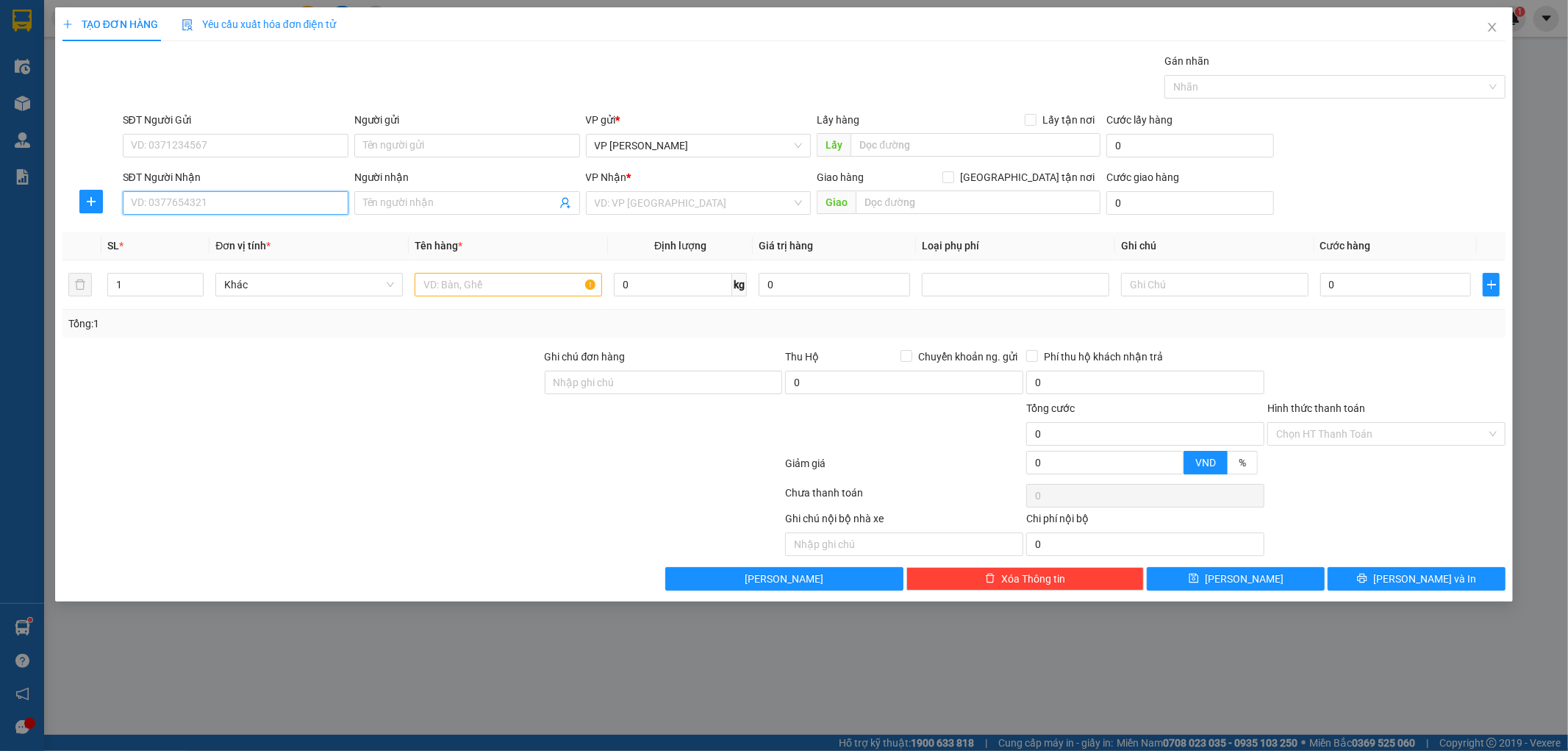
click at [210, 208] on input "SĐT Người Nhận" at bounding box center [236, 202] width 225 height 23
click at [225, 145] on input "SĐT Người Gửi" at bounding box center [236, 145] width 225 height 23
click at [407, 141] on input "Người gửi" at bounding box center [467, 145] width 225 height 23
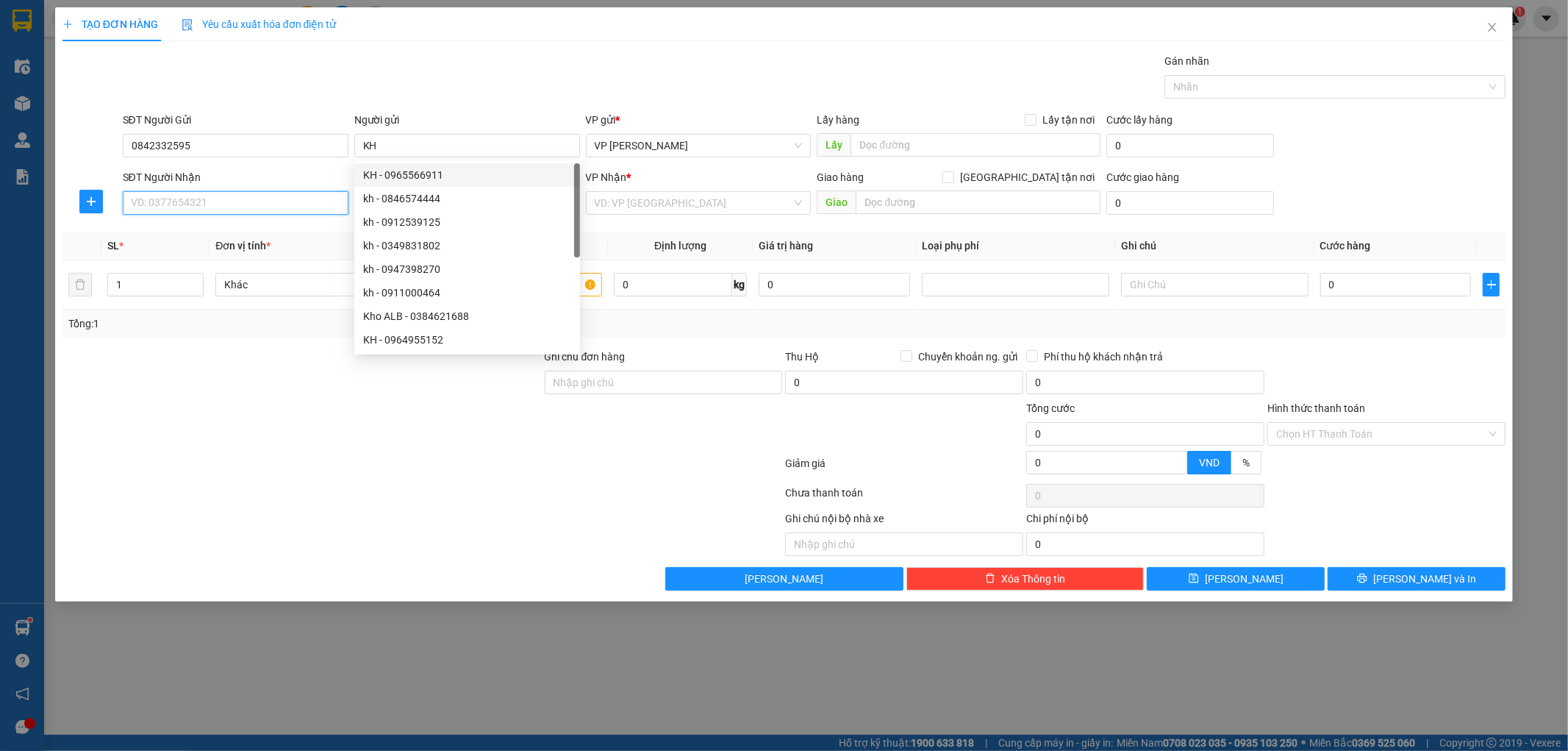
click at [285, 203] on input "SĐT Người Nhận" at bounding box center [236, 202] width 225 height 23
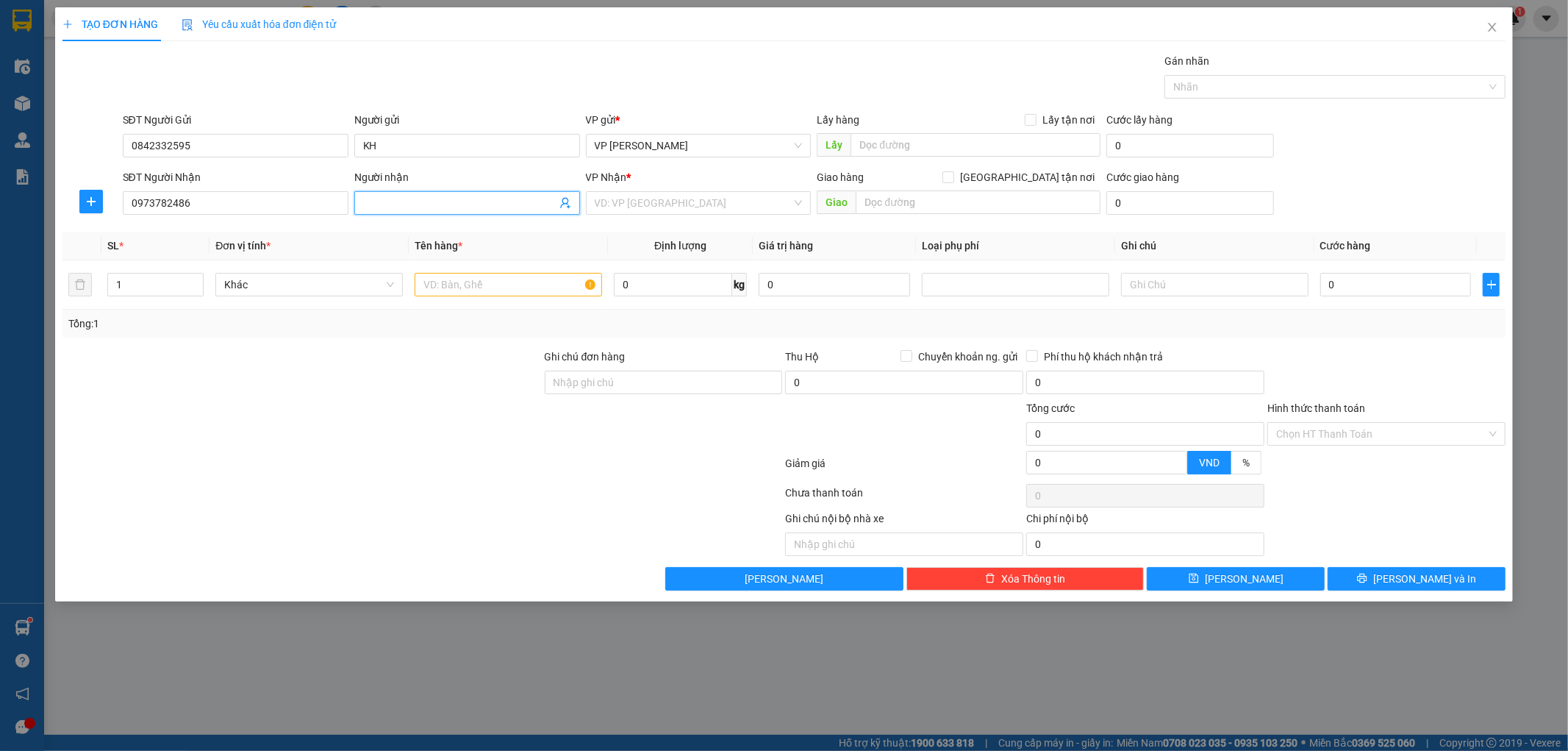
click at [400, 200] on input "Người nhận" at bounding box center [460, 202] width 194 height 16
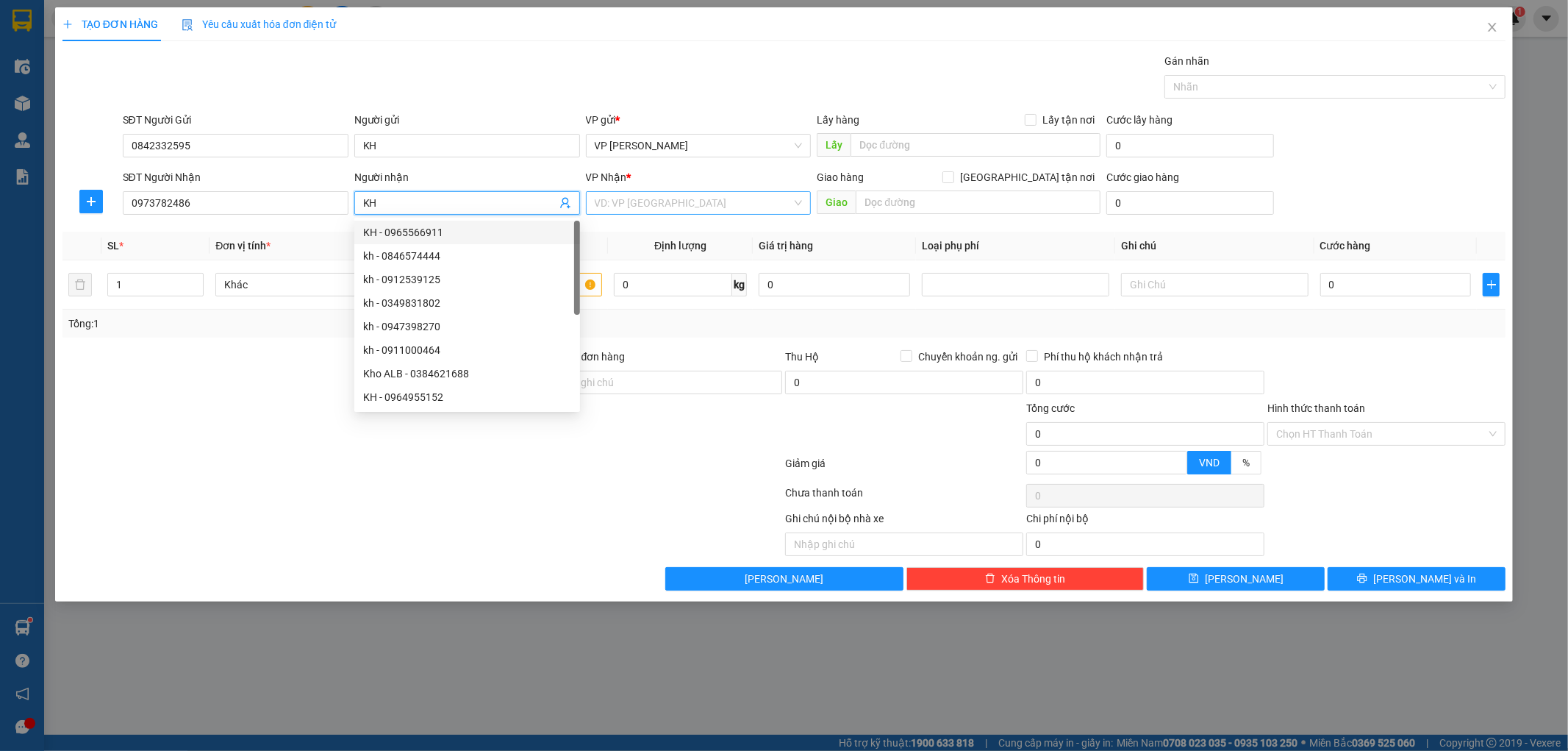
click at [691, 195] on input "search" at bounding box center [693, 202] width 197 height 22
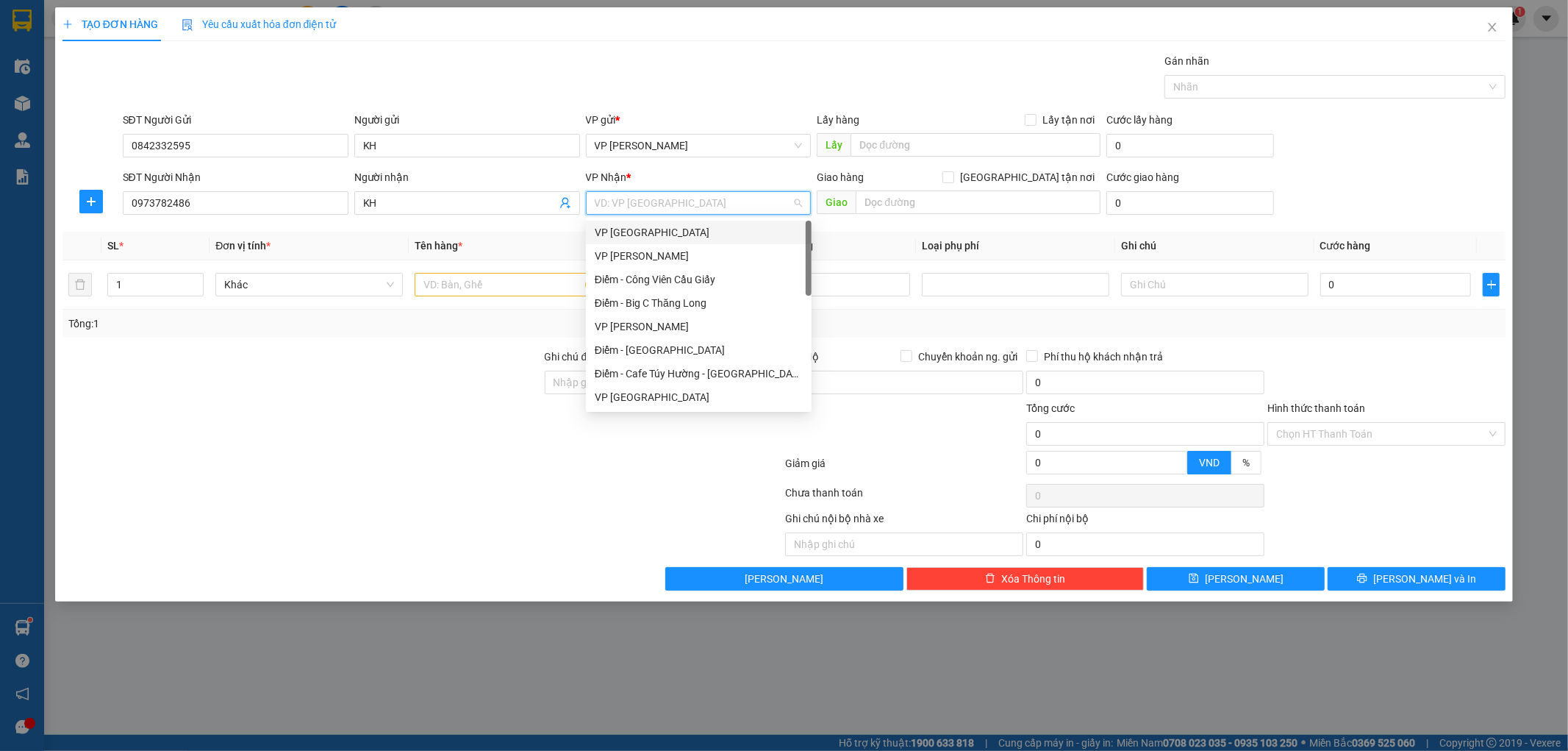
click at [664, 230] on div "VP [GEOGRAPHIC_DATA]" at bounding box center [698, 232] width 208 height 16
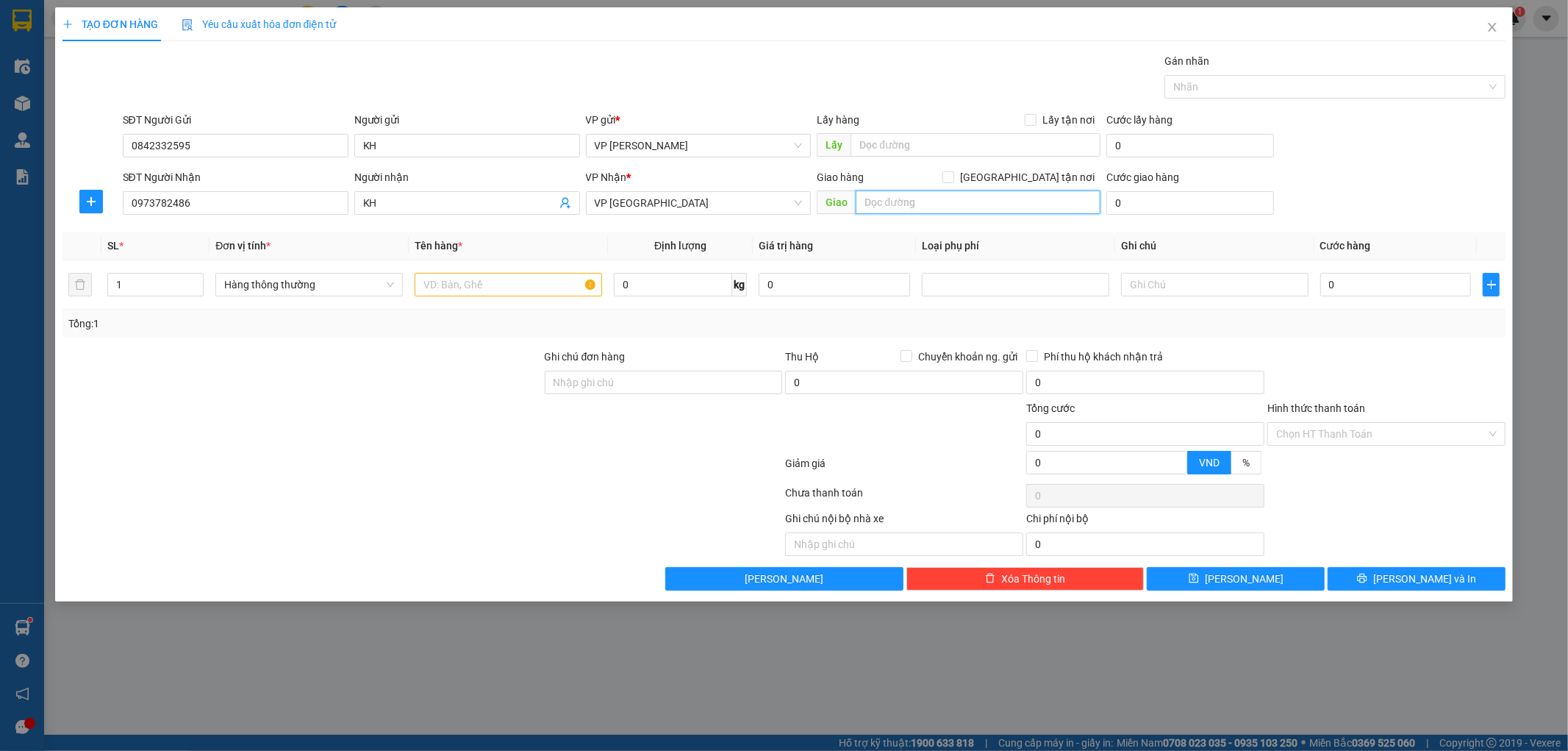
click at [897, 195] on input "text" at bounding box center [978, 202] width 245 height 23
click at [1077, 202] on input "QU ẤU TH PHONG TH THUYÁIỤYÂÁN" at bounding box center [978, 202] width 245 height 23
click at [1129, 200] on input "0" at bounding box center [1190, 202] width 167 height 23
click at [1384, 170] on div "SĐT Người Nhận 0973782486 Người nhận KH VP Nhận * VP Thái Bình Giao hàng Giao t…" at bounding box center [815, 195] width 1389 height 52
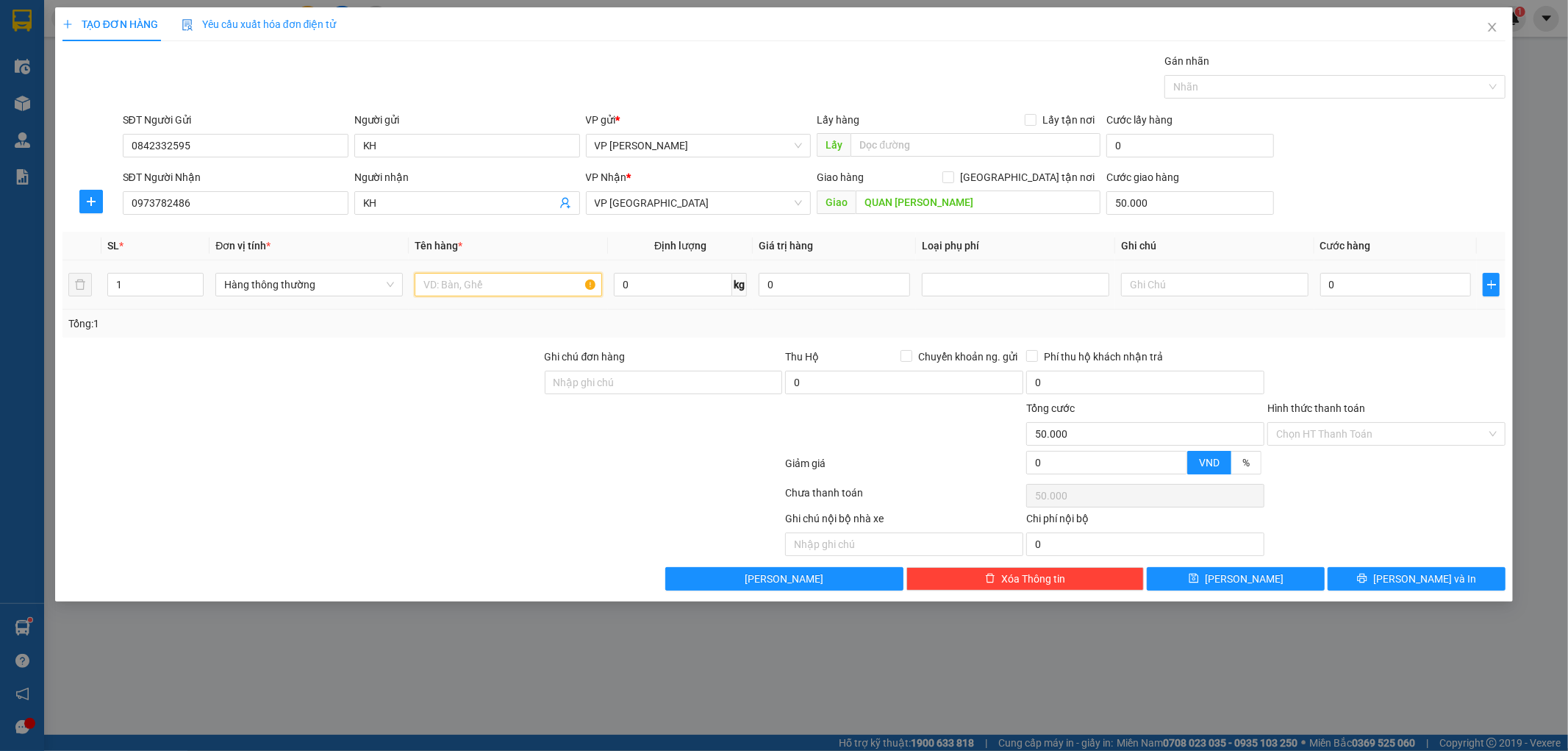
drag, startPoint x: 489, startPoint y: 291, endPoint x: 461, endPoint y: 299, distance: 29.1
click at [481, 295] on input "text" at bounding box center [508, 284] width 188 height 23
click at [498, 275] on input "ỆTÊ" at bounding box center [508, 284] width 188 height 23
click at [1405, 290] on input "0" at bounding box center [1395, 284] width 151 height 23
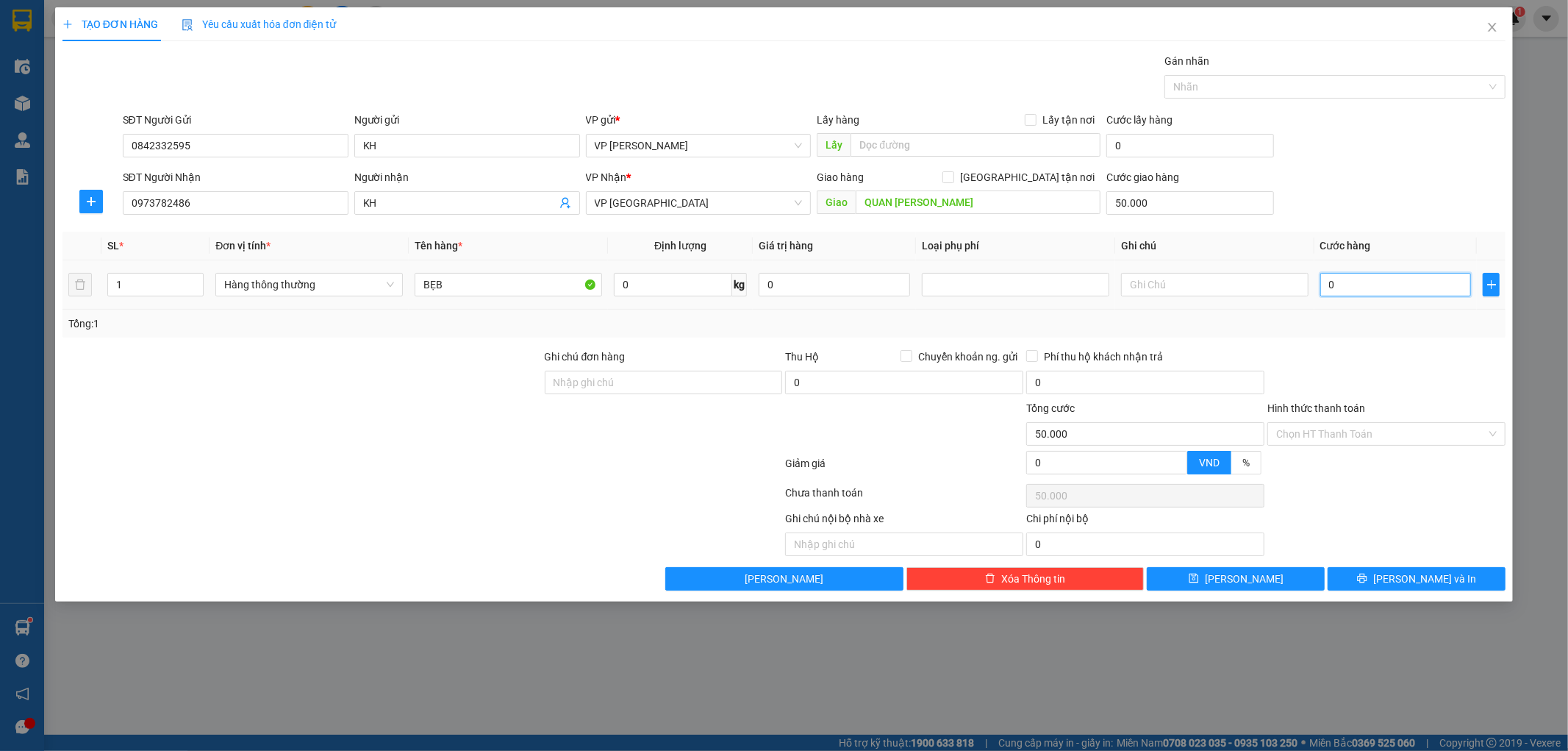
drag, startPoint x: 1343, startPoint y: 288, endPoint x: 1324, endPoint y: 269, distance: 26.9
click at [1345, 287] on input "0" at bounding box center [1395, 284] width 151 height 23
click at [1375, 310] on div "Tổng: 1" at bounding box center [784, 323] width 1444 height 28
click at [1380, 289] on input "150.000" at bounding box center [1395, 284] width 151 height 23
drag, startPoint x: 1390, startPoint y: 326, endPoint x: 1284, endPoint y: 326, distance: 106.0
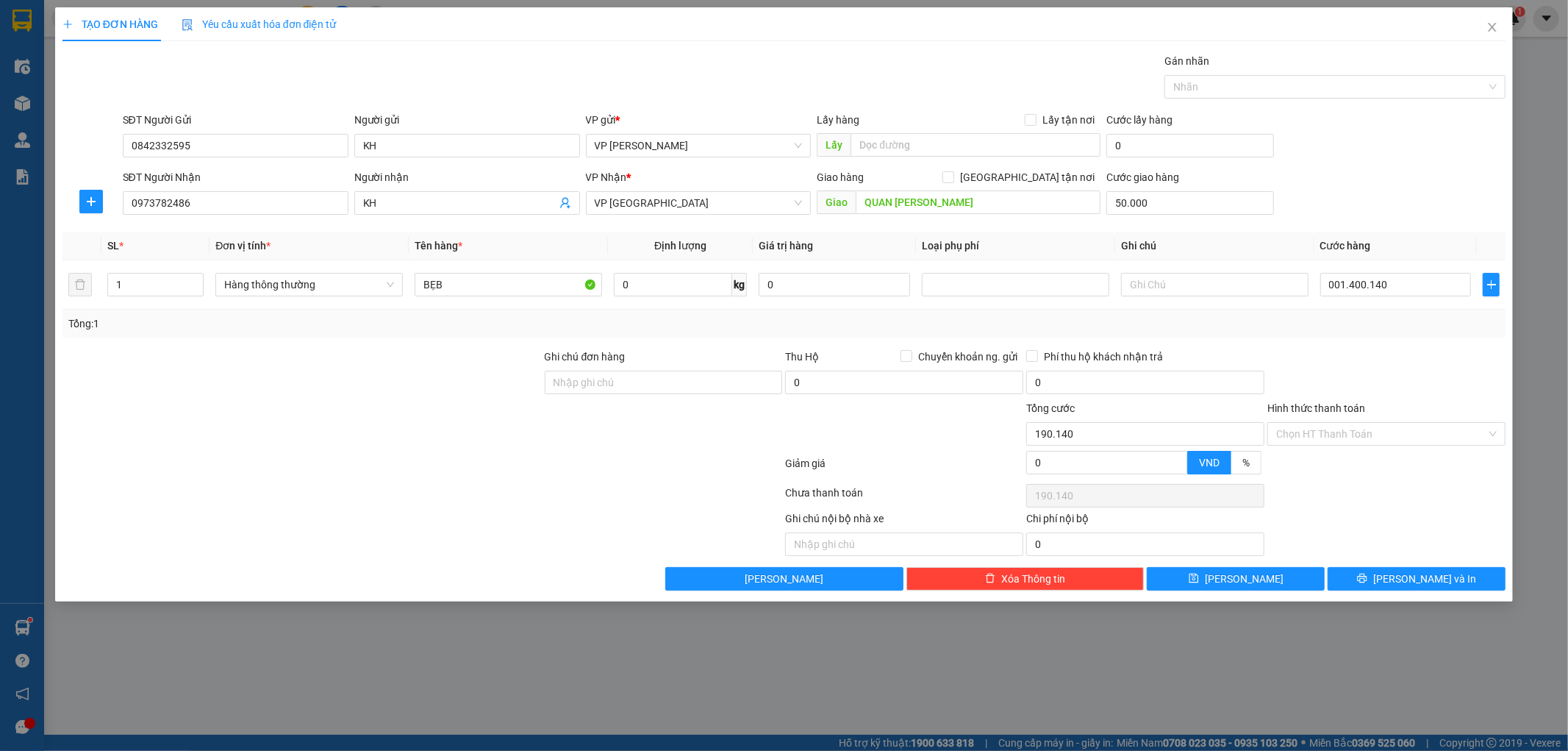
click at [1389, 326] on div "Tổng: 1" at bounding box center [784, 323] width 1432 height 16
click at [1060, 285] on div at bounding box center [1016, 284] width 180 height 18
click at [1009, 340] on div "Hàng dễ vỡ" at bounding box center [1016, 337] width 170 height 16
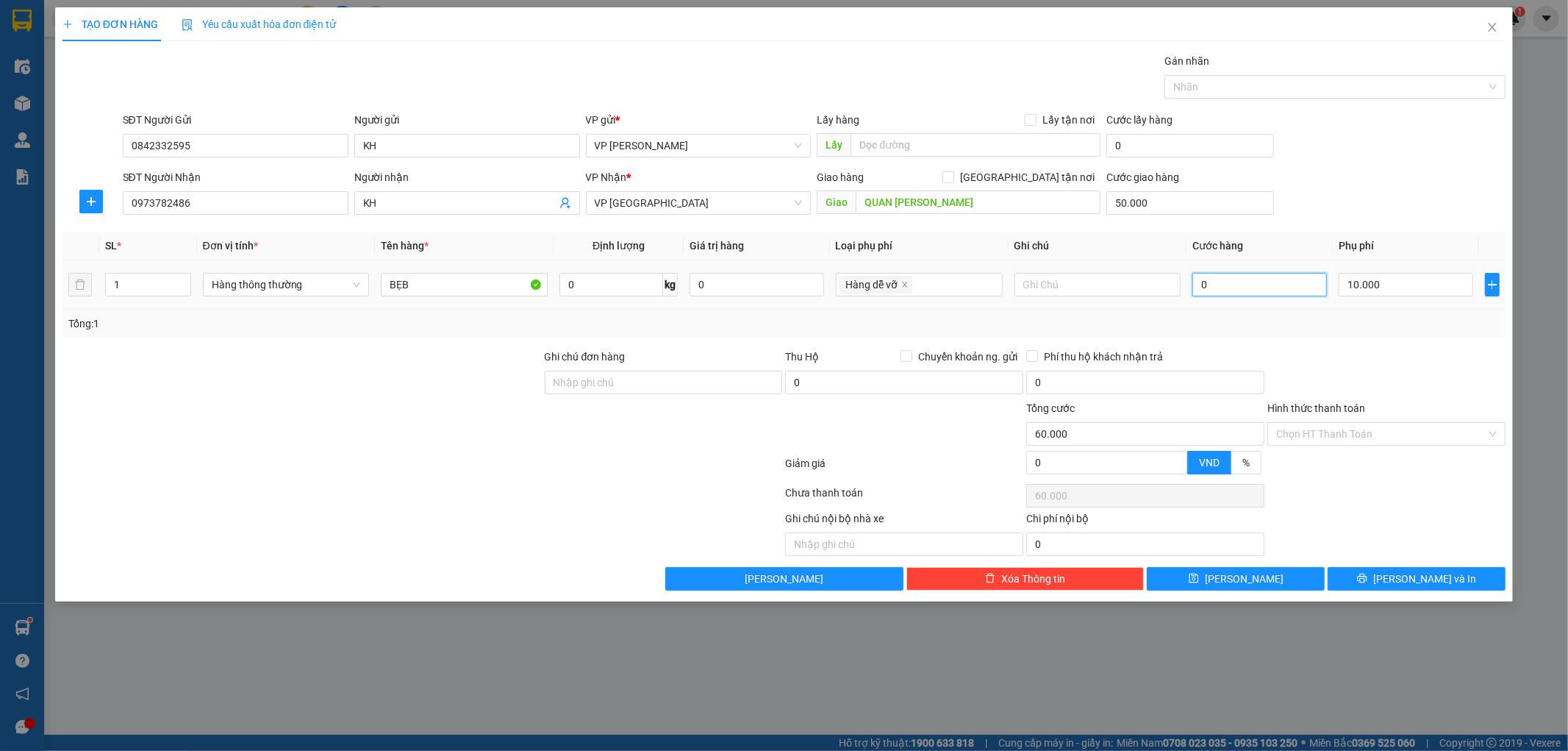
click at [1249, 281] on input "0" at bounding box center [1259, 284] width 134 height 23
click at [1299, 313] on div "Tổng: 1" at bounding box center [784, 323] width 1444 height 28
click at [1263, 294] on input "0" at bounding box center [1259, 284] width 134 height 23
click at [1285, 326] on div "Tổng: 1" at bounding box center [784, 323] width 1432 height 16
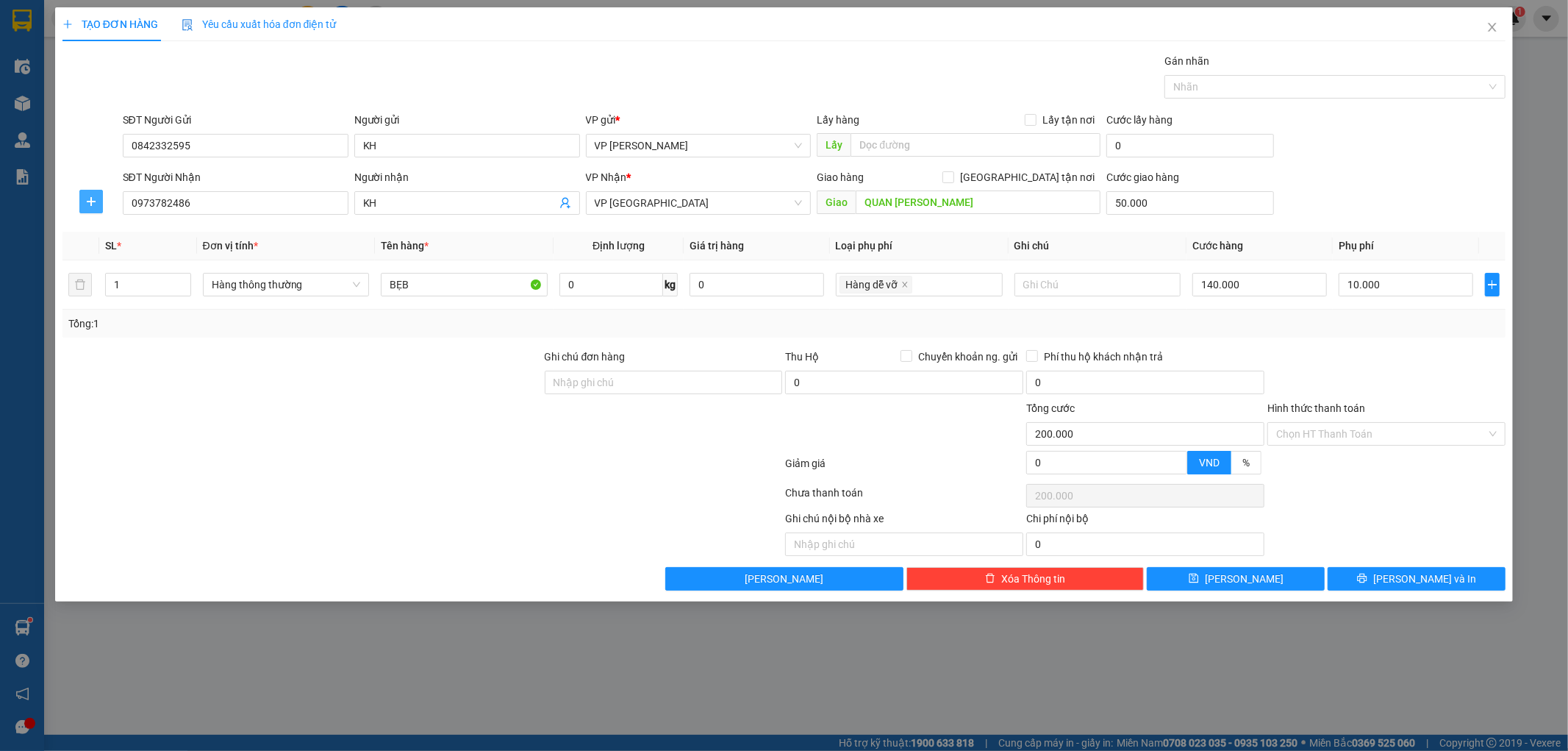
click at [89, 196] on icon "plus" at bounding box center [91, 201] width 12 height 12
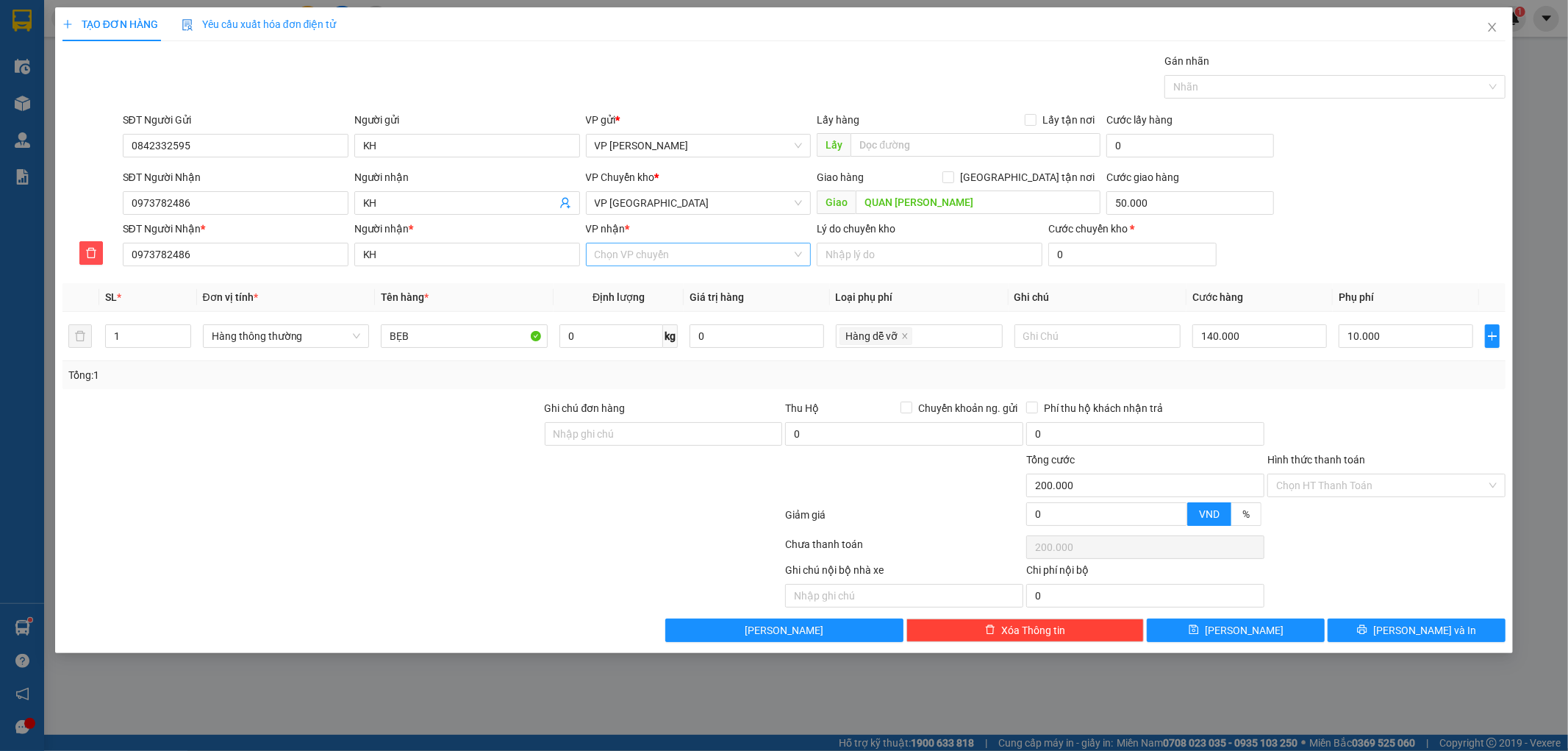
click at [644, 252] on input "VP nhận *" at bounding box center [693, 254] width 197 height 22
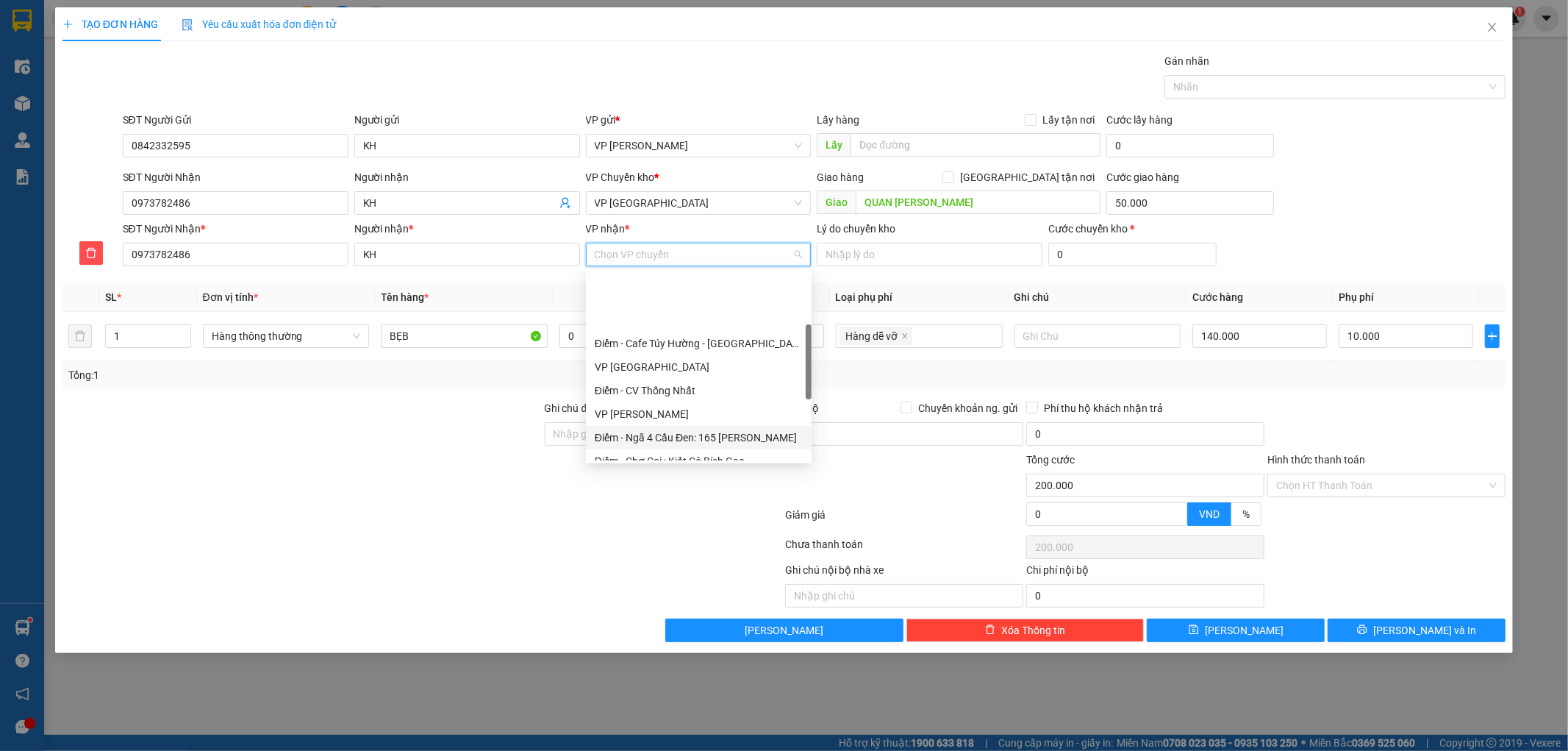
scroll to position [164, 0]
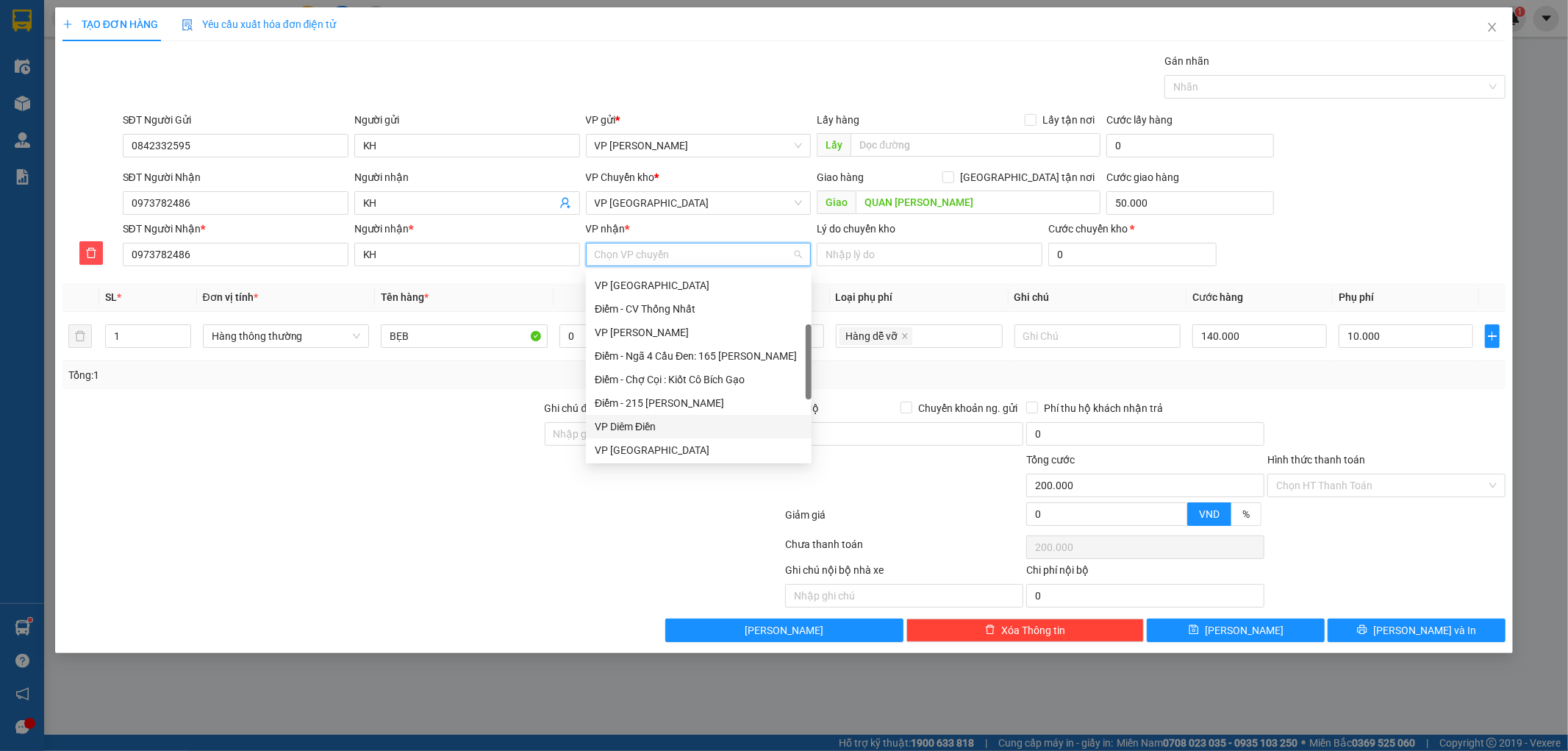
click at [626, 421] on div "VP Diêm Điền" at bounding box center [698, 426] width 208 height 16
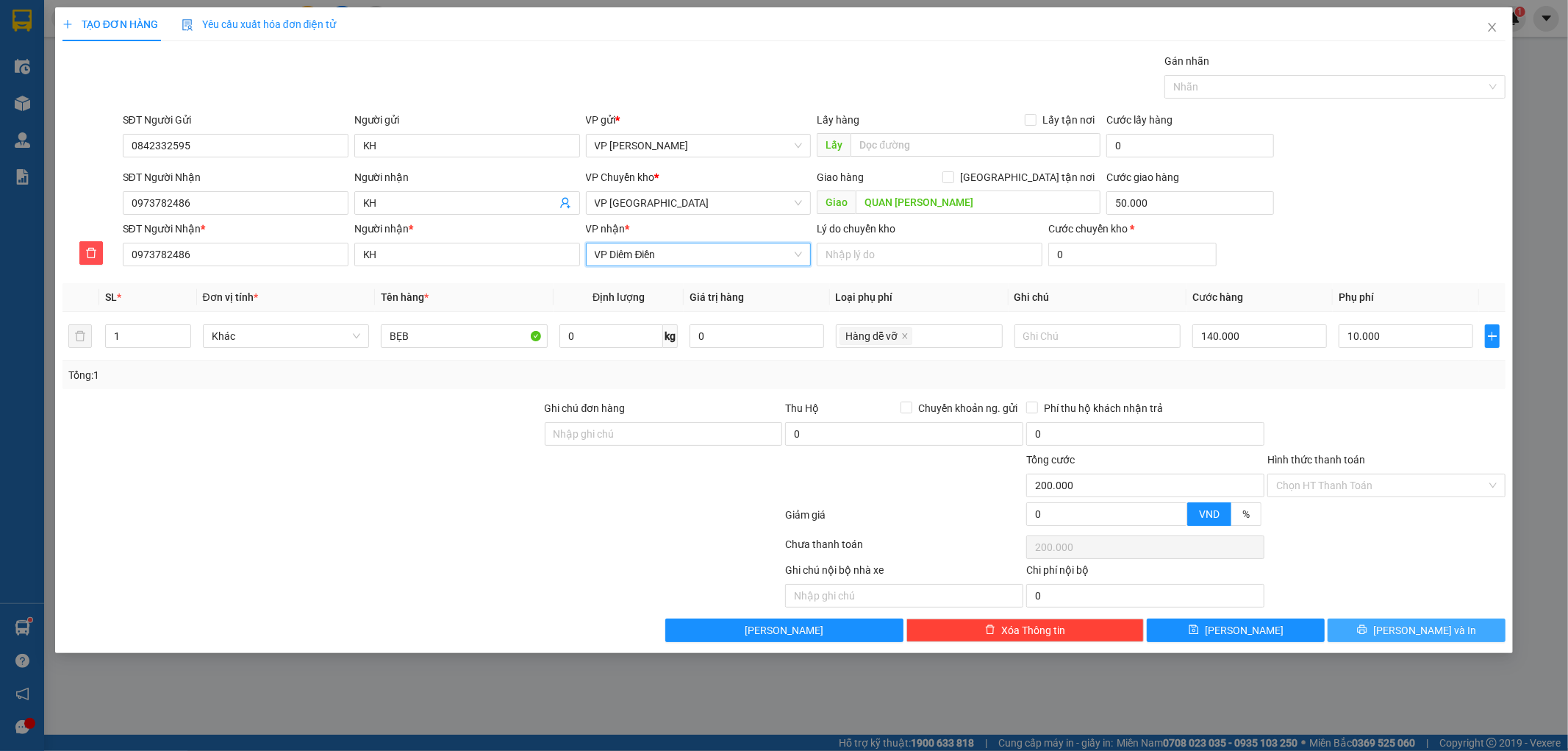
click at [1357, 630] on button "[PERSON_NAME] và In" at bounding box center [1416, 630] width 178 height 23
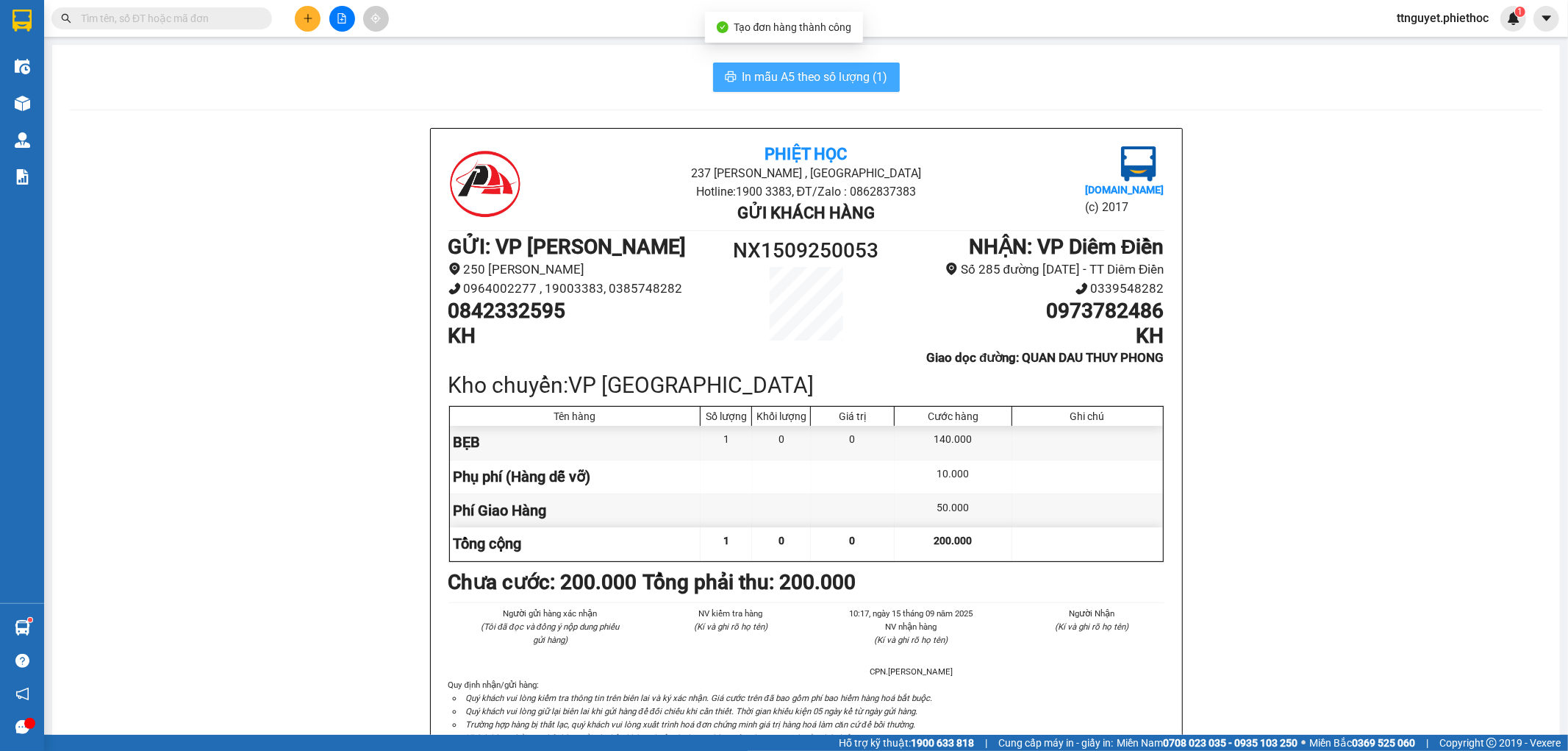
click at [828, 67] on button "In mẫu A5 theo số lượng (1)" at bounding box center [806, 77] width 187 height 29
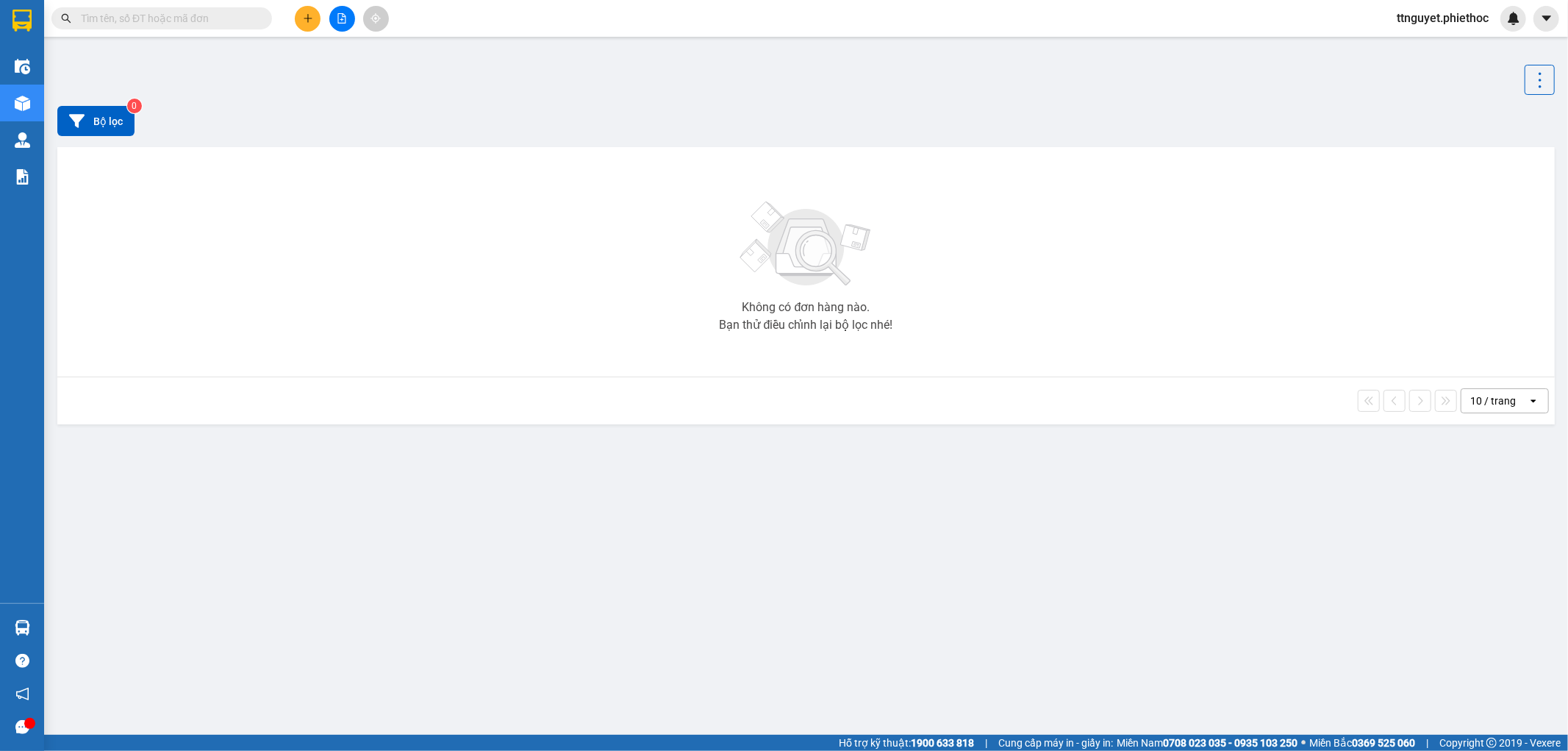
click at [165, 18] on input "text" at bounding box center [167, 18] width 174 height 16
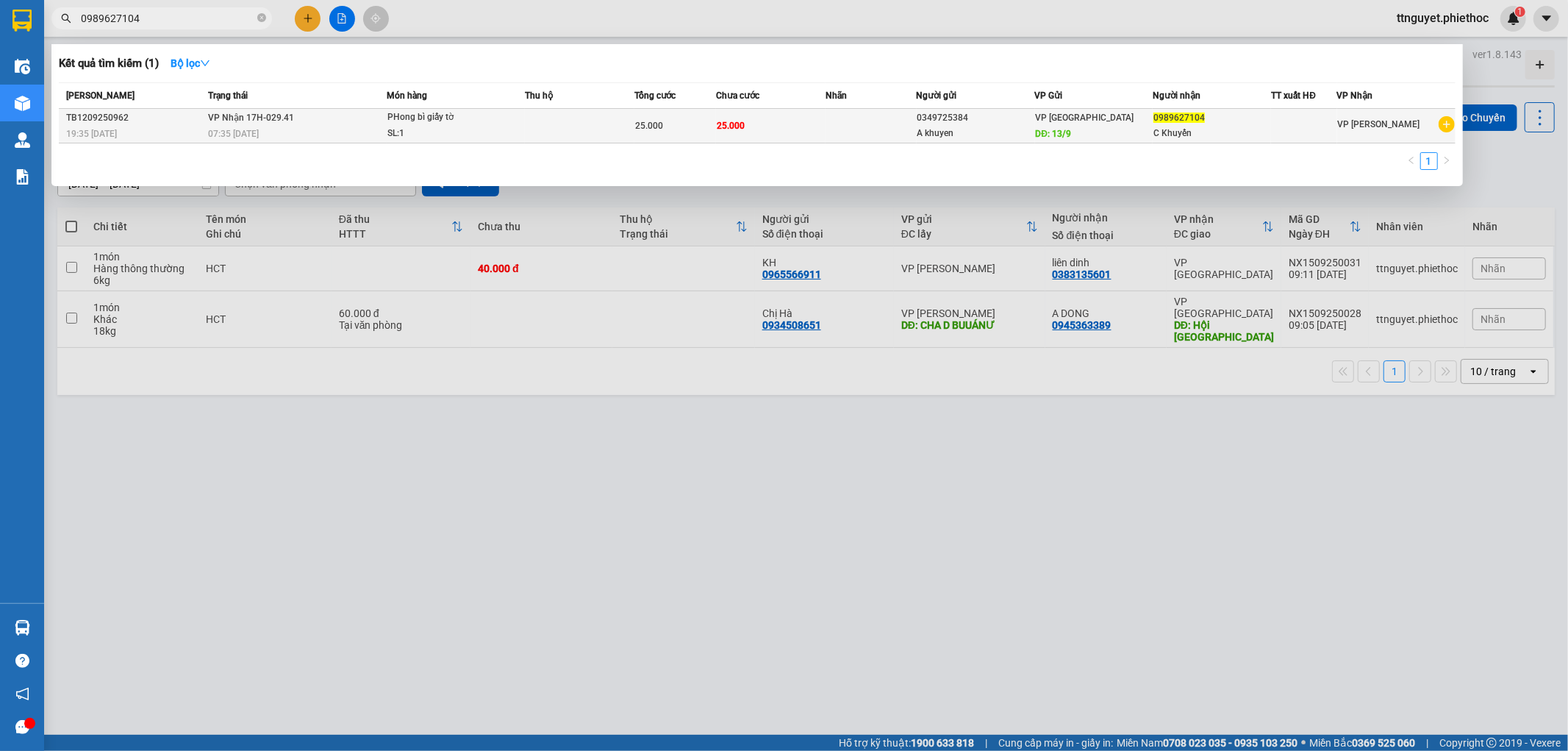
type input "0989627104"
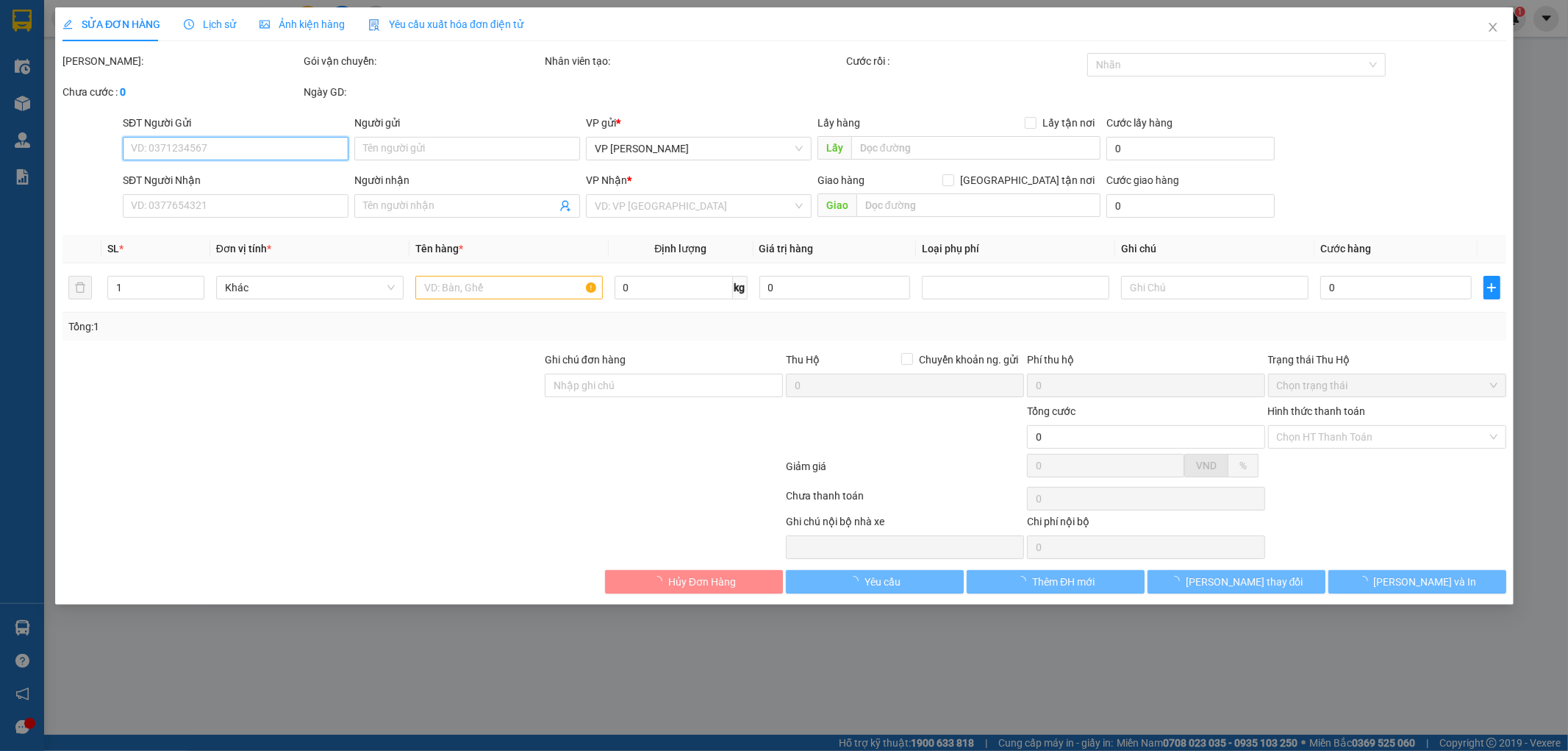
type input "0349725384"
type input "A khuyen"
type input "13/9"
type input "0989627104"
type input "C Khuyến"
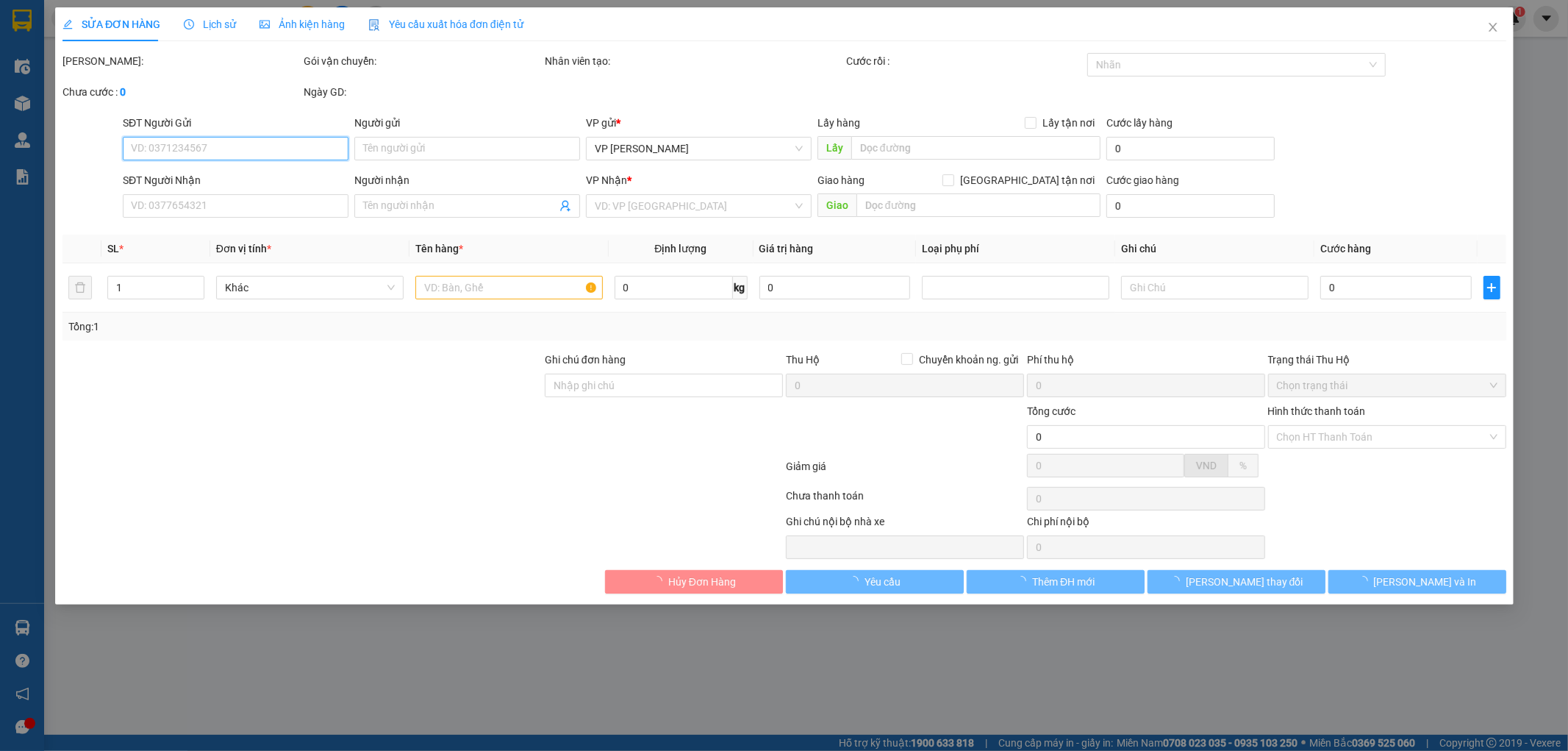
type input "25.000"
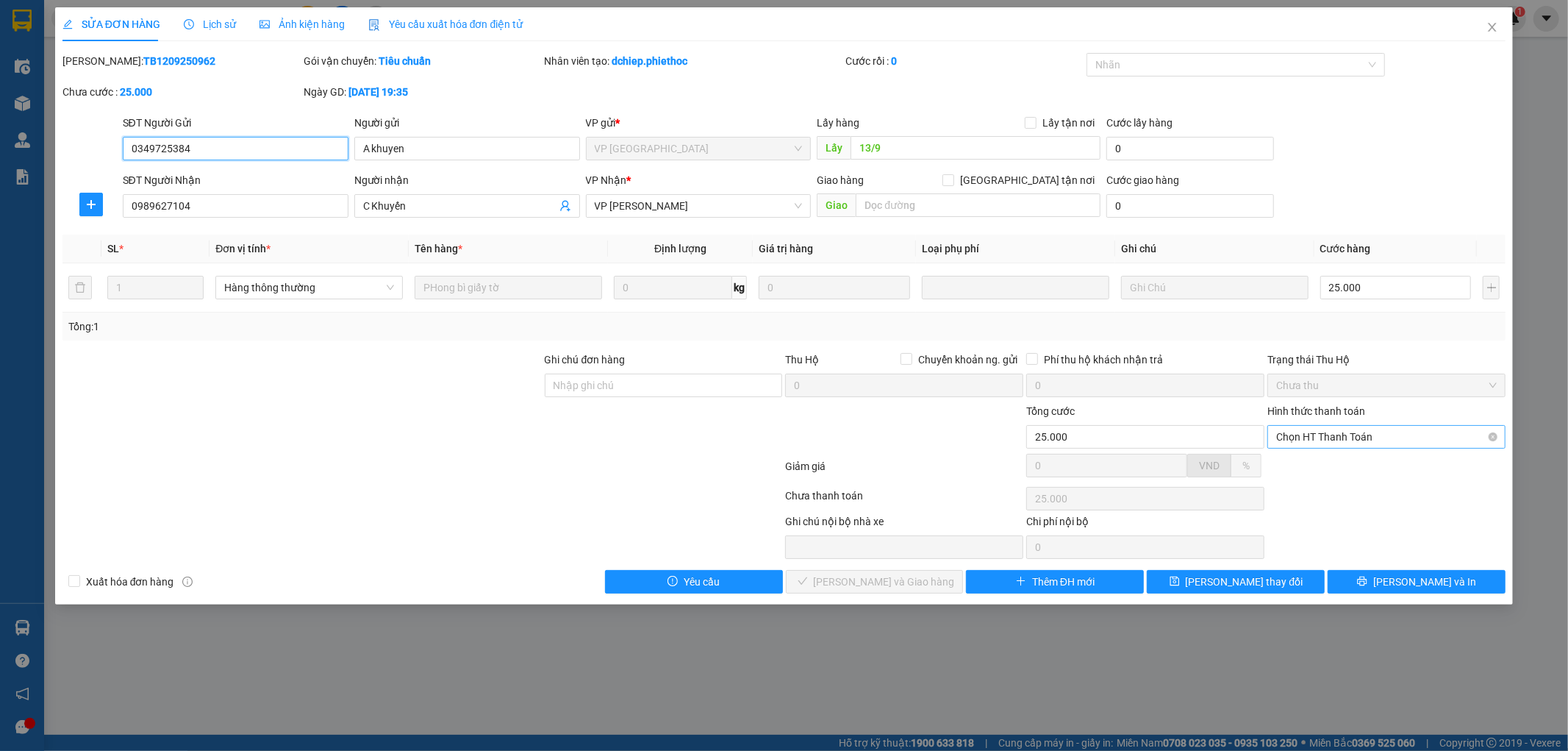
click at [1397, 436] on span "Chọn HT Thanh Toán" at bounding box center [1386, 436] width 221 height 22
click at [1361, 475] on div "Tại văn phòng" at bounding box center [1388, 466] width 239 height 23
type input "0"
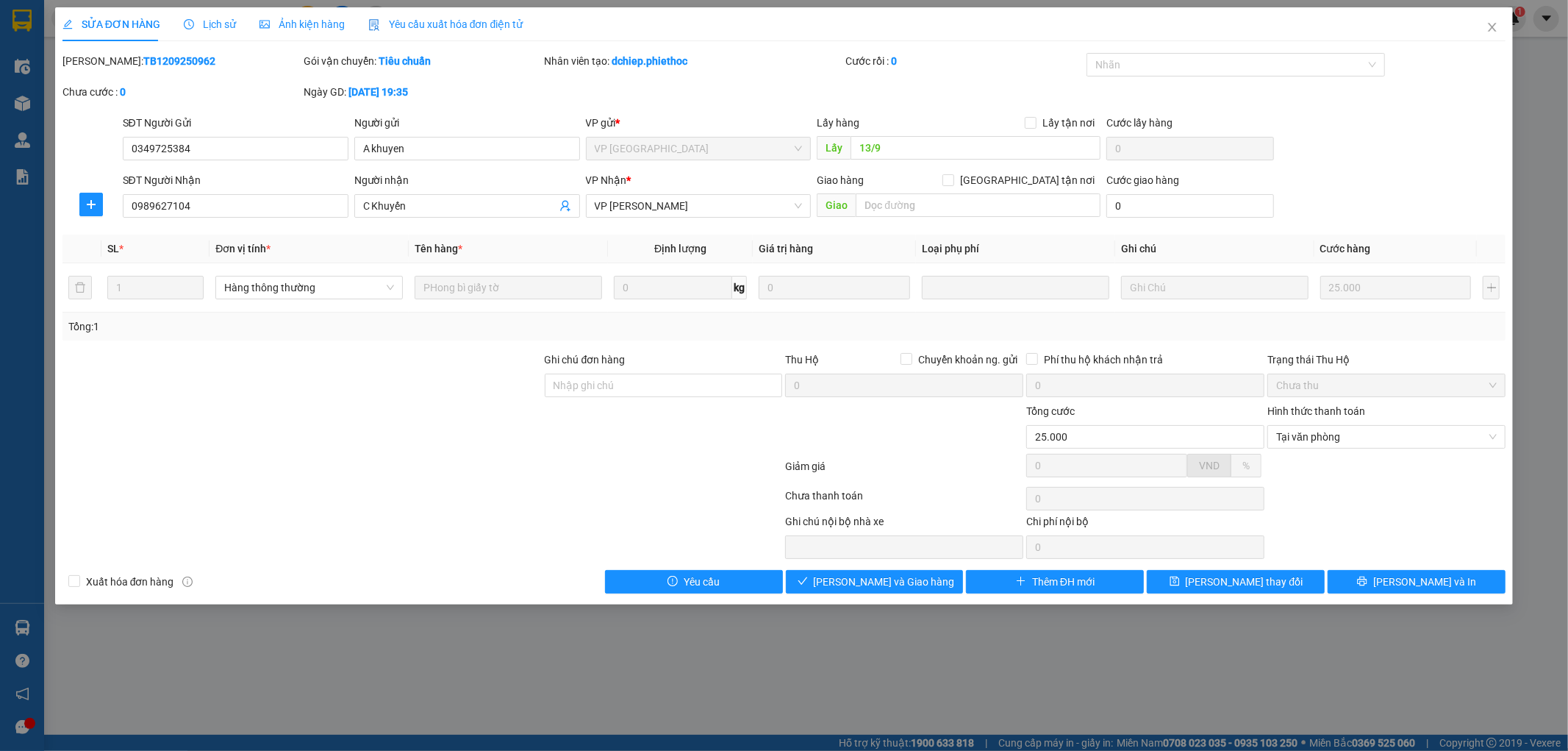
click at [876, 567] on div "Total Paid Fee 0 Total UnPaid Fee 25.000 Cash Collection Total Fee Mã ĐH: TB120…" at bounding box center [784, 322] width 1444 height 540
click at [869, 585] on span "[PERSON_NAME] và Giao hàng" at bounding box center [884, 581] width 141 height 16
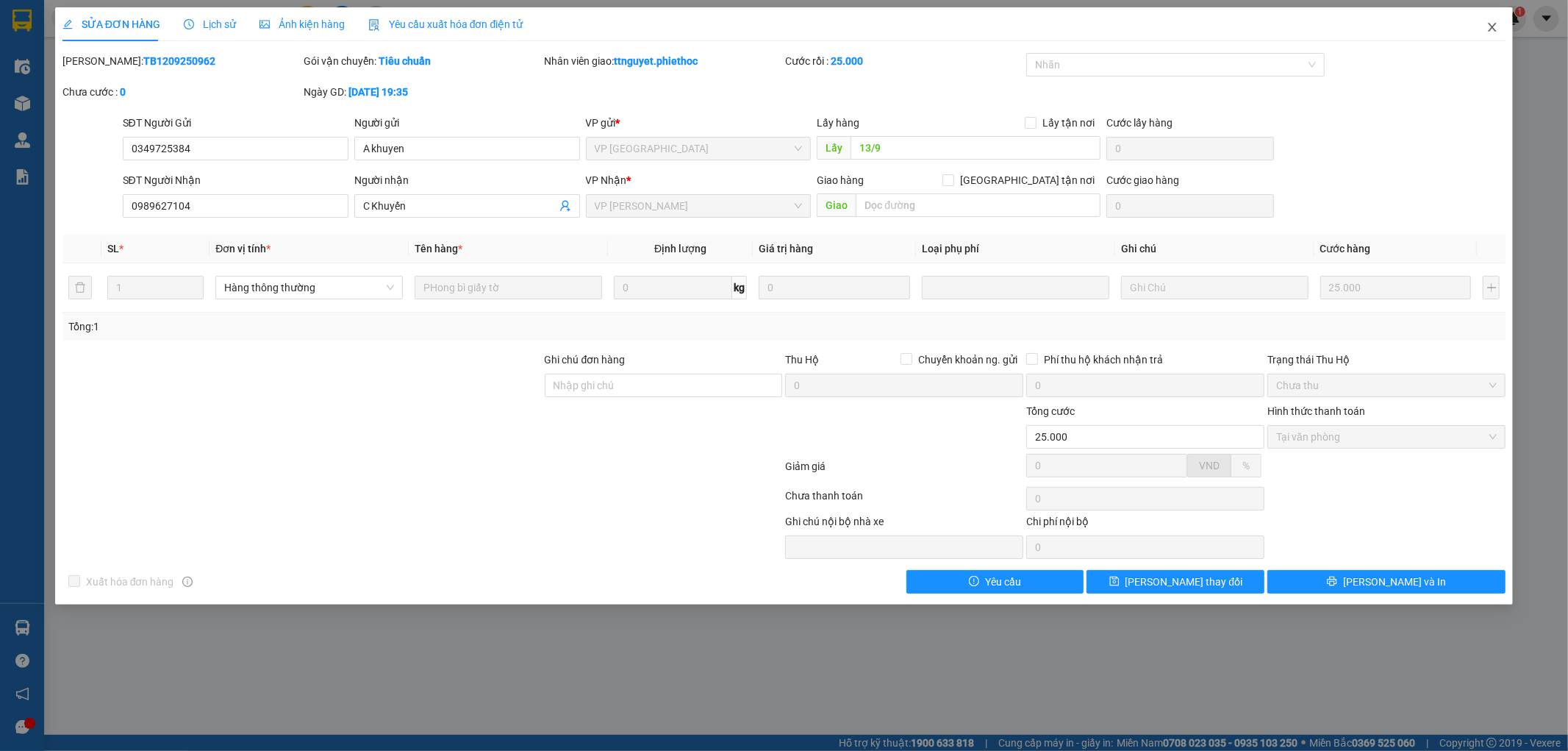
click at [1491, 22] on icon "close" at bounding box center [1492, 27] width 12 height 12
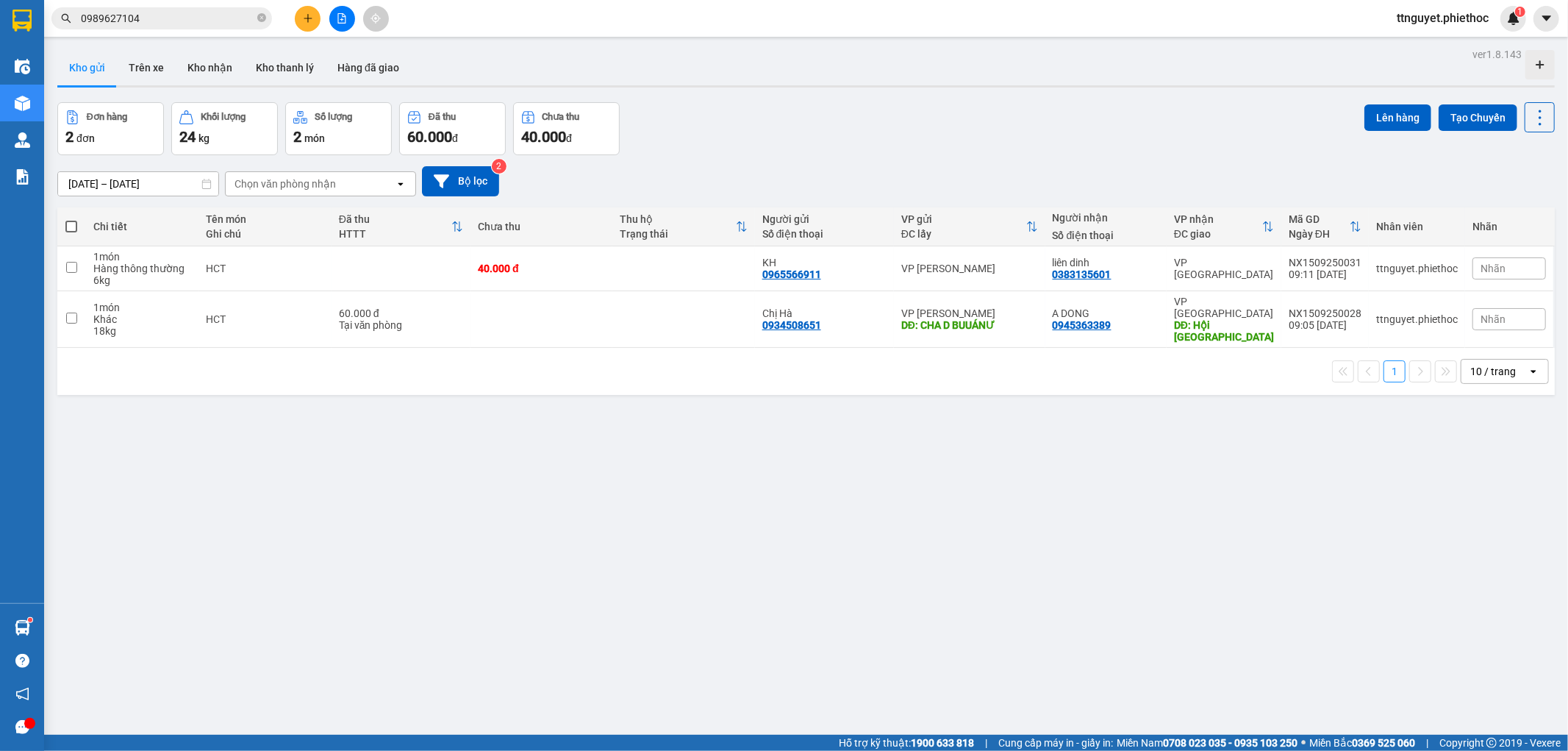
click at [174, 25] on input "0989627104" at bounding box center [167, 18] width 174 height 16
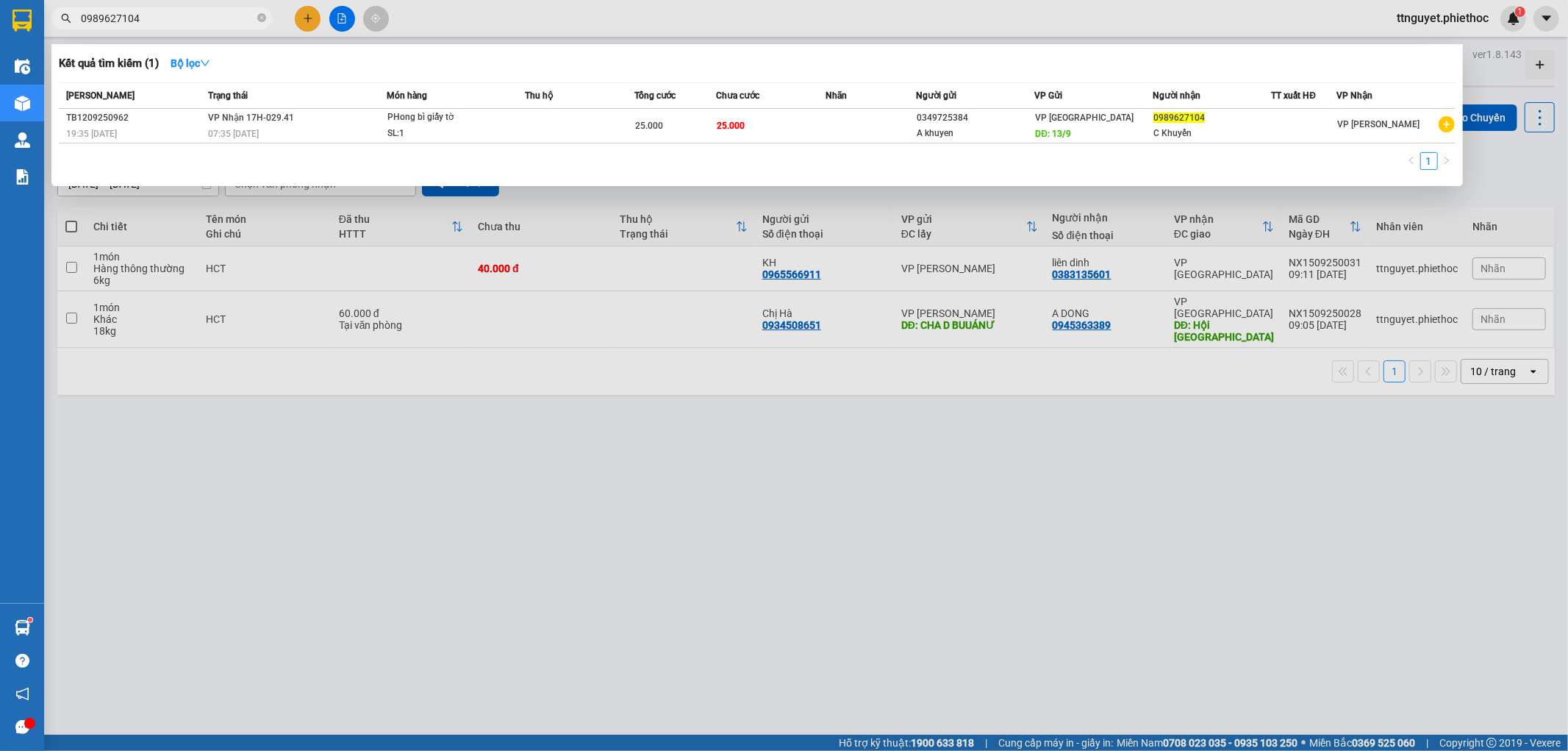
click at [174, 25] on input "0989627104" at bounding box center [167, 18] width 174 height 16
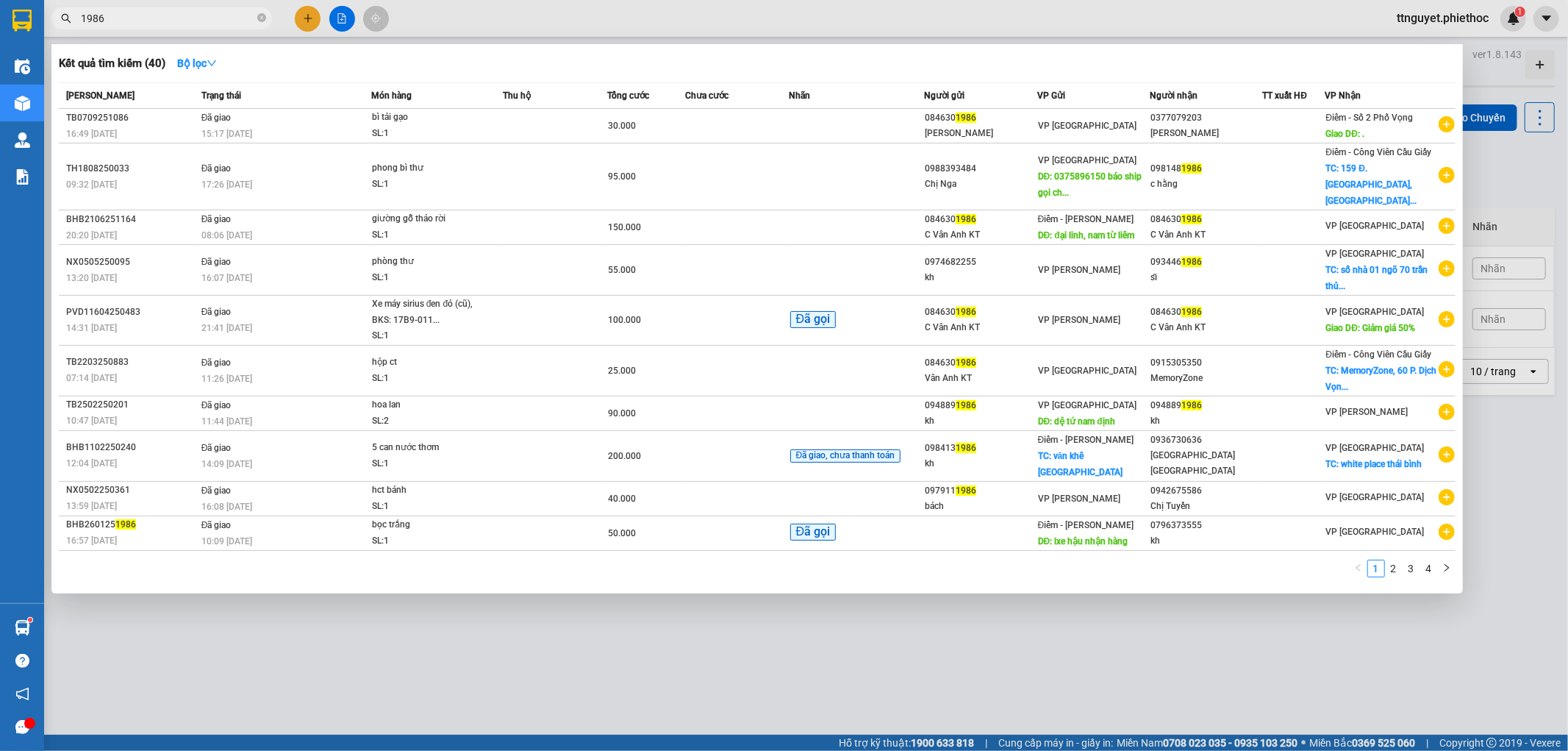
type input "1986"
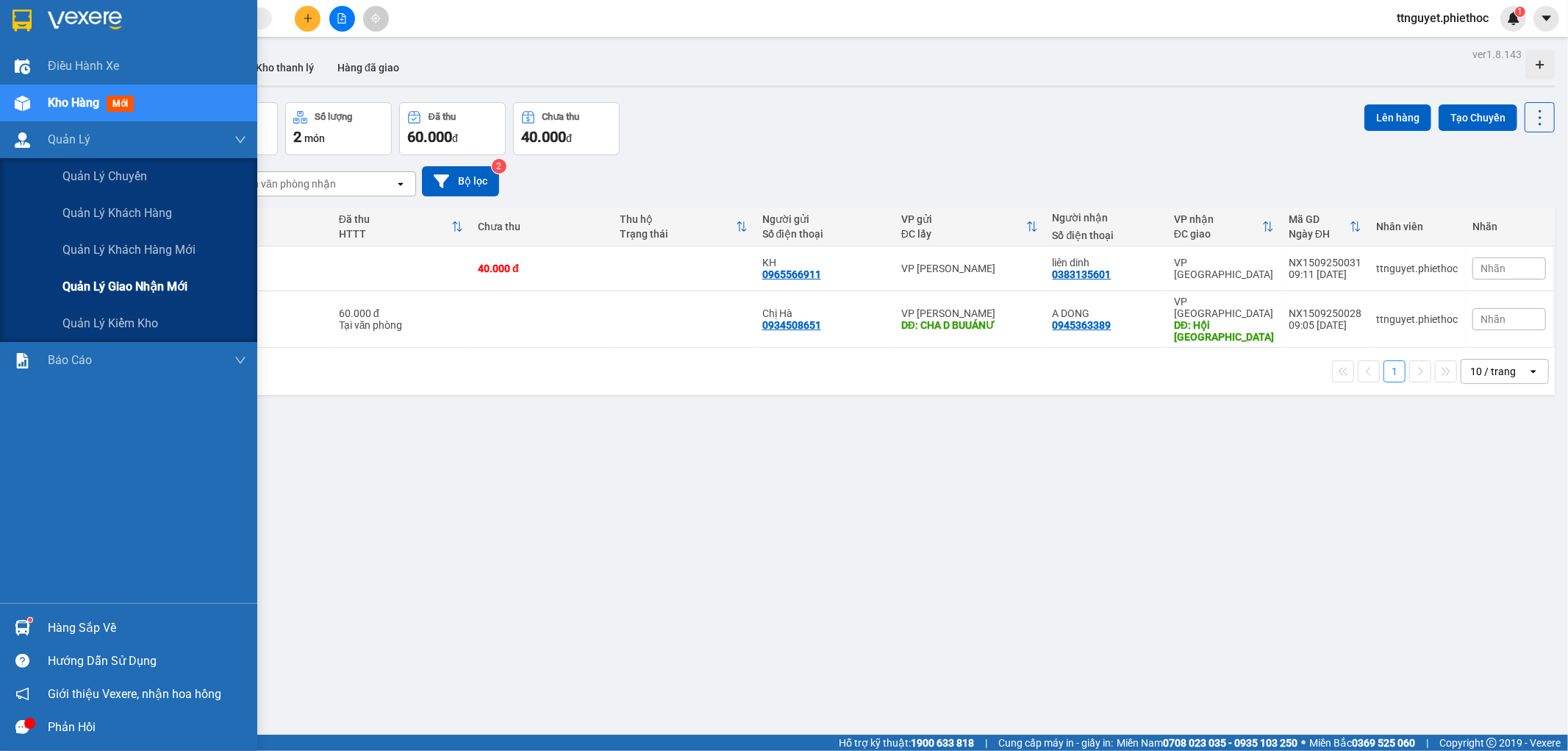
click at [55, 289] on div "Quản lý giao nhận mới" at bounding box center [129, 287] width 257 height 37
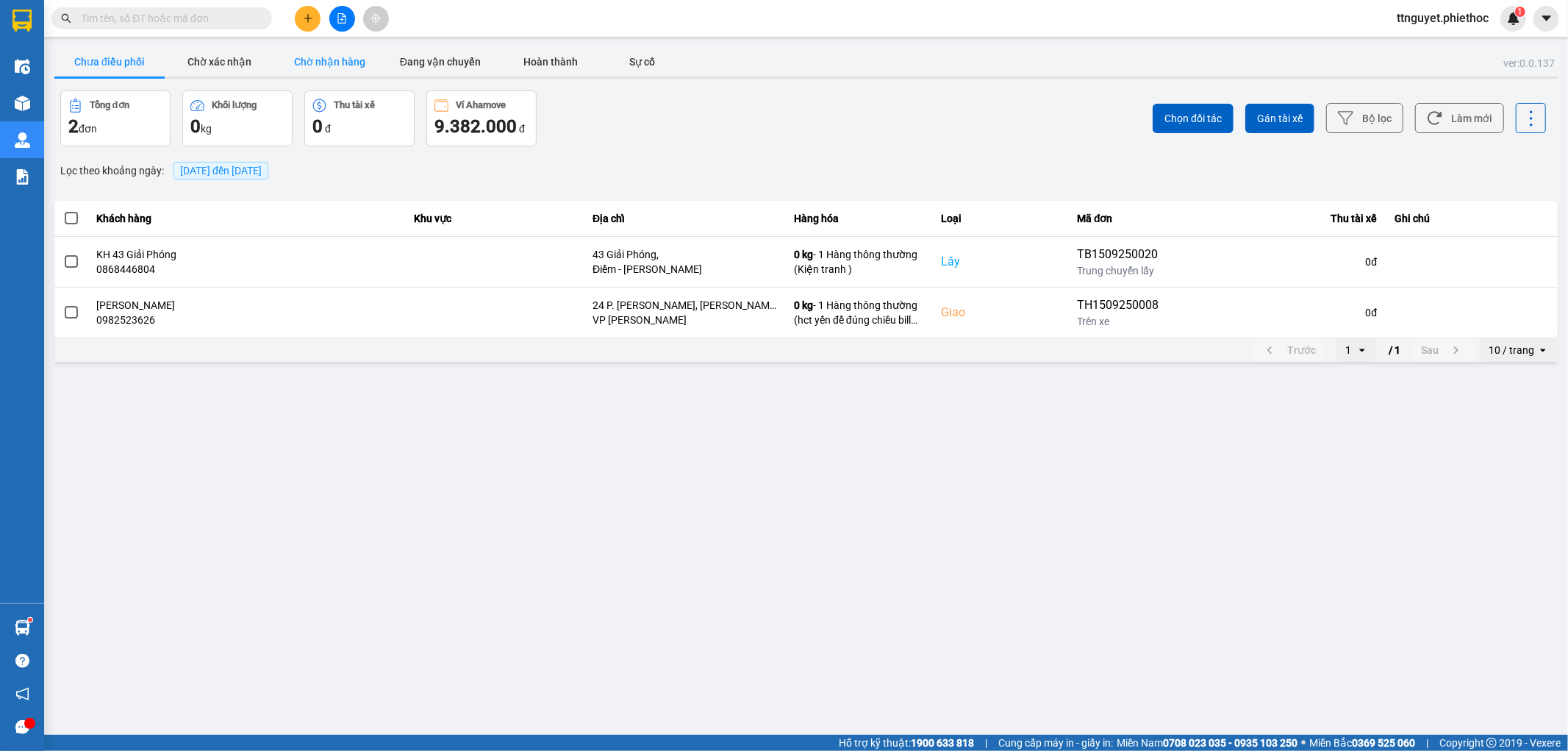
click at [324, 62] on button "Chờ nhận hàng" at bounding box center [330, 61] width 110 height 29
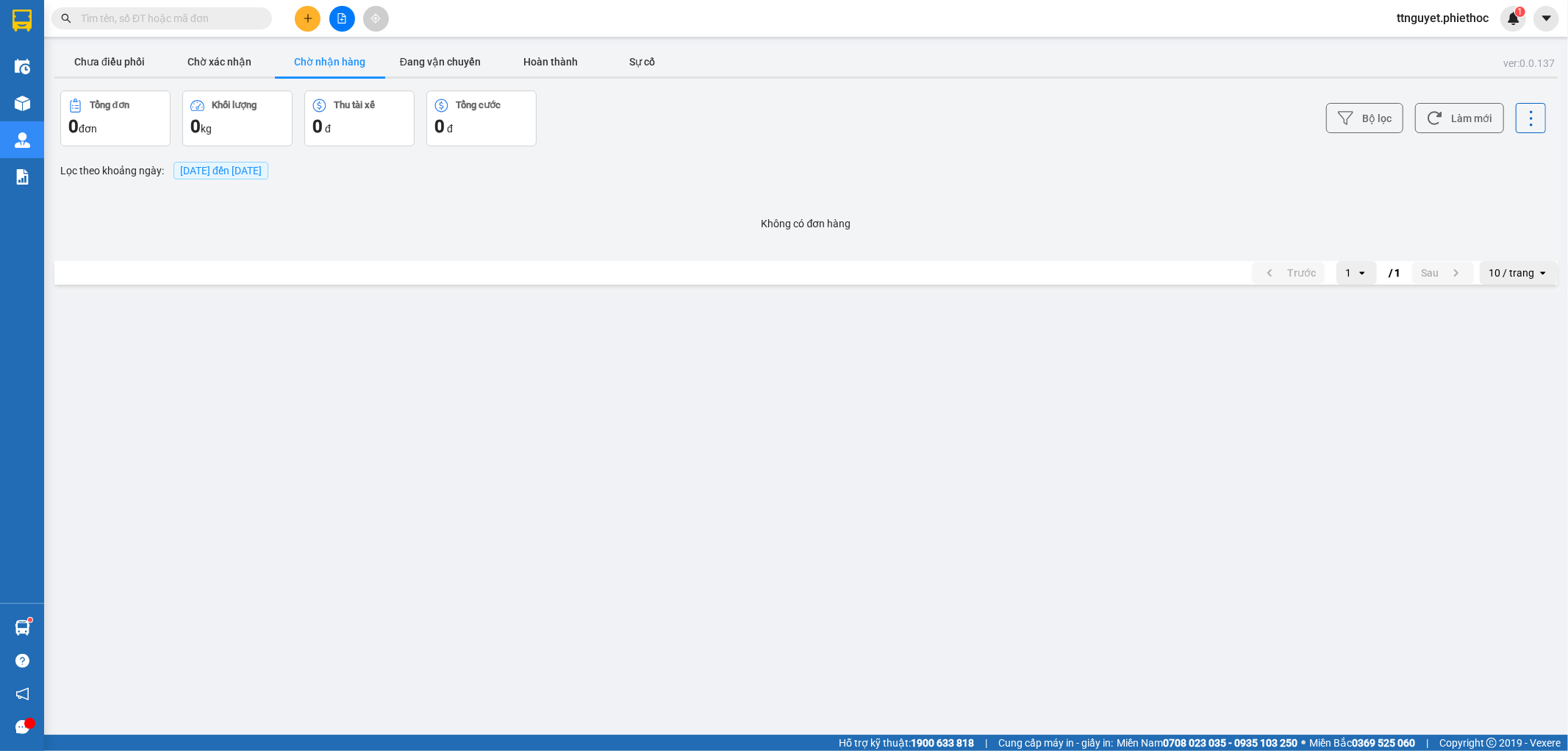
click at [319, 63] on button "Chờ nhận hàng" at bounding box center [330, 61] width 110 height 29
click at [197, 54] on button "Chờ xác nhận" at bounding box center [219, 61] width 110 height 29
click at [134, 64] on button "Chưa điều phối" at bounding box center [109, 61] width 110 height 29
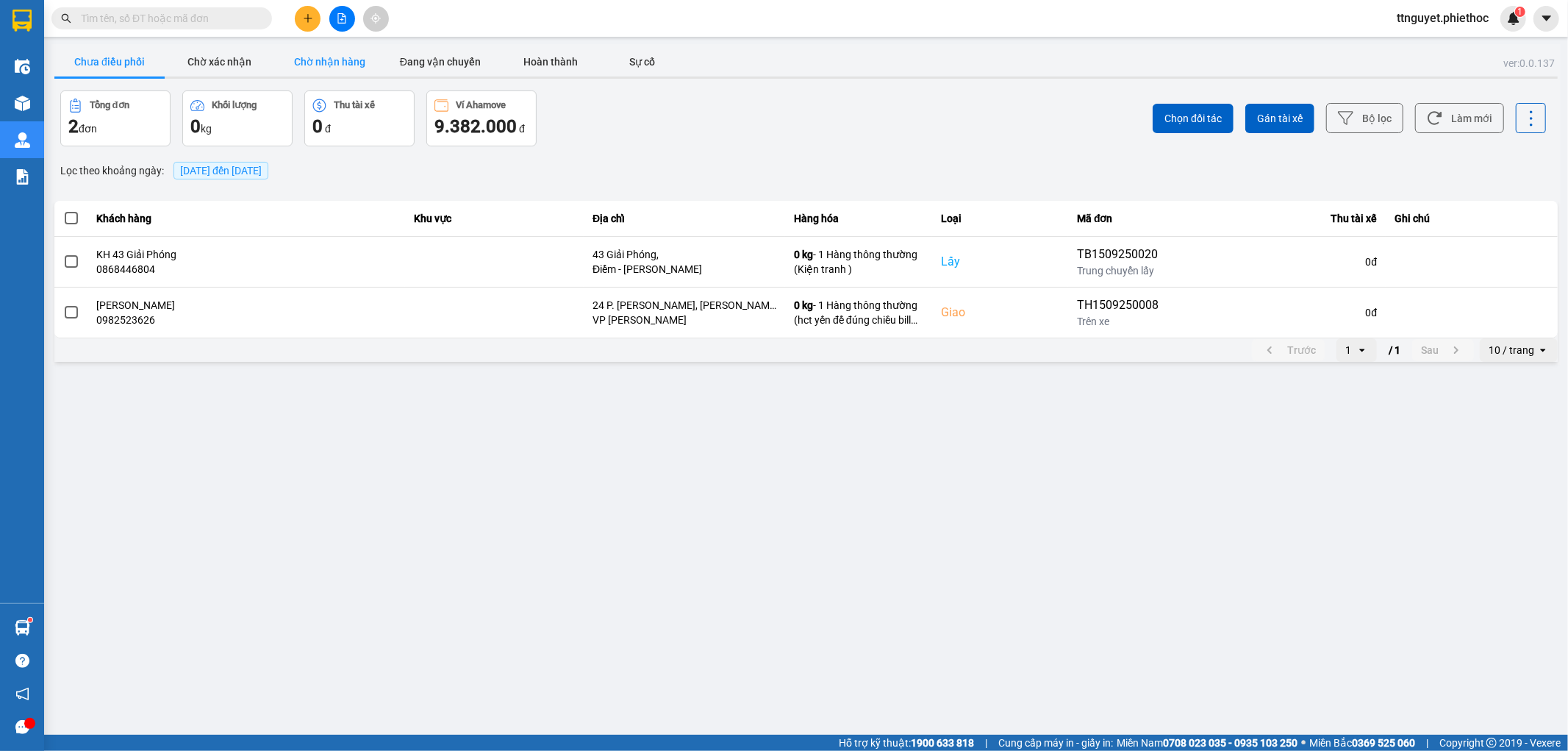
click at [314, 63] on button "Chờ nhận hàng" at bounding box center [330, 61] width 110 height 29
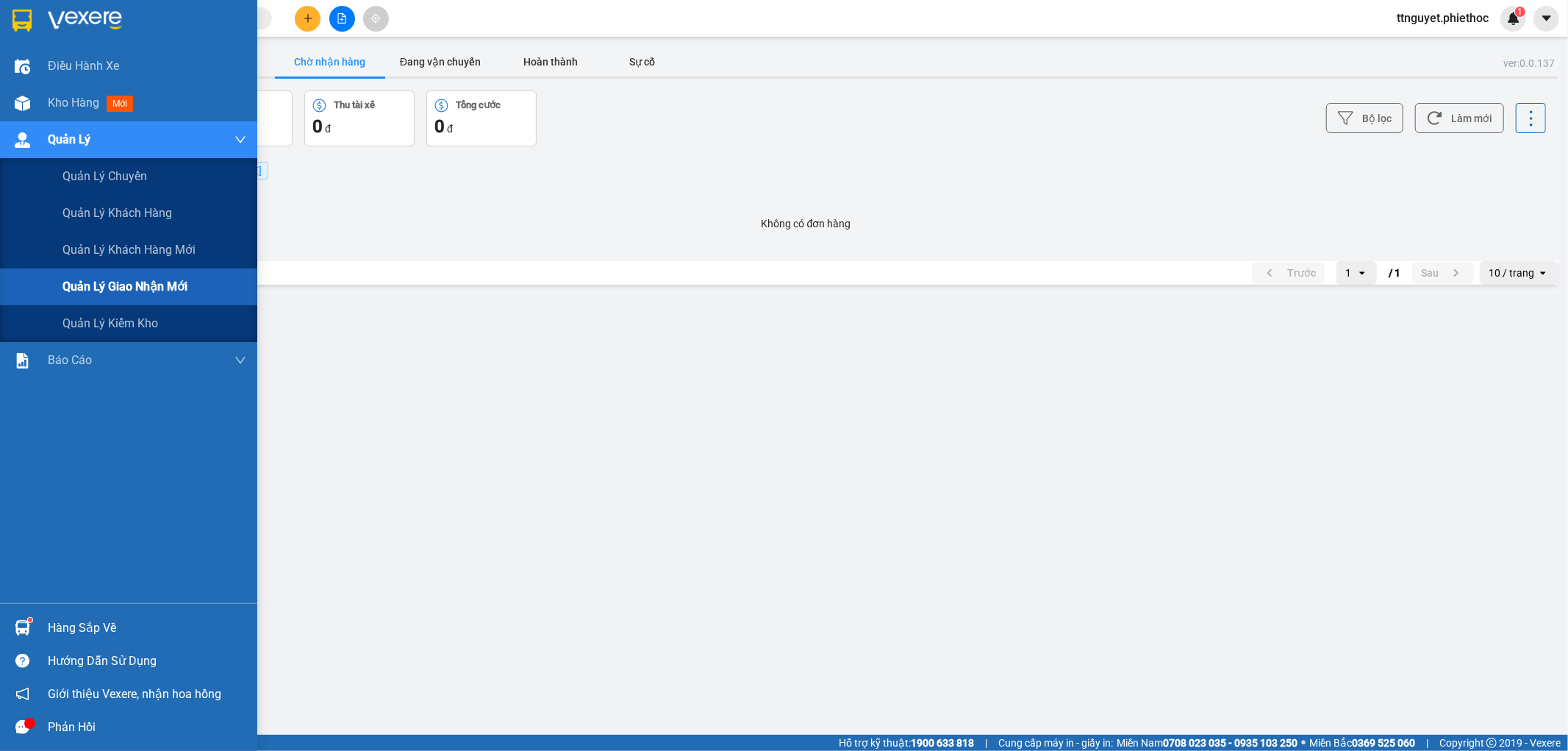
click at [71, 286] on span "Quản lý giao nhận mới" at bounding box center [125, 287] width 125 height 19
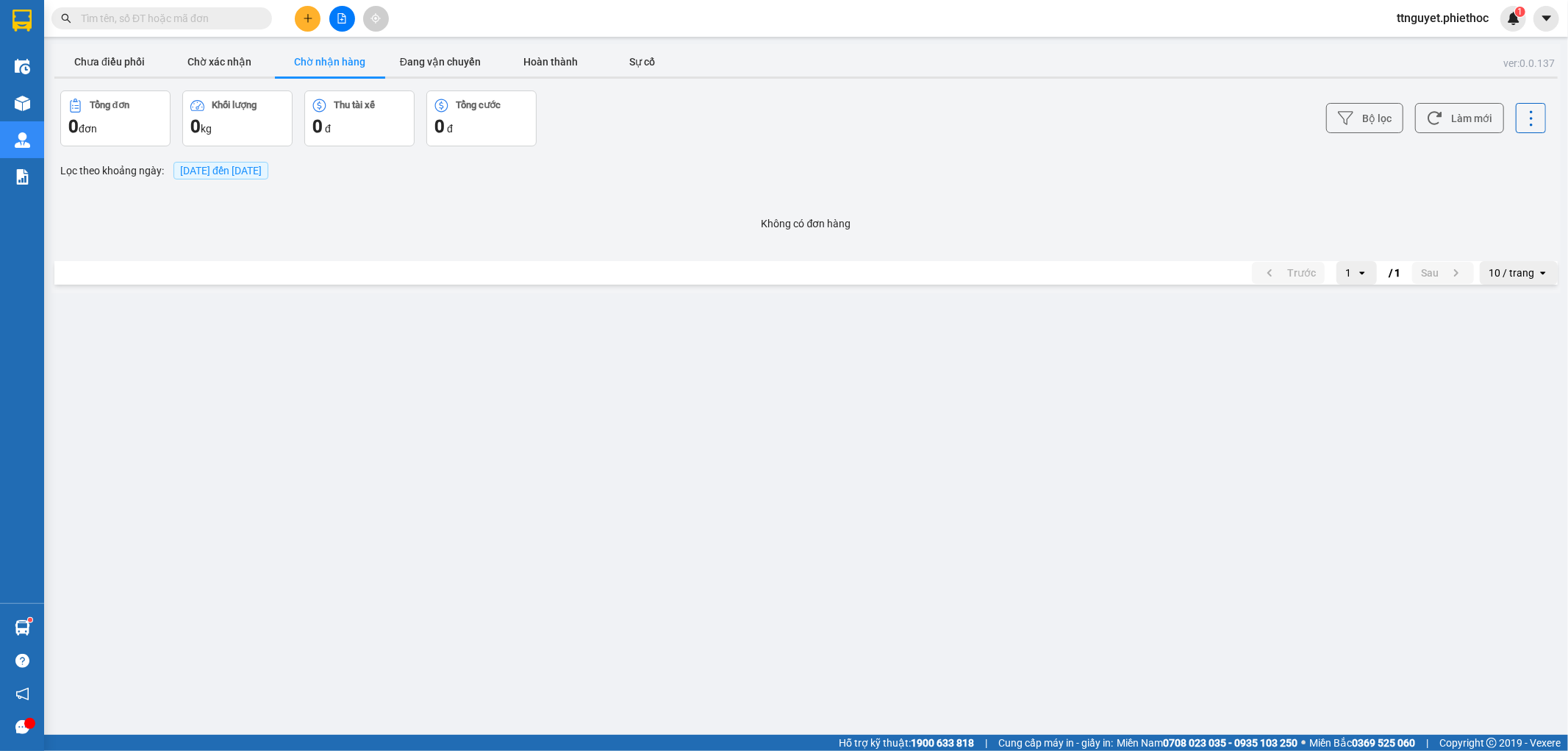
click at [536, 396] on main "ver: 0.0.137 Chưa điều phối Chờ xác nhận Chờ nhận hàng Đang vận chuyển Hoàn thà…" at bounding box center [784, 368] width 1568 height 735
click at [116, 63] on button "Chưa điều phối" at bounding box center [109, 61] width 110 height 29
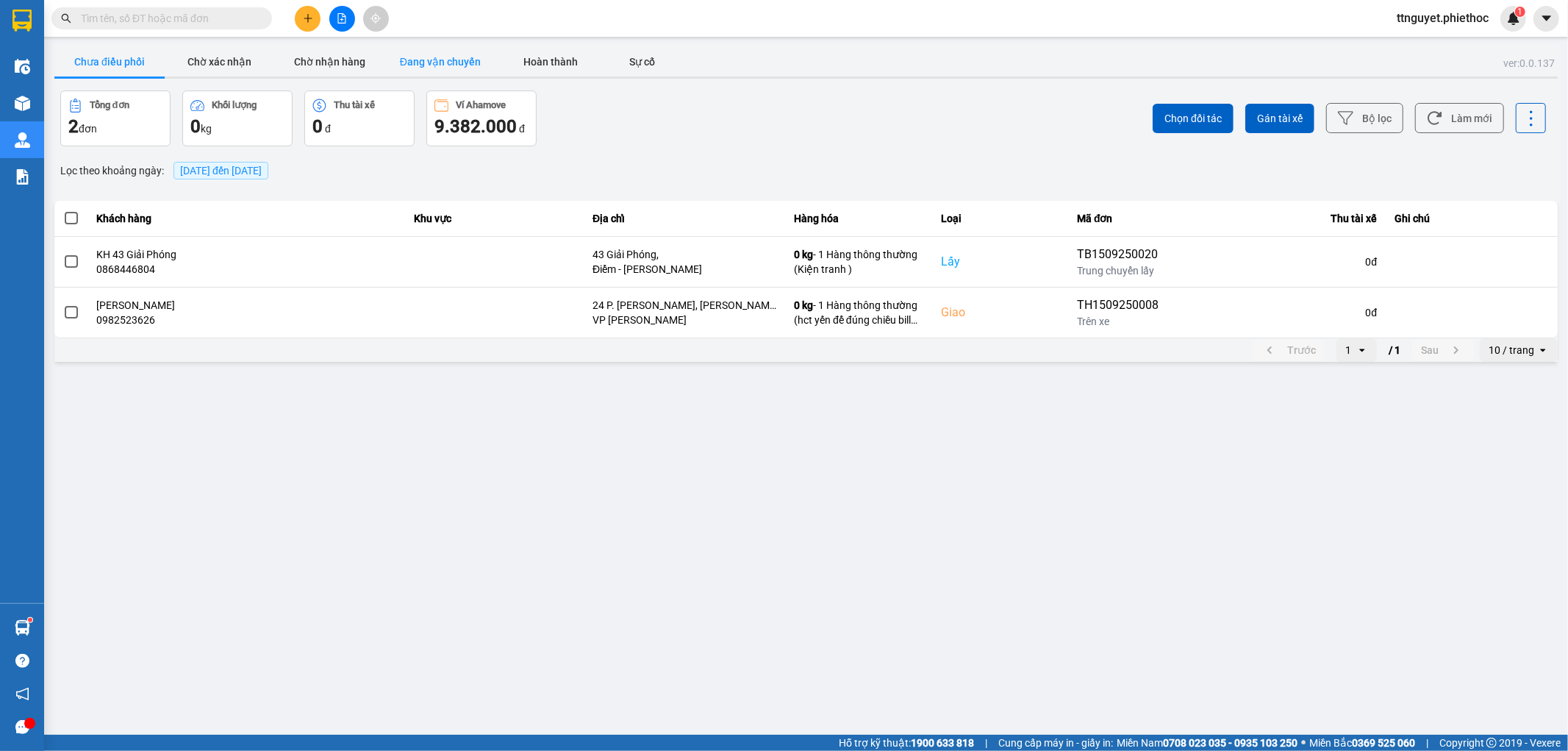
click at [460, 62] on button "Đang vận chuyển" at bounding box center [440, 61] width 110 height 29
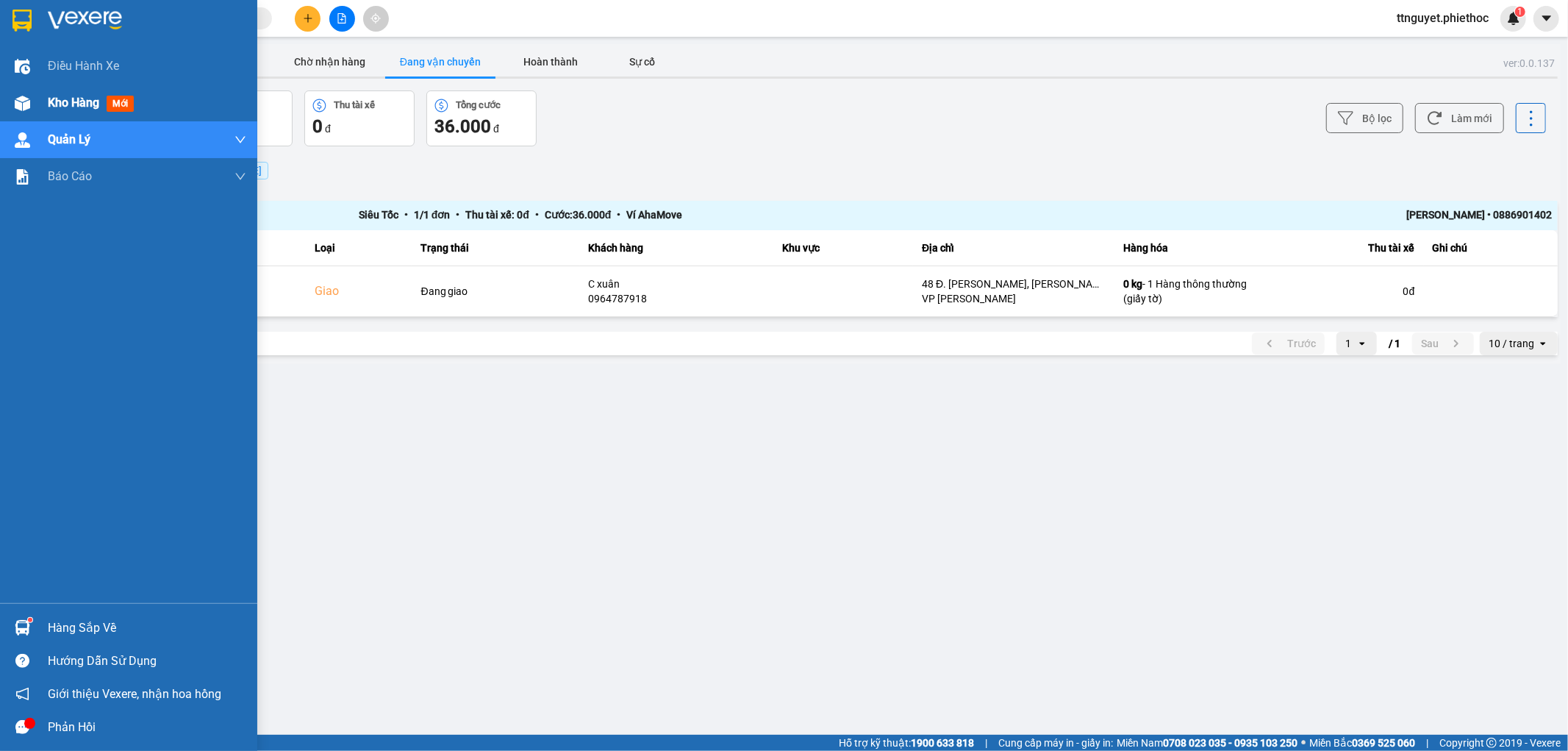
click at [30, 99] on div at bounding box center [22, 102] width 25 height 25
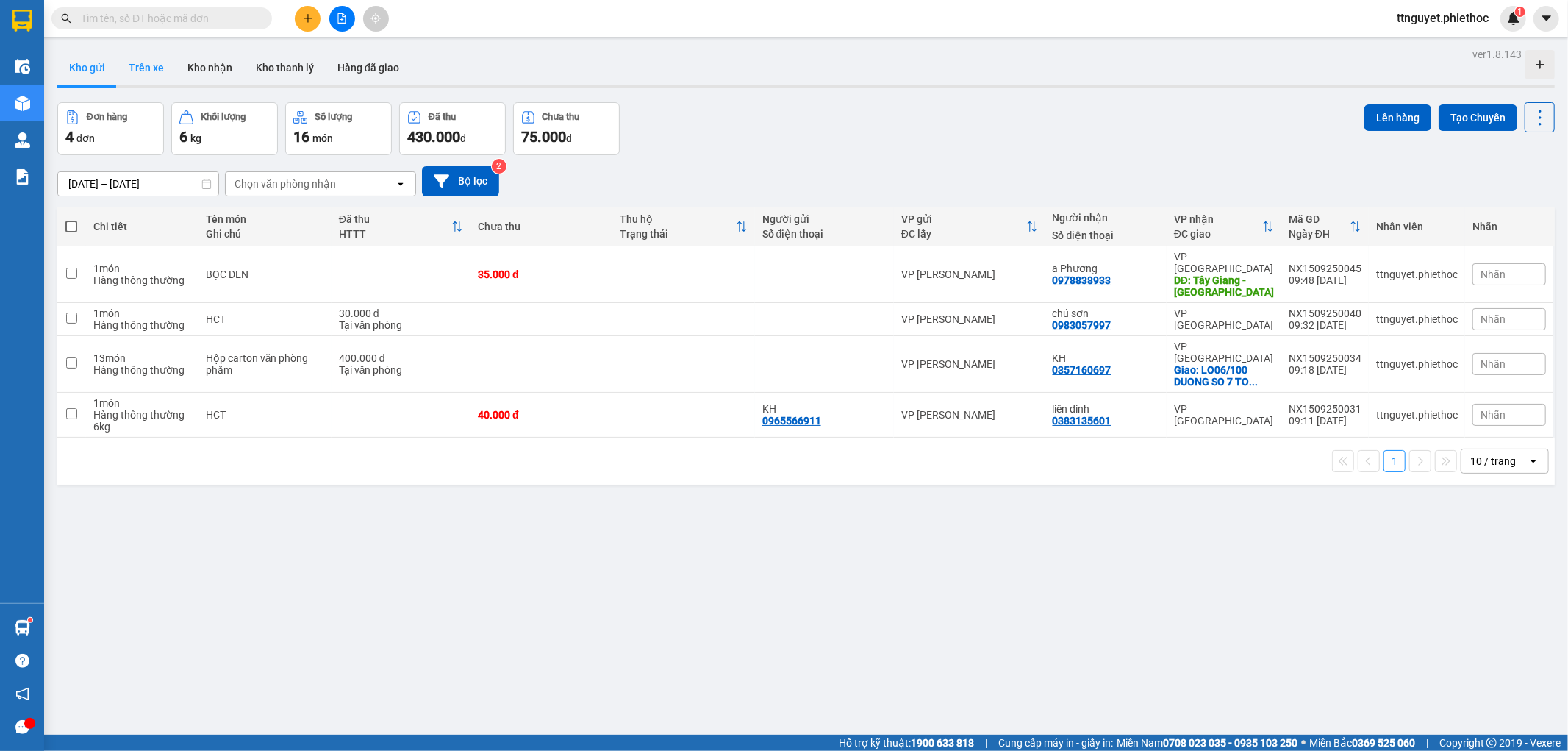
click at [143, 65] on button "Trên xe" at bounding box center [146, 68] width 59 height 36
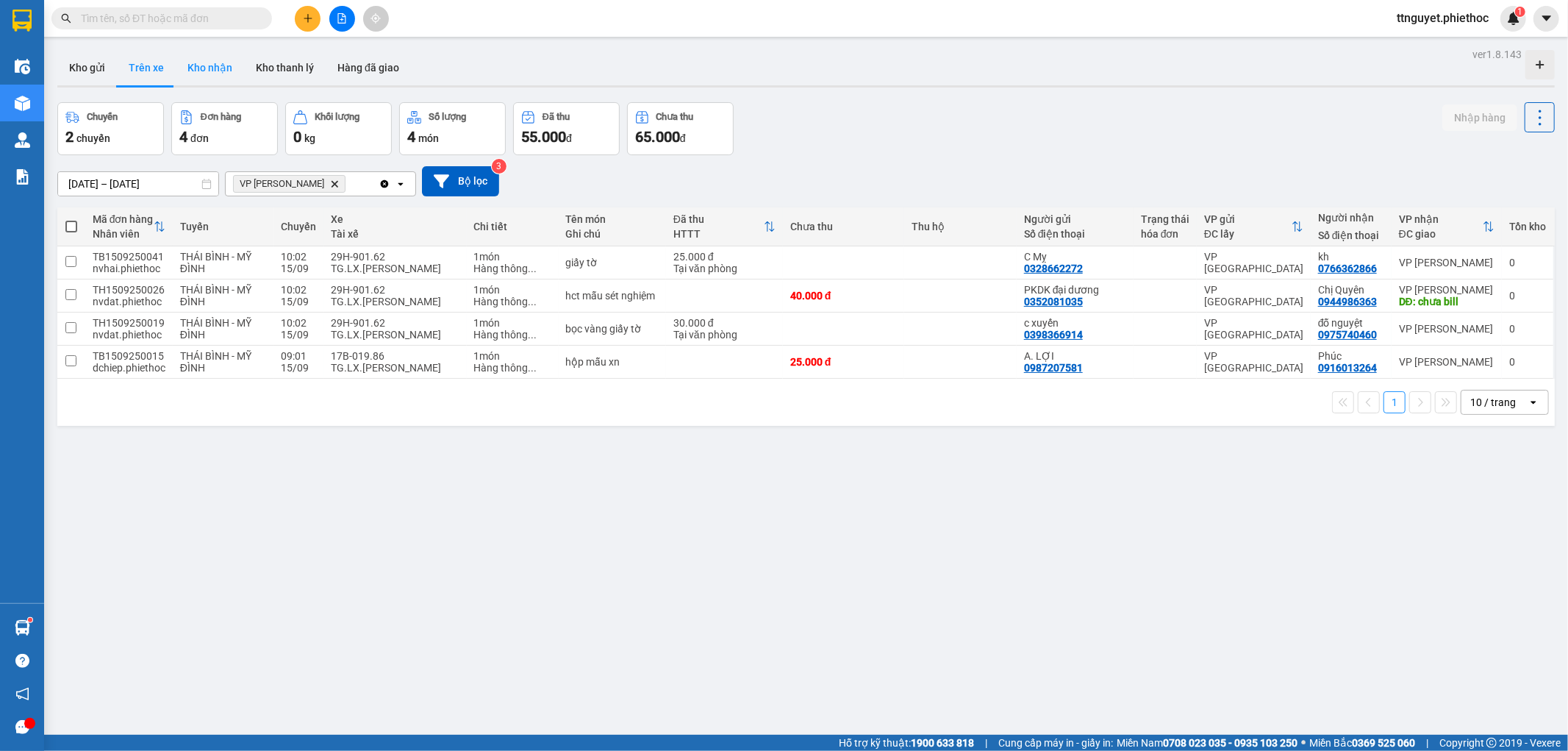
click at [179, 53] on button "Kho nhận" at bounding box center [210, 68] width 69 height 36
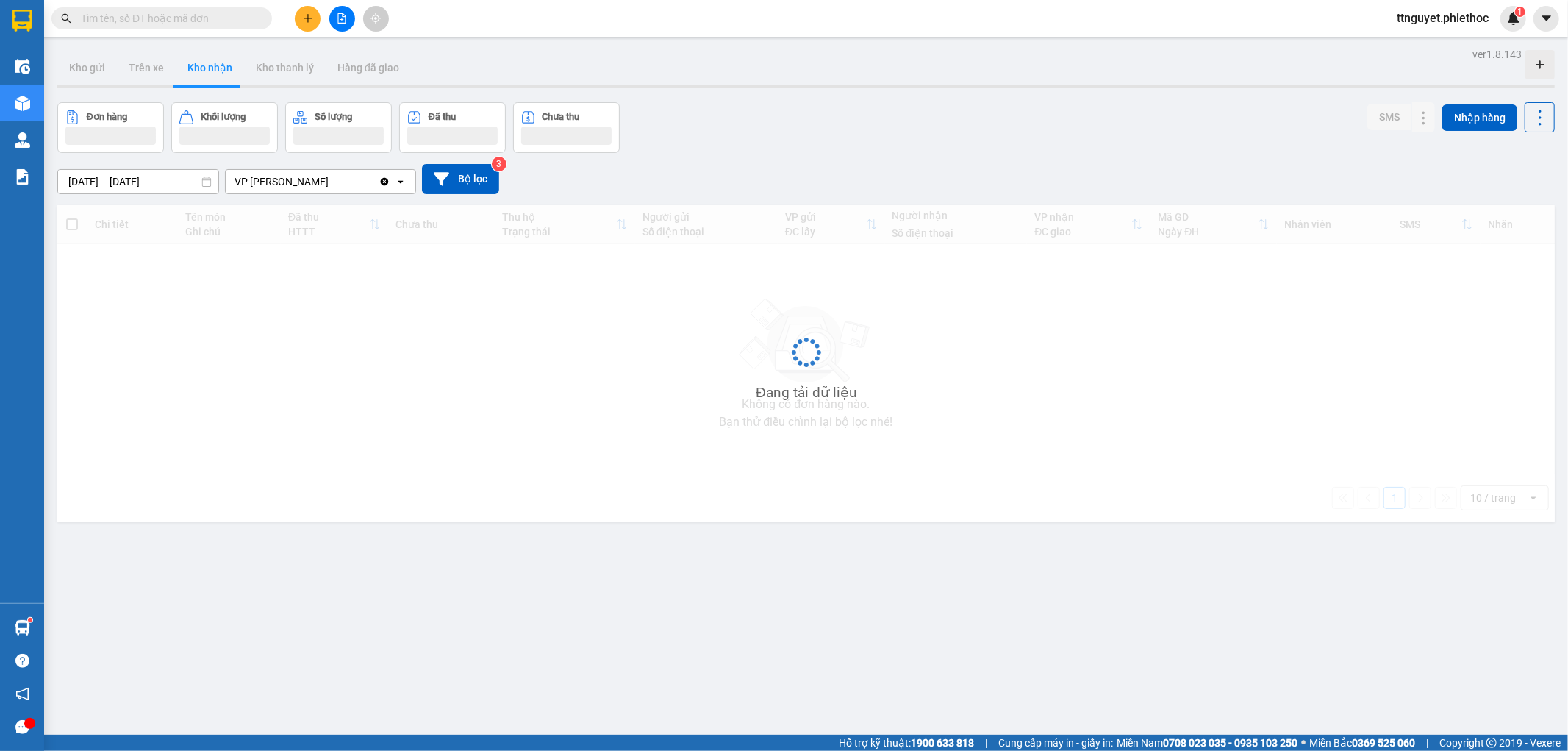
click at [209, 63] on button "Kho nhận" at bounding box center [210, 68] width 69 height 36
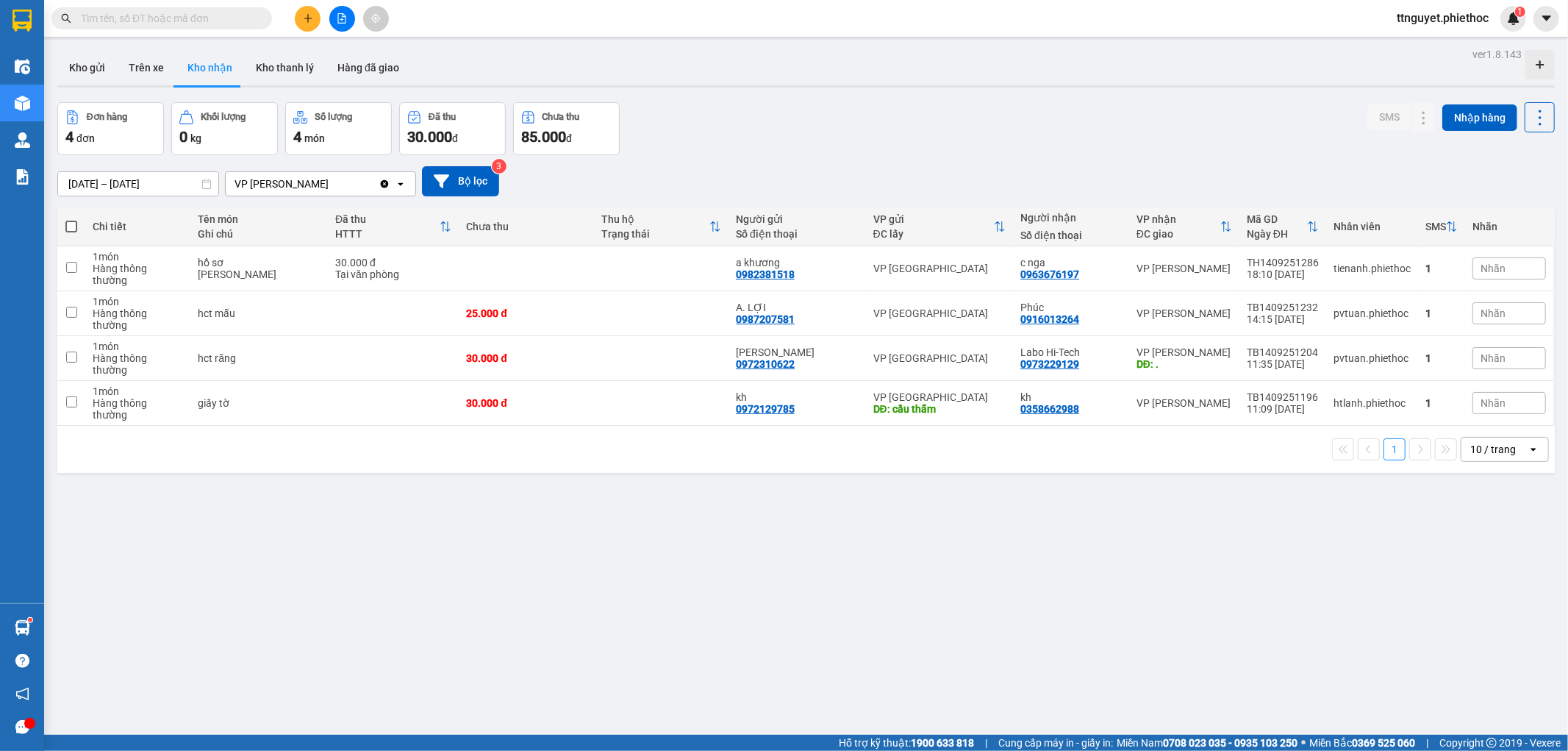
click at [106, 186] on input "[DATE] – [DATE]" at bounding box center [138, 183] width 161 height 23
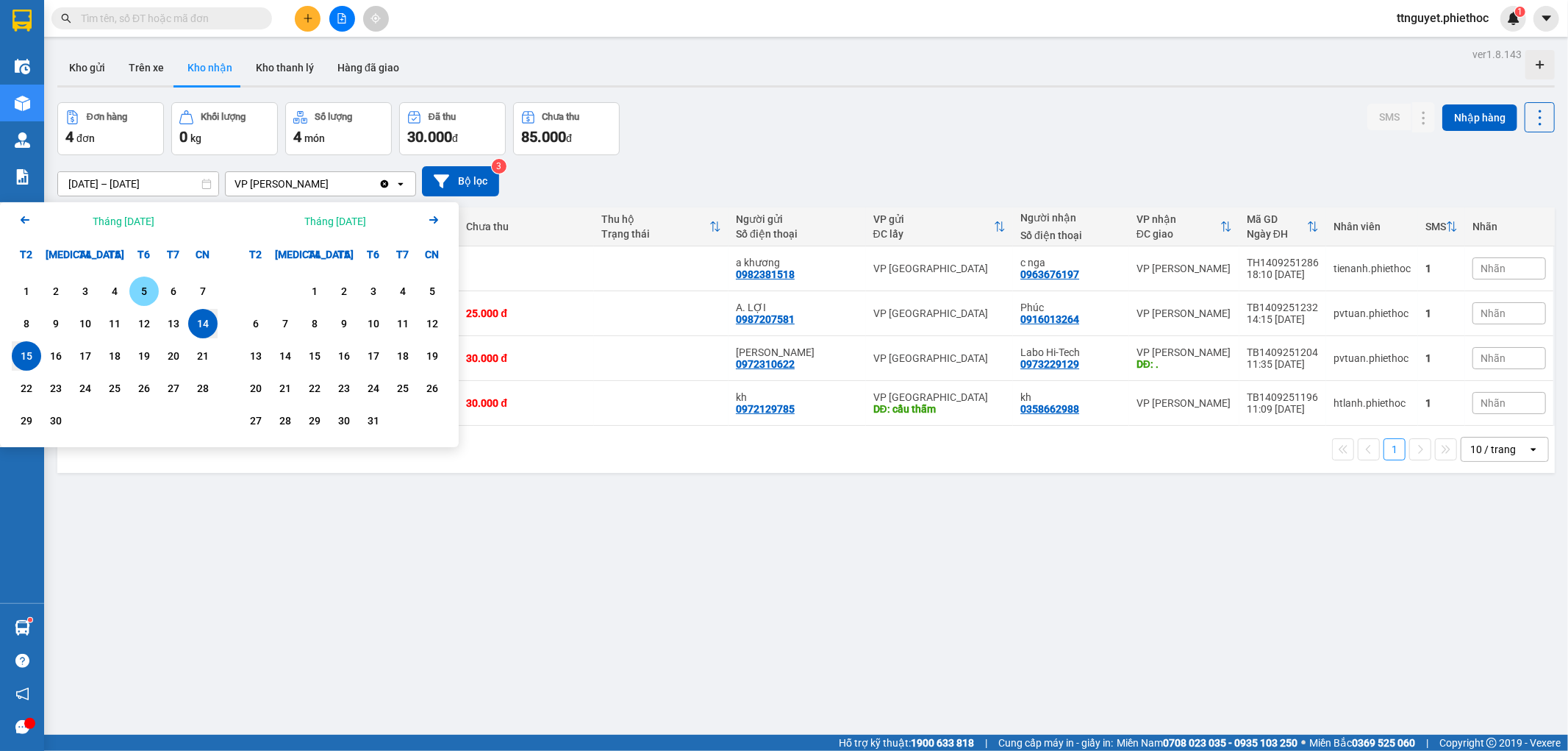
click at [147, 292] on div "5" at bounding box center [144, 290] width 21 height 18
click at [119, 325] on div "11" at bounding box center [115, 323] width 21 height 18
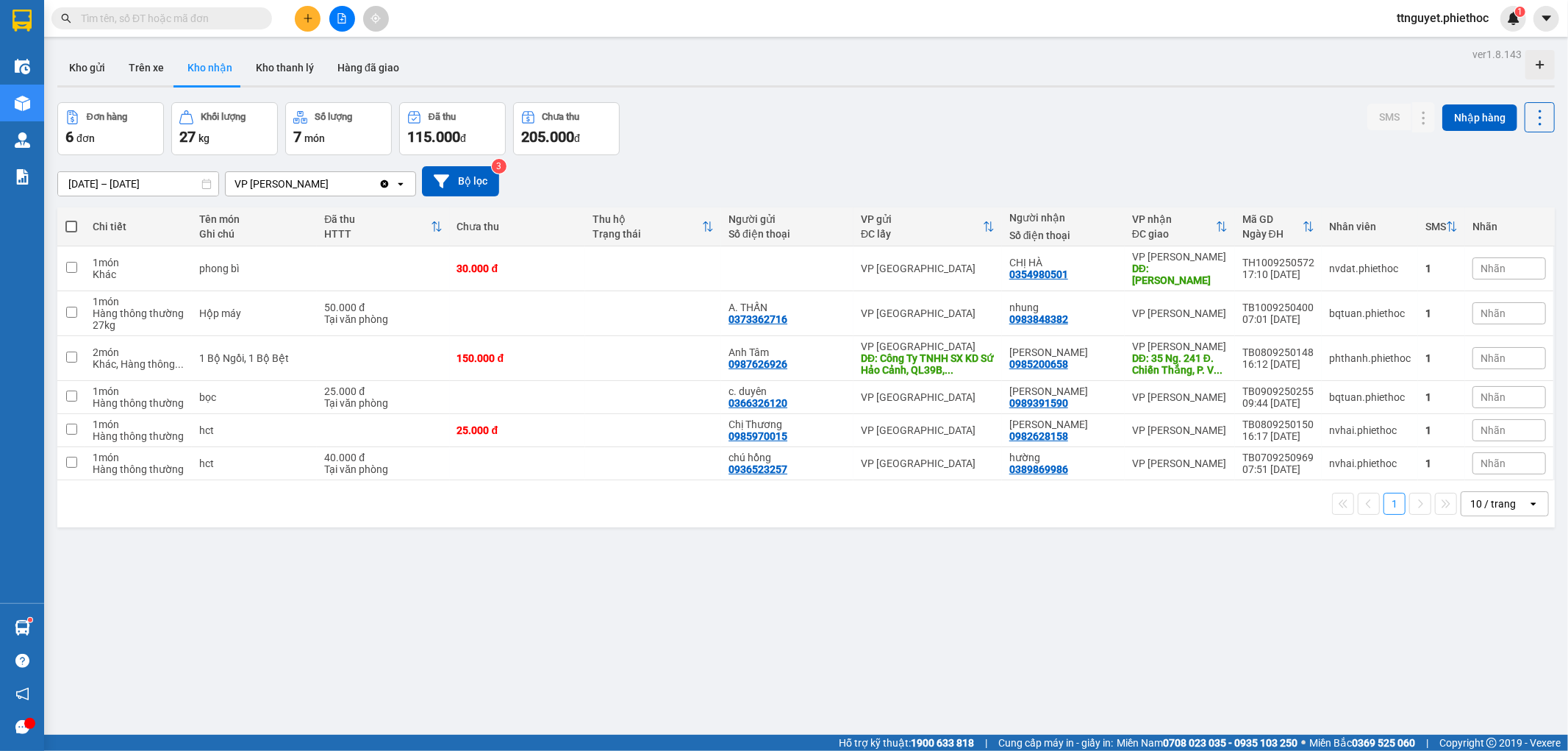
click at [380, 180] on div "VP [PERSON_NAME] Clear value open" at bounding box center [319, 183] width 191 height 25
click at [380, 180] on icon "Clear value" at bounding box center [384, 183] width 12 height 12
click at [380, 180] on div "Chọn văn phòng nhận" at bounding box center [310, 183] width 169 height 23
click at [322, 171] on div "Chọn văn phòng nhận open" at bounding box center [319, 183] width 191 height 25
click at [286, 193] on div "Chọn văn phòng nhận" at bounding box center [310, 183] width 169 height 23
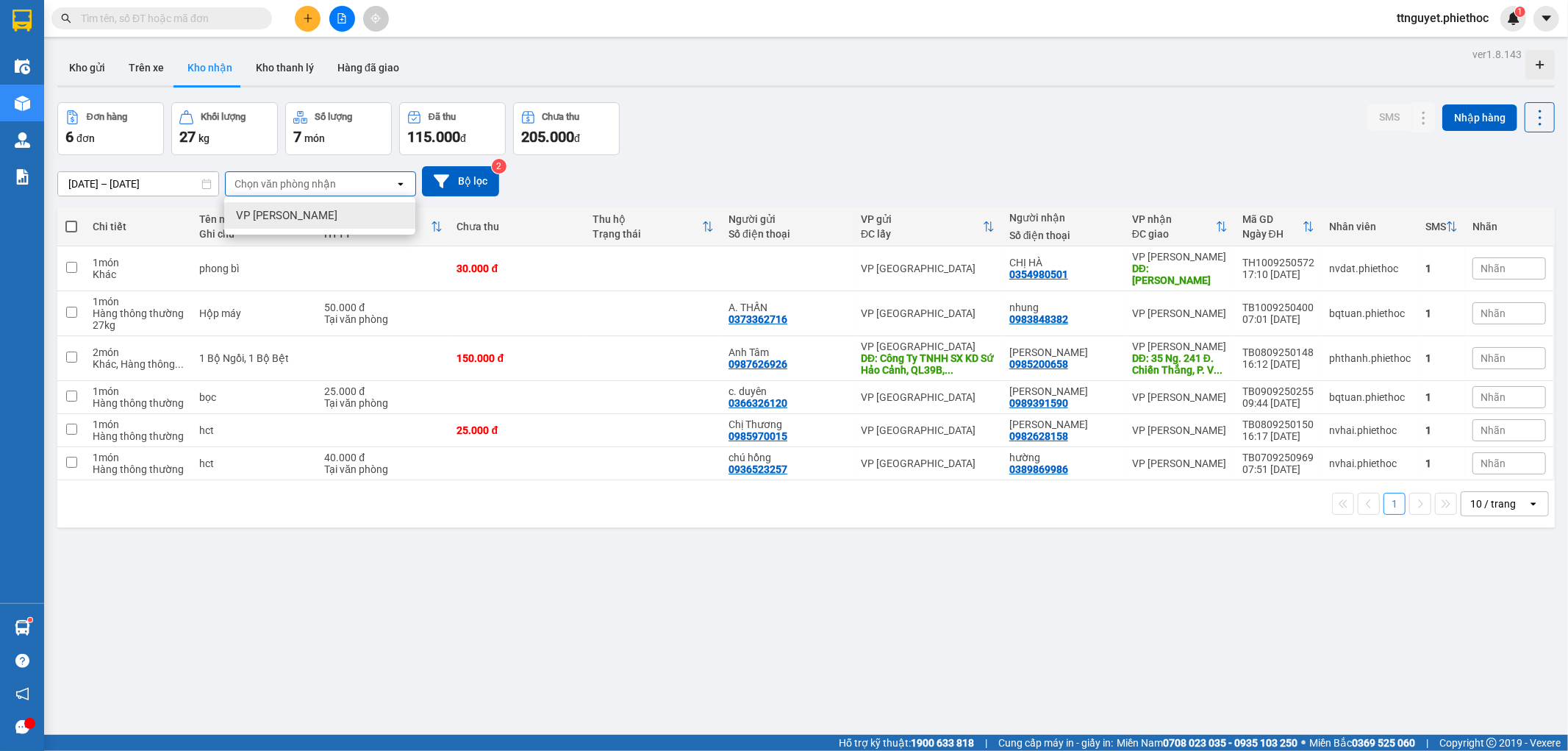
click at [282, 221] on span "VP [PERSON_NAME]" at bounding box center [287, 215] width 101 height 15
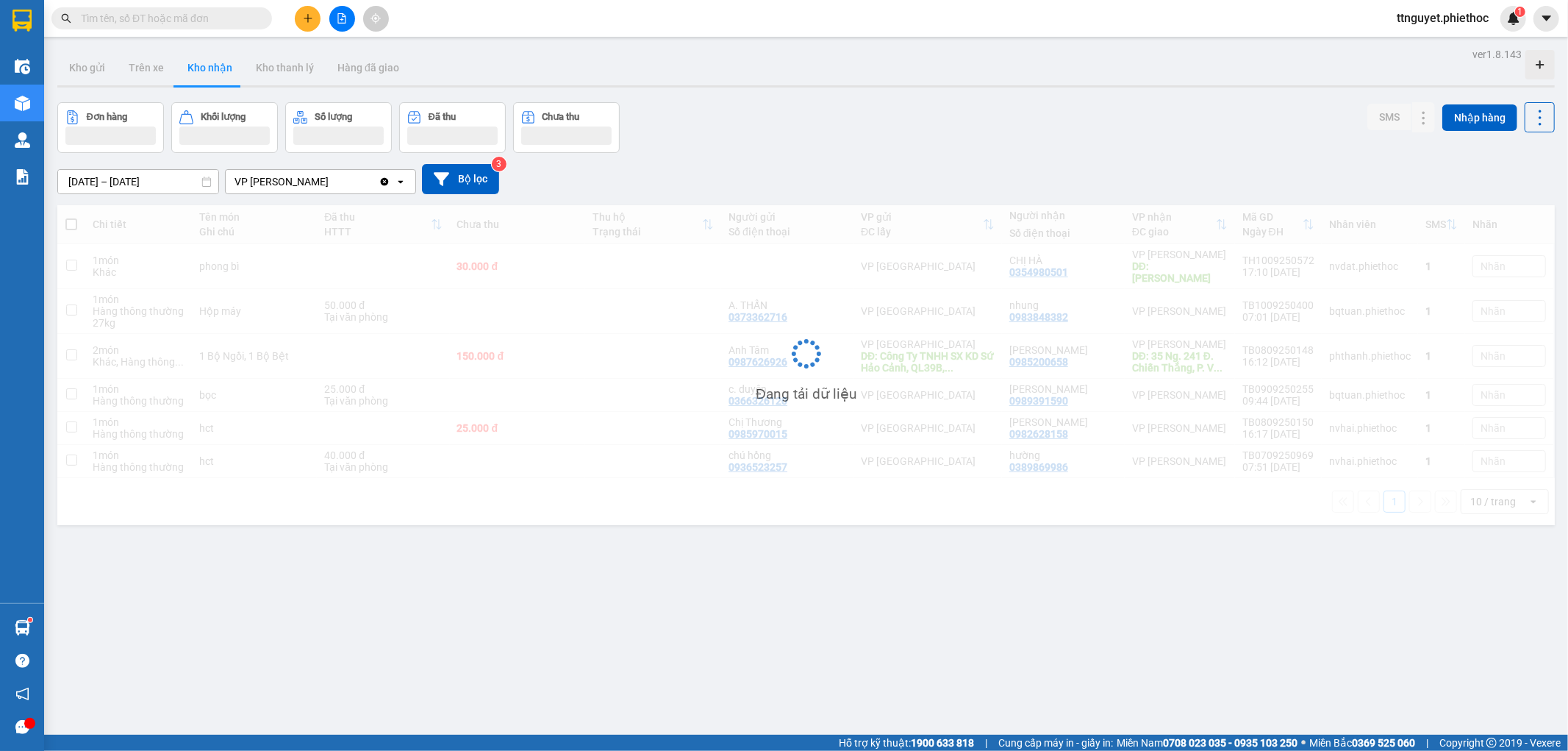
click at [130, 46] on div "ver 1.8.143 Kho gửi Trên xe Kho nhận Kho thanh [PERSON_NAME] đã giao Đơn hàng K…" at bounding box center [806, 419] width 1509 height 751
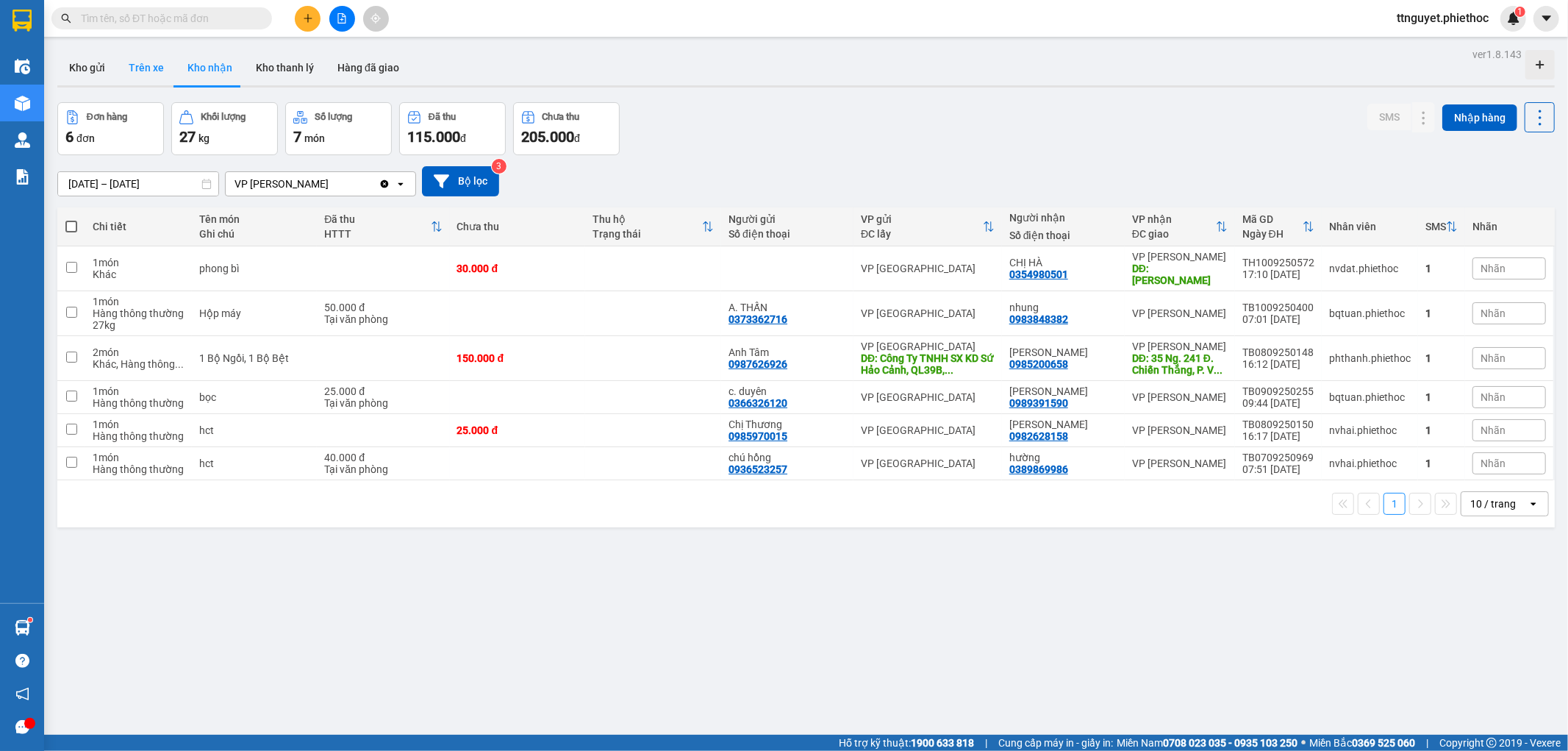
click at [140, 71] on button "Trên xe" at bounding box center [146, 68] width 59 height 36
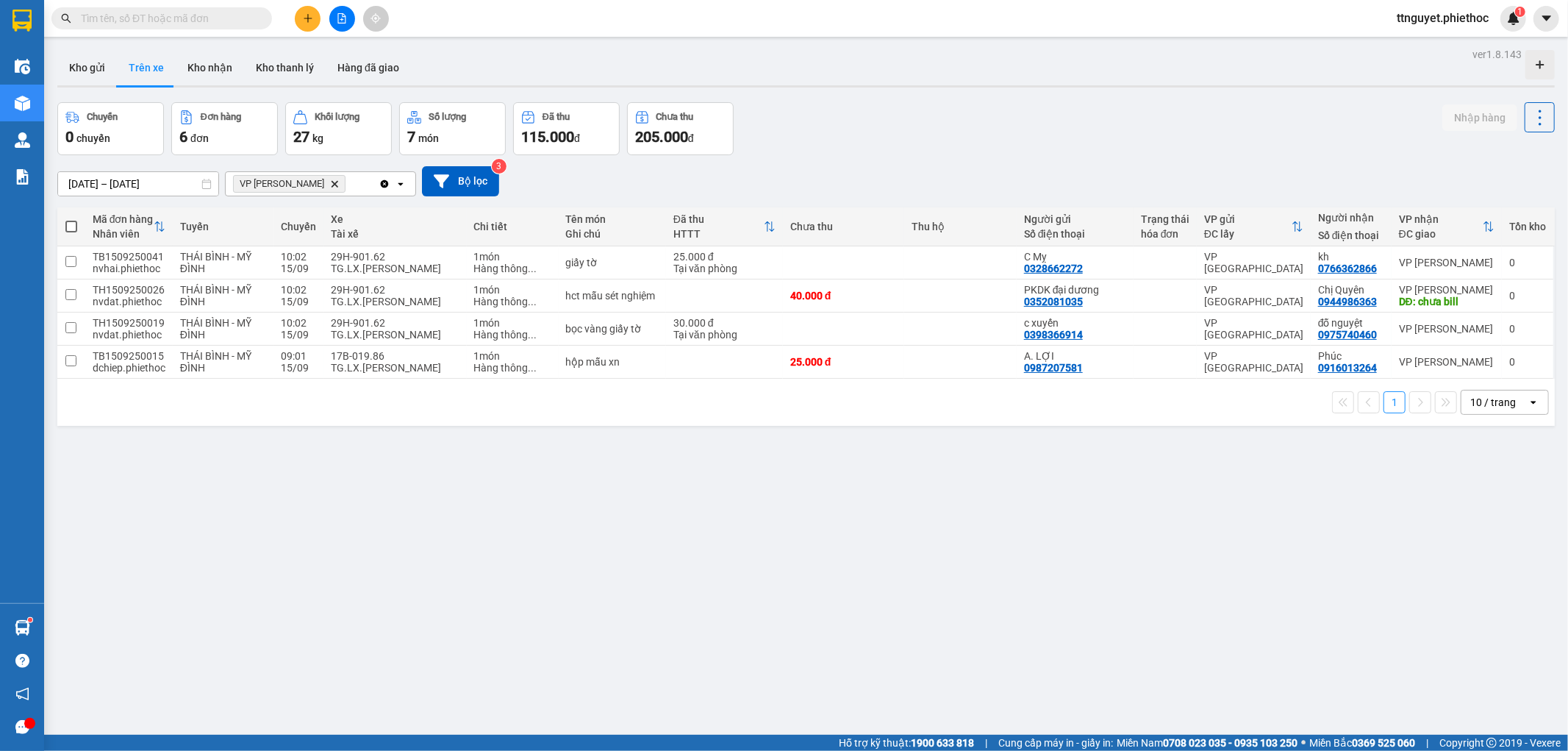
click at [319, 177] on span "VP [PERSON_NAME]" at bounding box center [289, 183] width 113 height 18
click at [330, 180] on icon "Delete" at bounding box center [334, 183] width 8 height 8
click at [318, 179] on div "Chọn văn phòng nhận" at bounding box center [286, 184] width 101 height 15
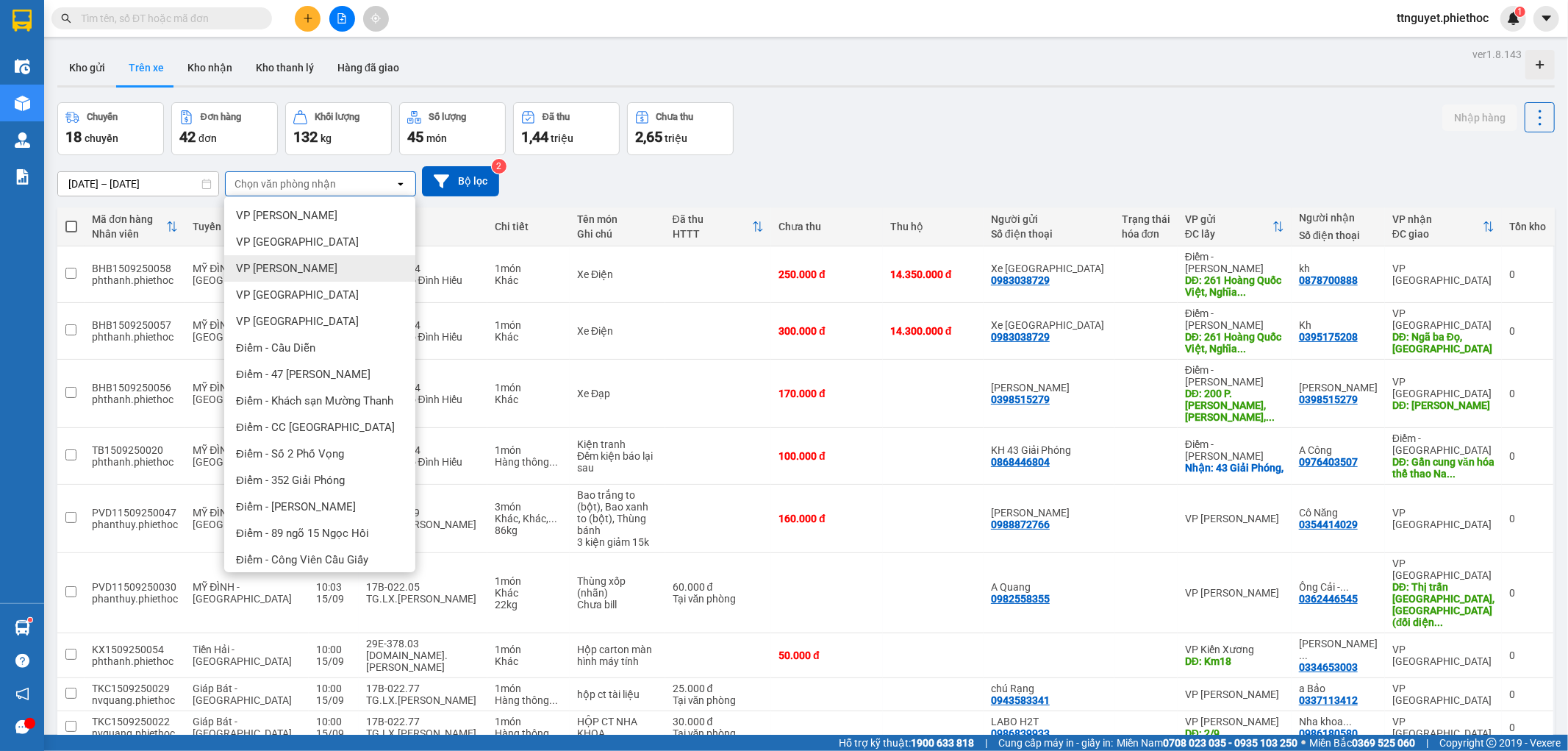
click at [304, 261] on span "VP [PERSON_NAME]" at bounding box center [287, 269] width 101 height 15
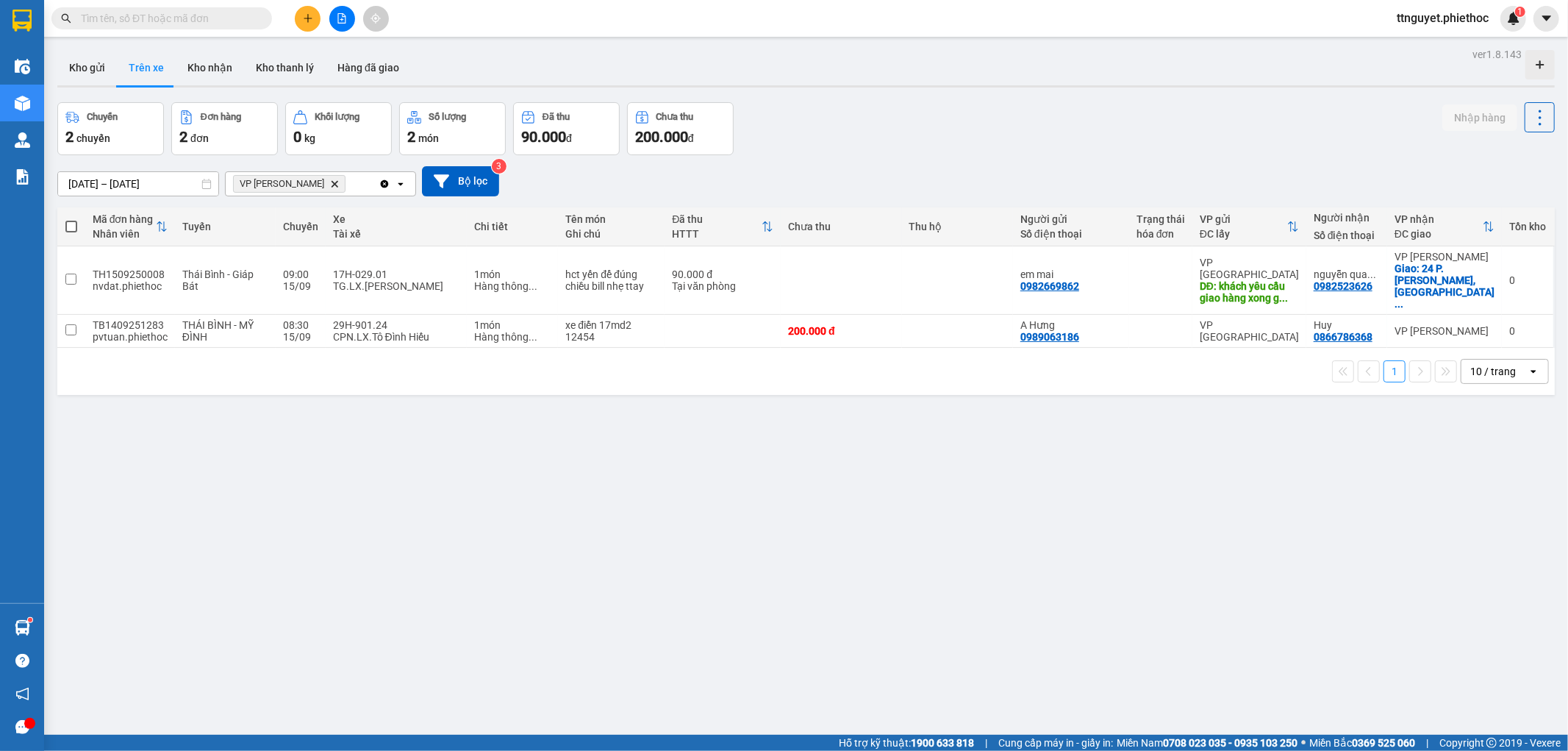
click at [174, 180] on input "[DATE] – [DATE]" at bounding box center [138, 183] width 161 height 23
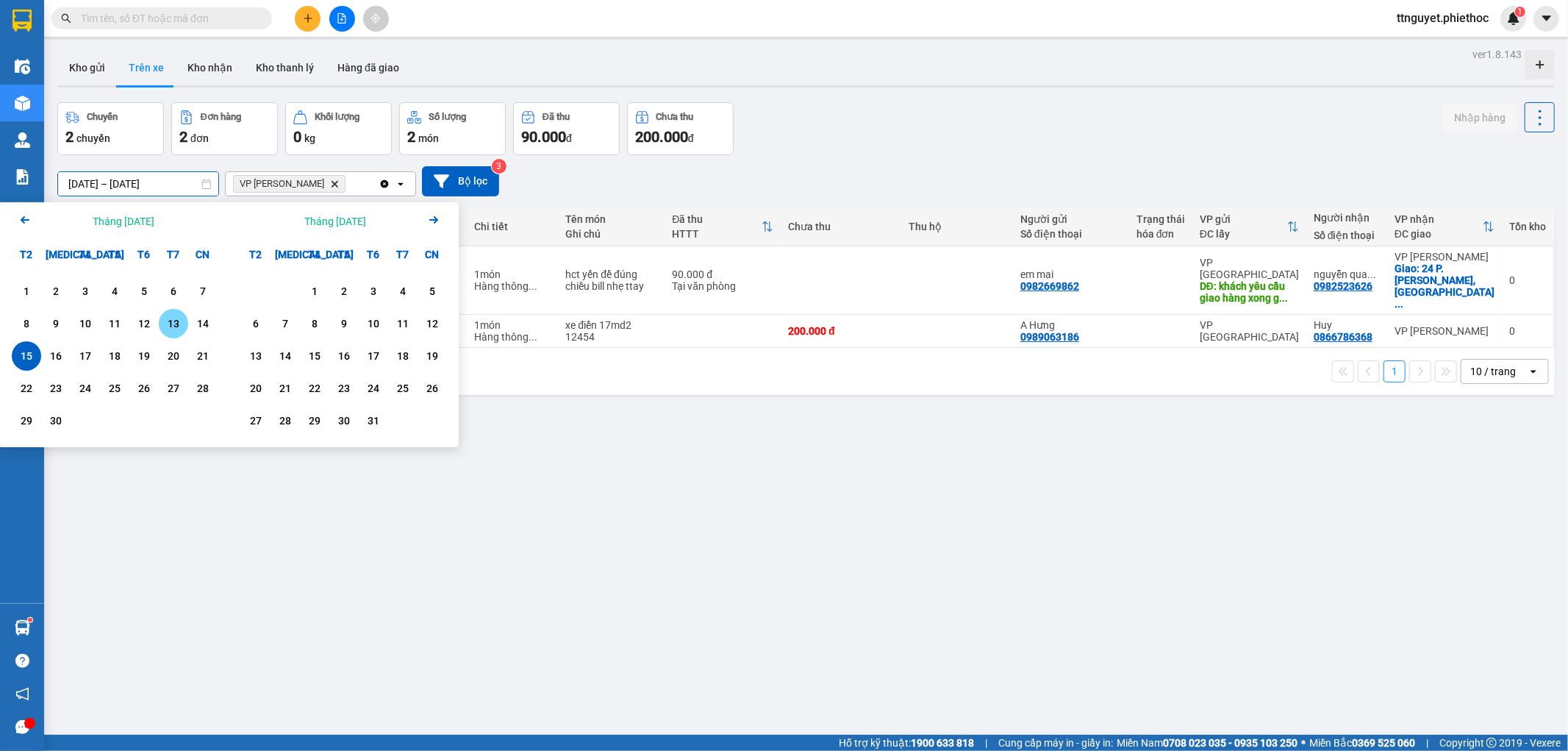
click at [187, 321] on div "13" at bounding box center [173, 323] width 29 height 29
click at [22, 358] on div "15" at bounding box center [26, 355] width 21 height 18
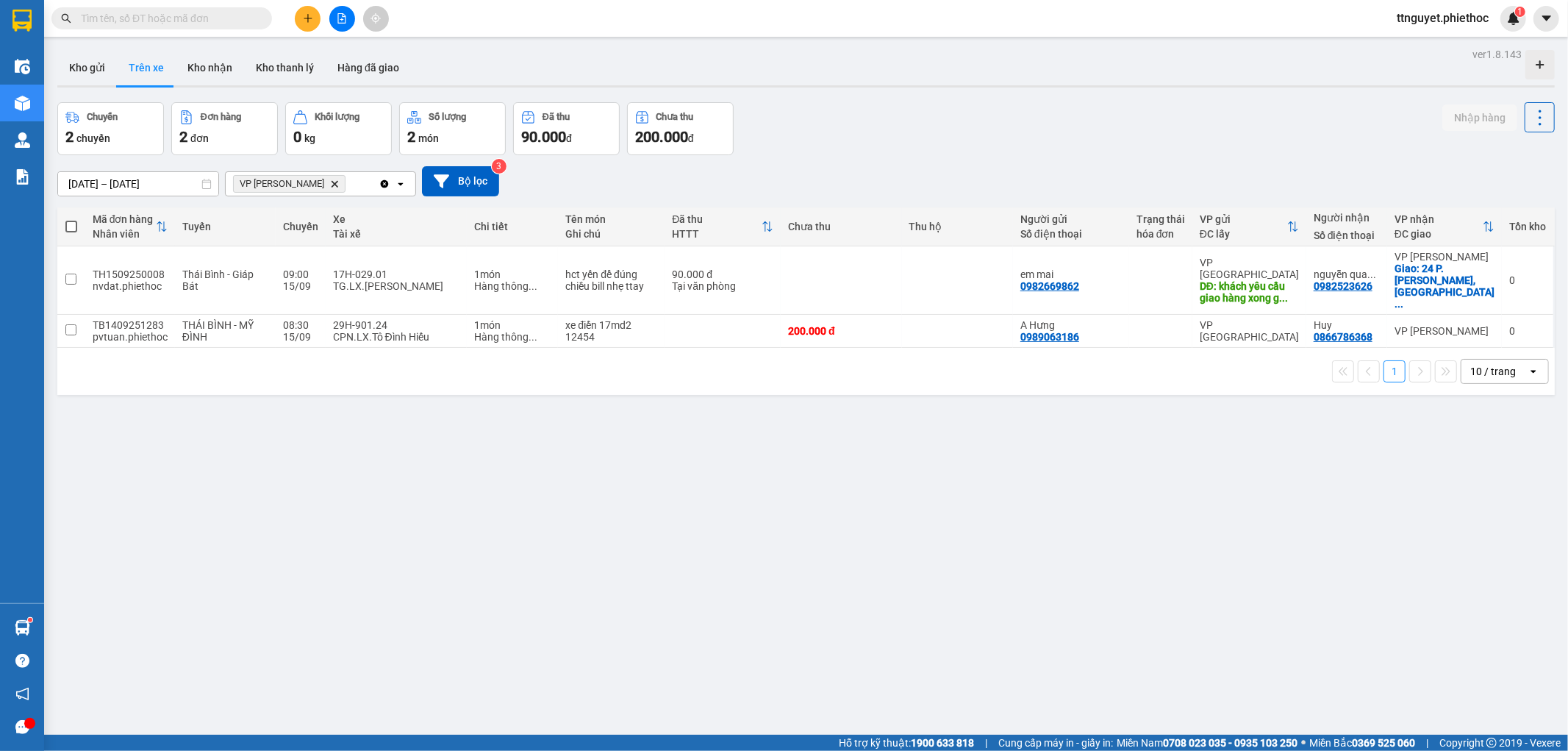
click at [175, 184] on input "[DATE] – [DATE]" at bounding box center [138, 183] width 161 height 23
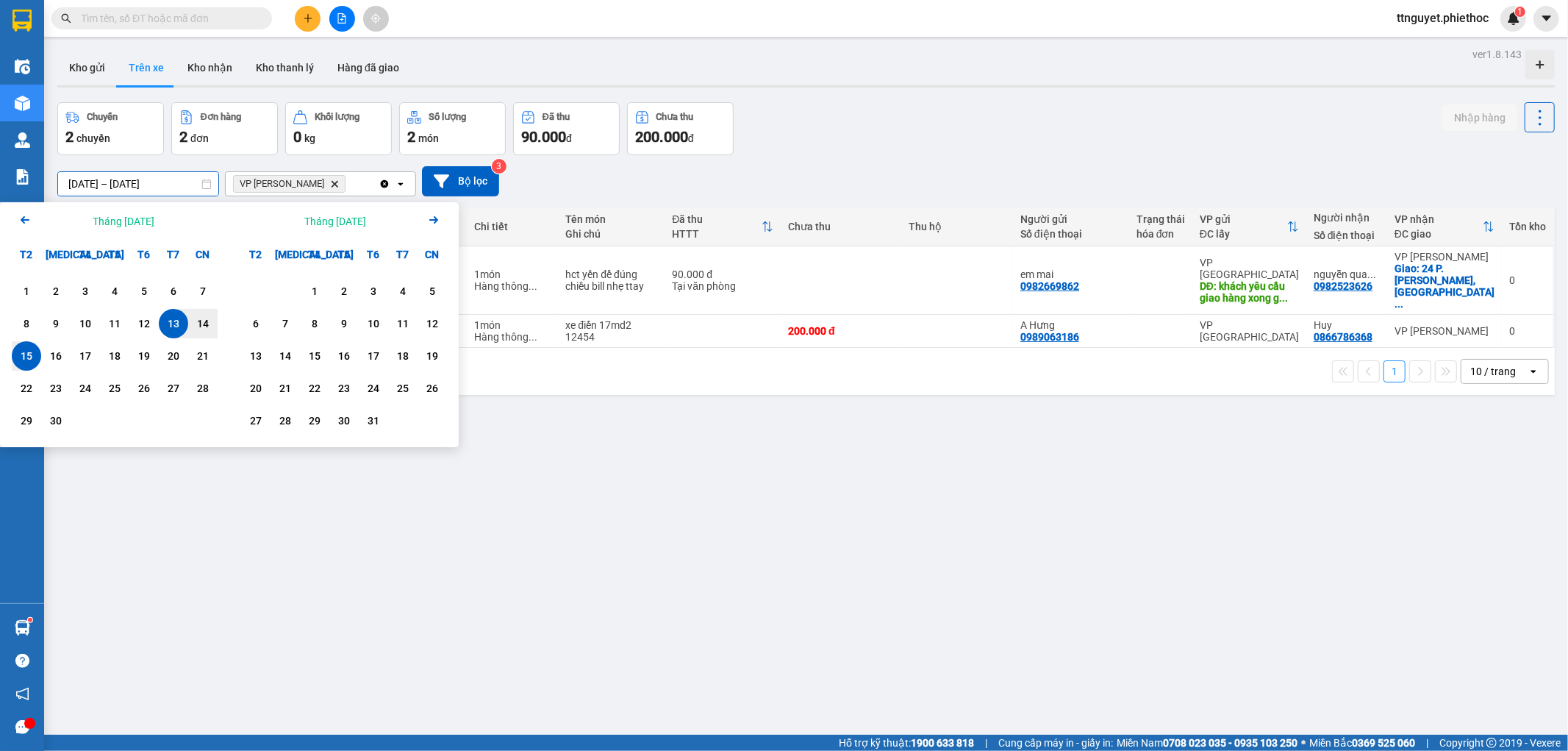
click at [17, 357] on div "15" at bounding box center [26, 355] width 21 height 18
type input "[DATE] – [DATE]"
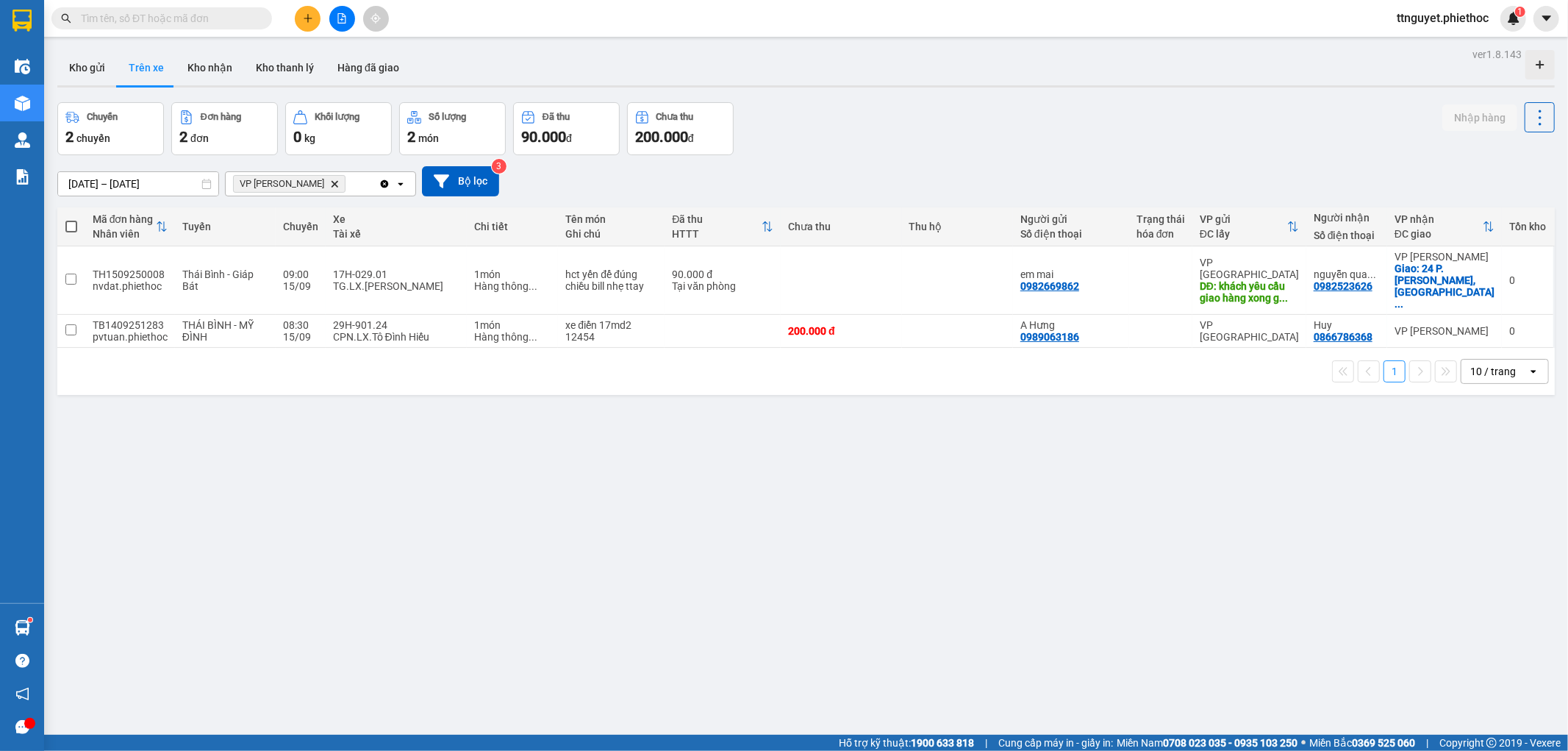
click at [332, 185] on icon "VP Trần Khát Chân, close by backspace" at bounding box center [334, 183] width 7 height 7
click at [332, 185] on div "Chọn văn phòng nhận" at bounding box center [286, 184] width 101 height 15
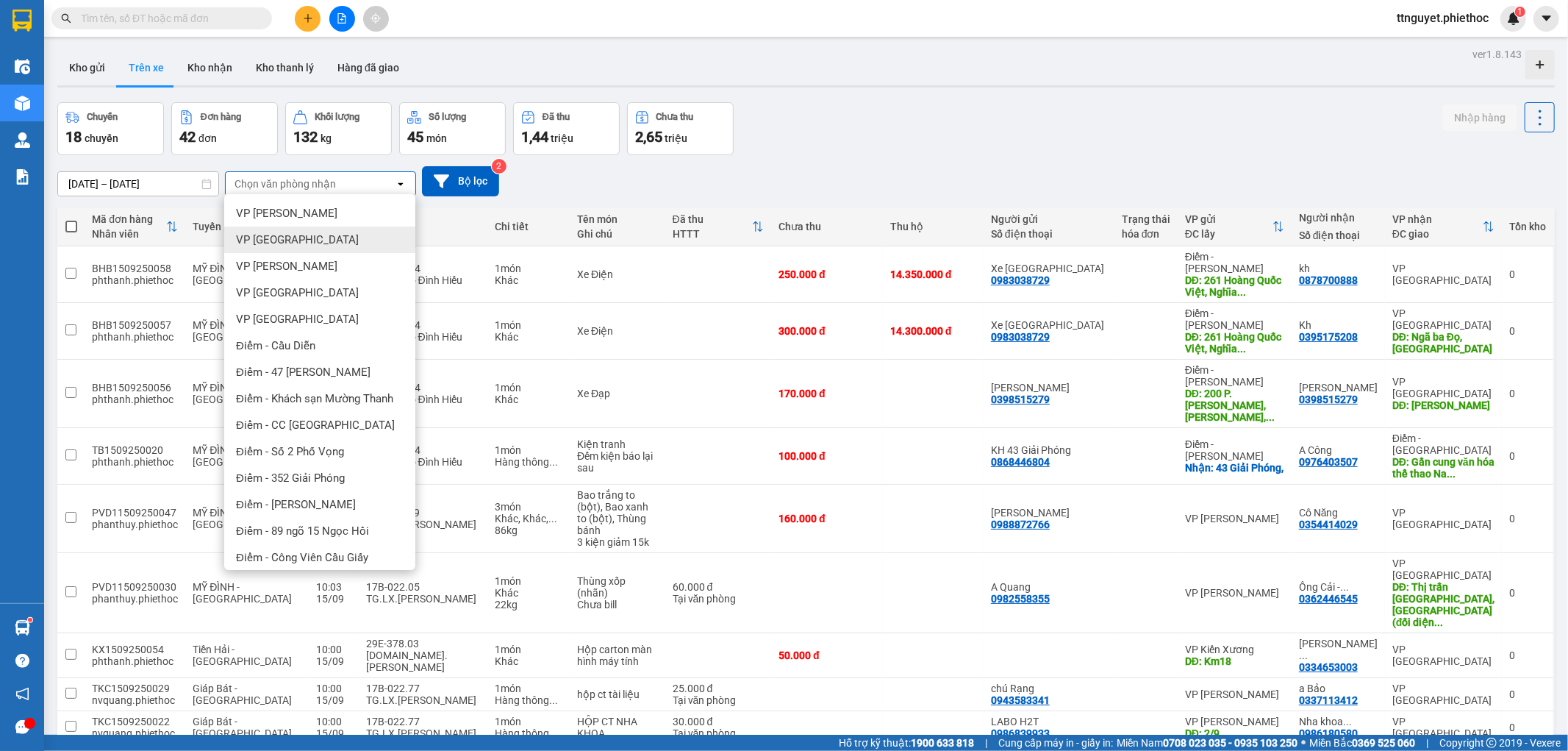
click at [315, 243] on div "VP [GEOGRAPHIC_DATA]" at bounding box center [319, 240] width 191 height 26
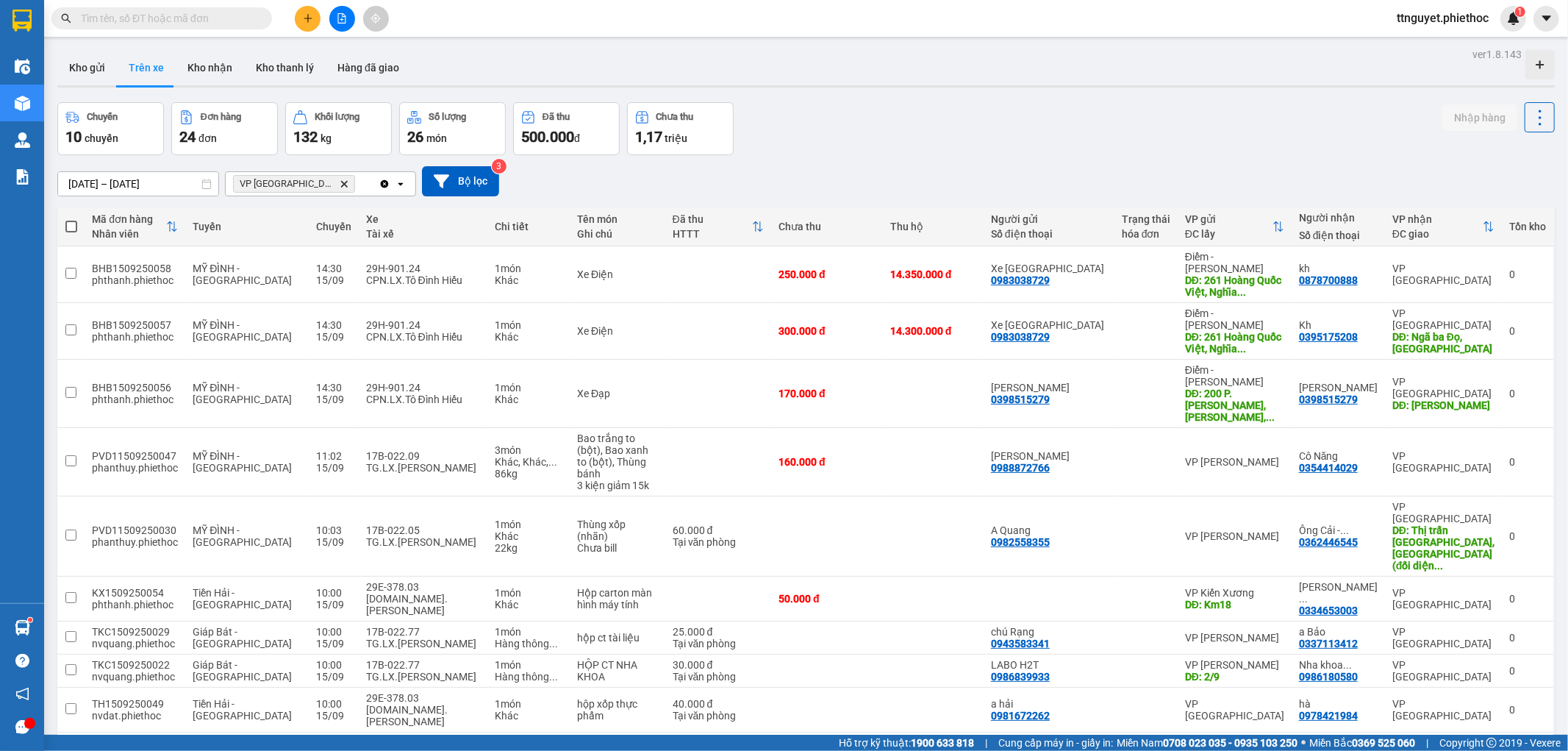
click at [341, 184] on icon "VP Thái Bình, close by backspace" at bounding box center [344, 183] width 7 height 7
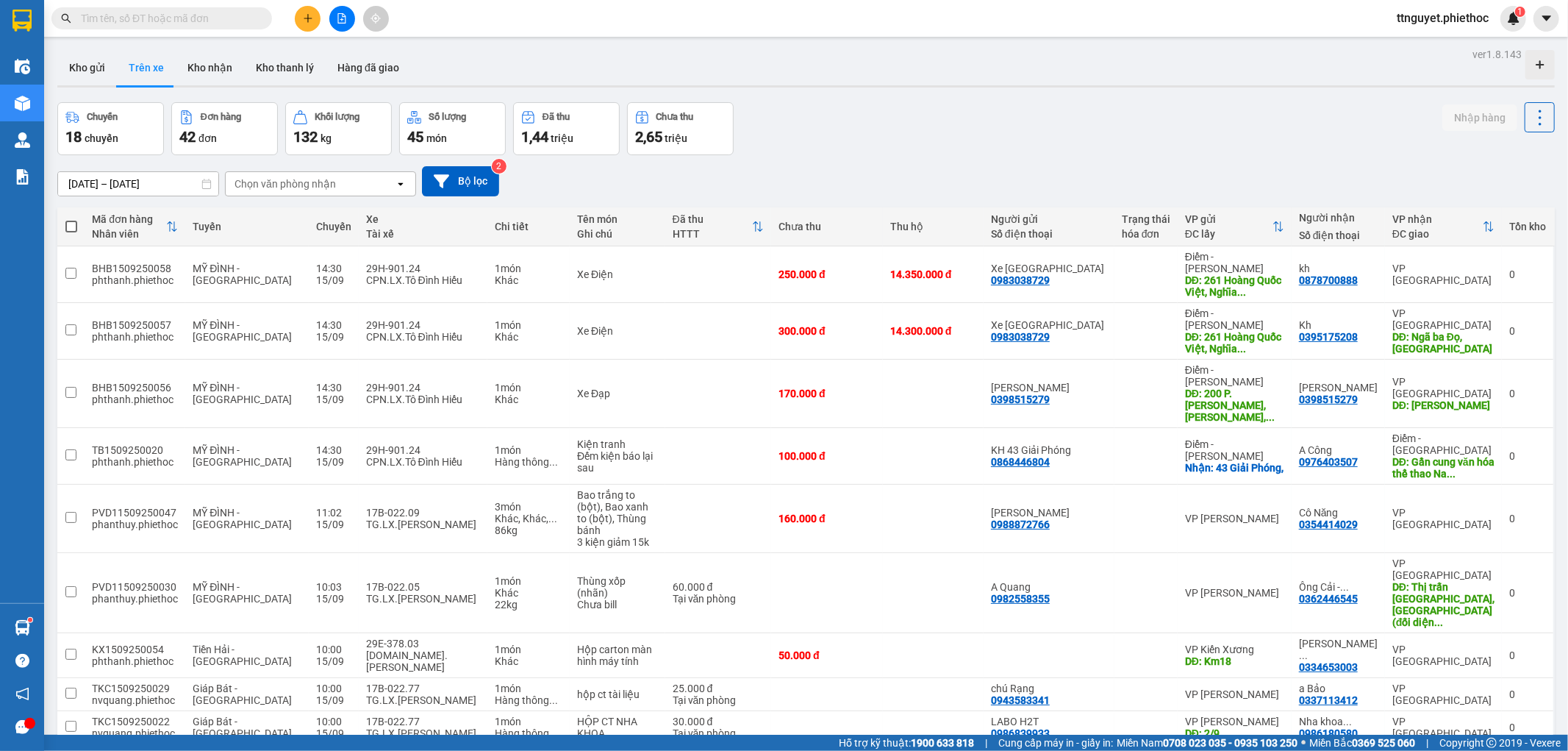
click at [303, 184] on div "Chọn văn phòng nhận" at bounding box center [286, 184] width 101 height 15
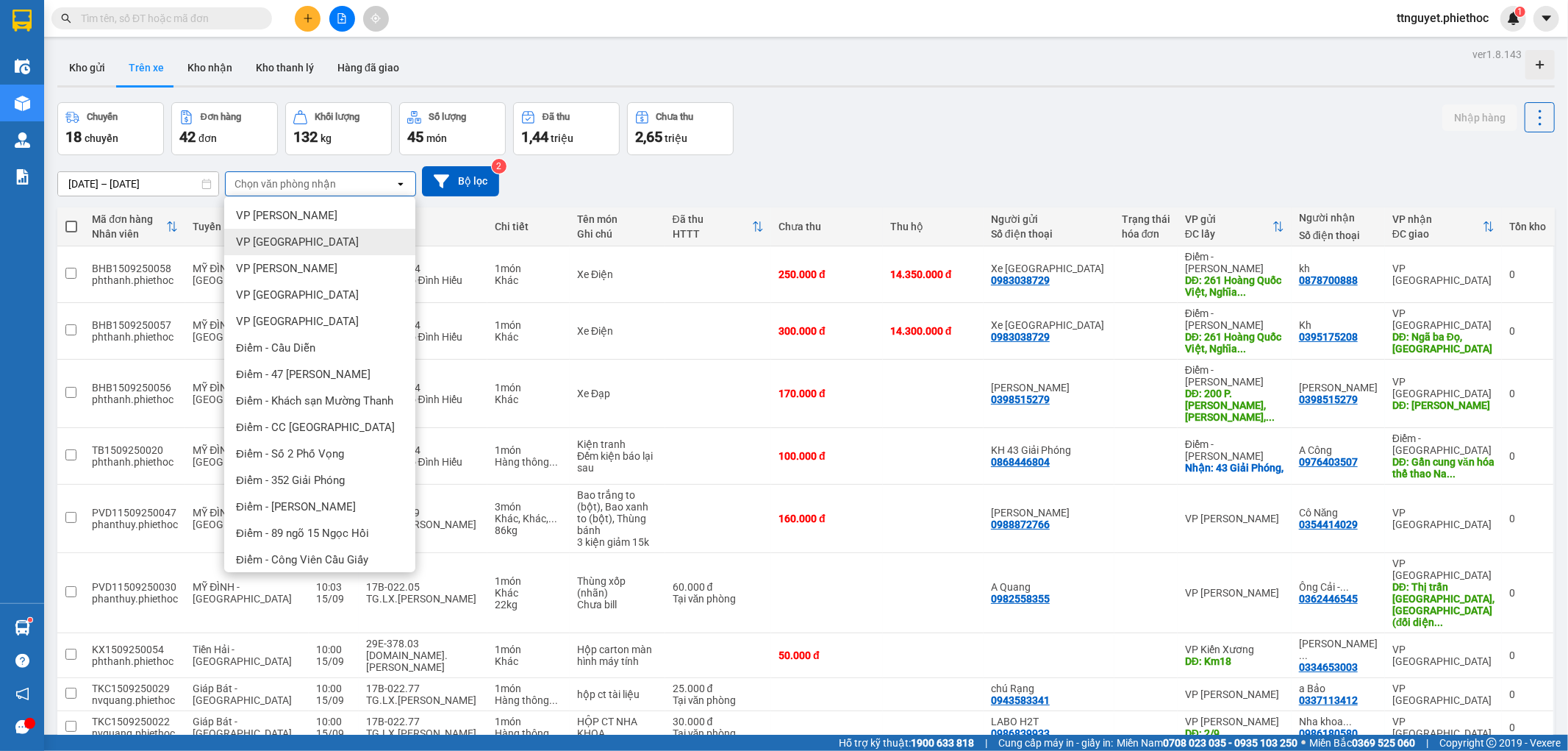
click at [296, 235] on span "VP [GEOGRAPHIC_DATA]" at bounding box center [297, 243] width 123 height 15
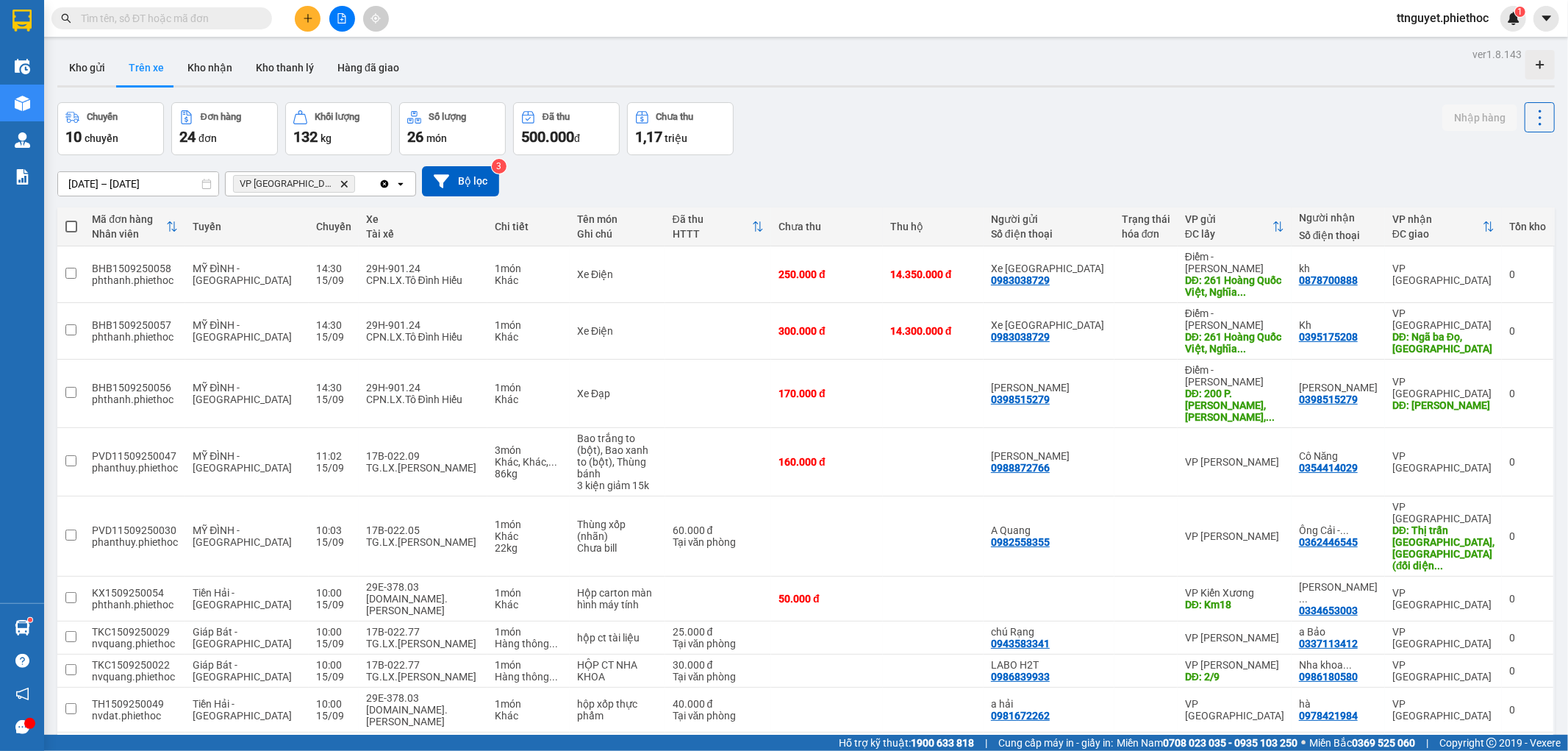
click at [309, 186] on span "VP Thái Bình Delete" at bounding box center [294, 183] width 122 height 18
click at [341, 185] on icon "VP Thái Bình, close by backspace" at bounding box center [344, 183] width 7 height 7
click at [306, 185] on div "Chọn văn phòng nhận" at bounding box center [286, 184] width 101 height 15
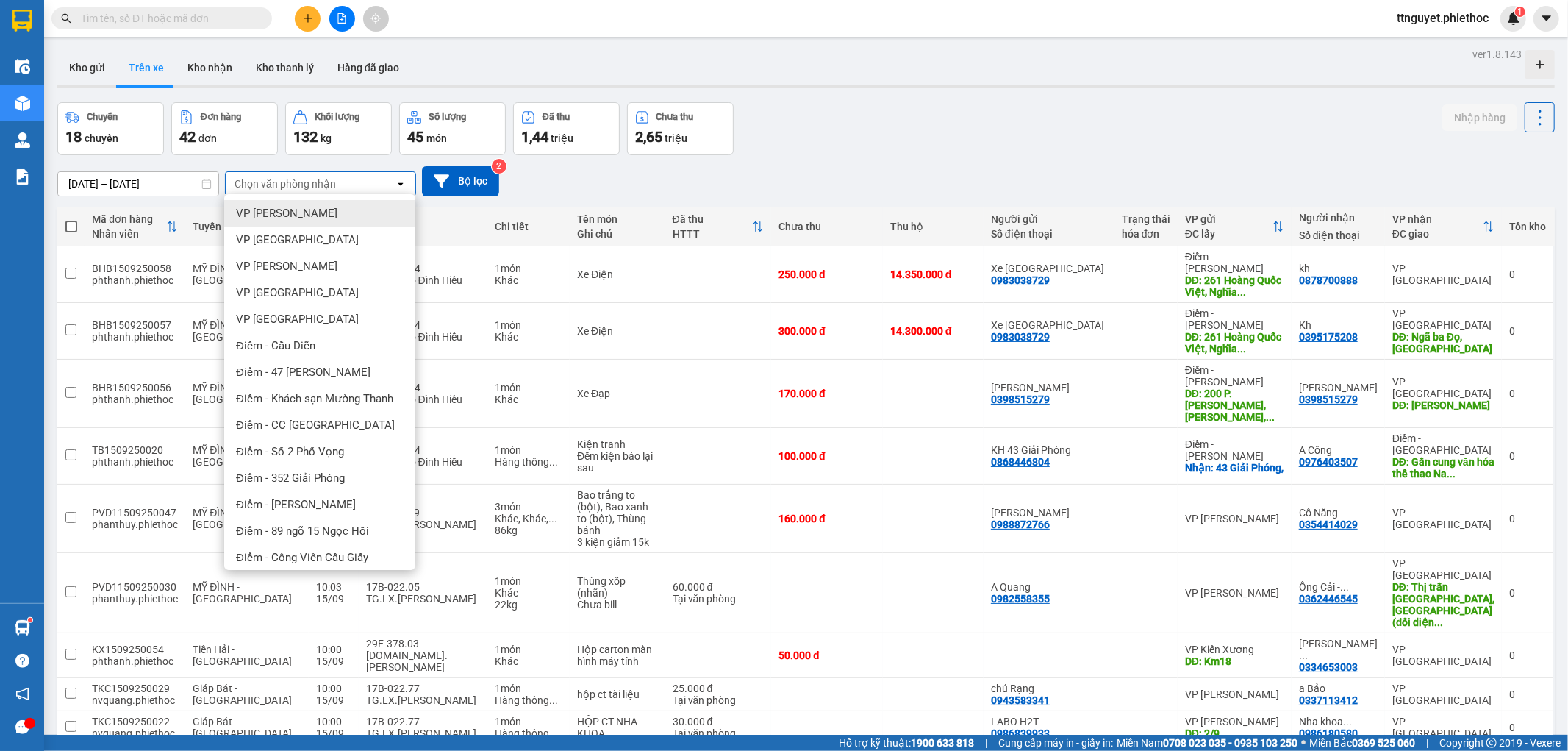
click at [313, 210] on span "VP [PERSON_NAME]" at bounding box center [287, 213] width 101 height 15
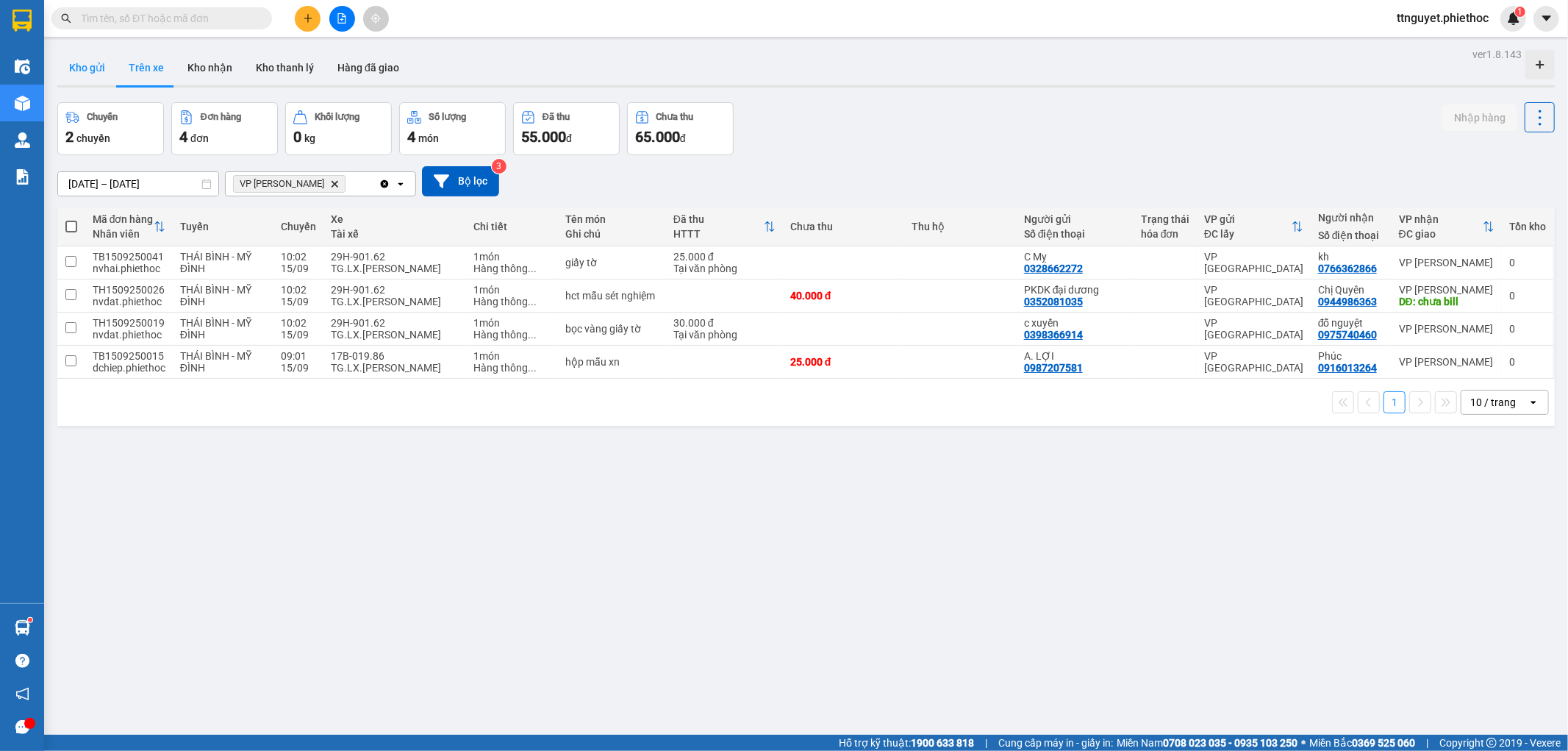
click at [97, 56] on button "Kho gửi" at bounding box center [86, 68] width 59 height 36
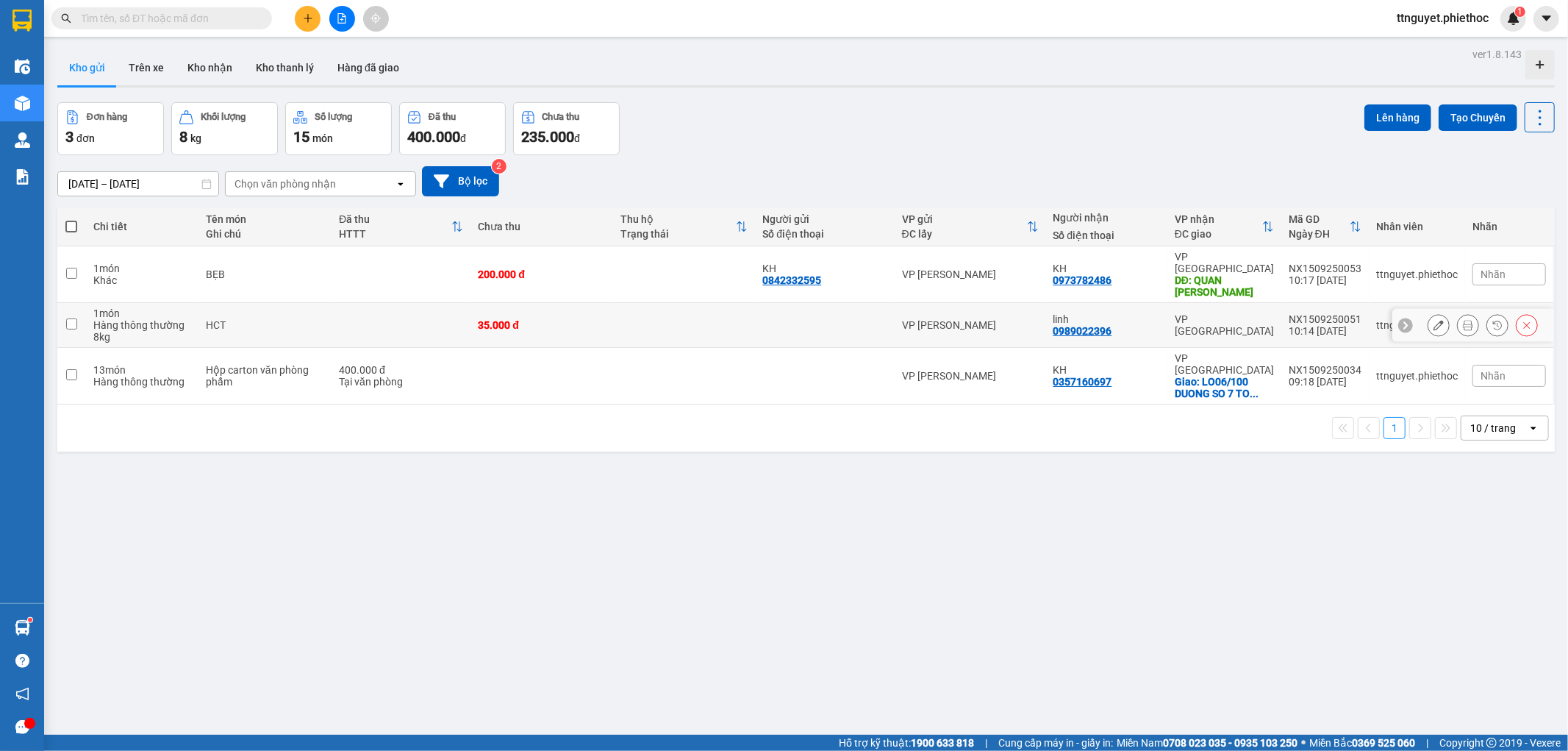
click at [306, 320] on td "HCT" at bounding box center [265, 325] width 133 height 45
checkbox input "true"
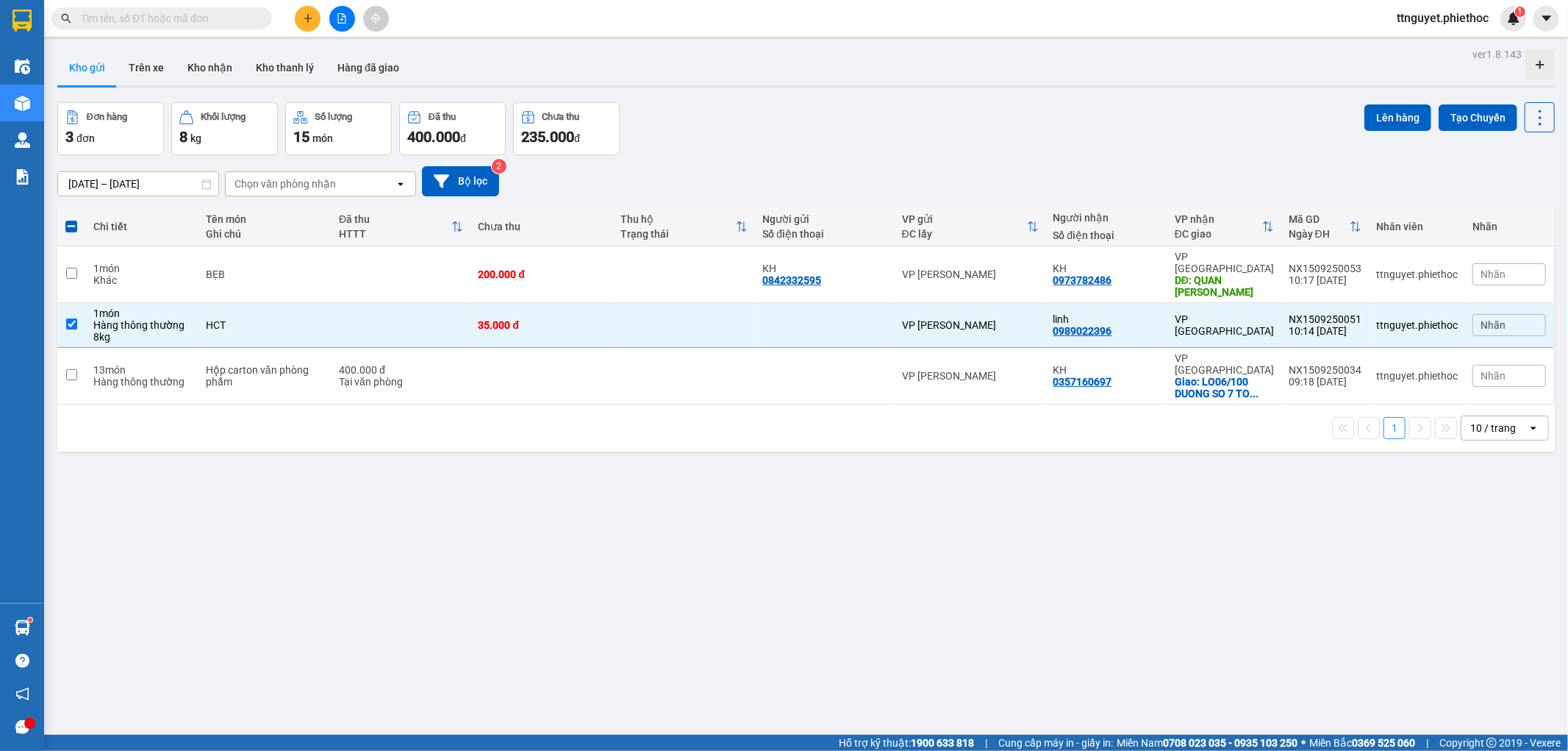
click at [221, 19] on input "text" at bounding box center [167, 18] width 174 height 16
click at [306, 6] on button at bounding box center [307, 18] width 25 height 25
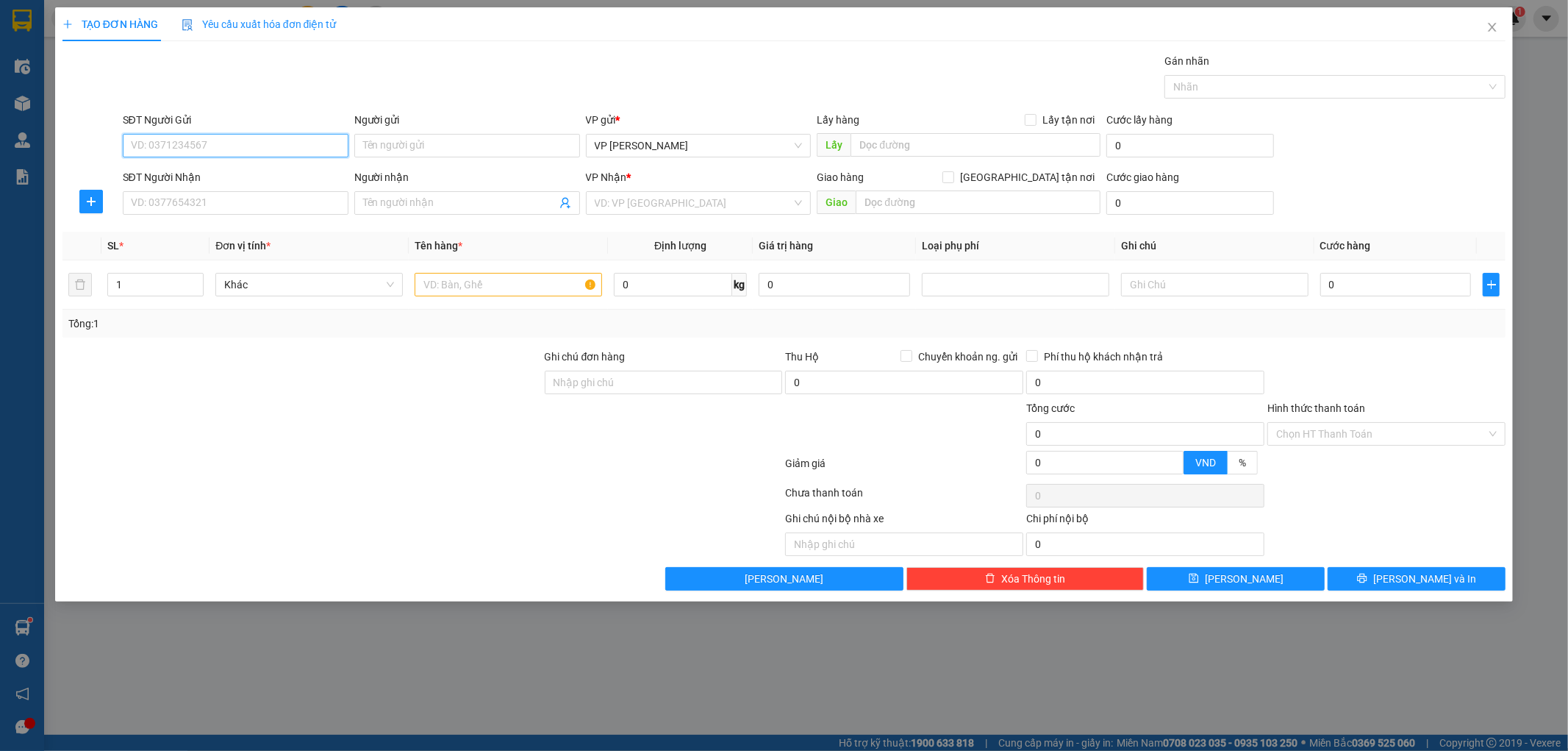
click at [194, 150] on input "SĐT Người Gửi" at bounding box center [236, 145] width 225 height 23
type input "0945335555"
click at [206, 174] on div "0945335555 - Tình" at bounding box center [235, 175] width 208 height 16
type input "Tình"
type input "0945335555"
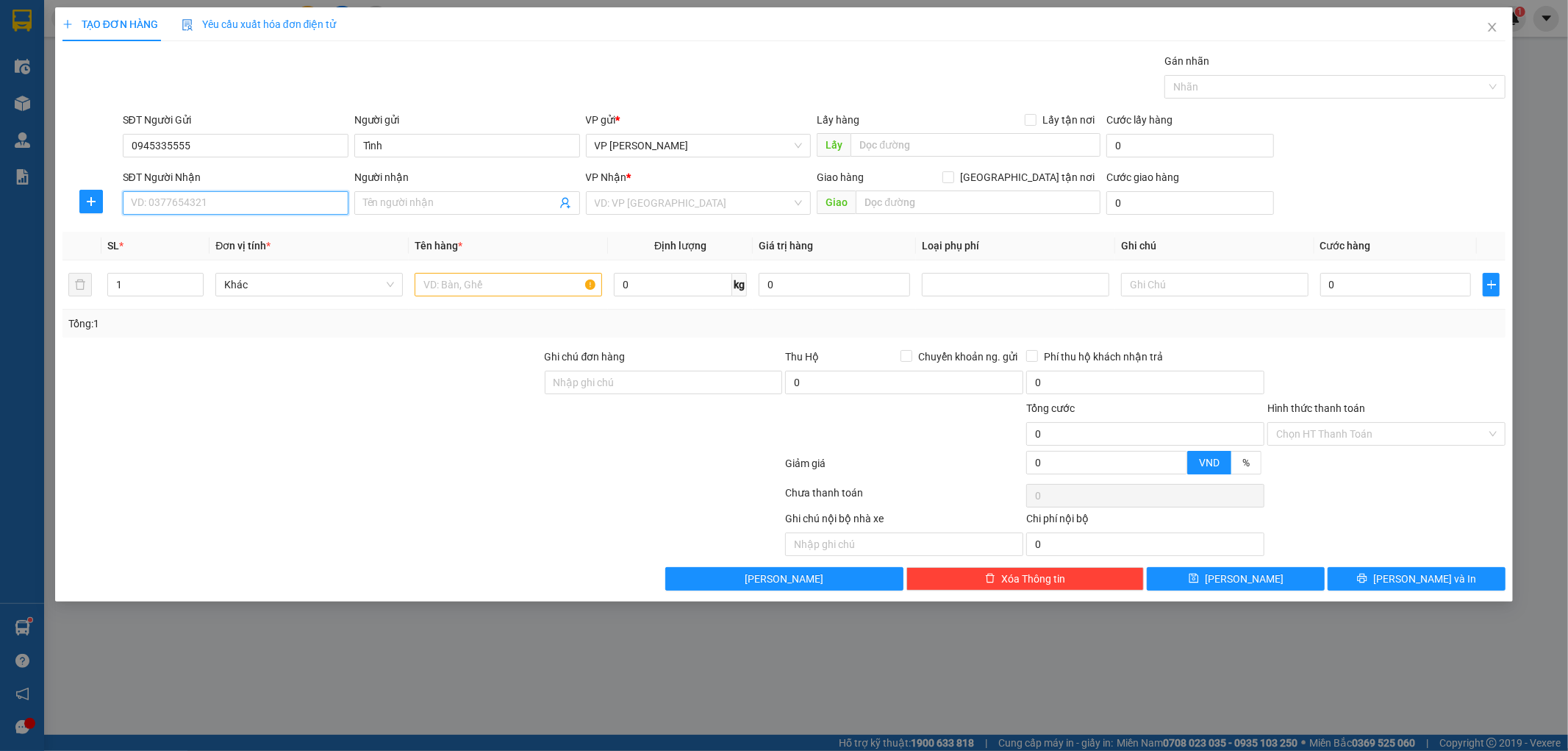
click at [171, 211] on input "SĐT Người Nhận" at bounding box center [236, 202] width 225 height 23
click at [179, 238] on div "0942628125 - chị thủy" at bounding box center [235, 232] width 208 height 16
type input "0942628125"
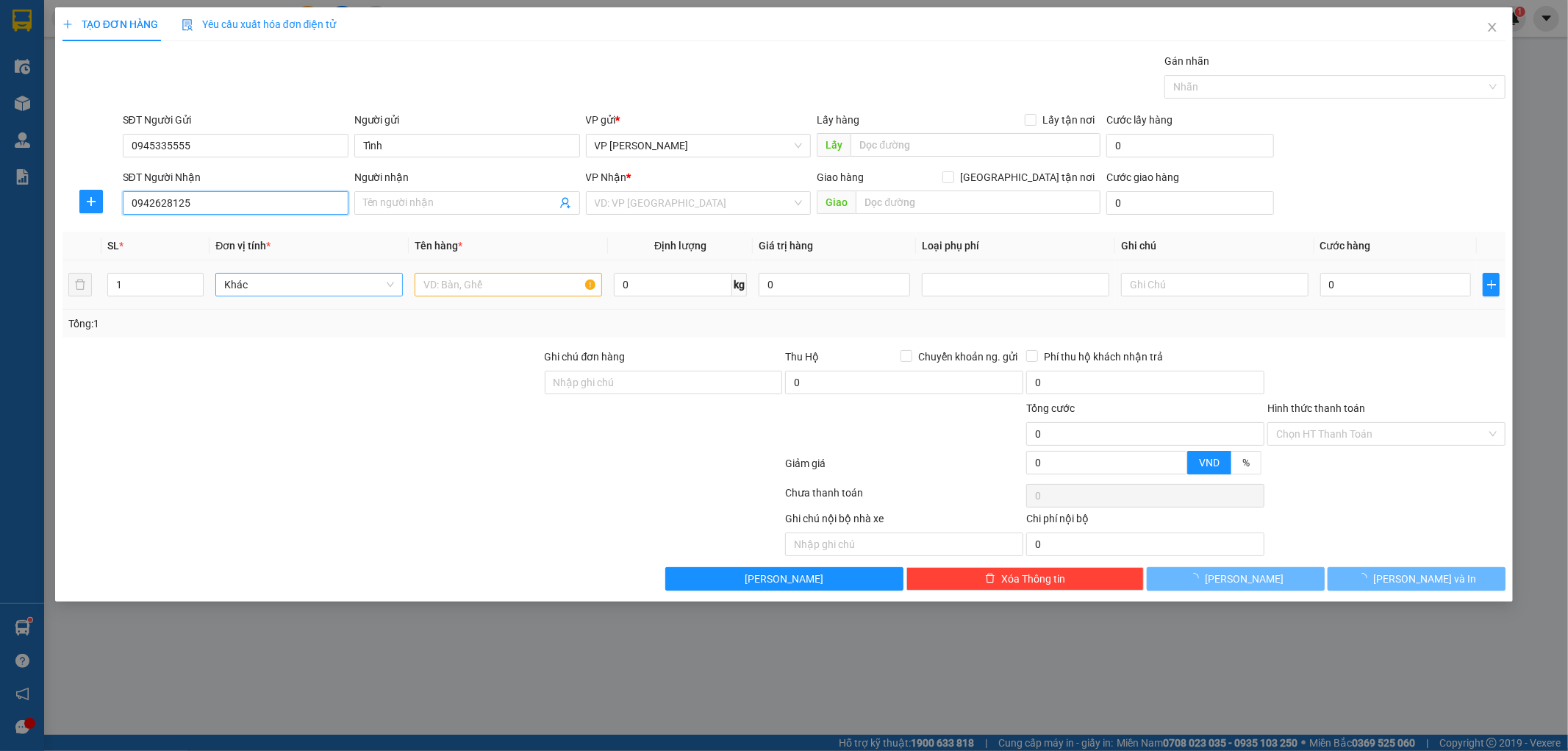
type input "chị thủy"
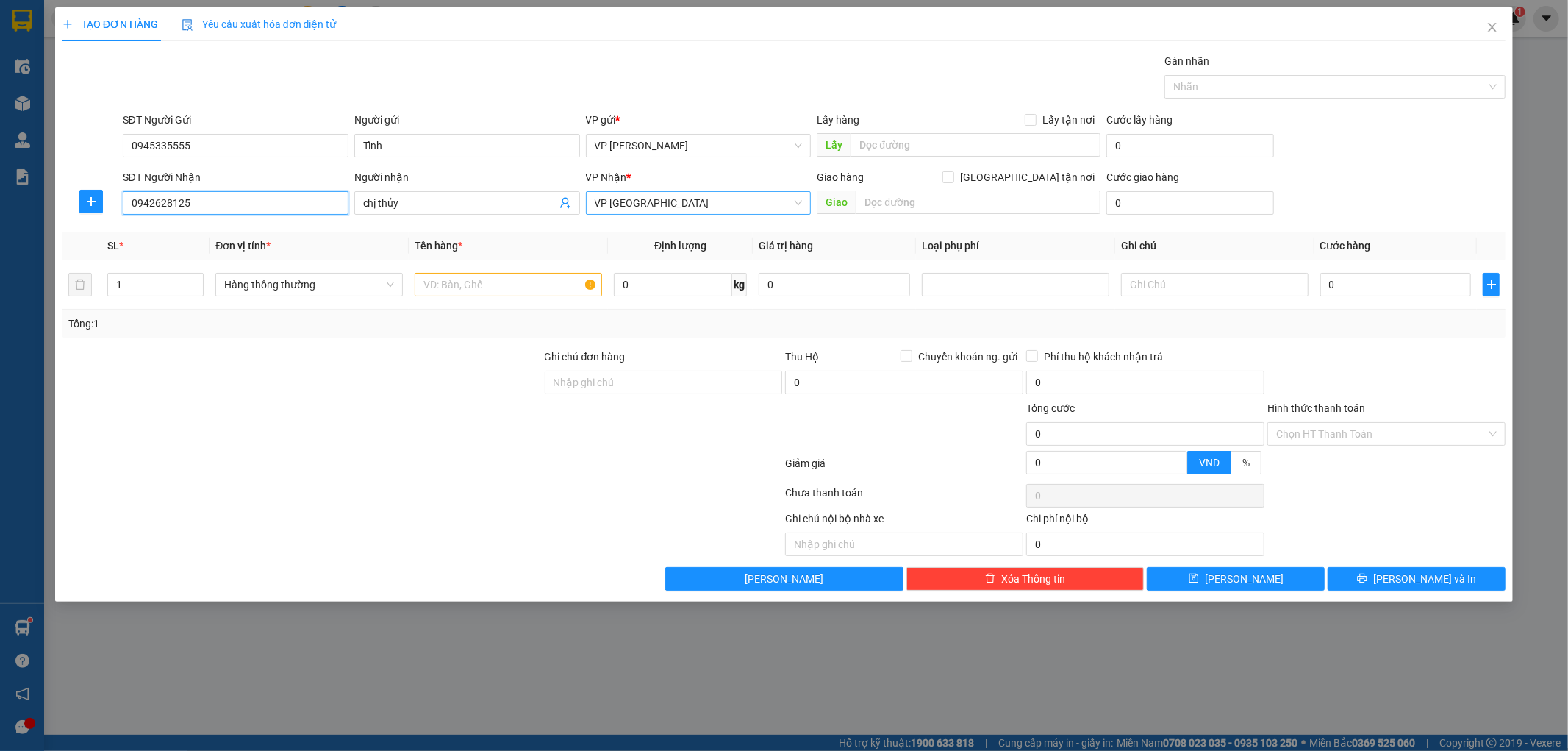
click at [663, 200] on span "VP [GEOGRAPHIC_DATA]" at bounding box center [698, 202] width 208 height 22
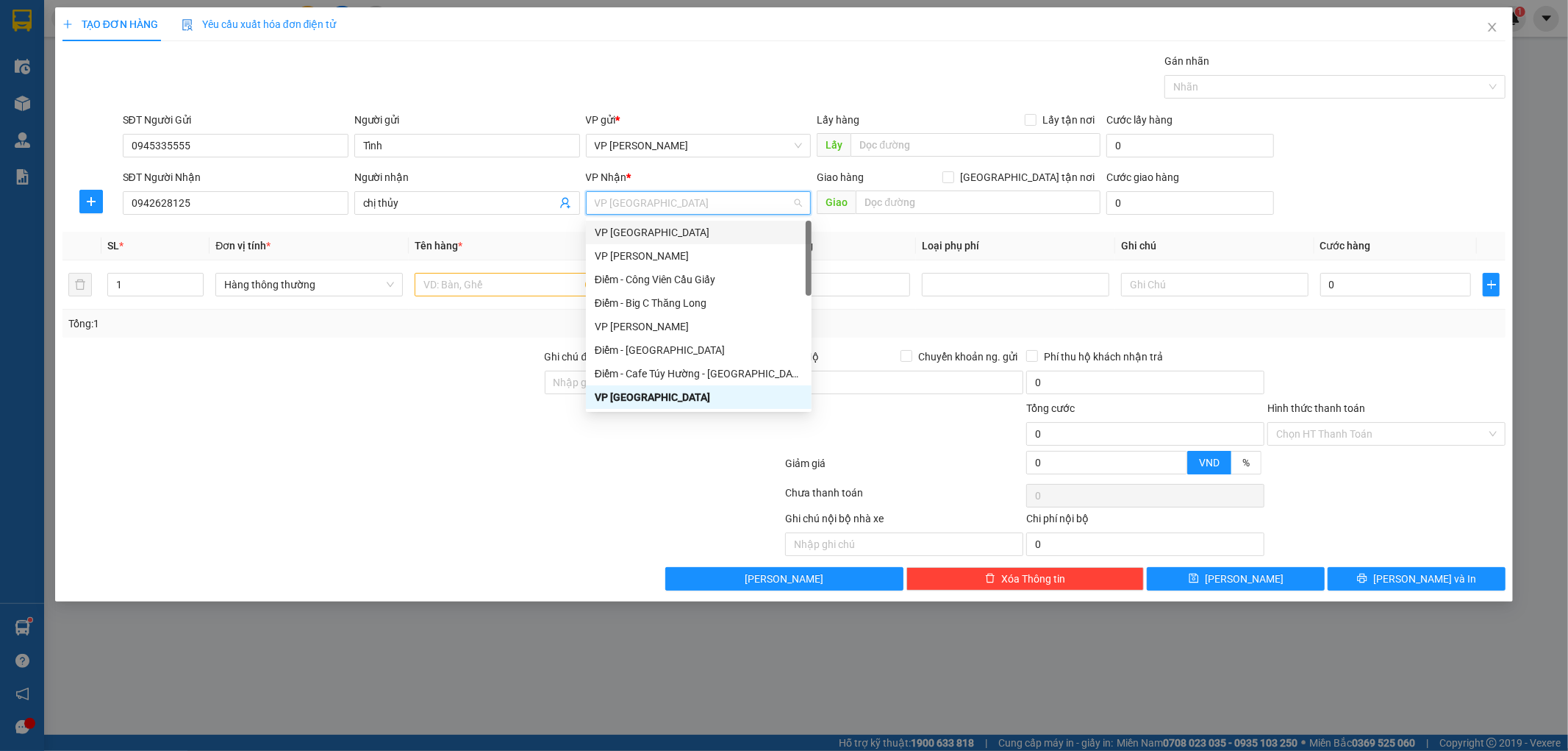
click at [647, 225] on div "VP [GEOGRAPHIC_DATA]" at bounding box center [698, 232] width 208 height 16
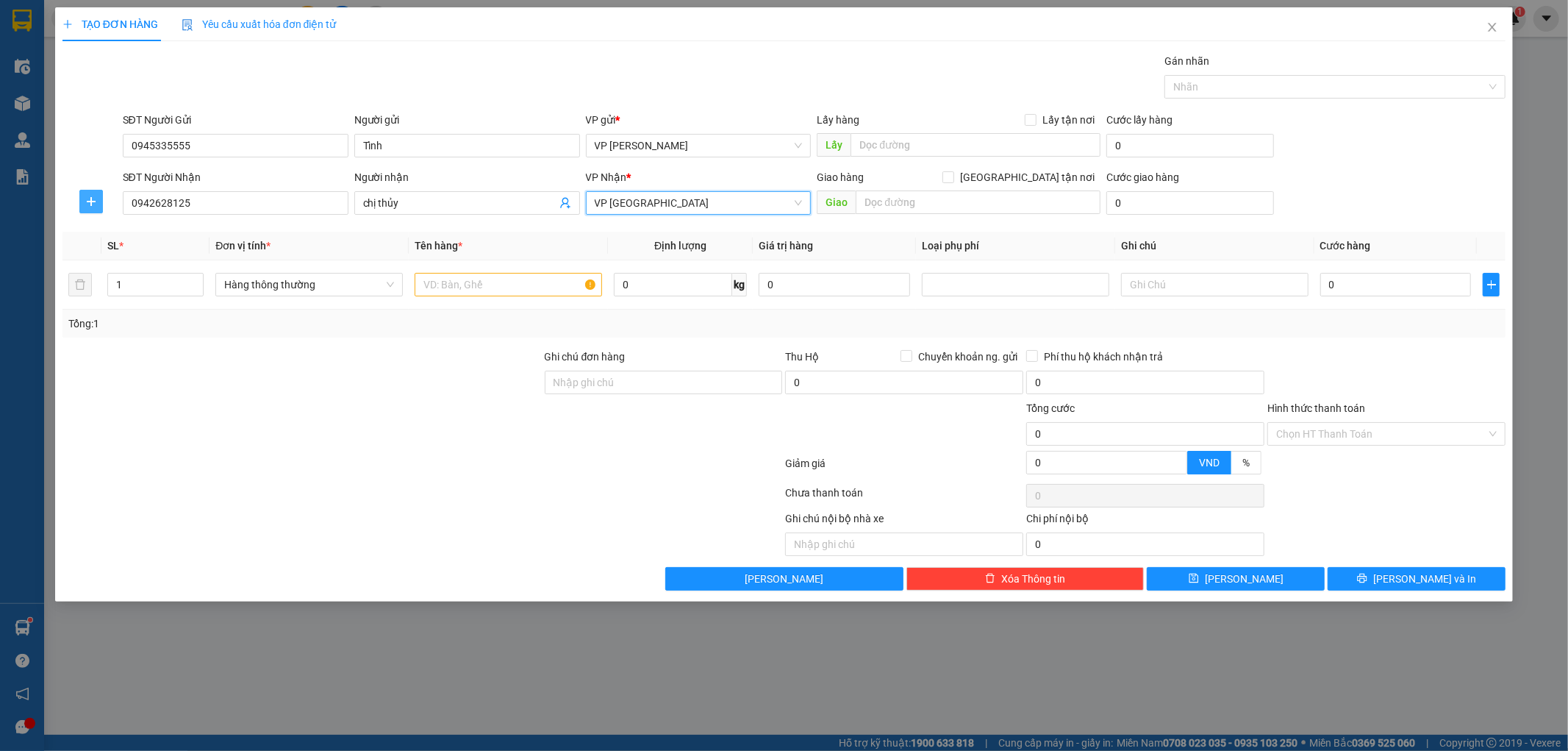
click at [97, 196] on icon "plus" at bounding box center [91, 201] width 12 height 12
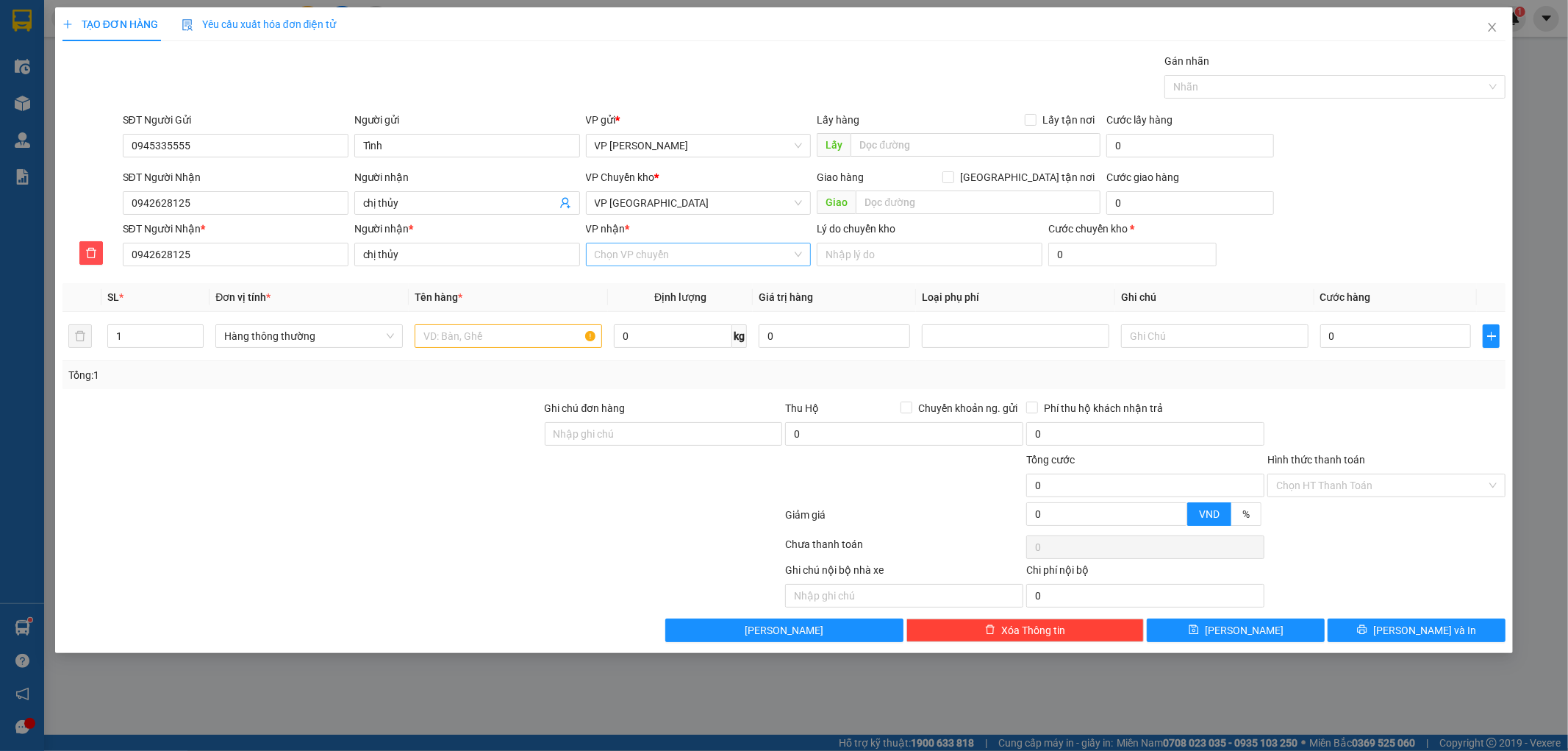
click at [633, 254] on input "VP nhận *" at bounding box center [693, 254] width 197 height 22
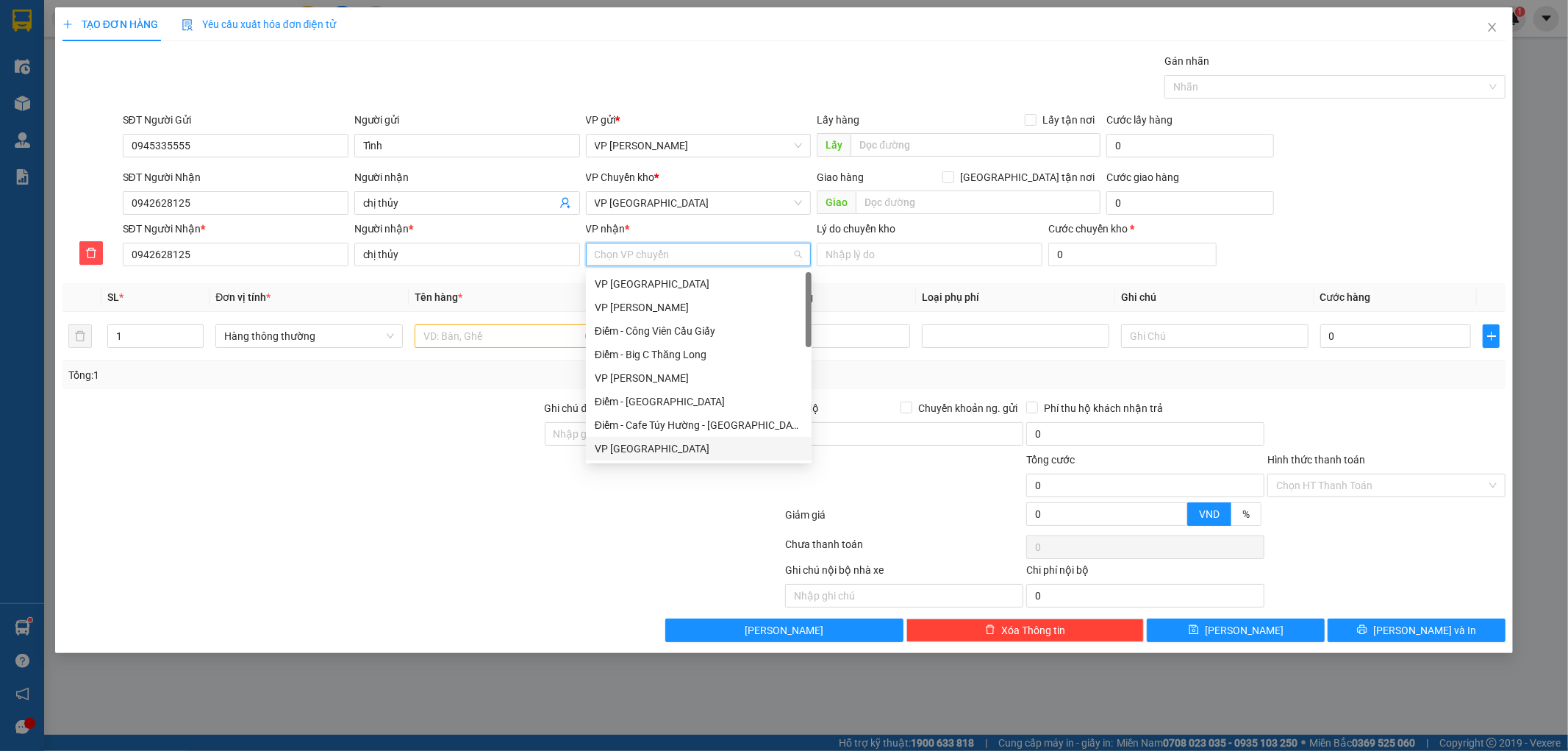
click at [658, 443] on div "VP [GEOGRAPHIC_DATA]" at bounding box center [698, 448] width 208 height 16
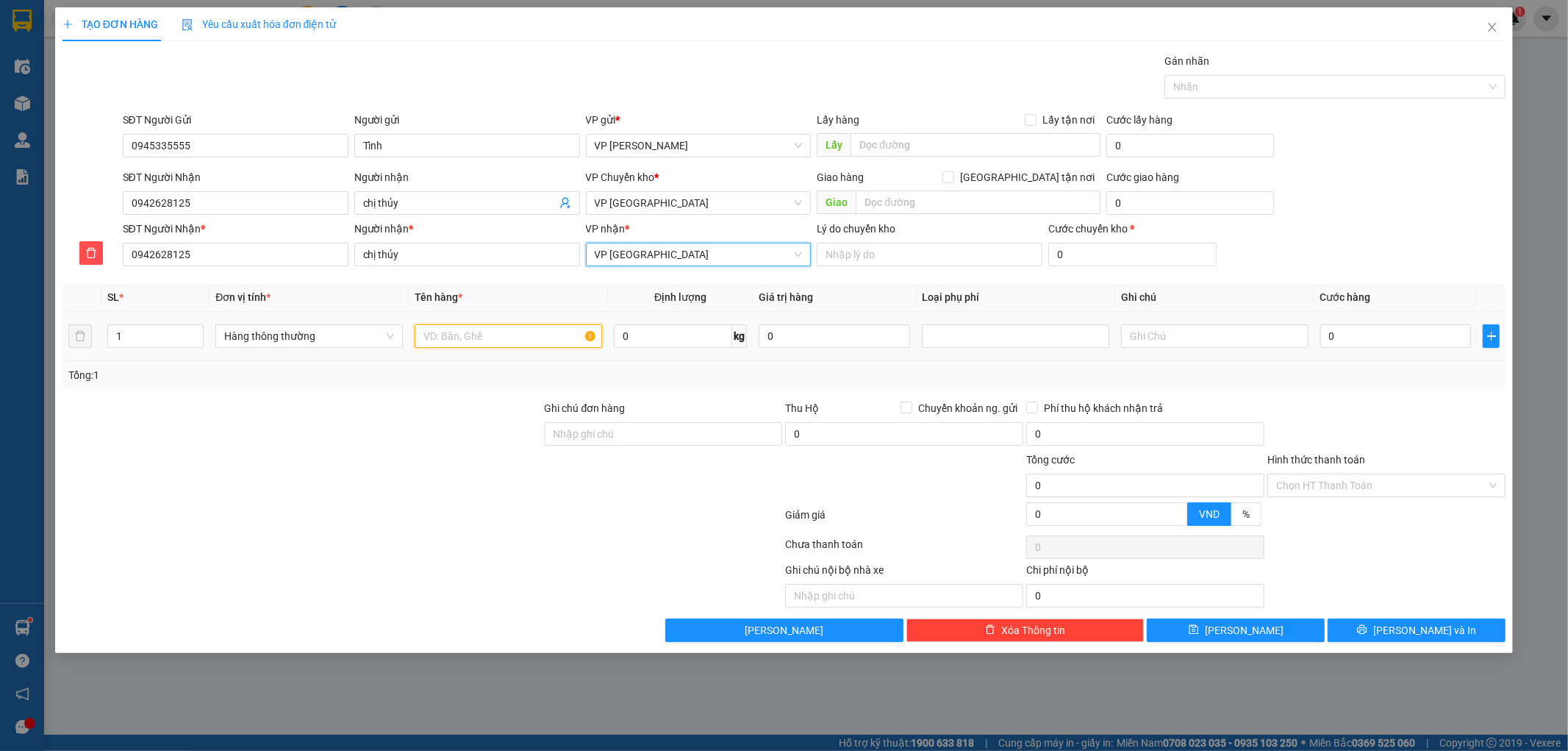
click at [466, 334] on input "text" at bounding box center [508, 336] width 188 height 23
type input "t"
click at [489, 324] on input "text" at bounding box center [508, 336] width 188 height 23
type input "Tem"
click at [671, 367] on div "Tổng: 1" at bounding box center [784, 374] width 1432 height 16
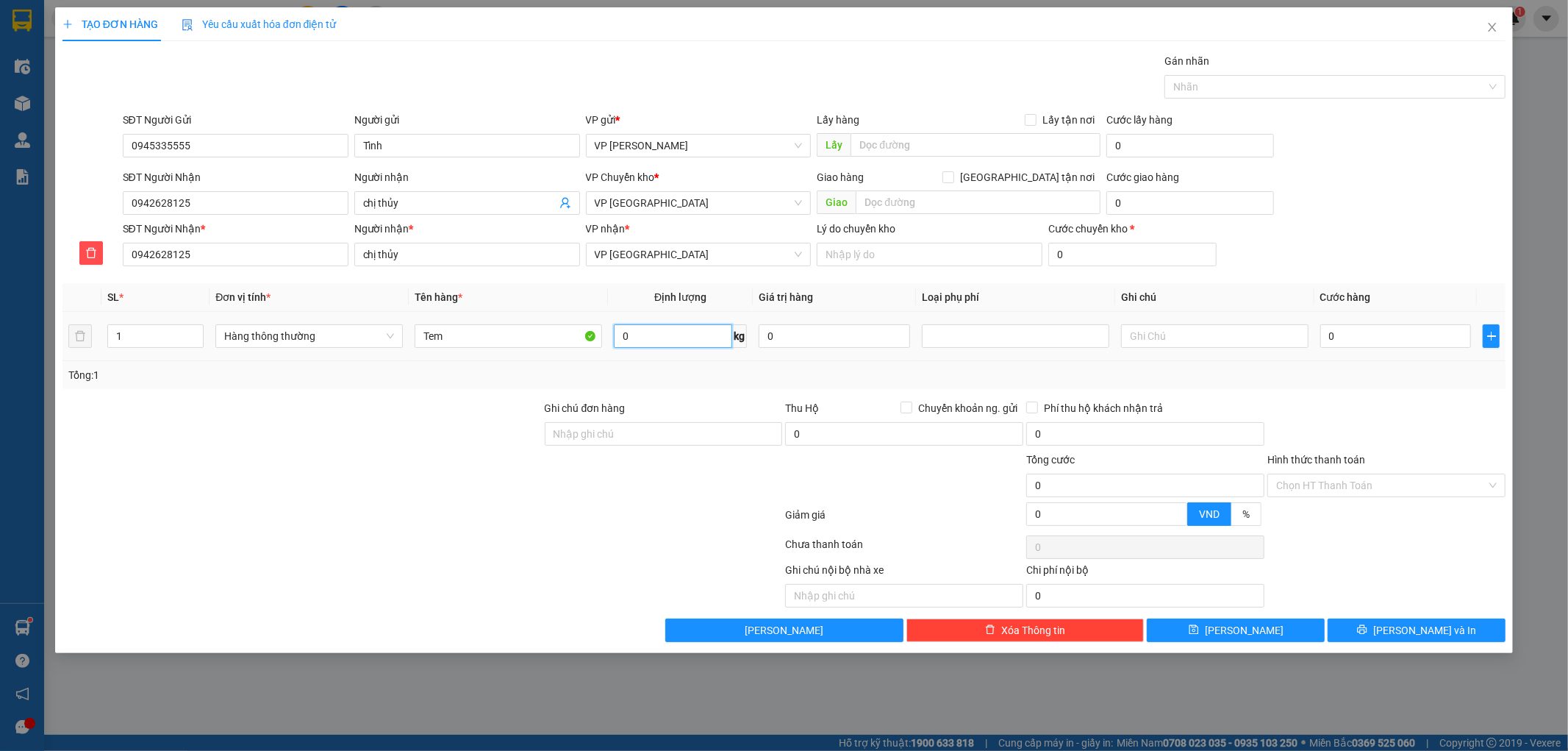
click at [663, 346] on input "0" at bounding box center [673, 336] width 118 height 23
click at [667, 336] on input "0" at bounding box center [673, 336] width 118 height 23
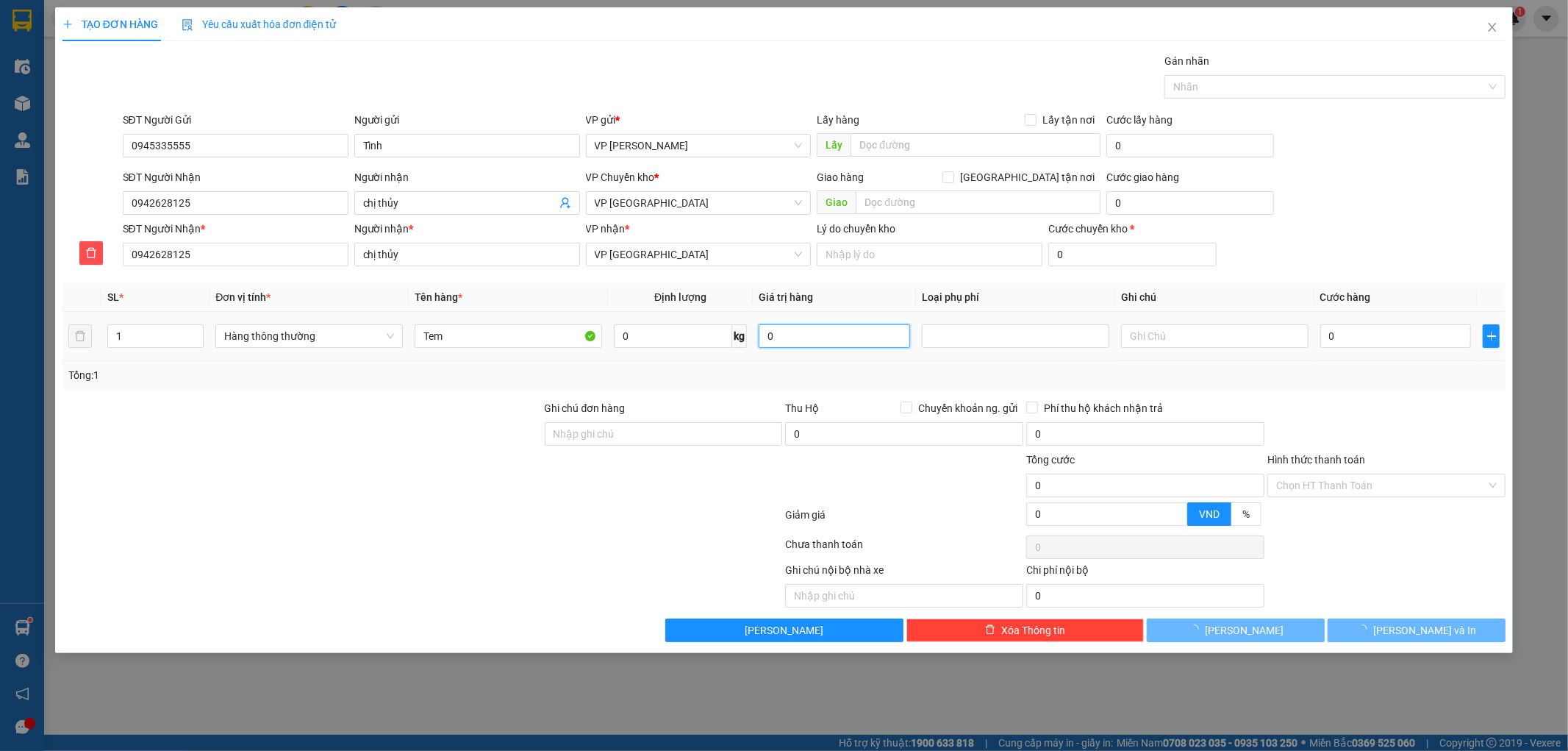
click at [820, 328] on input "0" at bounding box center [834, 336] width 151 height 23
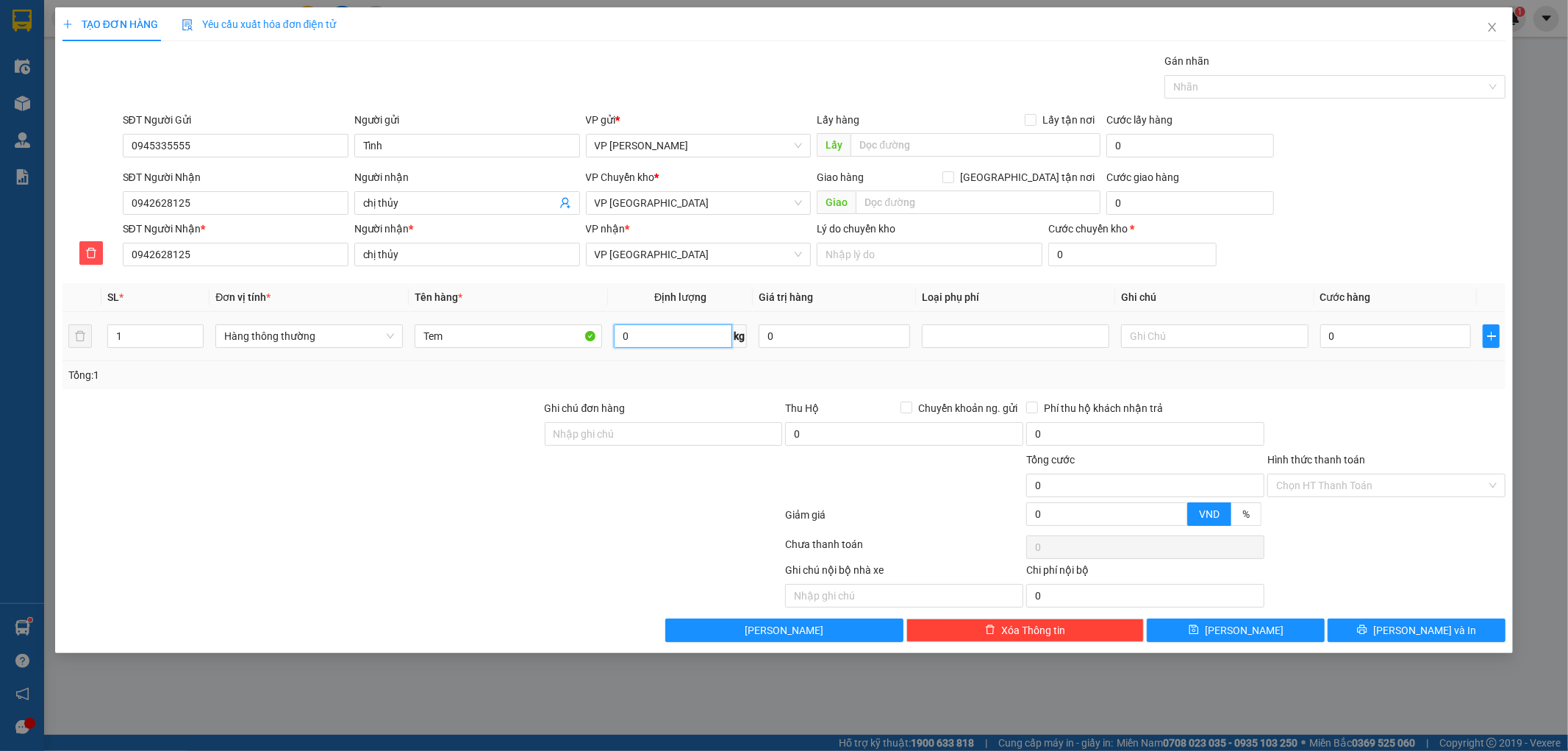
click at [692, 333] on input "0" at bounding box center [673, 336] width 118 height 23
click at [1366, 375] on div "Tổng: 1" at bounding box center [784, 374] width 1432 height 16
click at [650, 340] on input "0" at bounding box center [673, 336] width 118 height 23
type input "1"
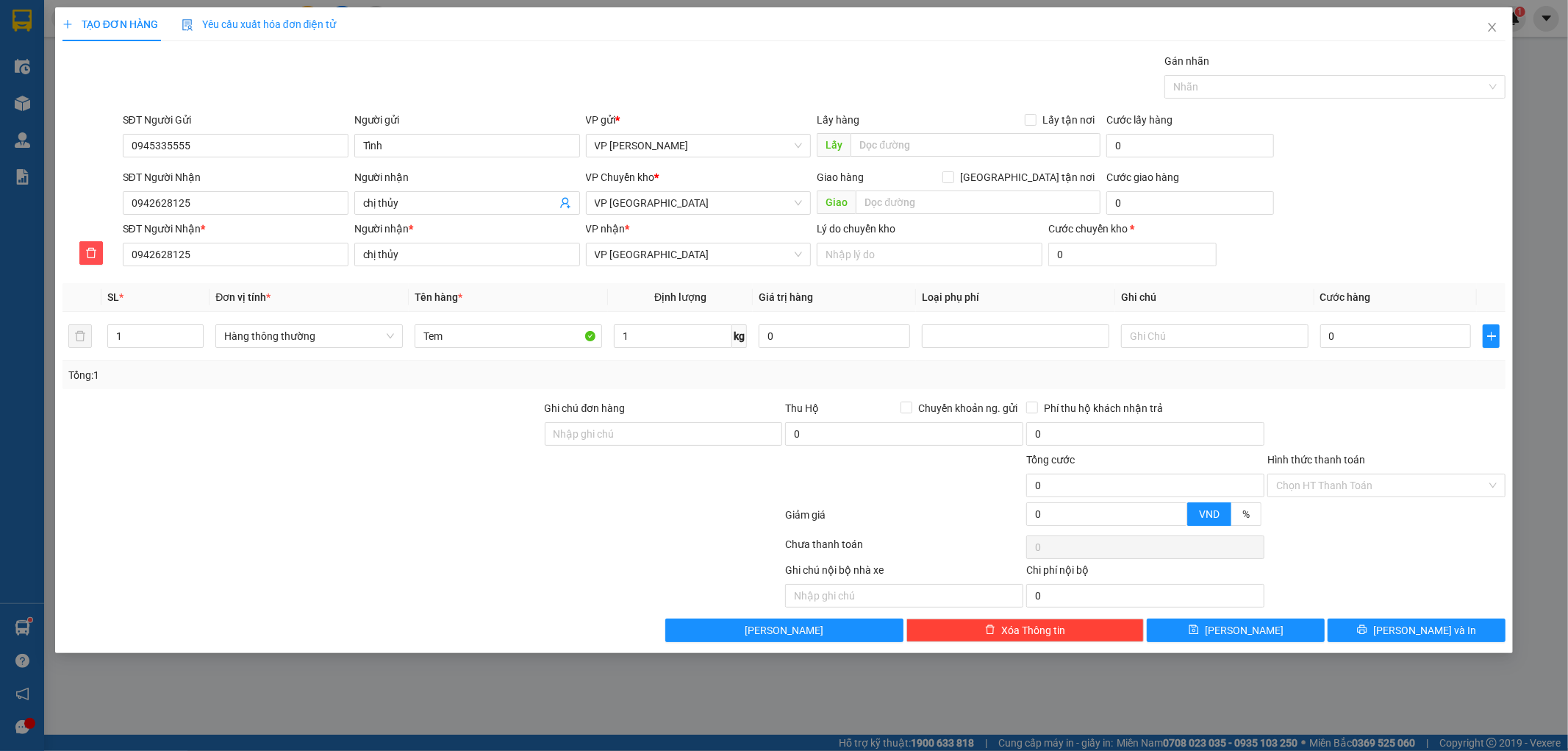
click at [1353, 378] on div "Tổng: 1" at bounding box center [784, 374] width 1432 height 16
type input "30.000"
click at [1377, 428] on div at bounding box center [1386, 426] width 241 height 52
click at [1356, 484] on input "Hình thức thanh toán" at bounding box center [1381, 485] width 210 height 22
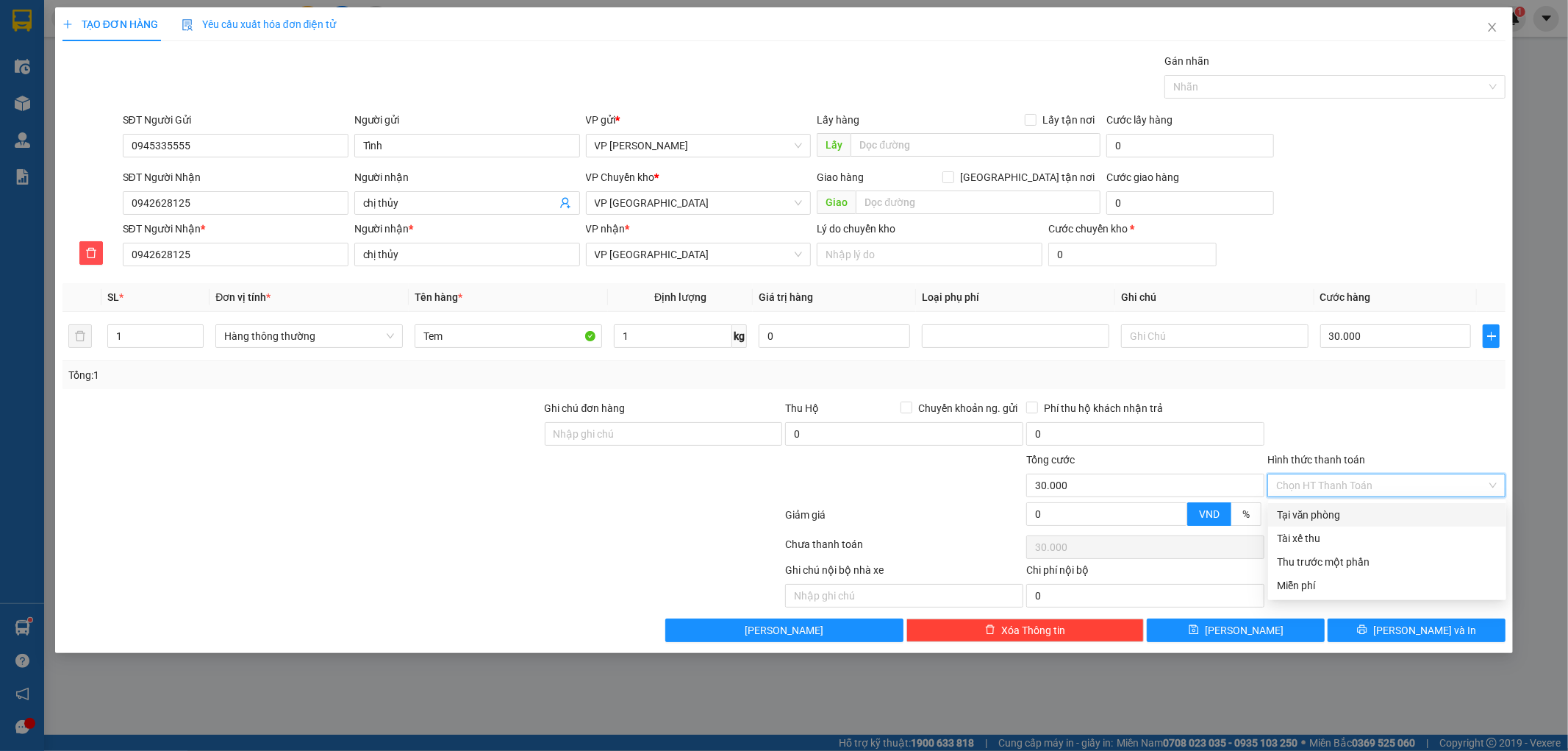
click at [1354, 512] on div "Tại văn phòng" at bounding box center [1387, 514] width 221 height 16
type input "0"
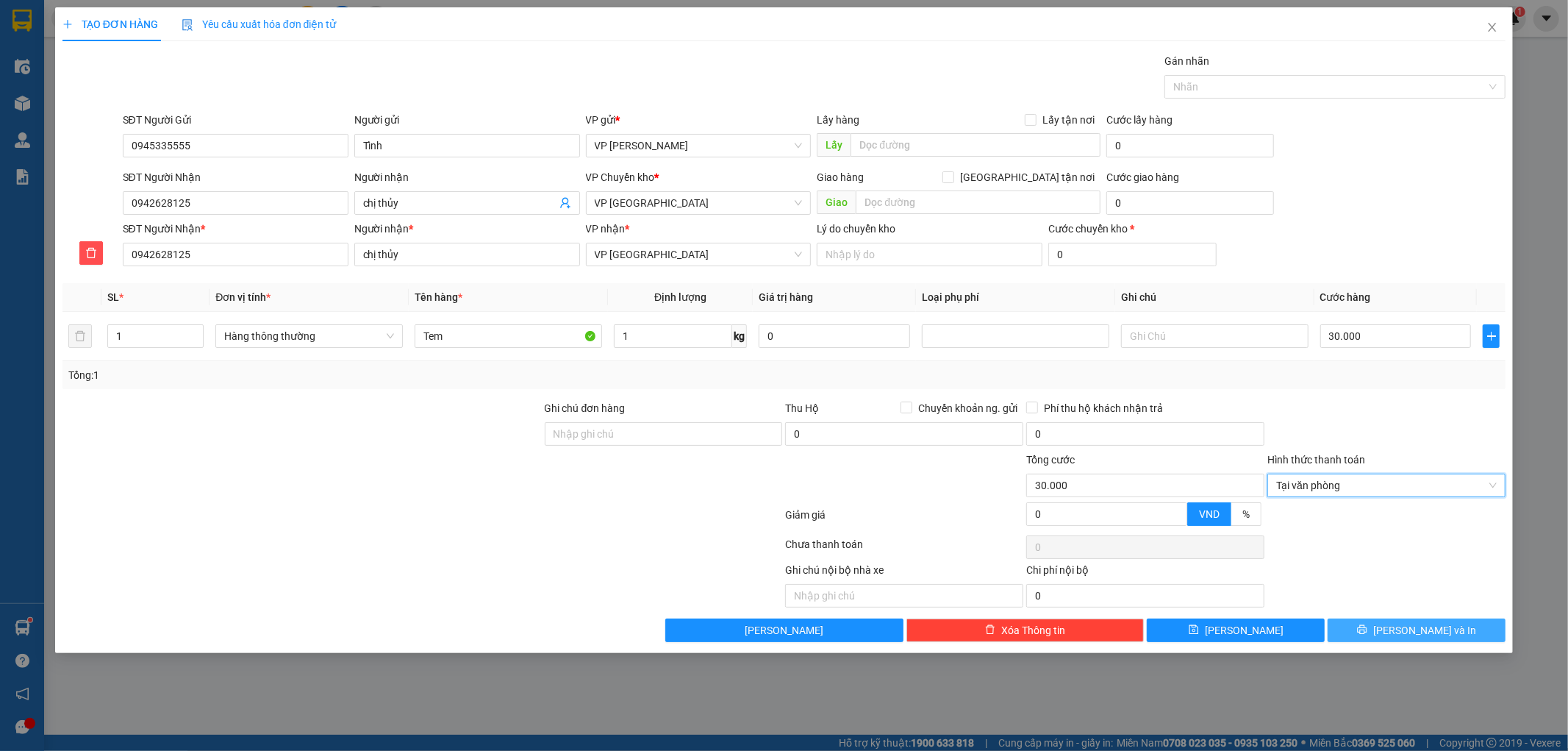
click at [1407, 628] on span "[PERSON_NAME] và In" at bounding box center [1425, 630] width 103 height 16
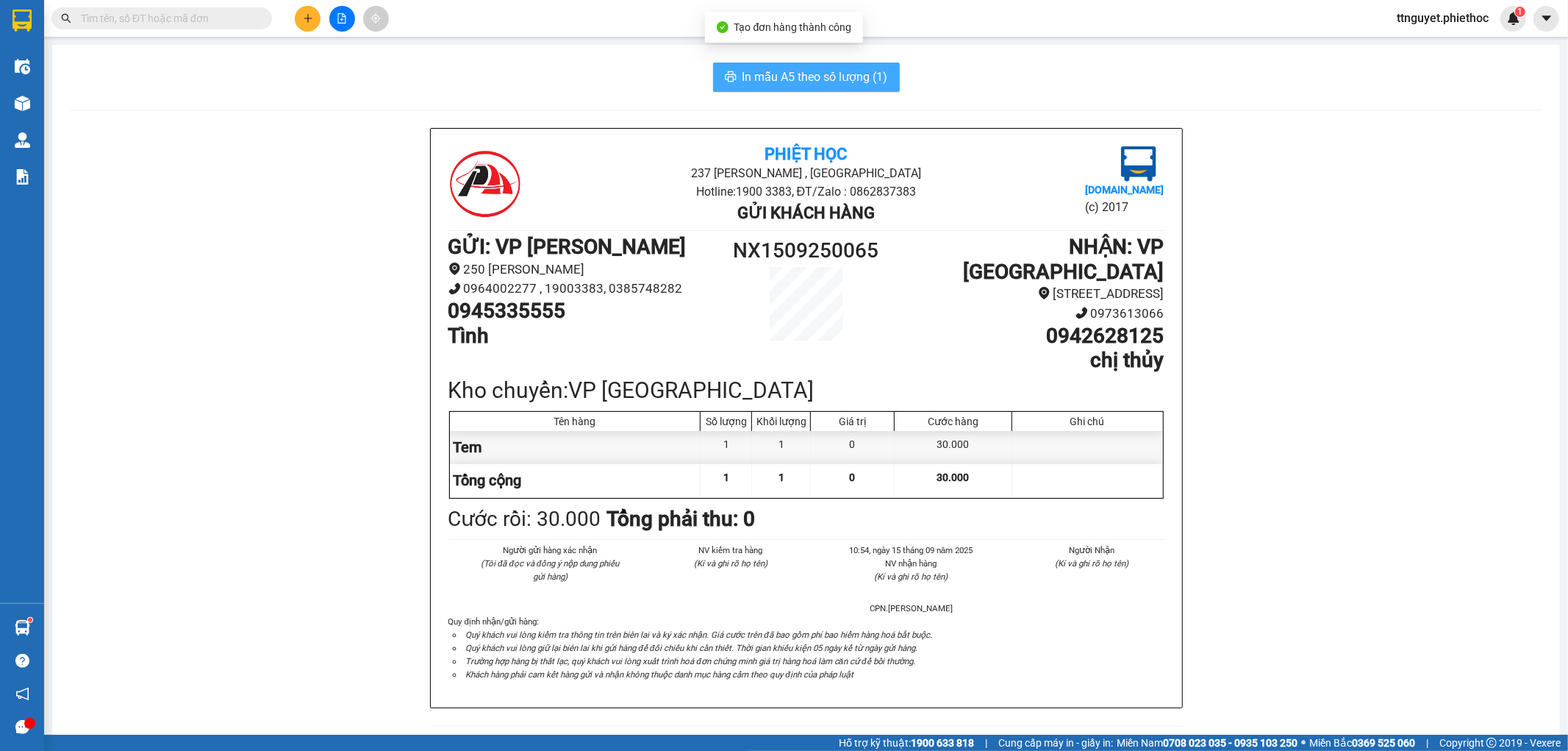
click at [833, 70] on span "In mẫu A5 theo số lượng (1)" at bounding box center [815, 77] width 146 height 19
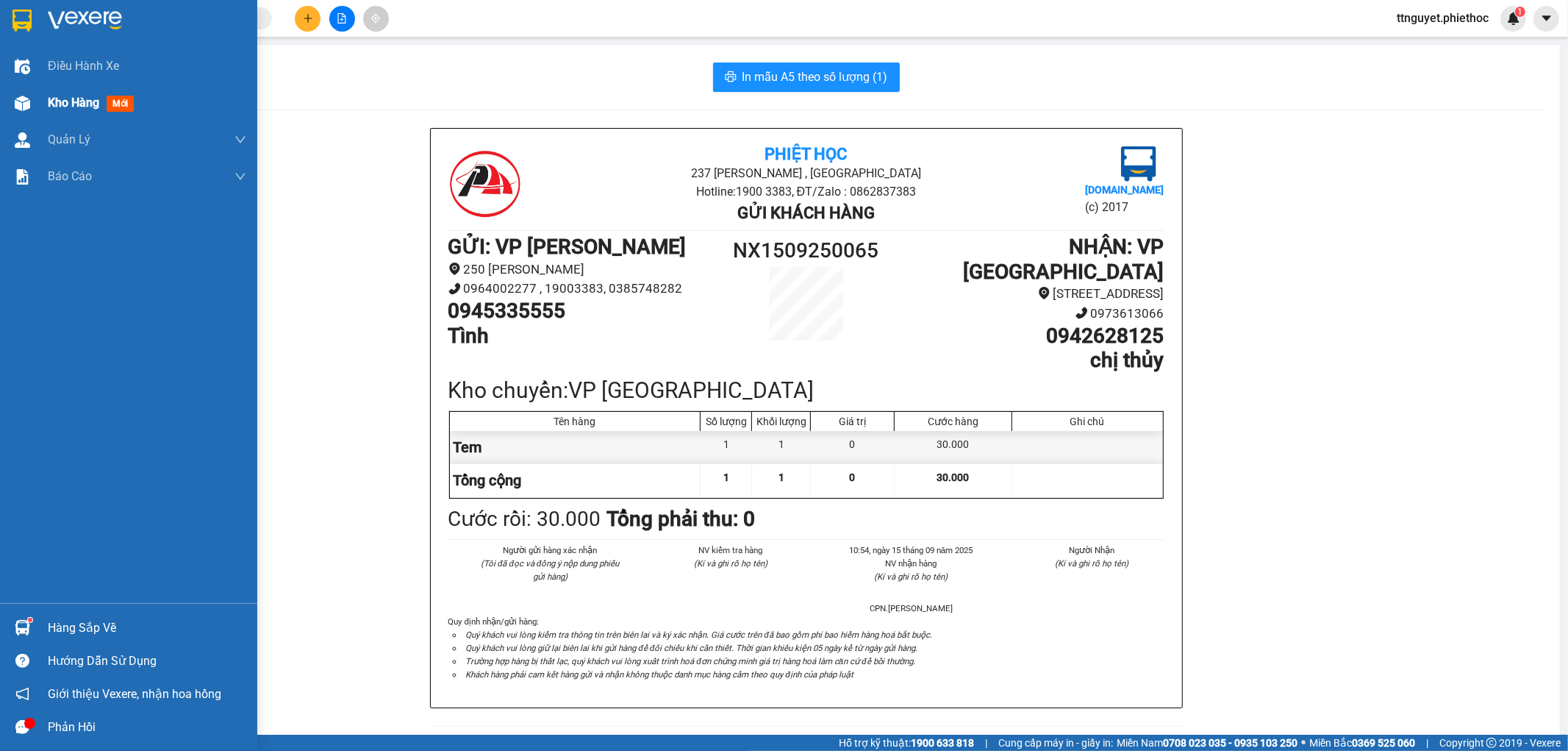
click at [53, 92] on div "Kho hàng mới" at bounding box center [147, 102] width 198 height 37
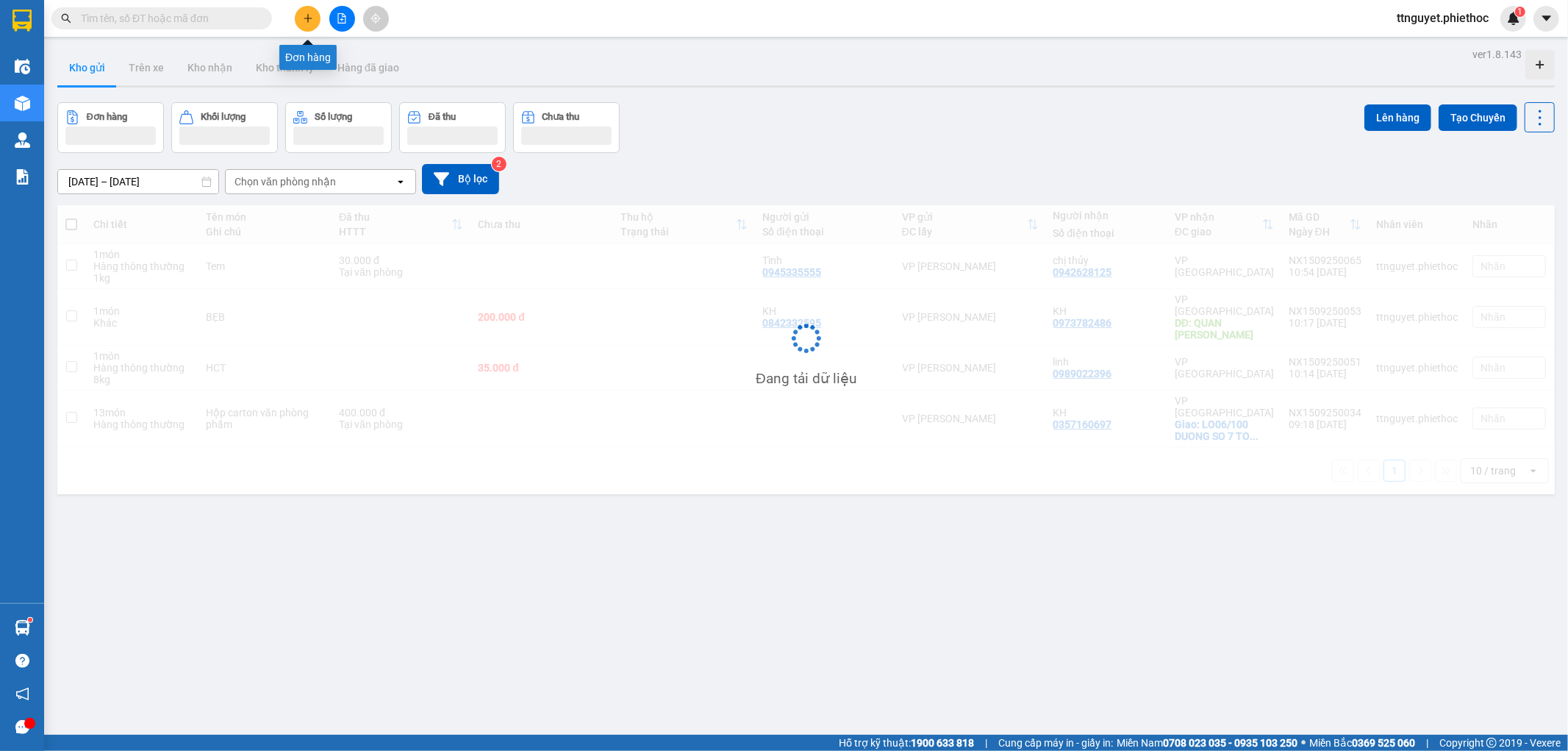
click at [306, 19] on icon "plus" at bounding box center [307, 18] width 8 height 1
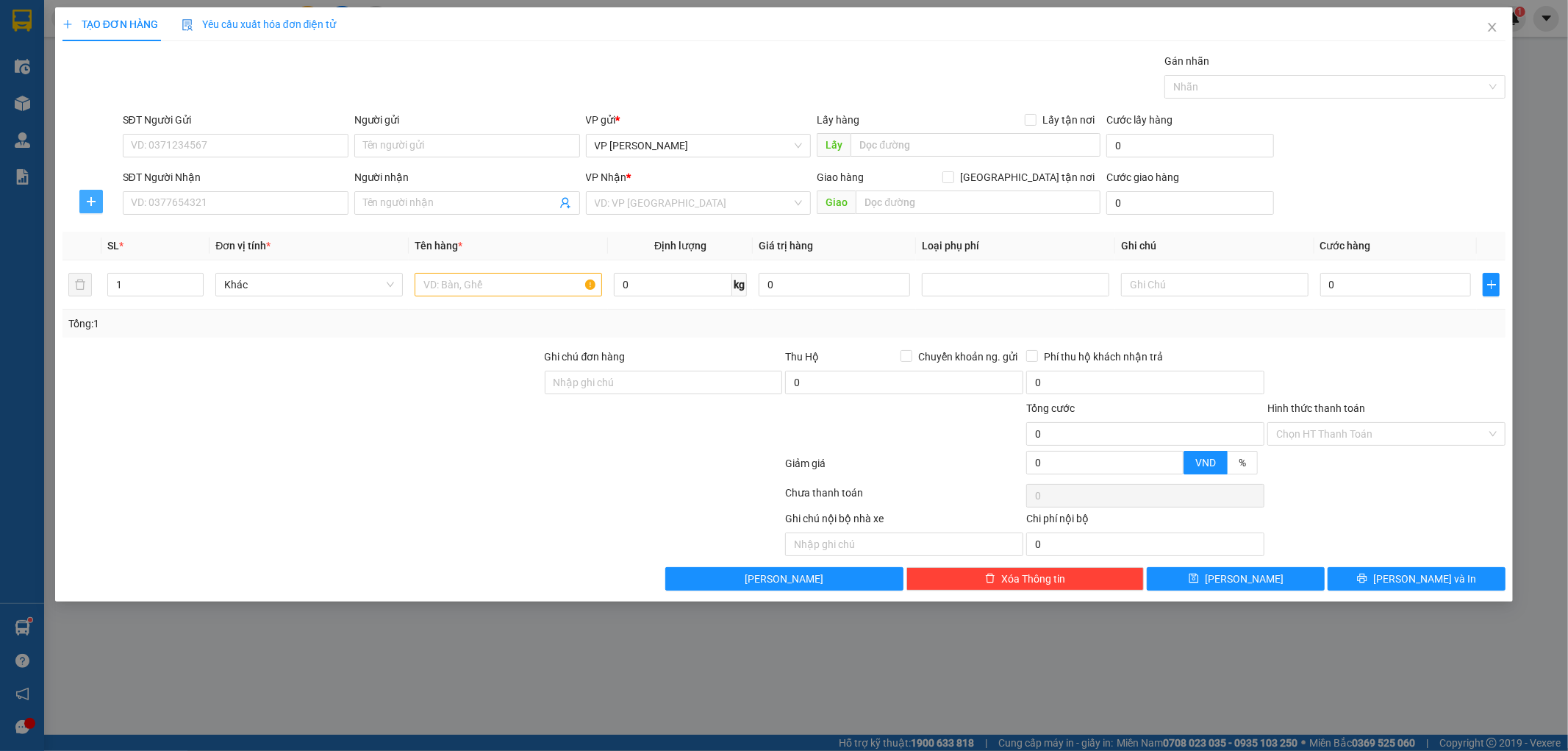
click at [94, 198] on icon "plus" at bounding box center [91, 201] width 12 height 12
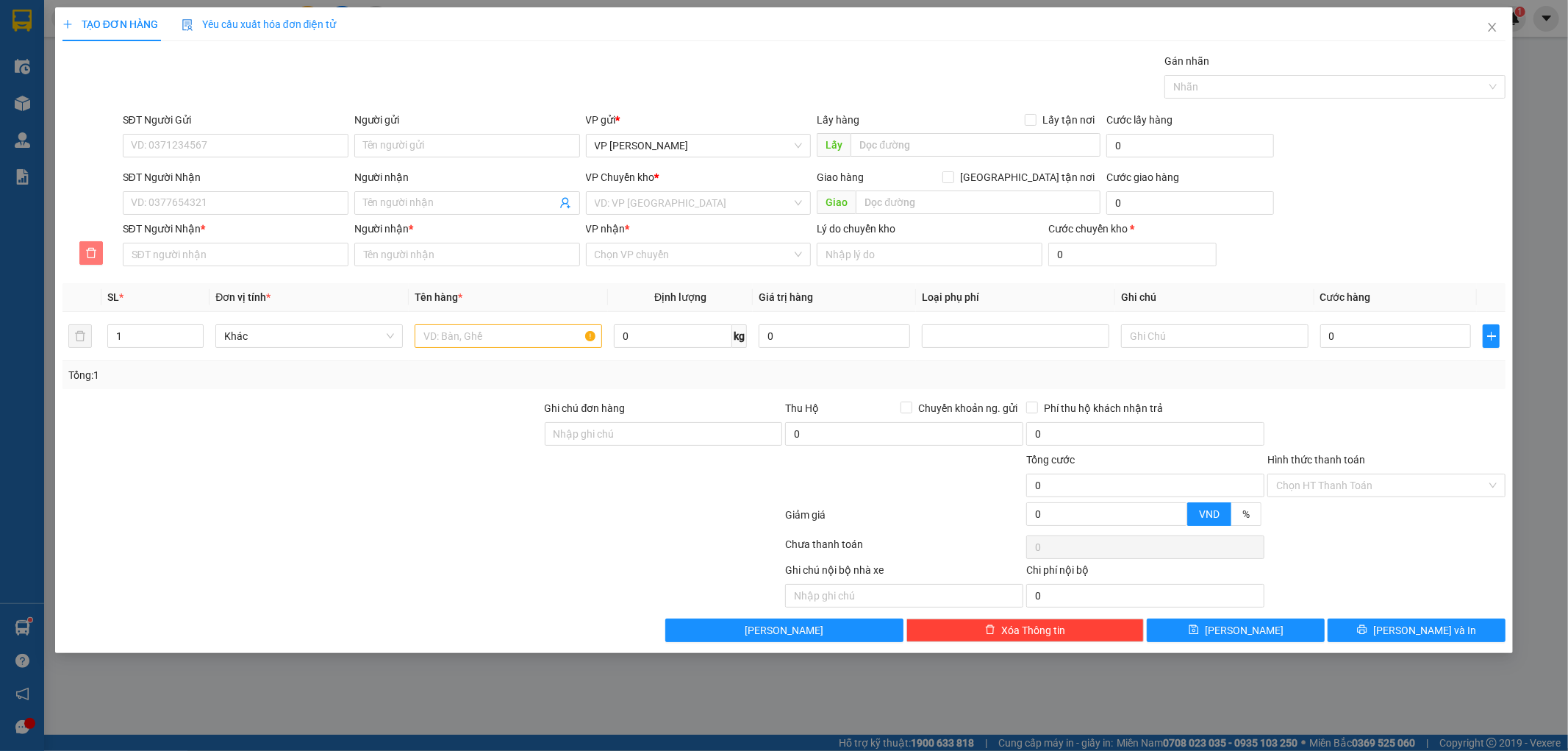
click at [88, 255] on icon "delete" at bounding box center [91, 253] width 12 height 12
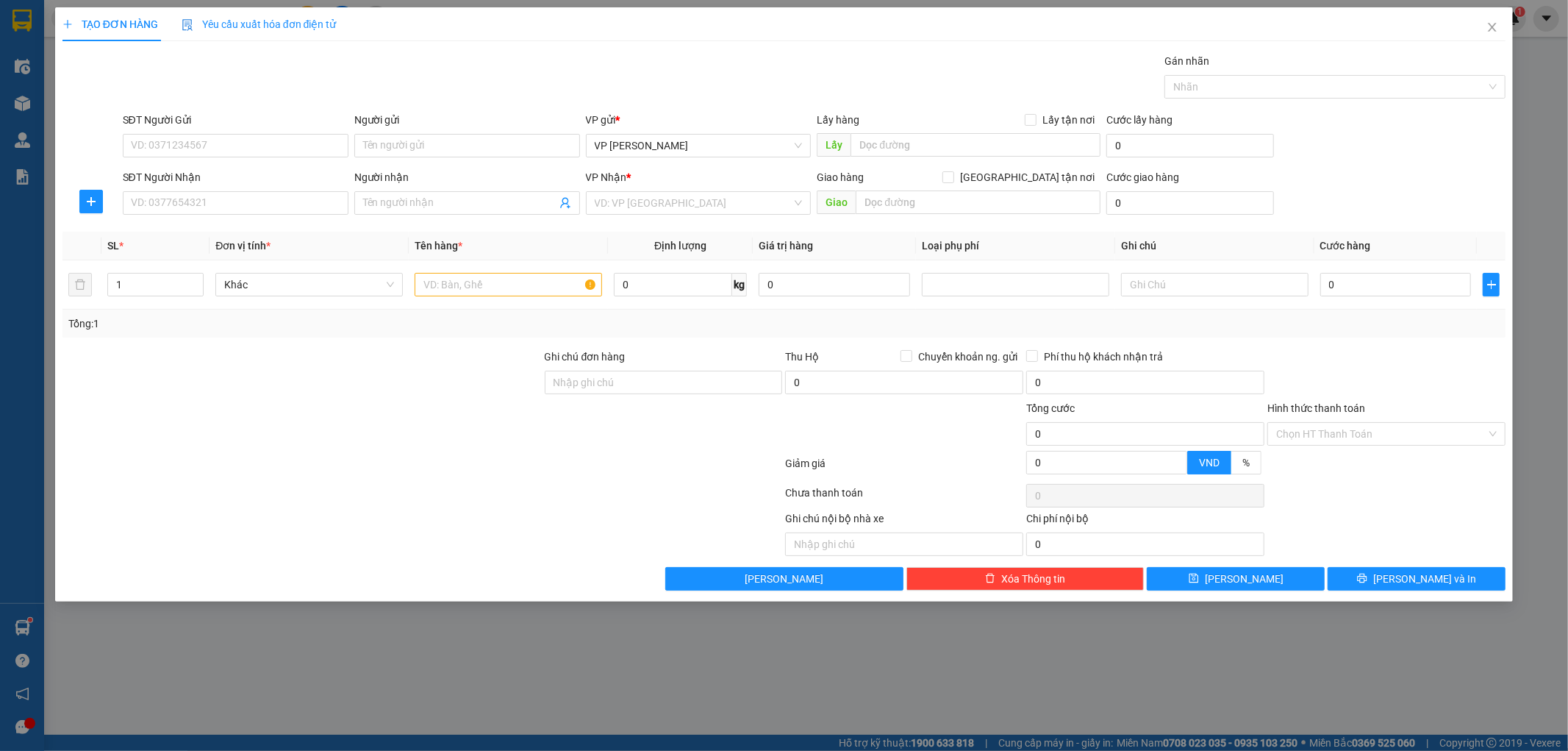
click at [200, 166] on form "SĐT Người Gửi VD: 0371234567 Người gửi Tên người gửi VP gửi * VP [PERSON_NAME] …" at bounding box center [784, 166] width 1444 height 109
click at [199, 164] on form "SĐT Người Gửi VD: 0371234567 Người gửi Tên người gửi VP gửi * VP [PERSON_NAME] …" at bounding box center [784, 166] width 1444 height 109
click at [208, 156] on input "SĐT Người Gửi" at bounding box center [236, 145] width 225 height 23
click at [652, 188] on div "VP Nhận *" at bounding box center [699, 180] width 225 height 22
click at [652, 196] on input "search" at bounding box center [693, 202] width 197 height 22
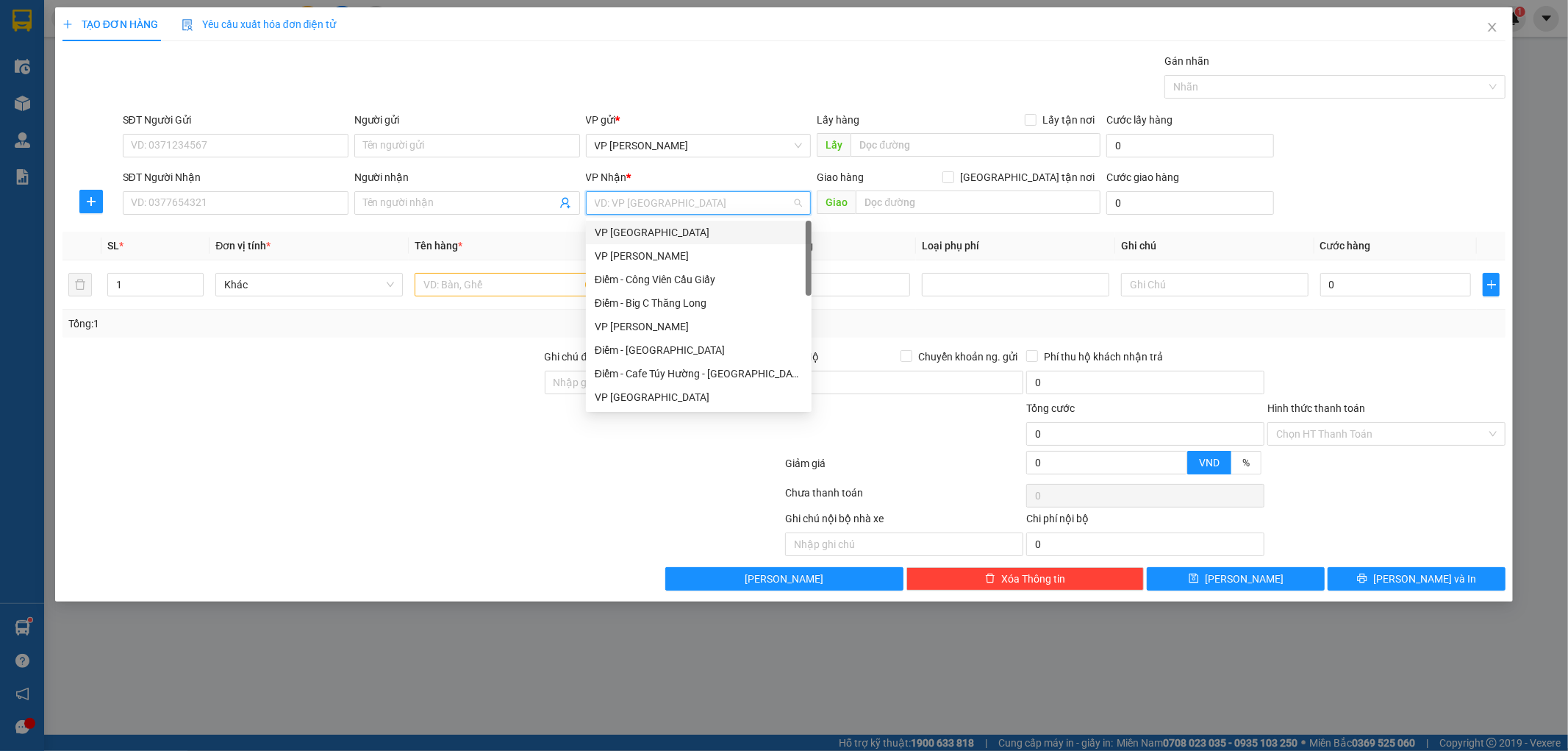
click at [657, 228] on div "VP [GEOGRAPHIC_DATA]" at bounding box center [698, 232] width 208 height 16
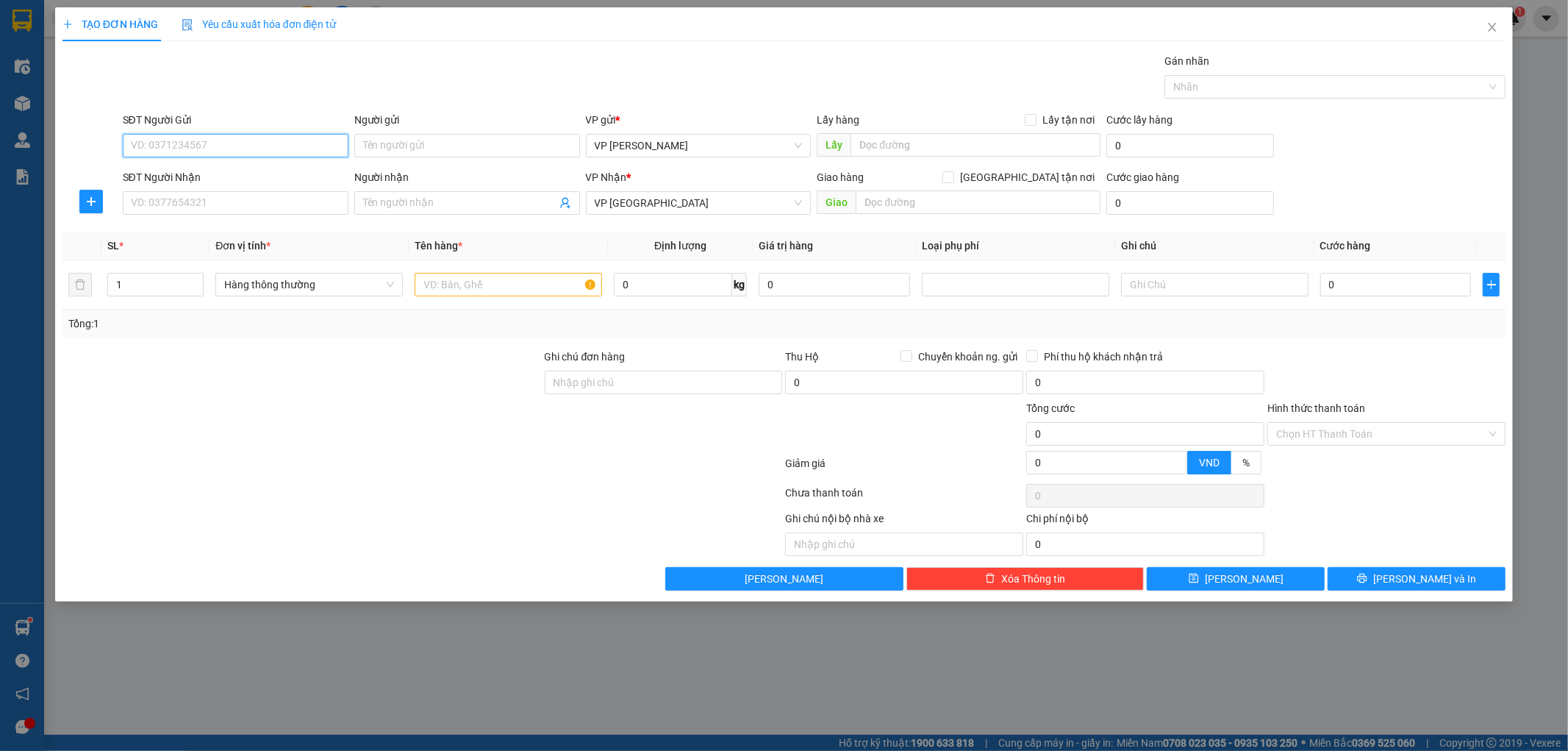
click at [219, 150] on input "SĐT Người Gửi" at bounding box center [236, 145] width 225 height 23
type input "0989104993"
click at [232, 172] on div "0989104993 - a hương" at bounding box center [235, 175] width 208 height 16
type input "a hương"
type input "0989104993"
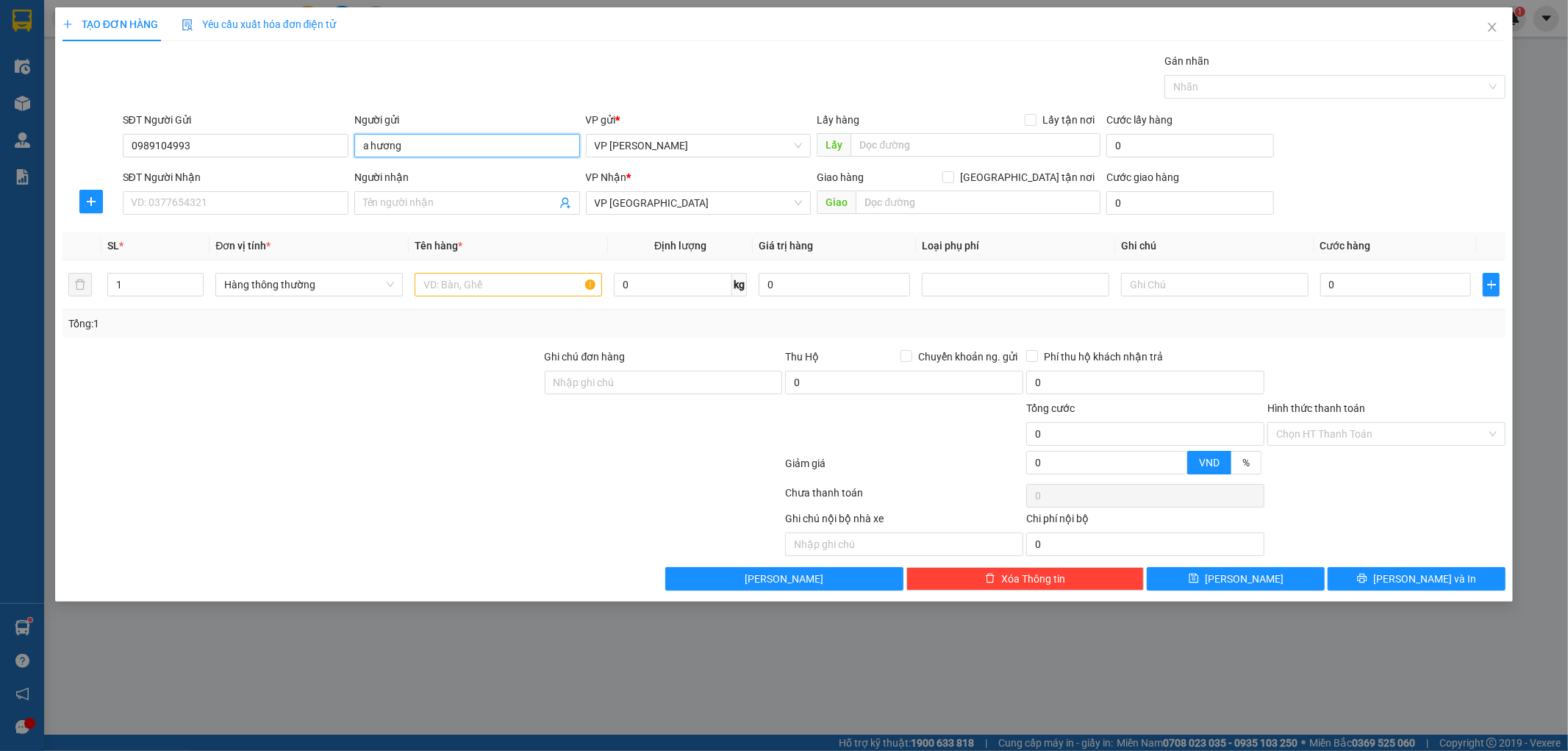
click at [428, 140] on input "a hương" at bounding box center [467, 145] width 225 height 23
click at [405, 140] on input "Huowng" at bounding box center [467, 145] width 225 height 23
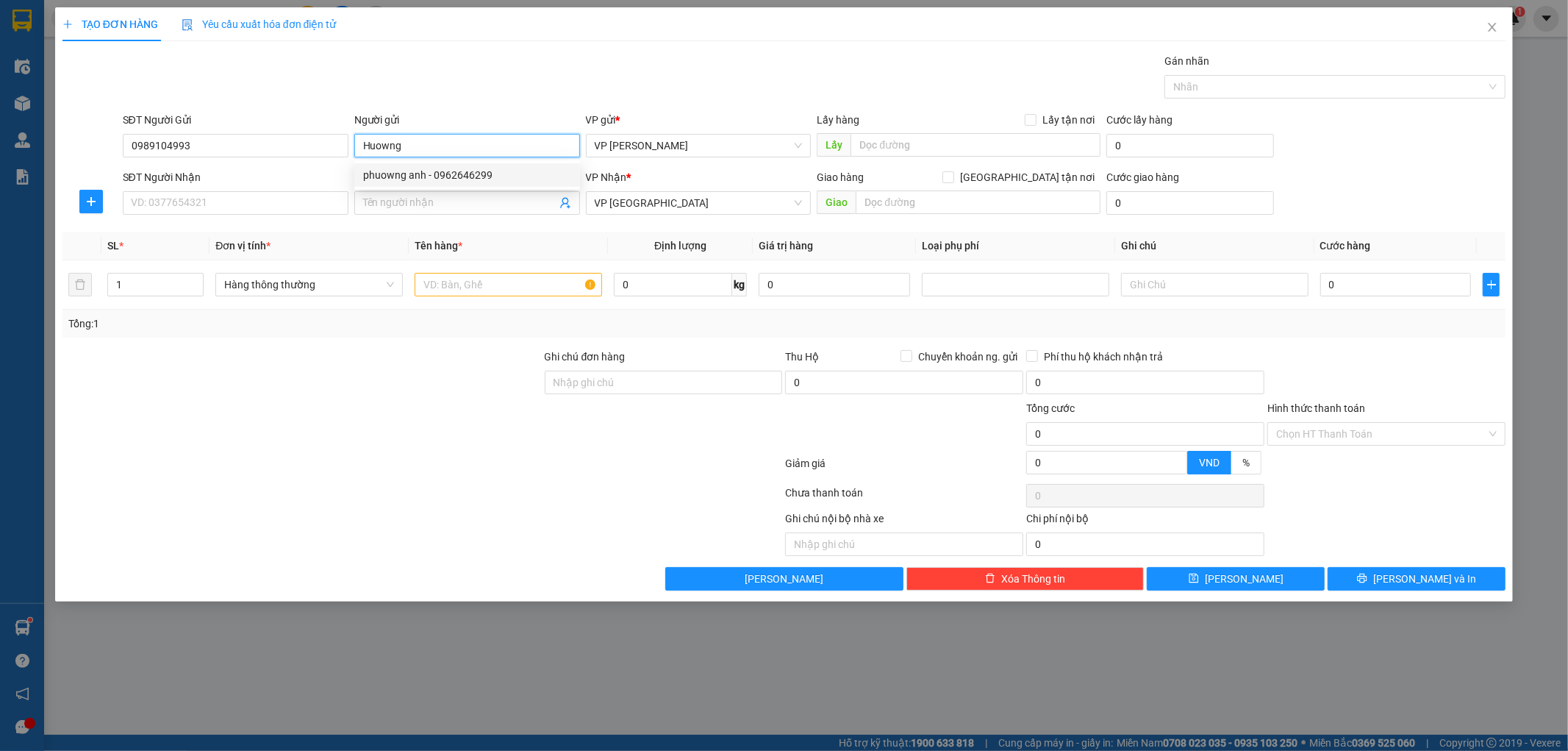
click at [405, 140] on input "Huowng" at bounding box center [467, 145] width 225 height 23
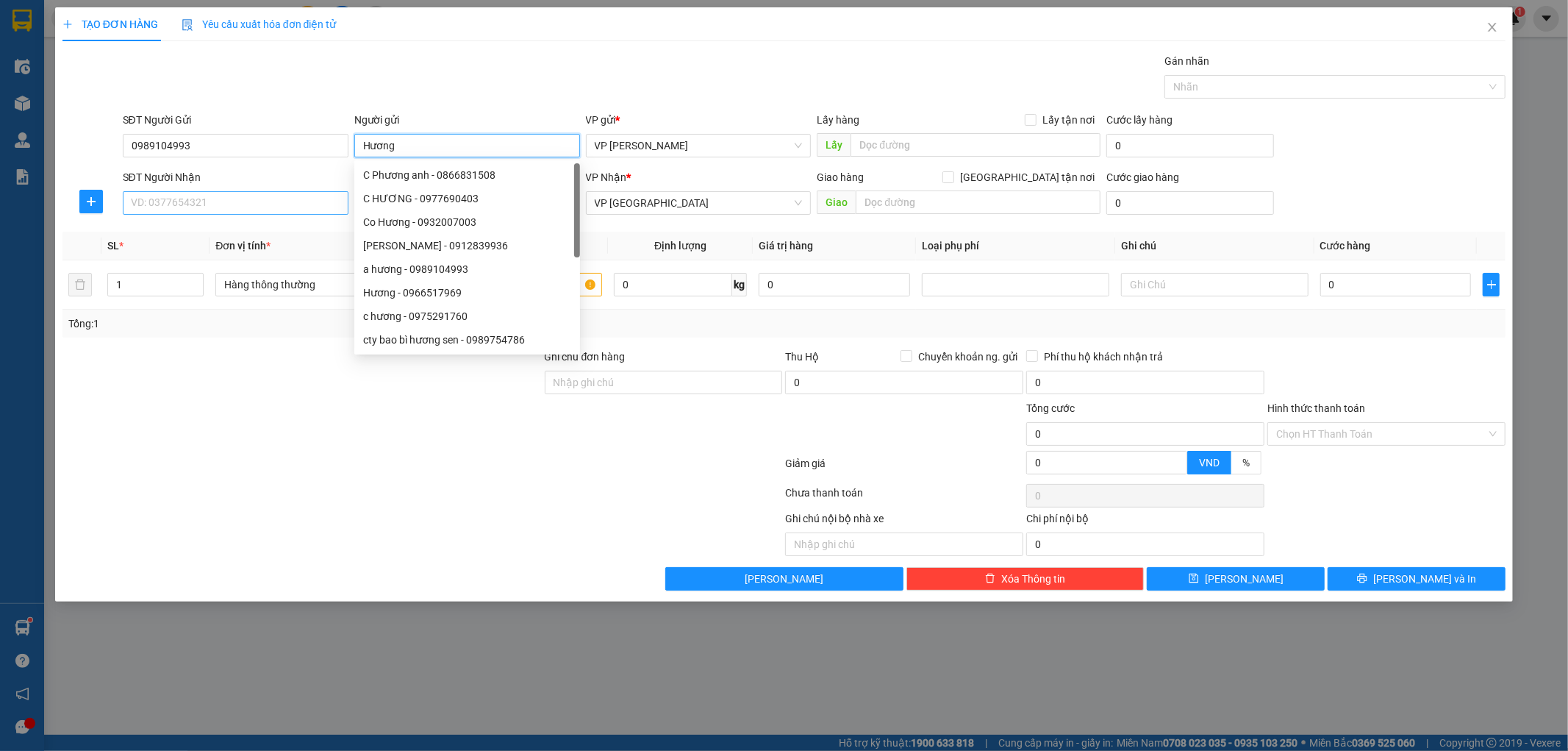
type input "Hương"
click at [180, 197] on input "SĐT Người Nhận" at bounding box center [236, 202] width 225 height 23
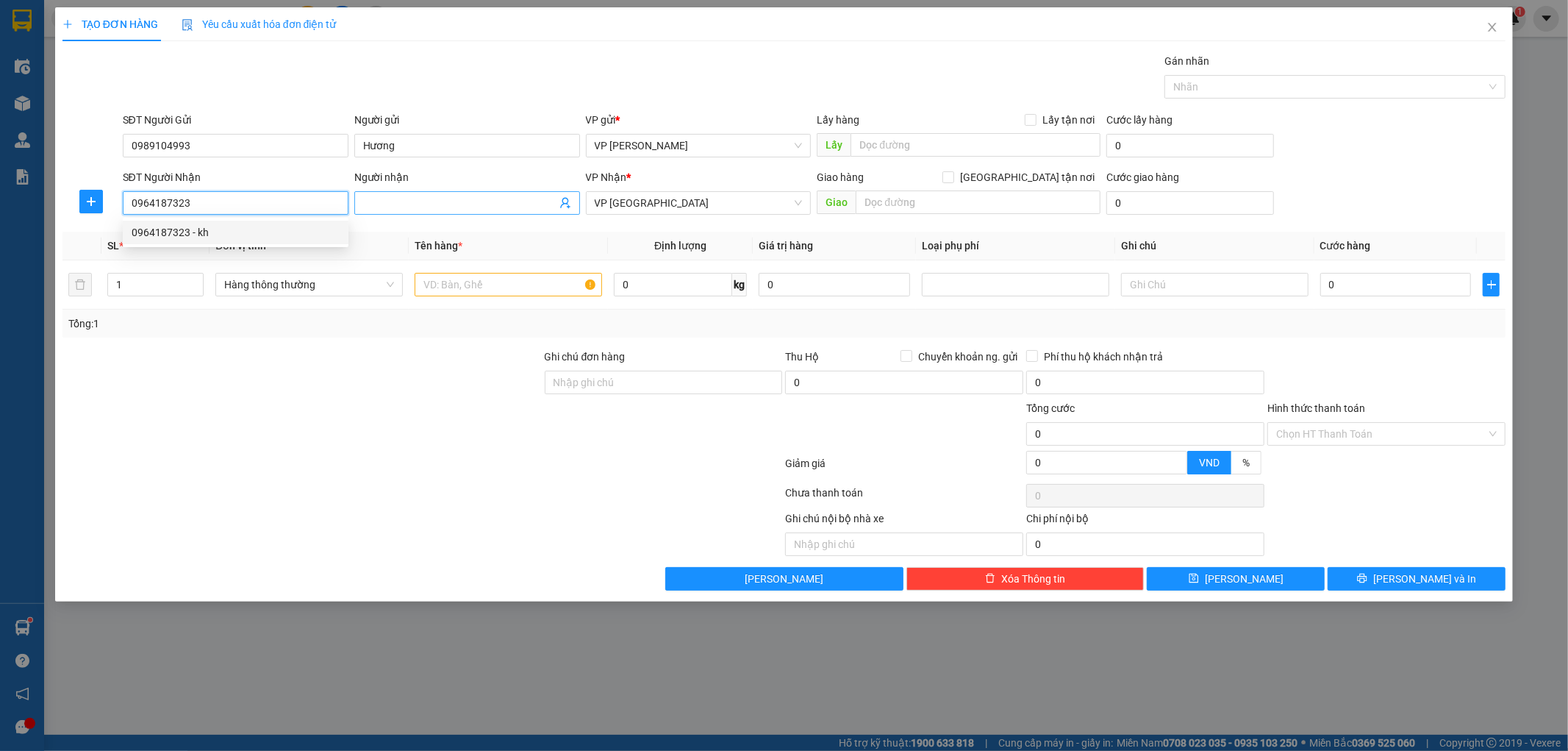
type input "0964187323"
click at [464, 201] on input "Người nhận" at bounding box center [460, 202] width 194 height 16
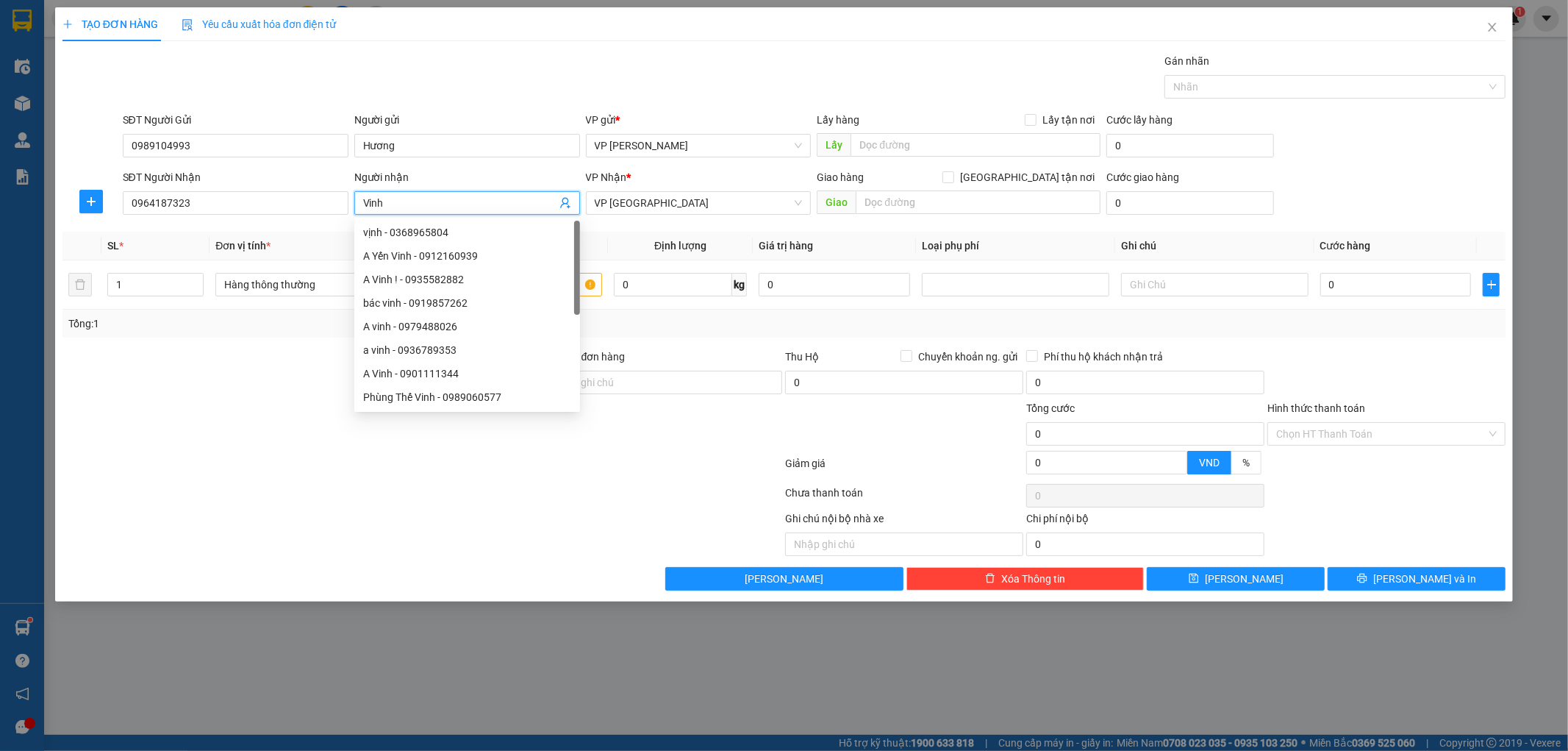
type input "Vinh"
click at [641, 88] on div "Gói vận chuyển * Tiêu chuẩn Gán nhãn Nhãn" at bounding box center [815, 78] width 1389 height 52
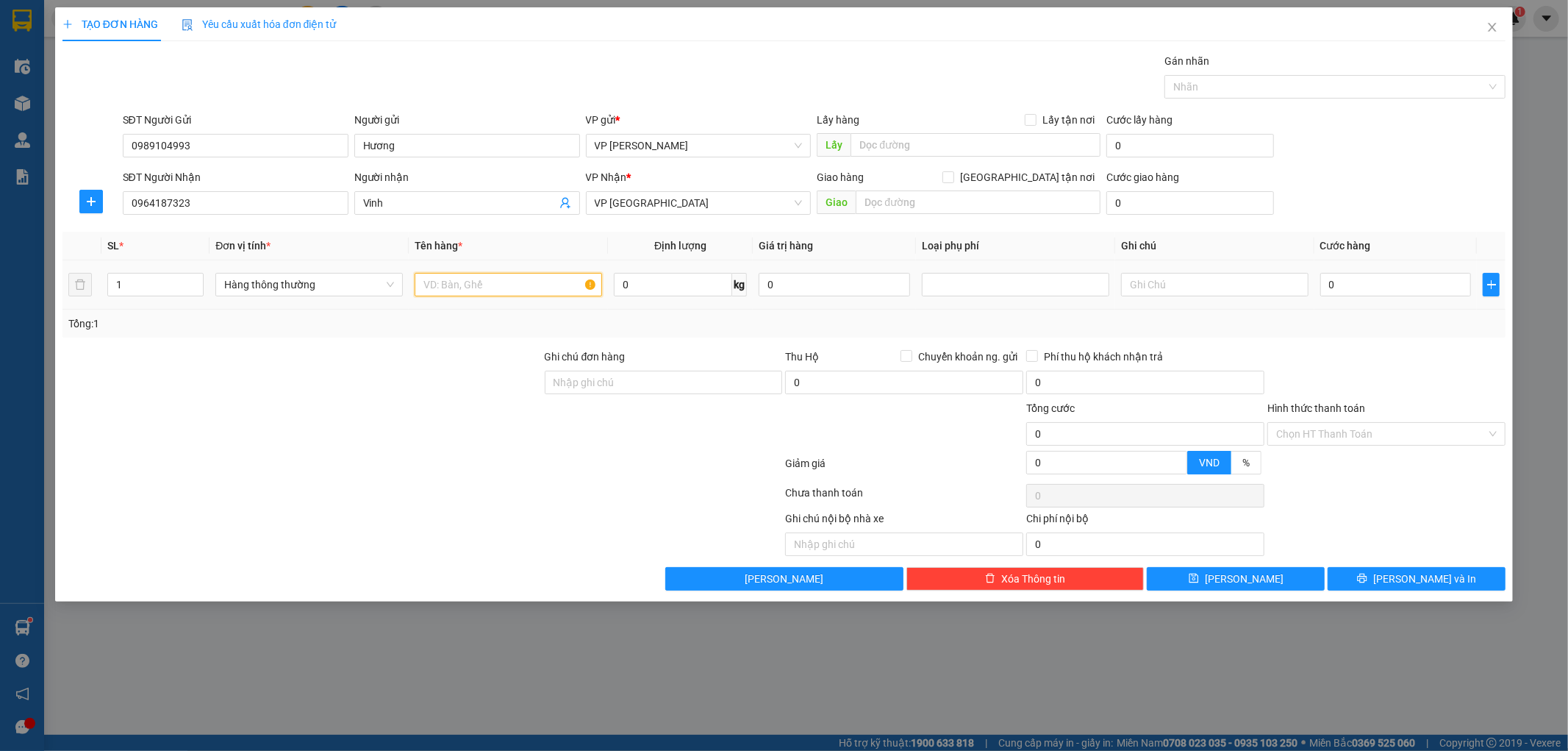
click at [539, 288] on input "text" at bounding box center [508, 284] width 188 height 23
type input "G"
type input "Phong bì"
type input "1"
click at [1418, 326] on div "Tổng: 1" at bounding box center [784, 323] width 1432 height 16
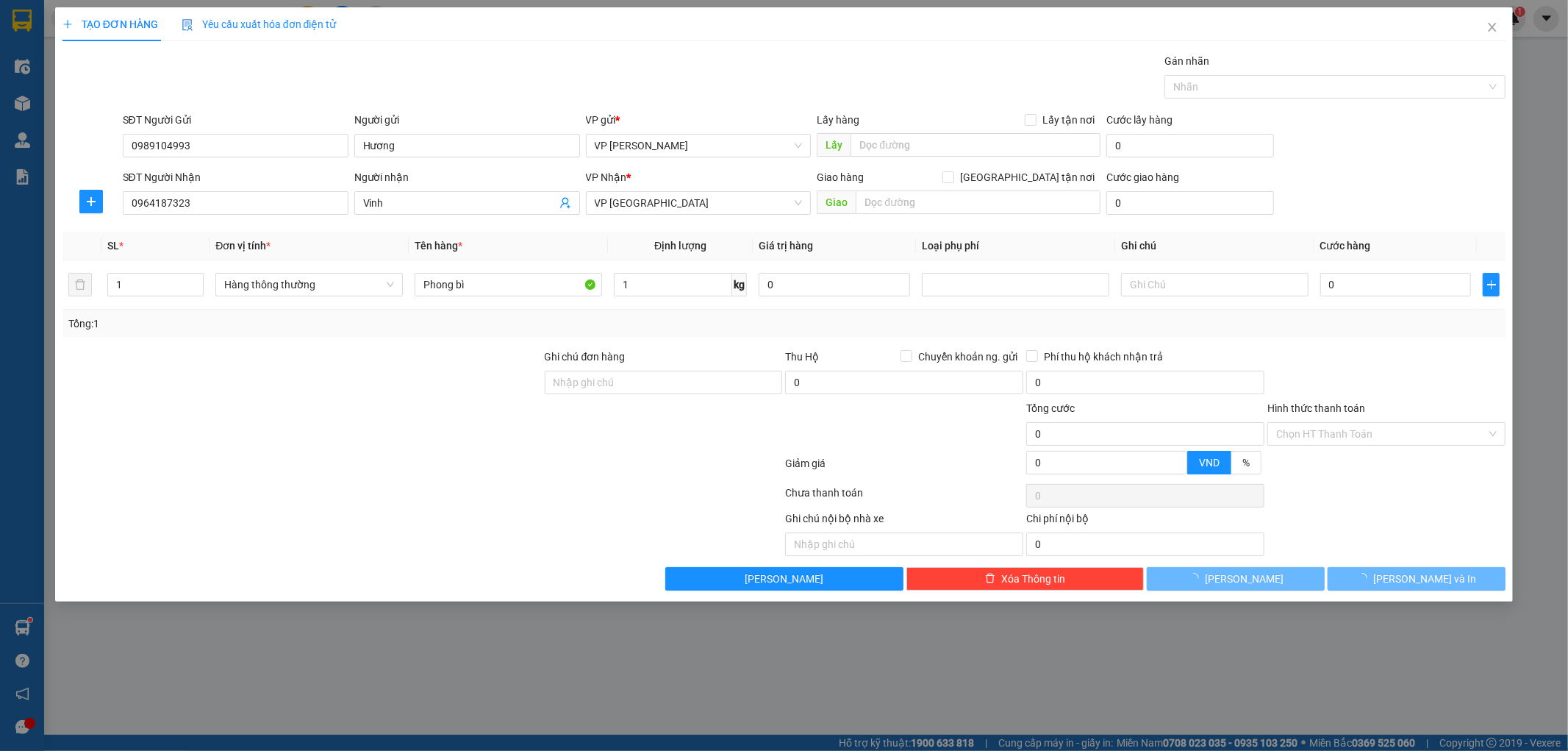
type input "25.000"
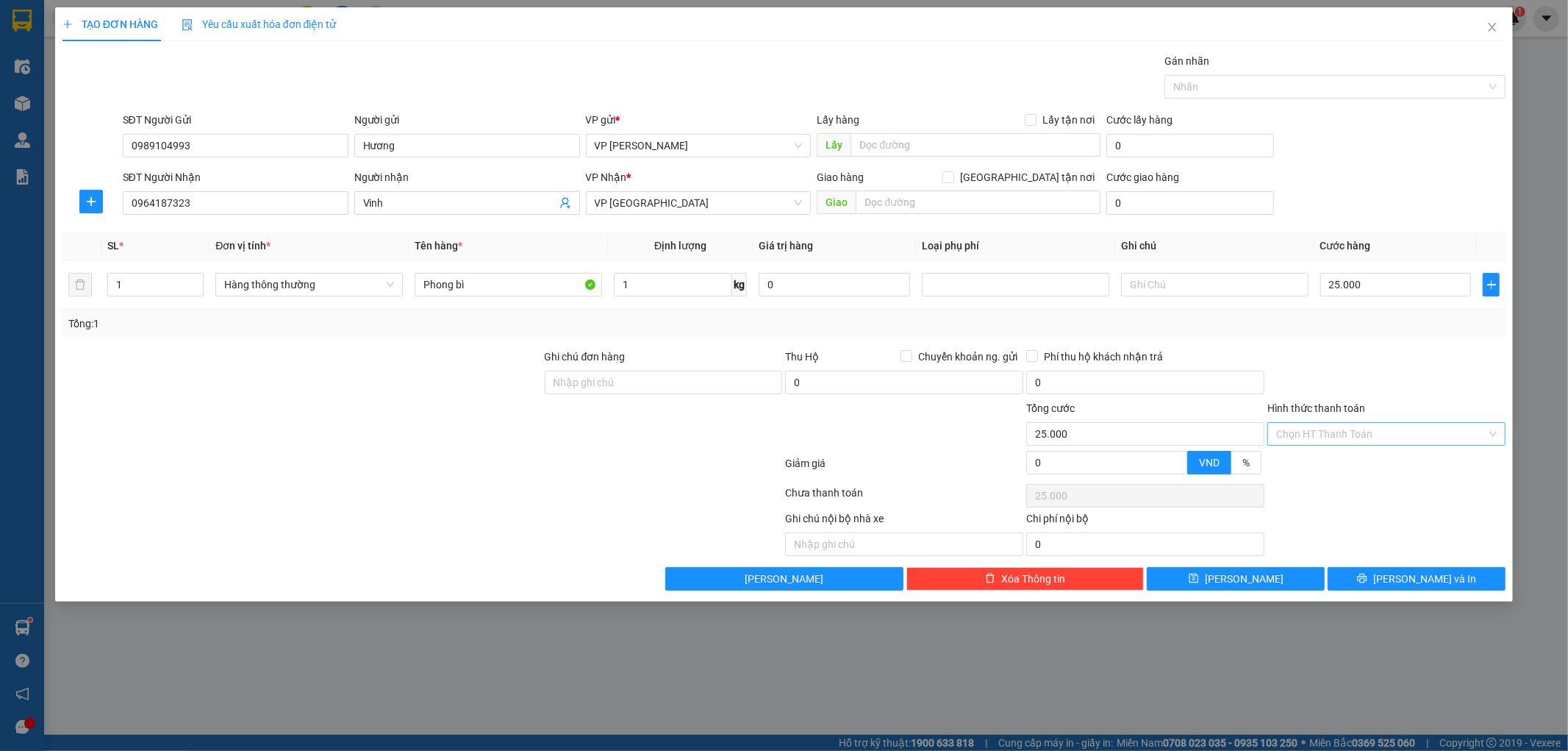
click at [1372, 430] on input "Hình thức thanh toán" at bounding box center [1381, 433] width 210 height 22
click at [1380, 381] on div at bounding box center [1386, 374] width 241 height 52
click at [1421, 571] on span "[PERSON_NAME] và In" at bounding box center [1425, 578] width 103 height 16
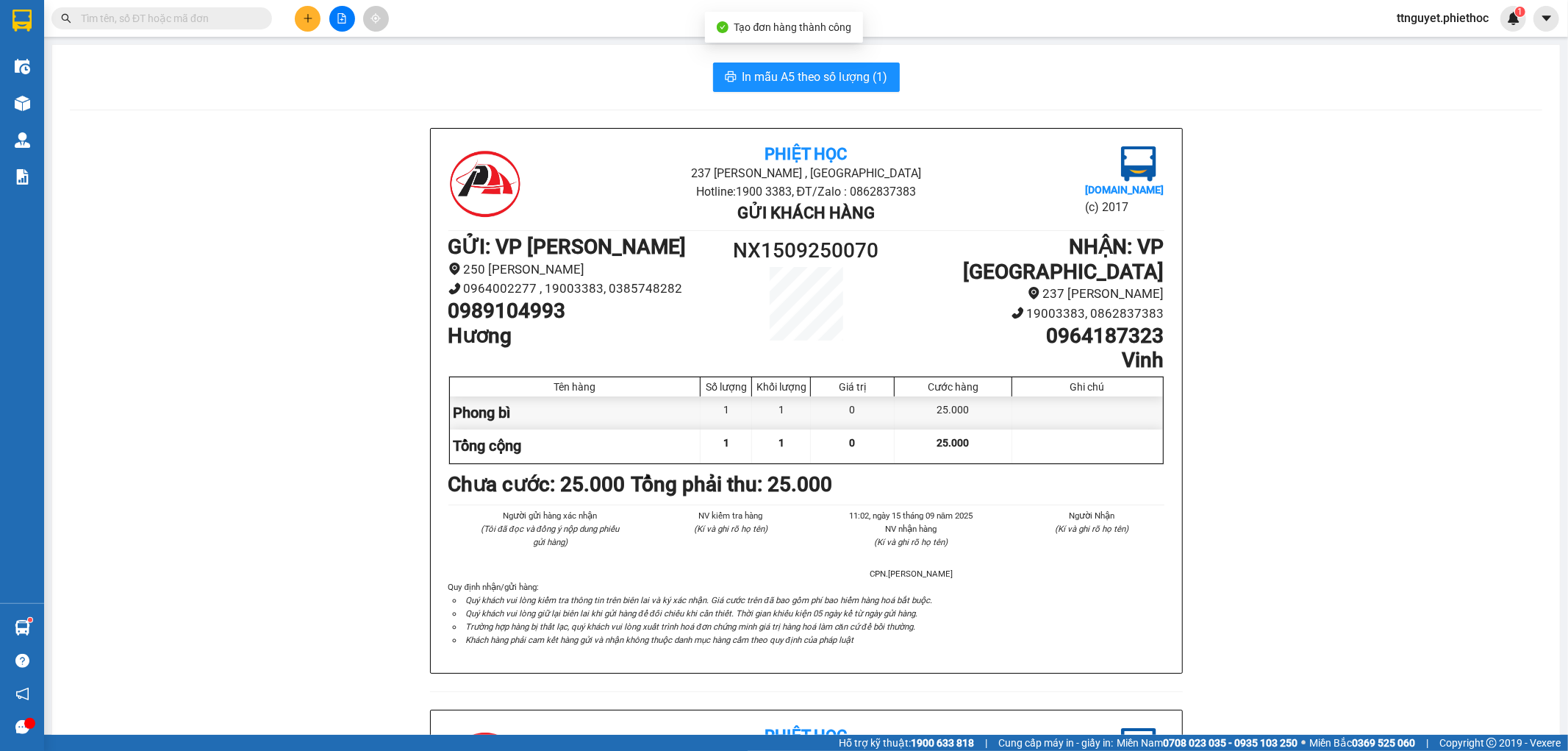
click at [773, 94] on div "In mẫu A5 theo số lượng (1) Phiệt Học 237 [PERSON_NAME] , [GEOGRAPHIC_DATA] Hot…" at bounding box center [806, 677] width 1508 height 1264
click at [784, 71] on span "In mẫu A5 theo số lượng (1)" at bounding box center [815, 77] width 146 height 19
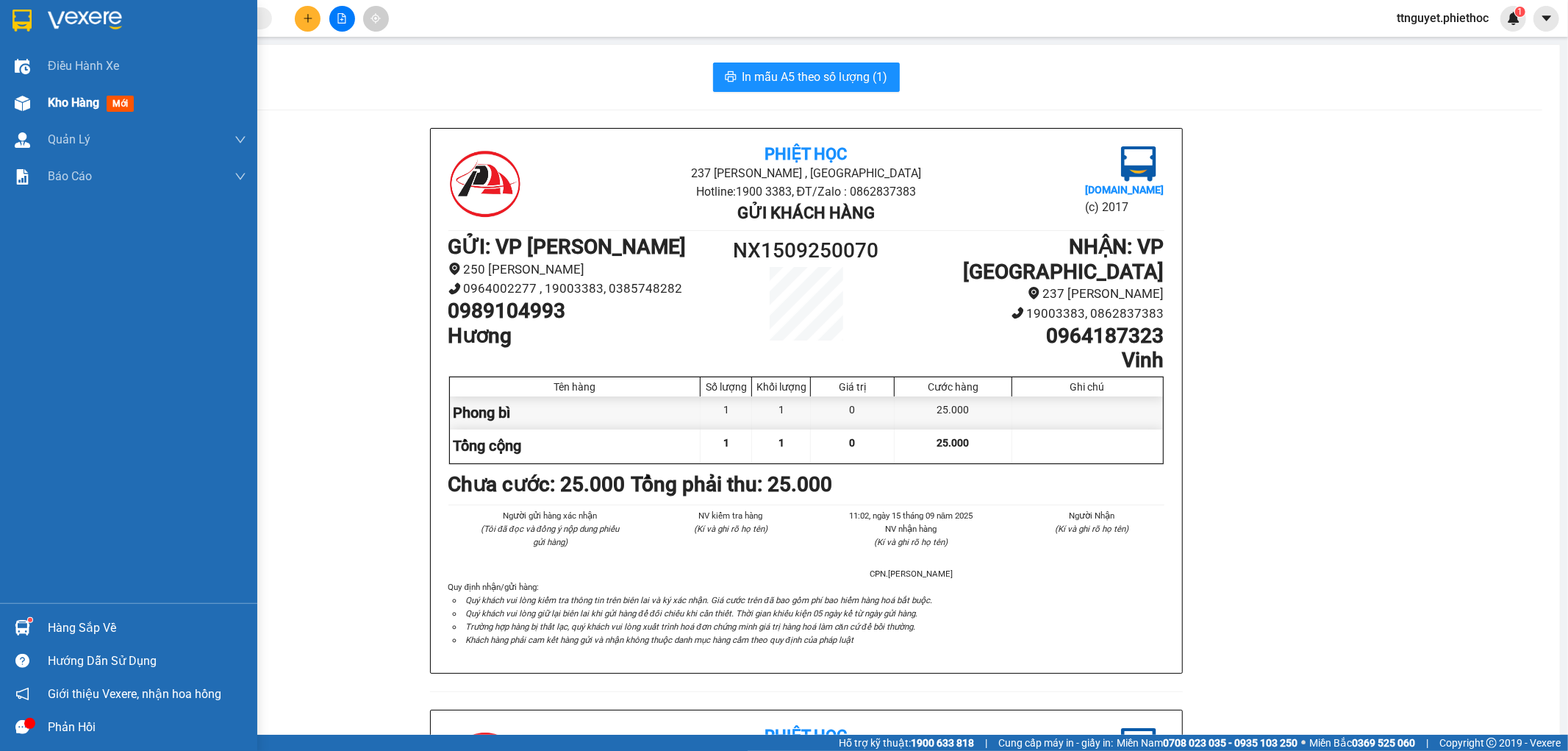
click at [133, 100] on span "mới" at bounding box center [119, 103] width 27 height 16
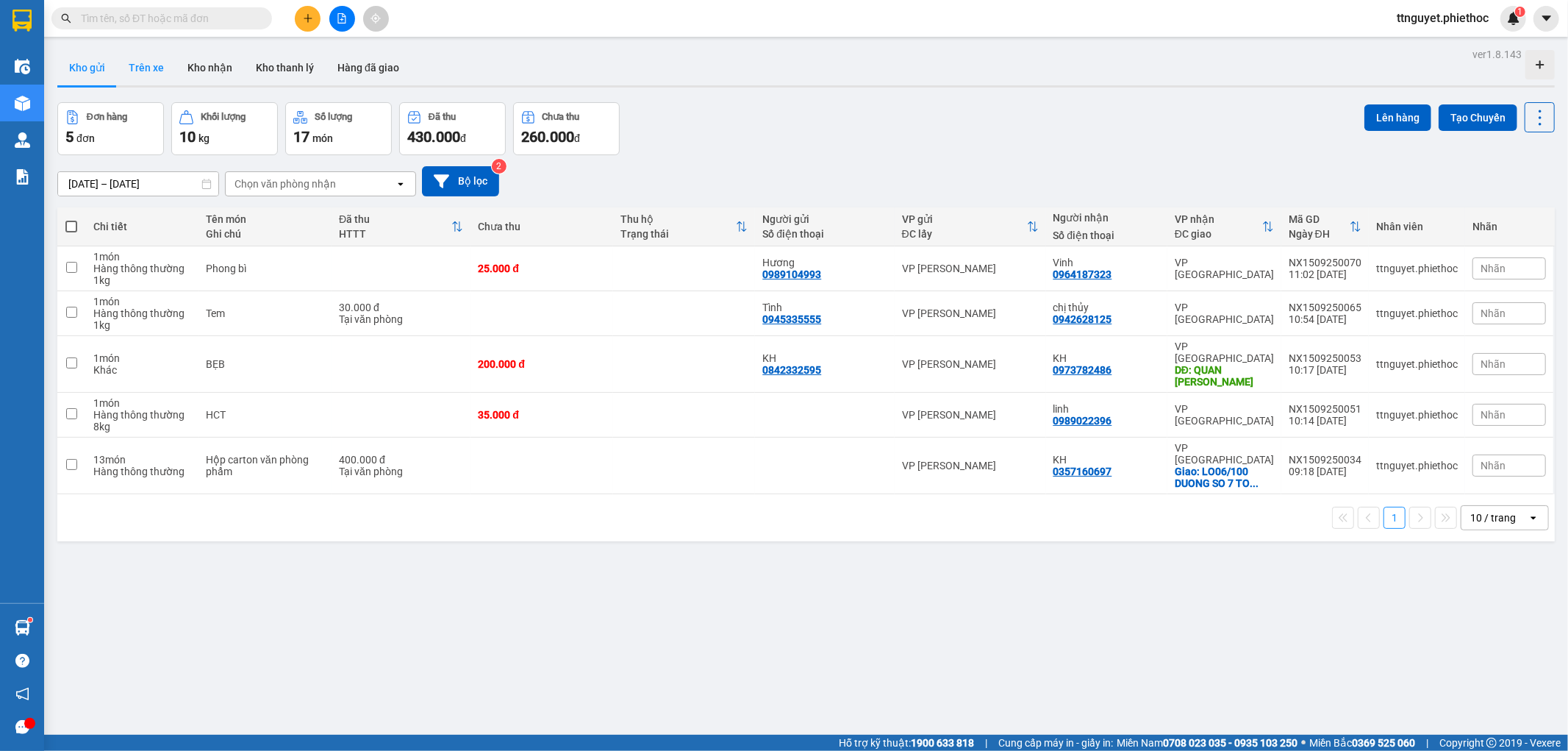
click at [161, 68] on button "Trên xe" at bounding box center [146, 68] width 59 height 36
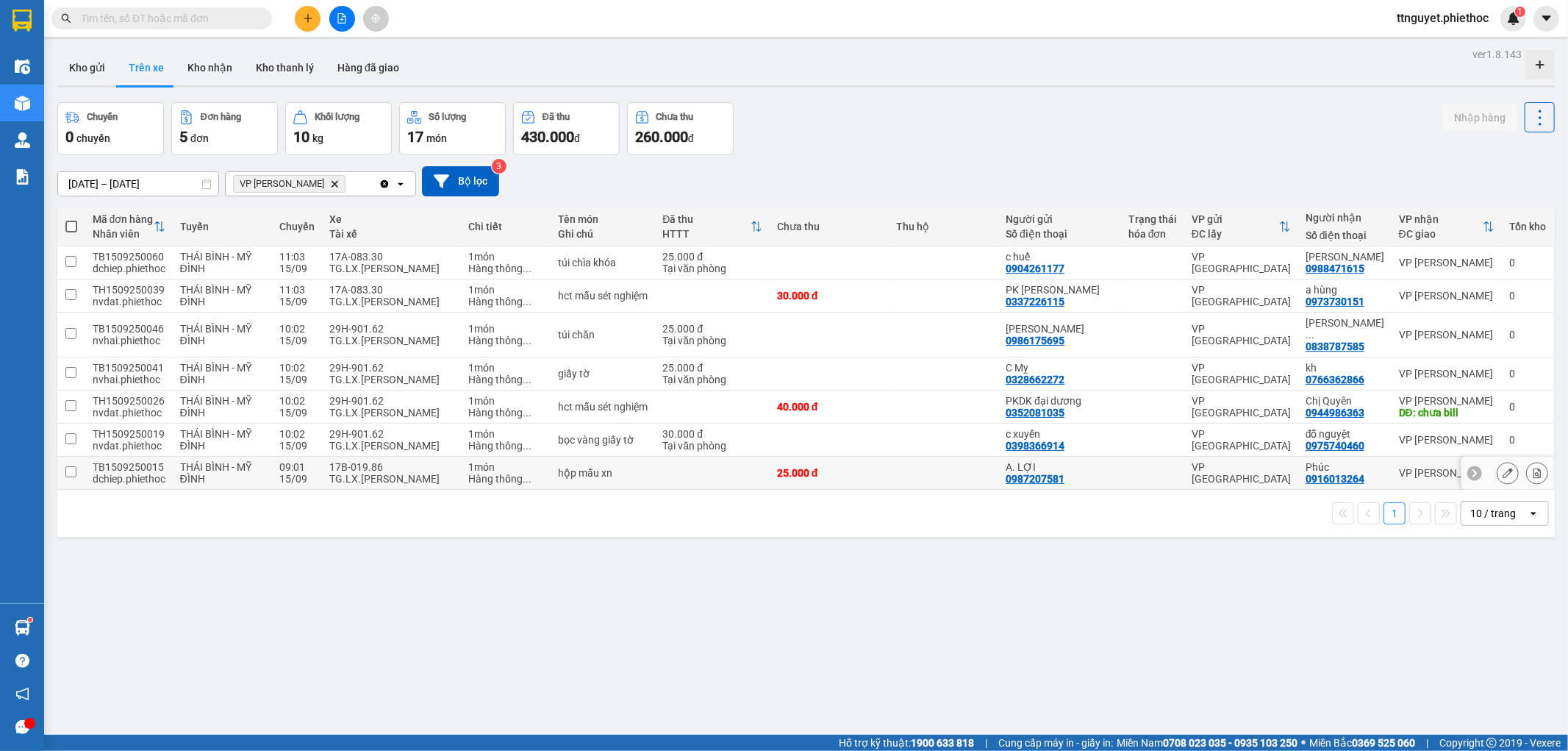
click at [431, 473] on div "TG.LX.[PERSON_NAME]" at bounding box center [392, 478] width 124 height 12
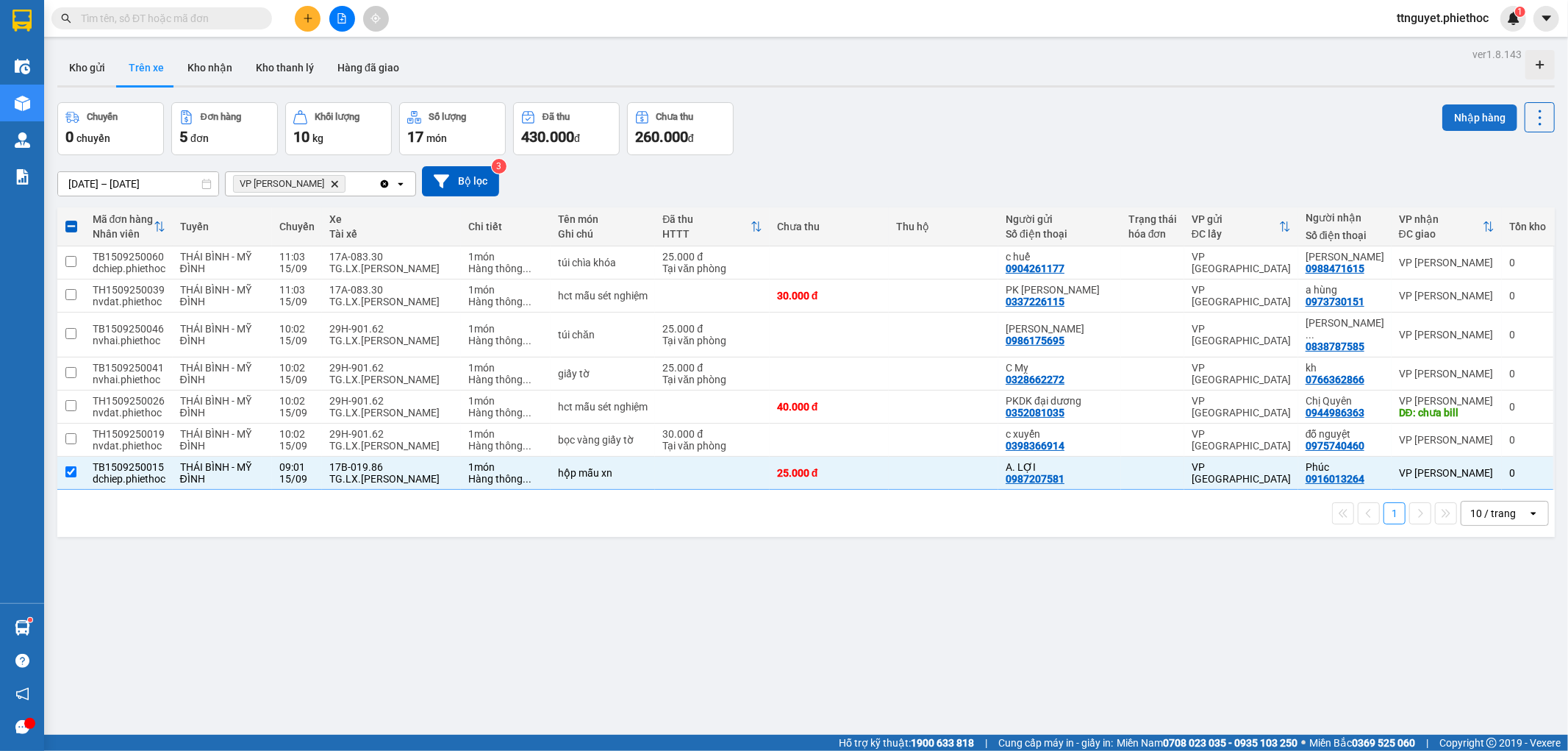
click at [1442, 117] on button "Nhập hàng" at bounding box center [1480, 117] width 75 height 26
checkbox input "false"
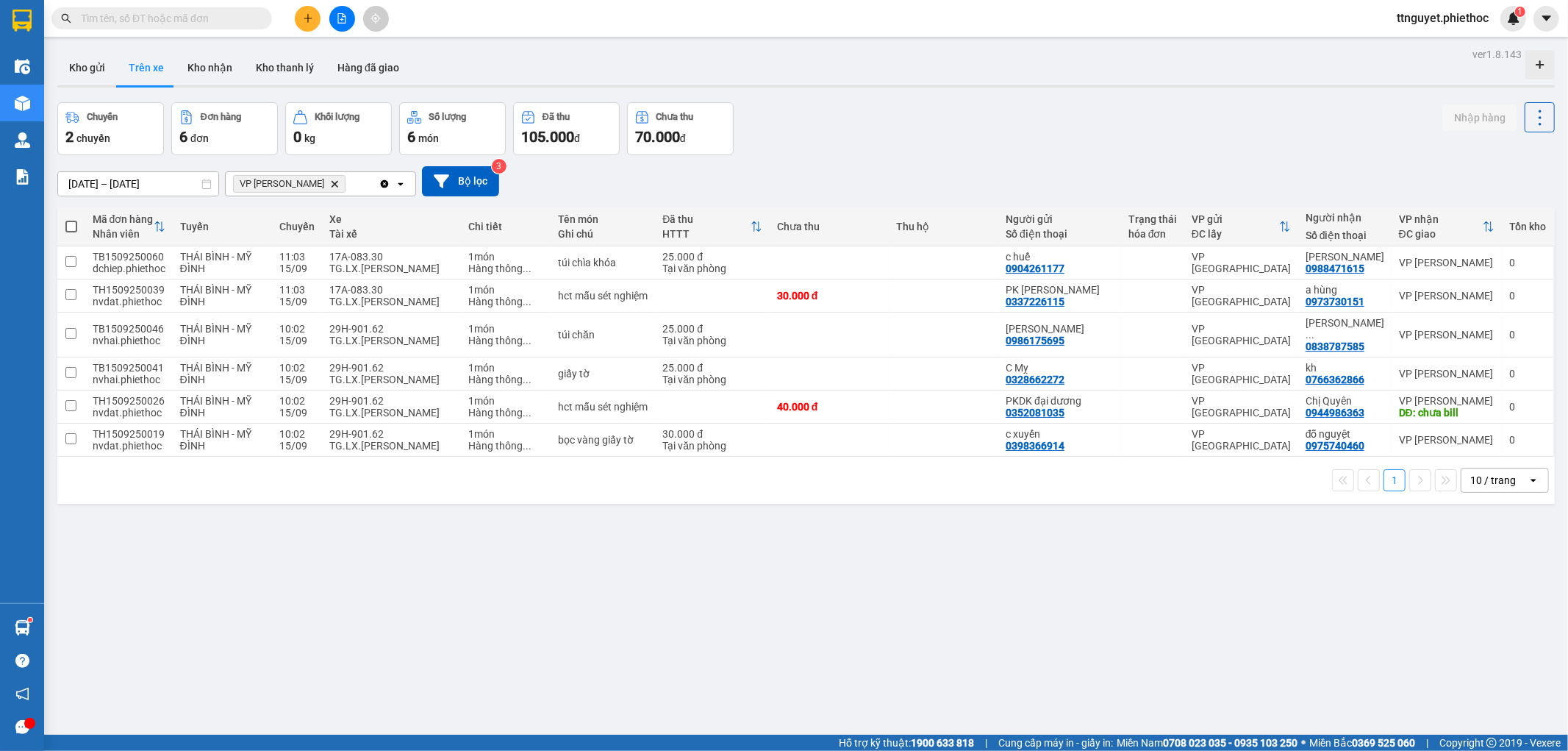
click at [306, 26] on button at bounding box center [307, 18] width 25 height 25
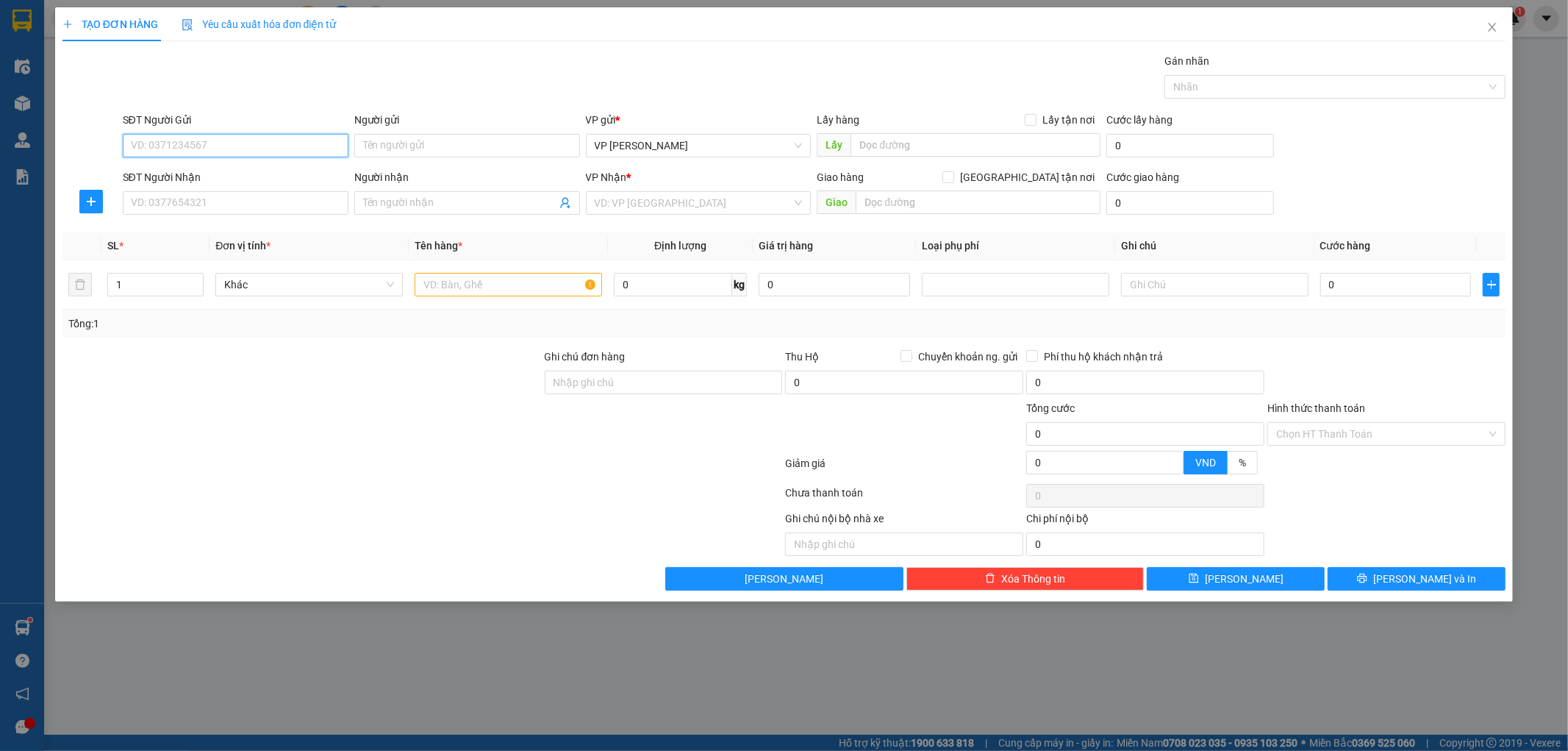
click at [177, 152] on input "SĐT Người Gửi" at bounding box center [236, 145] width 225 height 23
type input "0988888888"
click at [387, 146] on input "Người gửi" at bounding box center [467, 145] width 225 height 23
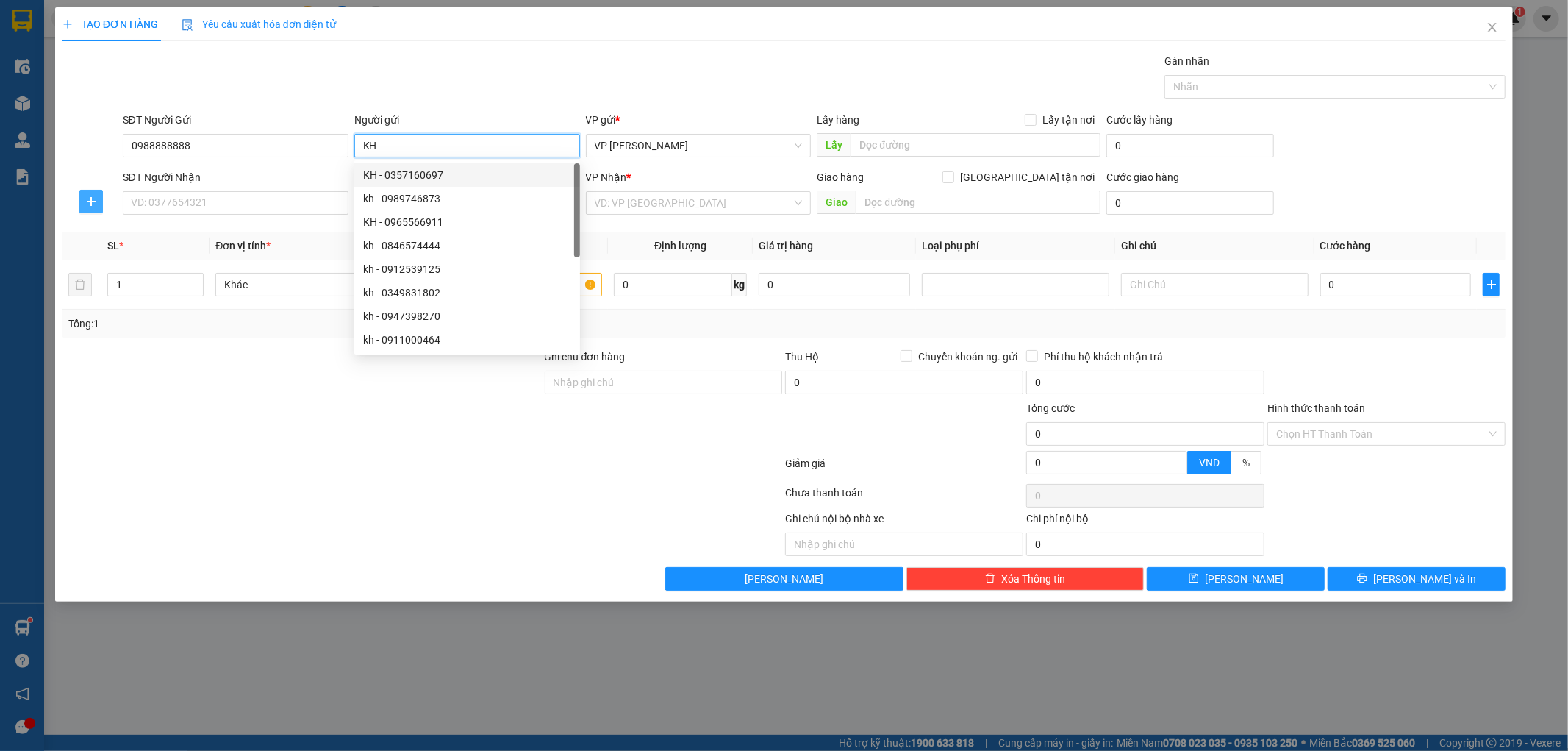
type input "KH"
click at [93, 208] on button "button" at bounding box center [91, 201] width 23 height 23
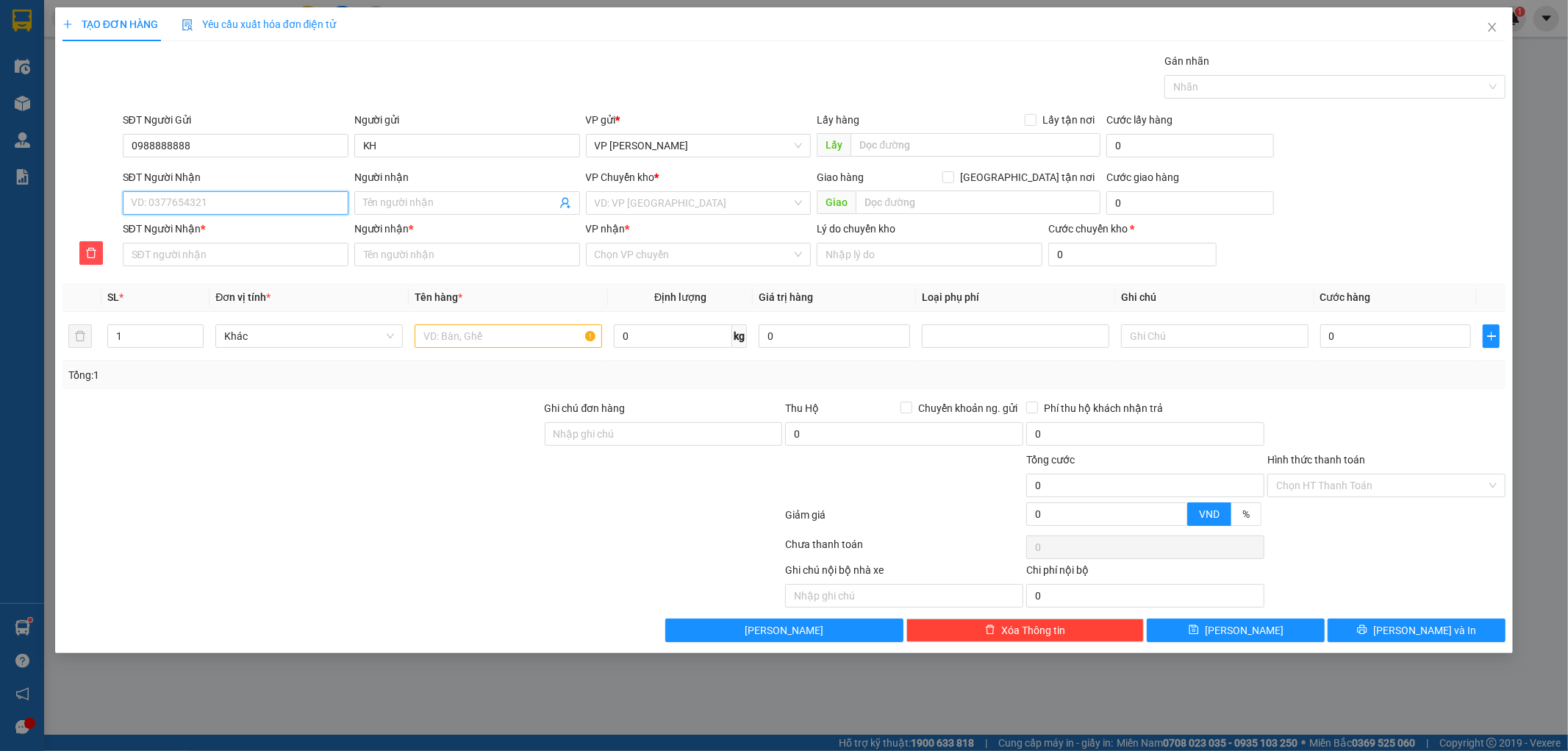
click at [190, 195] on input "SĐT Người Nhận" at bounding box center [236, 202] width 225 height 23
type input "0"
type input "09"
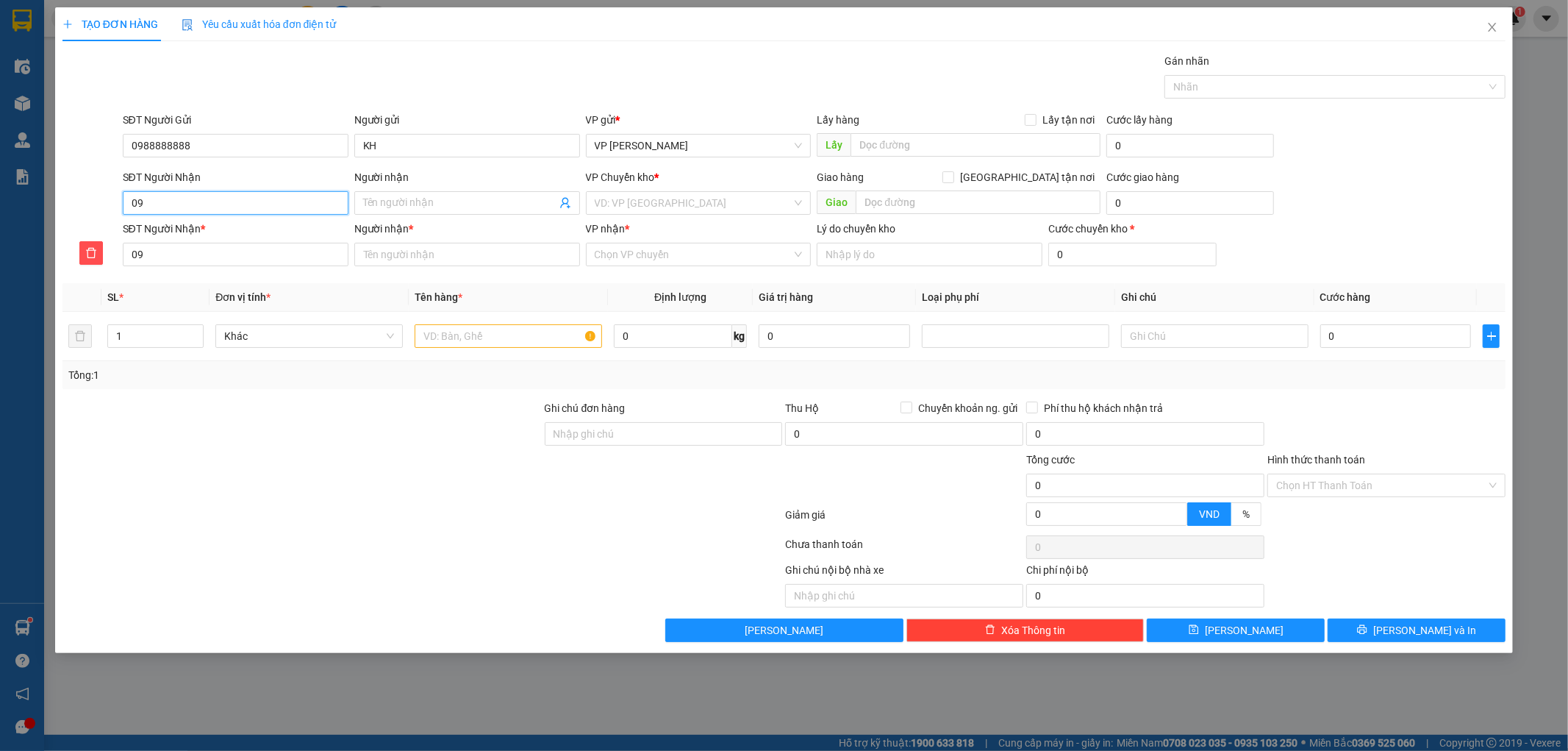
type input "098"
type input "0984"
type input "09848"
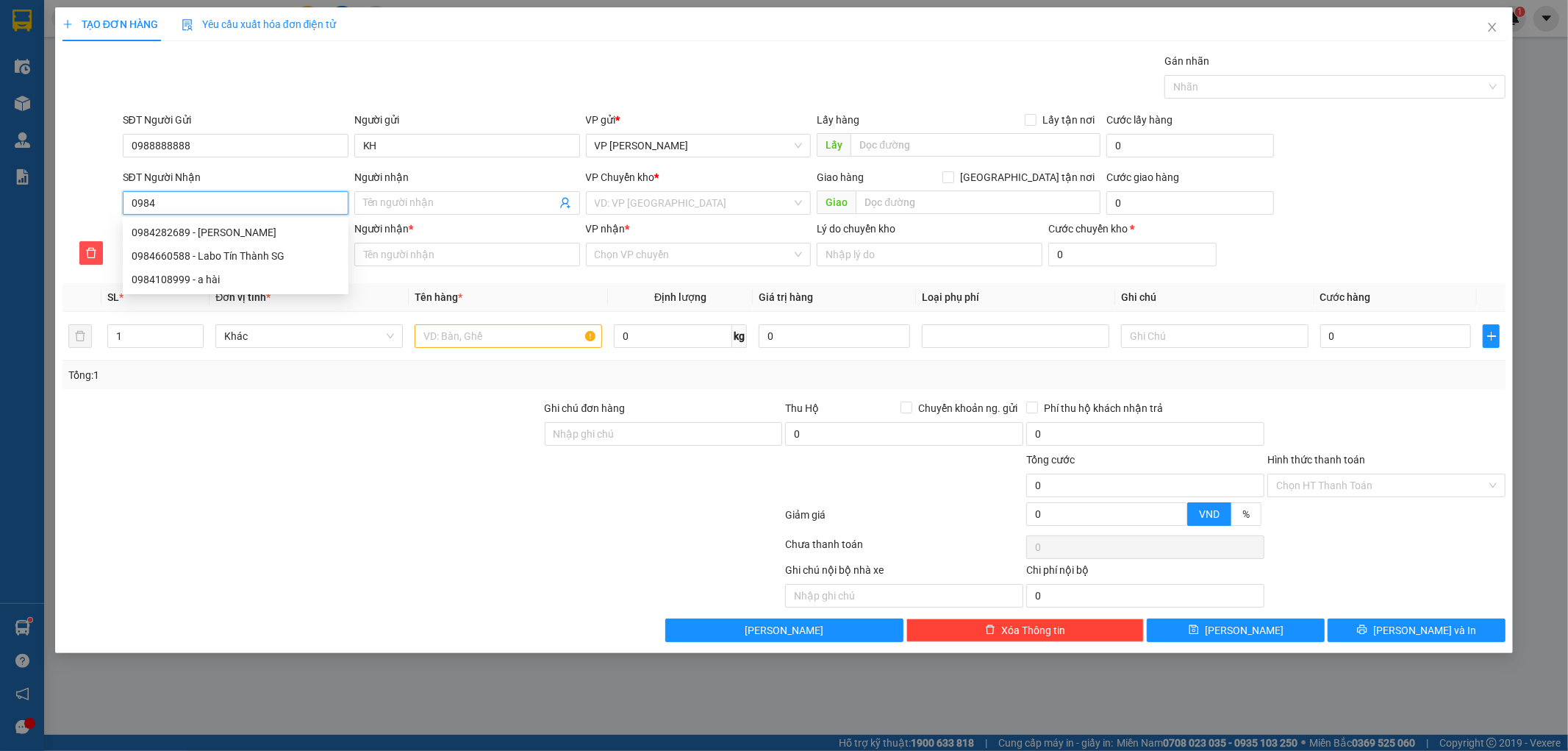
type input "09848"
type input "098489"
type input "0984896"
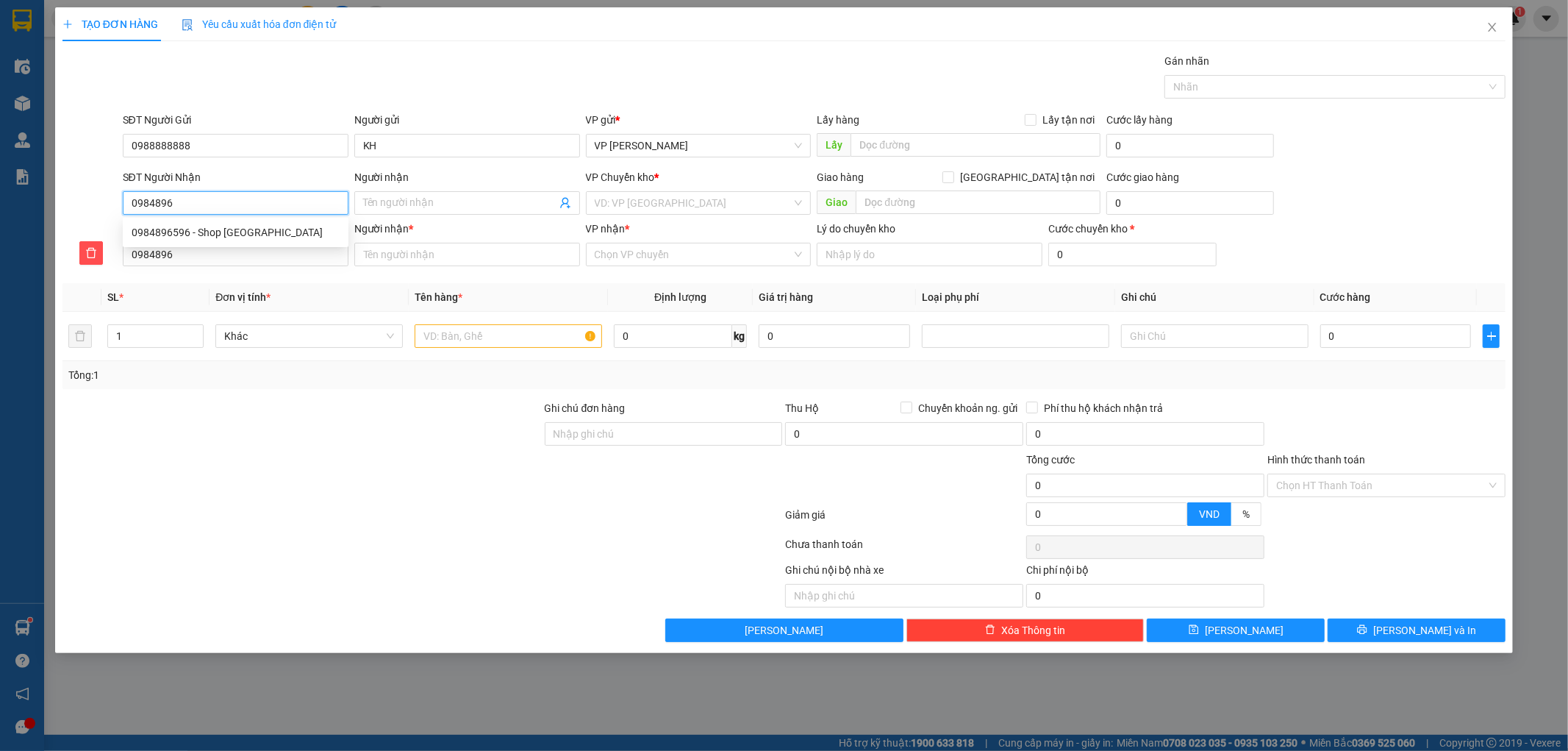
type input "09848965"
type input "098489659"
type input "0984896596"
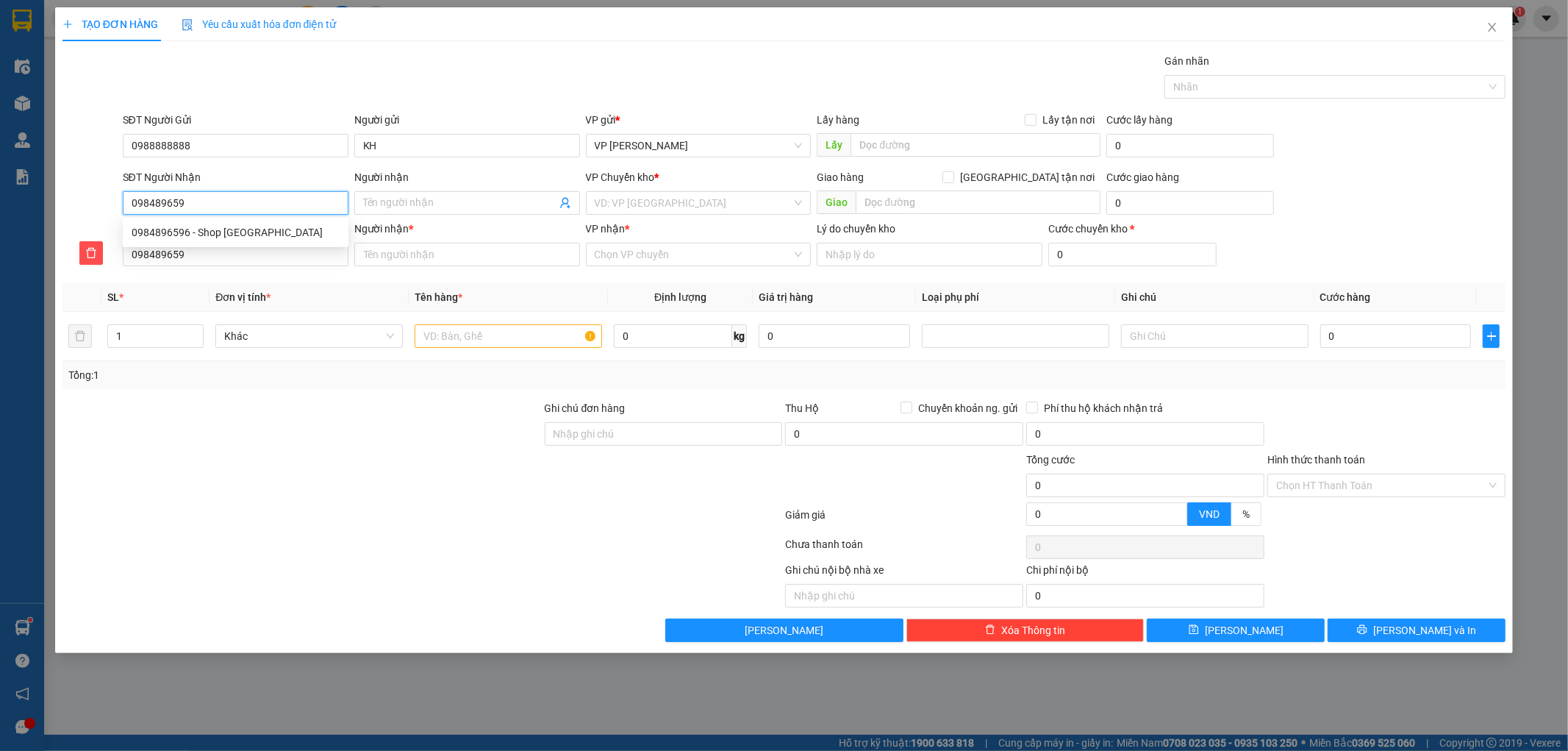
type input "0984896596"
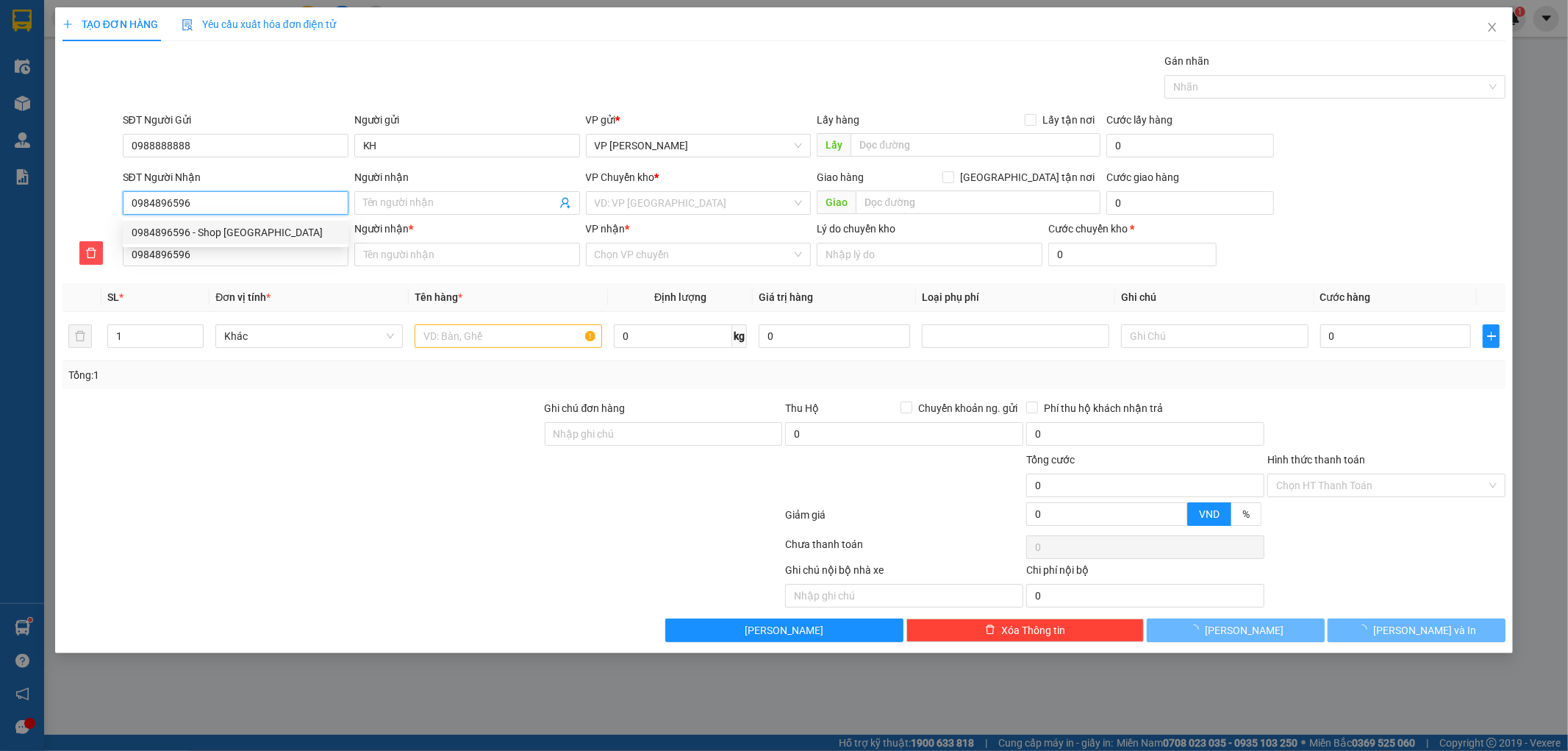
click at [214, 231] on div "0984896596 - Shop [GEOGRAPHIC_DATA]" at bounding box center [235, 232] width 208 height 16
type input "Shop Chang Mart"
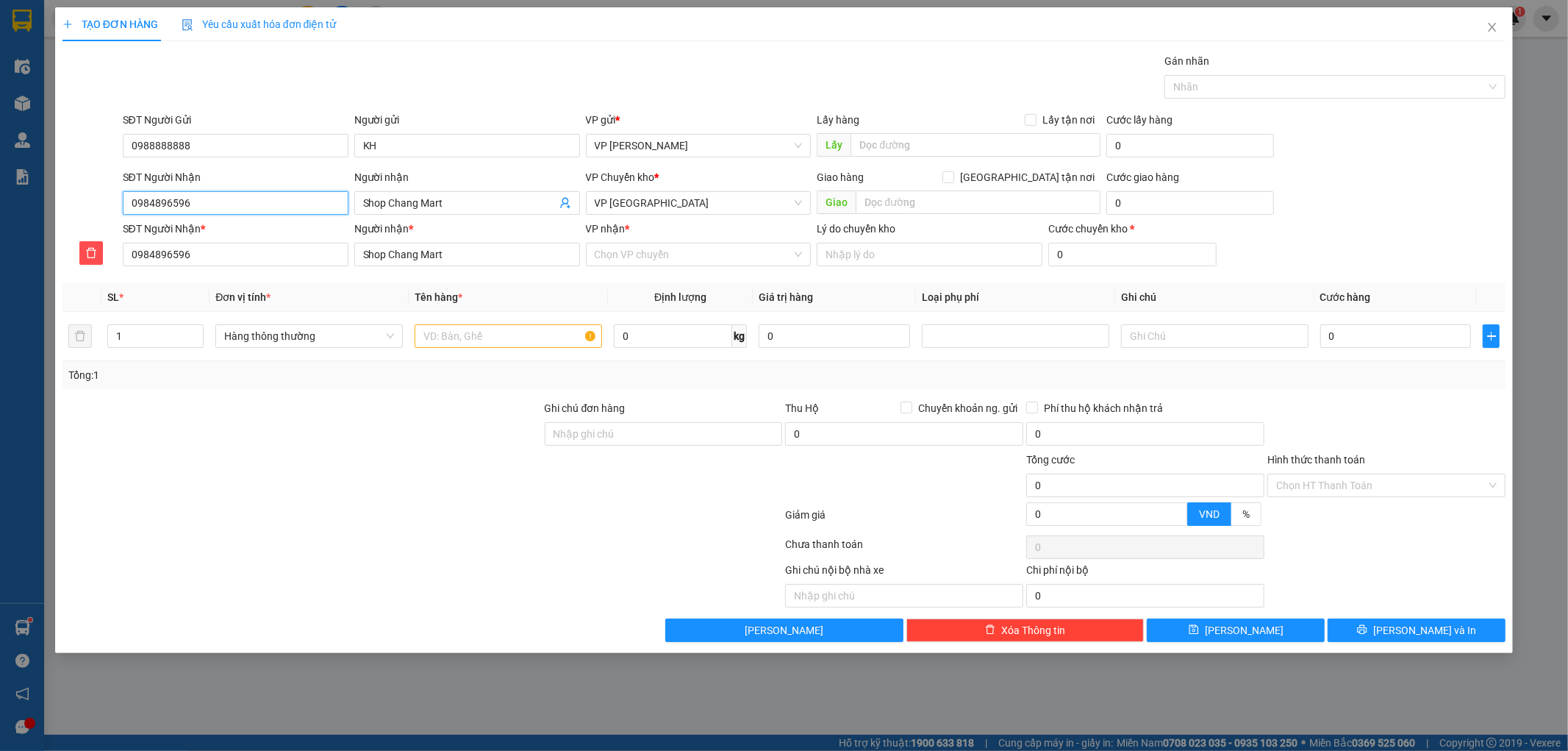
type input "0984896596"
click at [322, 434] on div at bounding box center [302, 426] width 482 height 52
click at [679, 202] on span "VP [GEOGRAPHIC_DATA]" at bounding box center [698, 202] width 208 height 22
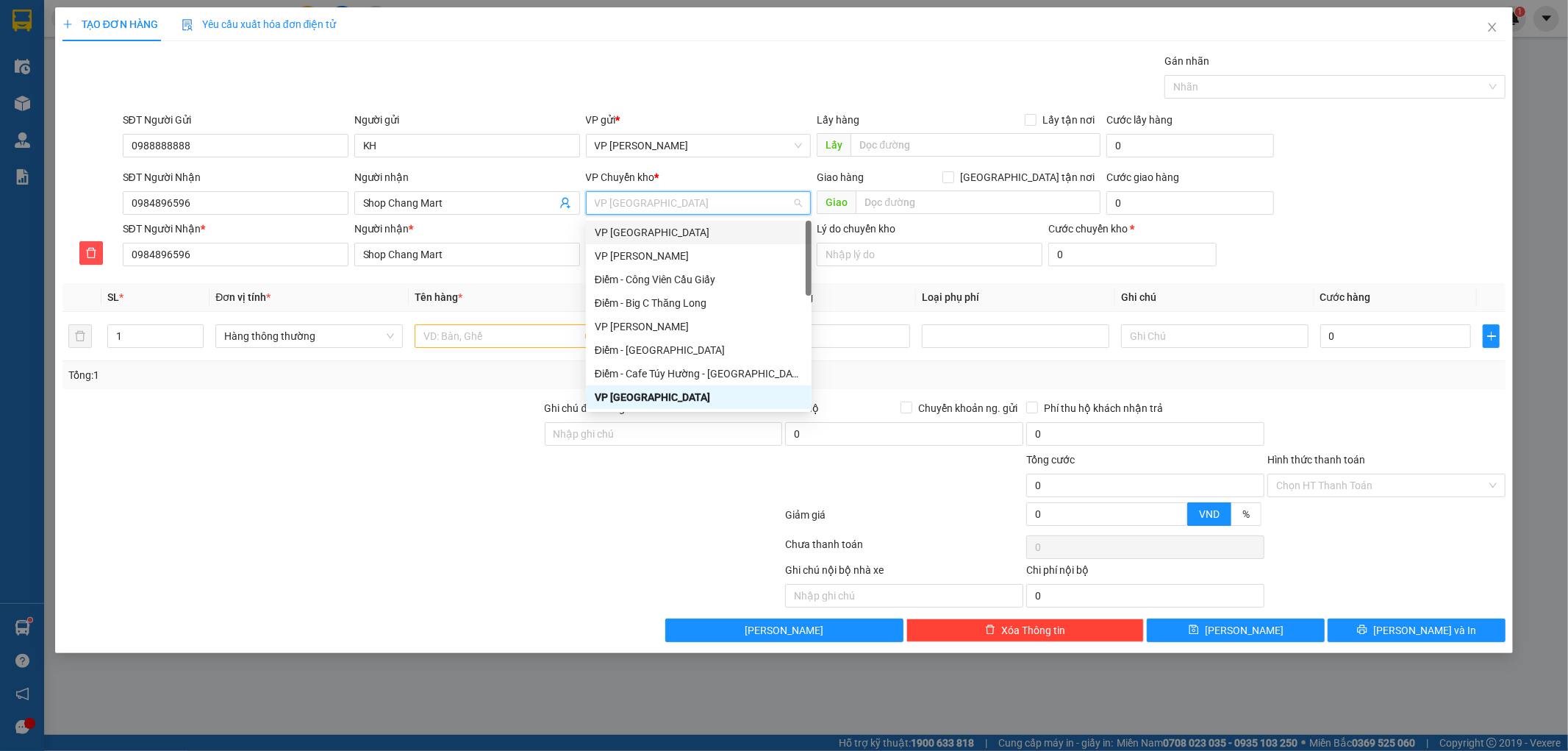
click at [658, 232] on div "VP [GEOGRAPHIC_DATA]" at bounding box center [698, 232] width 208 height 16
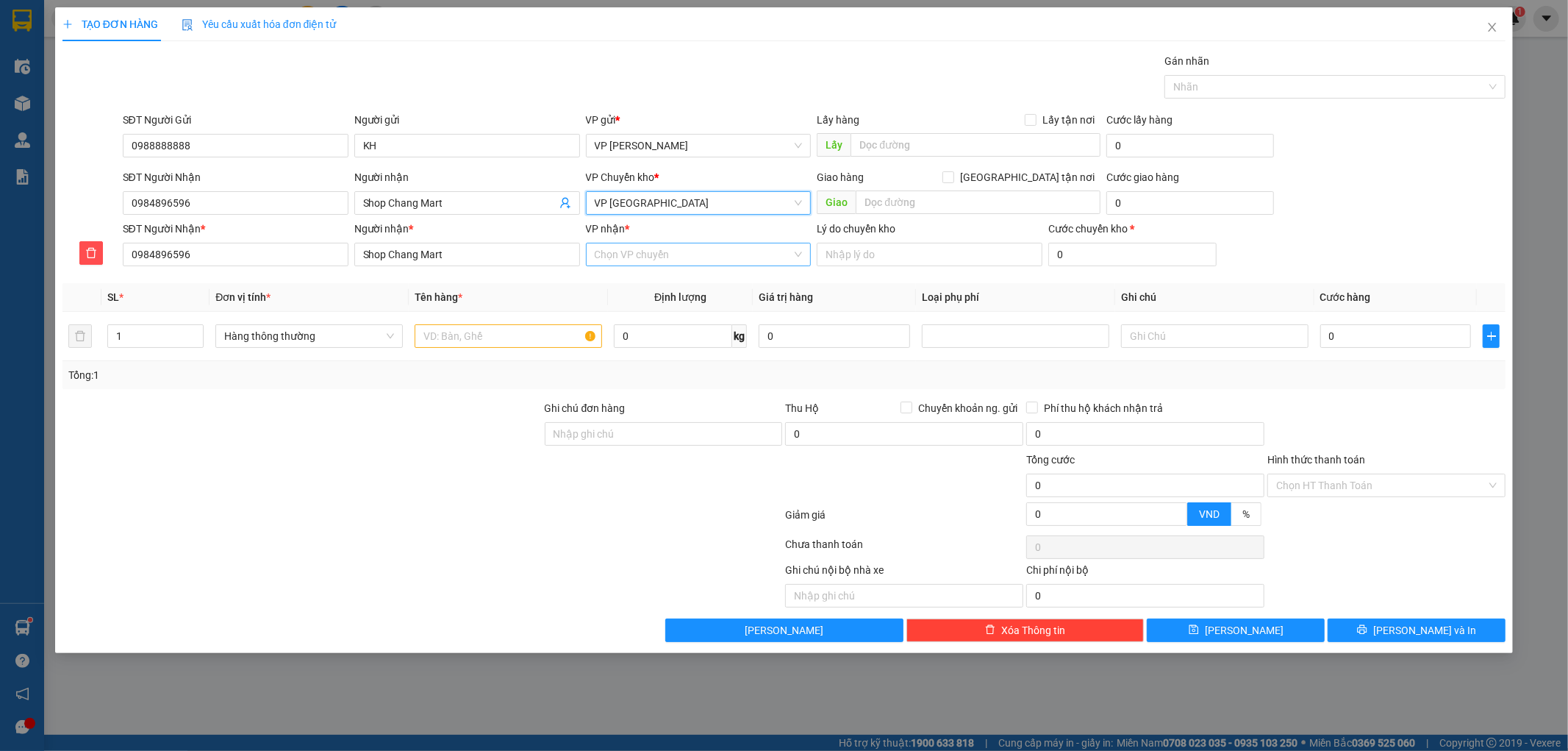
click at [644, 262] on input "VP nhận *" at bounding box center [693, 254] width 197 height 22
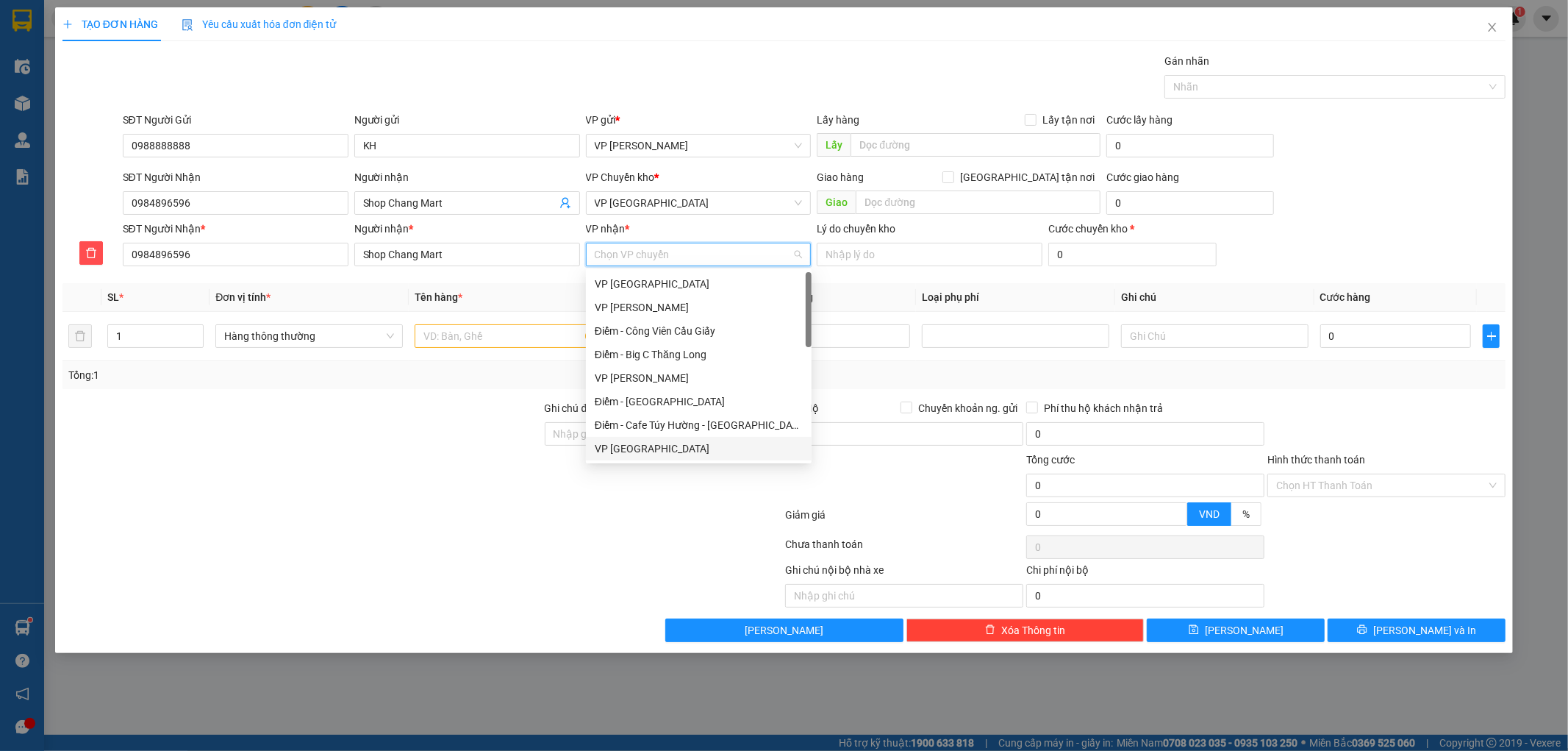
click at [636, 456] on div "VP [GEOGRAPHIC_DATA]" at bounding box center [698, 448] width 208 height 16
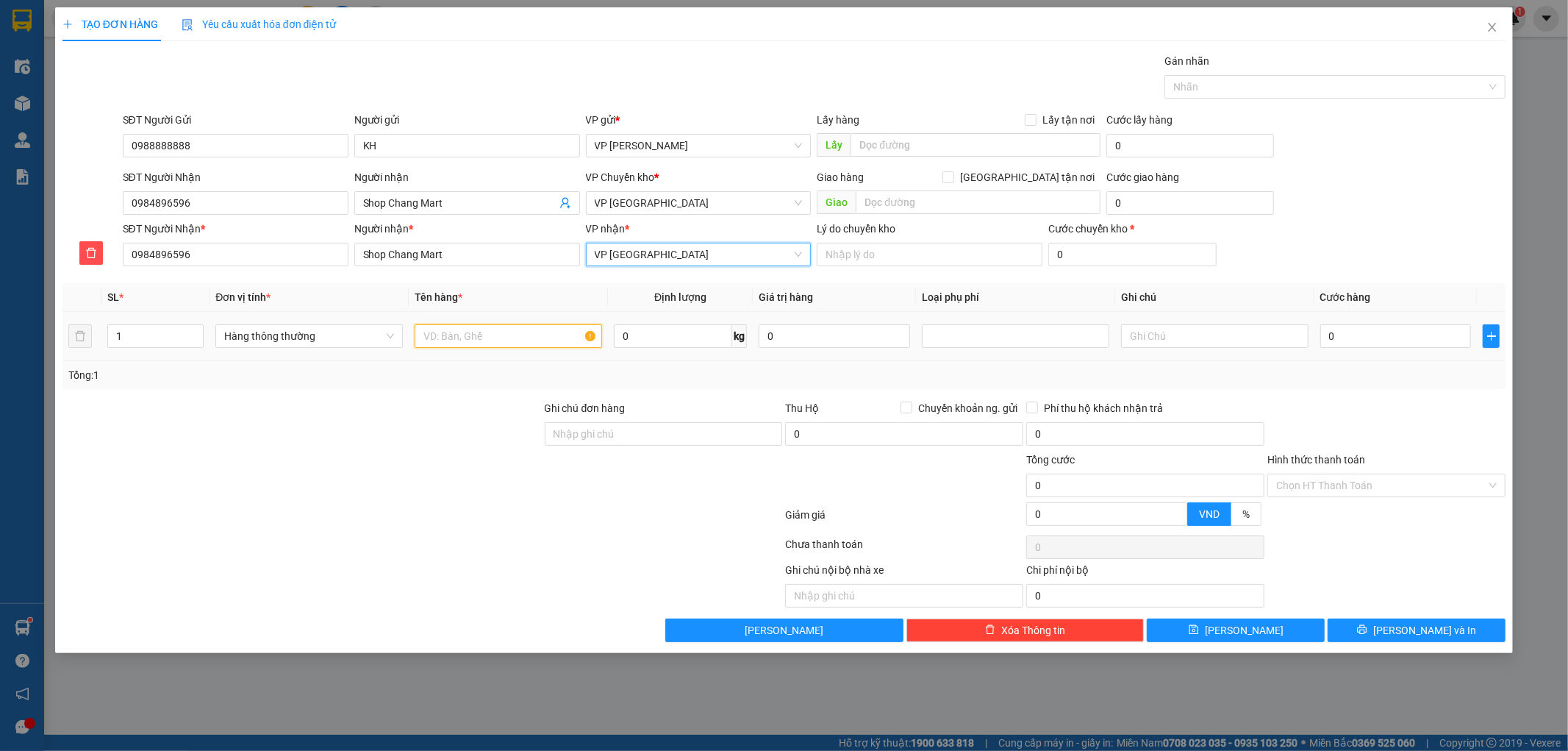
click at [500, 340] on input "text" at bounding box center [508, 336] width 188 height 23
type input "My pham"
type input "1"
click at [717, 373] on div "Tổng: 1" at bounding box center [784, 374] width 1432 height 16
type input "30.000"
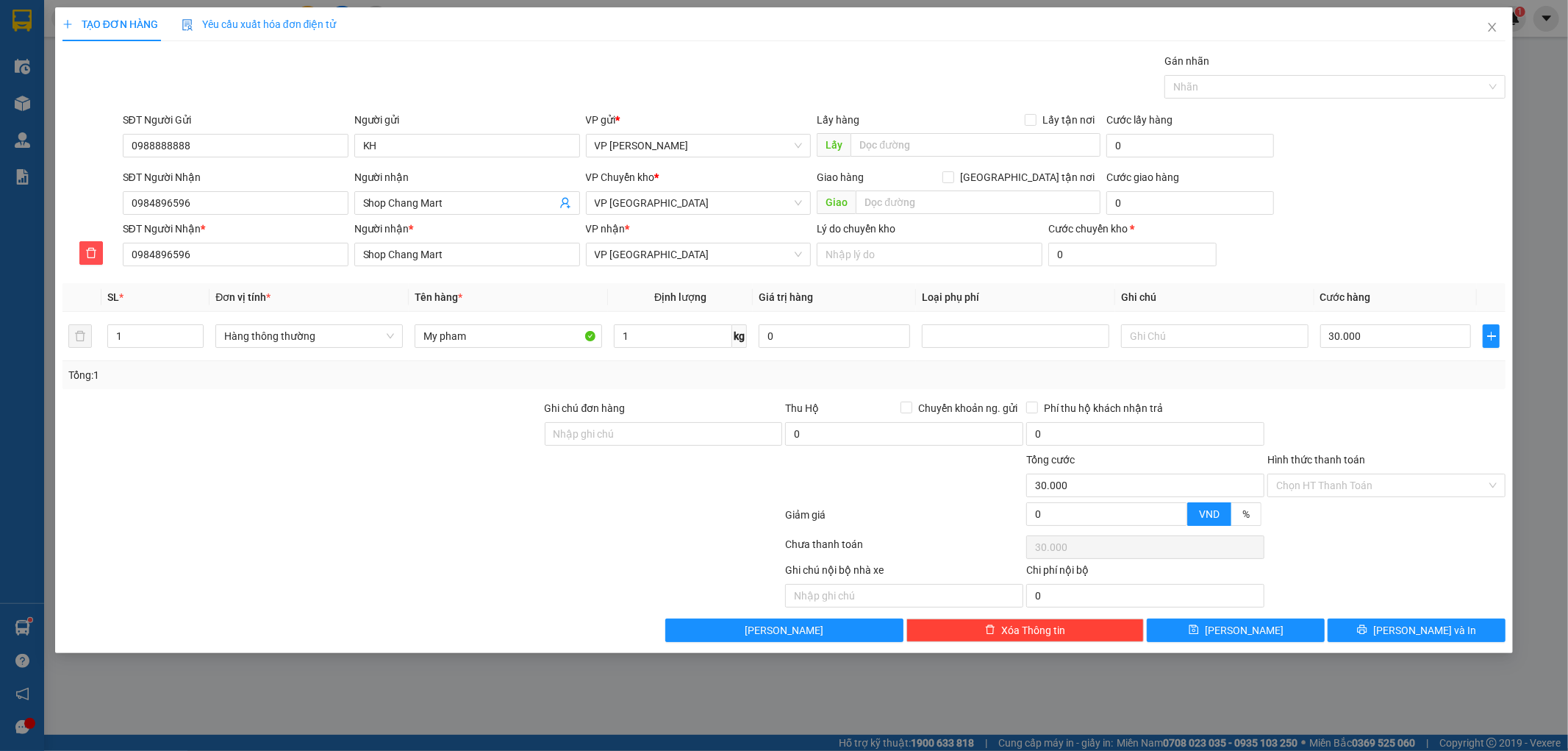
type input "30.000"
click at [1316, 376] on div "Tổng: 1" at bounding box center [784, 374] width 1432 height 16
click at [1185, 340] on input "text" at bounding box center [1215, 336] width 188 height 23
click at [1174, 348] on input "text" at bounding box center [1215, 336] width 188 height 23
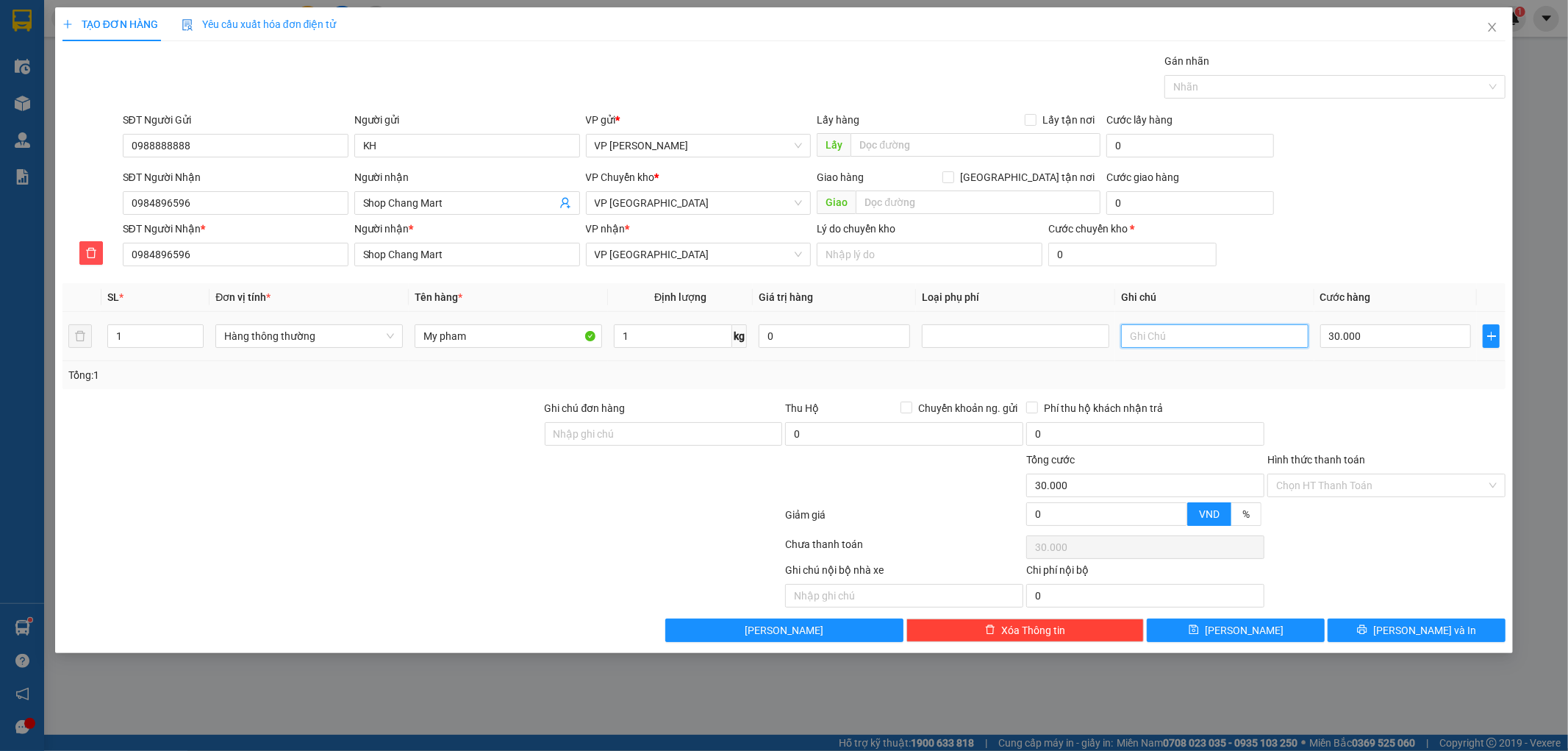
click at [1159, 331] on input "text" at bounding box center [1215, 336] width 188 height 23
click at [1048, 340] on div at bounding box center [1016, 336] width 180 height 18
click at [976, 381] on div "Hàng dễ vỡ" at bounding box center [1016, 388] width 170 height 16
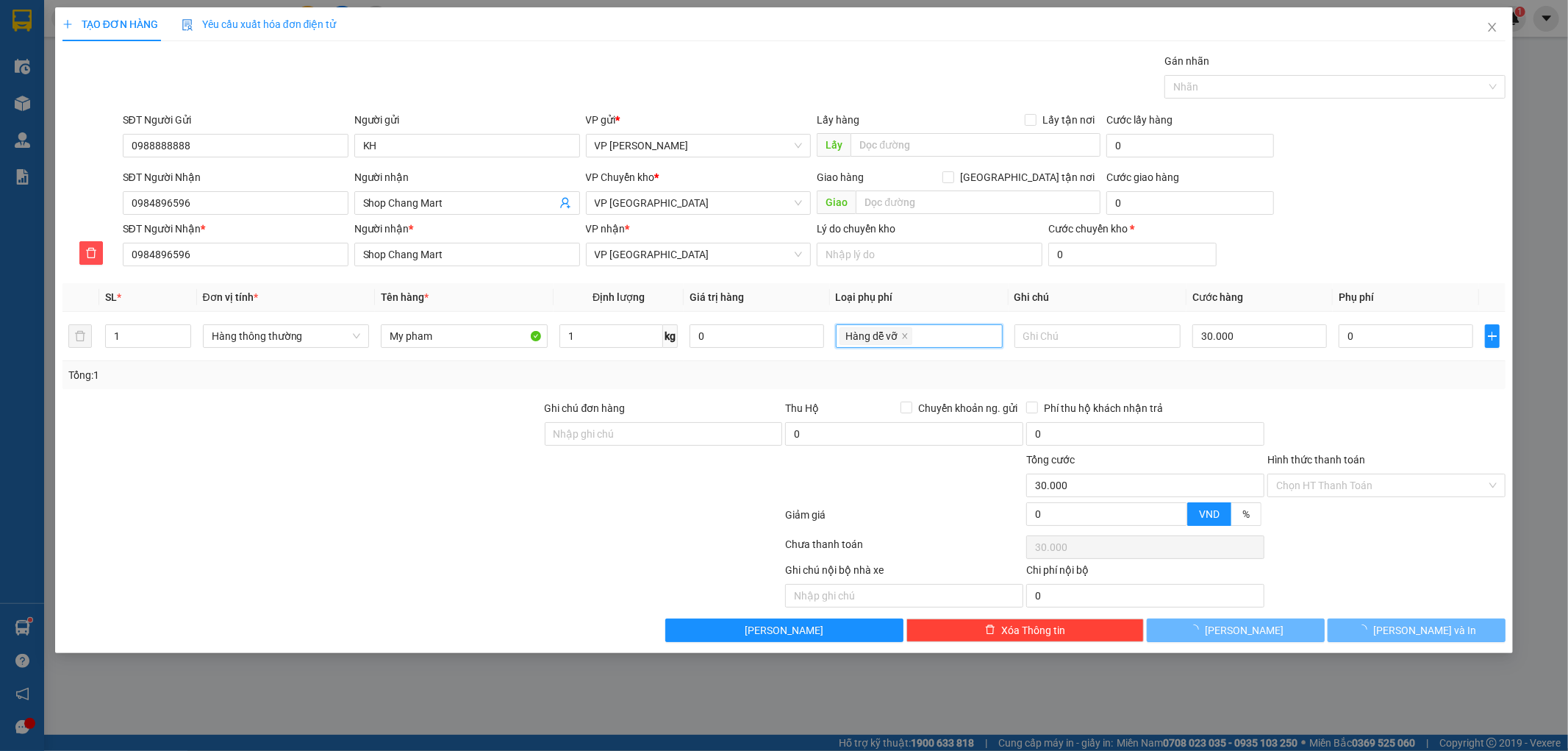
click at [1379, 404] on div at bounding box center [1386, 426] width 241 height 52
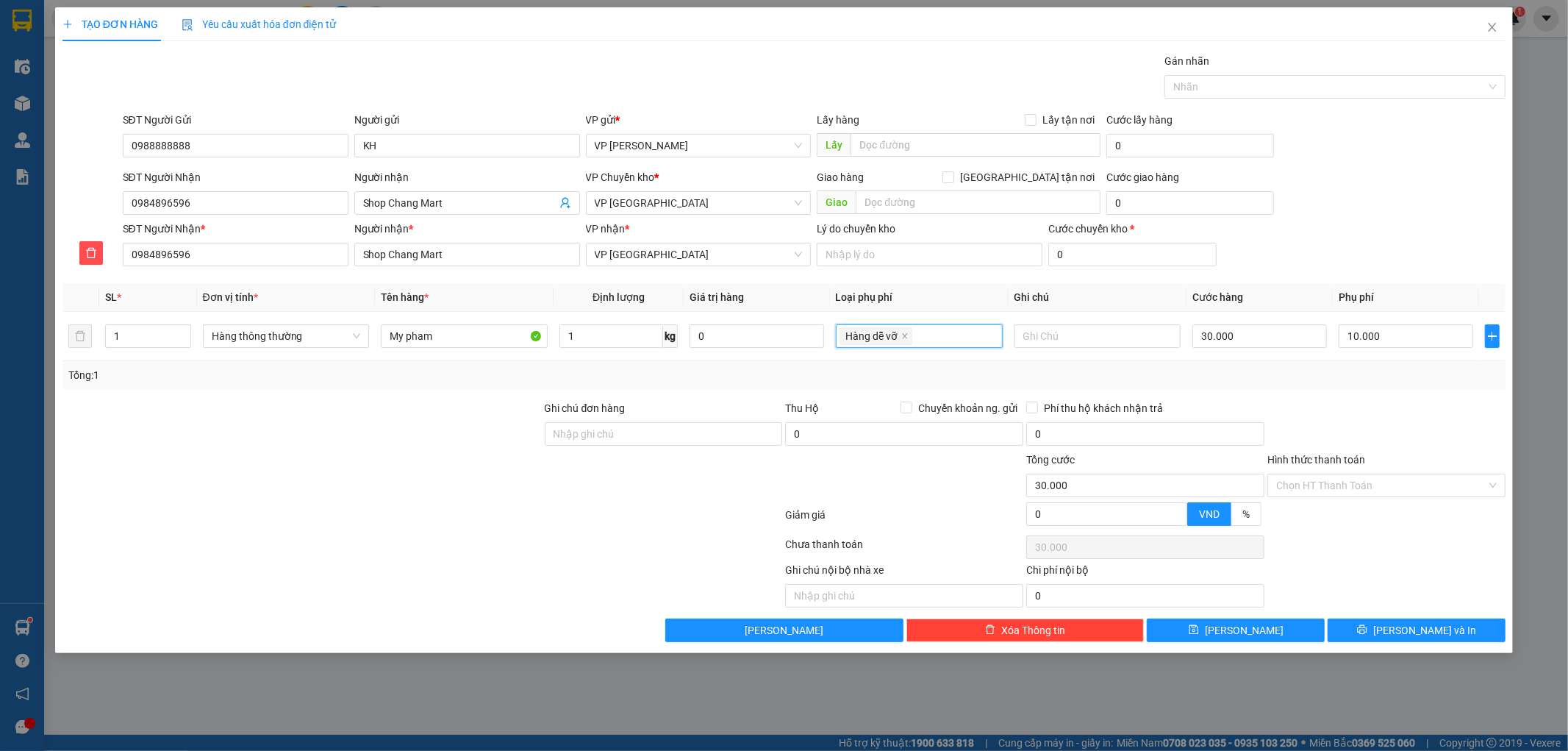
type input "40.000"
type input "10.000"
click at [1376, 404] on div at bounding box center [1386, 426] width 241 height 52
click at [1391, 625] on button "[PERSON_NAME] và In" at bounding box center [1416, 630] width 178 height 23
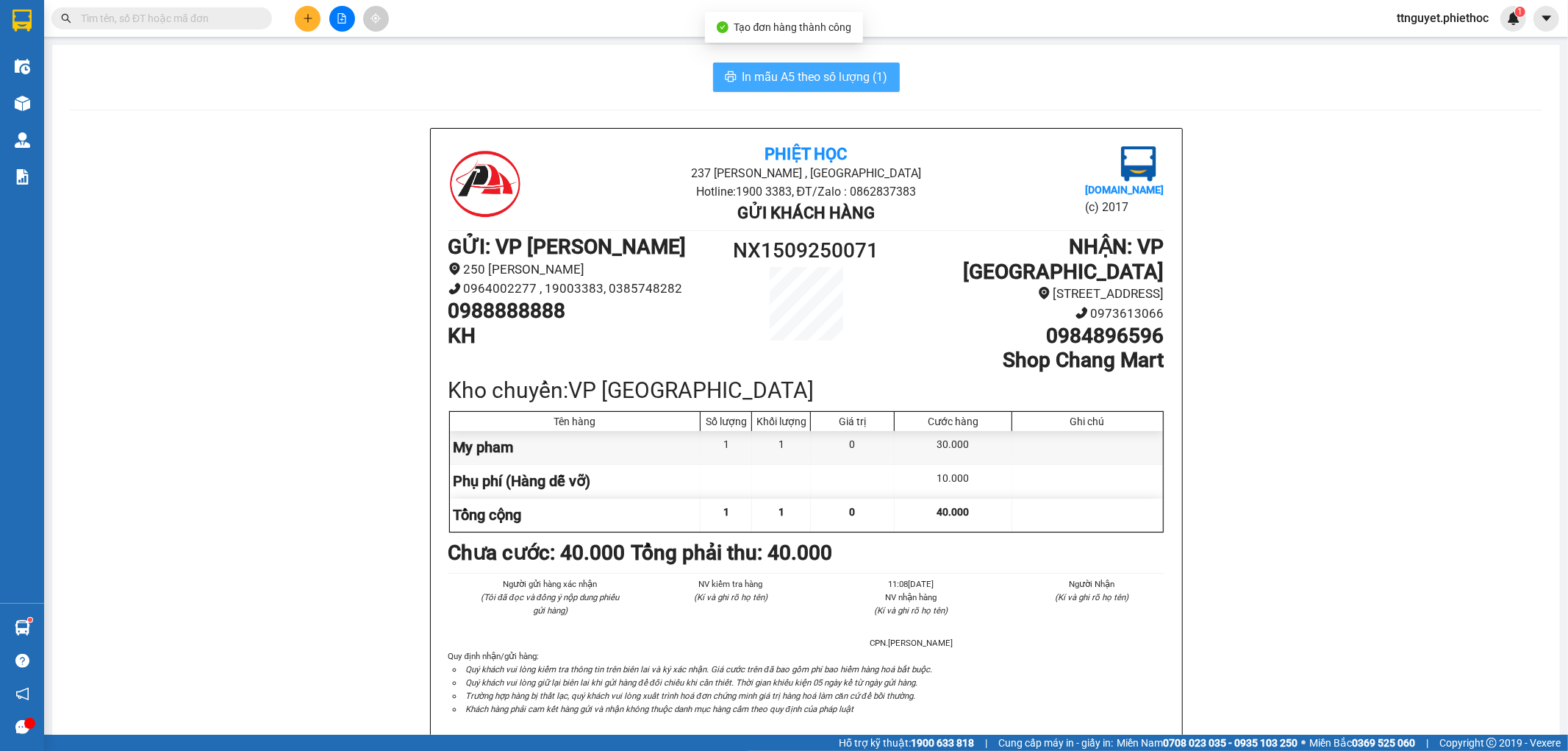
click at [759, 70] on span "In mẫu A5 theo số lượng (1)" at bounding box center [815, 77] width 146 height 19
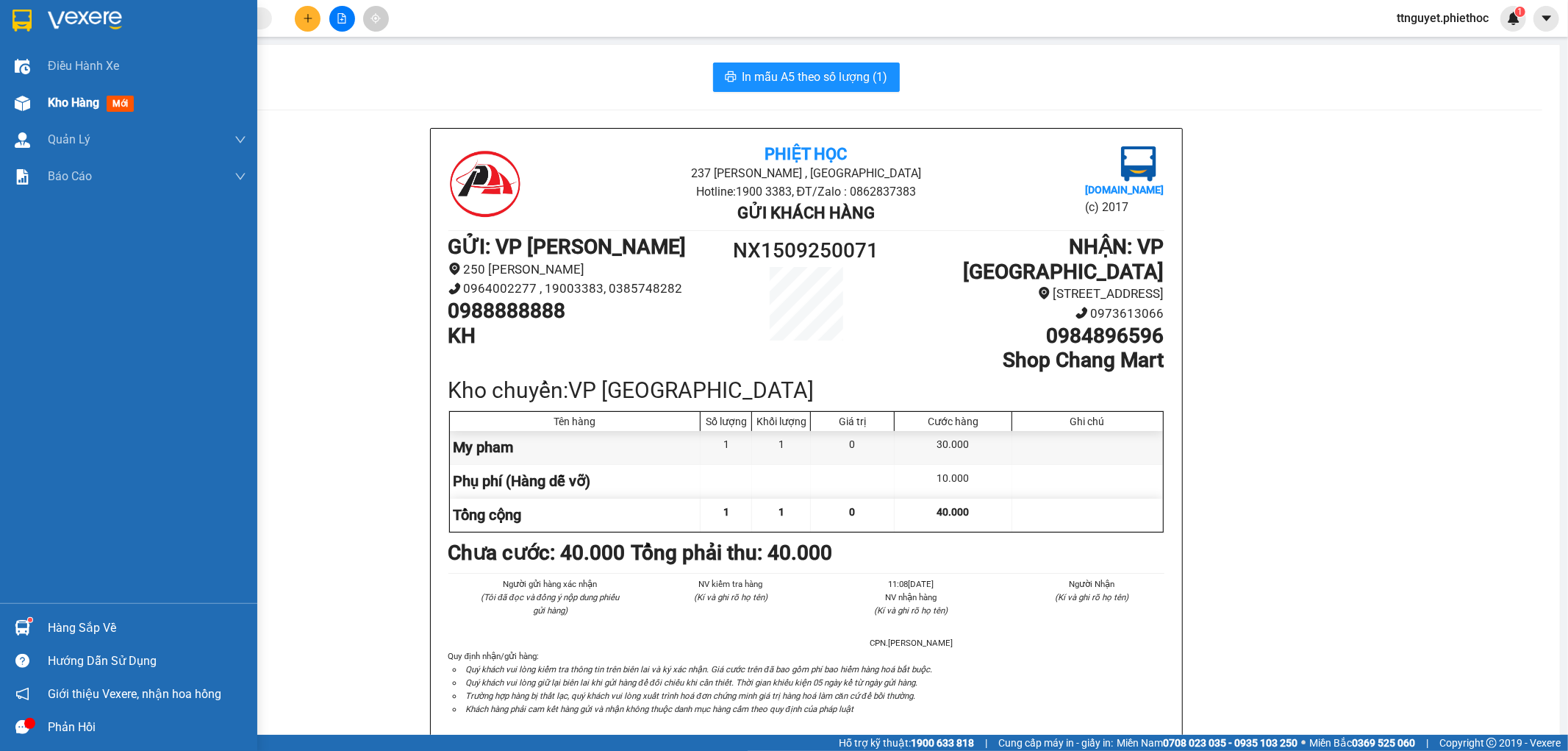
click at [40, 99] on div "Kho hàng mới" at bounding box center [129, 102] width 257 height 37
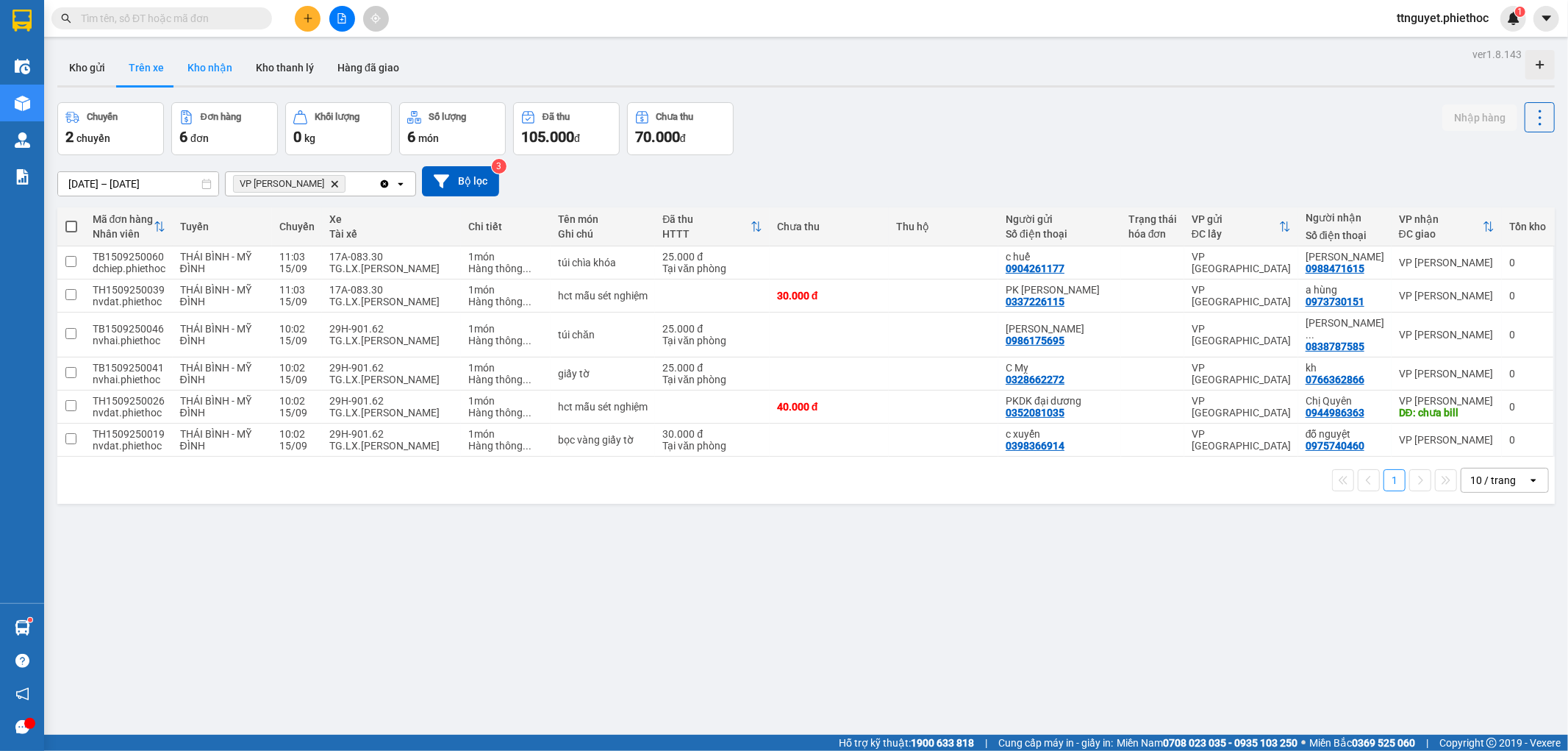
click at [188, 63] on button "Kho nhận" at bounding box center [210, 68] width 69 height 36
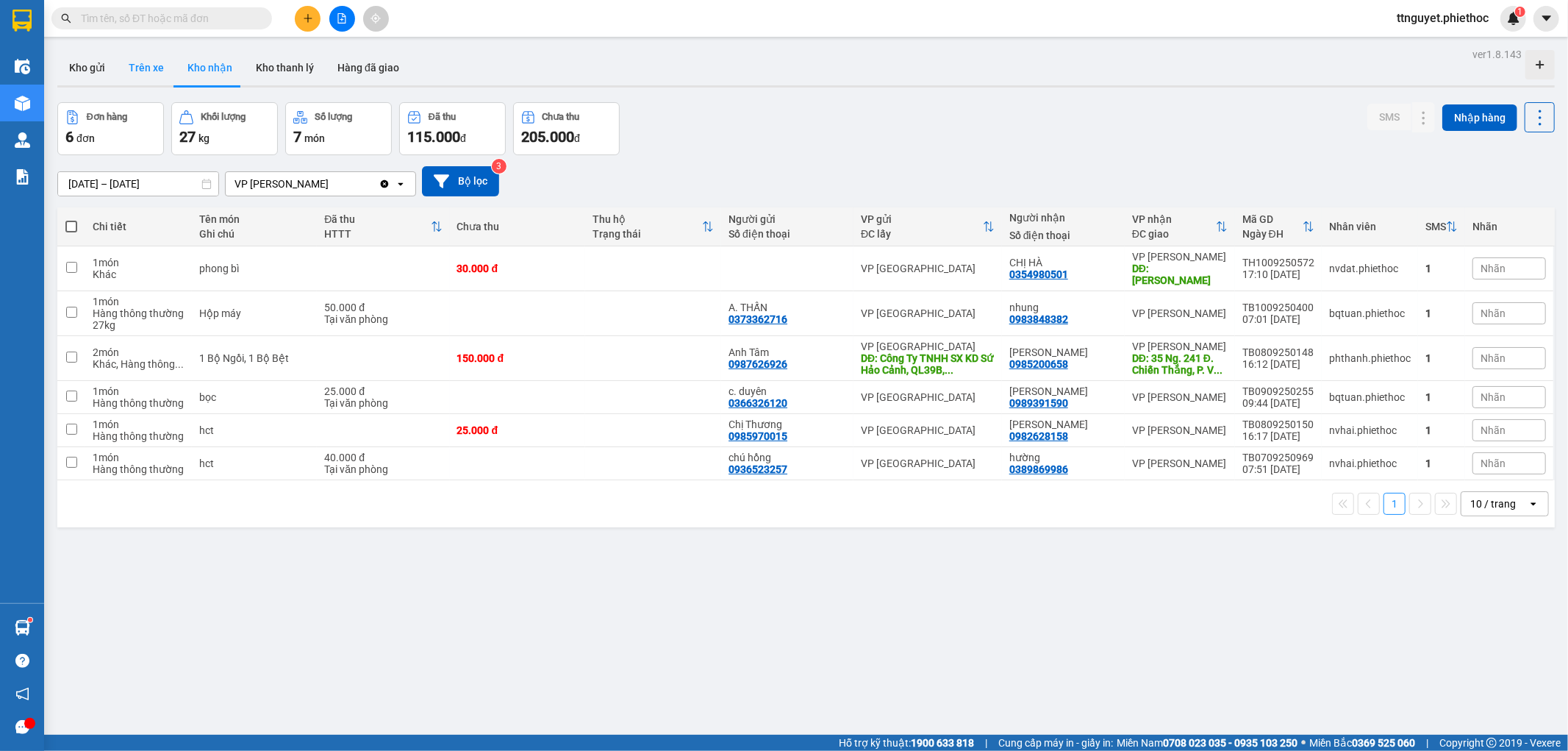
click at [160, 72] on button "Trên xe" at bounding box center [146, 68] width 59 height 36
type input "[DATE] – [DATE]"
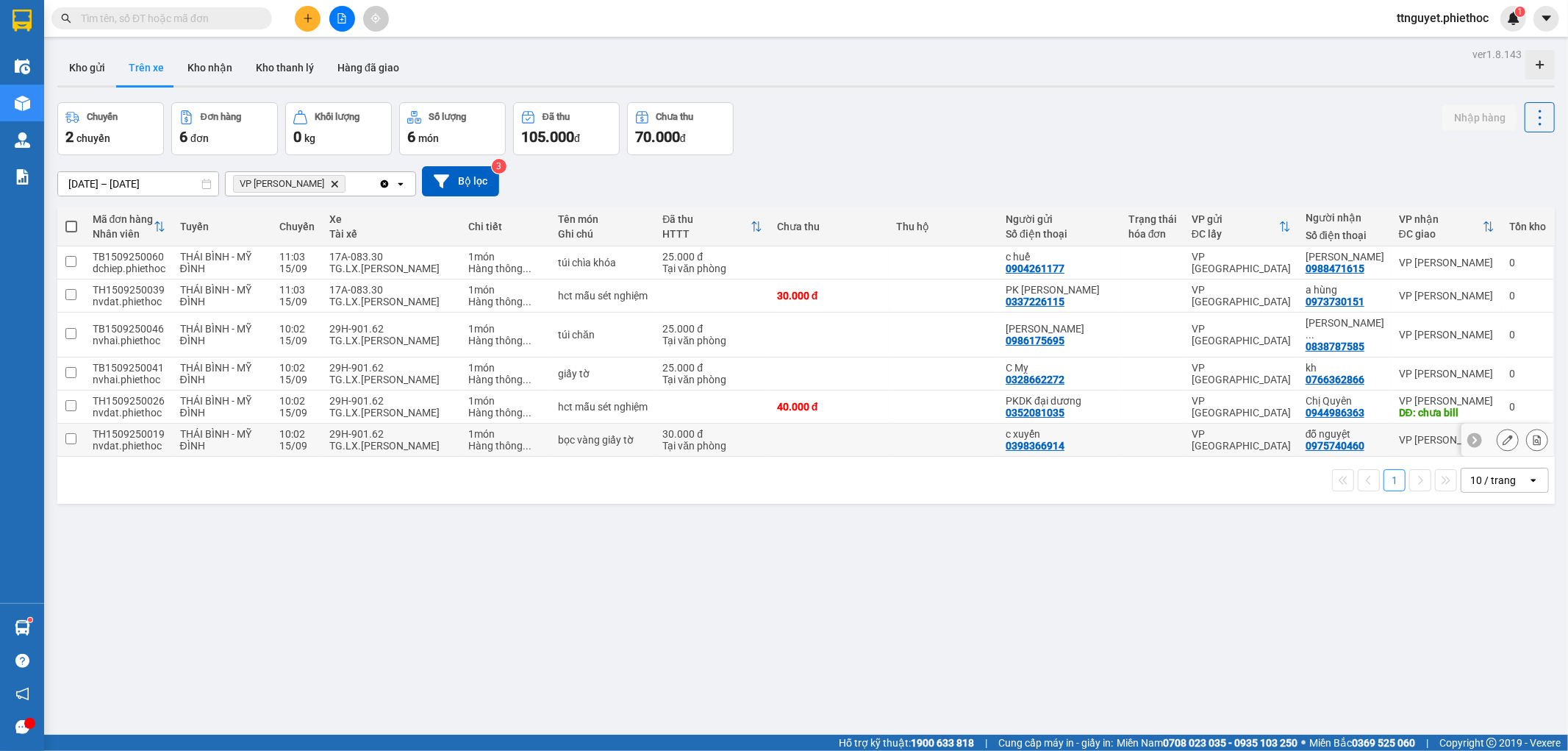
click at [338, 428] on div "29H-901.62" at bounding box center [392, 433] width 124 height 12
checkbox input "true"
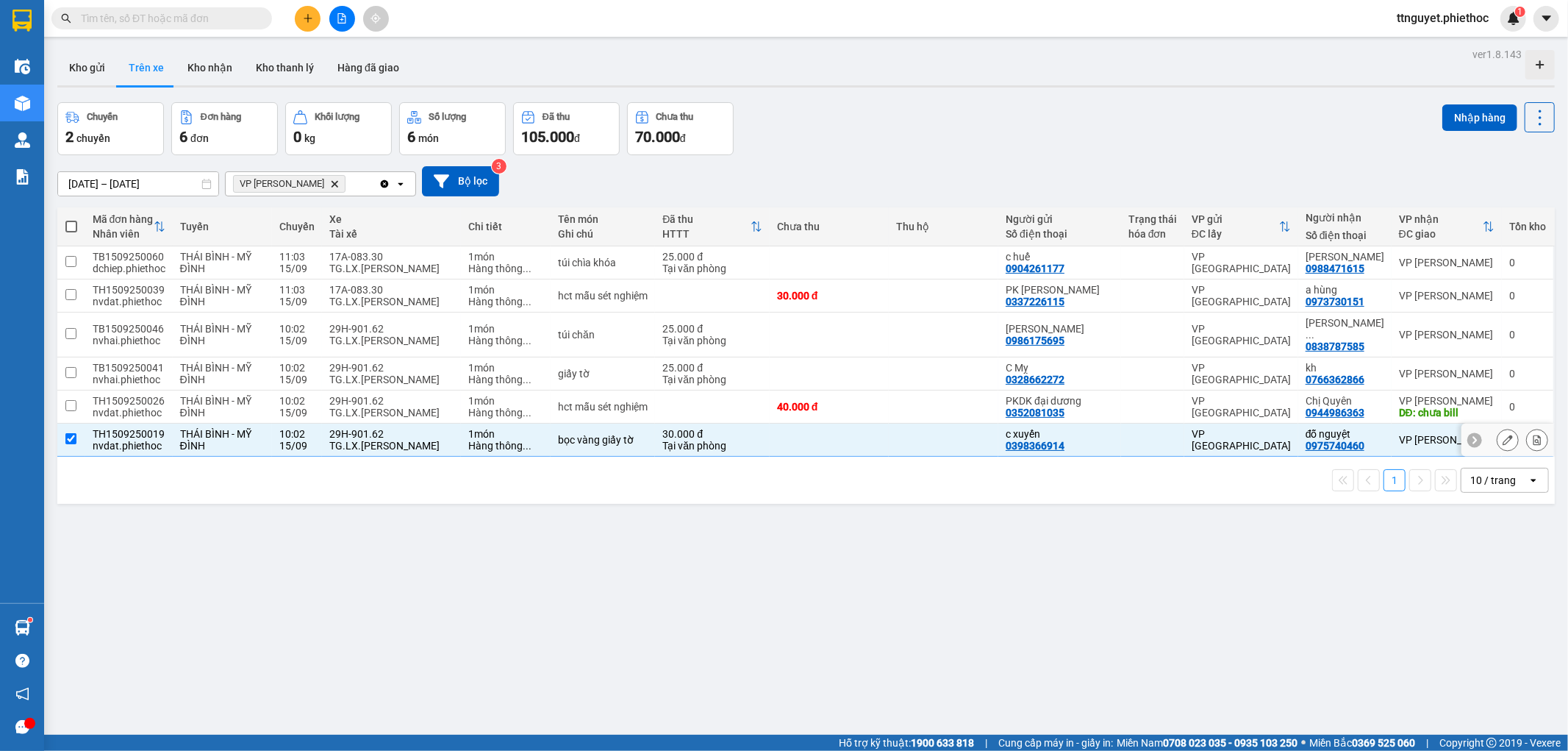
click at [349, 408] on td "29H-901.62 TG.LX.[PERSON_NAME]" at bounding box center [392, 406] width 139 height 33
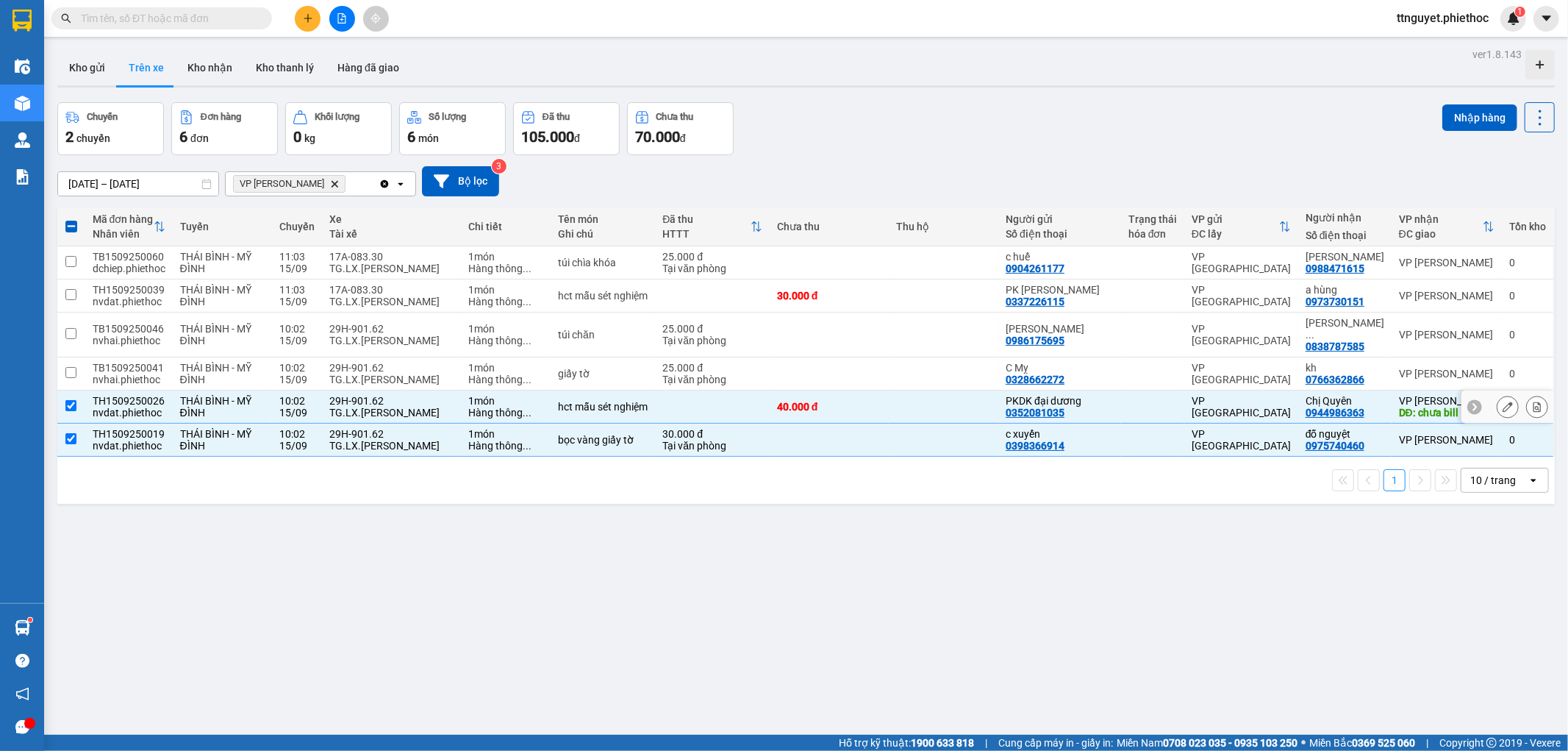
checkbox input "true"
click at [349, 373] on div "TG.LX.[PERSON_NAME]" at bounding box center [392, 379] width 124 height 12
checkbox input "true"
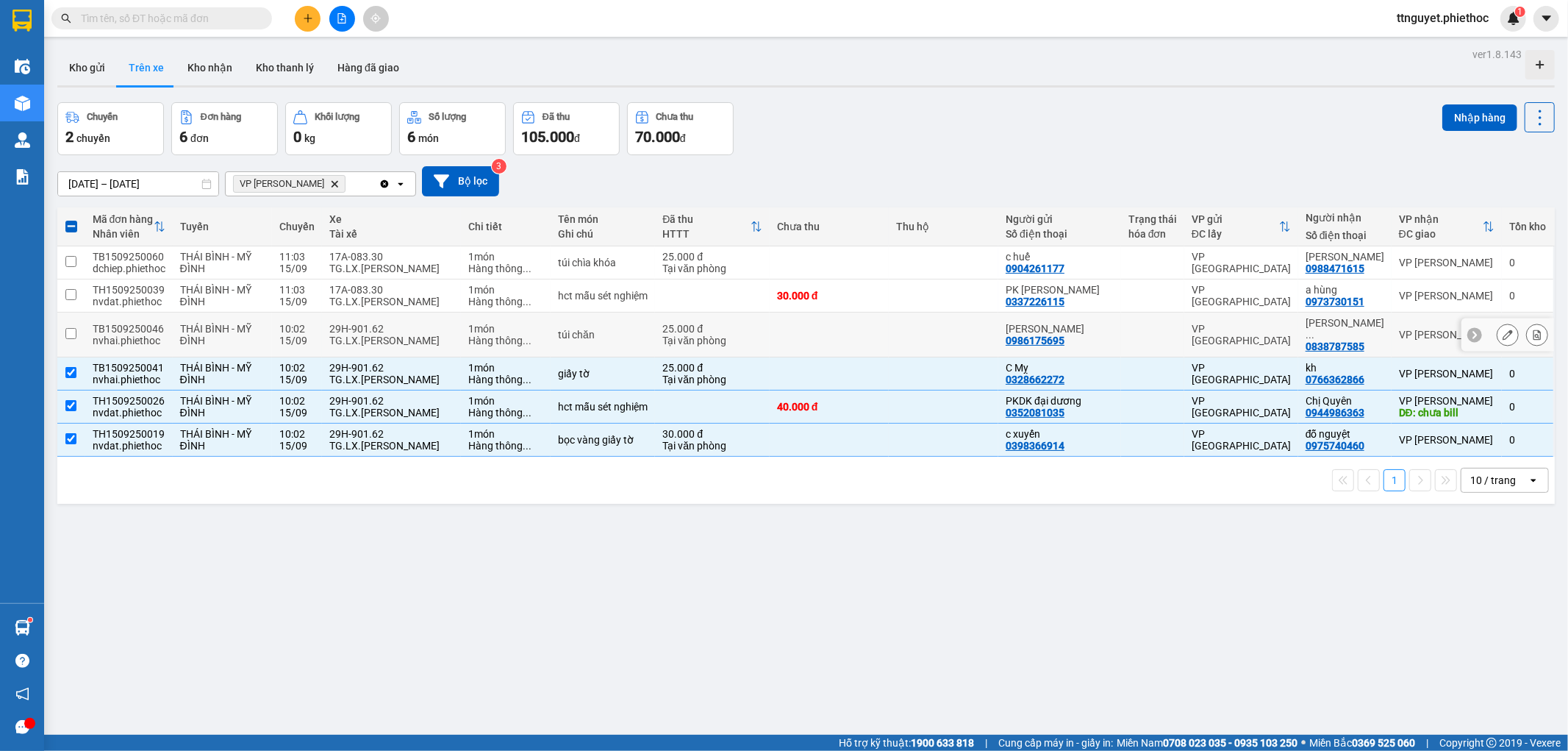
click at [367, 339] on div "TG.LX.[PERSON_NAME]" at bounding box center [392, 340] width 124 height 12
checkbox input "true"
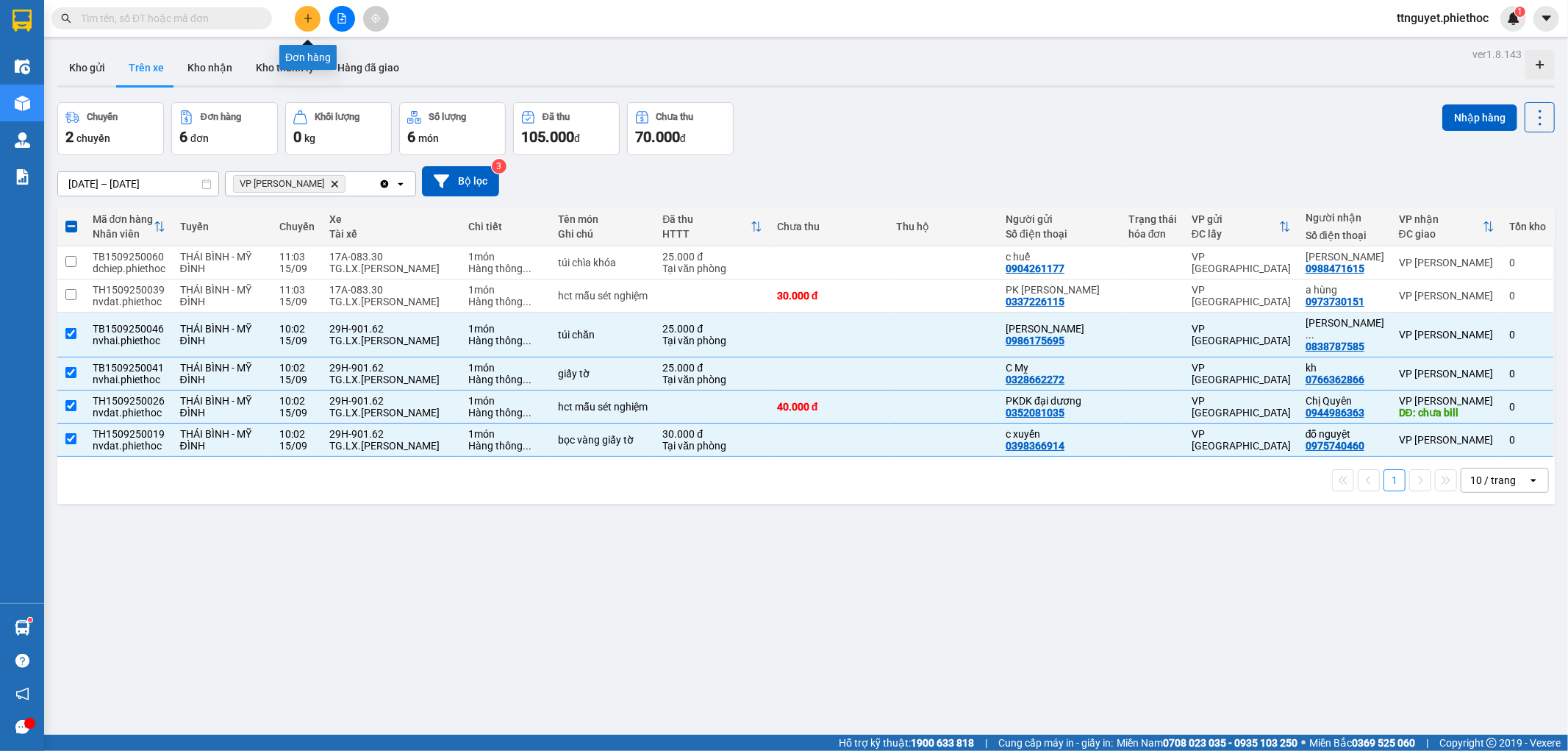
click at [303, 10] on button at bounding box center [307, 18] width 25 height 25
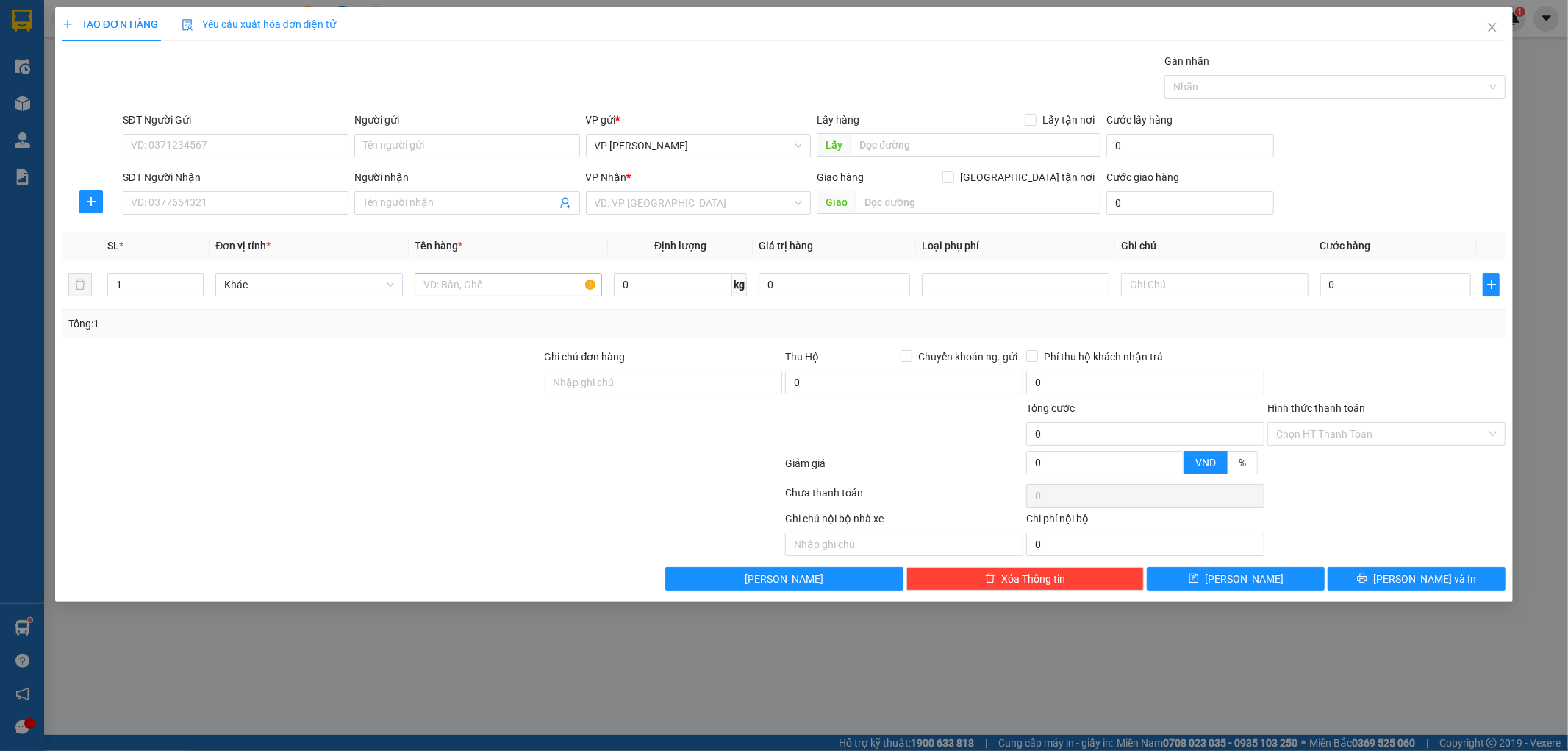
click at [281, 130] on div "SĐT Người Gửi" at bounding box center [236, 122] width 225 height 22
click at [275, 137] on input "SĐT Người Gửi" at bounding box center [236, 145] width 225 height 23
type input "0963154875"
click at [248, 180] on div "0963154875 - c Loan" at bounding box center [235, 175] width 208 height 16
type input "c Loan"
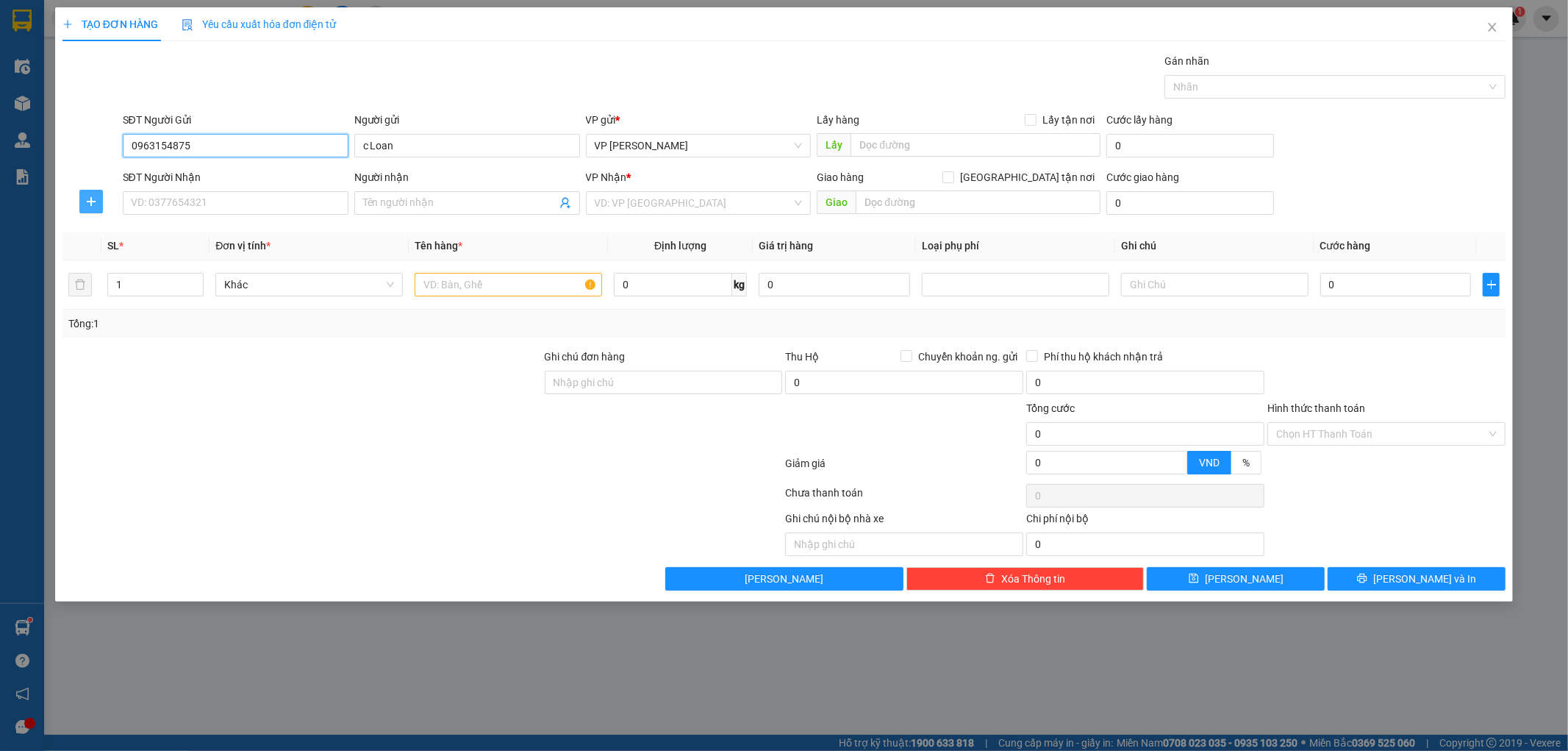
type input "0963154875"
click at [96, 202] on icon "plus" at bounding box center [91, 201] width 12 height 12
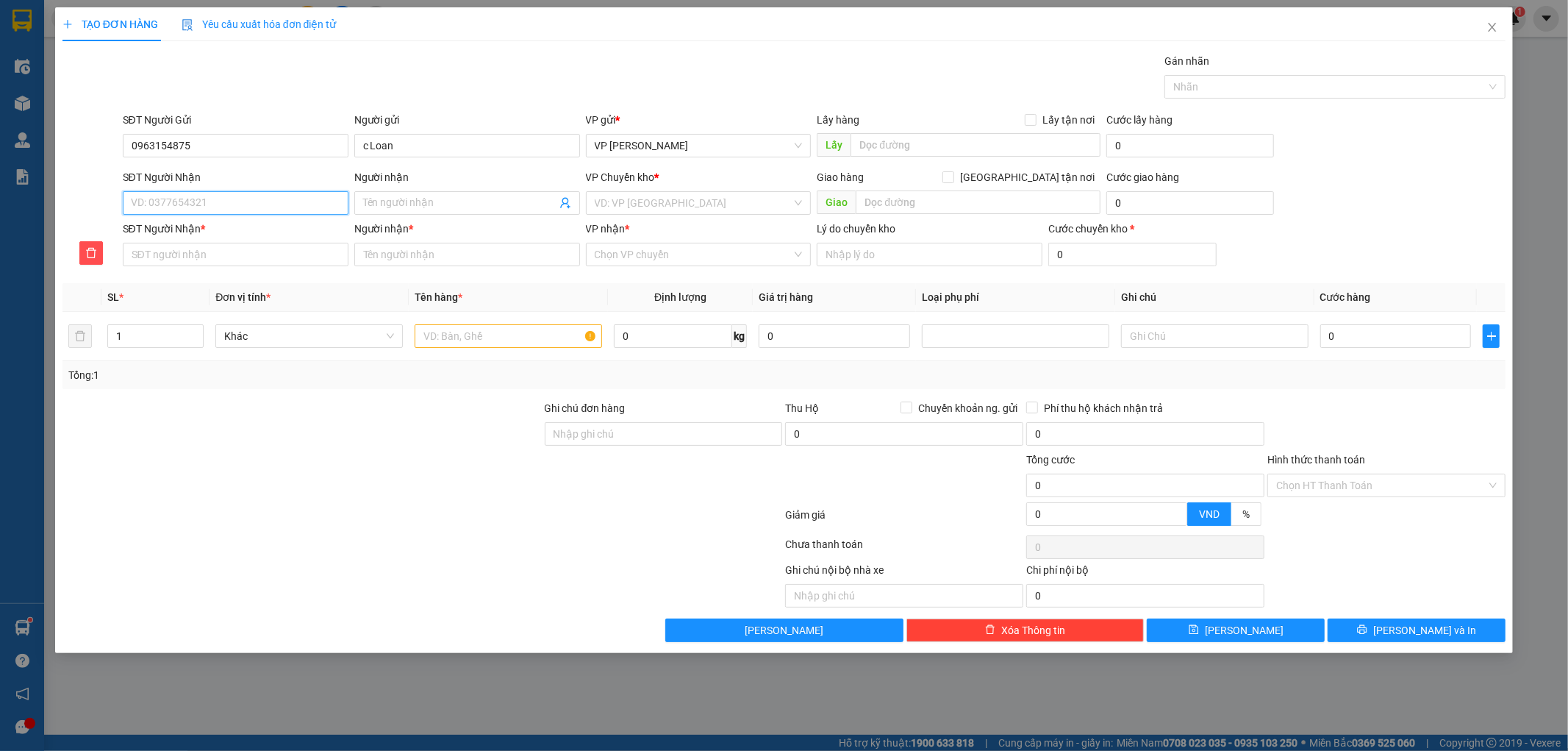
click at [126, 202] on input "SĐT Người Nhận" at bounding box center [236, 202] width 225 height 23
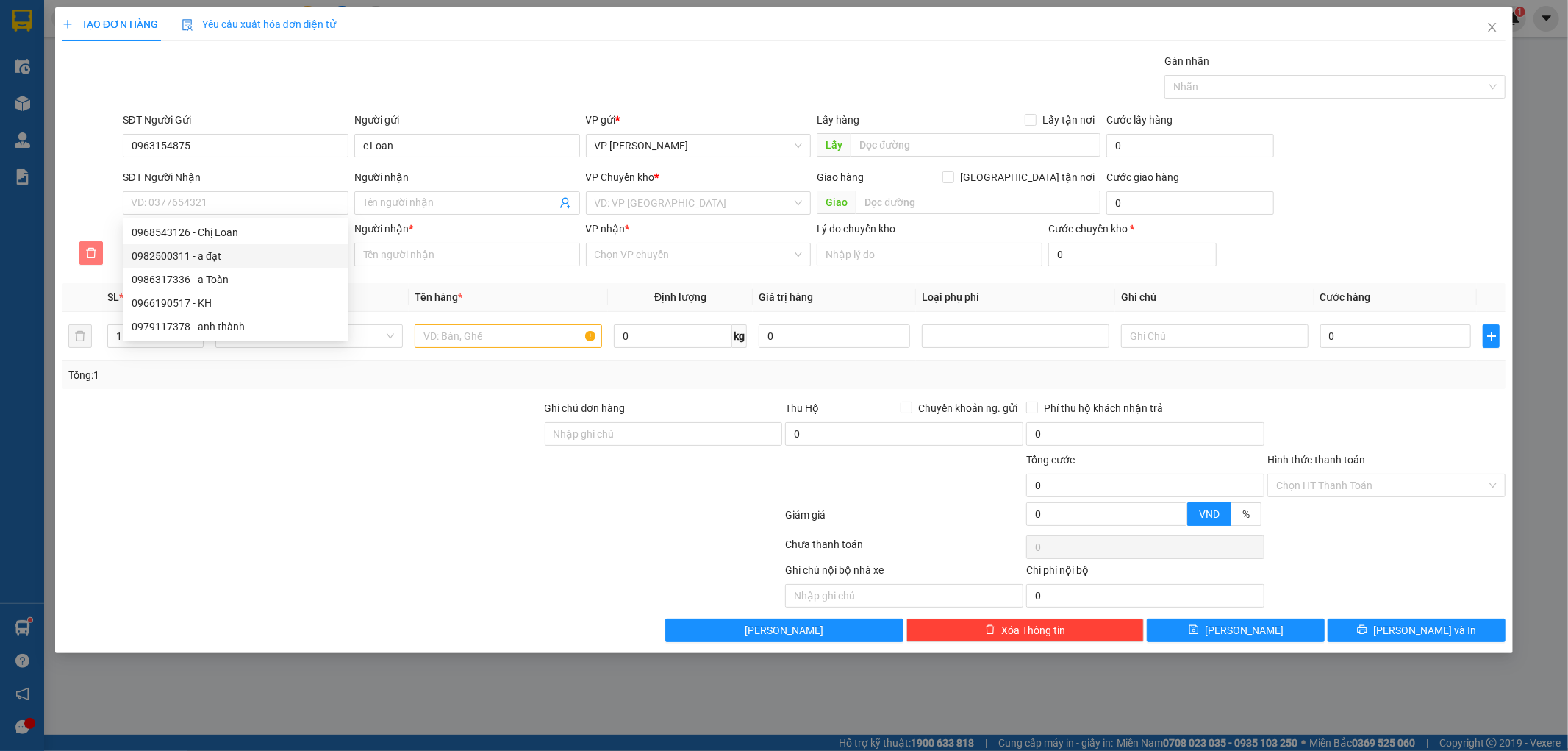
click at [83, 258] on span "delete" at bounding box center [90, 253] width 22 height 12
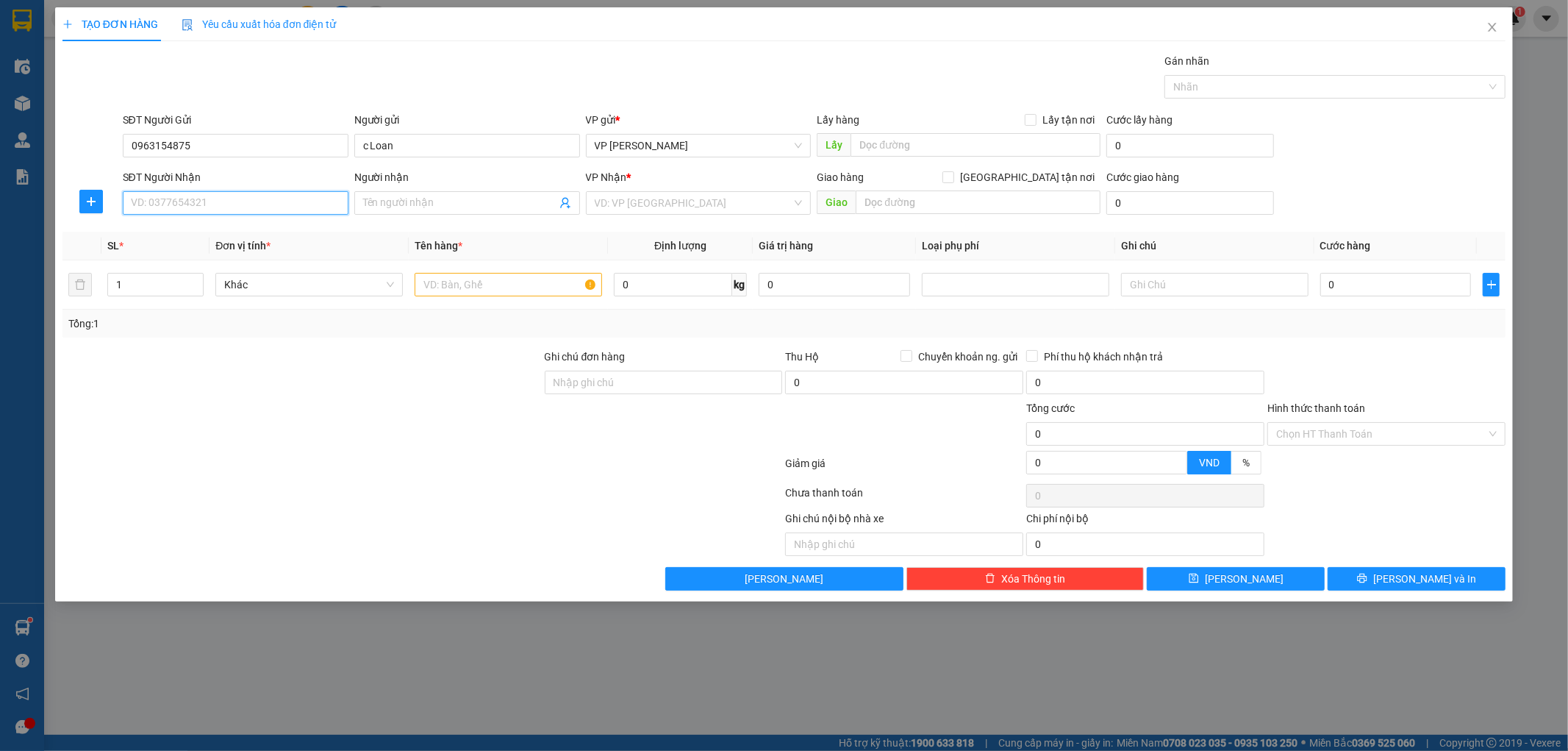
click at [162, 204] on input "SĐT Người Nhận" at bounding box center [236, 202] width 225 height 23
type input "0986317336"
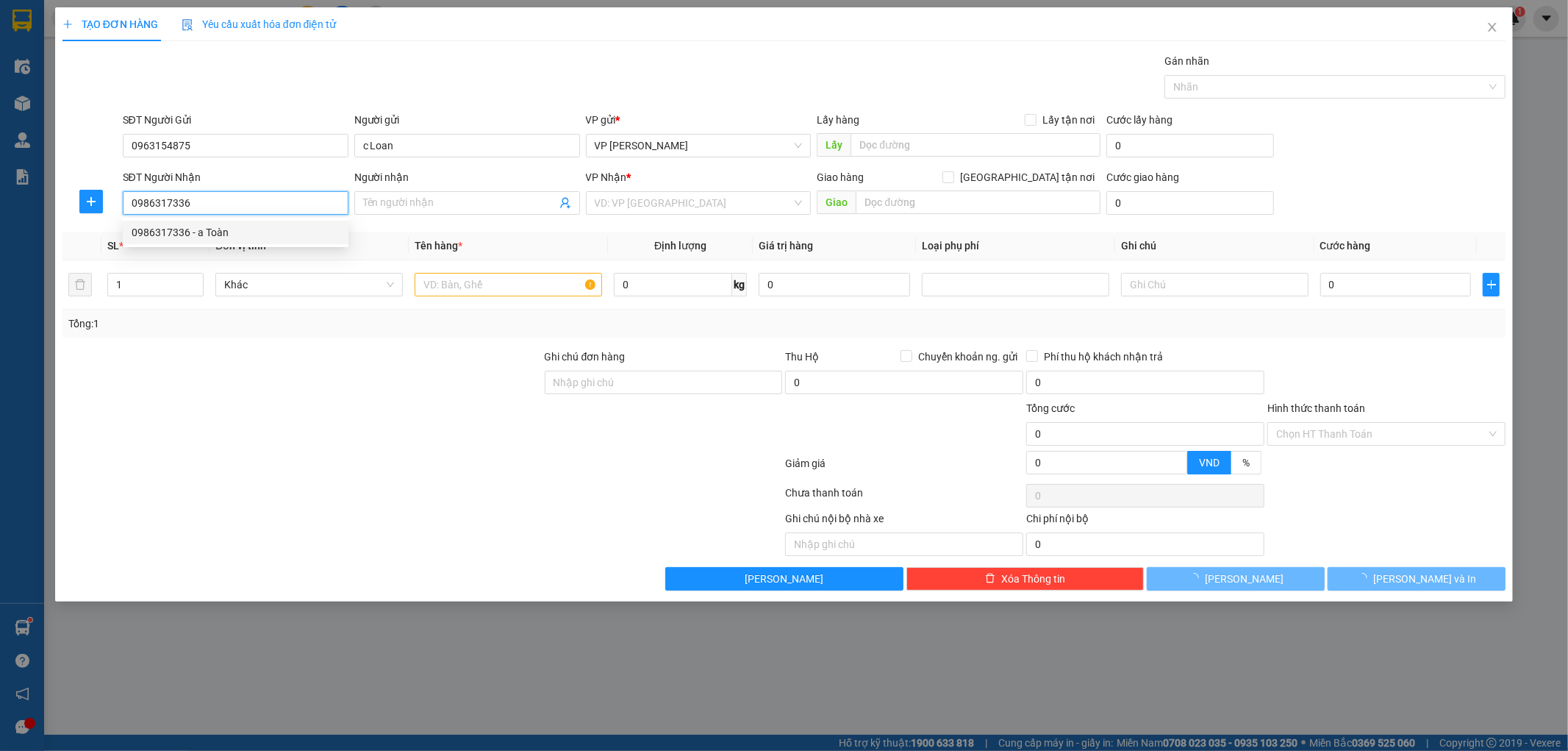
click at [199, 233] on div "0986317336 - a Toàn" at bounding box center [235, 232] width 208 height 16
type input "a Toàn"
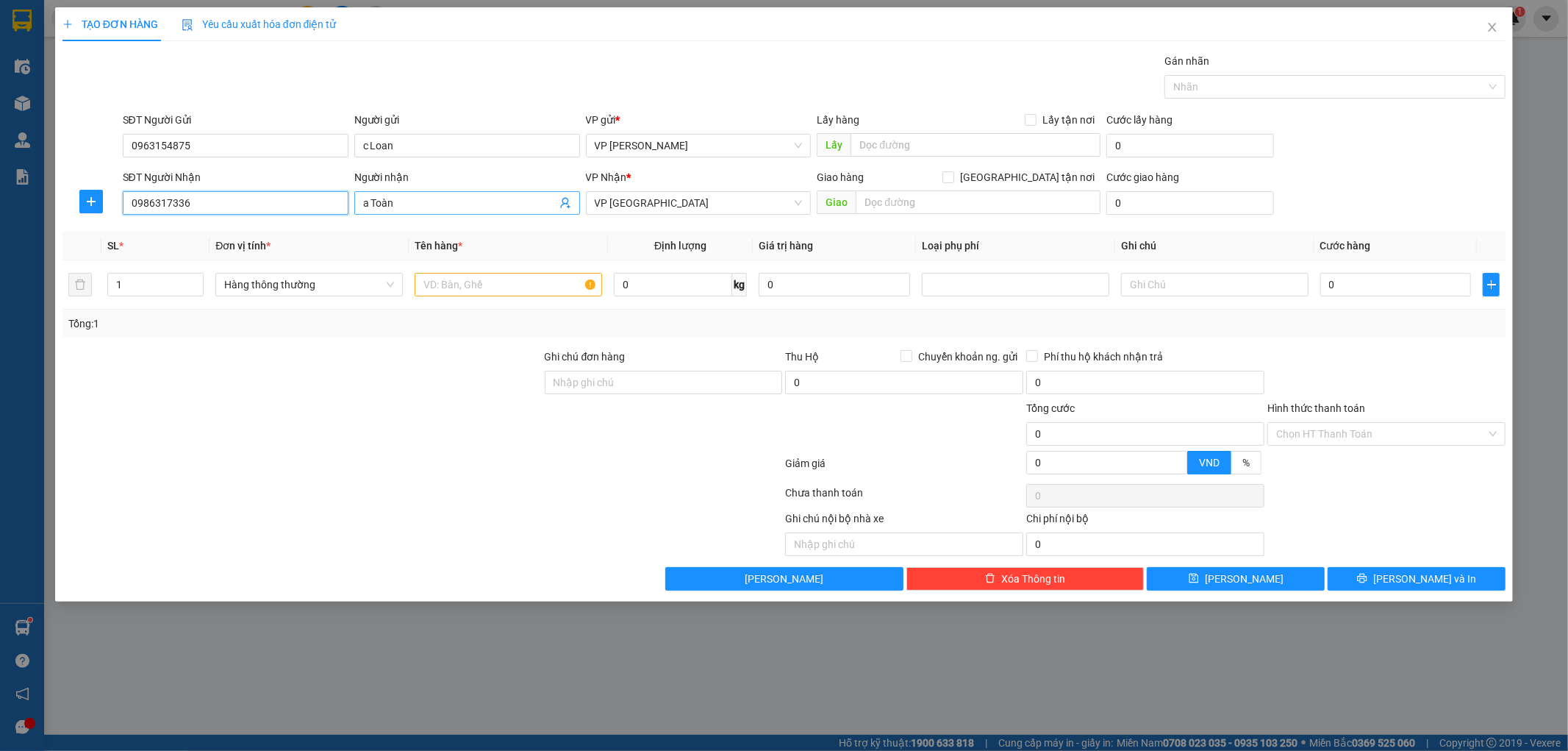
type input "0986317336"
click at [497, 205] on input "a Toàn" at bounding box center [460, 202] width 194 height 16
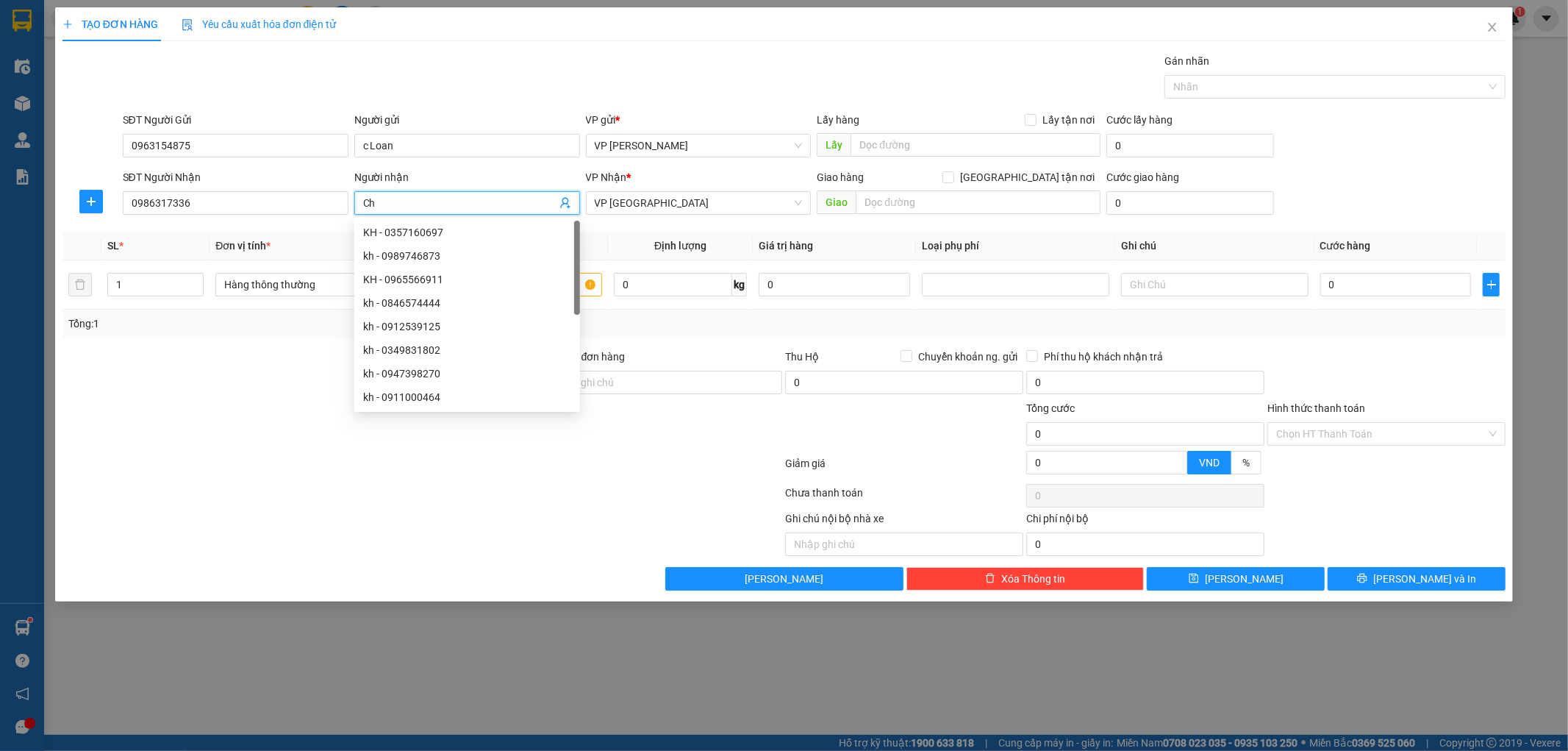
type input "C"
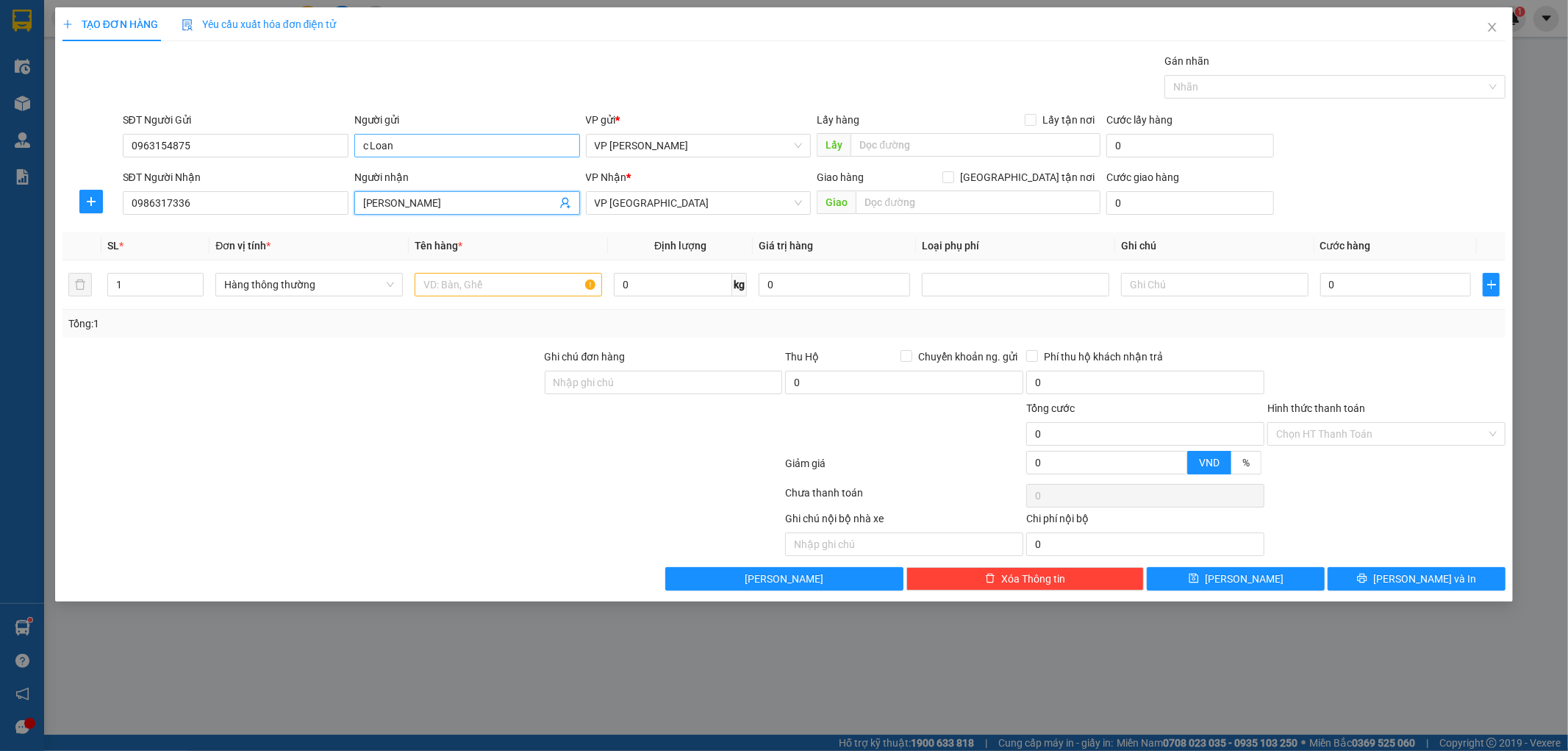
type input "[PERSON_NAME]"
drag, startPoint x: 373, startPoint y: 147, endPoint x: 364, endPoint y: 148, distance: 9.1
click at [364, 148] on input "c Loan" at bounding box center [467, 145] width 225 height 23
click at [369, 148] on input "c Loan" at bounding box center [467, 145] width 225 height 23
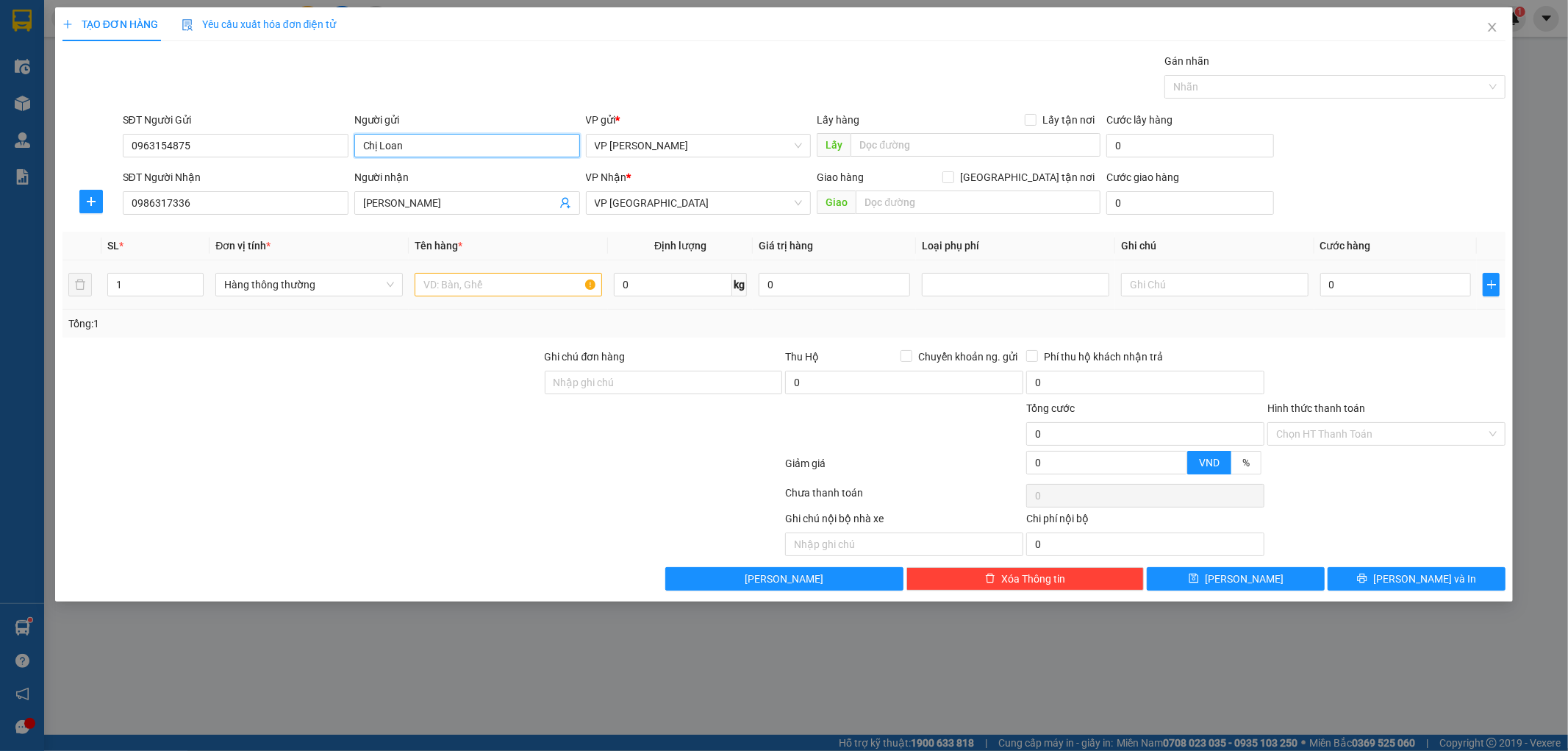
type input "Chị Loan"
click at [526, 271] on div at bounding box center [508, 284] width 188 height 29
click at [519, 275] on input "text" at bounding box center [508, 284] width 188 height 23
type input "Khuôn gỗ"
click at [674, 289] on input "0" at bounding box center [673, 284] width 118 height 23
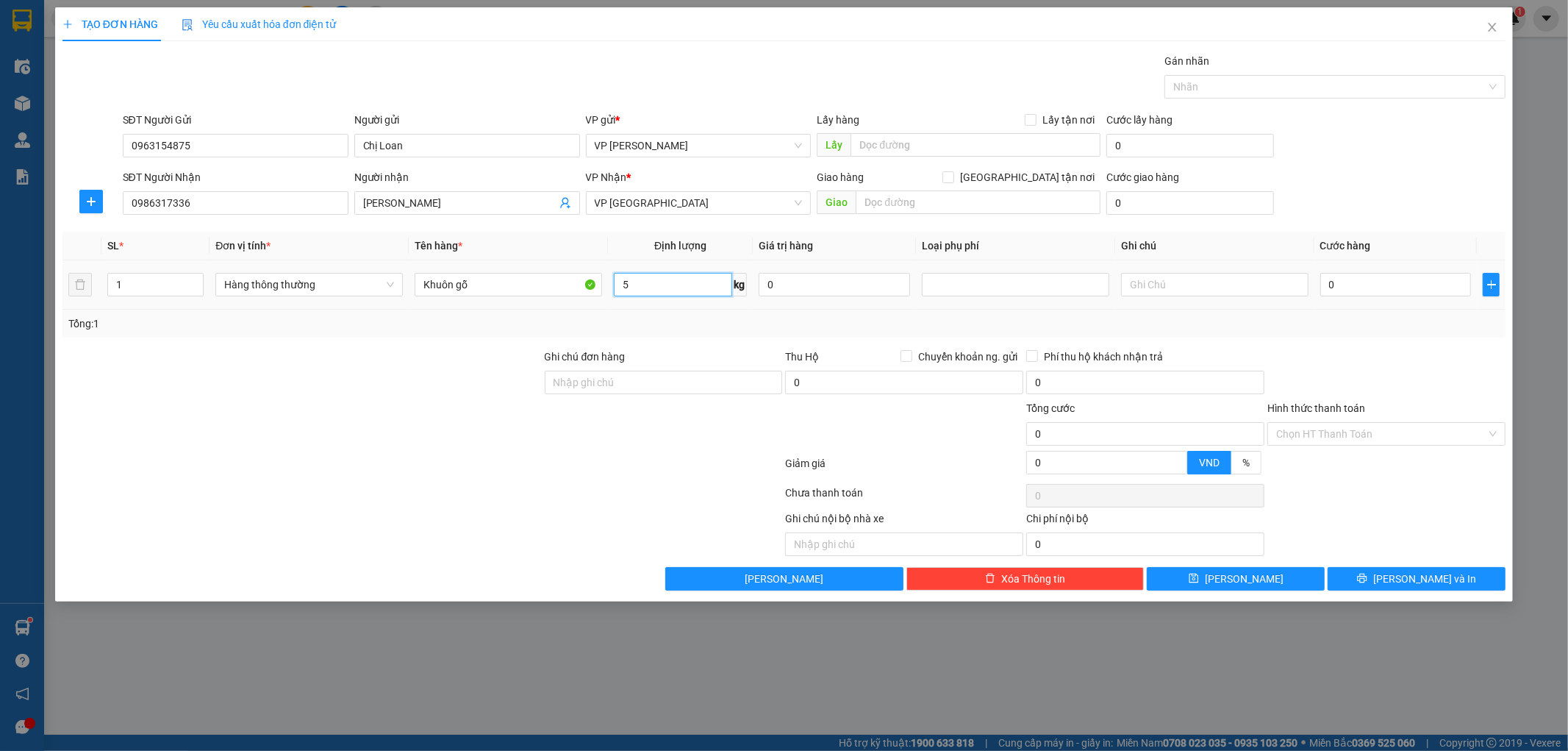
type input "5"
click at [669, 311] on div "Tổng: 1" at bounding box center [784, 323] width 1444 height 28
type input "25.000"
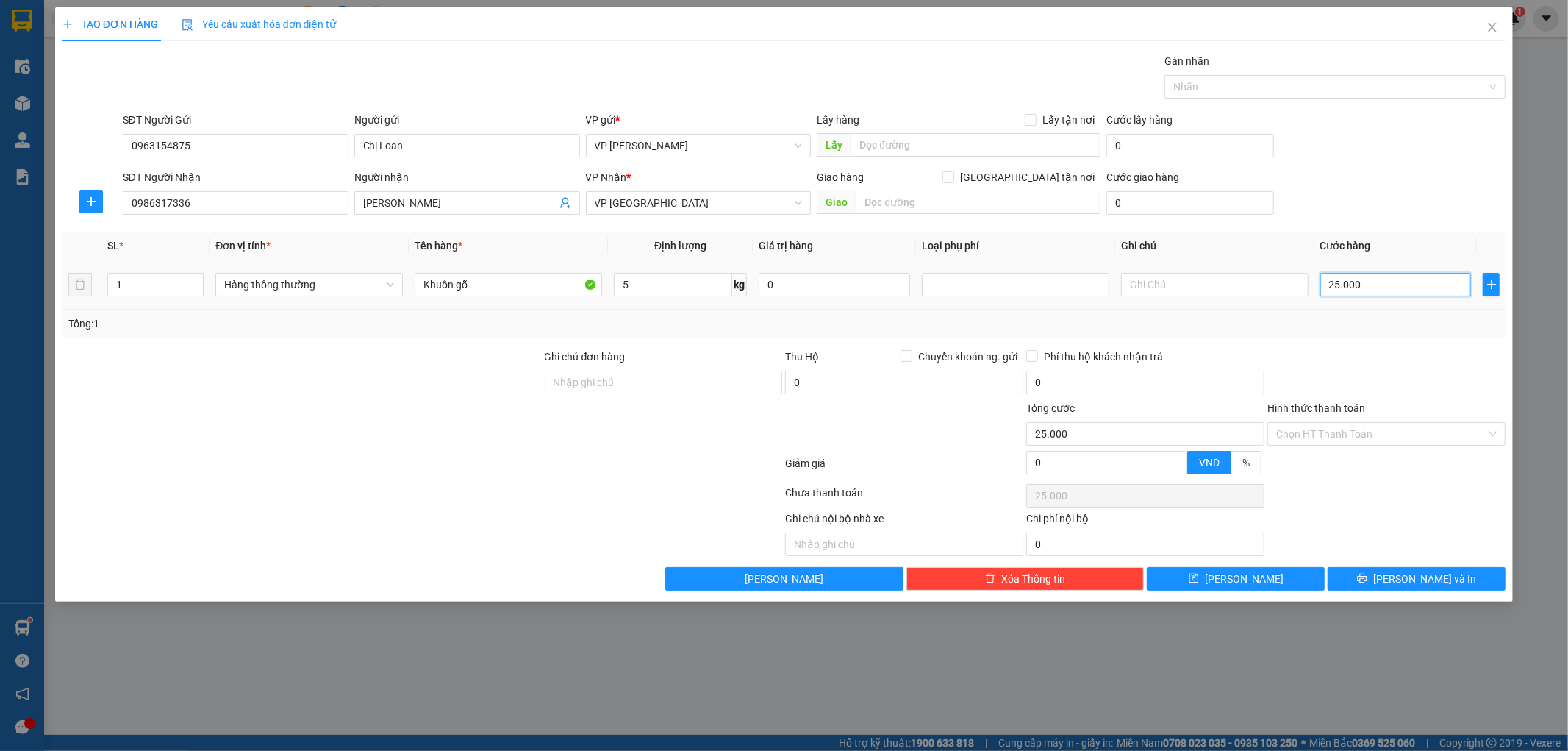
click at [1384, 281] on input "25.000" at bounding box center [1395, 284] width 151 height 23
type input "6"
type input "60"
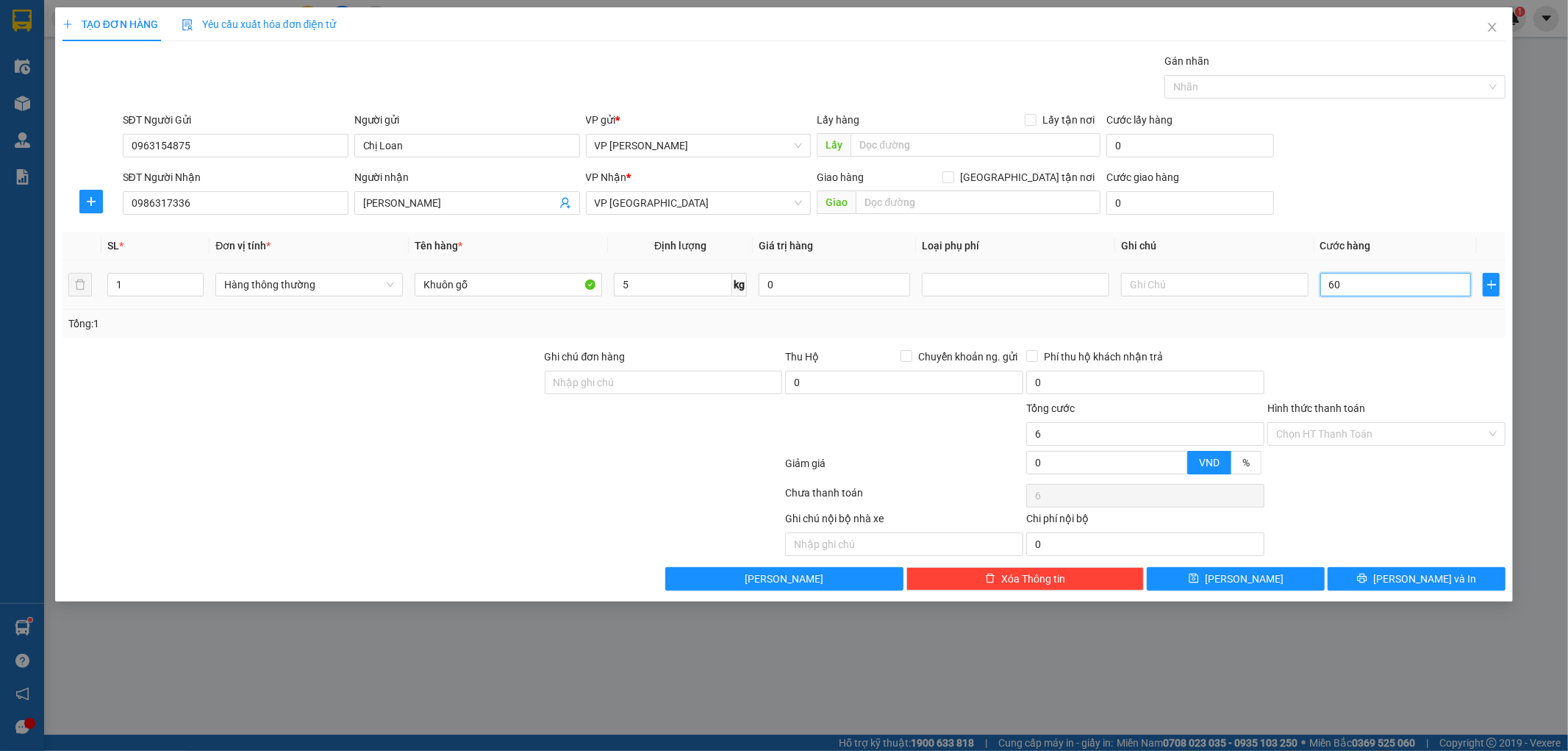
type input "60"
type input "60.000"
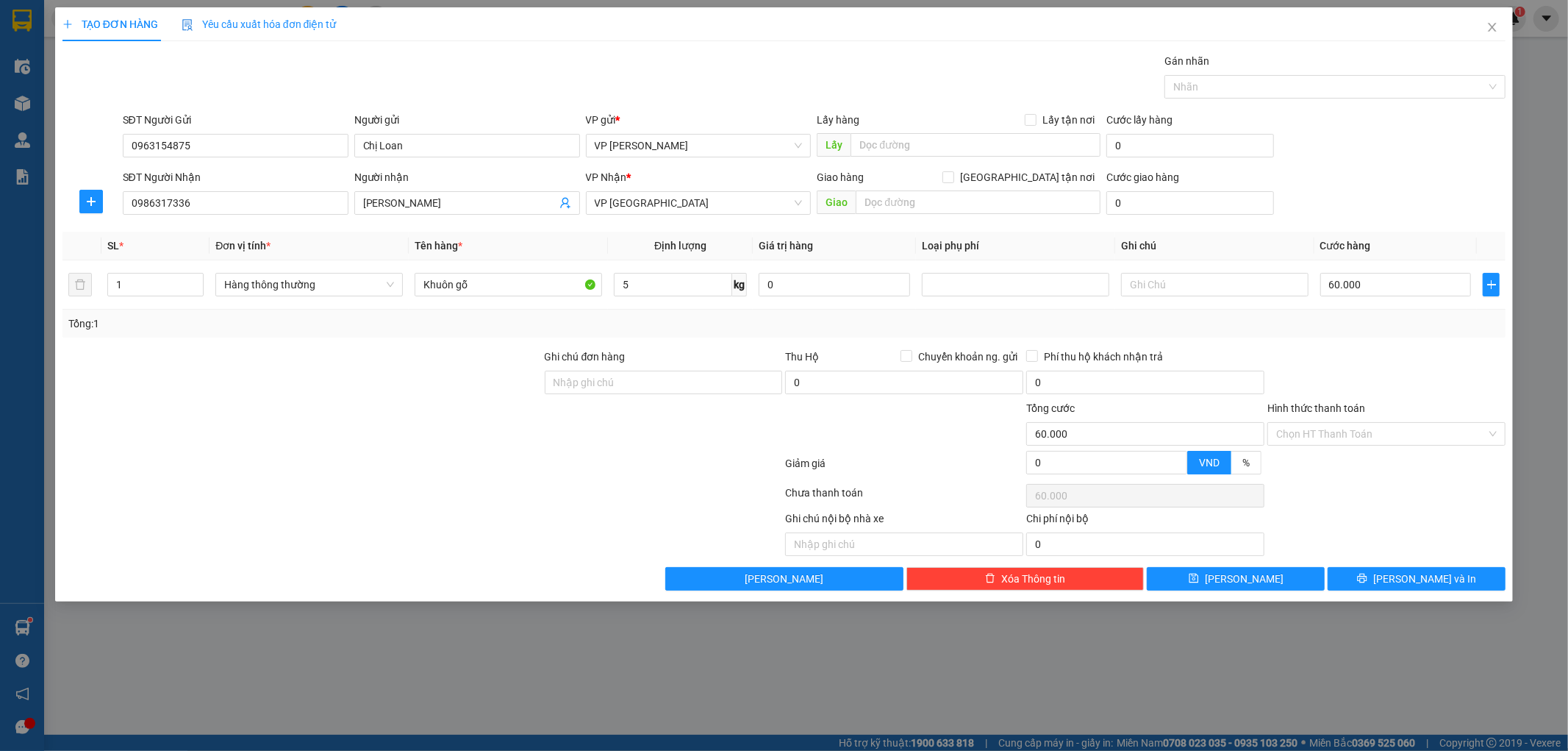
click at [1424, 372] on div at bounding box center [1386, 374] width 241 height 52
click at [1390, 299] on div "60.000" at bounding box center [1395, 284] width 151 height 29
click at [1390, 294] on input "60.000" at bounding box center [1395, 284] width 151 height 23
type input "3"
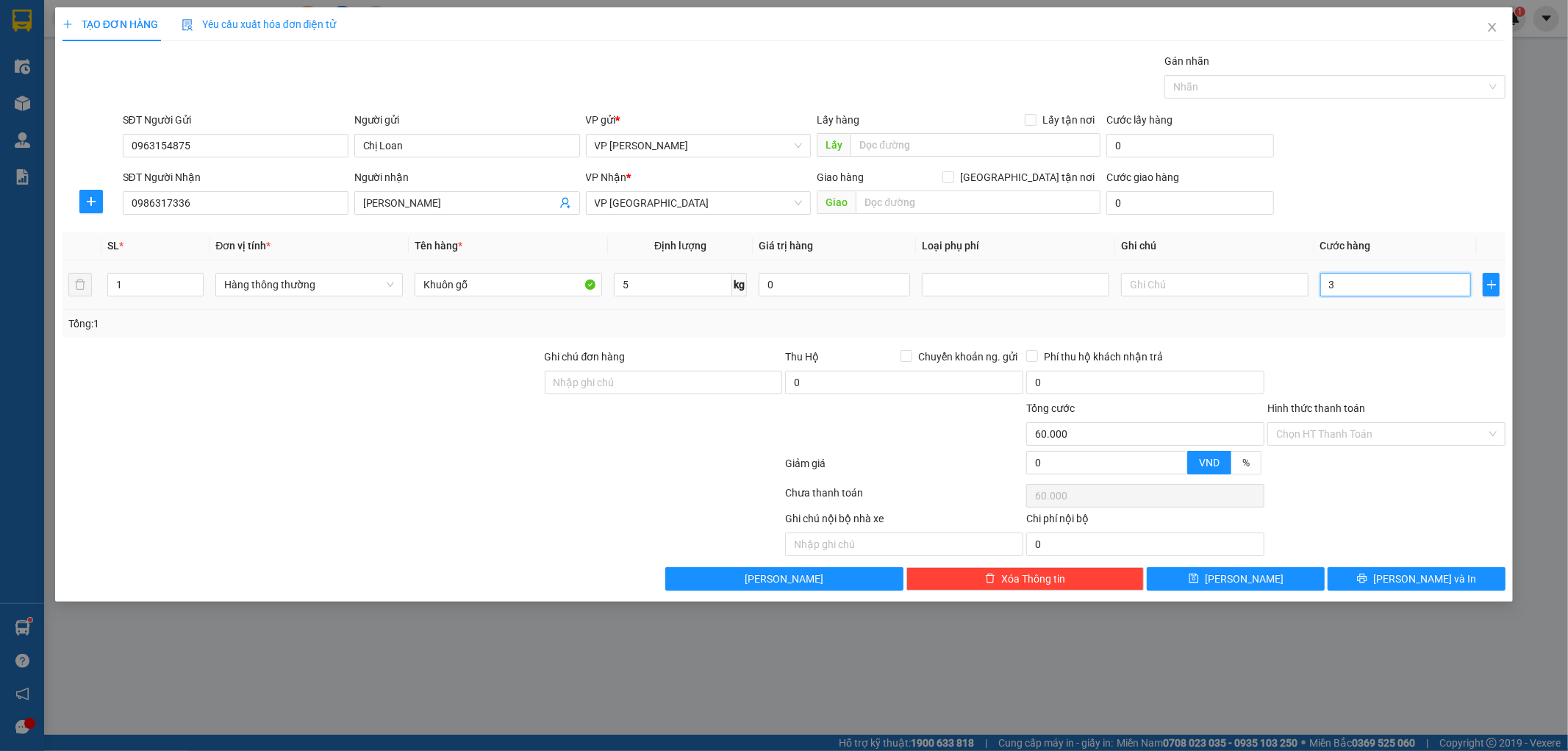
type input "3"
type input "30"
type input "30.000"
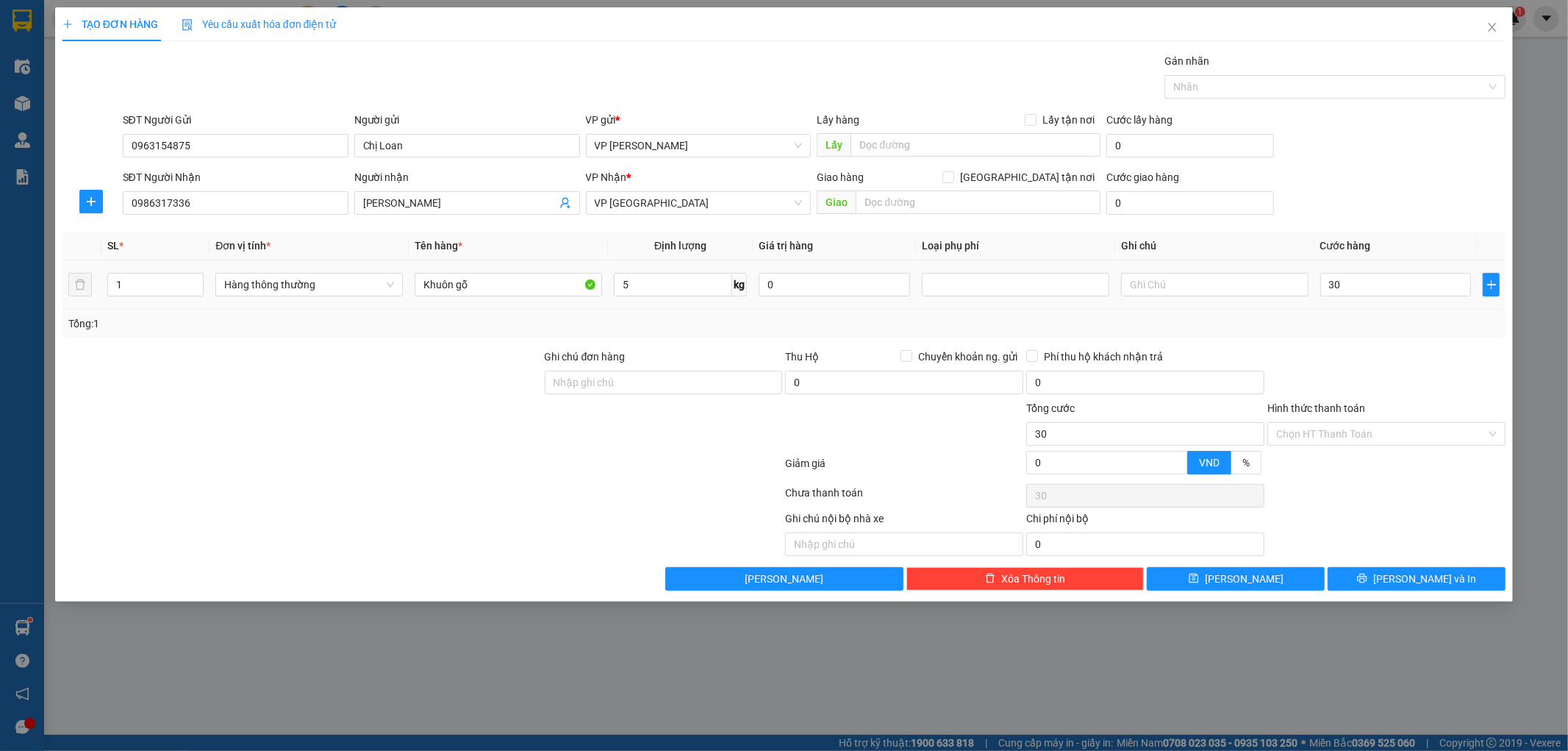
type input "30.000"
click at [1391, 331] on div "Tổng: 1" at bounding box center [784, 323] width 1432 height 16
click at [1418, 568] on button "[PERSON_NAME] và In" at bounding box center [1416, 578] width 178 height 23
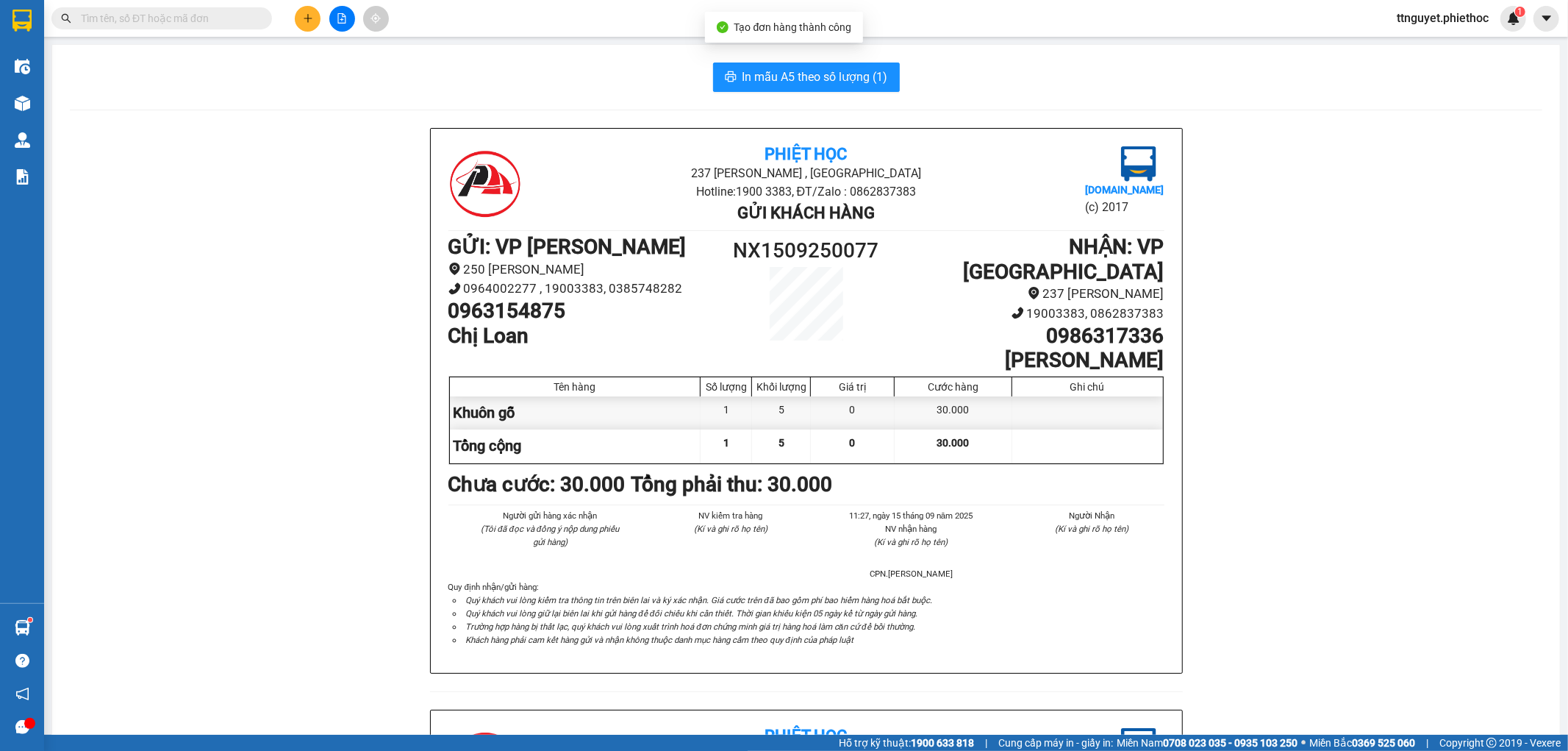
click at [773, 52] on div "In mẫu A5 theo số lượng (1) Phiệt Học 237 [PERSON_NAME] , [GEOGRAPHIC_DATA] Hot…" at bounding box center [806, 677] width 1508 height 1264
click at [772, 63] on div "In mẫu A5 theo số lượng (1) Phiệt Học 237 [PERSON_NAME] , [GEOGRAPHIC_DATA] Hot…" at bounding box center [806, 677] width 1508 height 1264
click at [834, 84] on span "In mẫu A5 theo số lượng (1)" at bounding box center [815, 77] width 146 height 19
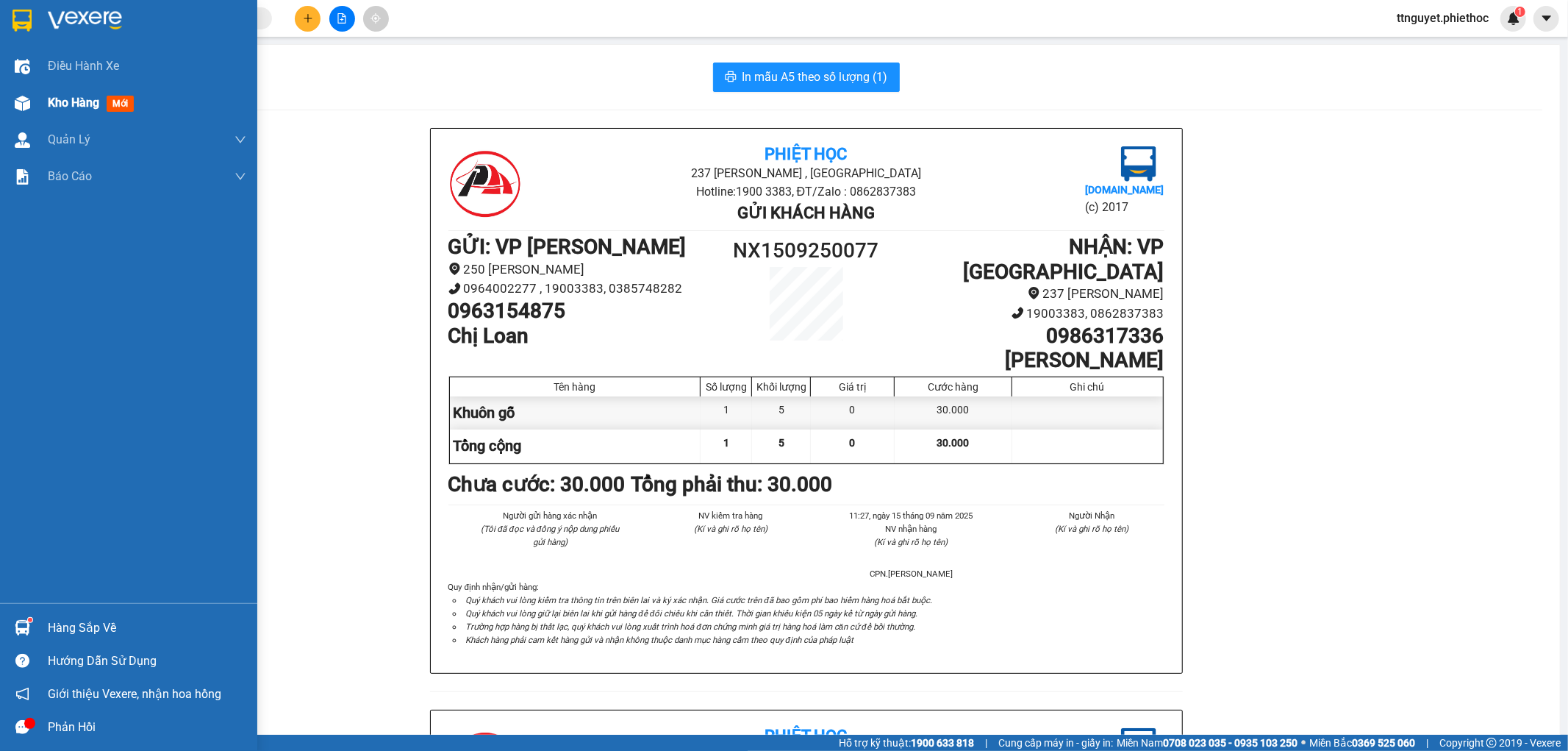
click at [25, 111] on div at bounding box center [22, 102] width 25 height 25
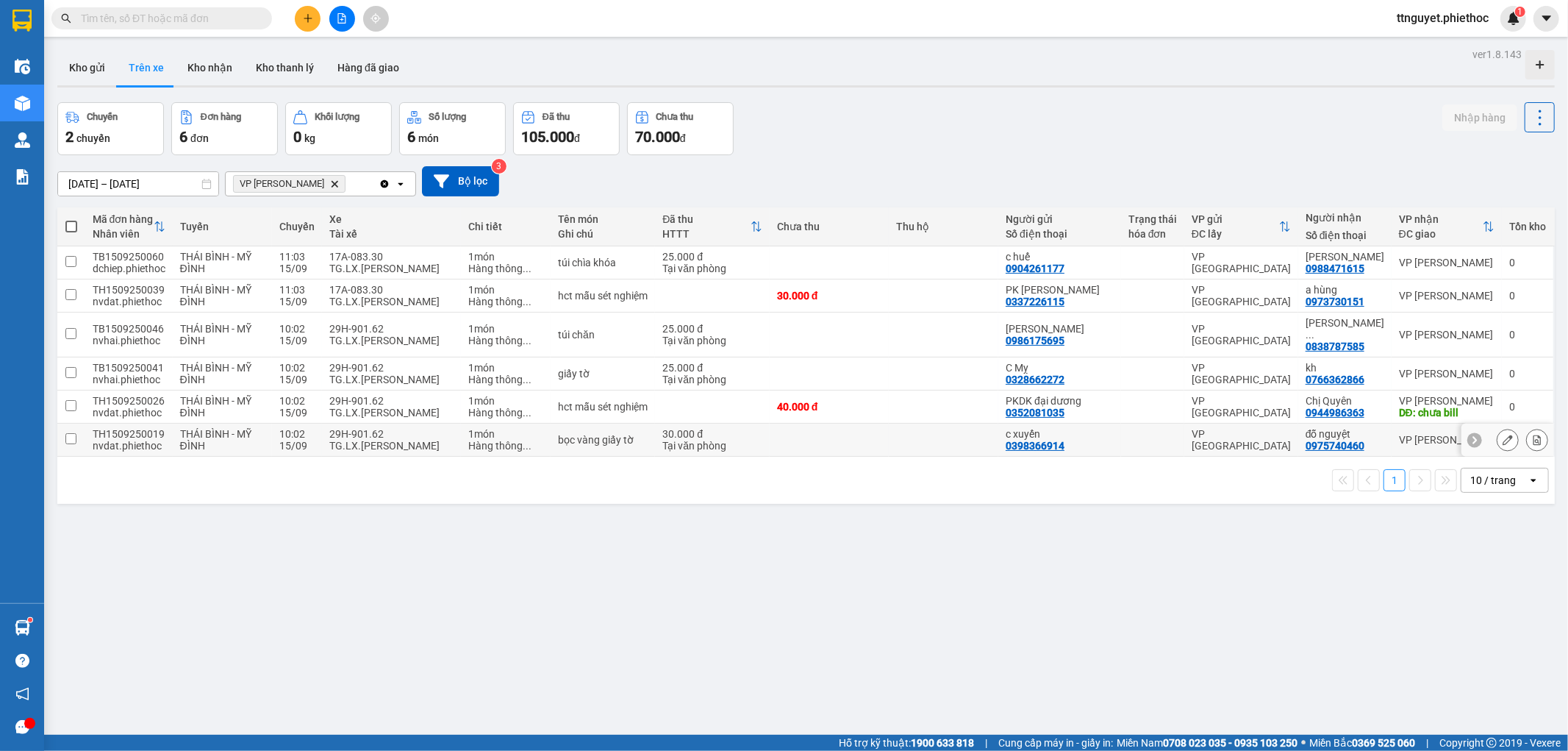
click at [391, 440] on div "TG.LX.[PERSON_NAME]" at bounding box center [392, 446] width 124 height 12
checkbox input "true"
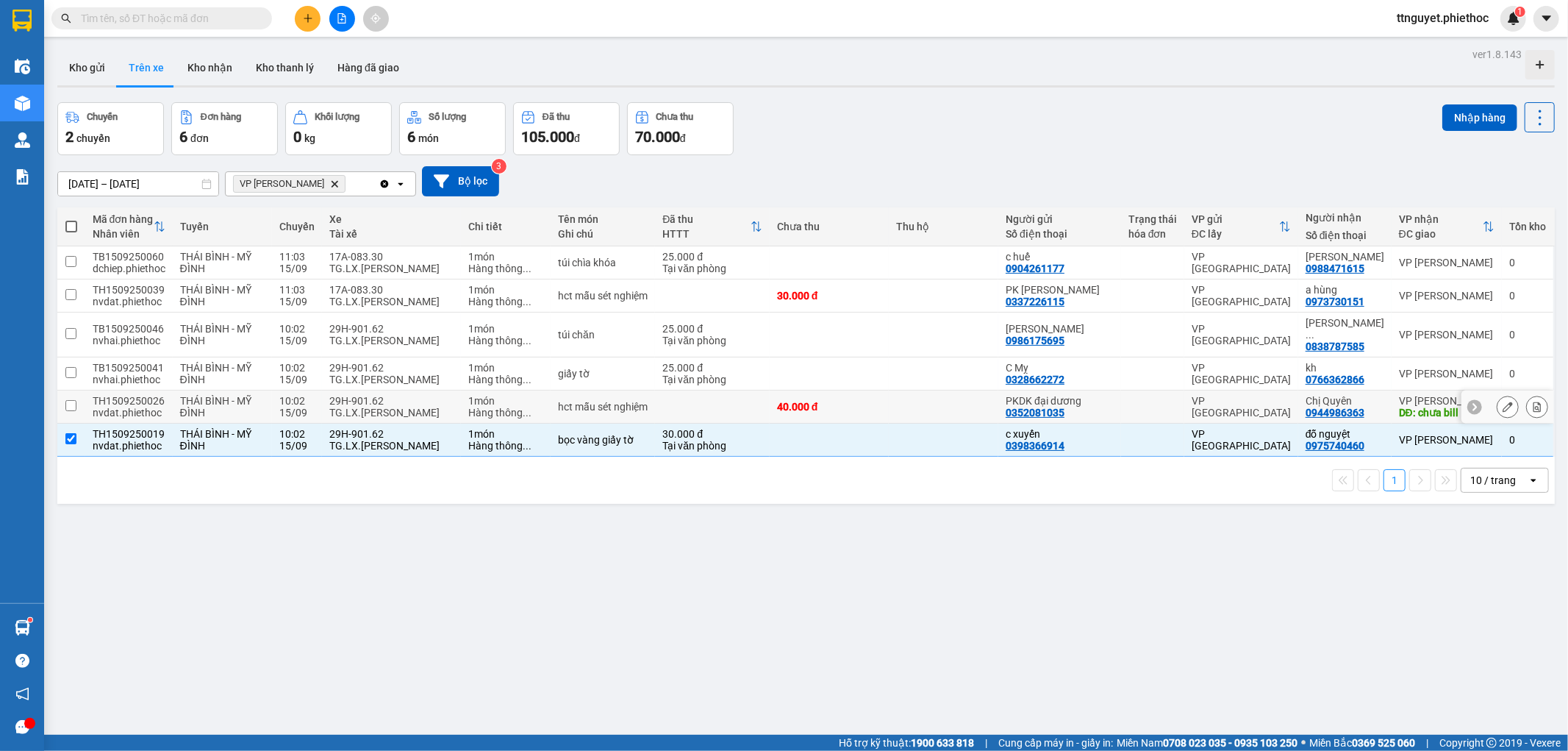
click at [396, 407] on div "TG.LX.[PERSON_NAME]" at bounding box center [392, 413] width 124 height 12
checkbox input "true"
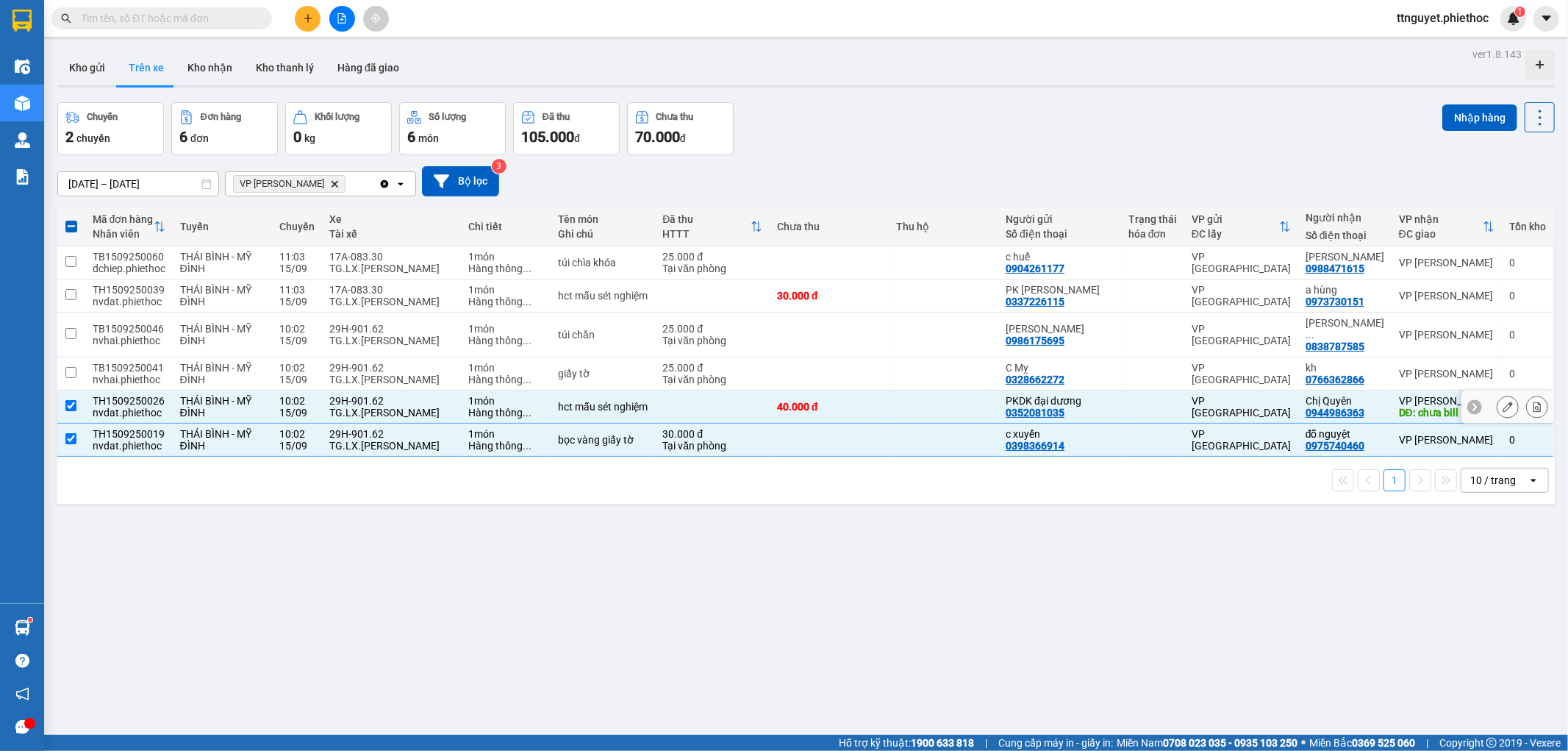
click at [401, 377] on td "29H-901.62 TG.LX.[PERSON_NAME]" at bounding box center [392, 373] width 139 height 33
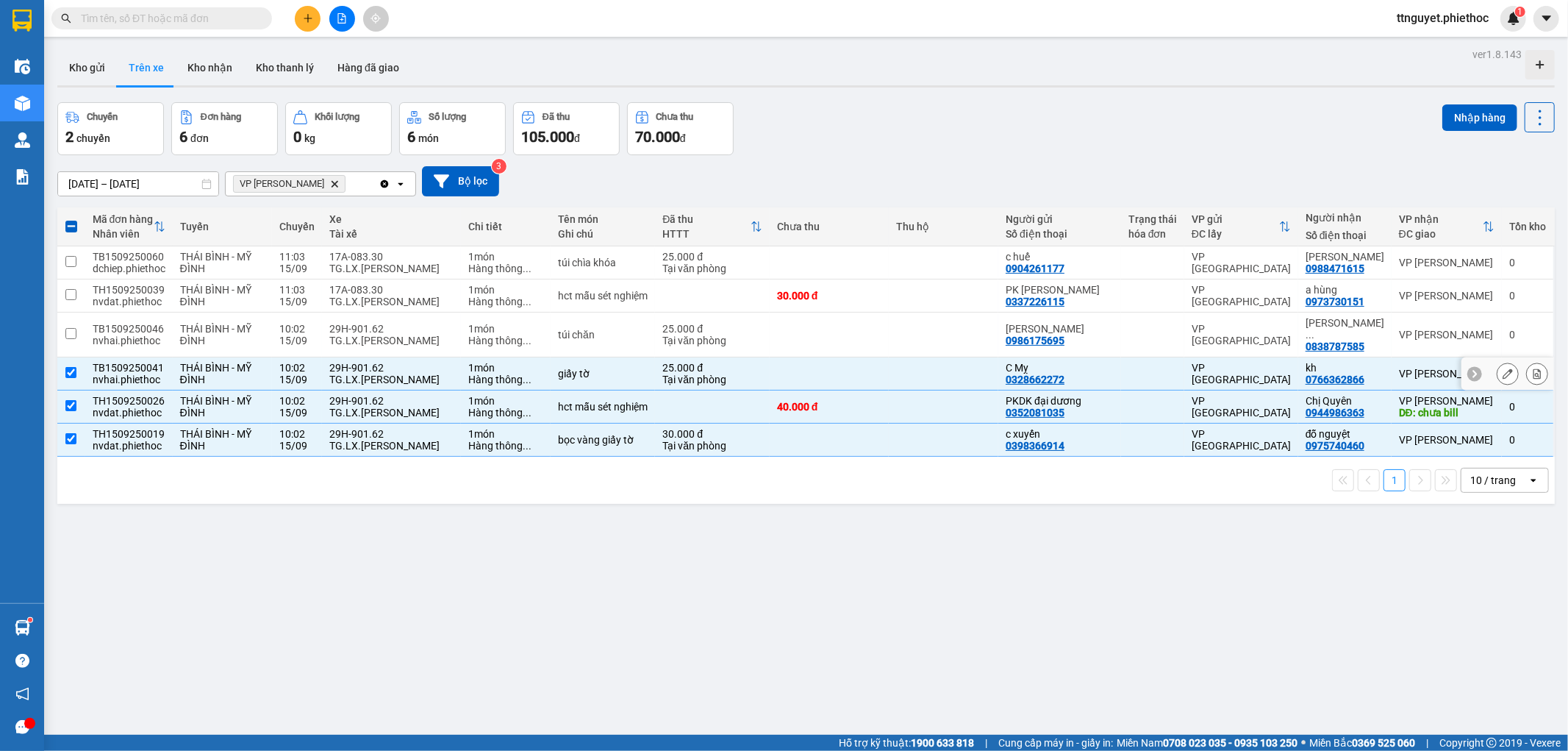
checkbox input "true"
click at [414, 340] on div "TG.LX.[PERSON_NAME]" at bounding box center [392, 340] width 124 height 12
checkbox input "true"
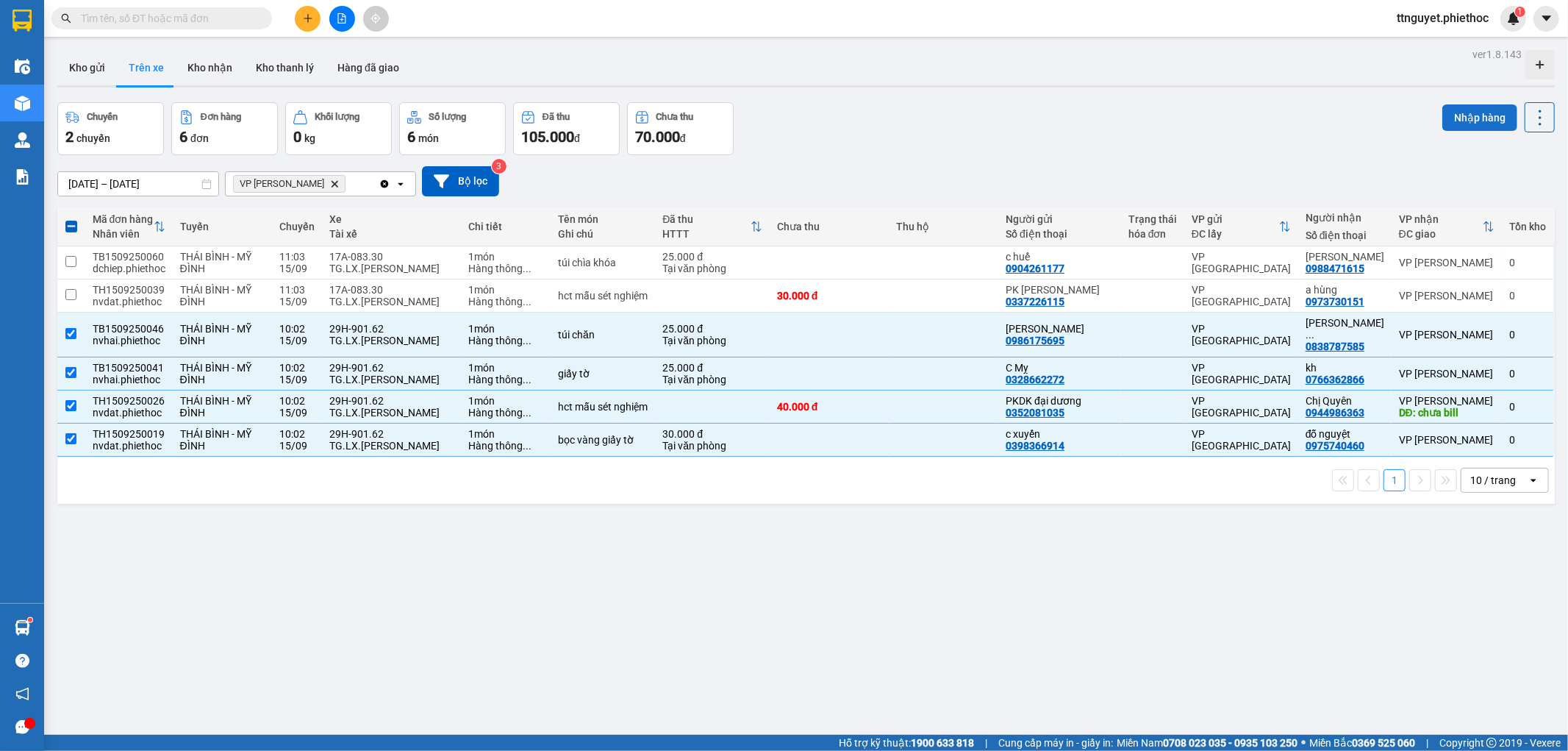
click at [1458, 120] on button "Nhập hàng" at bounding box center [1480, 117] width 75 height 26
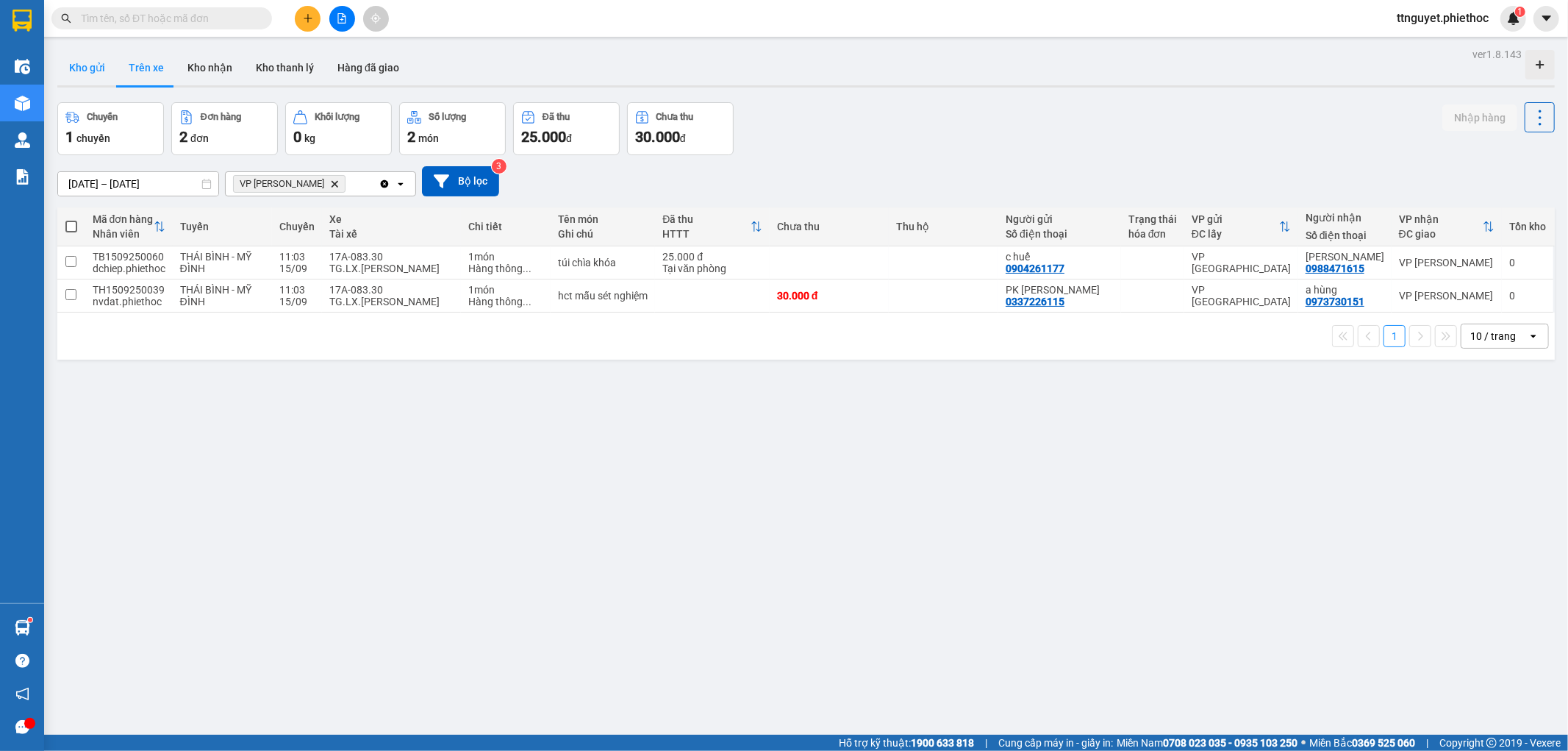
click at [97, 70] on button "Kho gửi" at bounding box center [86, 68] width 59 height 36
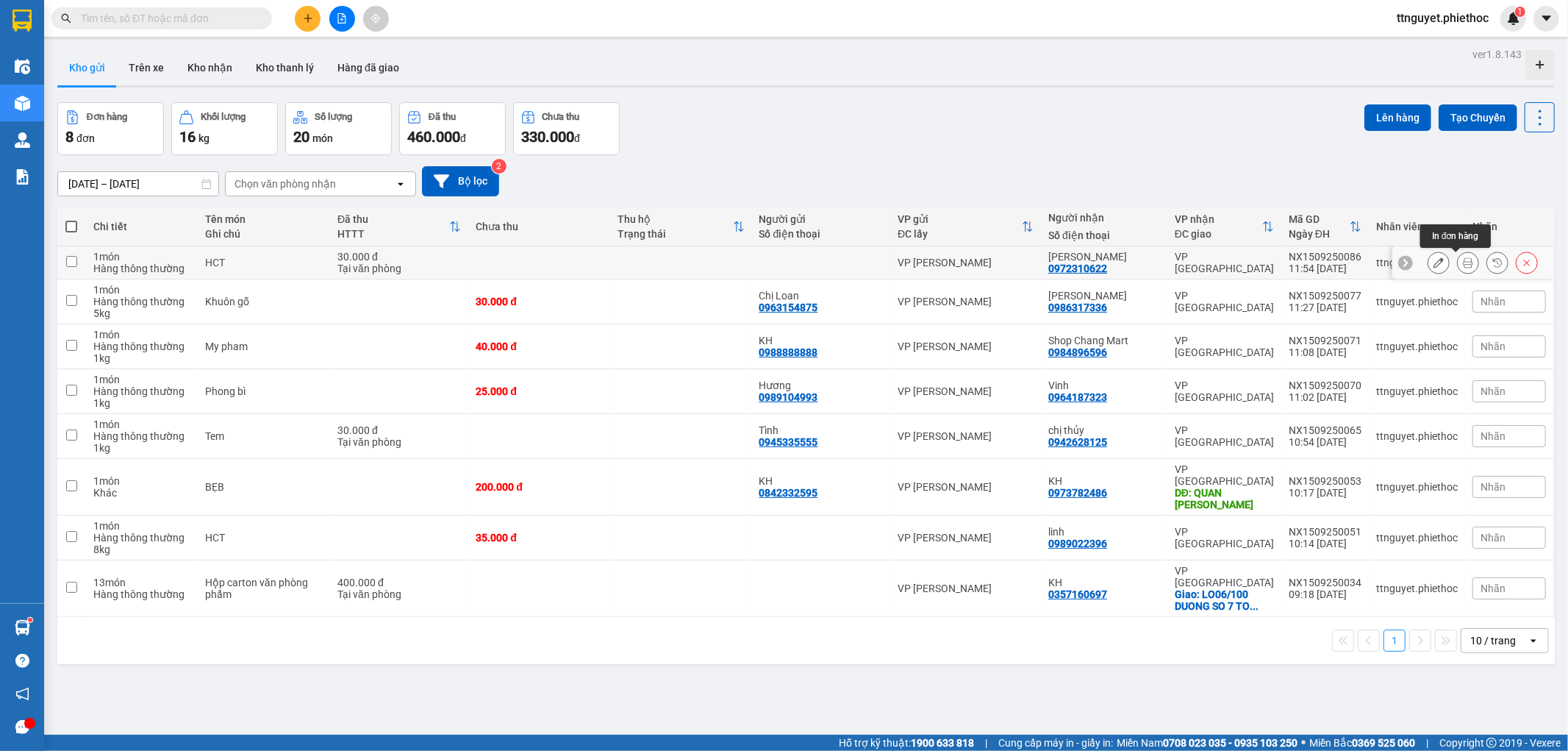
click at [1463, 263] on icon at bounding box center [1467, 262] width 10 height 10
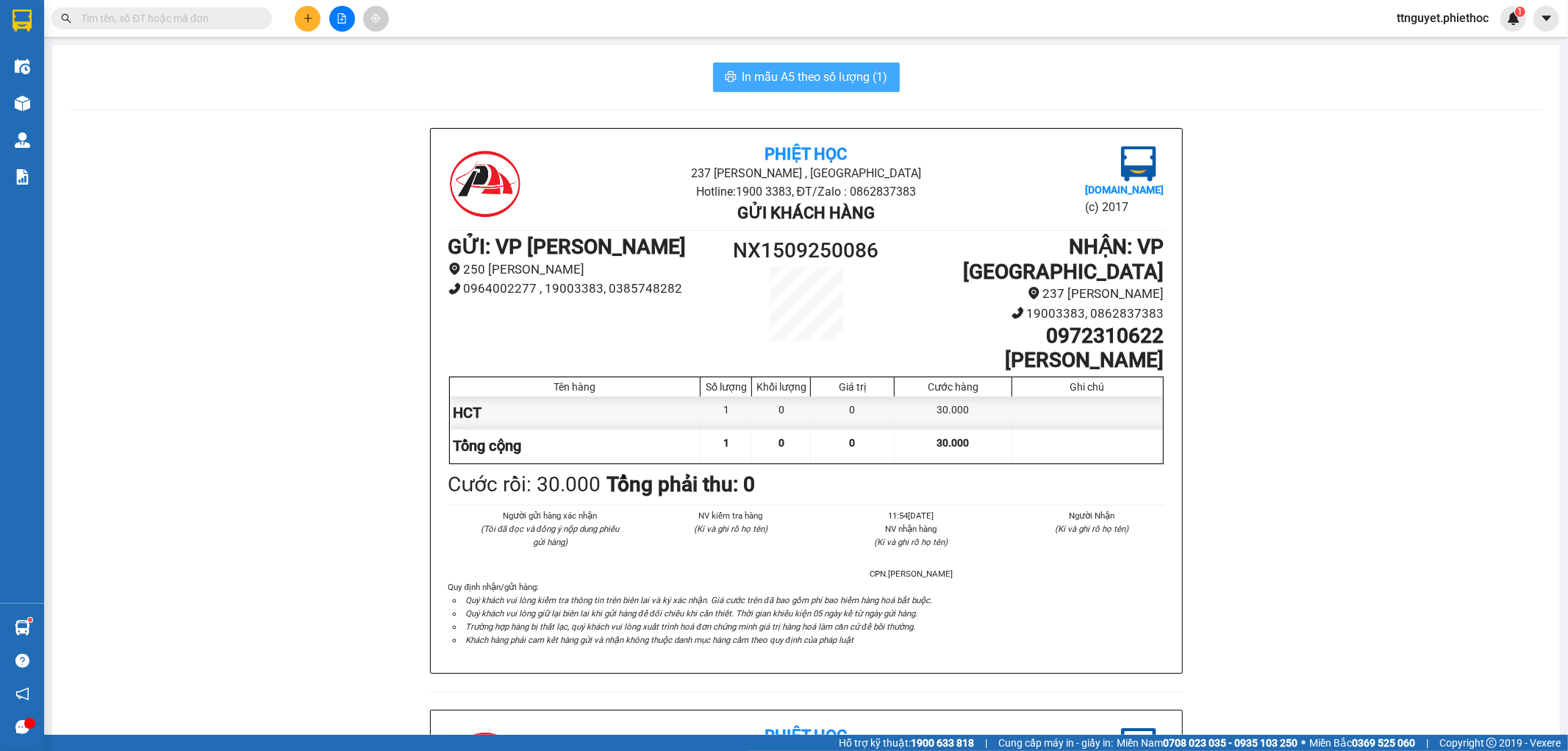
click at [807, 76] on span "In mẫu A5 theo số lượng (1)" at bounding box center [815, 77] width 146 height 19
click at [38, 98] on div "Kho hàng mới" at bounding box center [22, 102] width 44 height 37
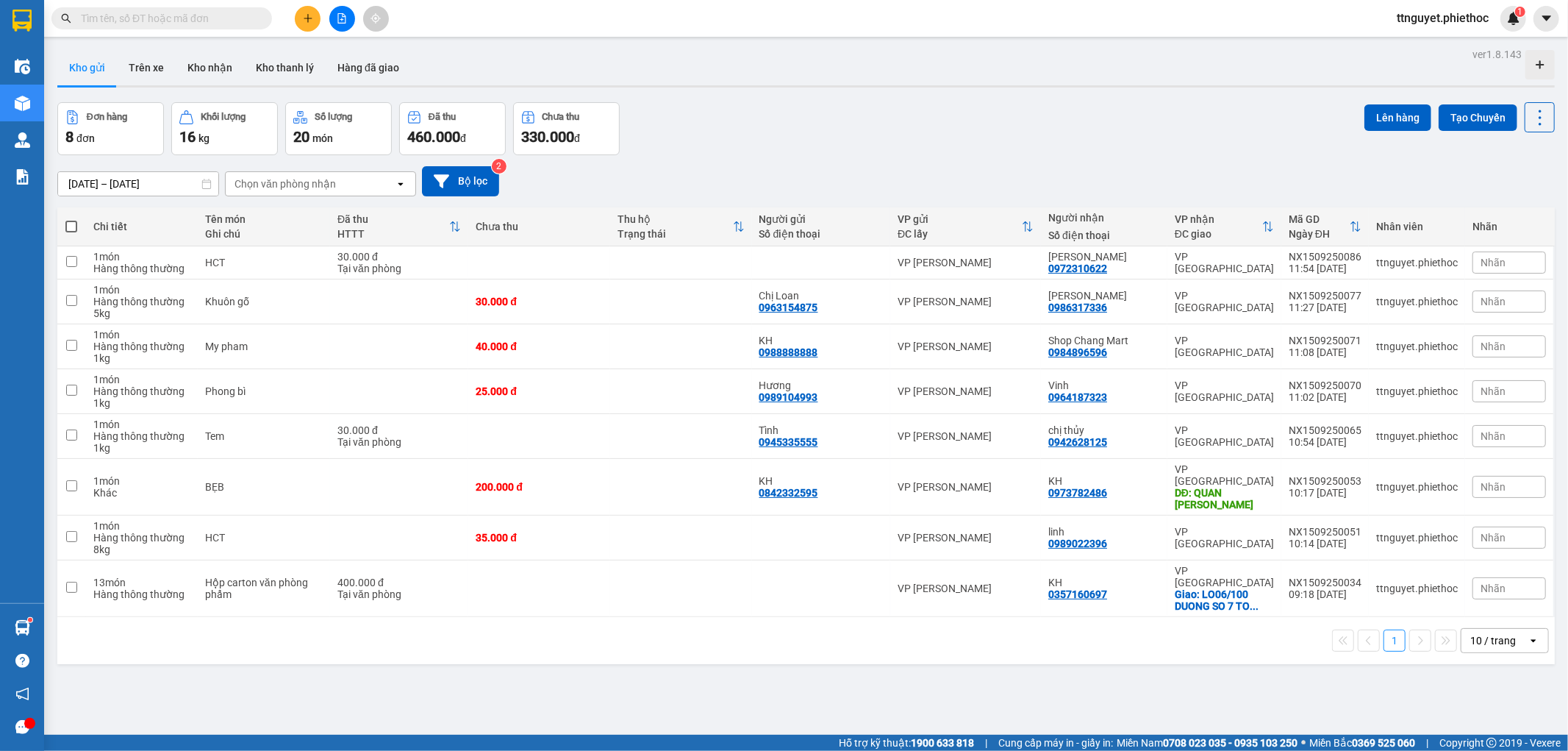
click at [316, 19] on button at bounding box center [307, 18] width 25 height 25
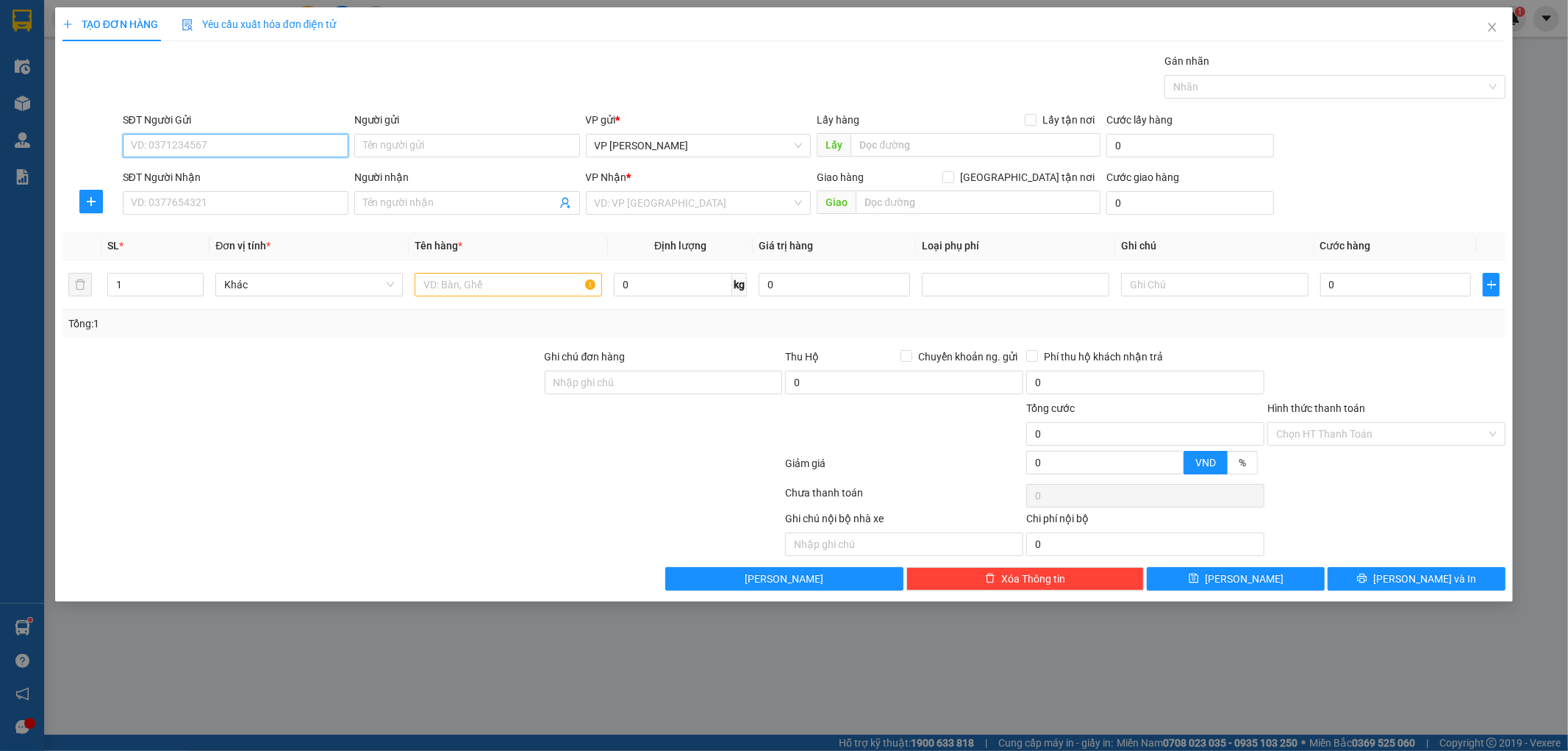
click at [272, 138] on input "SĐT Người Gửi" at bounding box center [236, 145] width 225 height 23
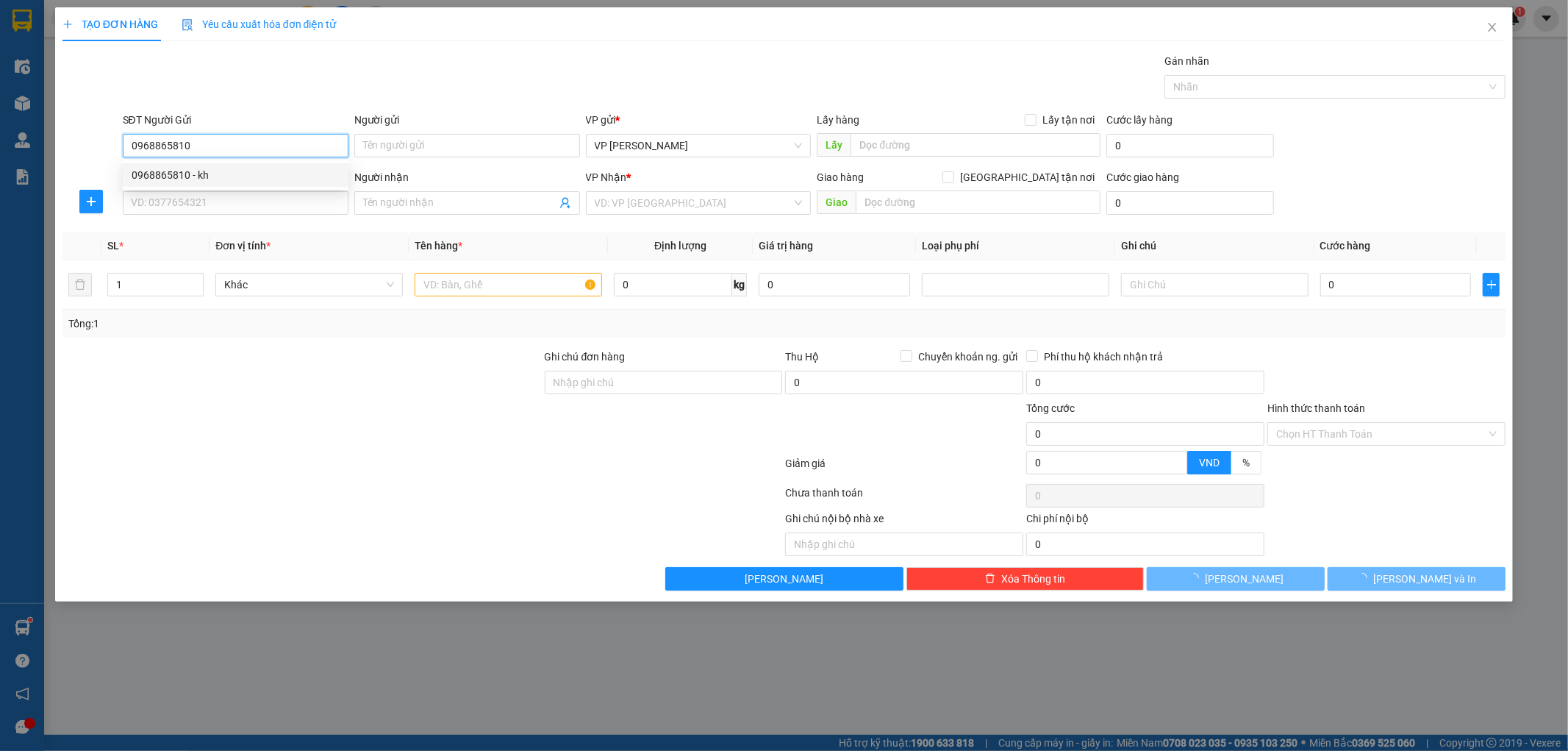
type input "0968865810"
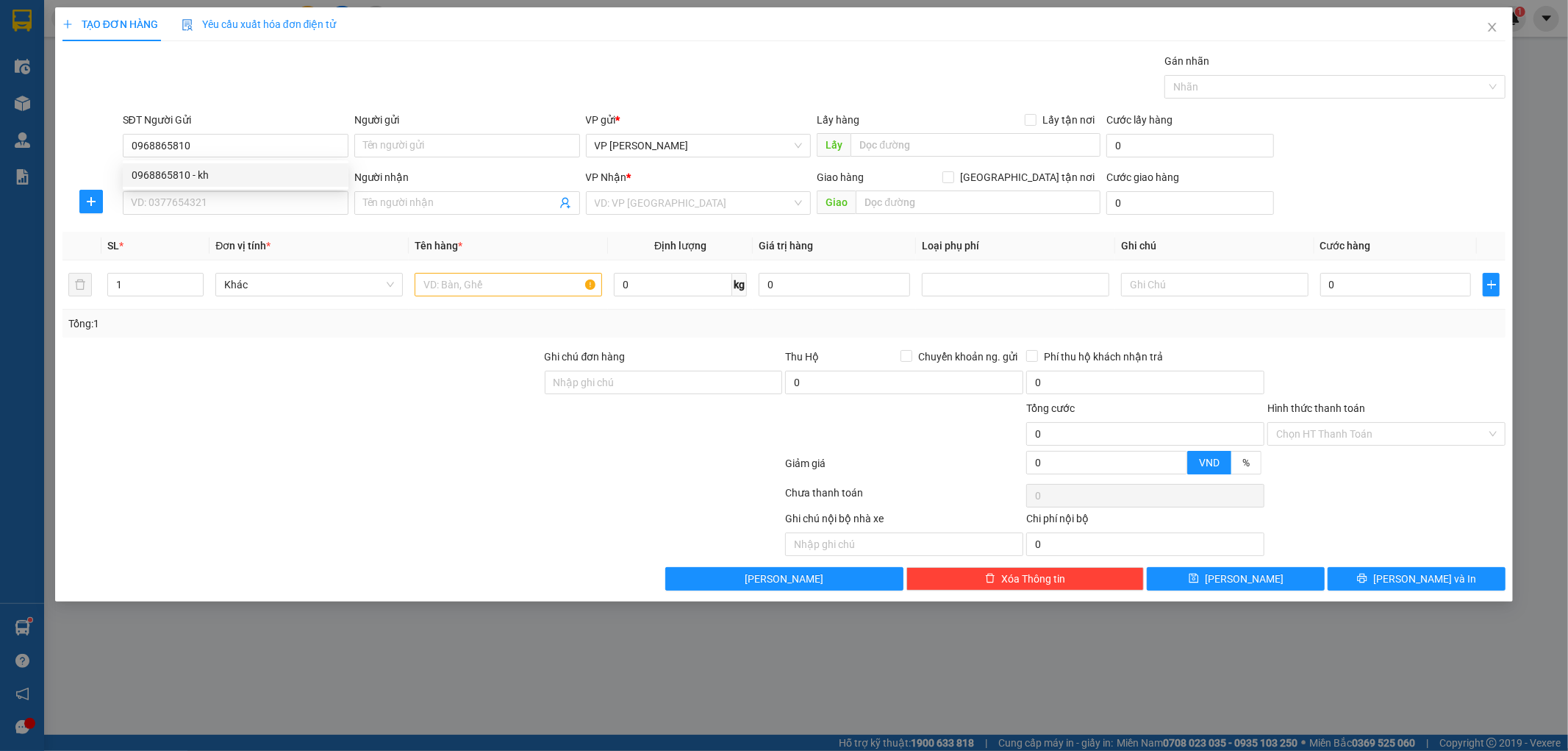
click at [261, 189] on div "0968865810 0968865810 - kh" at bounding box center [236, 175] width 225 height 29
click at [258, 180] on div "SĐT Người Nhận" at bounding box center [236, 177] width 225 height 16
click at [258, 191] on input "SĐT Người Nhận" at bounding box center [236, 202] width 225 height 23
click at [221, 196] on input "SĐT Người Nhận" at bounding box center [236, 202] width 225 height 23
type input "0966412816"
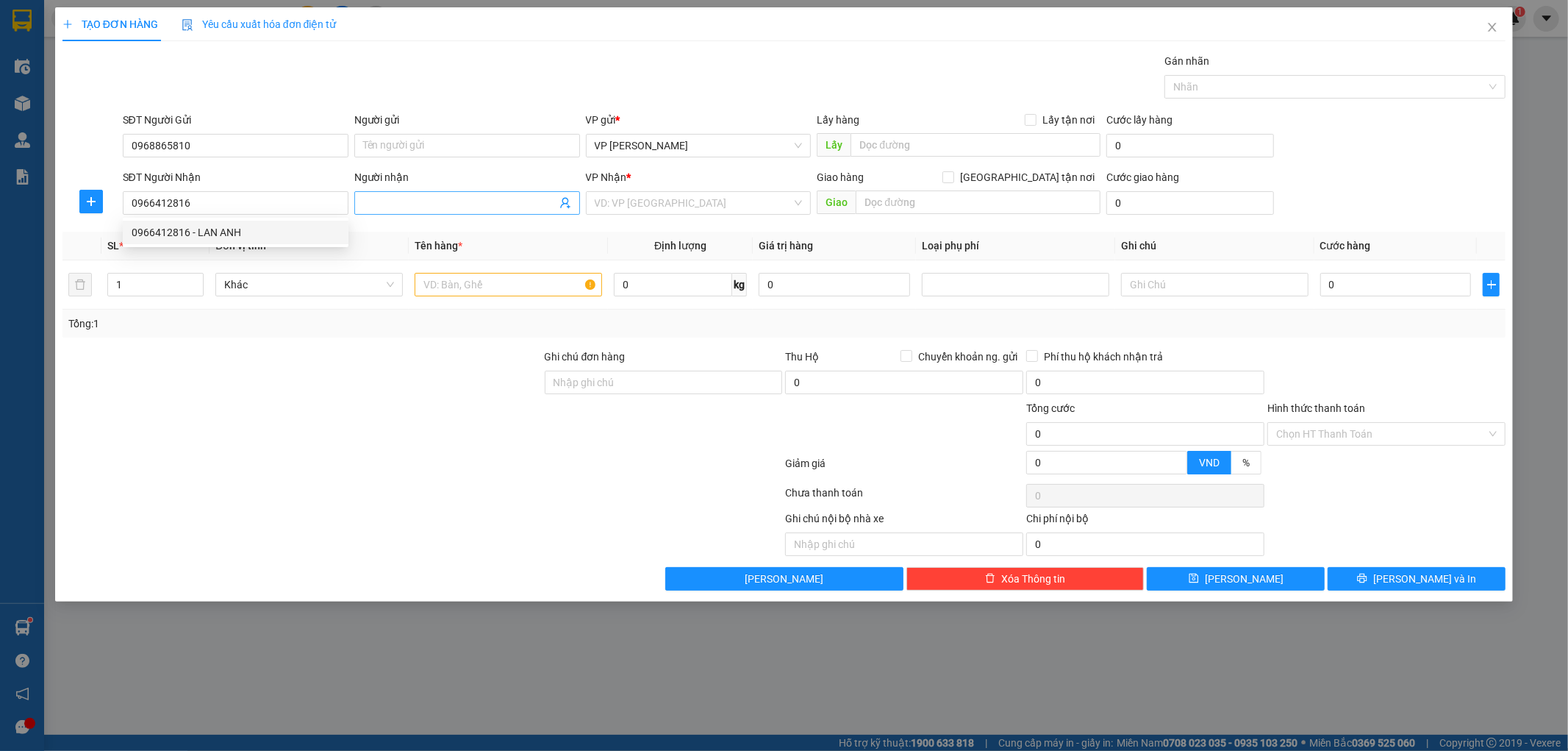
click at [476, 201] on input "Người nhận" at bounding box center [460, 202] width 194 height 16
click at [424, 147] on input "Người gửi" at bounding box center [467, 145] width 225 height 23
type input "KH"
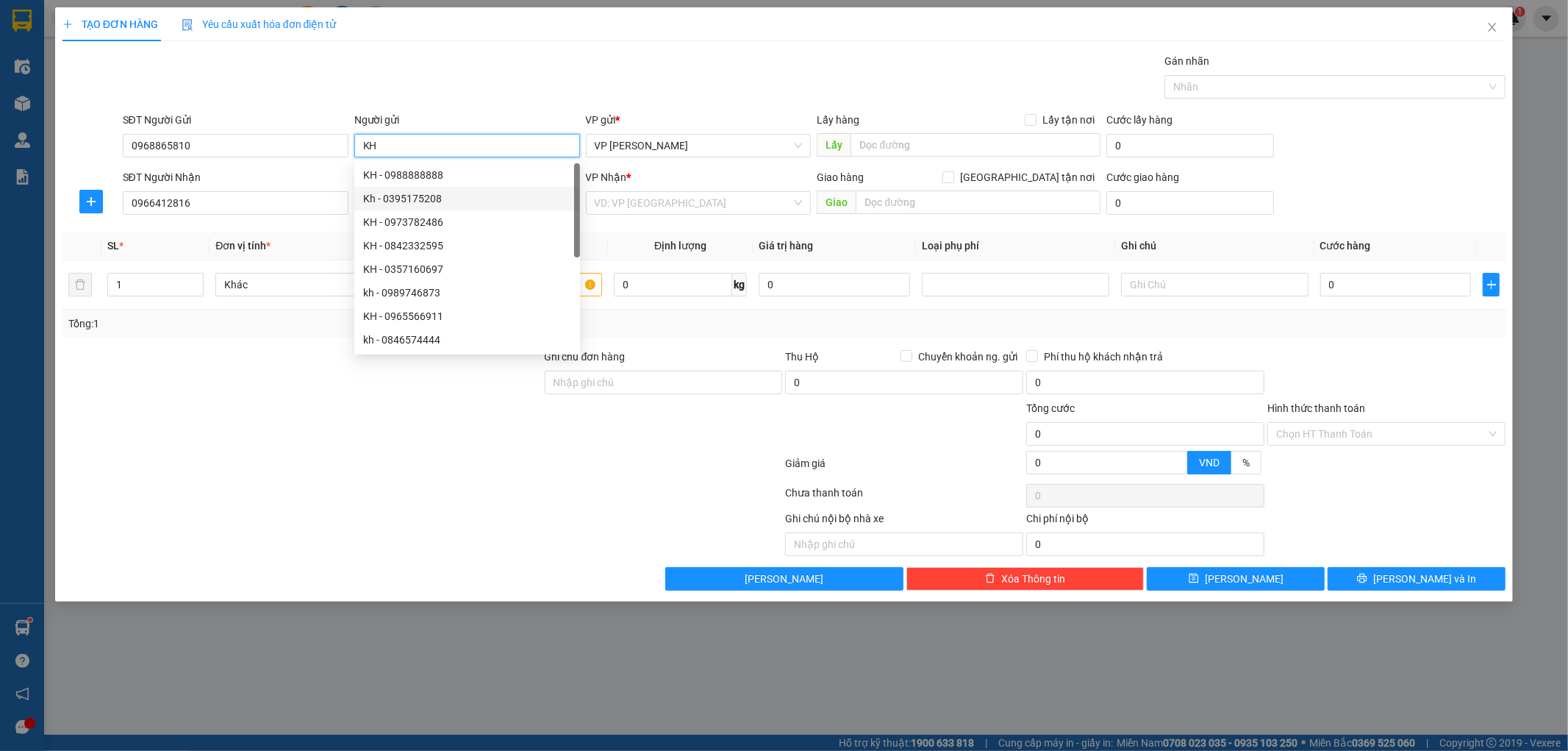
click at [424, 200] on div "Kh - 0395175208" at bounding box center [467, 198] width 208 height 16
type input "0395175208"
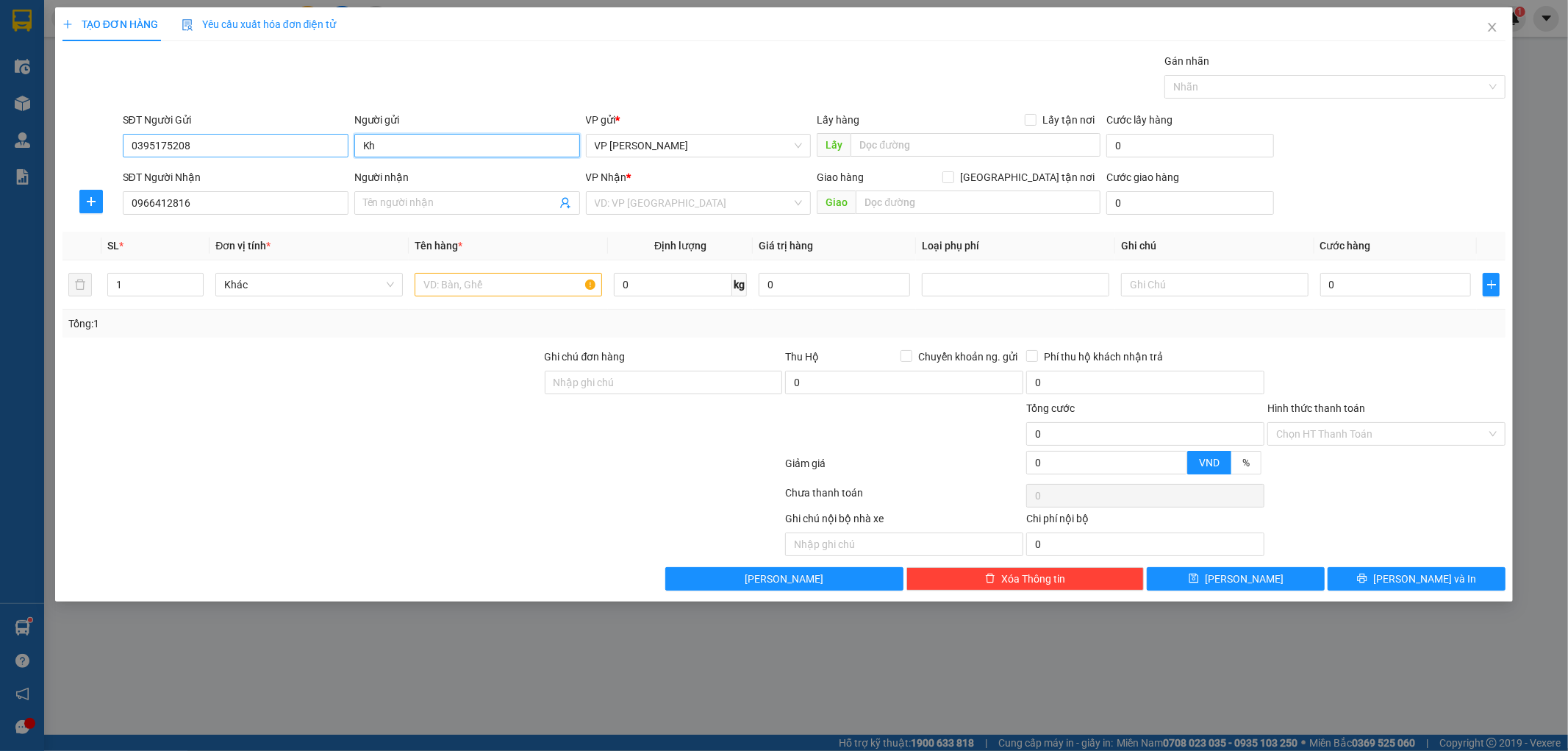
type input "Kh"
click at [274, 157] on input "0395175208" at bounding box center [236, 145] width 225 height 23
click at [273, 157] on input "0395175208" at bounding box center [236, 145] width 225 height 23
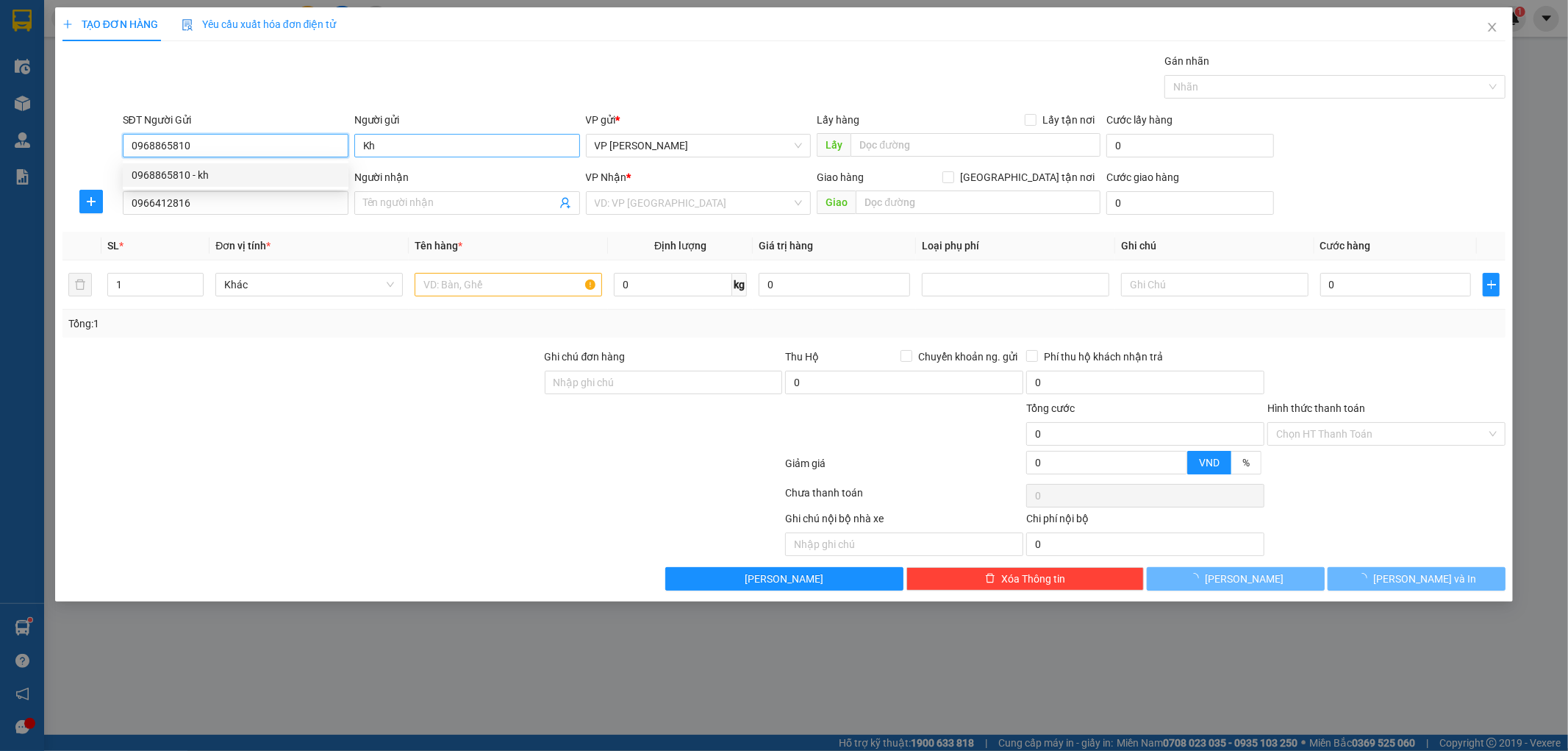
type input "0968865810"
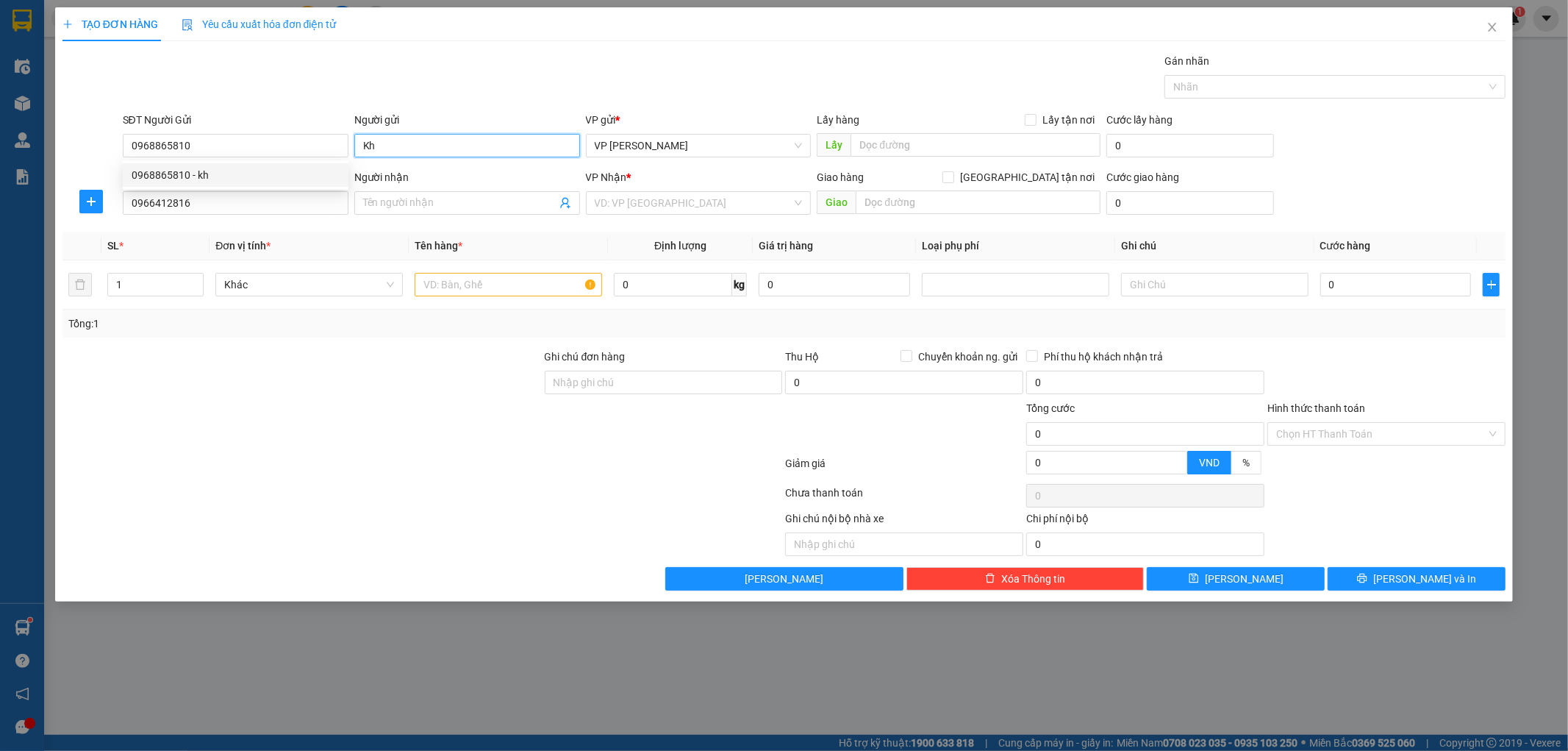
click at [407, 154] on input "Kh" at bounding box center [467, 145] width 225 height 23
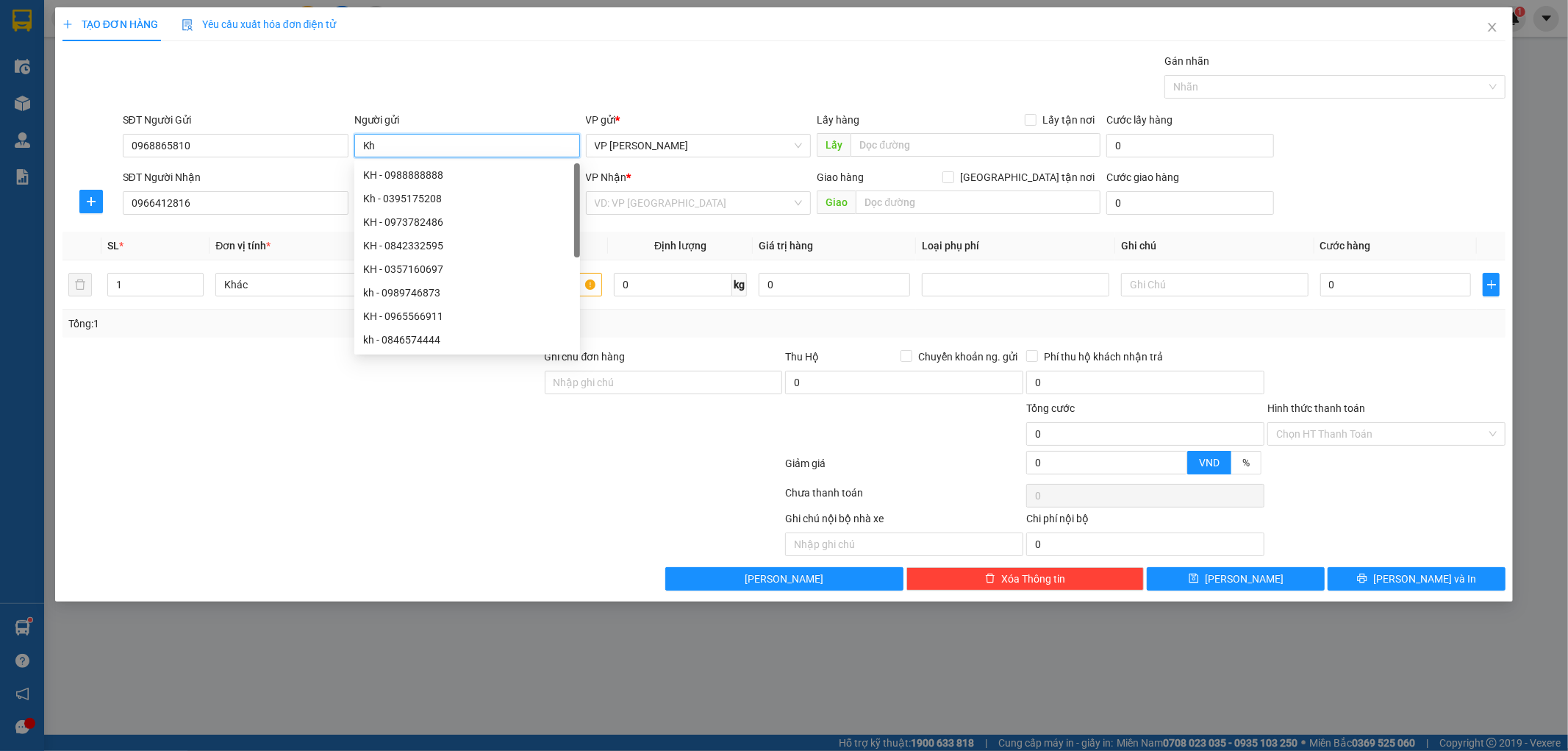
type input "K"
type input "KH"
click at [388, 94] on div "Gói vận chuyển * Tiêu chuẩn Gán nhãn Nhãn" at bounding box center [815, 78] width 1389 height 52
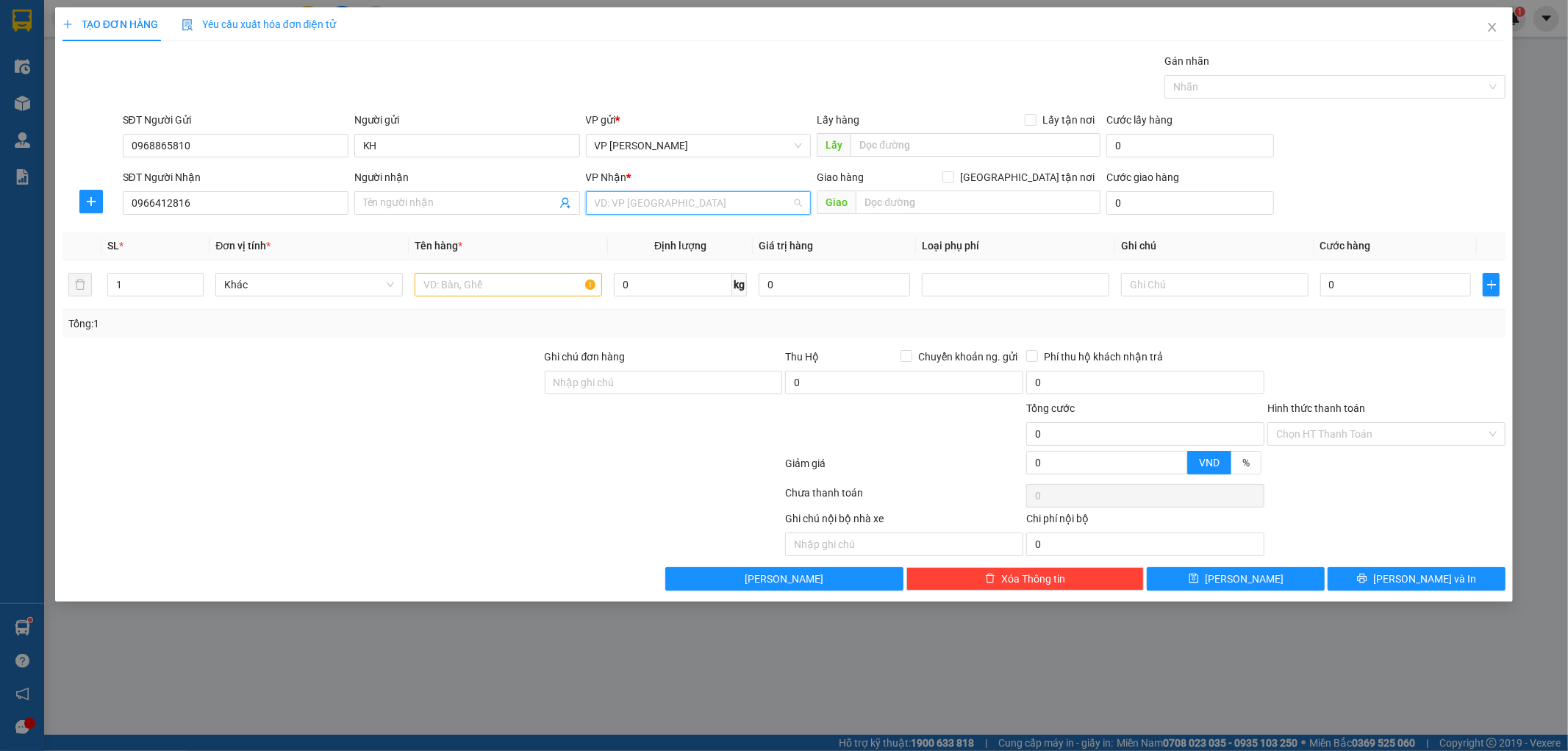
click at [688, 203] on input "search" at bounding box center [693, 202] width 197 height 22
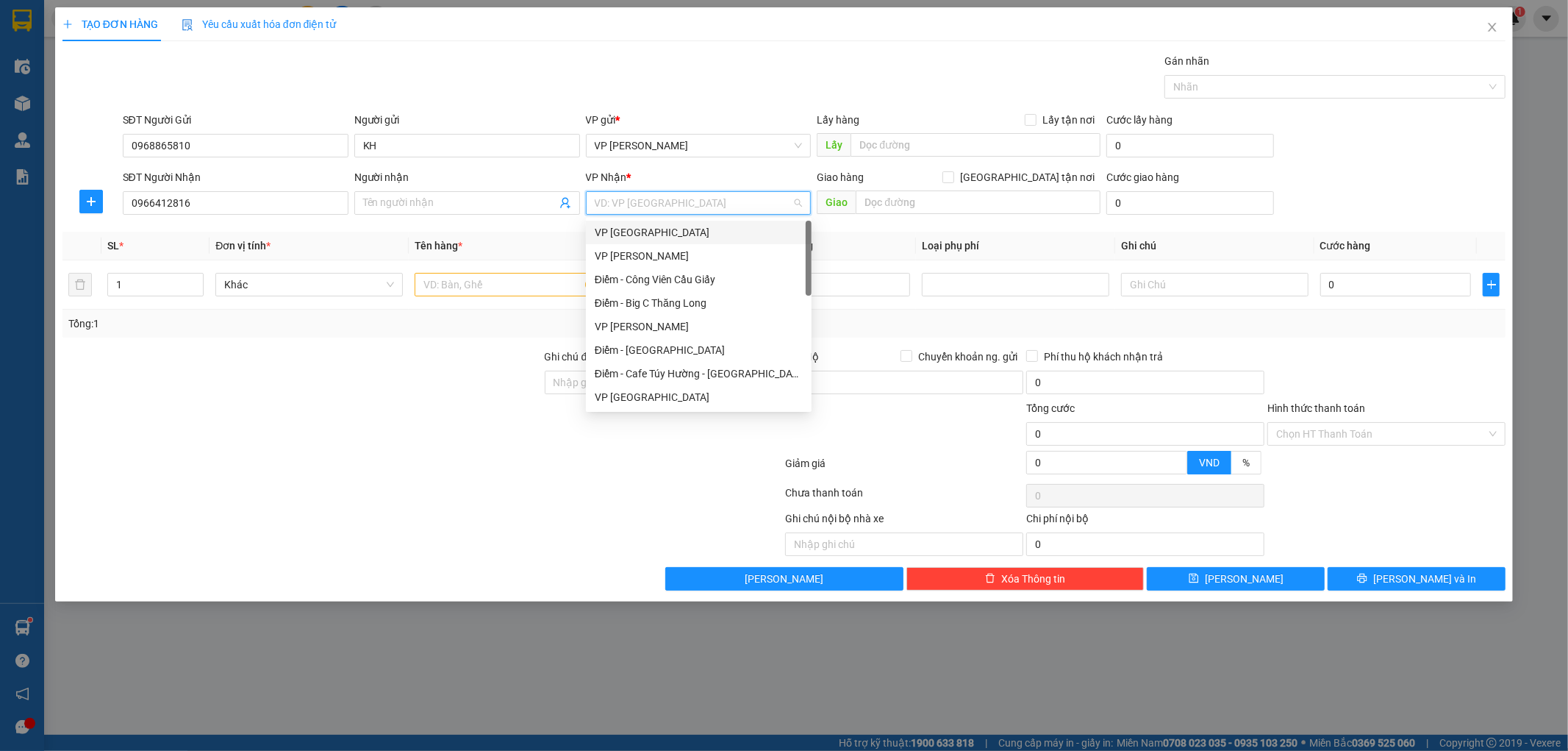
click at [664, 234] on div "VP [GEOGRAPHIC_DATA]" at bounding box center [698, 232] width 208 height 16
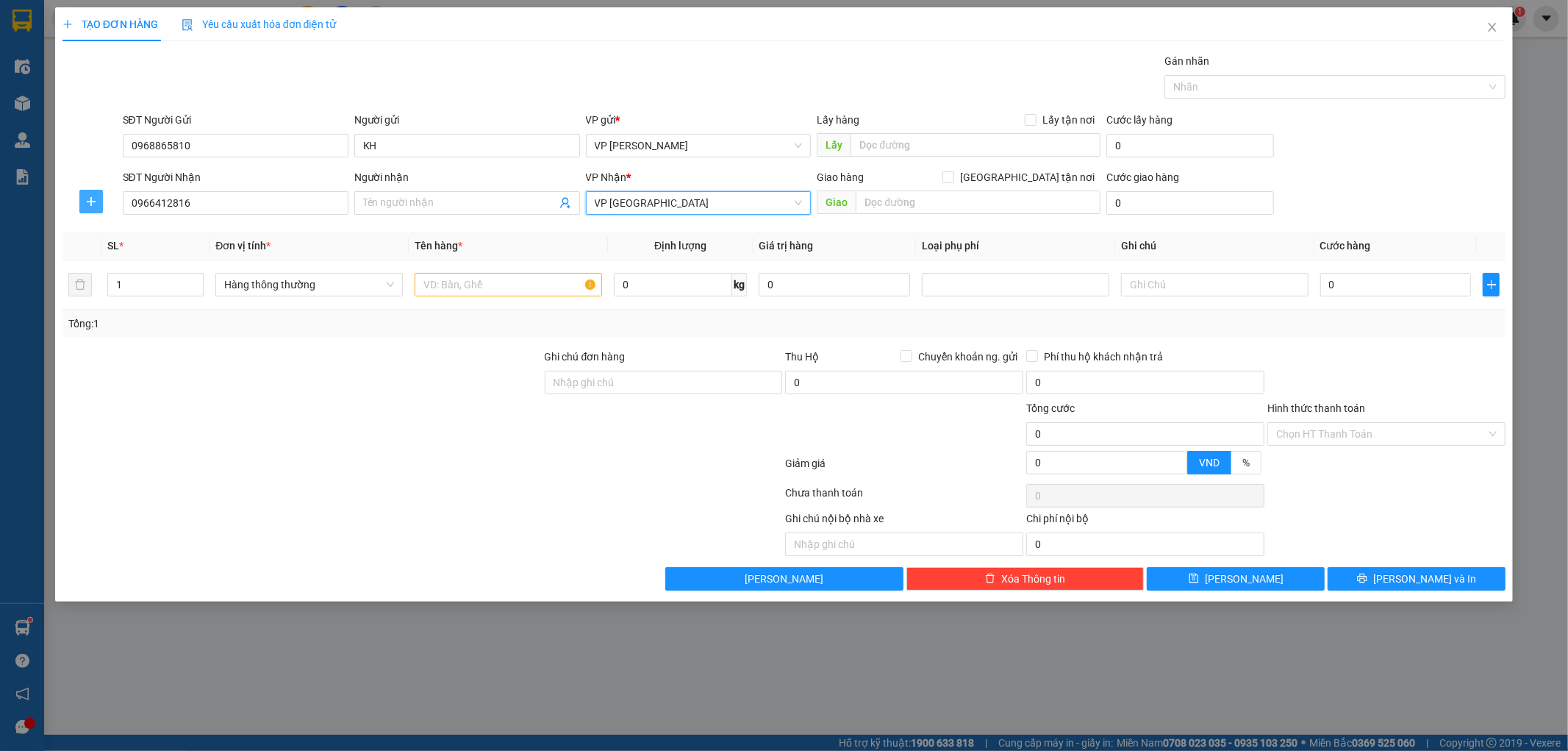
click at [84, 202] on span "plus" at bounding box center [90, 201] width 22 height 12
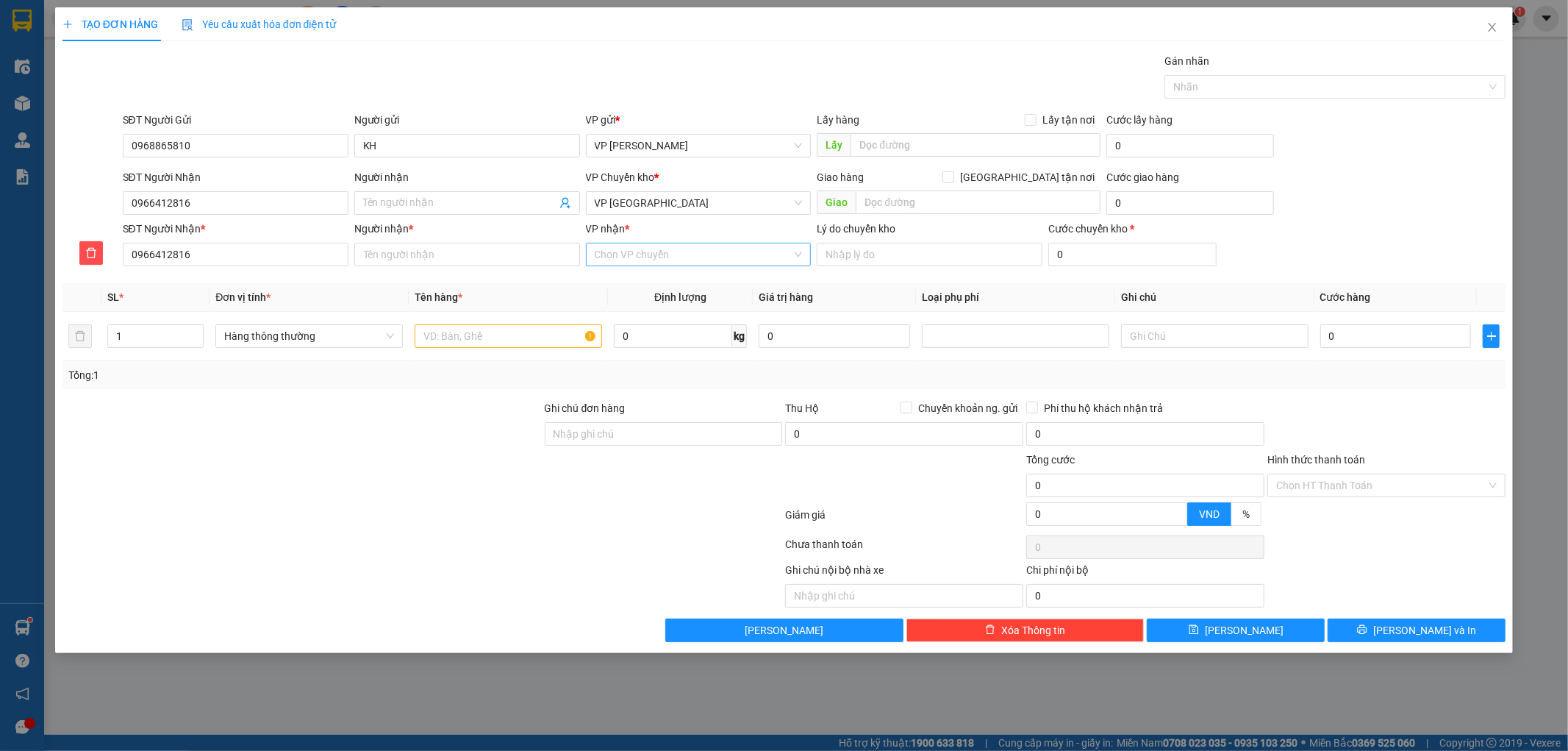
click at [664, 252] on input "VP nhận *" at bounding box center [693, 254] width 197 height 22
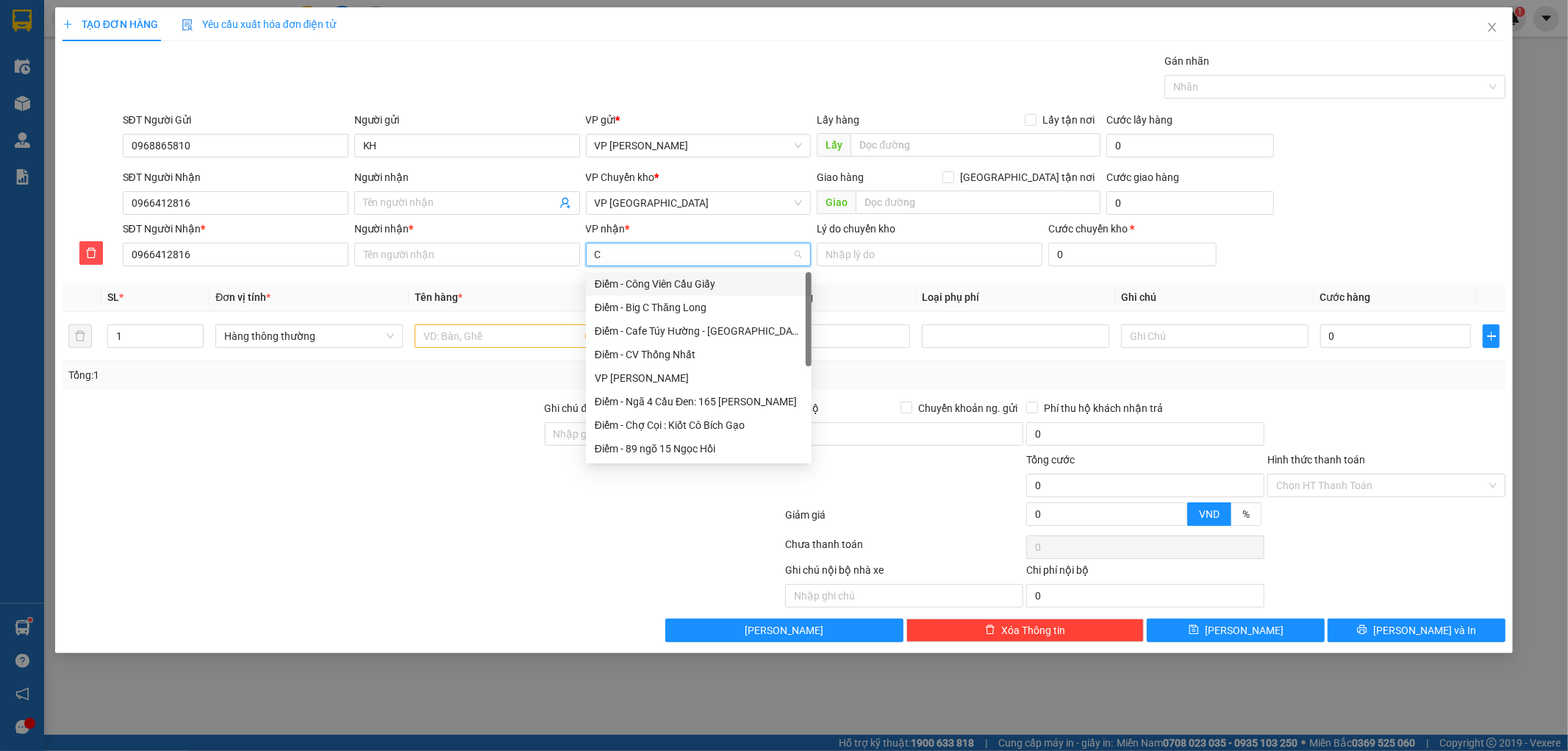
type input "Ca"
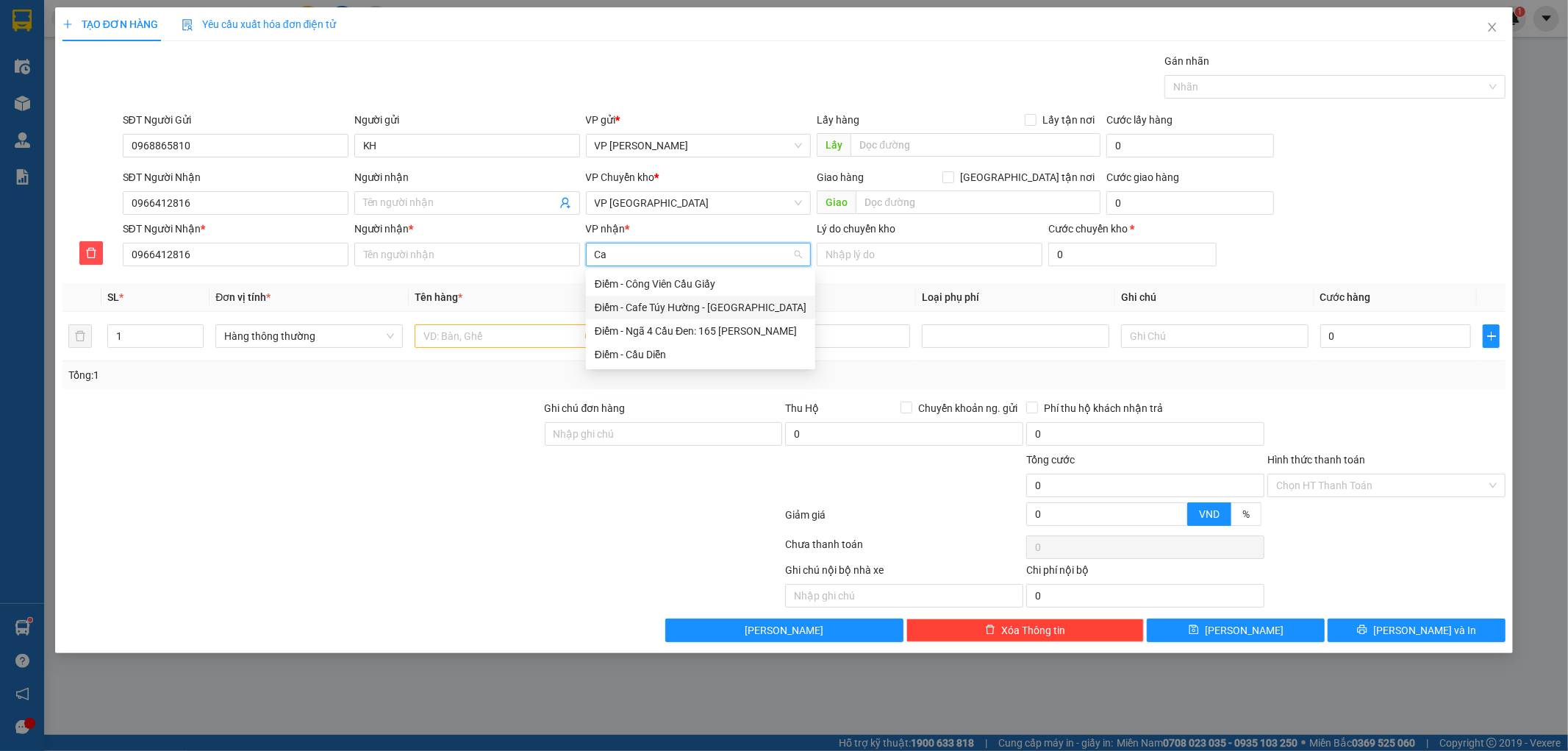
click at [690, 302] on div "Điểm - Cafe Túy Hường - [GEOGRAPHIC_DATA]" at bounding box center [700, 306] width 211 height 16
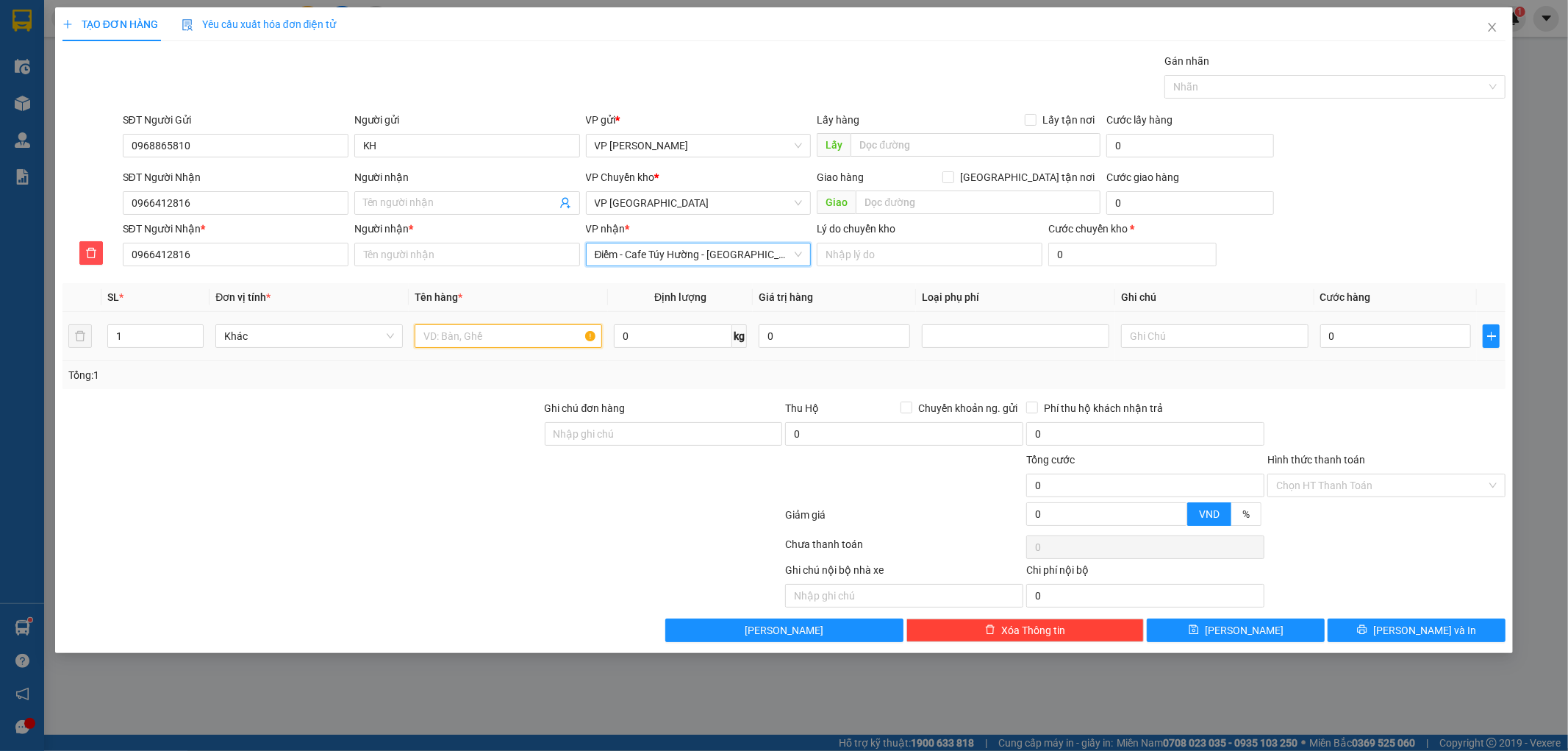
click at [490, 347] on input "text" at bounding box center [508, 336] width 188 height 23
type input "H"
type input "My pham"
type input "1"
click at [1312, 383] on div "Tổng: 1" at bounding box center [784, 375] width 1444 height 28
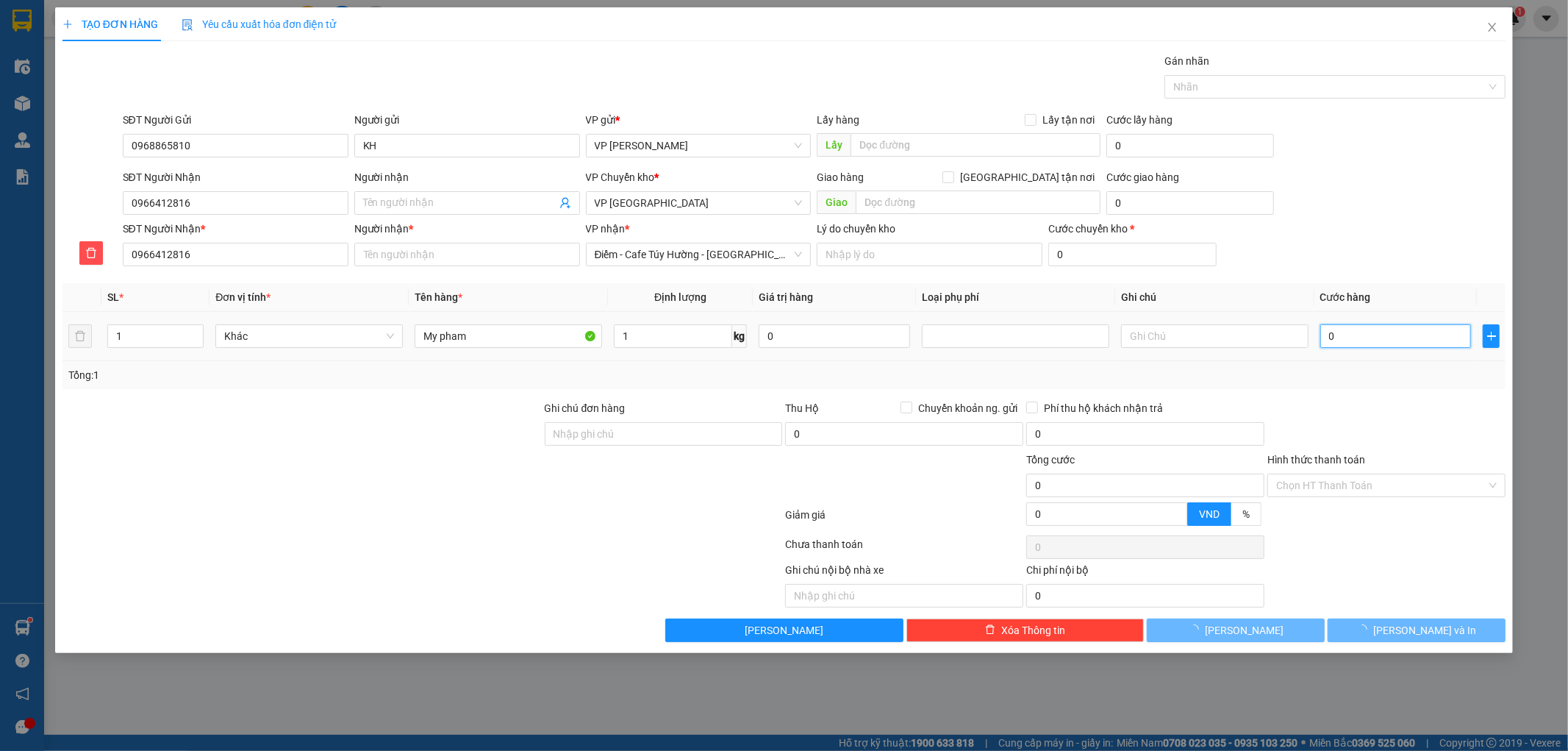
click at [1384, 333] on input "0" at bounding box center [1395, 336] width 151 height 23
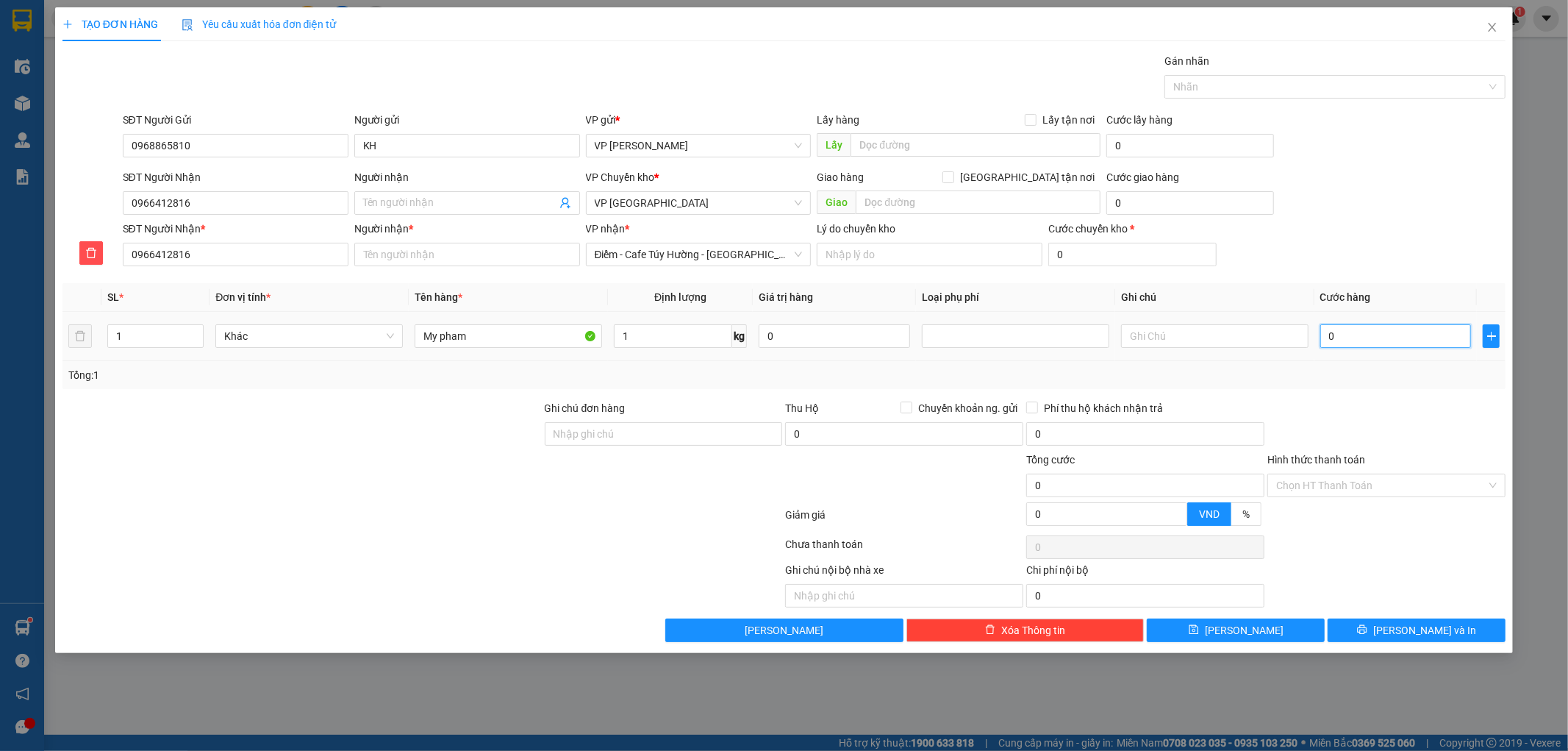
type input "3"
type input "30"
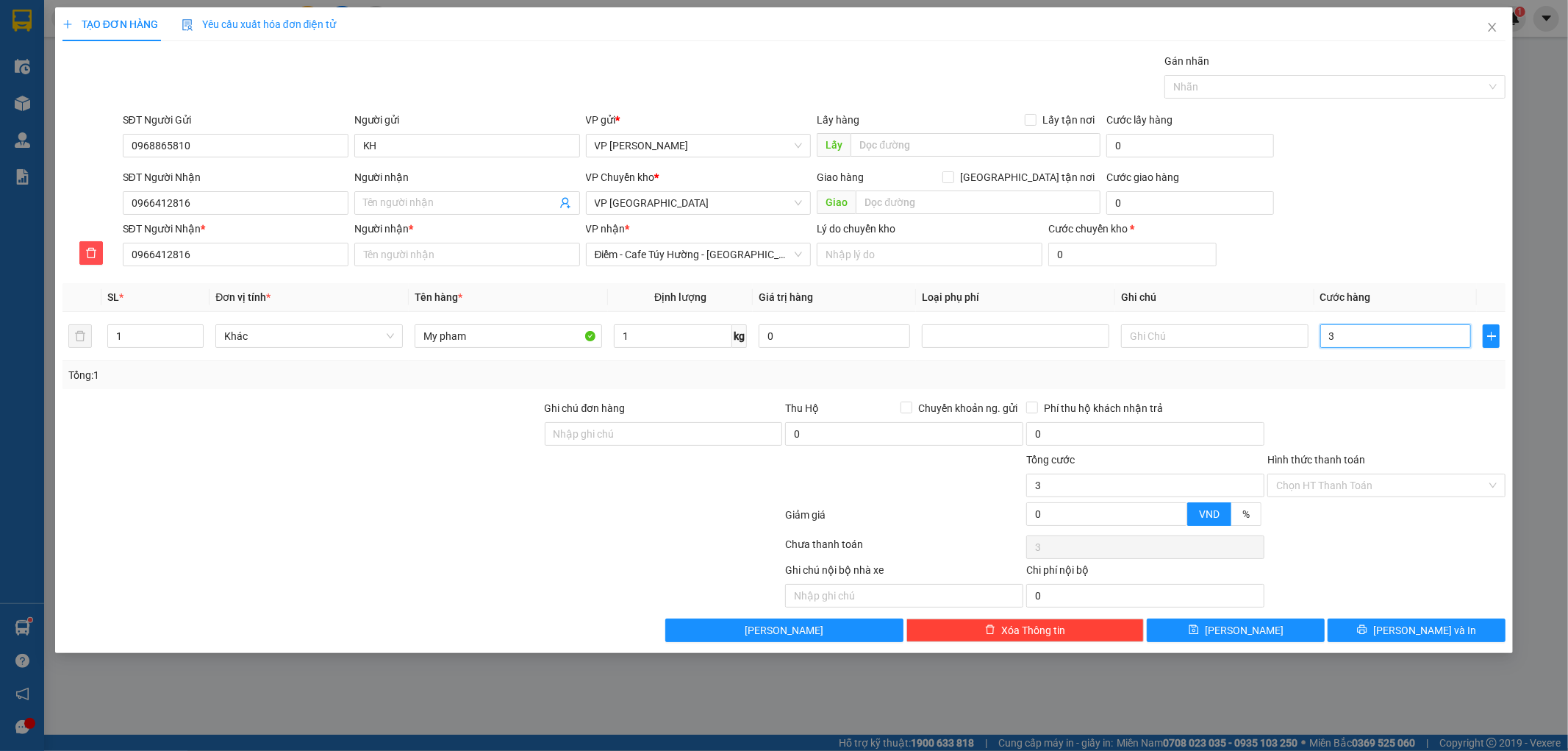
type input "30"
type input "30.000"
click at [1390, 390] on div "Transit Pickup Surcharge Ids Transit Deliver Surcharge Ids Transit Deliver Surc…" at bounding box center [784, 347] width 1444 height 589
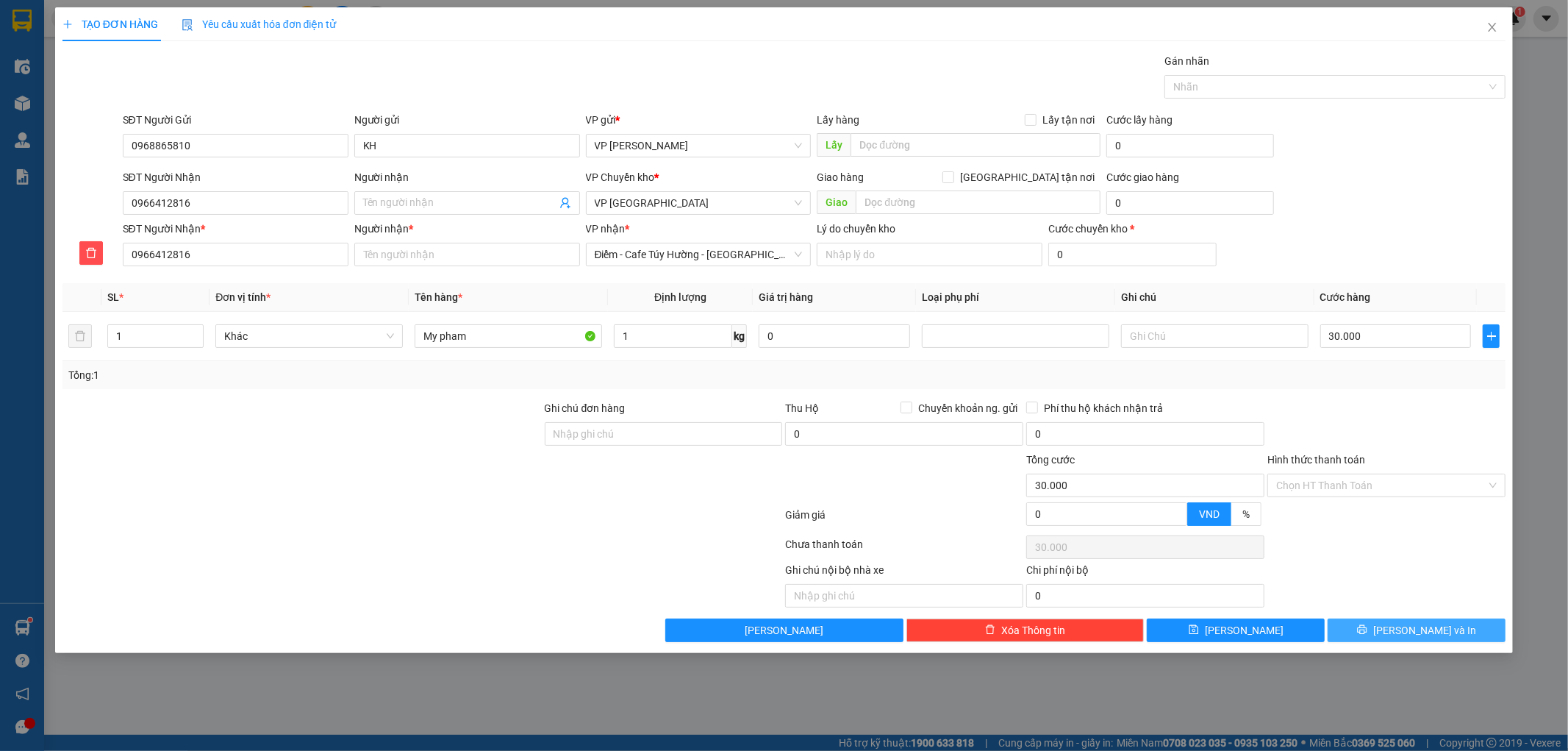
click at [1403, 626] on button "[PERSON_NAME] và In" at bounding box center [1416, 630] width 178 height 23
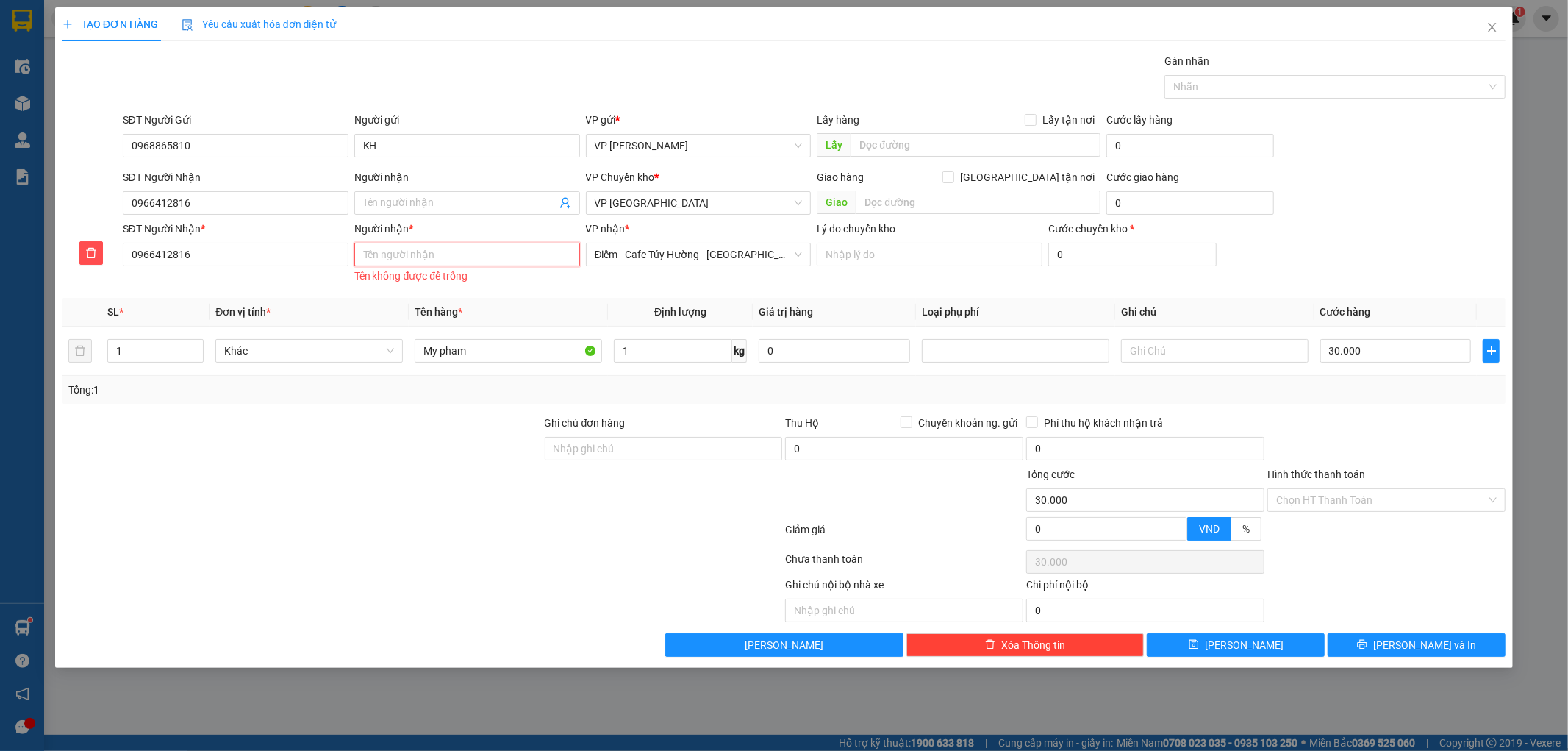
click at [390, 252] on input "Người nhận *" at bounding box center [467, 254] width 225 height 23
click at [409, 213] on span at bounding box center [467, 202] width 225 height 23
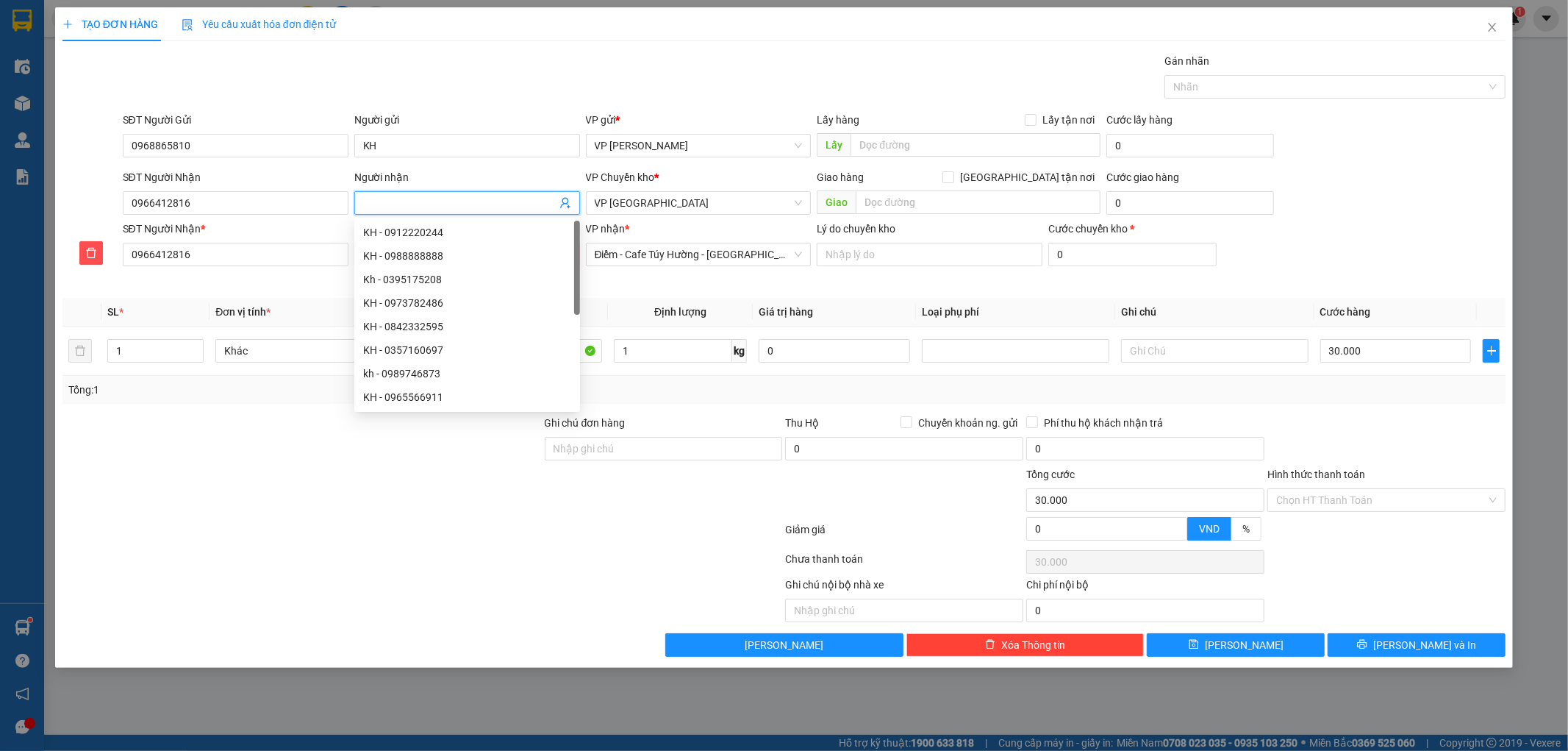
click at [409, 211] on input "Người nhận" at bounding box center [460, 202] width 194 height 16
type input "KH"
click at [1430, 652] on span "[PERSON_NAME] và In" at bounding box center [1425, 645] width 103 height 16
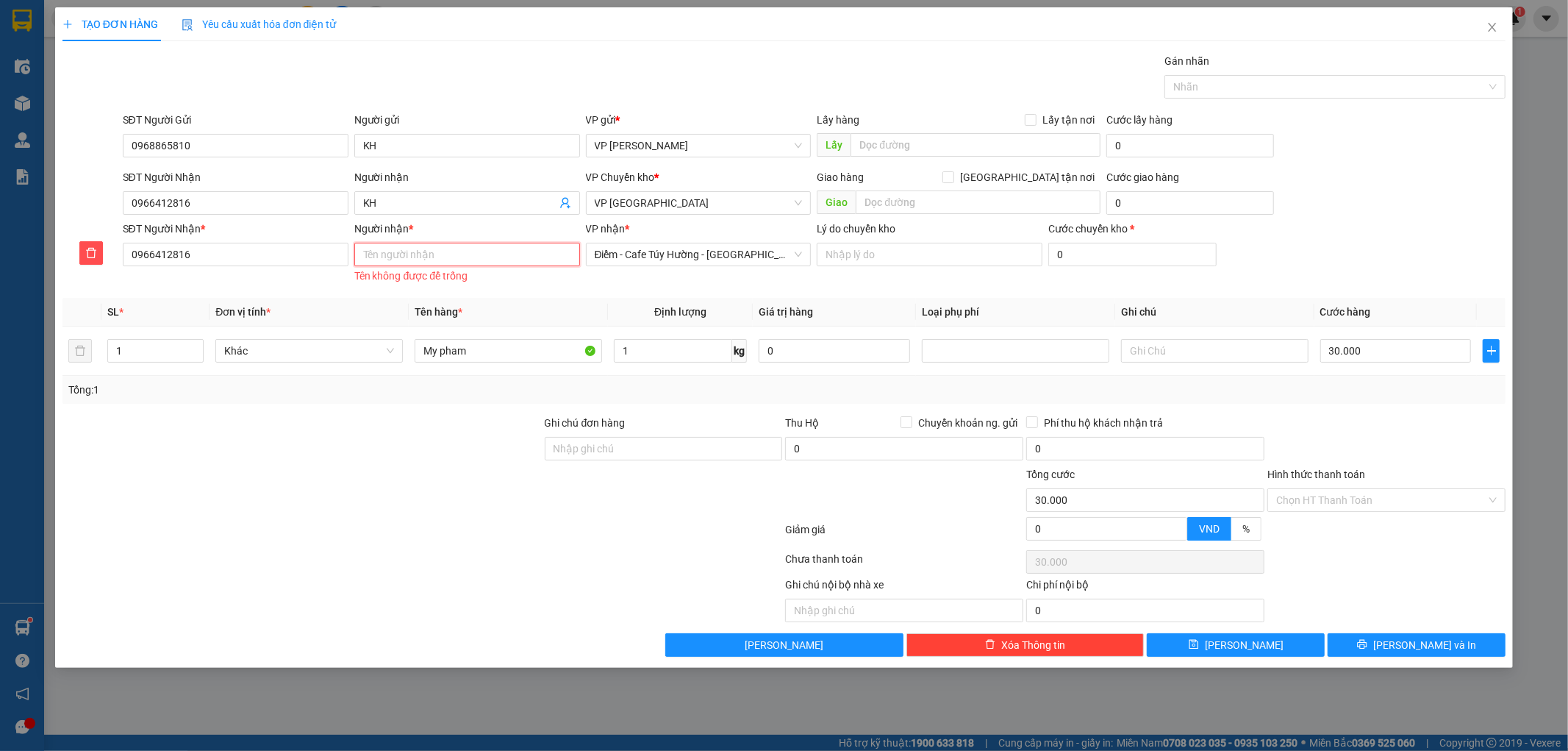
click at [484, 248] on input "Người nhận *" at bounding box center [467, 254] width 225 height 23
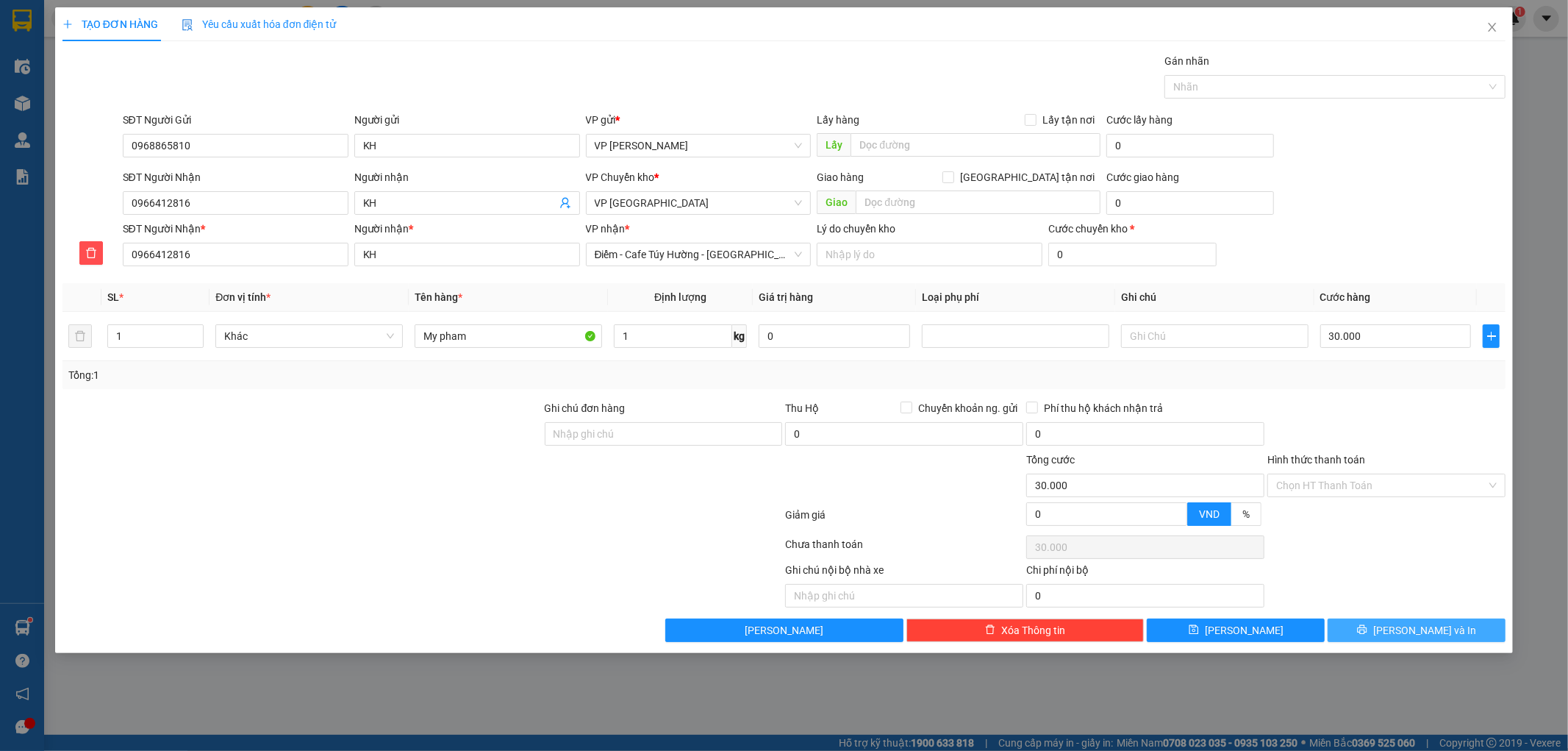
click at [1363, 636] on button "[PERSON_NAME] và In" at bounding box center [1416, 630] width 178 height 23
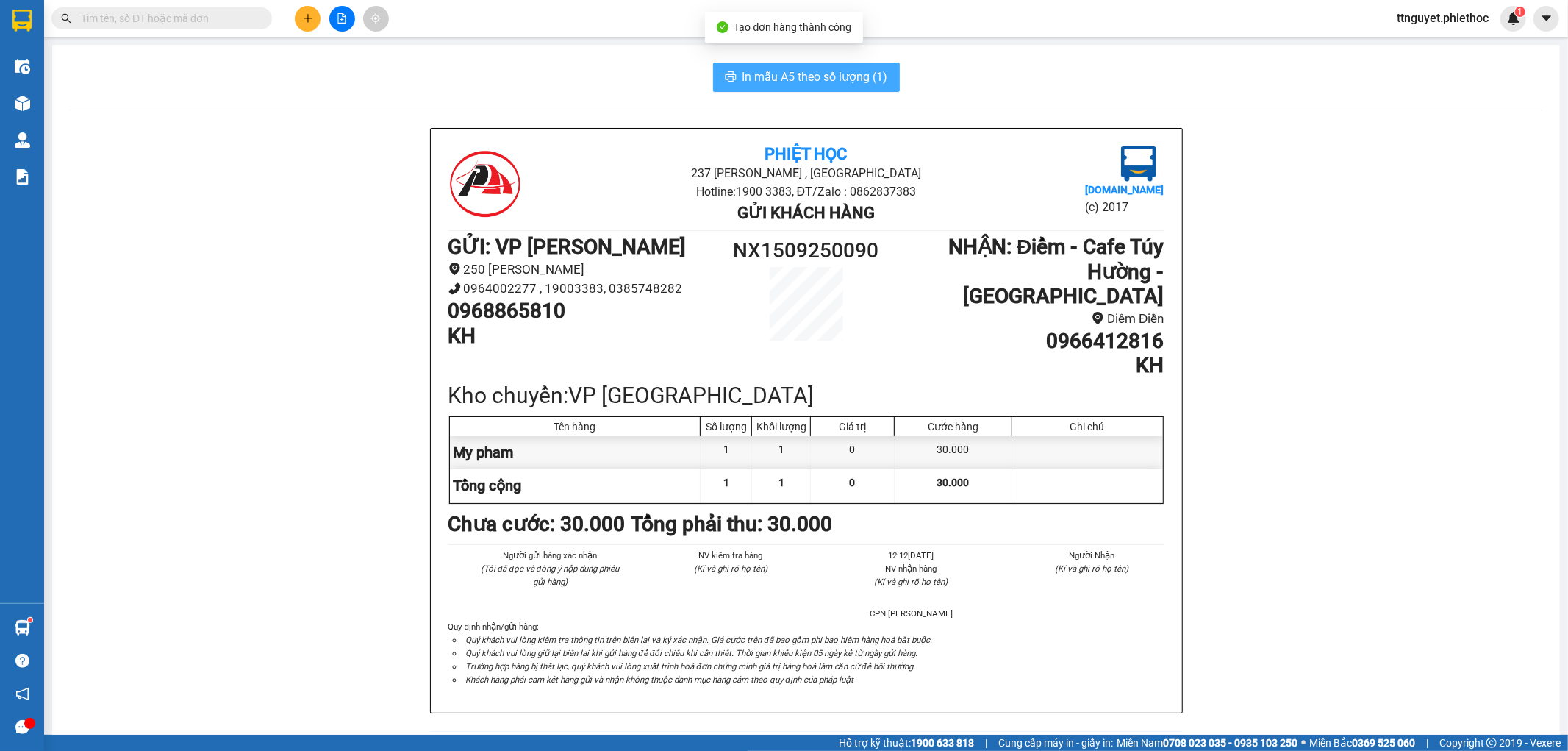
click at [821, 73] on span "In mẫu A5 theo số lượng (1)" at bounding box center [815, 77] width 146 height 19
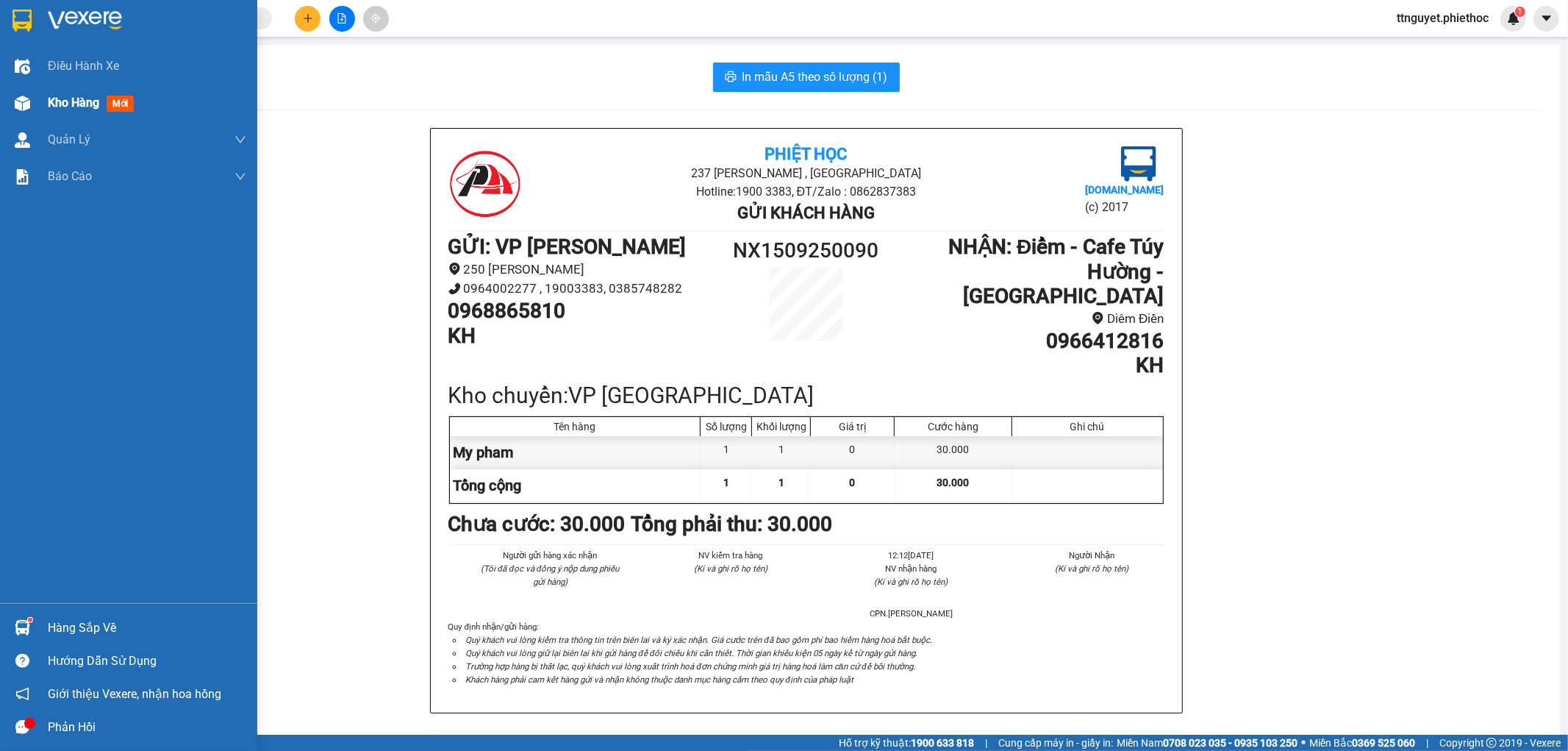
drag, startPoint x: 86, startPoint y: 96, endPoint x: 100, endPoint y: 106, distance: 17.2
click at [86, 96] on span "Kho hàng" at bounding box center [73, 102] width 52 height 14
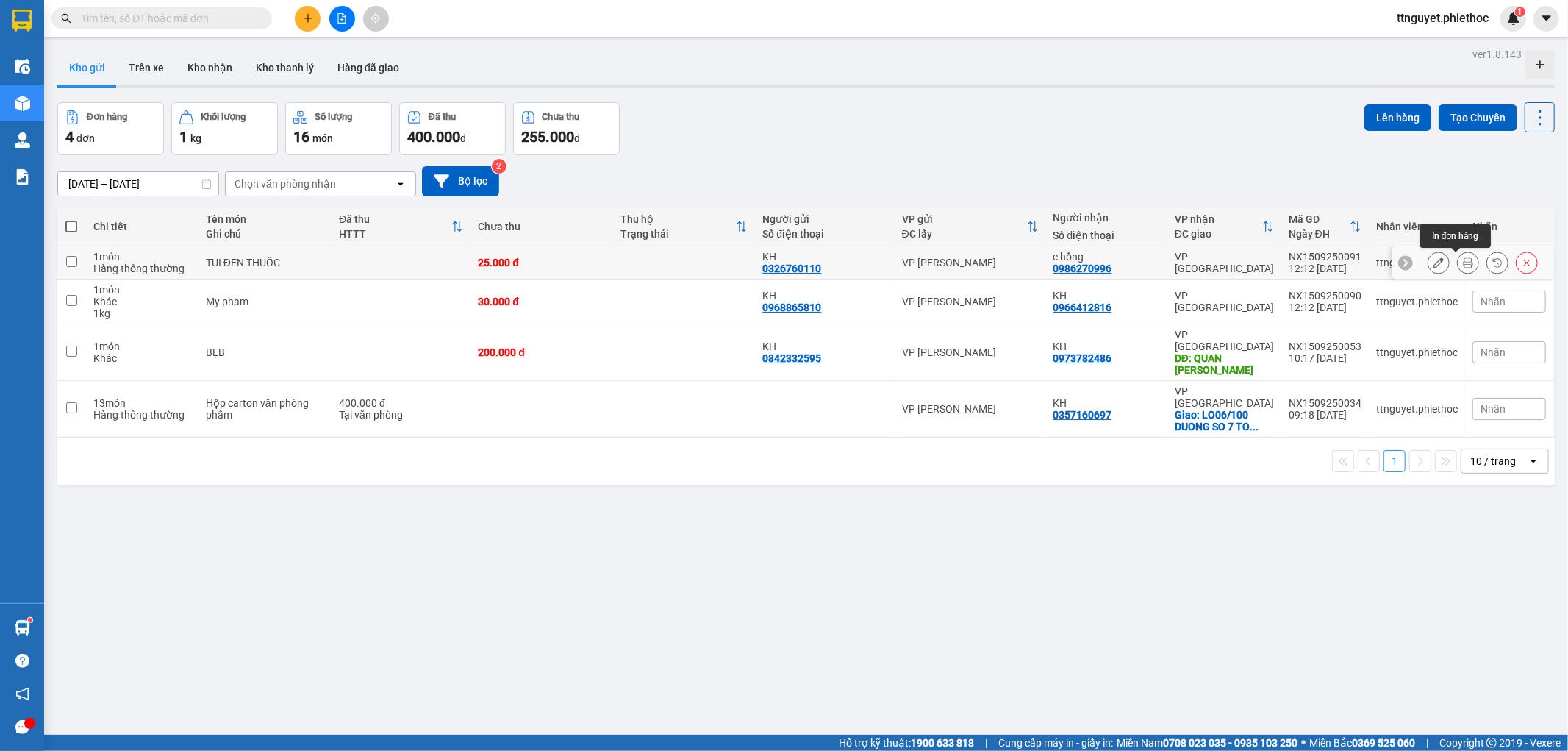
click at [1462, 266] on button at bounding box center [1468, 262] width 21 height 25
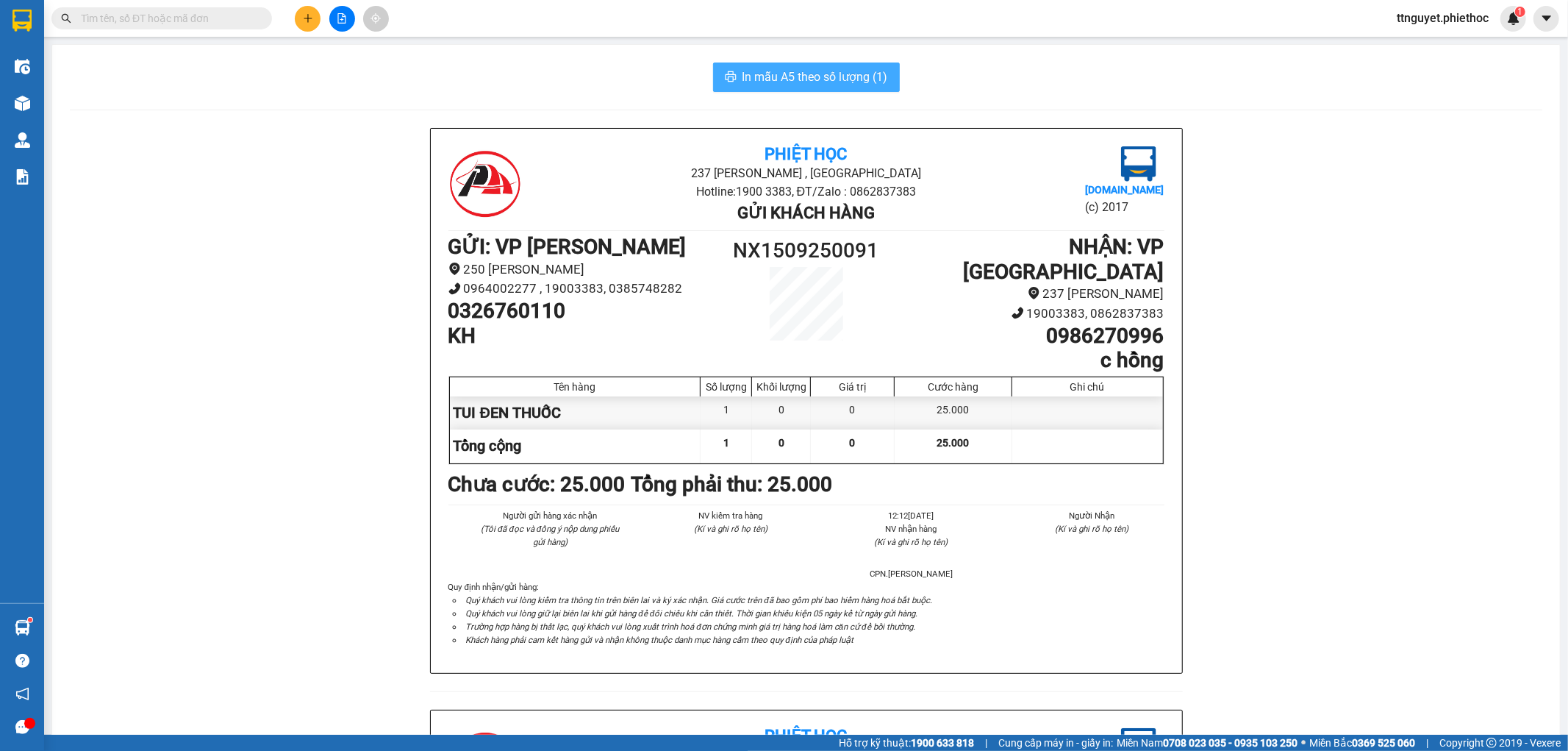
click at [834, 70] on span "In mẫu A5 theo số lượng (1)" at bounding box center [815, 77] width 146 height 19
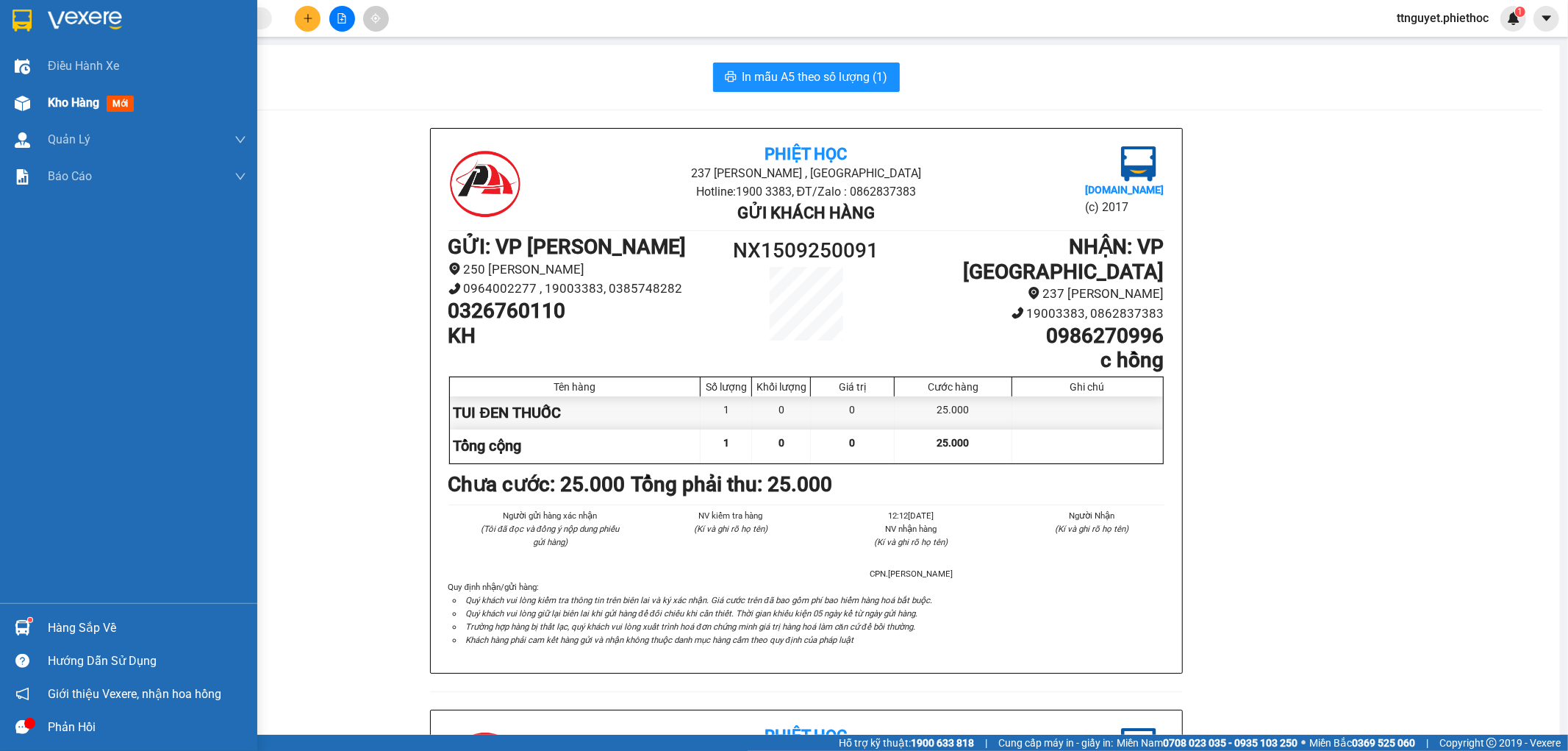
click at [78, 96] on span "Kho hàng" at bounding box center [73, 102] width 52 height 14
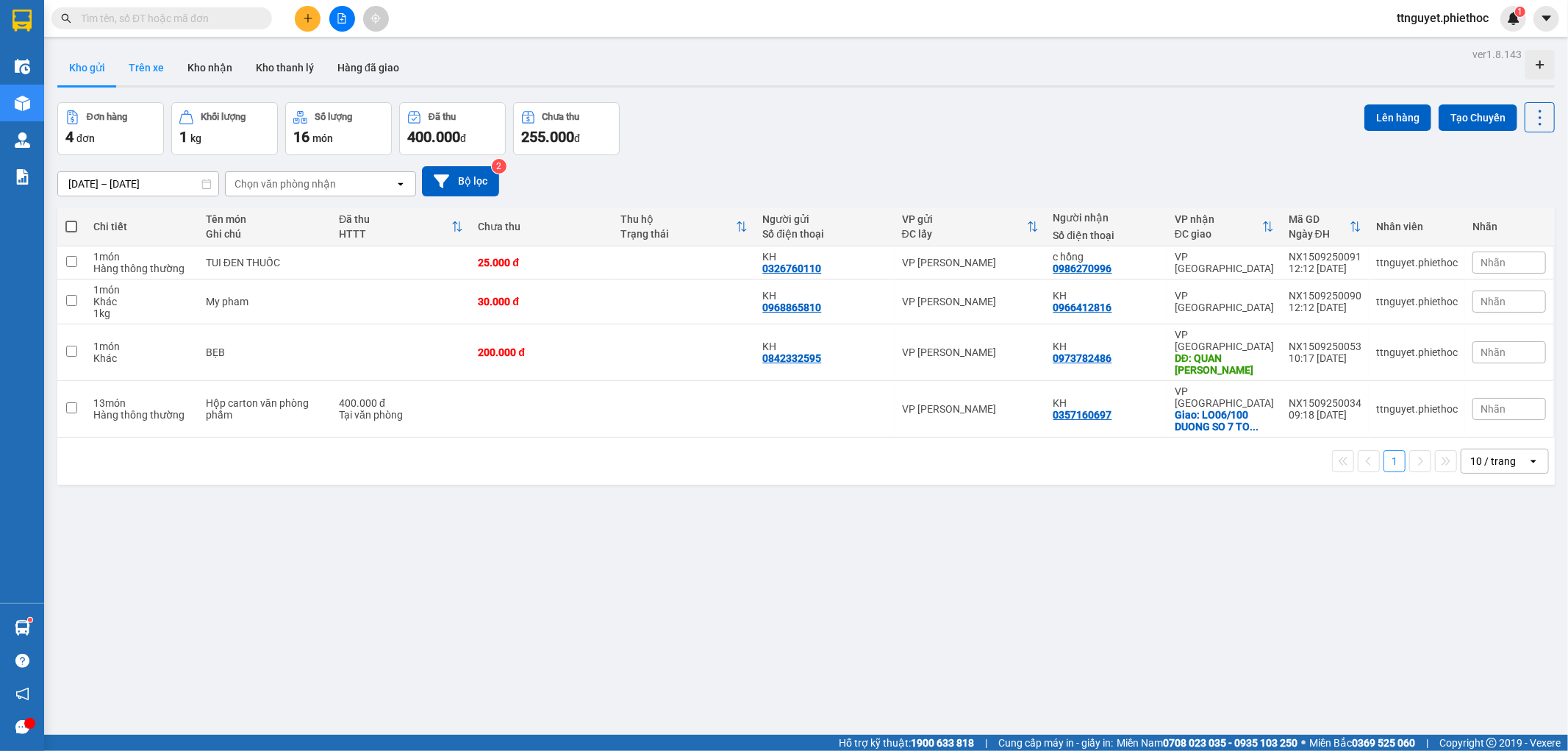
click at [149, 66] on button "Trên xe" at bounding box center [146, 68] width 59 height 36
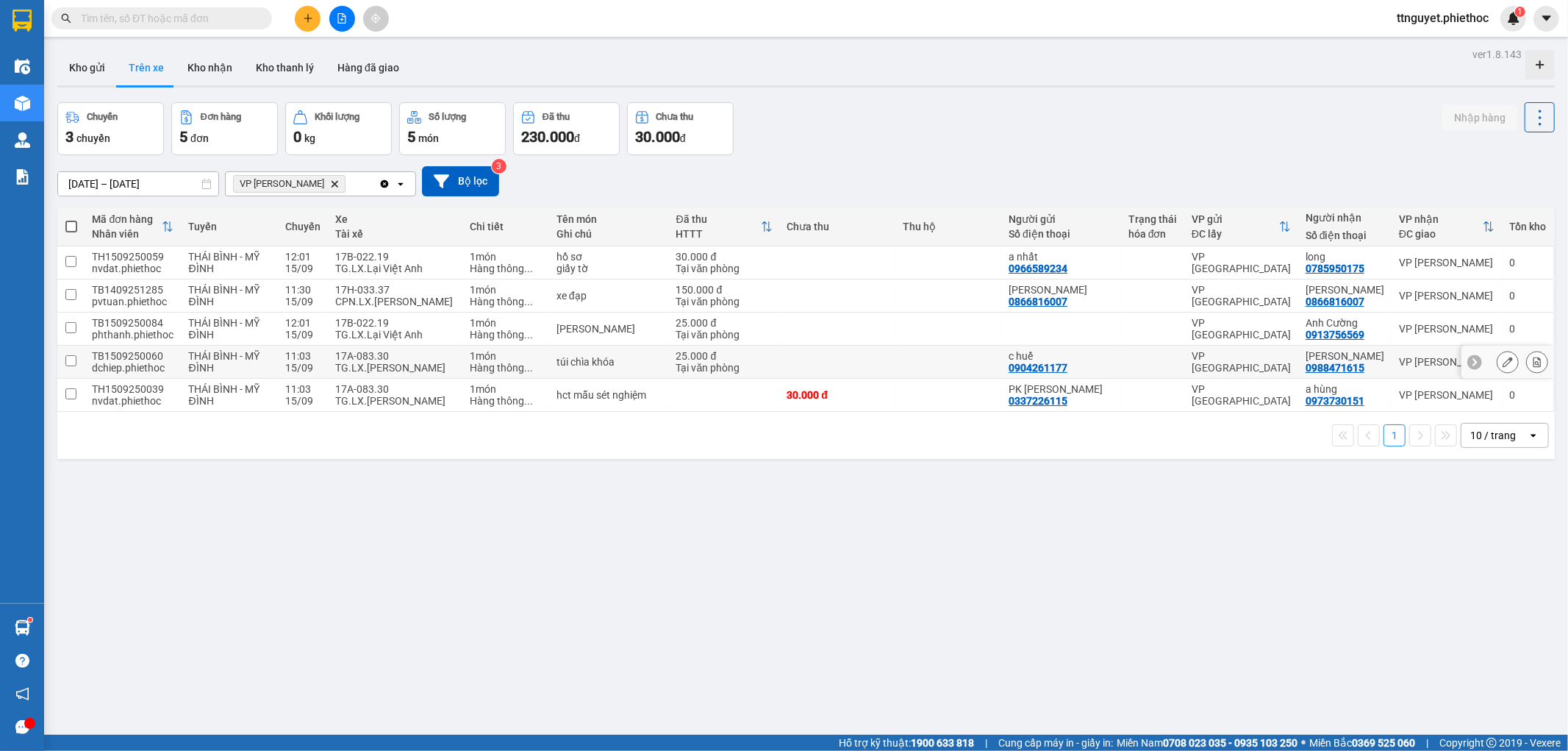
click at [444, 365] on div "TG.LX.[PERSON_NAME]" at bounding box center [396, 368] width 120 height 12
checkbox input "true"
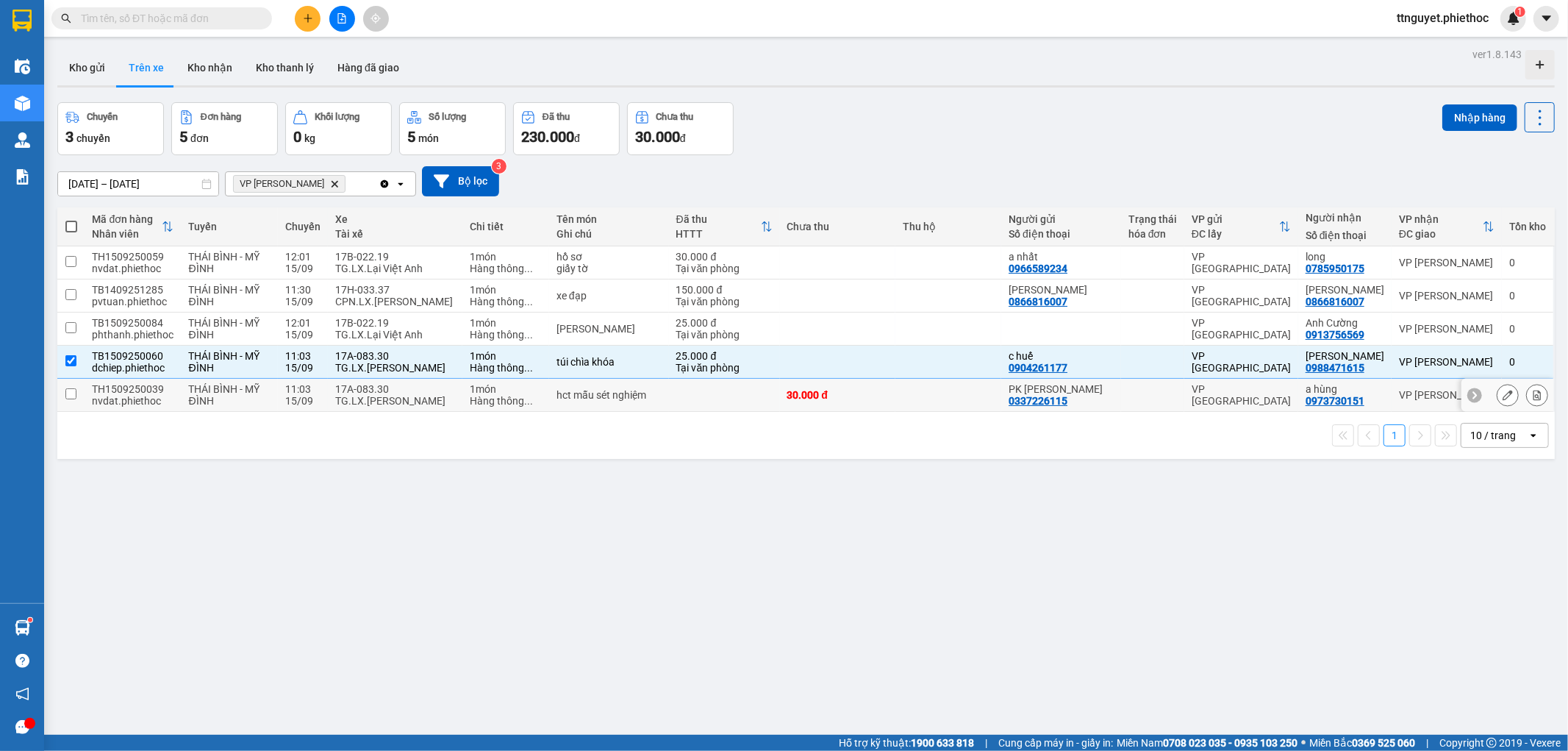
click at [457, 383] on td "17A-083.30 TG.LX.[PERSON_NAME]" at bounding box center [395, 395] width 134 height 33
checkbox input "true"
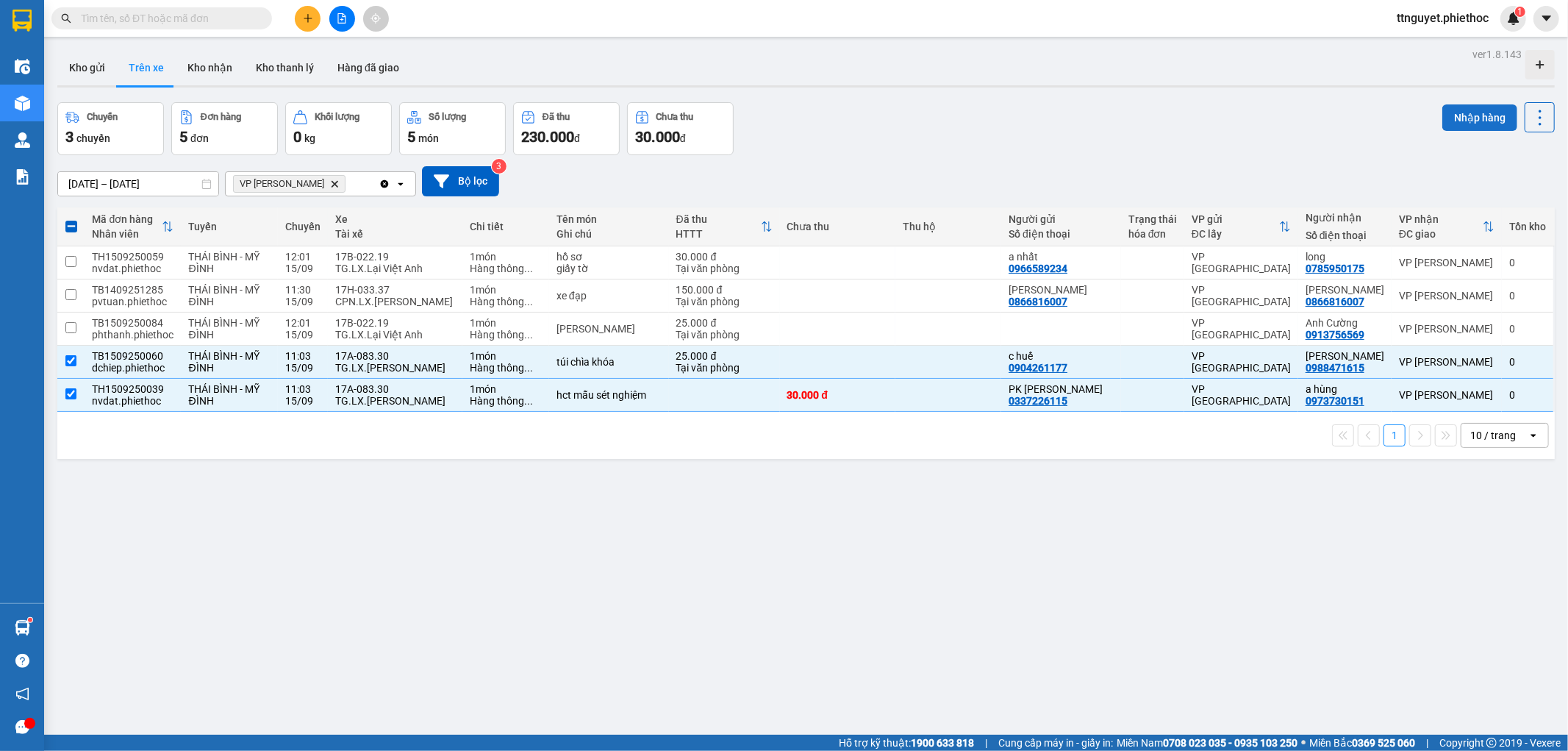
click at [1458, 118] on button "Nhập hàng" at bounding box center [1480, 117] width 75 height 26
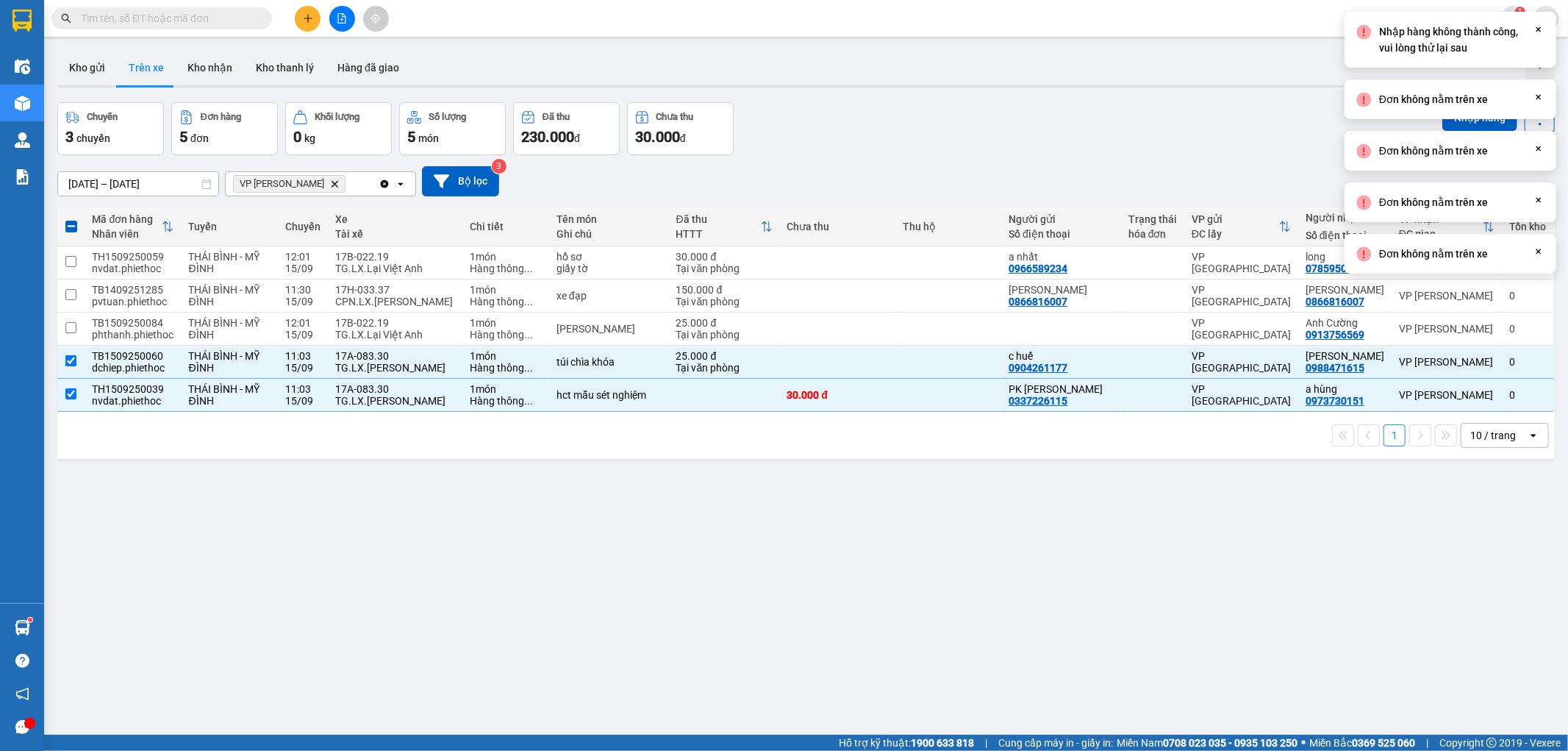
click at [1032, 112] on div "Chuyến 3 chuyến Đơn hàng 5 đơn Khối lượng 0 kg Số lượng 5 món Đã thu 230.000 đ …" at bounding box center [806, 129] width 1498 height 53
click at [198, 70] on button "Kho nhận" at bounding box center [210, 68] width 69 height 36
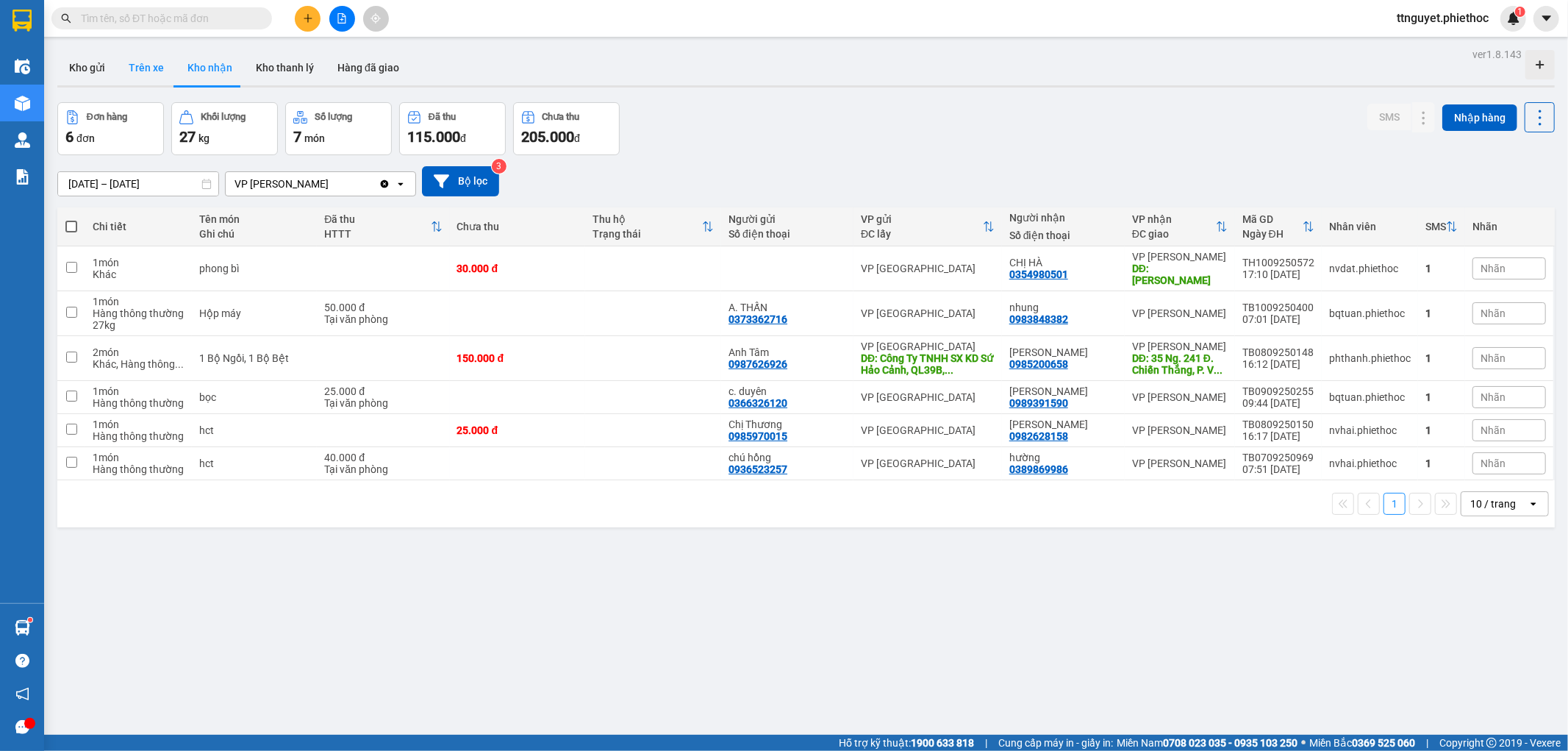
click at [135, 68] on button "Trên xe" at bounding box center [146, 68] width 59 height 36
type input "[DATE] – [DATE]"
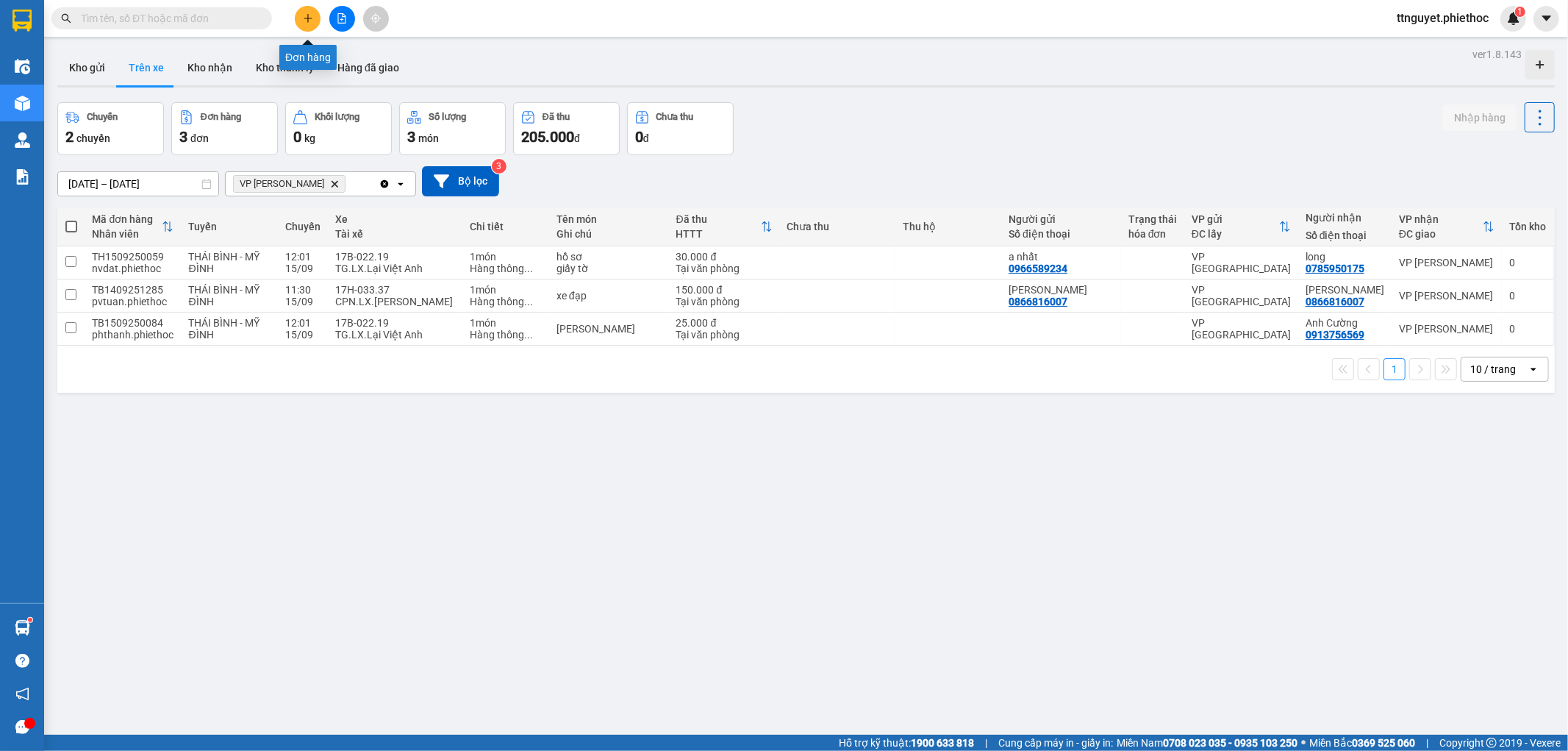
click at [313, 23] on button at bounding box center [307, 18] width 25 height 25
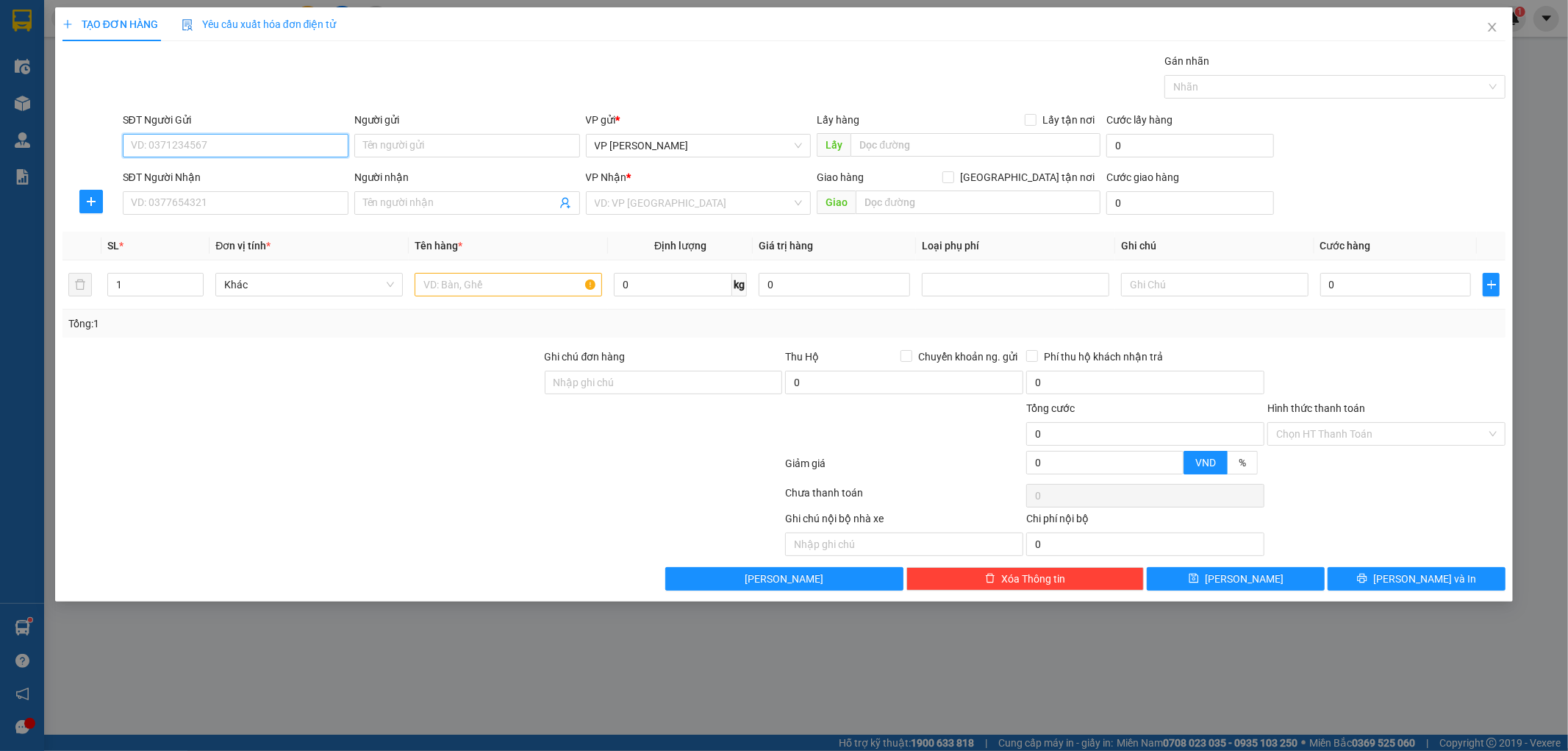
click at [270, 143] on input "SĐT Người Gửi" at bounding box center [236, 145] width 225 height 23
type input "0914421421"
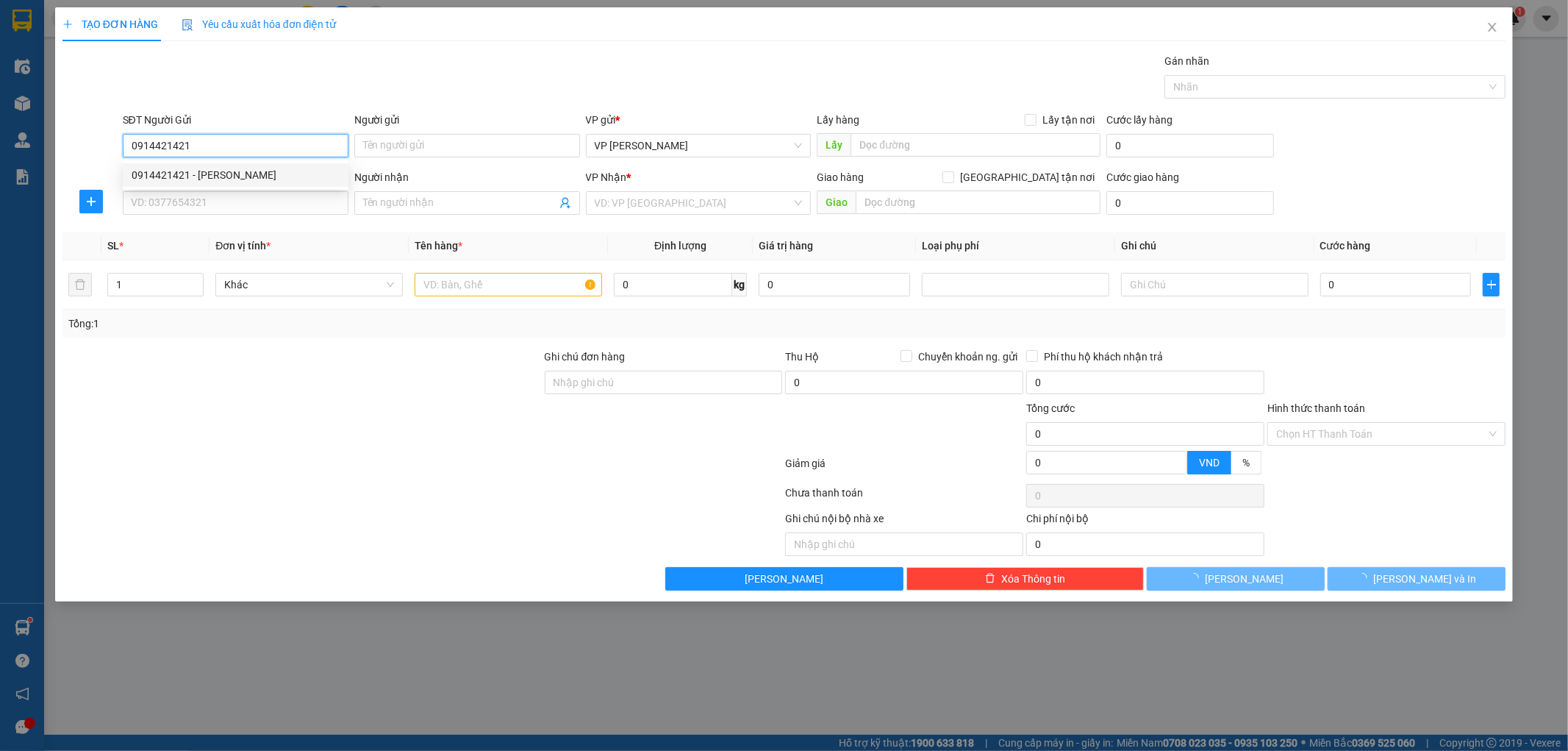
click at [270, 167] on div "0914421421 - [PERSON_NAME]" at bounding box center [235, 175] width 208 height 16
type input "Phương"
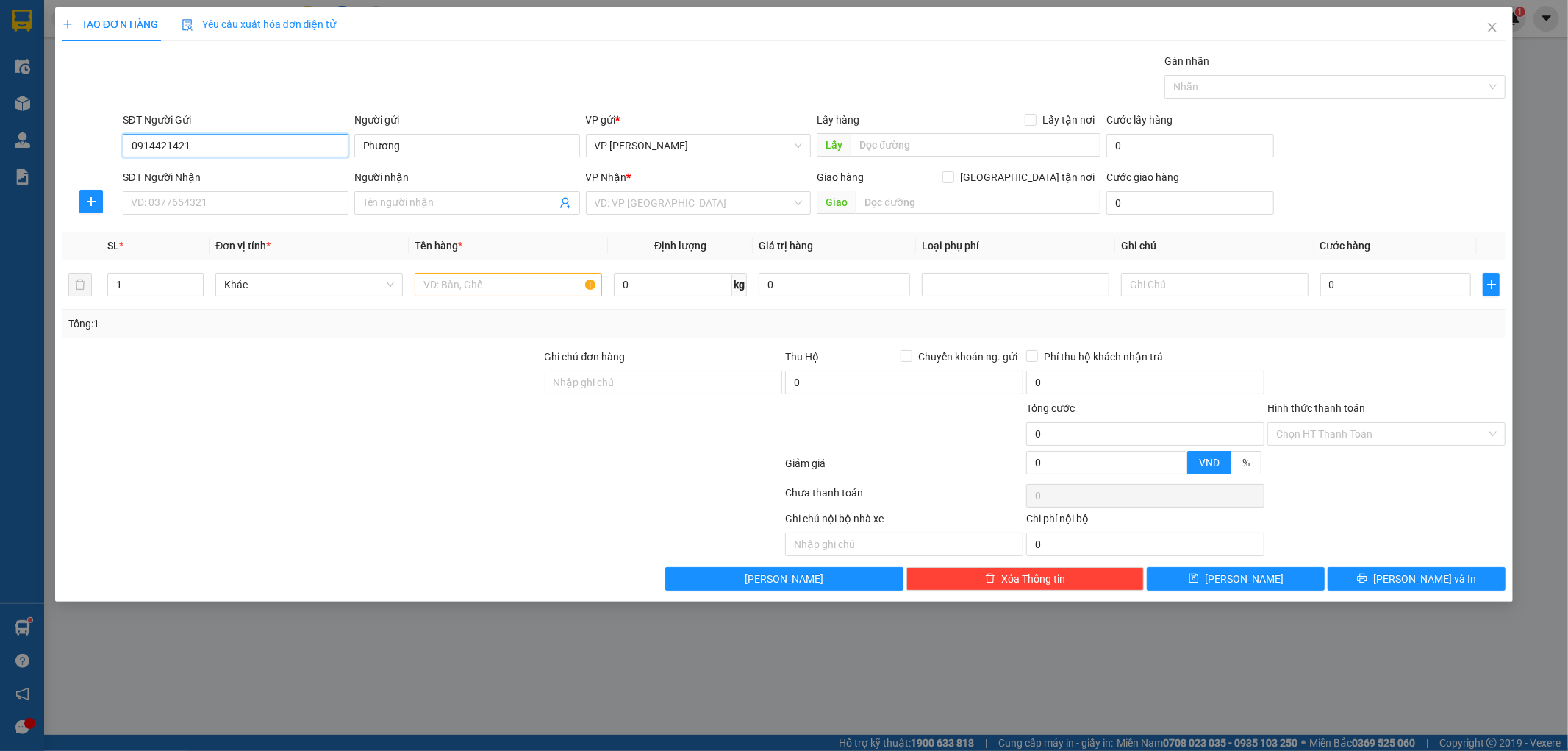
type input "0914421421"
click at [177, 221] on div "SĐT Người Nhận VD: 0377654321" at bounding box center [236, 195] width 225 height 52
drag, startPoint x: 178, startPoint y: 208, endPoint x: 201, endPoint y: 179, distance: 37.0
click at [178, 210] on input "SĐT Người Nhận" at bounding box center [236, 202] width 225 height 23
click at [239, 147] on input "0914421421" at bounding box center [236, 145] width 225 height 23
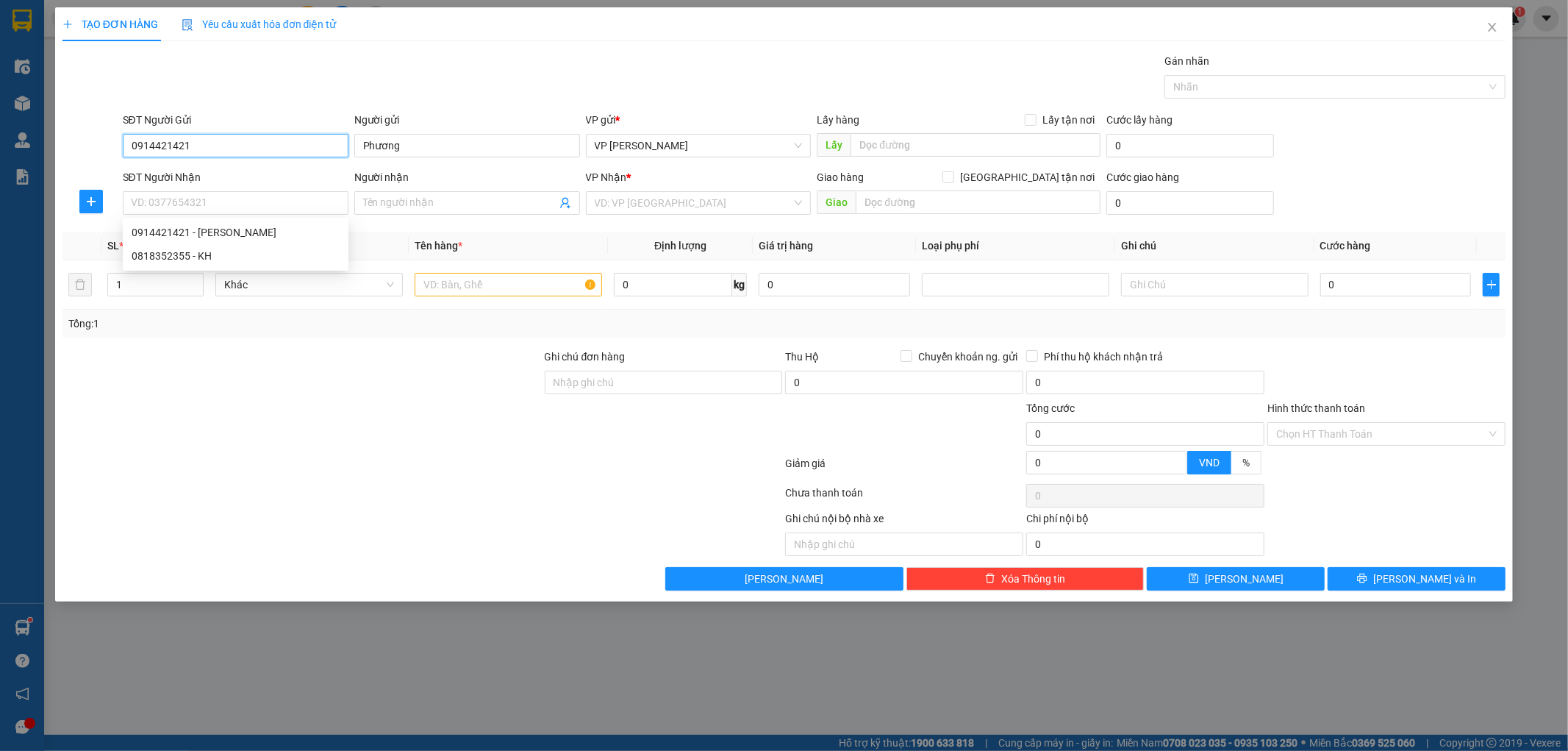
click at [239, 147] on input "0914421421" at bounding box center [236, 145] width 225 height 23
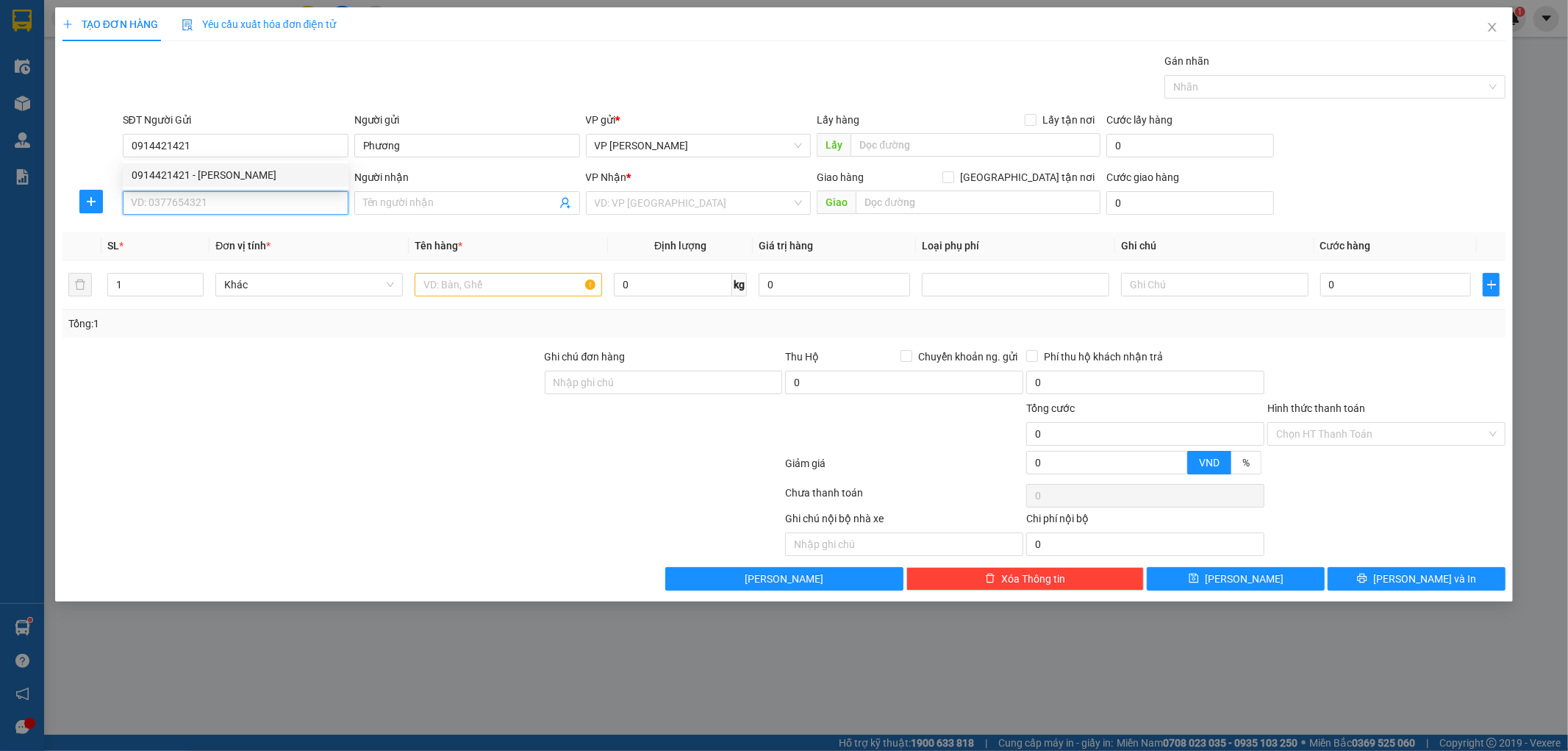
click at [239, 193] on input "SĐT Người Nhận" at bounding box center [236, 202] width 225 height 23
paste input "0914421421"
type input "0914421421"
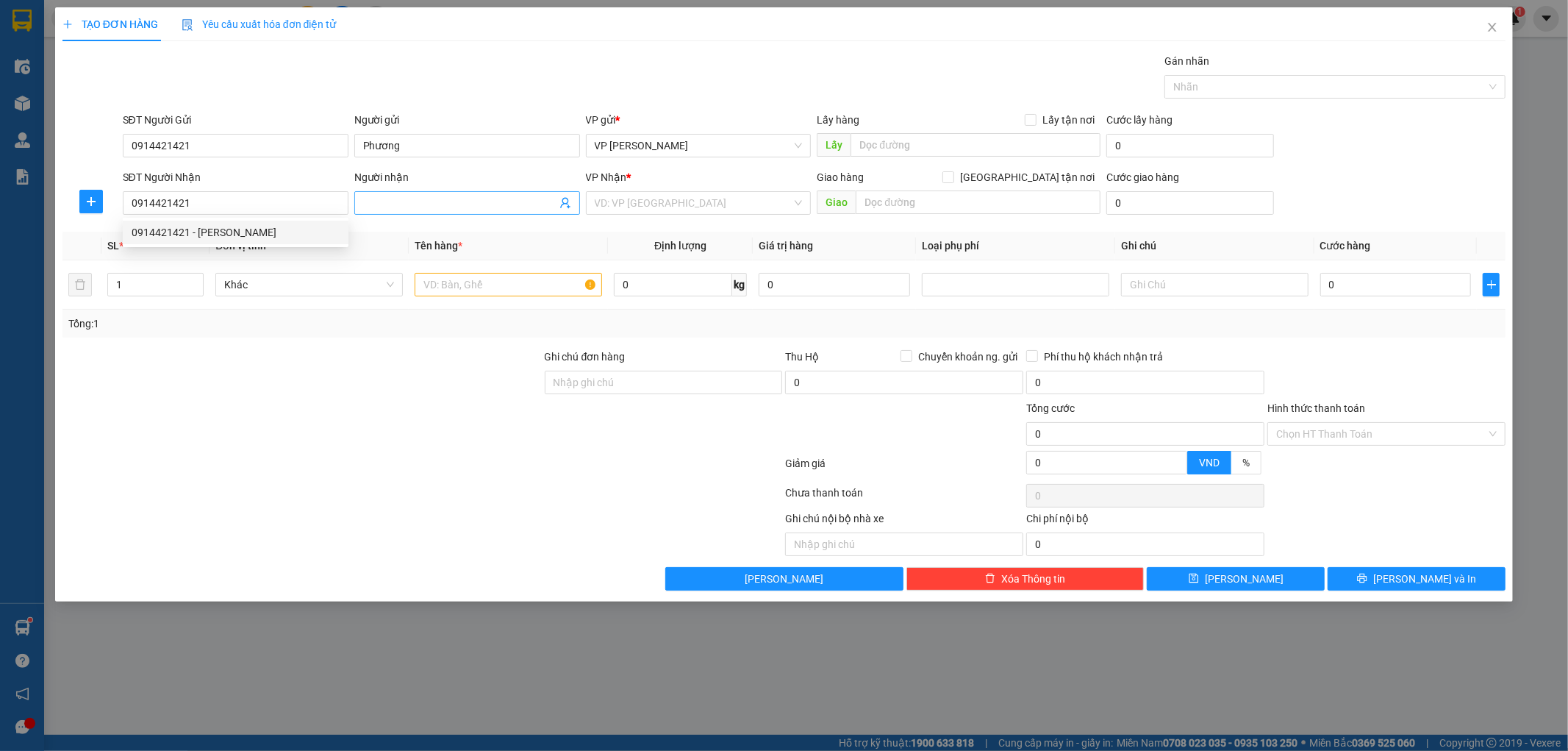
click at [473, 201] on input "Người nhận" at bounding box center [460, 202] width 194 height 16
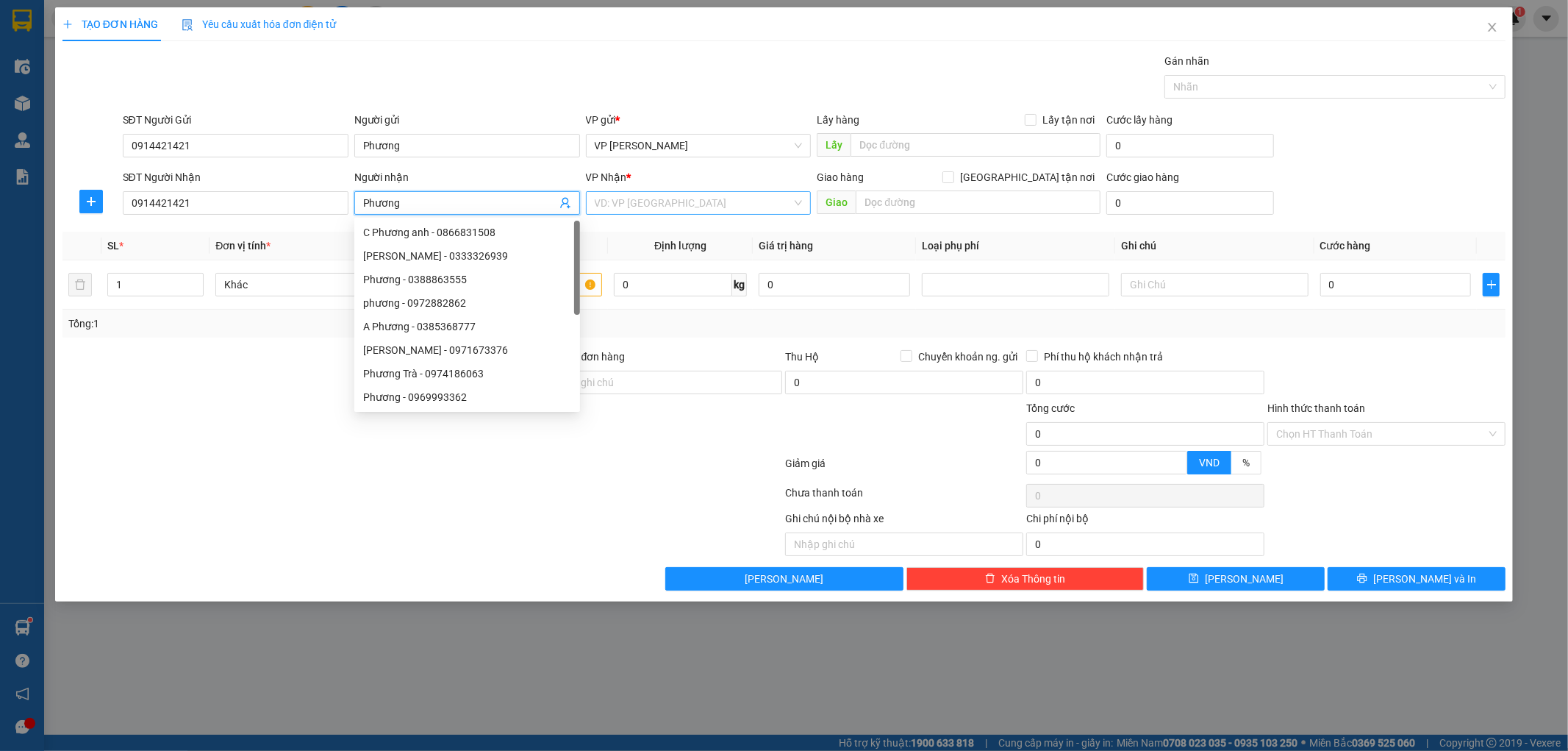
type input "Phương"
click at [686, 199] on input "search" at bounding box center [693, 202] width 197 height 22
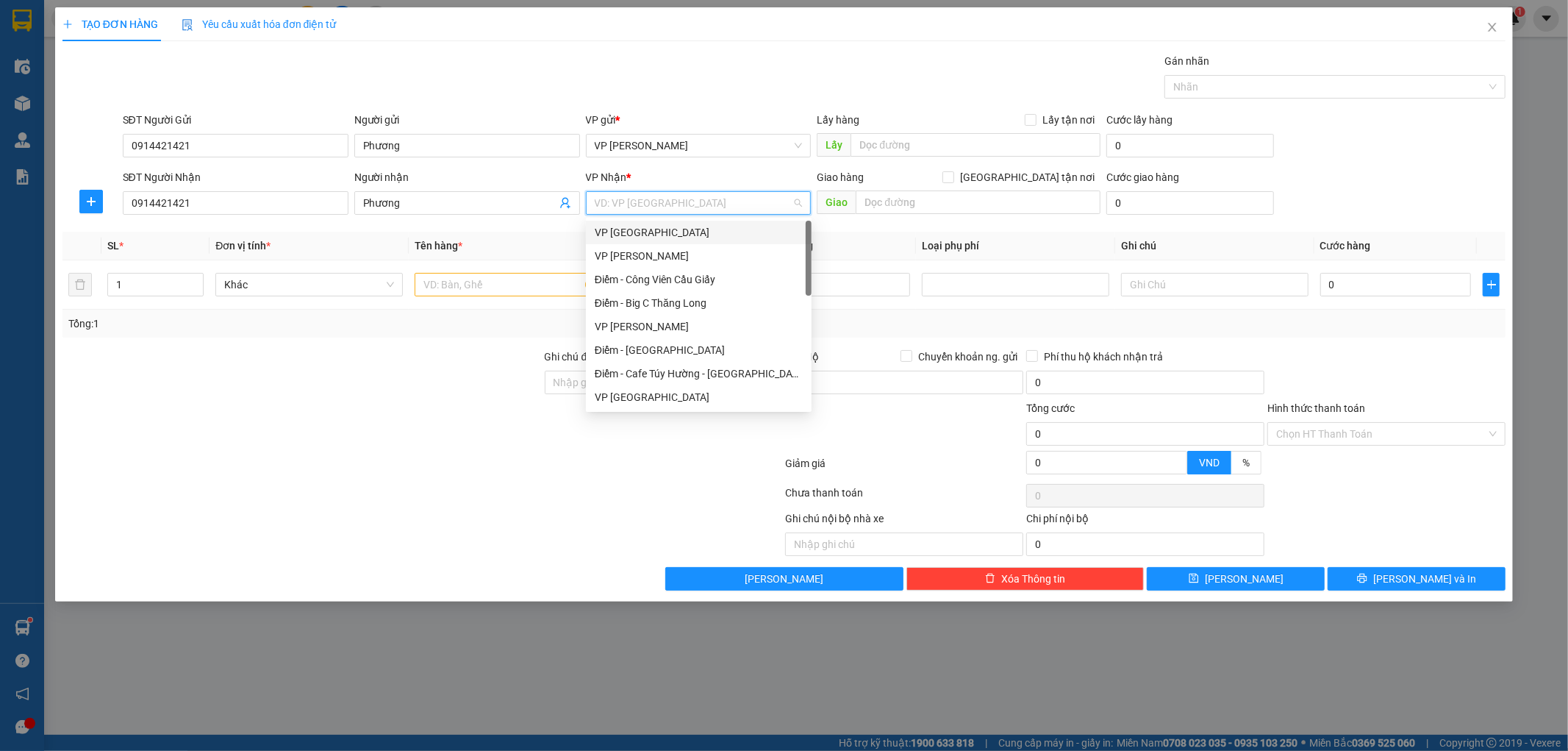
type input "V"
click at [638, 229] on div "VP [GEOGRAPHIC_DATA]" at bounding box center [698, 232] width 208 height 16
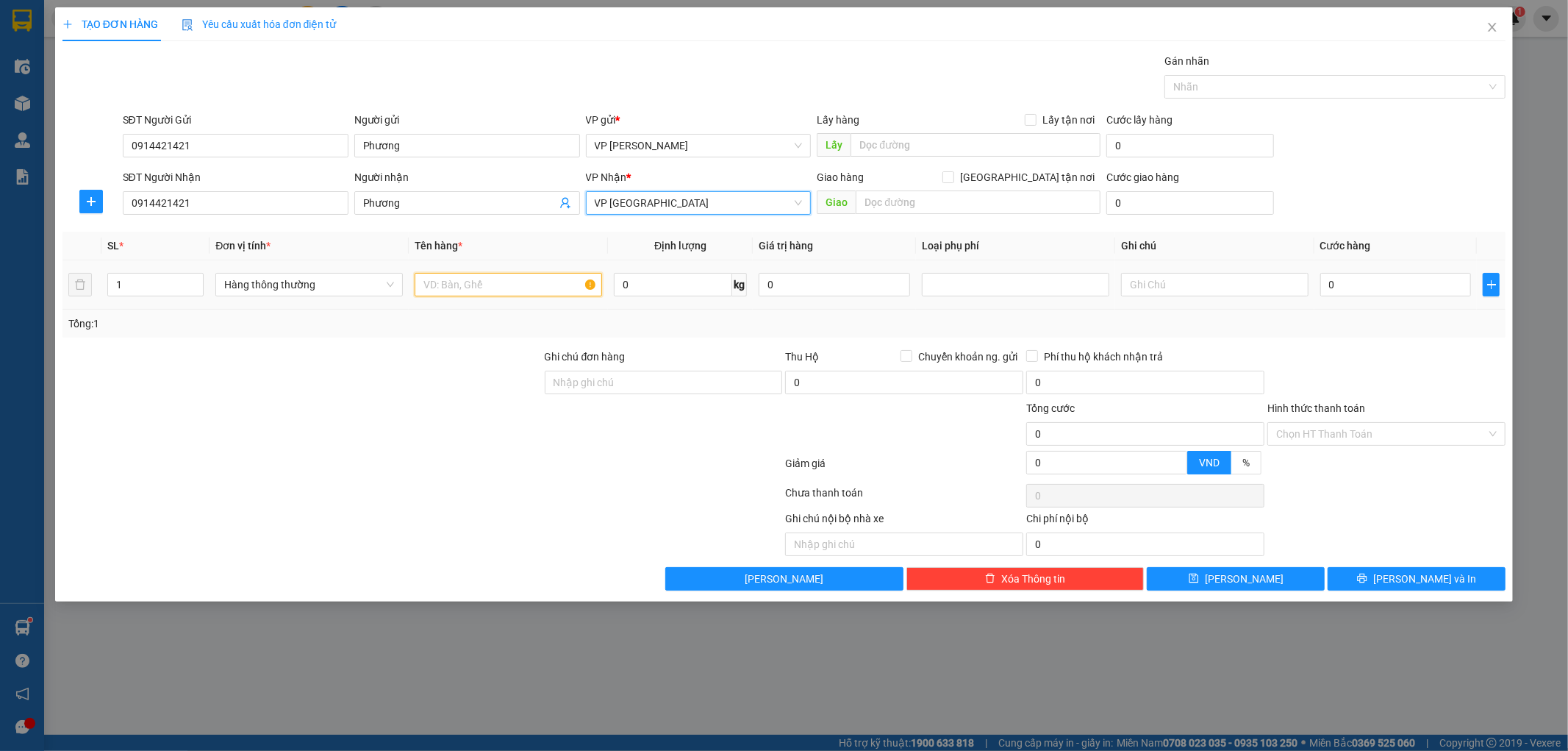
click at [505, 282] on input "text" at bounding box center [508, 284] width 188 height 23
type input "Thùng xốp cá cảnh"
click at [635, 289] on input "0" at bounding box center [673, 284] width 118 height 23
type input "10"
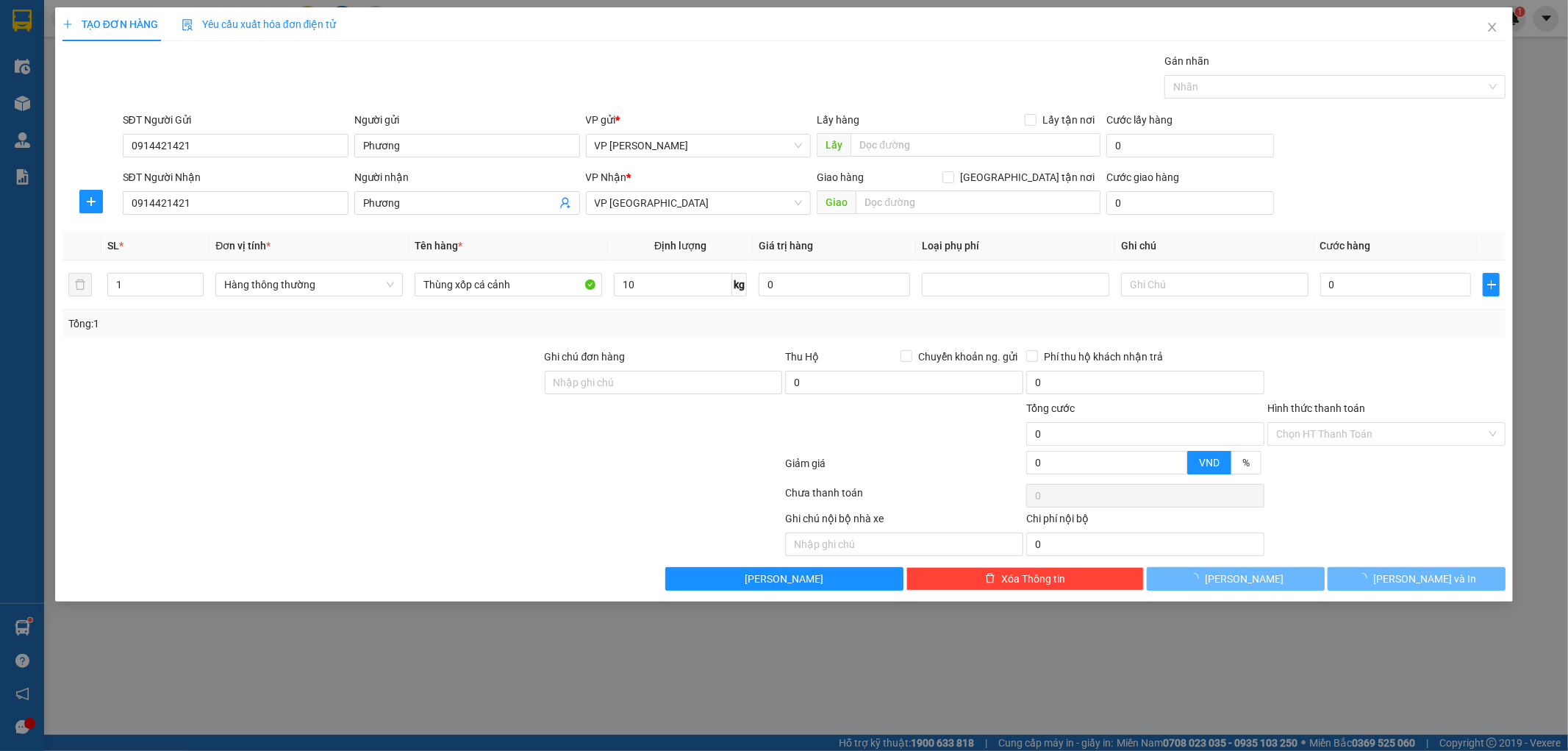
click at [879, 309] on div "Tổng: 1" at bounding box center [784, 323] width 1444 height 28
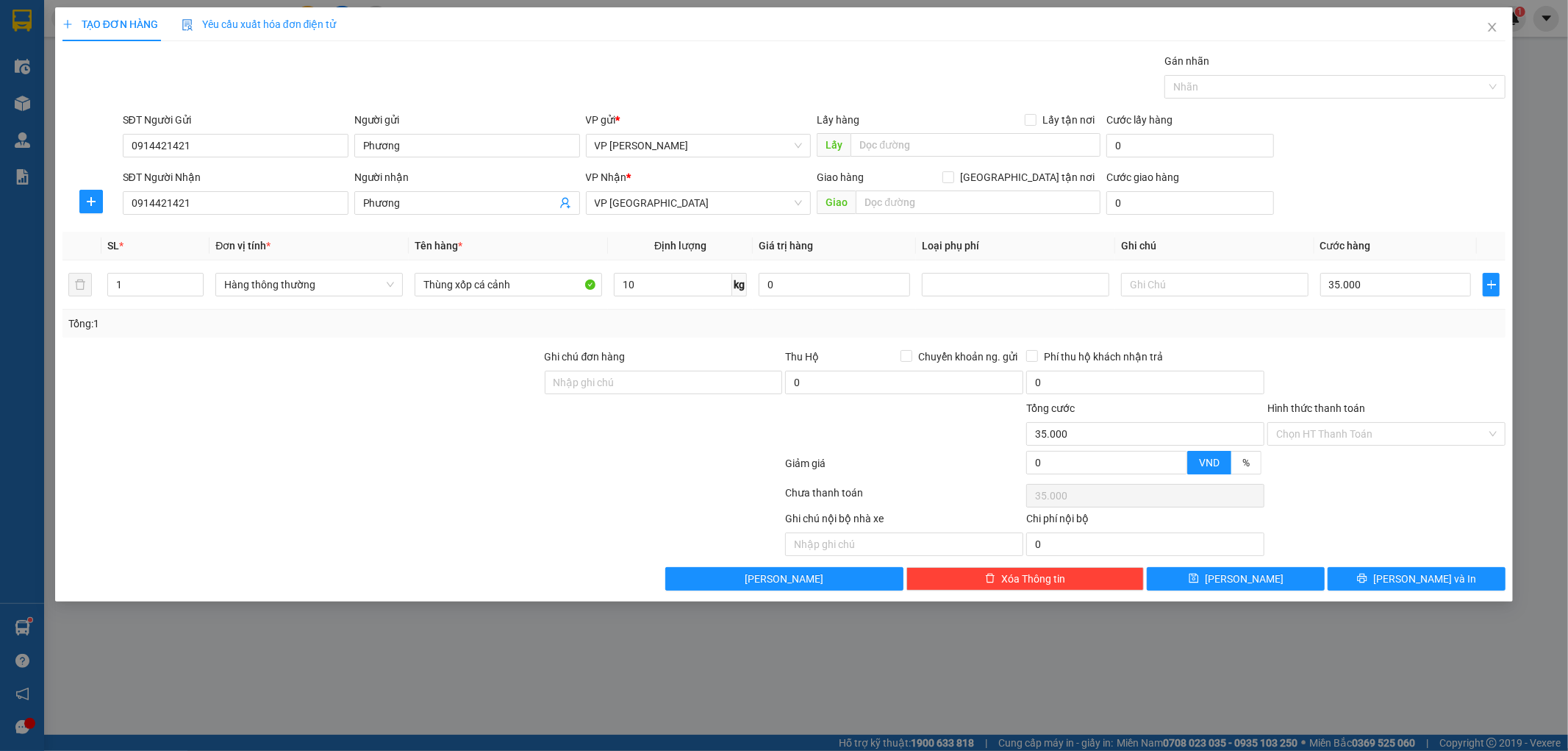
type input "35.000"
click at [1380, 361] on div at bounding box center [1386, 374] width 241 height 52
click at [1388, 299] on td "35.000" at bounding box center [1396, 285] width 163 height 49
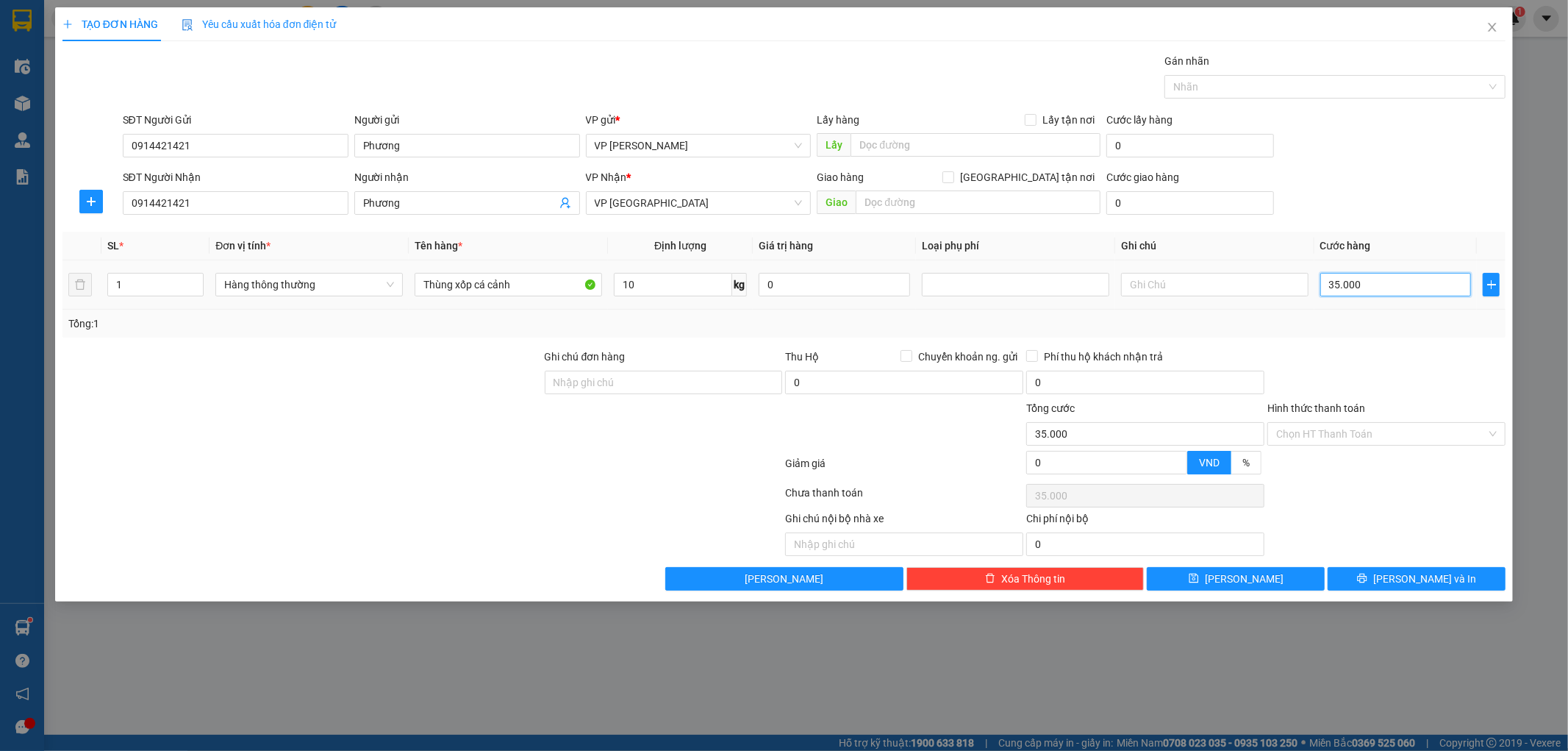
click at [1390, 296] on input "35.000" at bounding box center [1395, 284] width 151 height 23
type input "6"
type input "60"
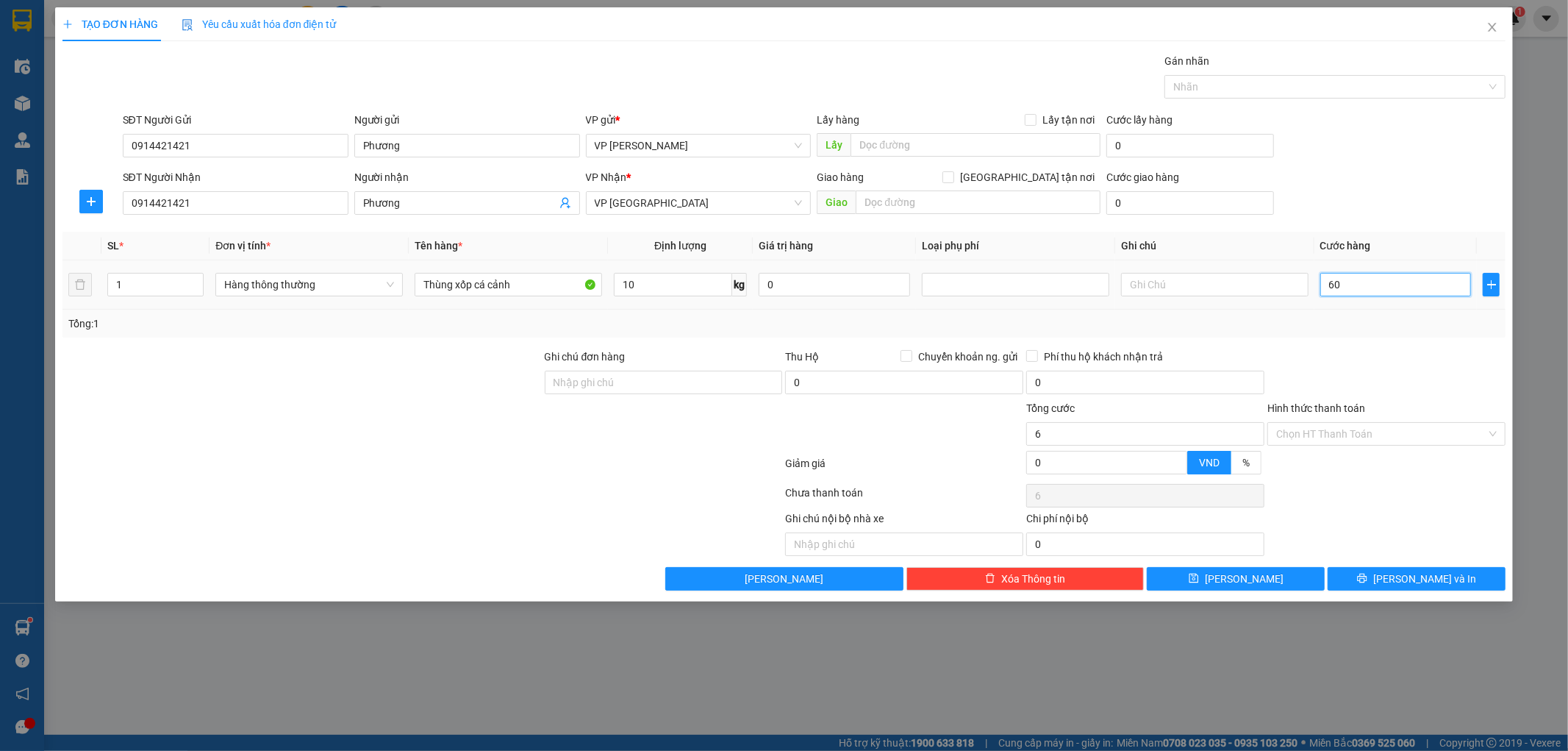
type input "60"
type input "60.000"
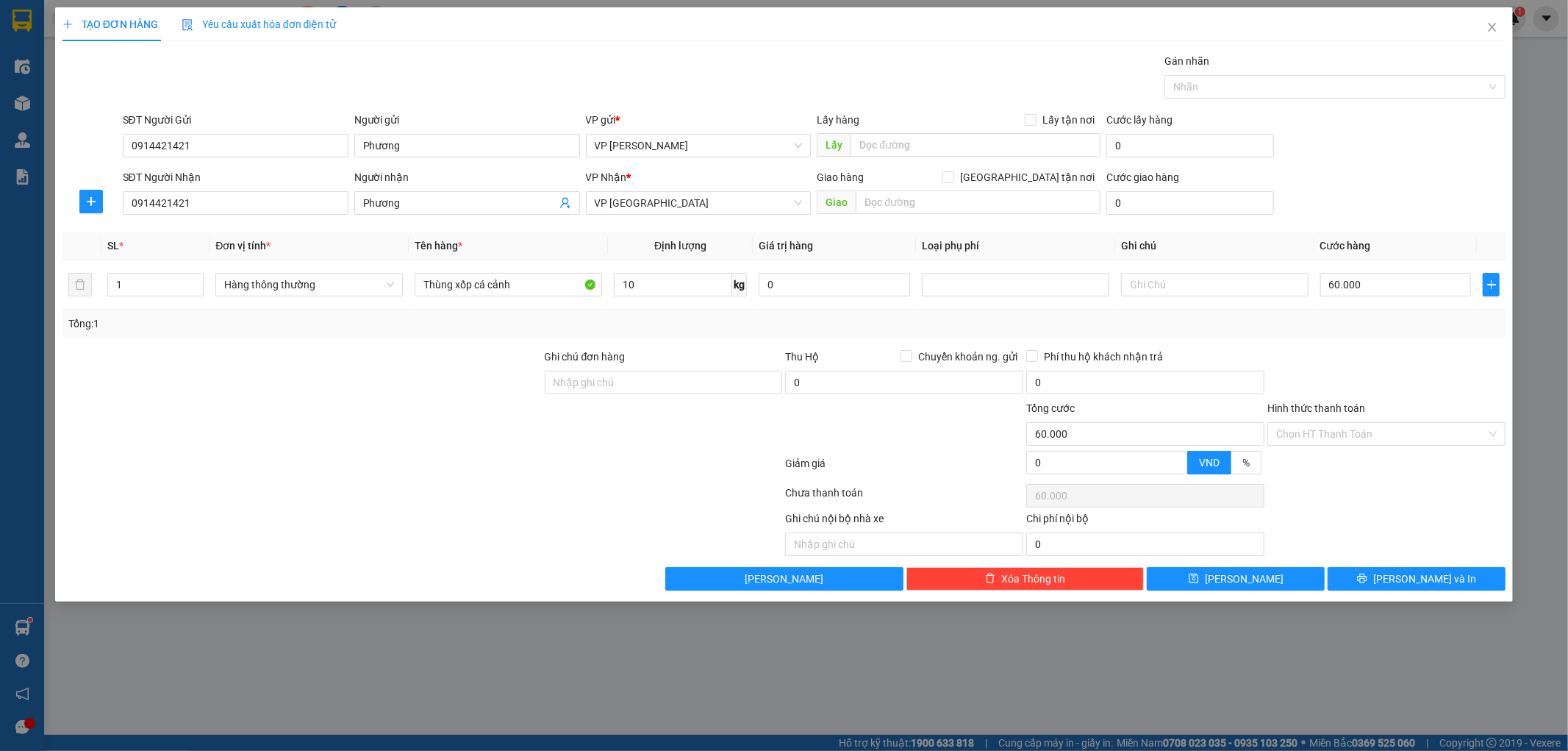
click at [1383, 343] on div "Transit Pickup Surcharge Ids Transit Deliver Surcharge Ids Transit Deliver Surc…" at bounding box center [784, 321] width 1444 height 538
click at [1340, 354] on div at bounding box center [1386, 374] width 241 height 52
click at [1405, 289] on input "60.000" at bounding box center [1395, 284] width 151 height 23
type input "4"
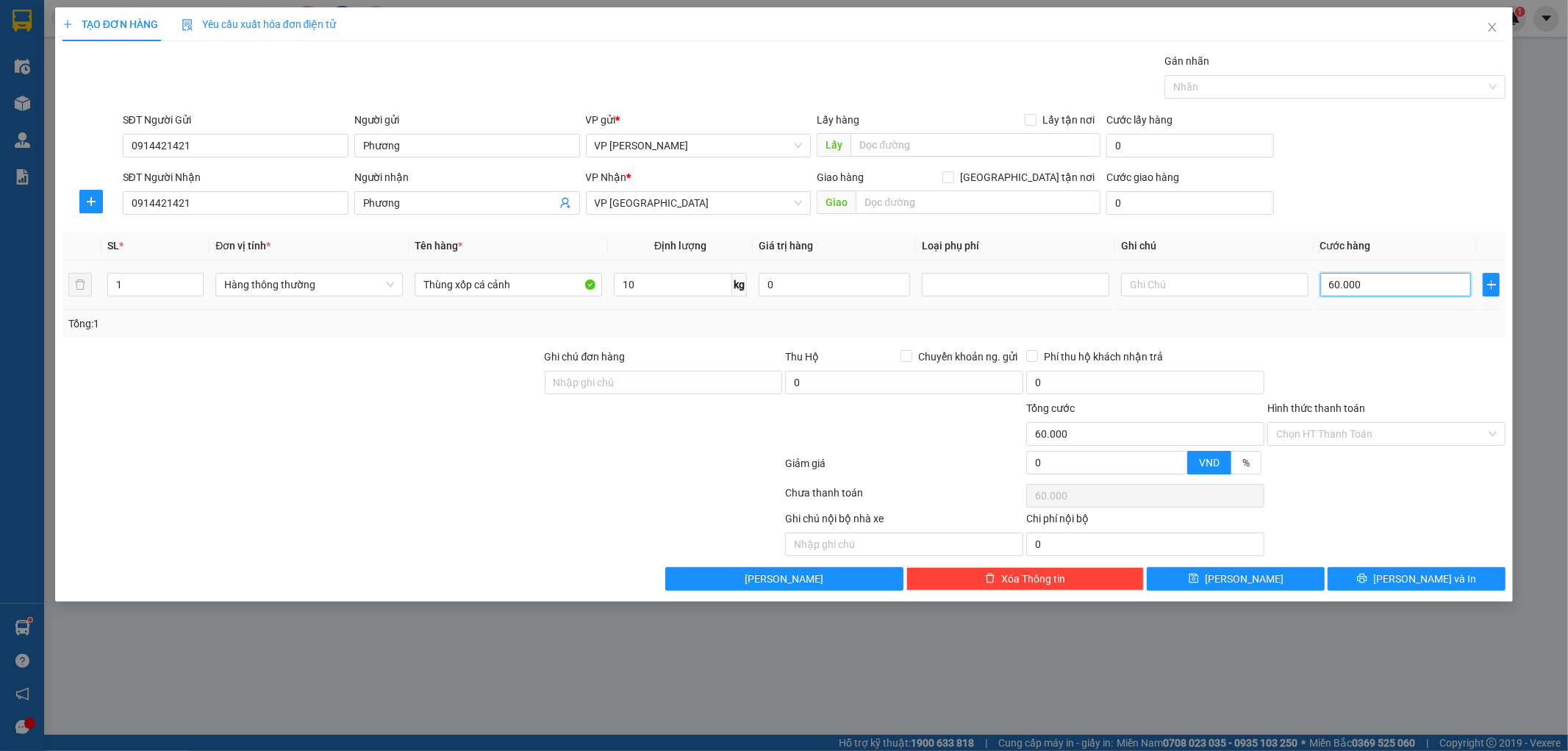
type input "4"
type input "40"
type input "40.000"
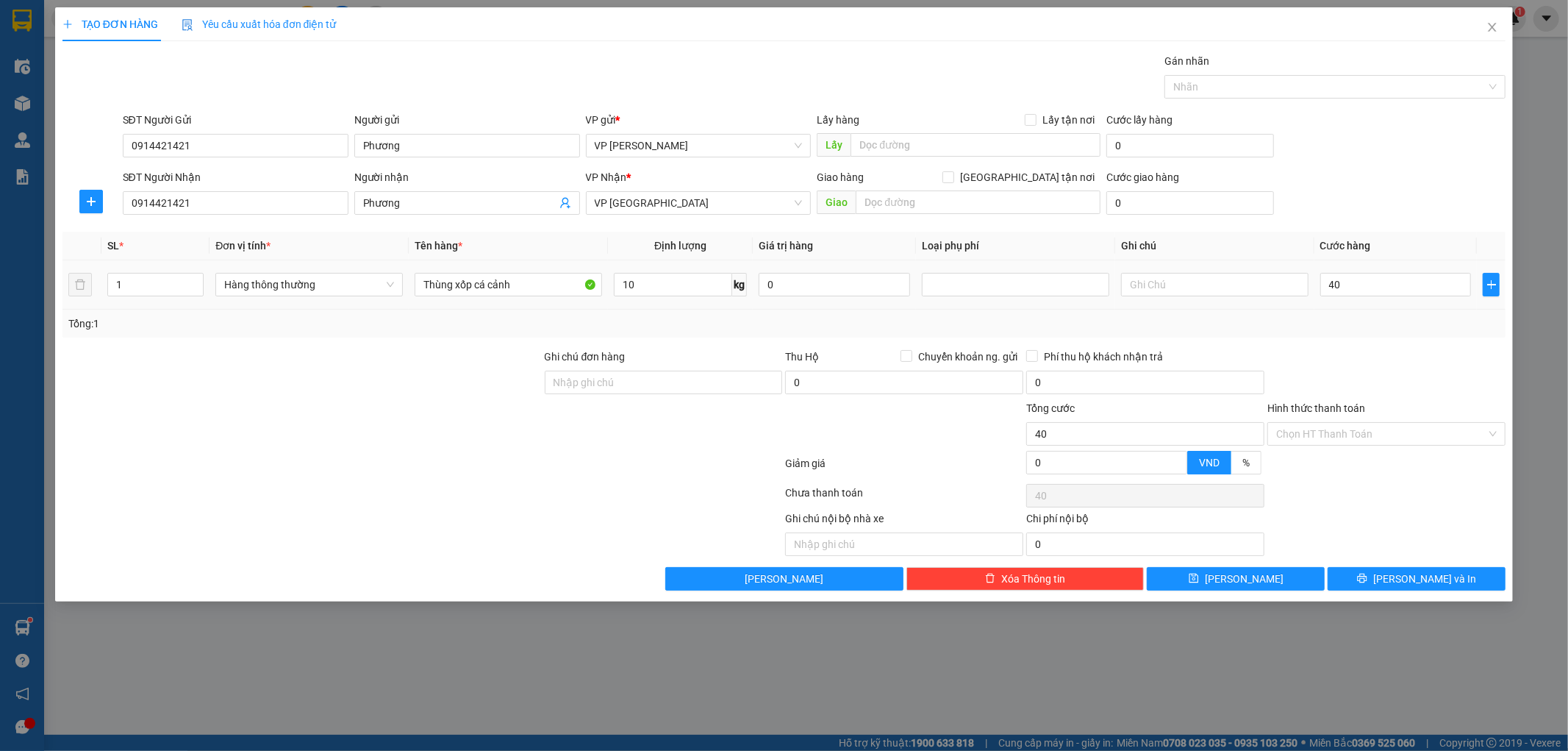
type input "40.000"
click at [1390, 335] on div "Tổng: 1" at bounding box center [784, 323] width 1444 height 28
click at [1414, 579] on span "[PERSON_NAME] và In" at bounding box center [1425, 578] width 103 height 16
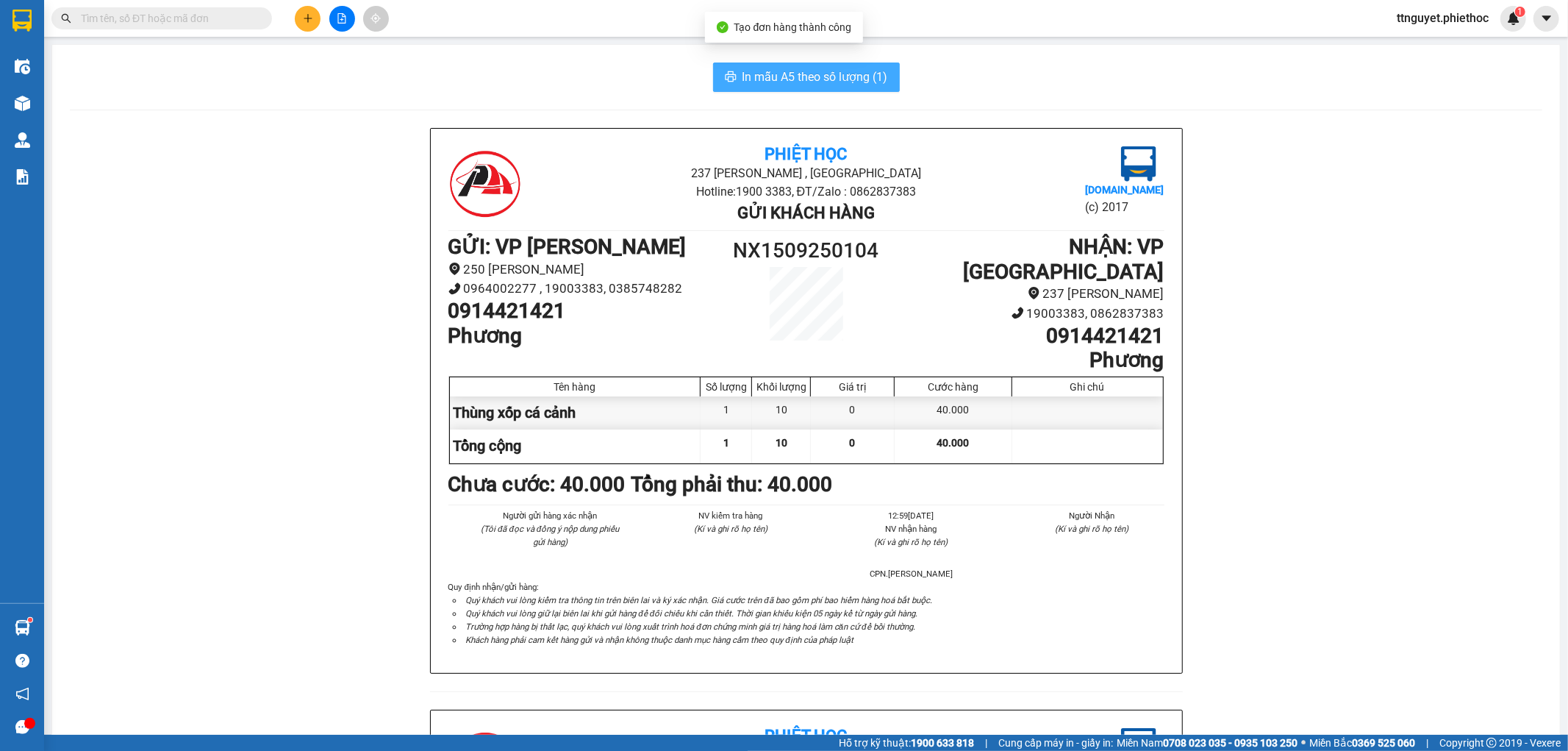
click at [860, 83] on span "In mẫu A5 theo số lượng (1)" at bounding box center [815, 77] width 146 height 19
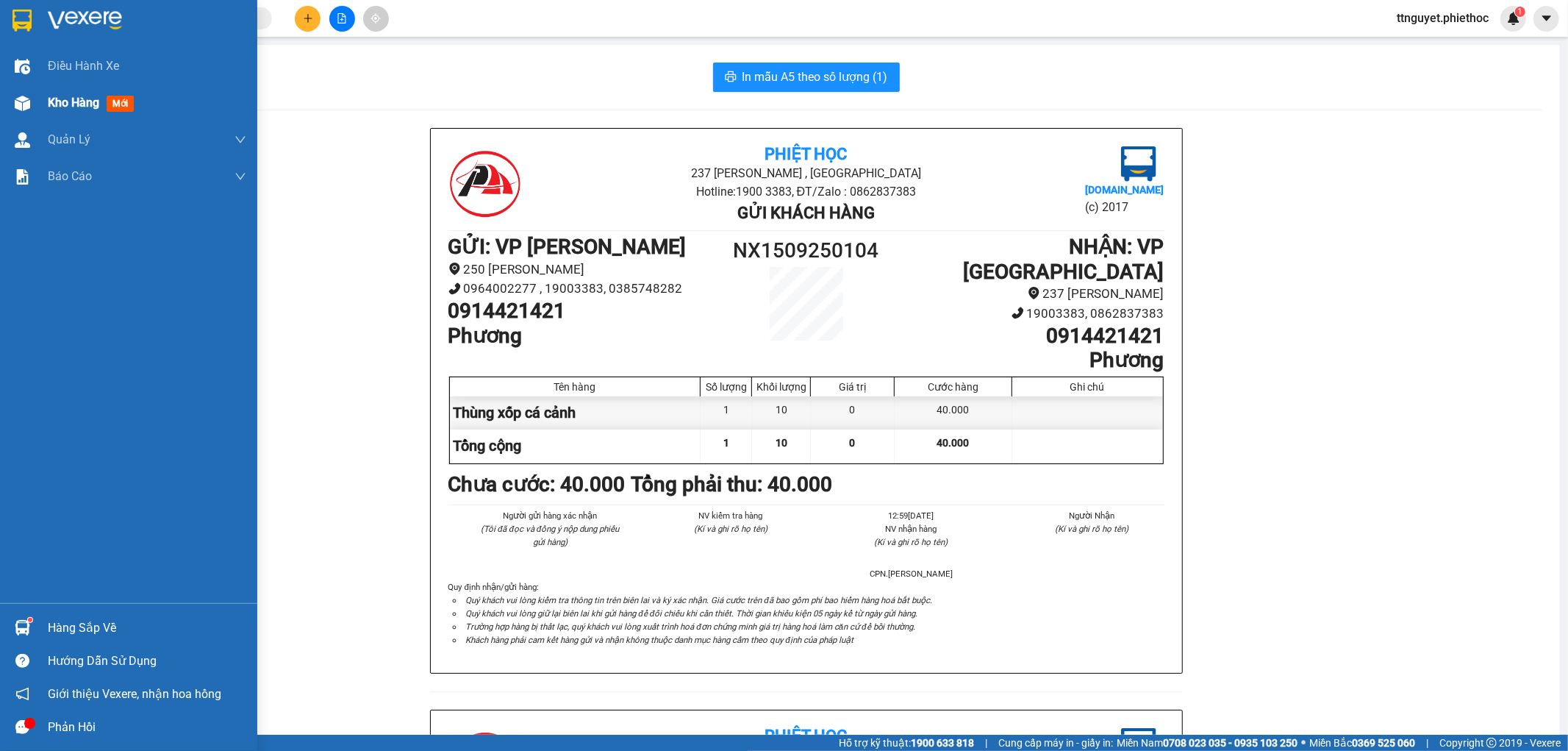
click at [48, 105] on span "Kho hàng" at bounding box center [73, 102] width 52 height 14
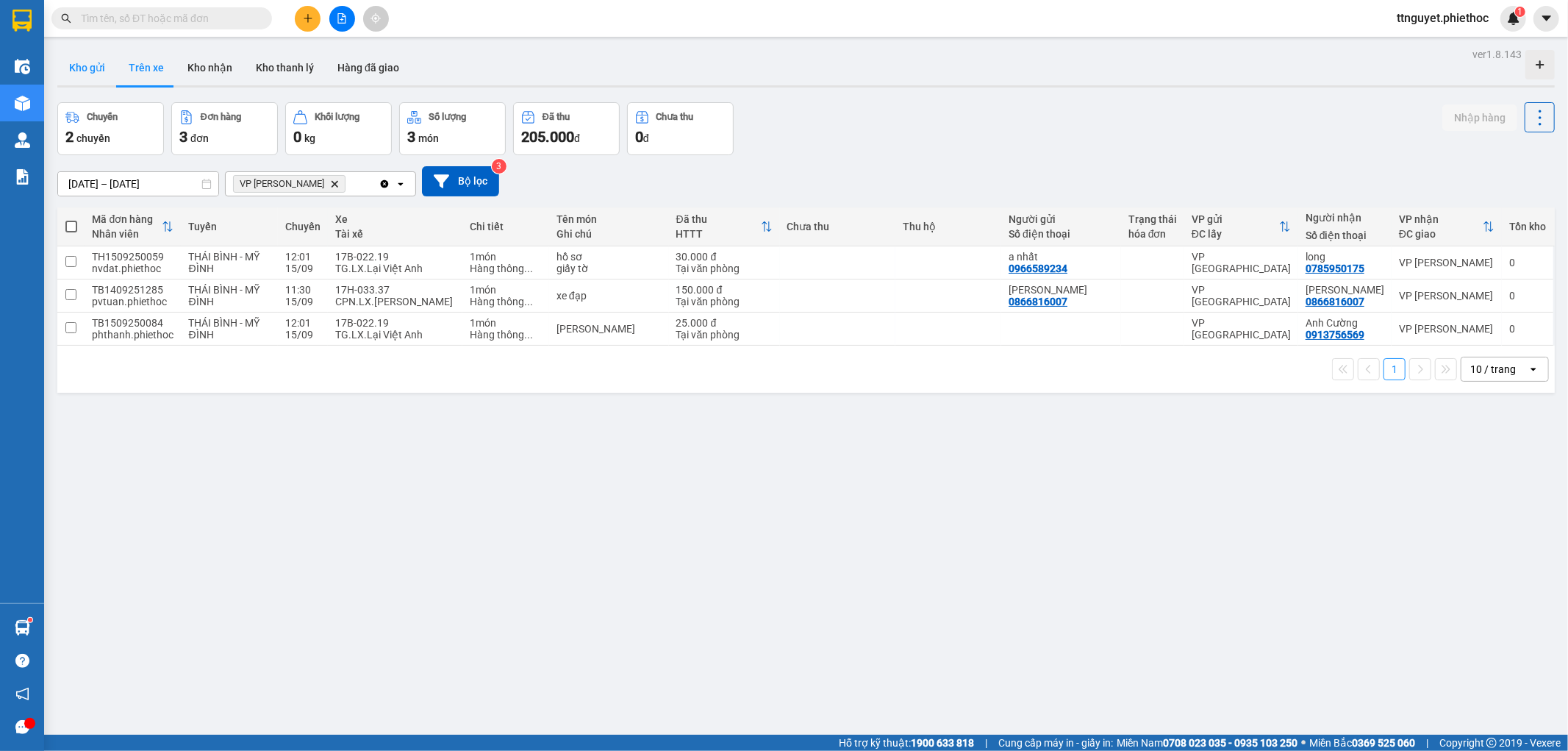
click at [100, 65] on button "Kho gửi" at bounding box center [86, 68] width 59 height 36
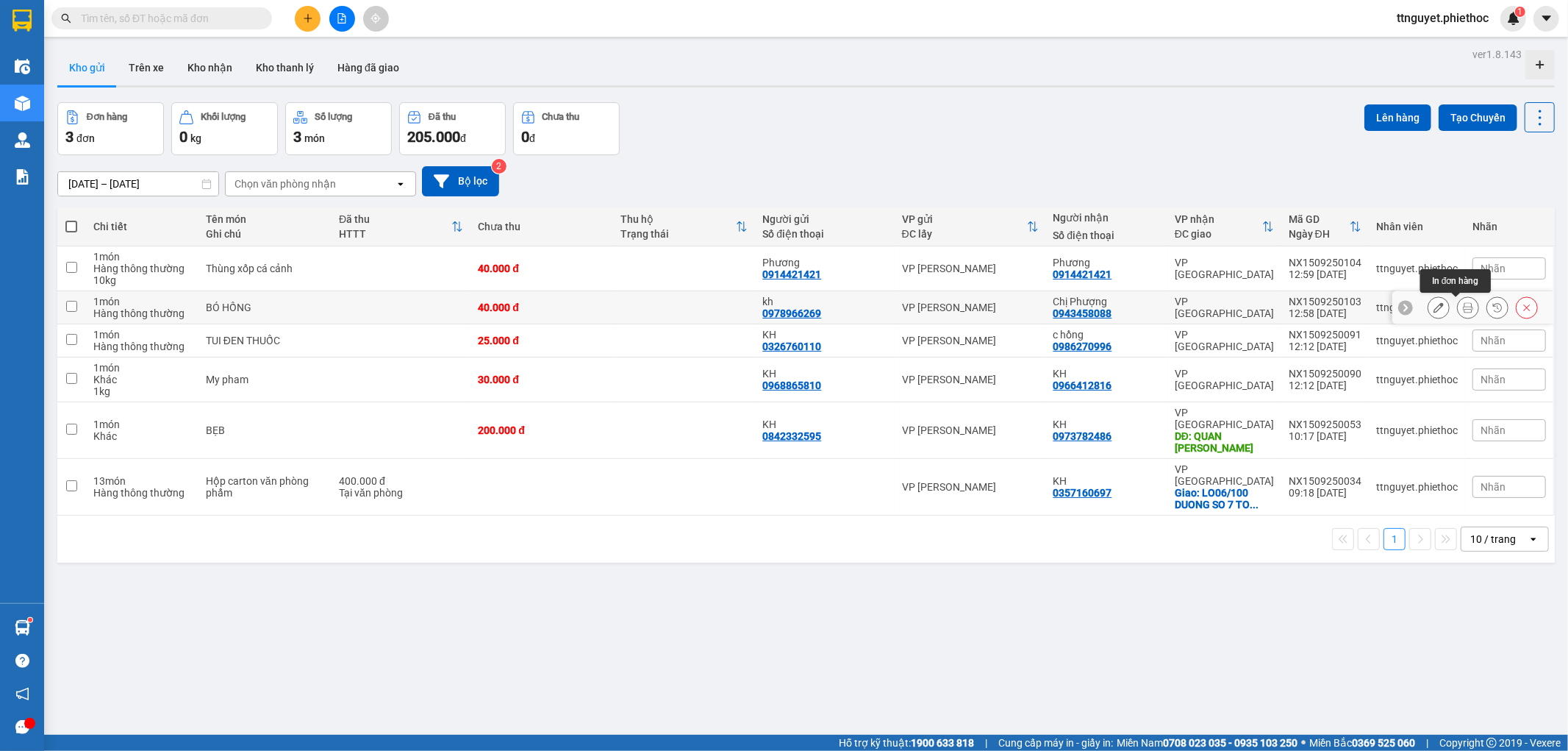
click at [1462, 311] on button at bounding box center [1468, 307] width 21 height 25
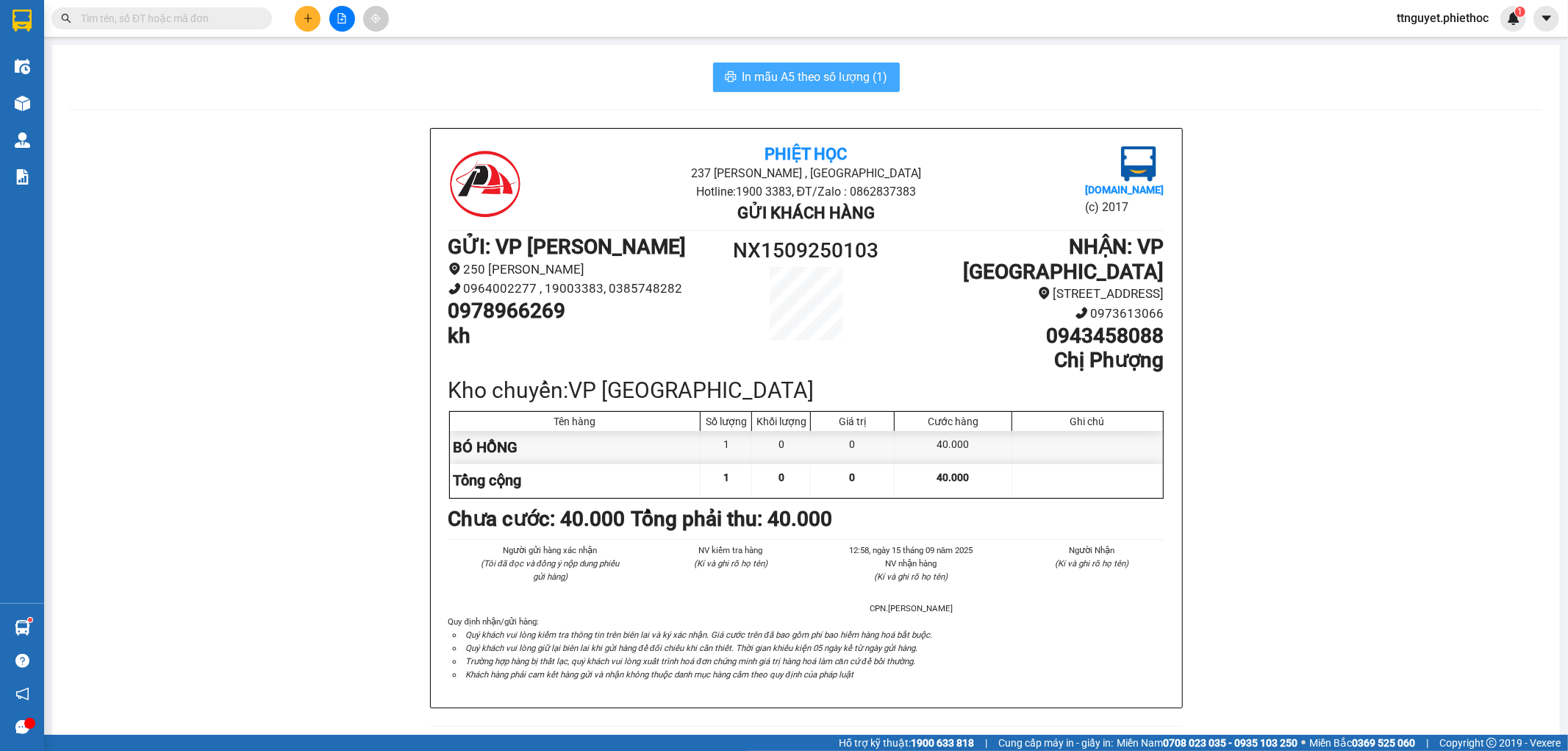
click at [804, 79] on span "In mẫu A5 theo số lượng (1)" at bounding box center [815, 77] width 146 height 19
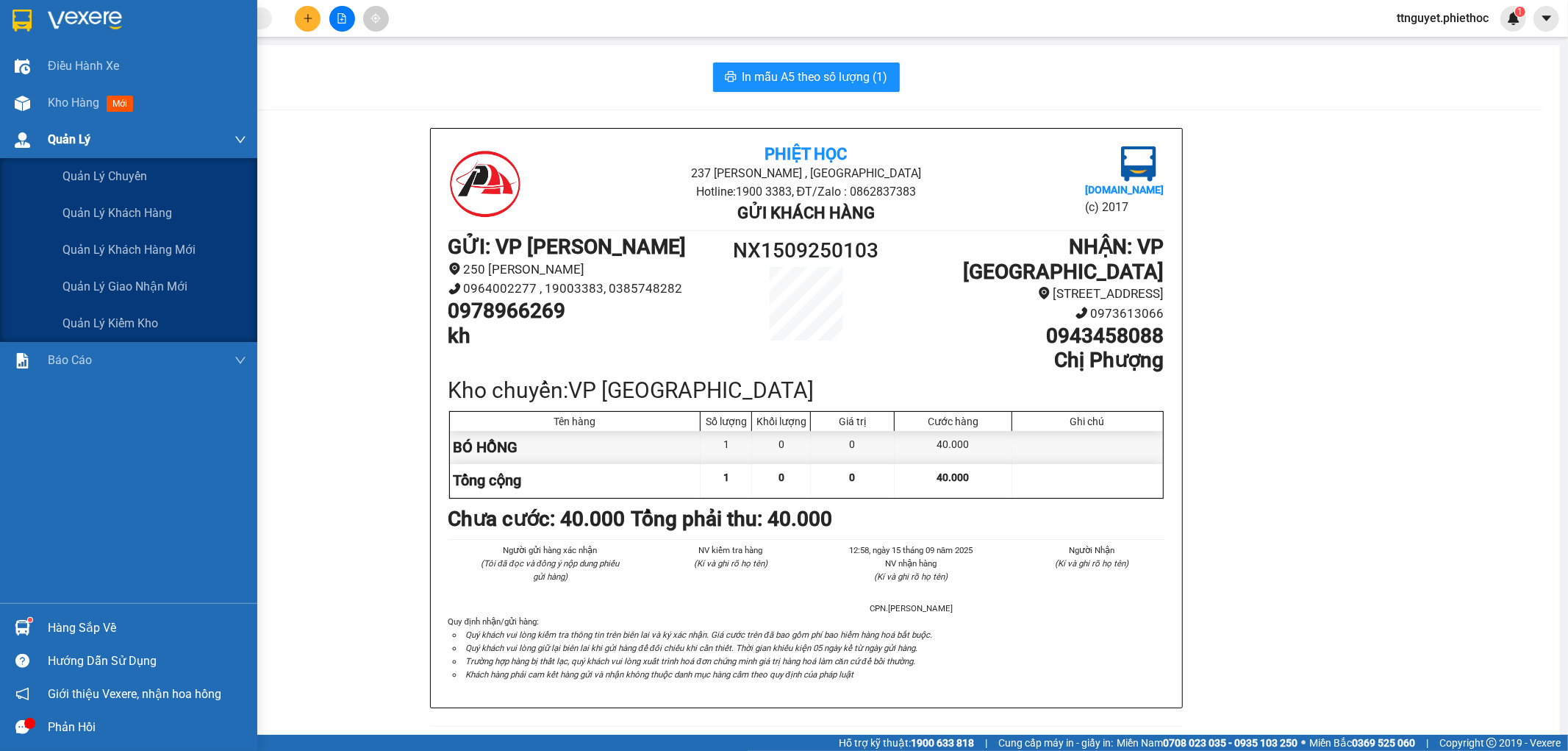
click at [76, 121] on div "Quản Lý" at bounding box center [147, 139] width 198 height 37
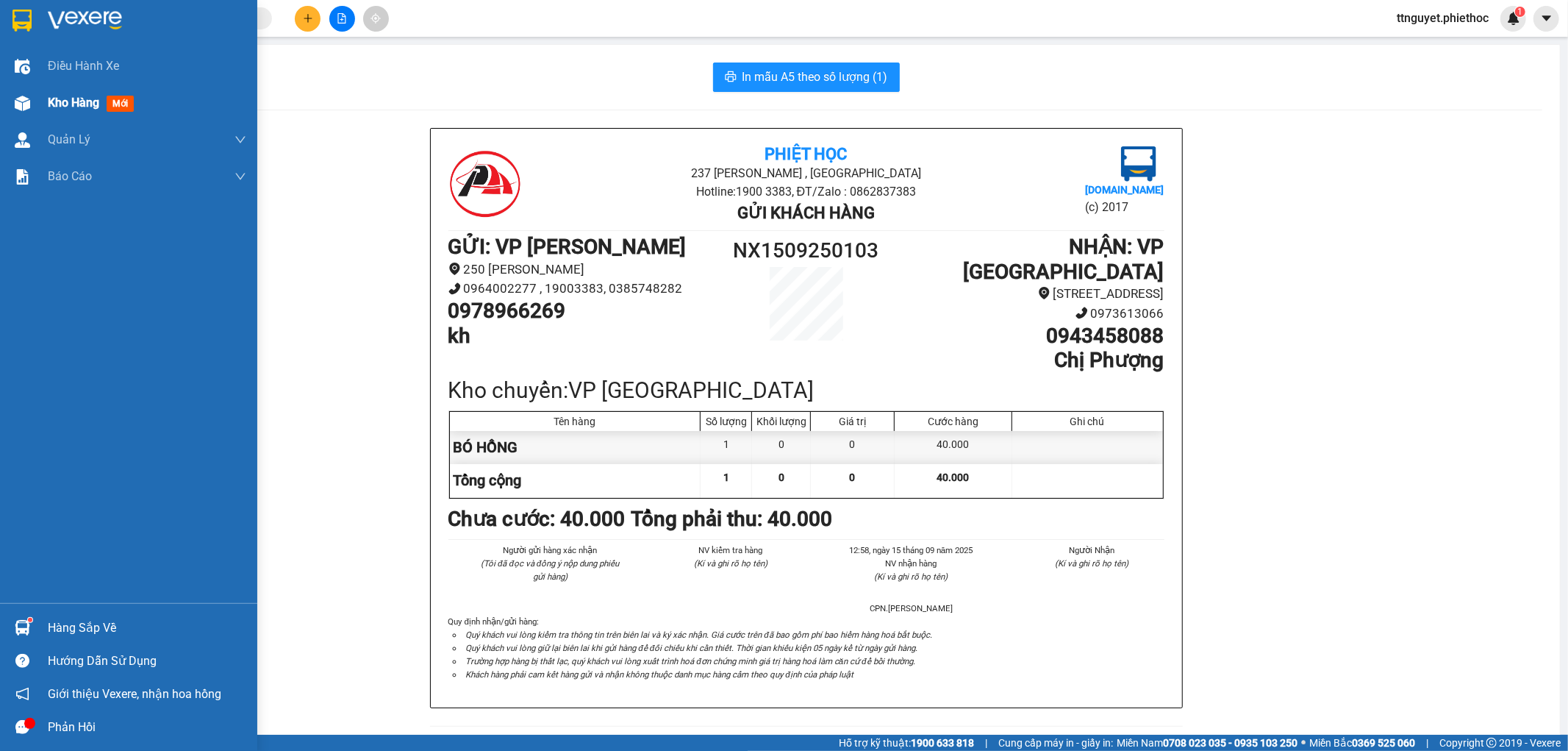
click at [83, 89] on div "Kho hàng mới" at bounding box center [147, 102] width 198 height 37
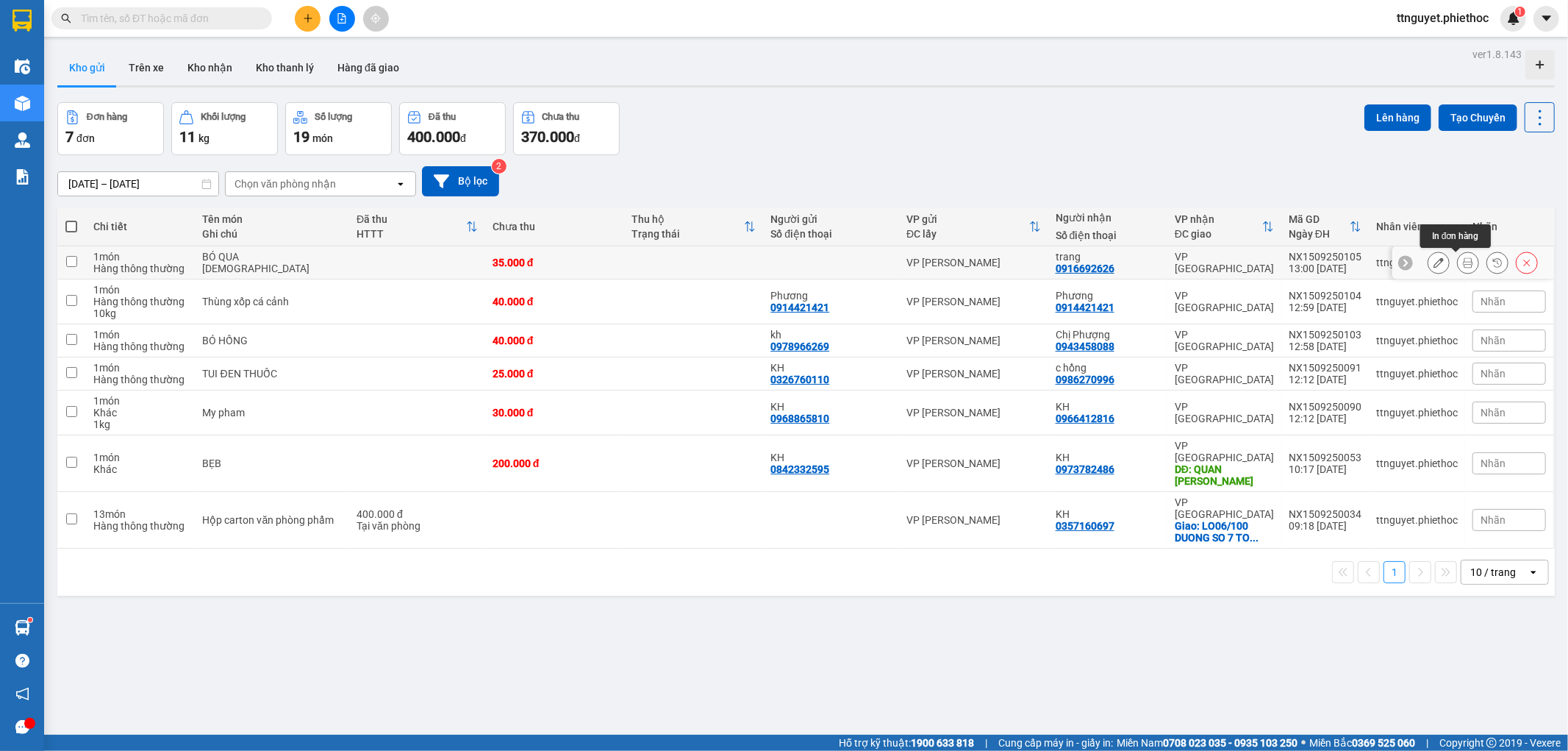
click at [1463, 259] on icon at bounding box center [1467, 262] width 10 height 10
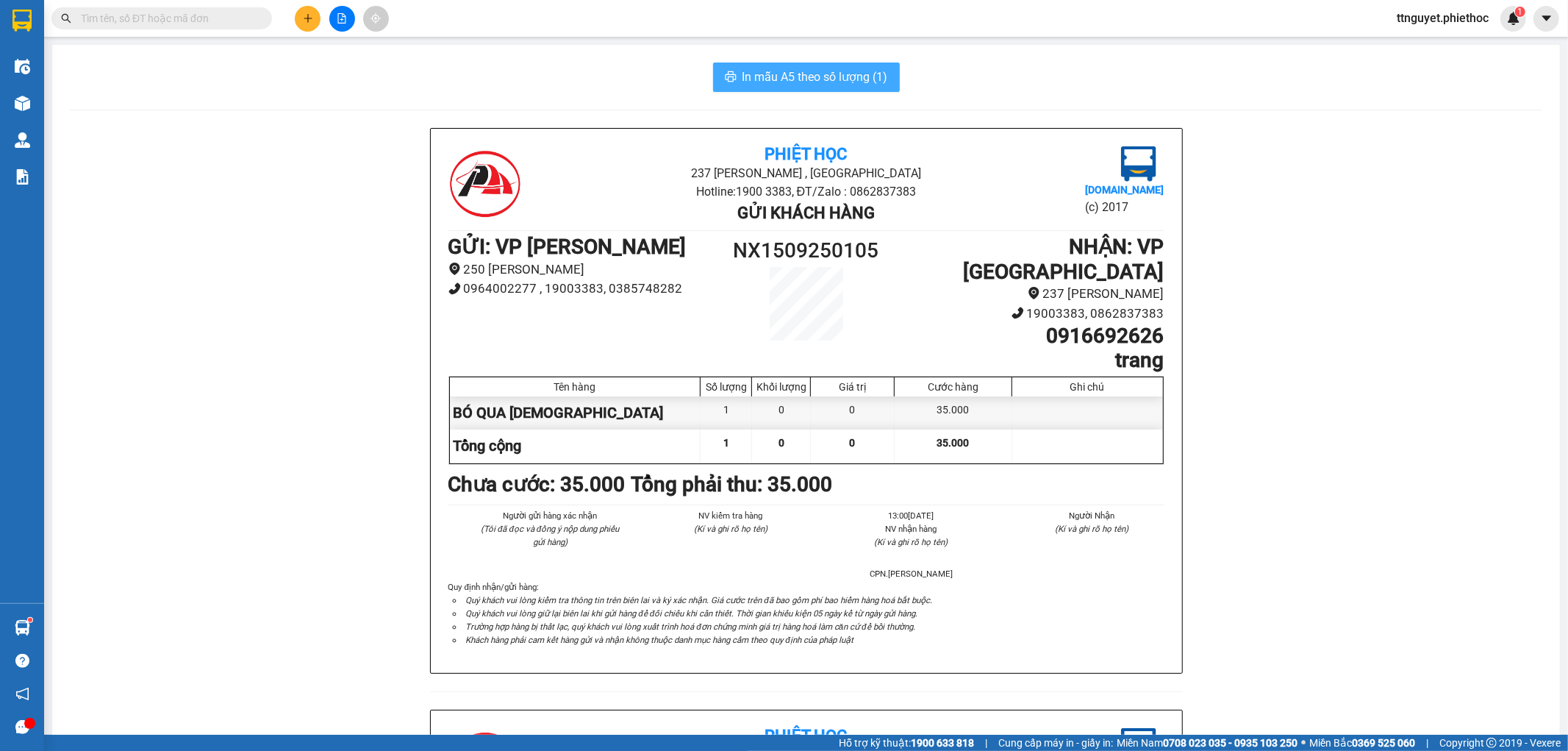
click at [816, 86] on button "In mẫu A5 theo số lượng (1)" at bounding box center [806, 77] width 187 height 29
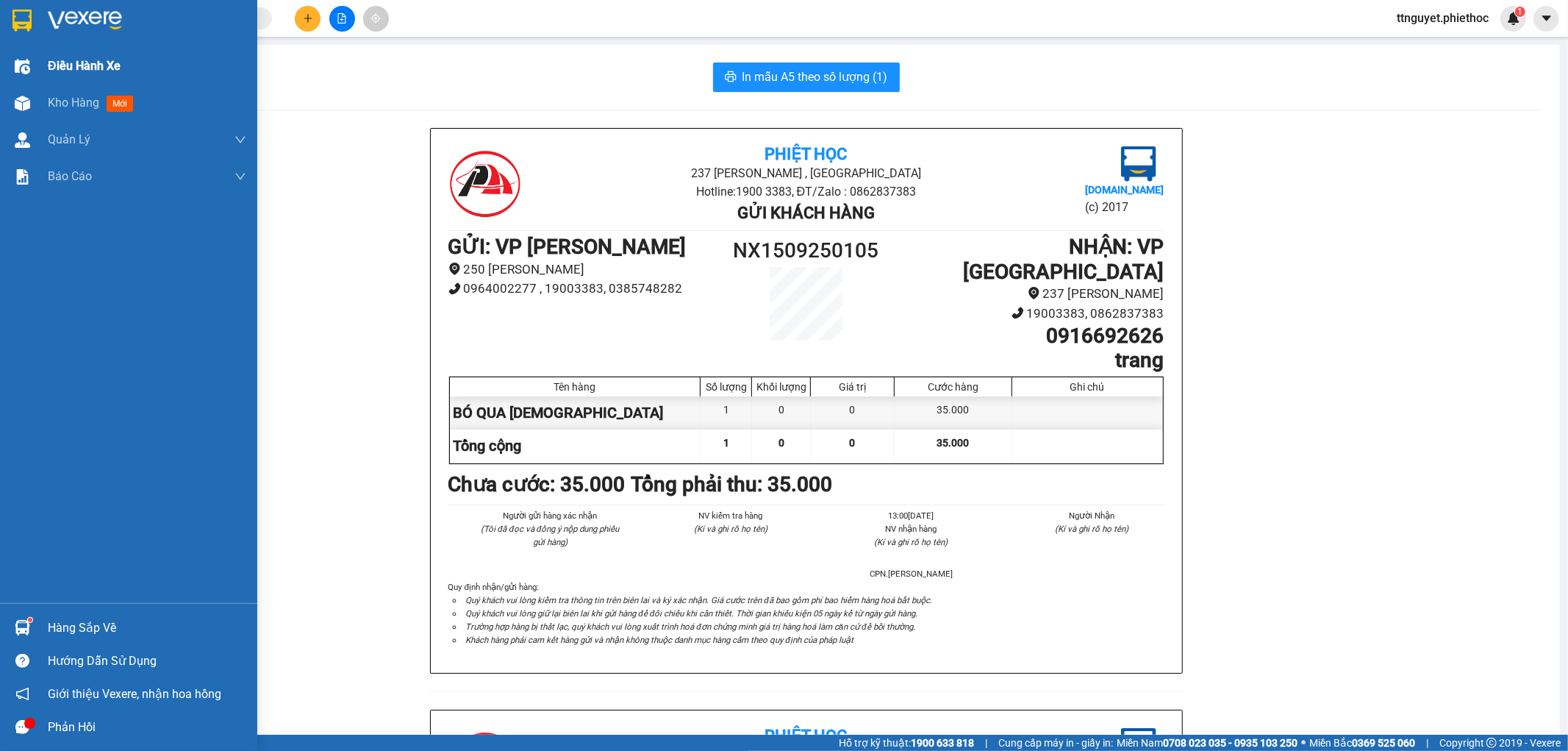
click at [60, 82] on div "Điều hành xe" at bounding box center [147, 66] width 198 height 37
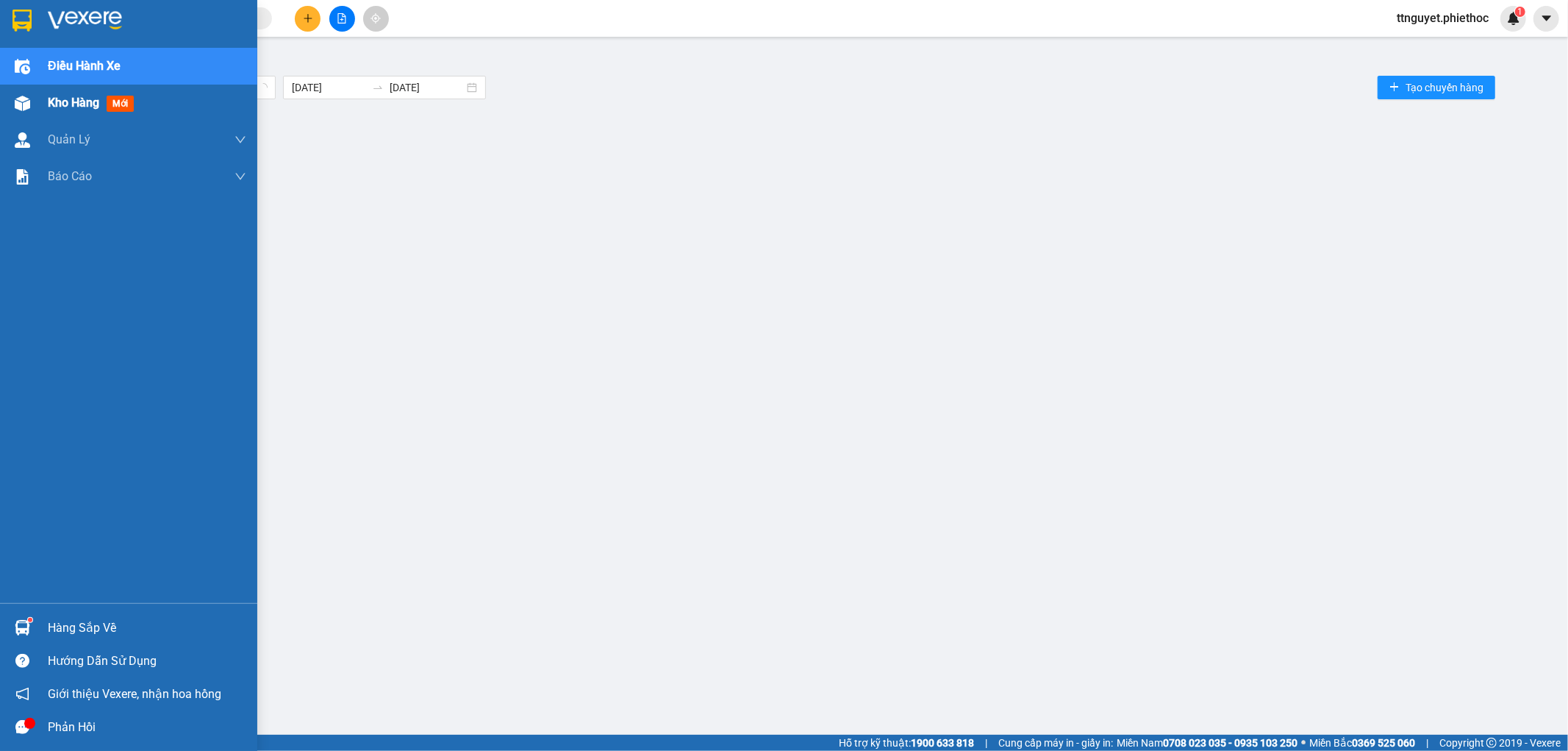
click at [59, 103] on span "Kho hàng" at bounding box center [73, 102] width 52 height 14
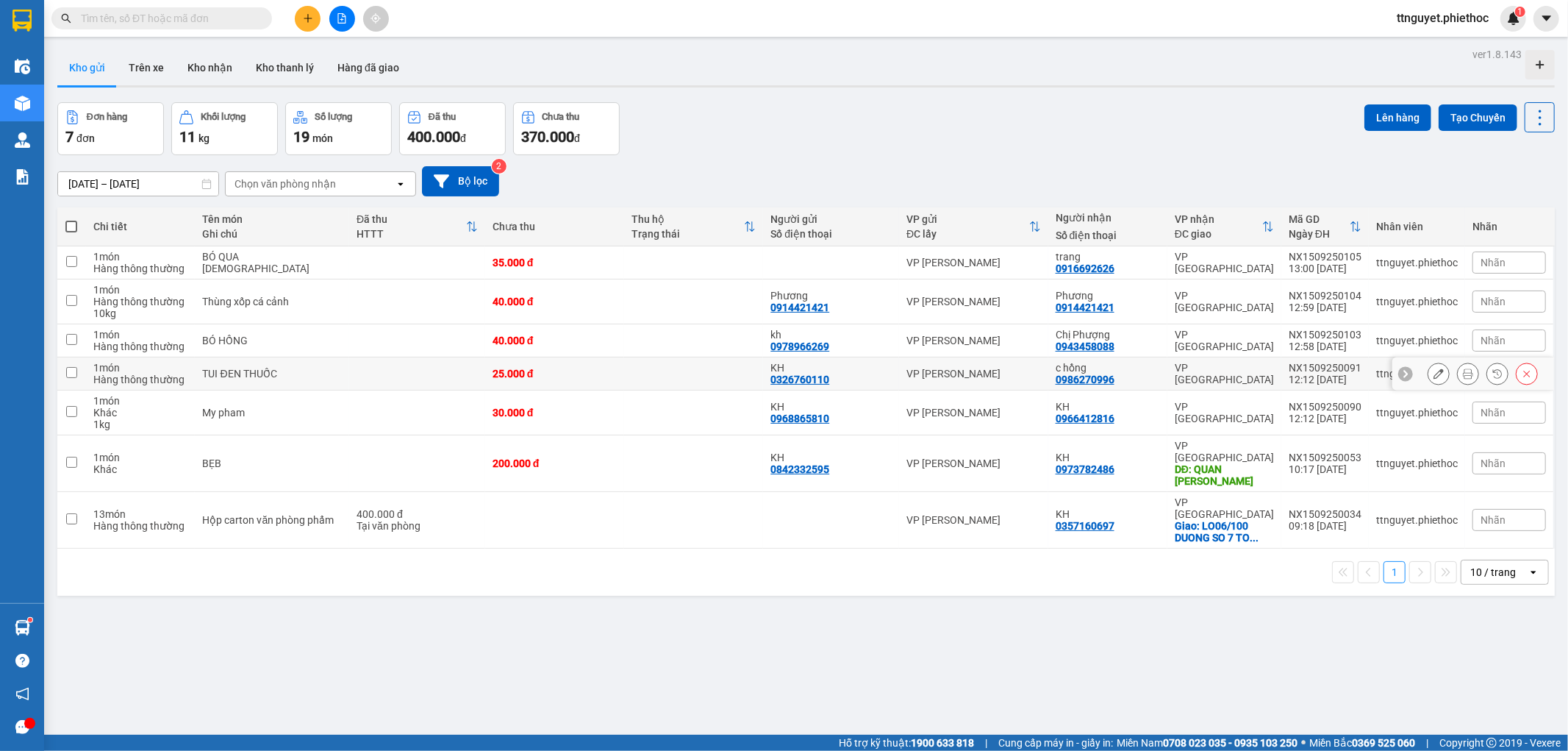
click at [245, 375] on div "TUI ĐEN THUỐC" at bounding box center [272, 373] width 140 height 12
checkbox input "true"
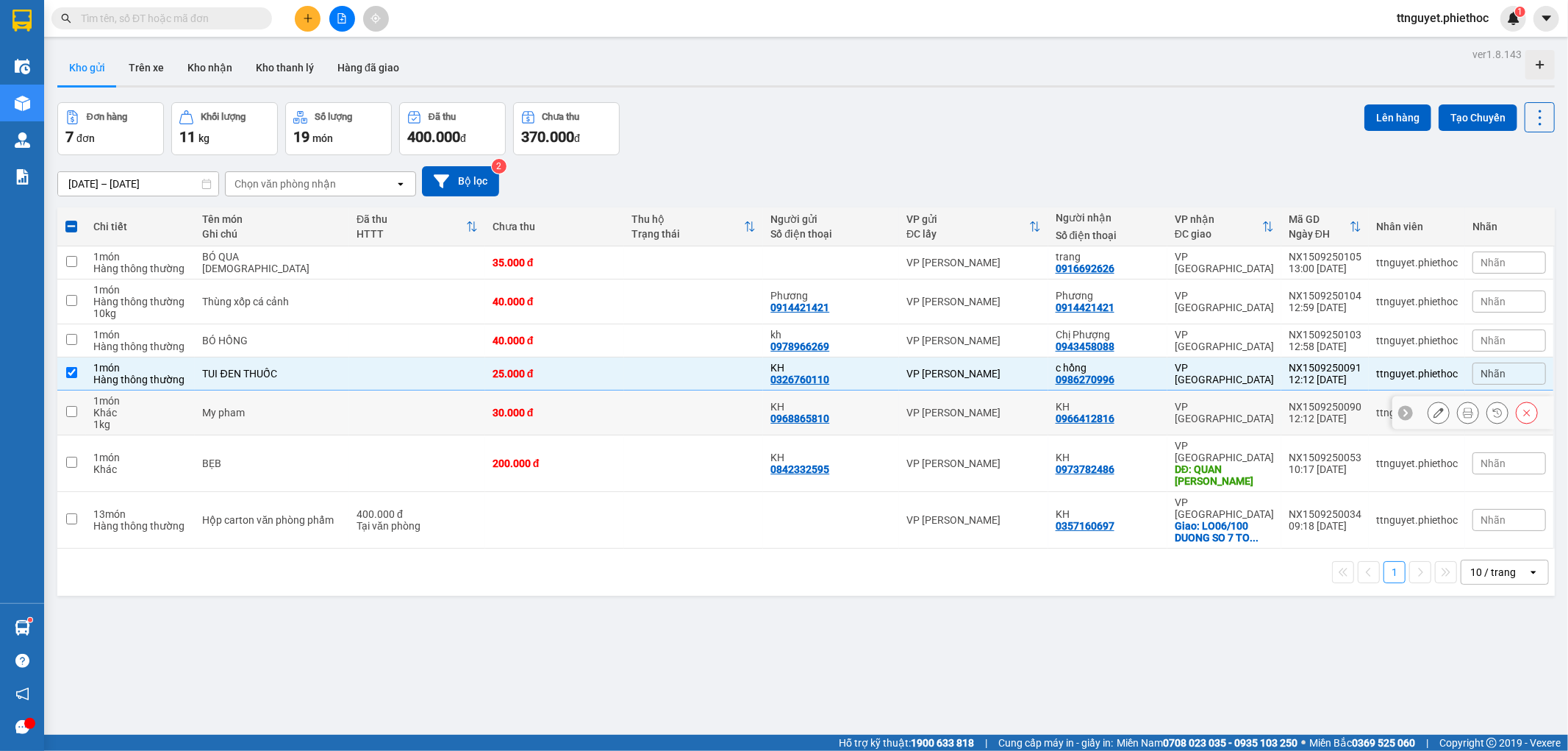
click at [245, 394] on td "My pham" at bounding box center [272, 413] width 154 height 45
checkbox input "true"
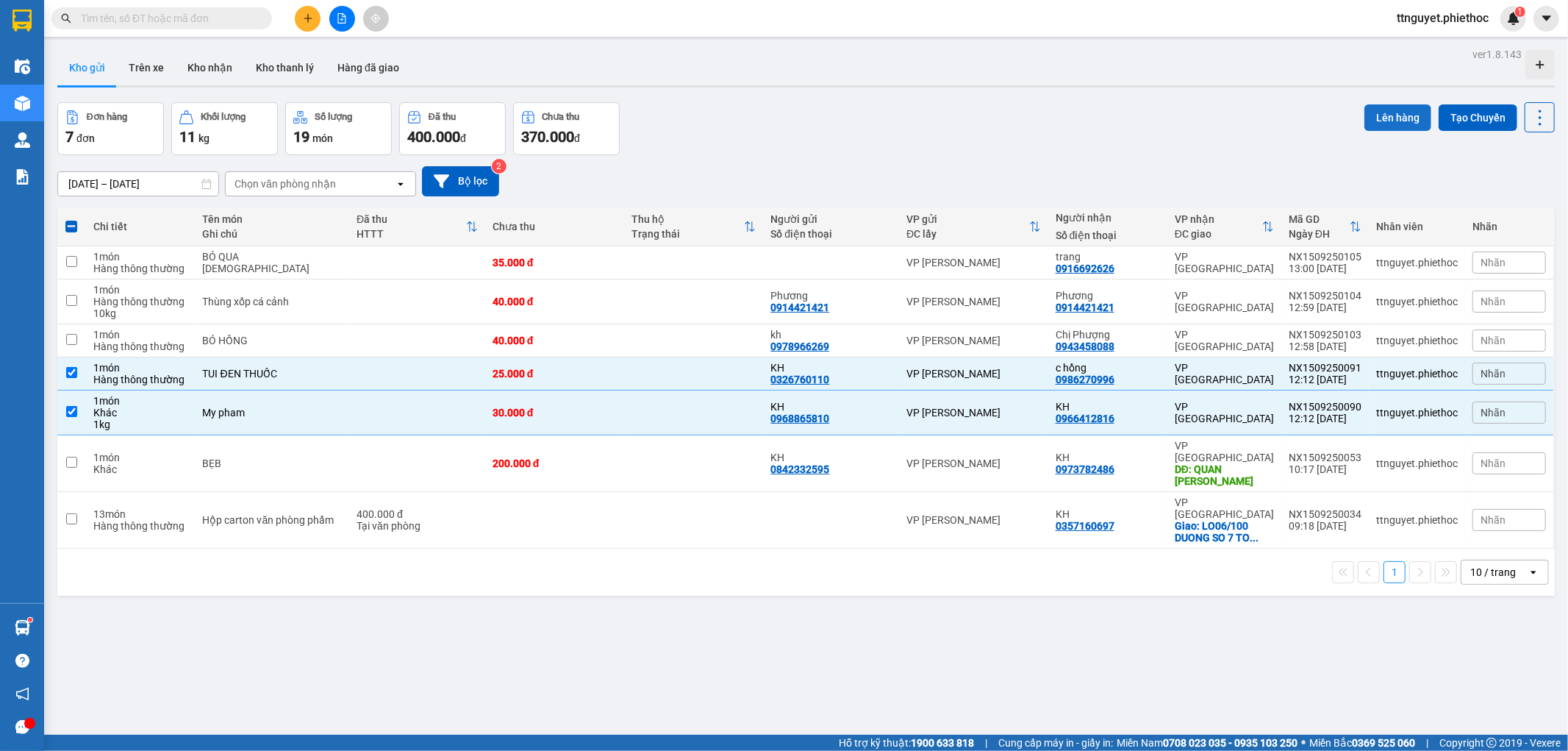
click at [1380, 118] on button "Lên hàng" at bounding box center [1397, 117] width 67 height 26
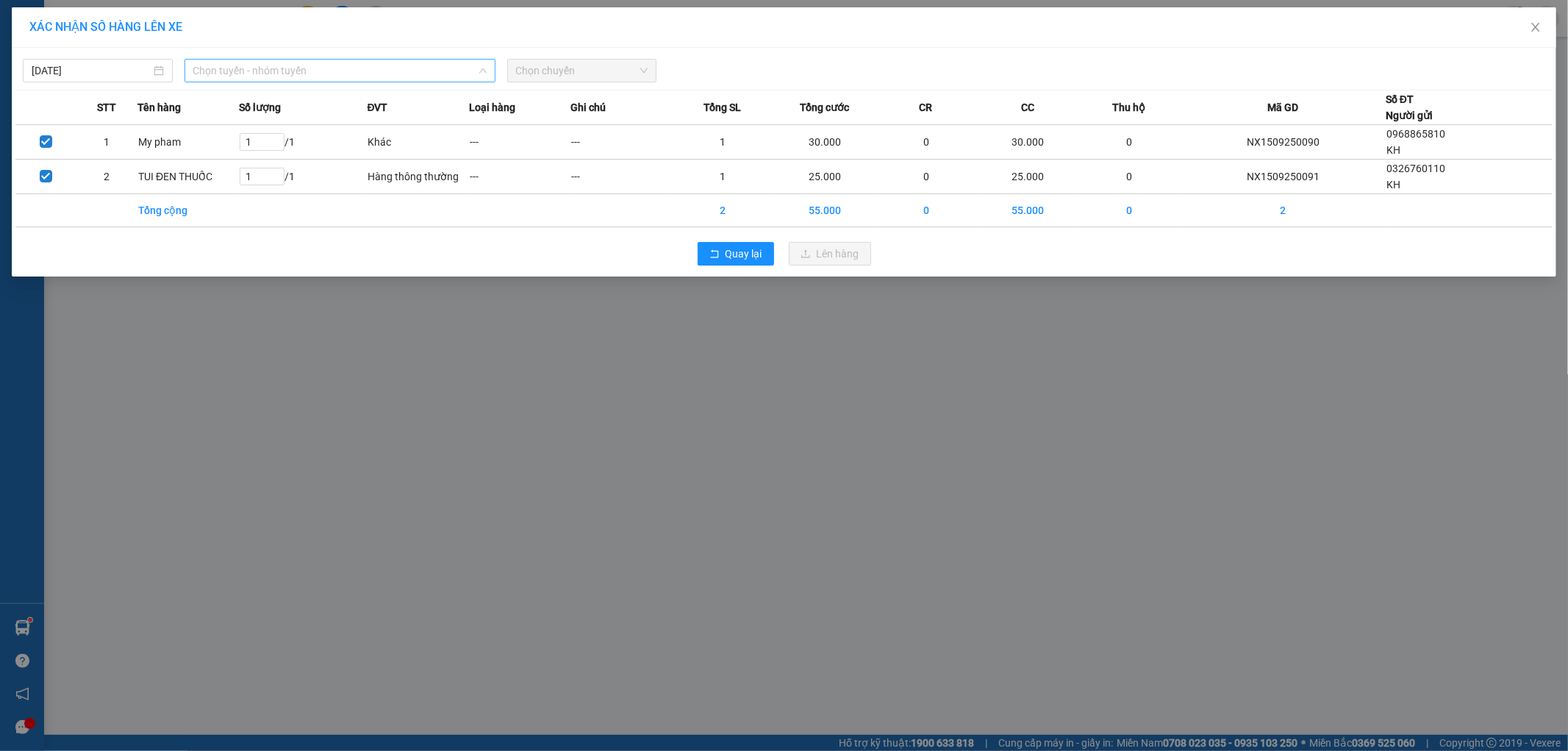
click at [320, 66] on span "Chọn tuyến - nhóm tuyến" at bounding box center [340, 70] width 293 height 22
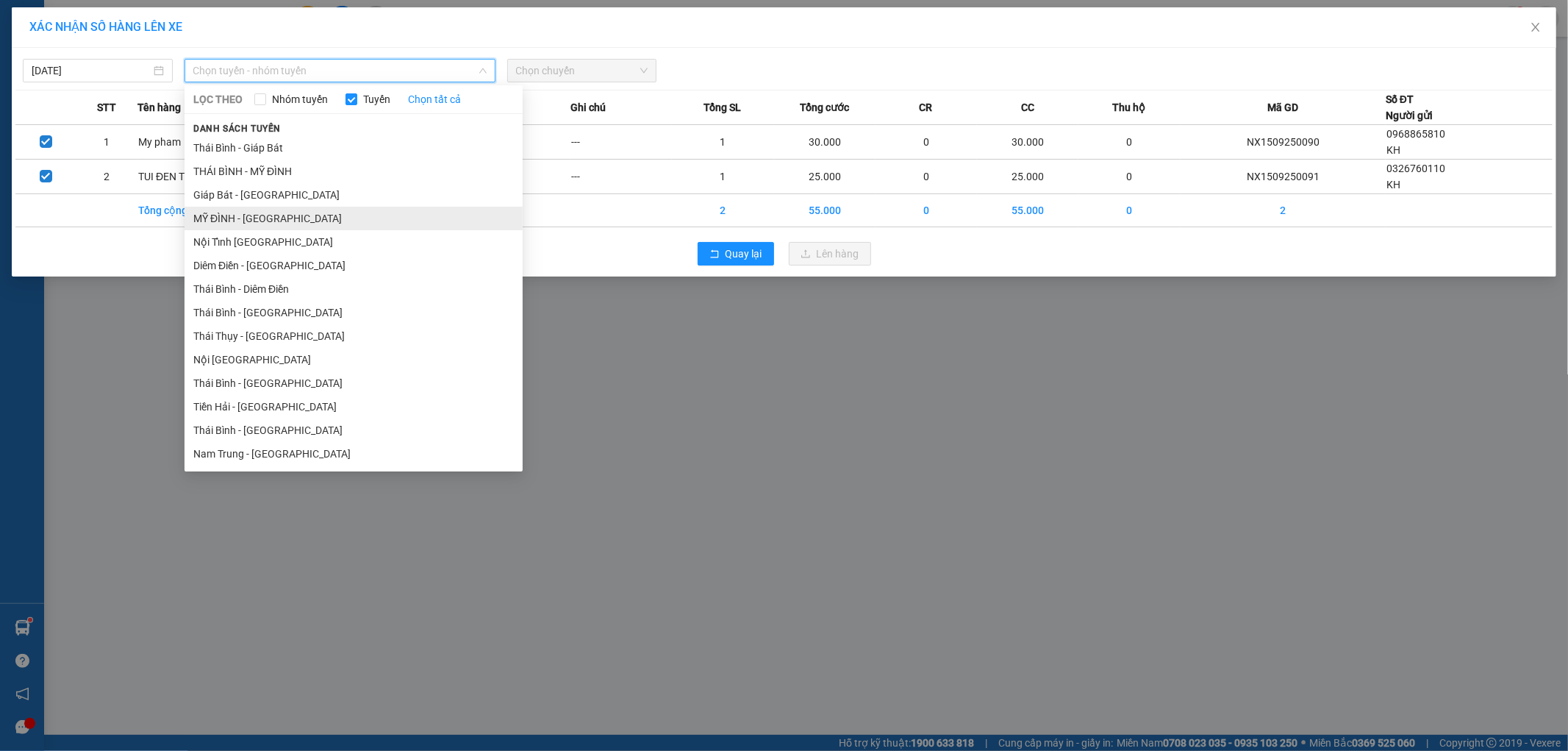
click at [241, 211] on li "MỸ ĐÌNH - [GEOGRAPHIC_DATA]" at bounding box center [353, 218] width 338 height 23
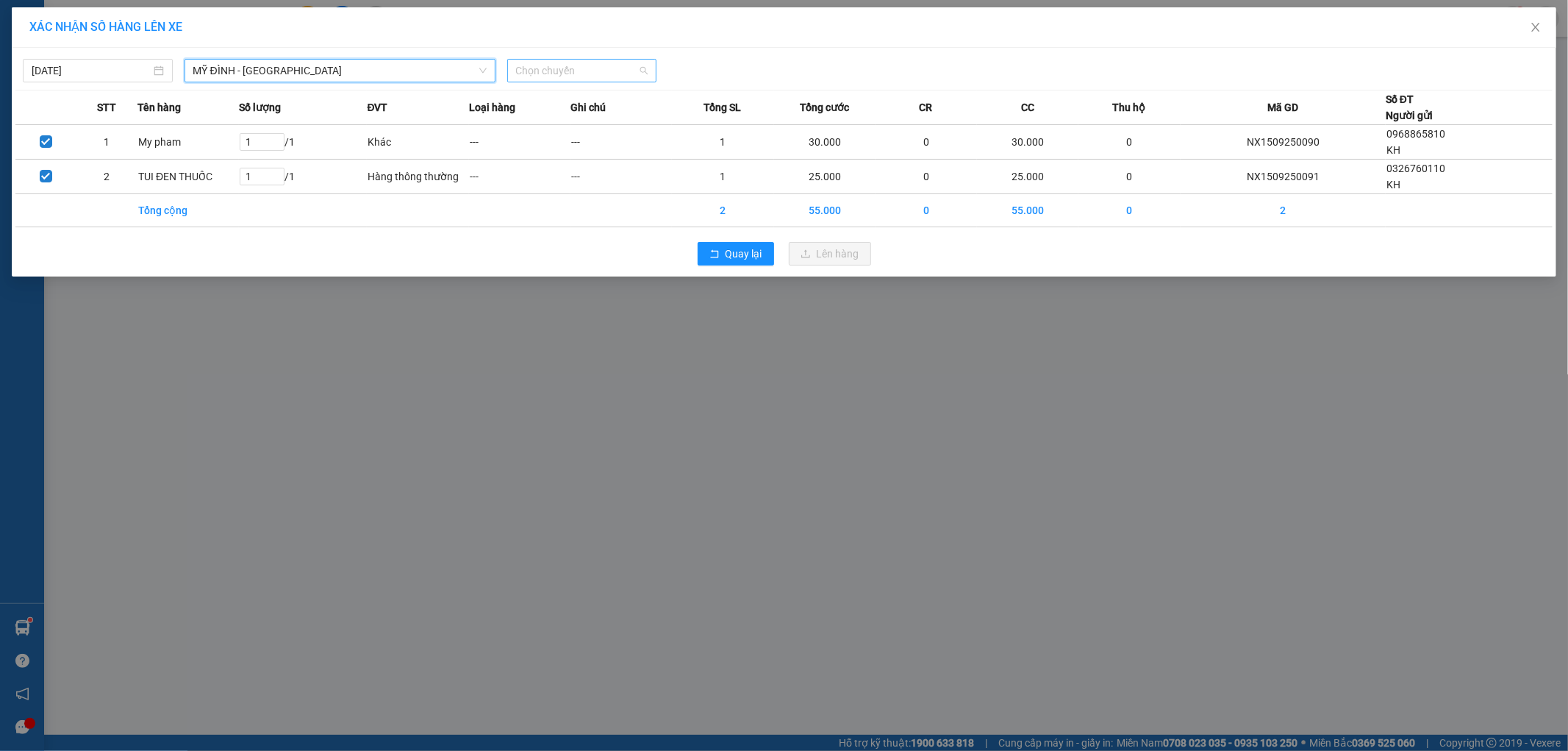
click at [606, 61] on span "Chọn chuyến" at bounding box center [582, 70] width 132 height 22
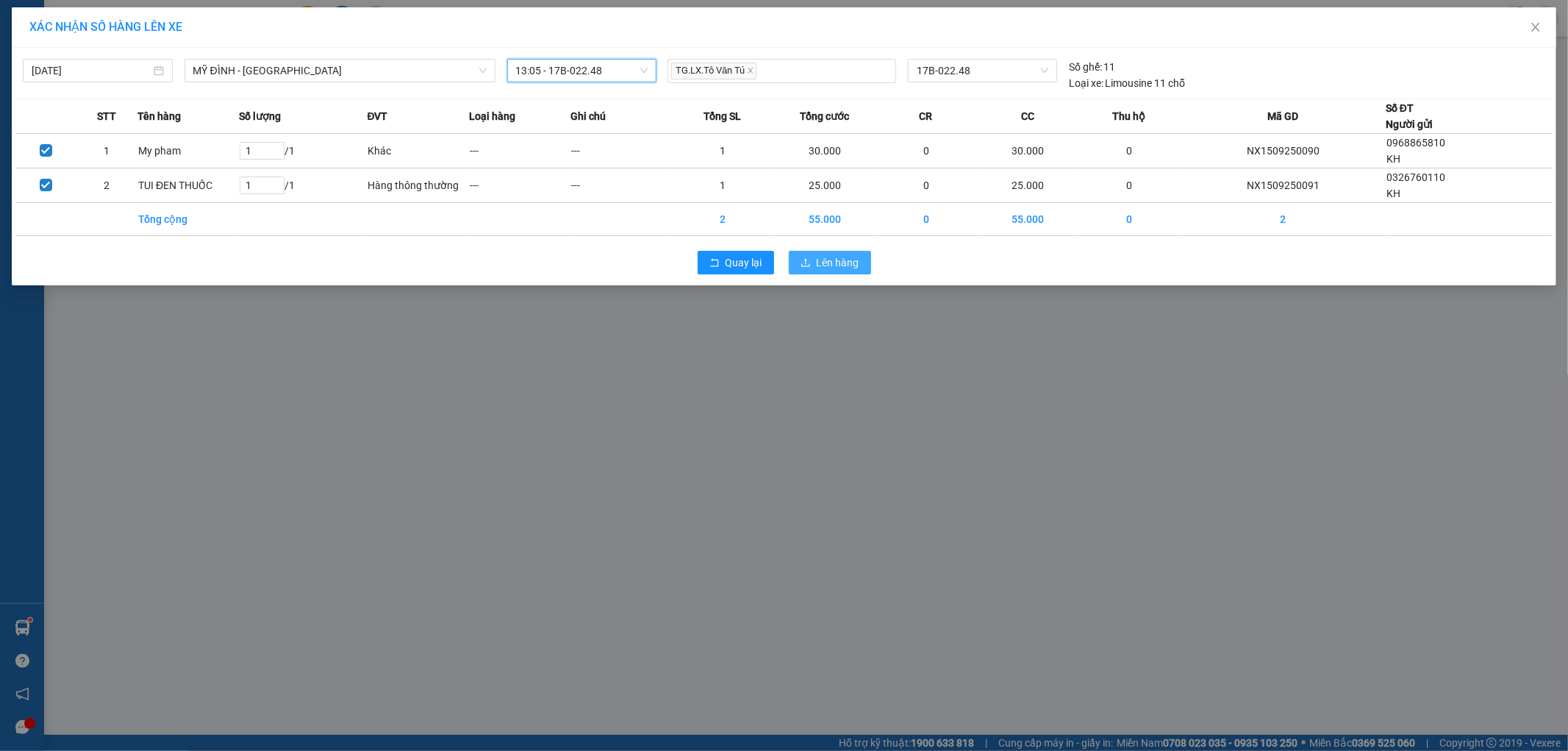
click at [833, 258] on span "Lên hàng" at bounding box center [837, 262] width 42 height 16
